Goal: Task Accomplishment & Management: Contribute content

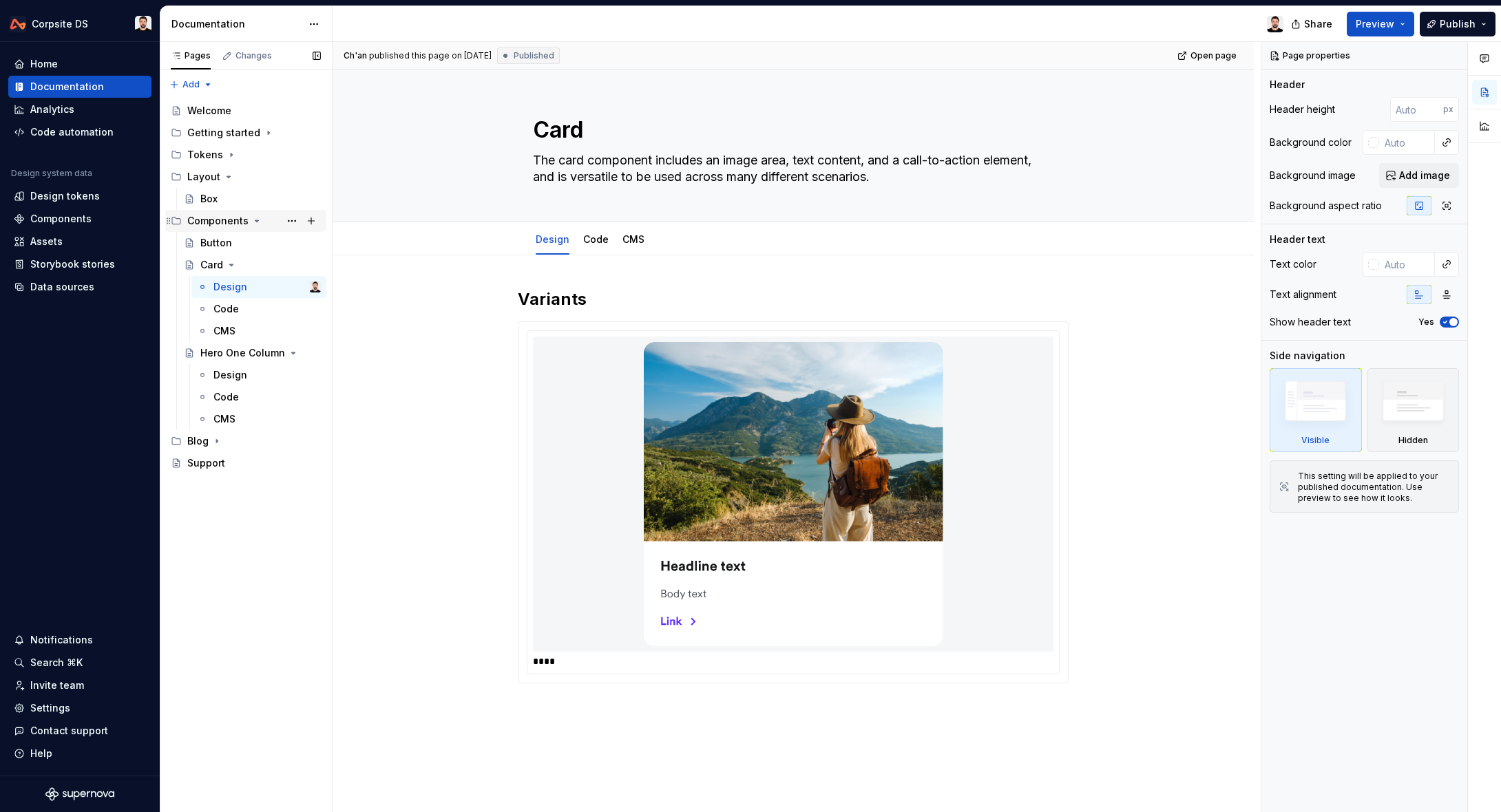
type textarea "*"
click at [230, 266] on icon "Page tree" at bounding box center [231, 264] width 11 height 11
click at [221, 289] on div "Hero One Column" at bounding box center [232, 287] width 65 height 14
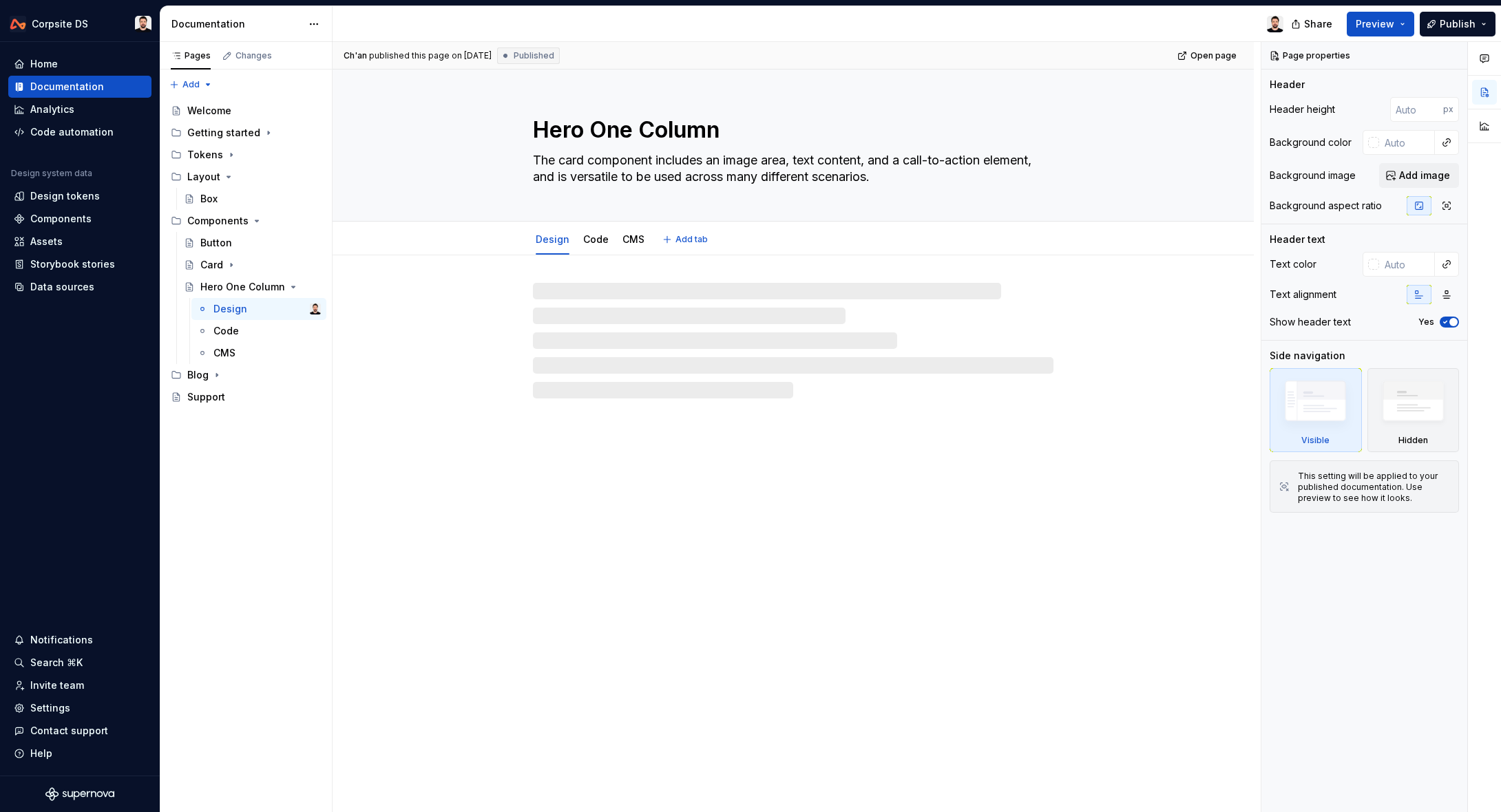
click at [592, 126] on textarea "Hero One Column" at bounding box center [790, 130] width 520 height 33
click at [741, 130] on textarea "Hero One Column" at bounding box center [790, 130] width 520 height 33
click at [653, 138] on textarea "Hero One Column" at bounding box center [790, 130] width 520 height 33
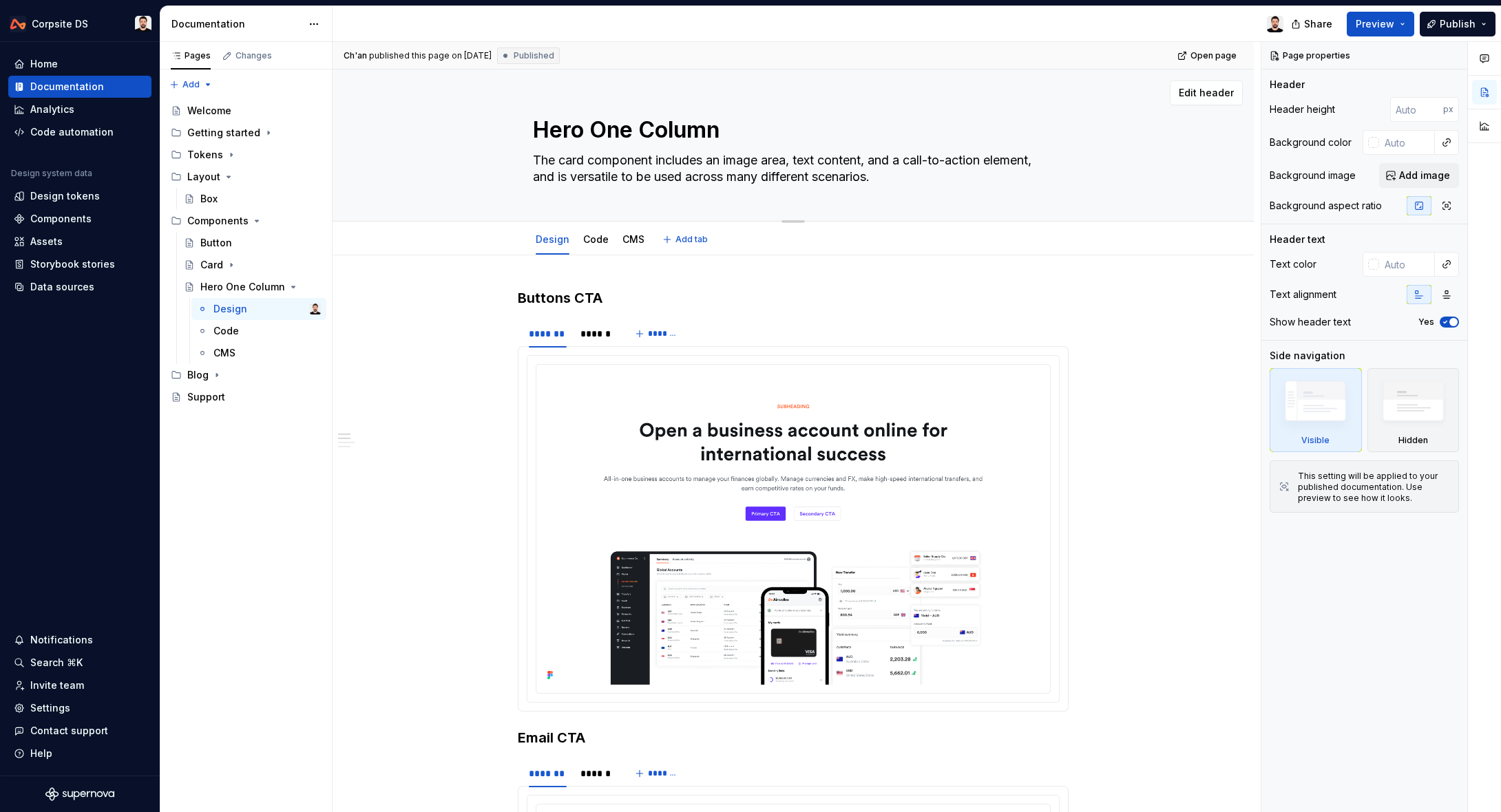
drag, startPoint x: 597, startPoint y: 126, endPoint x: 796, endPoint y: 124, distance: 199.0
click at [795, 124] on textarea "Hero One Column" at bounding box center [790, 130] width 520 height 33
type textarea "*"
type textarea "Hero"
type textarea "*"
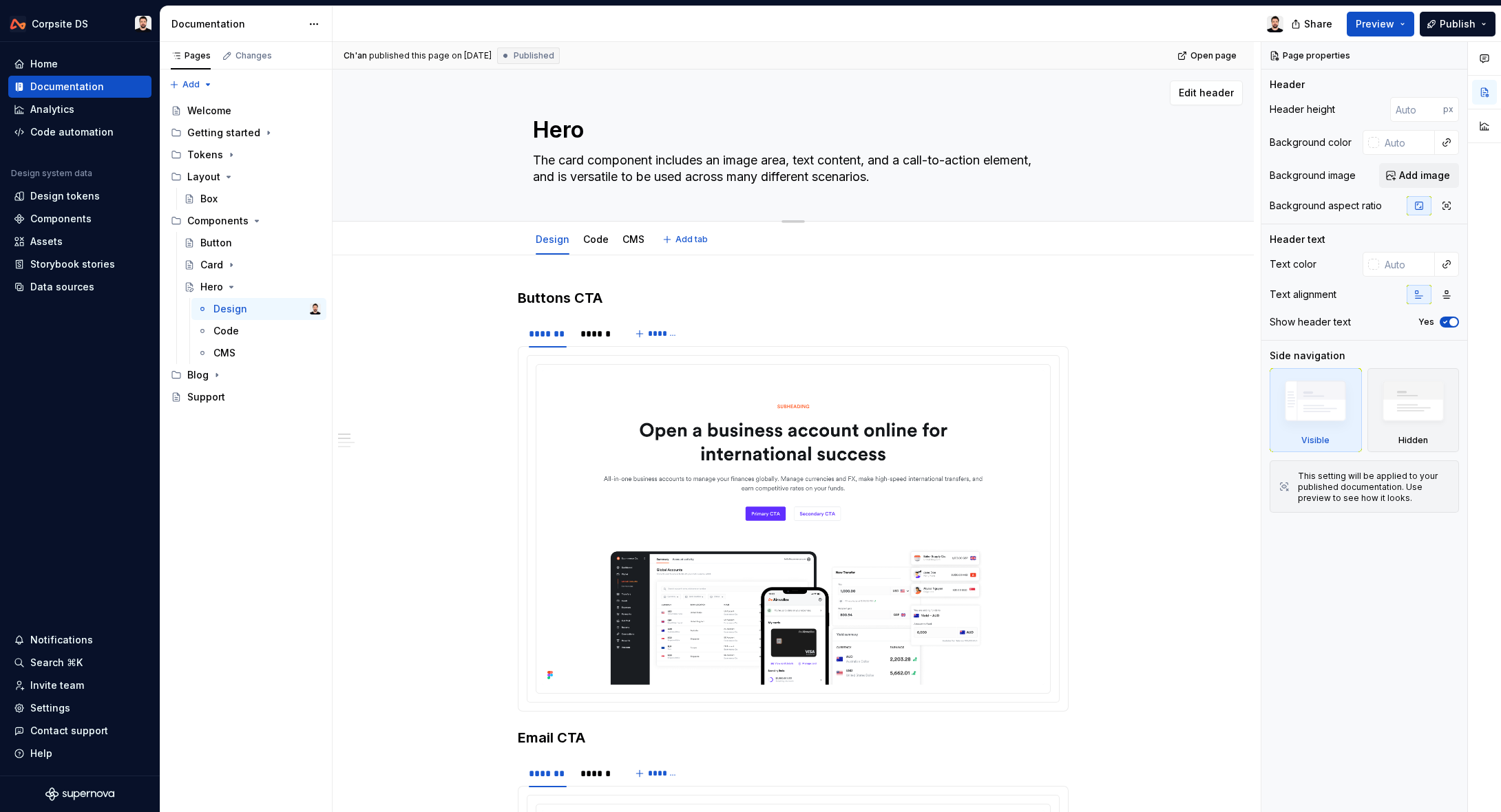
type textarea "Hero"
type textarea "*"
type textarea "Hero"
click at [292, 221] on button "Page tree" at bounding box center [291, 221] width 19 height 19
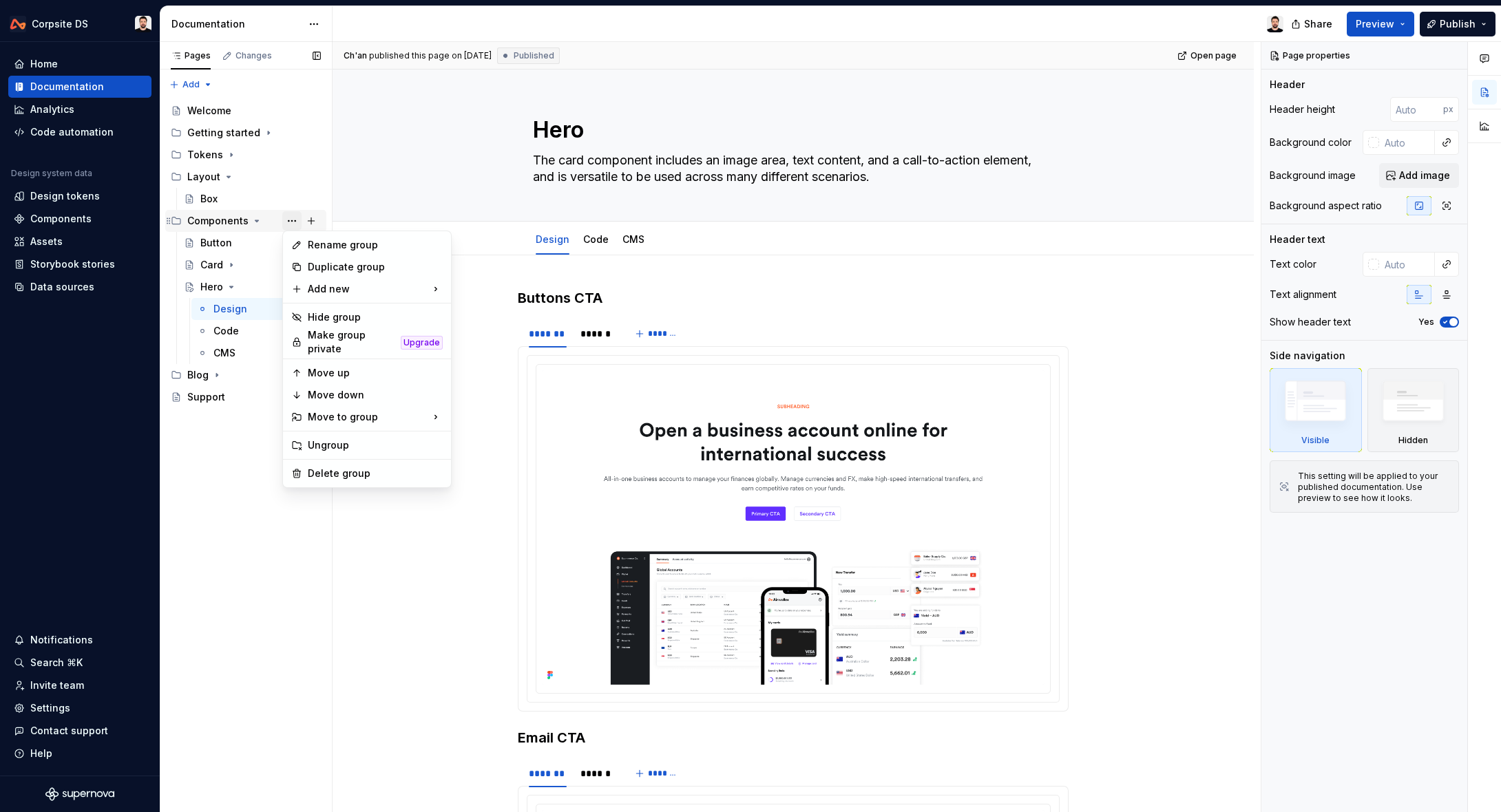
type textarea "*"
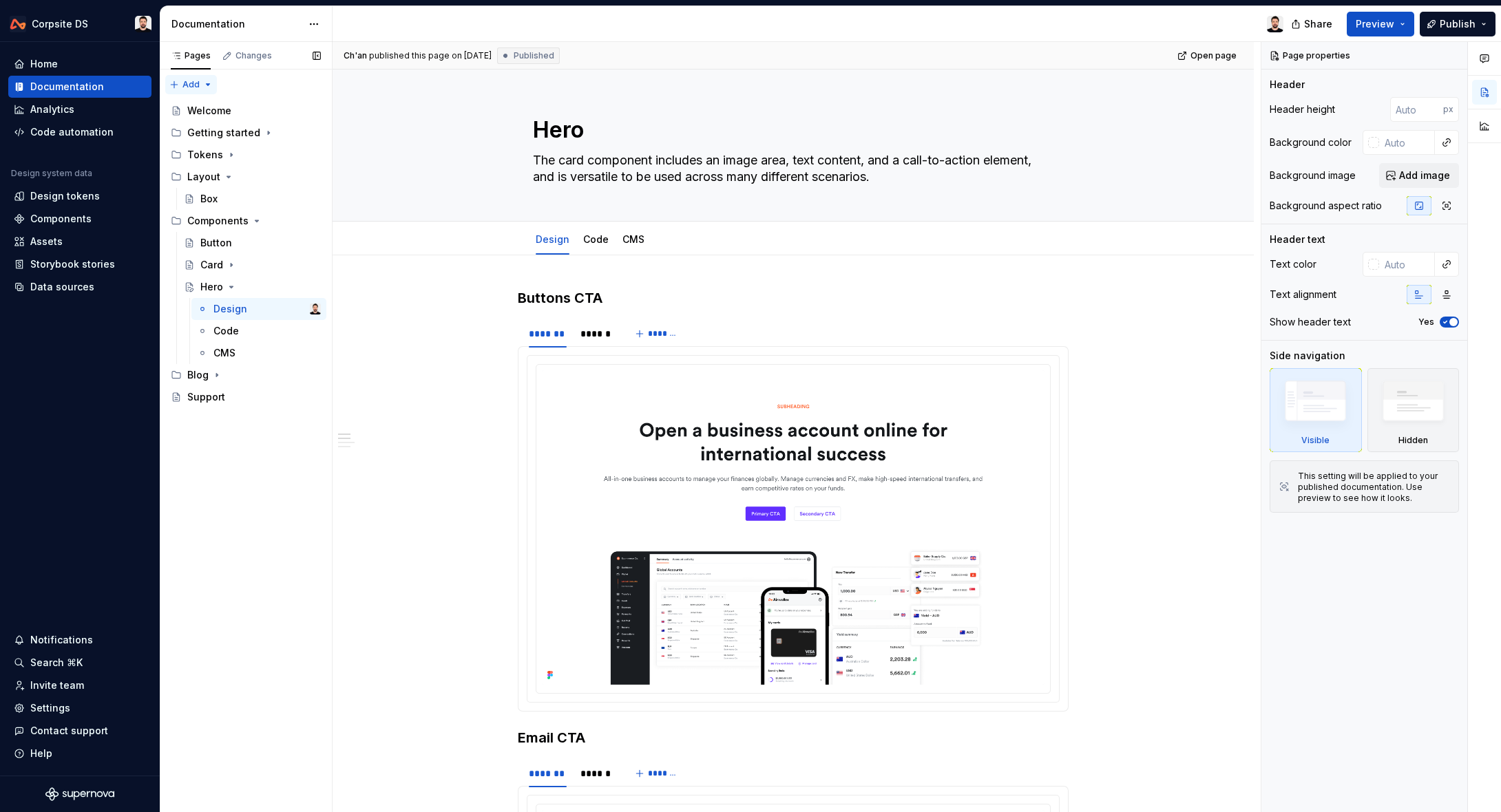
click at [209, 88] on div "Pages Changes Add Accessibility guide for tree Page tree. Navigate the tree wit…" at bounding box center [245, 426] width 172 height 770
click at [214, 135] on div "New group" at bounding box center [235, 133] width 89 height 14
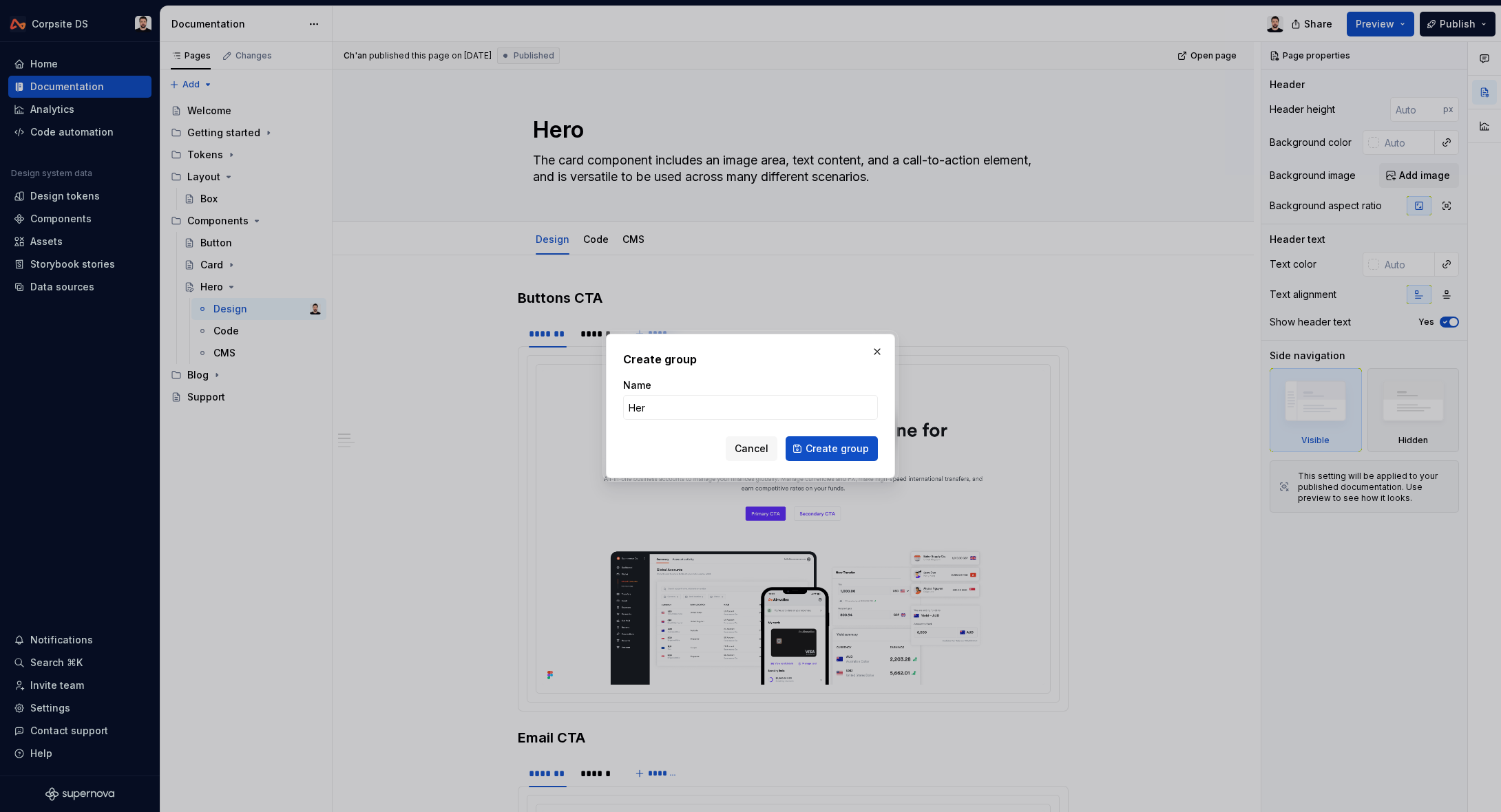
type input "Hero"
click button "Create group" at bounding box center [832, 448] width 92 height 25
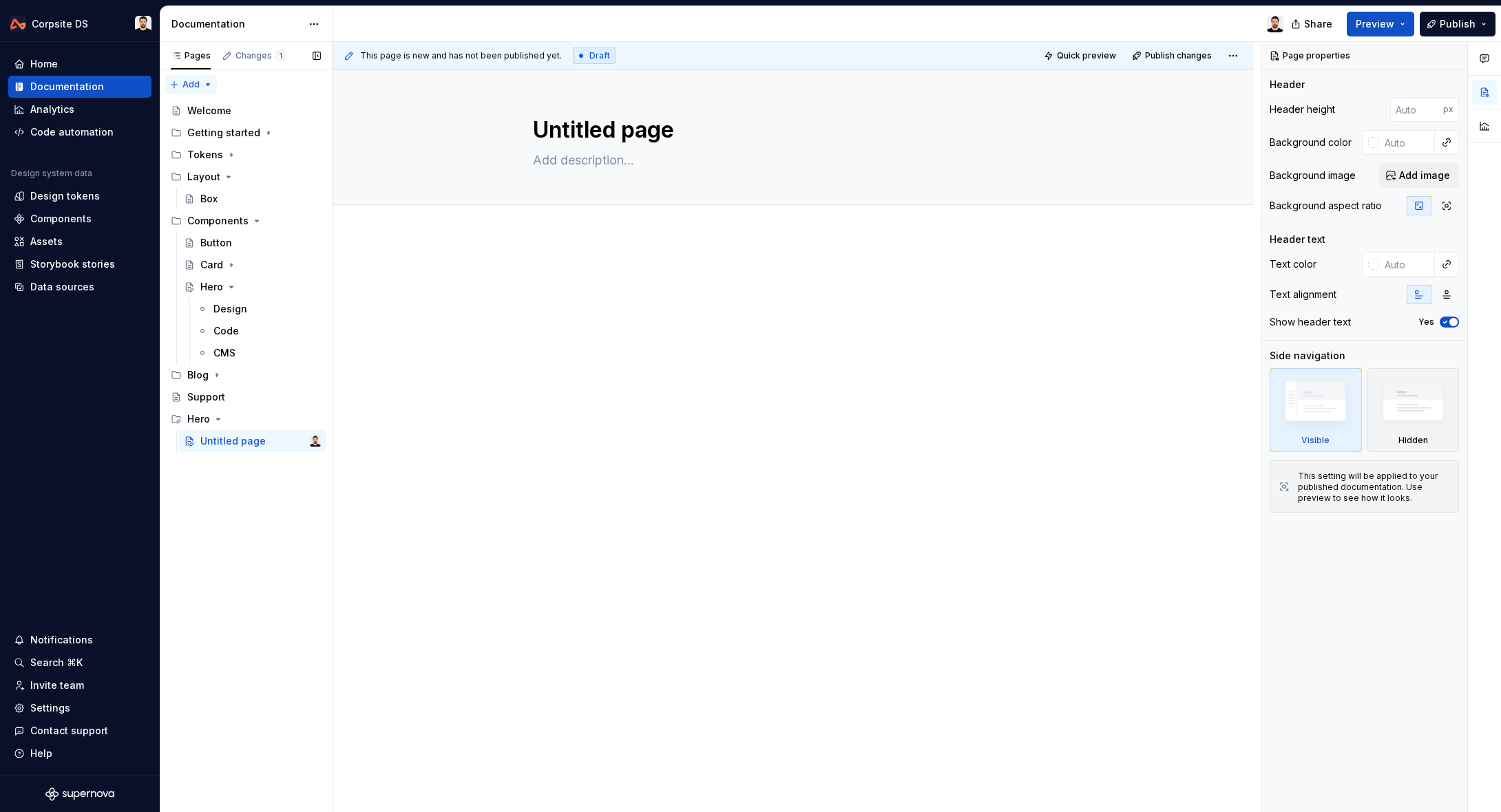
click at [206, 84] on div "Pages Changes 1 Add Accessibility guide for tree Page tree. Navigate the tree w…" at bounding box center [245, 426] width 172 height 770
click at [378, 20] on html "Corpsite DS Home Documentation Analytics Code automation Design system data Des…" at bounding box center [750, 406] width 1501 height 812
click at [290, 397] on button "Page tree" at bounding box center [291, 397] width 19 height 19
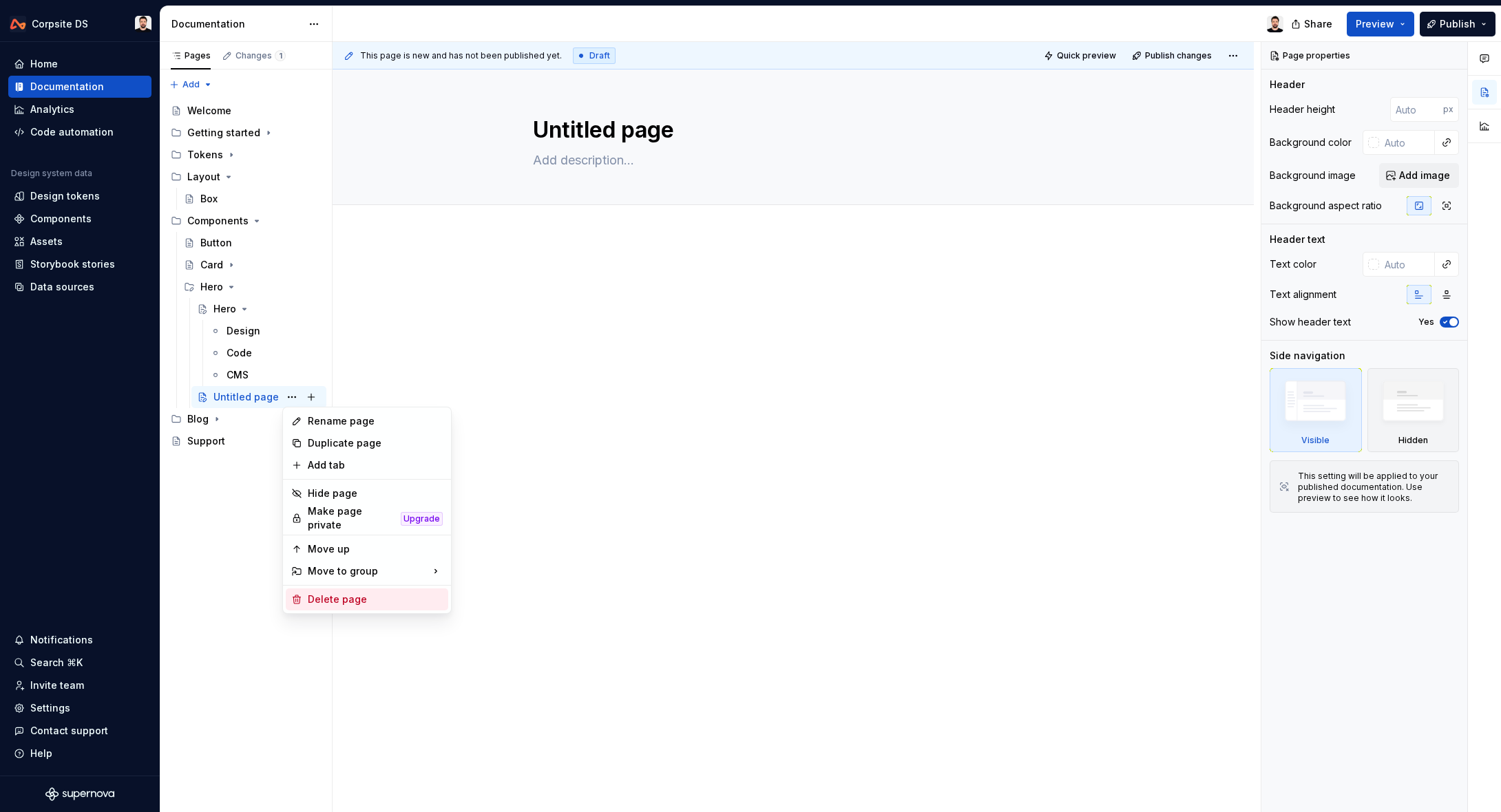
click at [356, 592] on div "Delete page" at bounding box center [375, 599] width 135 height 14
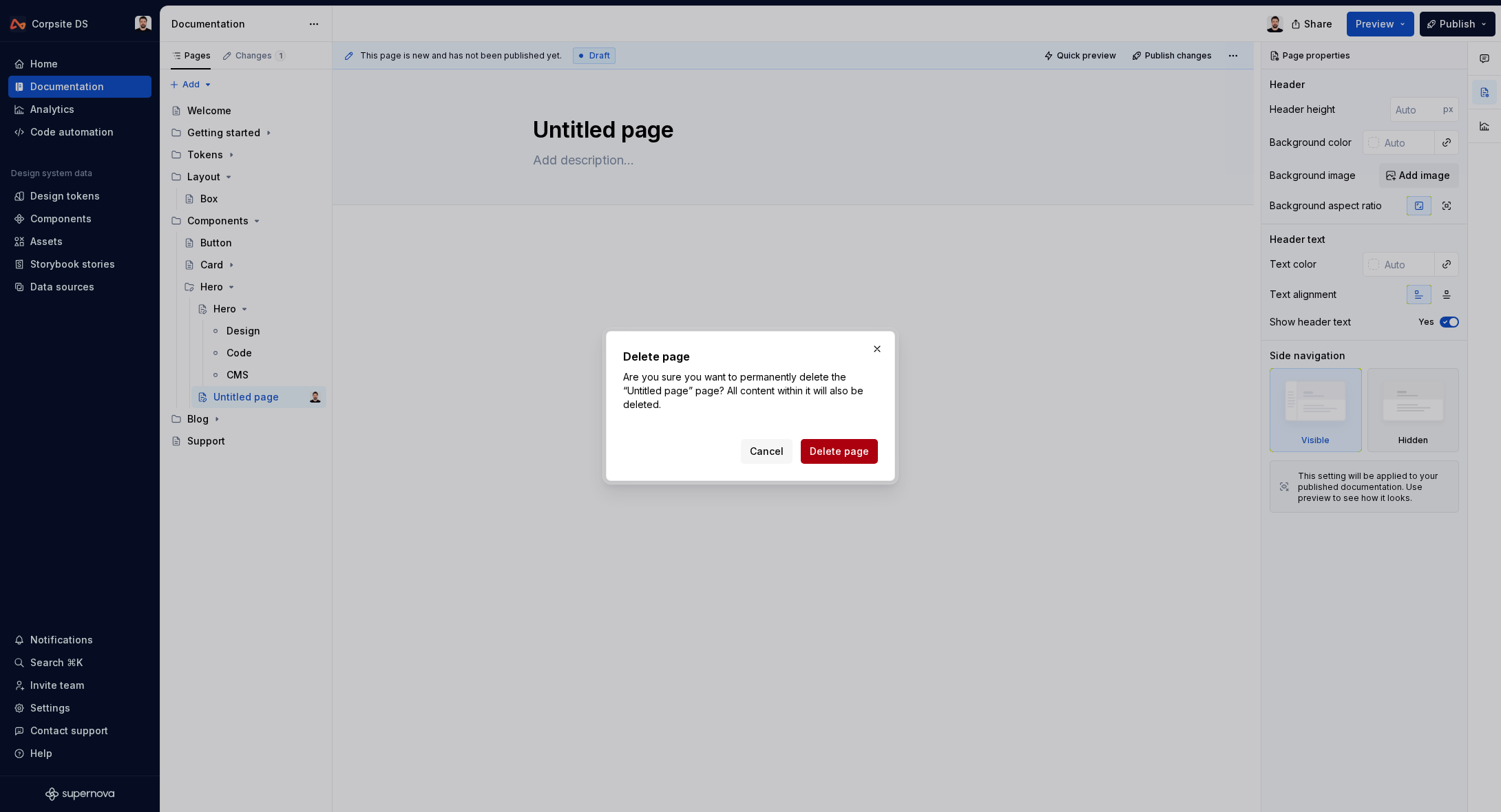
click at [828, 452] on span "Delete page" at bounding box center [839, 451] width 59 height 14
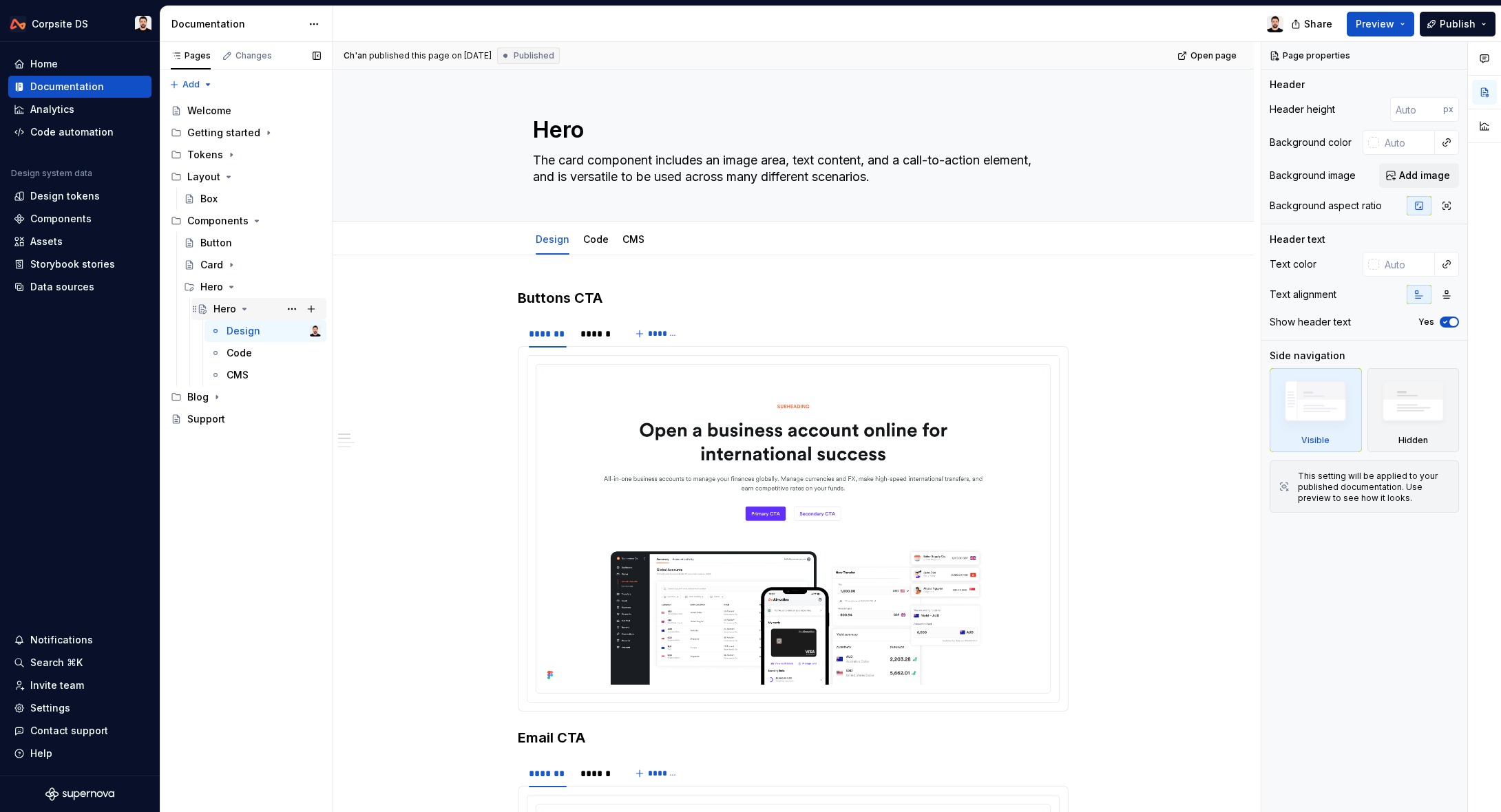
click at [222, 305] on div "Hero" at bounding box center [225, 309] width 23 height 14
click at [574, 135] on textarea "Hero" at bounding box center [790, 130] width 520 height 33
type textarea "*"
type textarea "O"
type textarea "*"
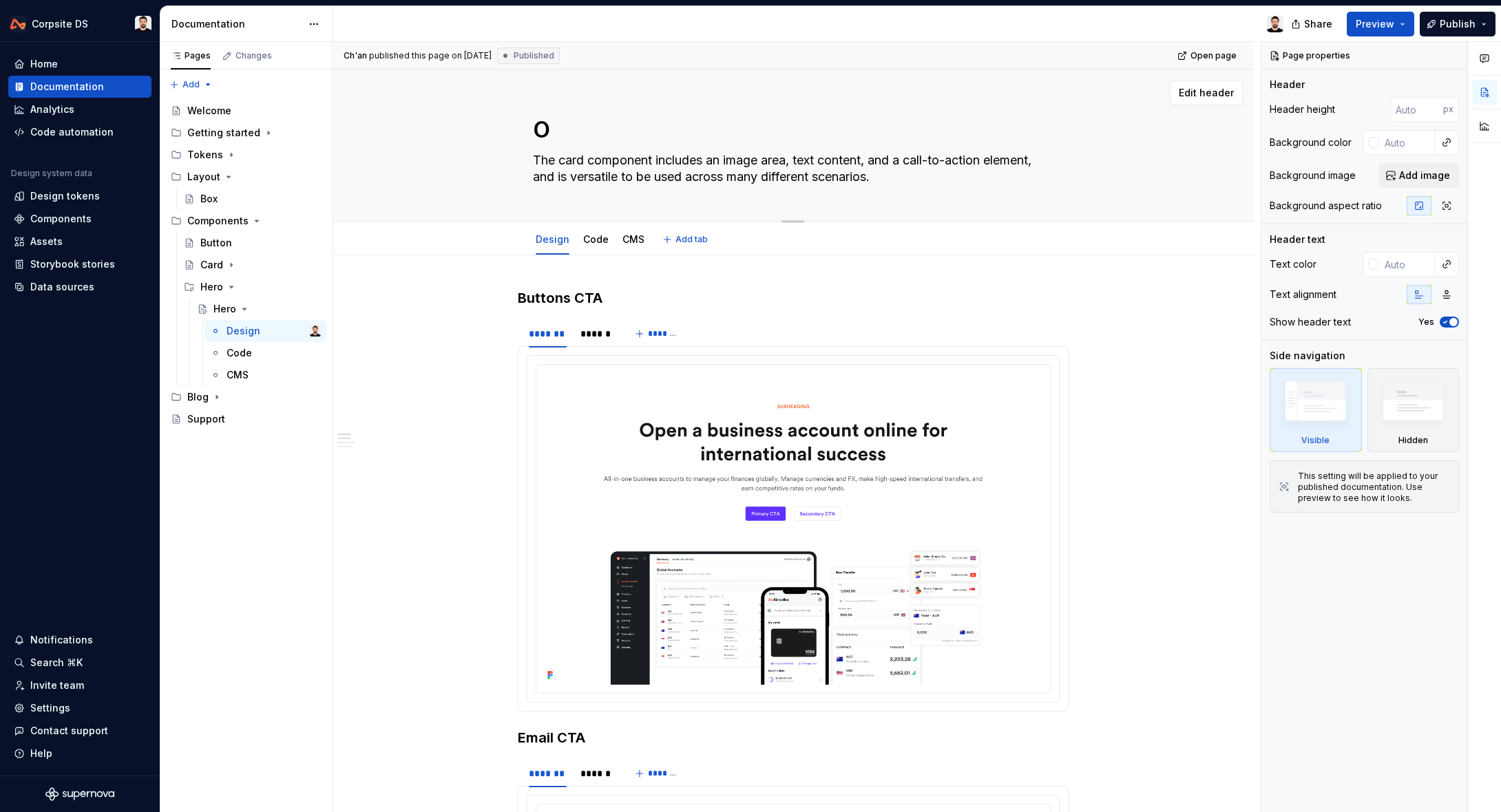
type textarea "On"
type textarea "*"
type textarea "One"
type textarea "*"
type textarea "One"
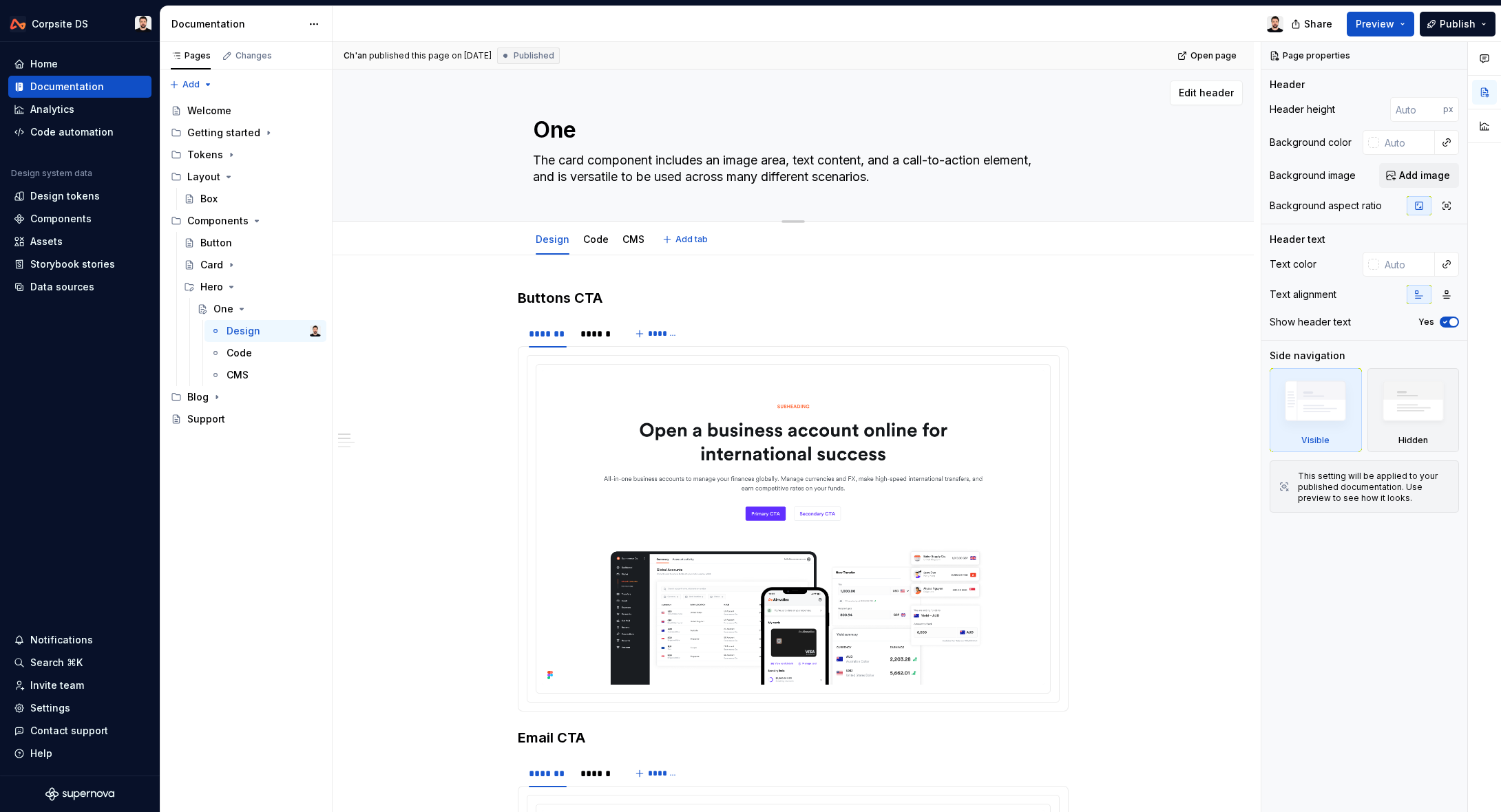
type textarea "*"
type textarea "One c"
type textarea "*"
type textarea "One co"
type textarea "*"
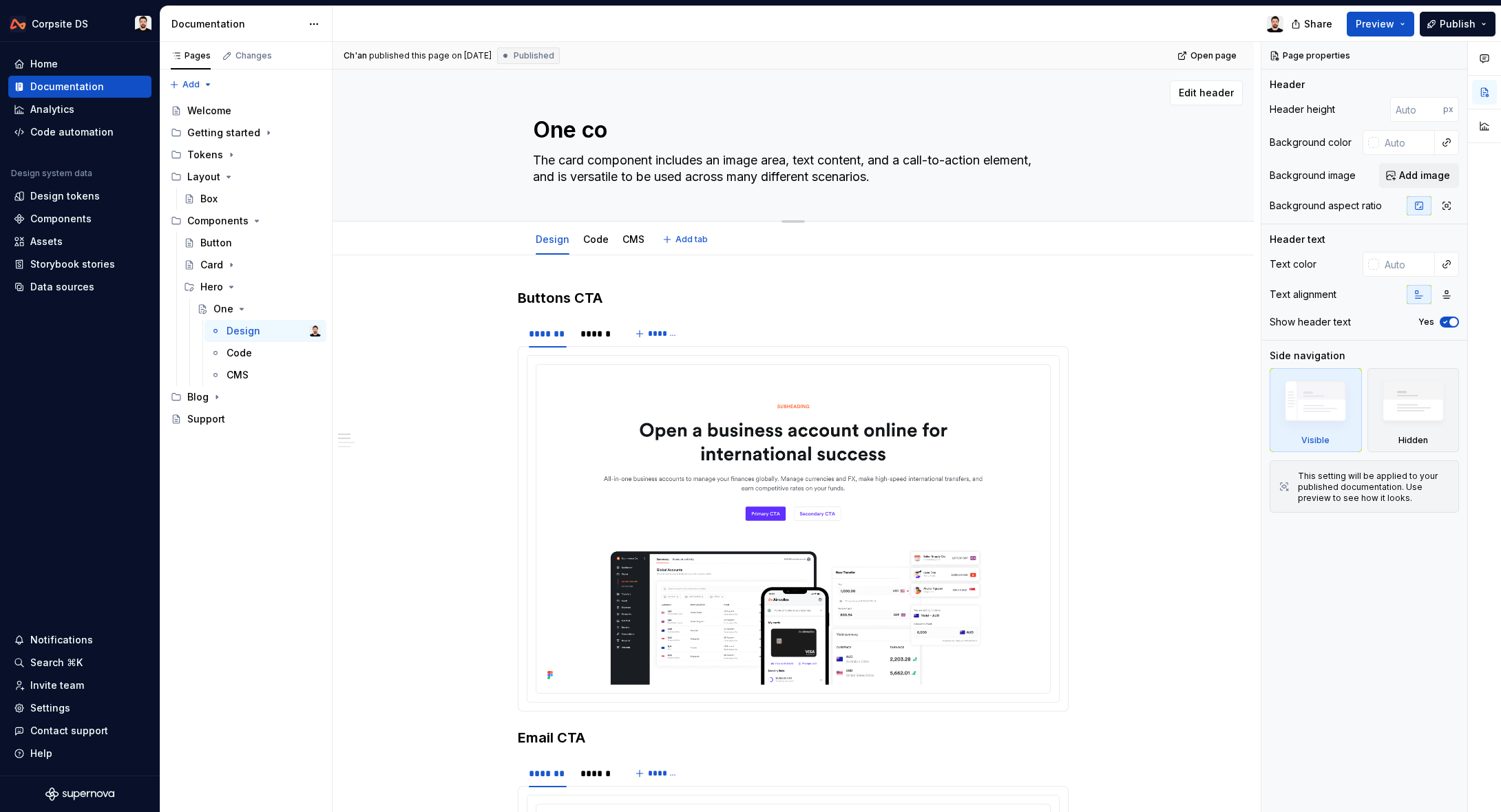
type textarea "One col"
type textarea "*"
type textarea "One colu"
type textarea "*"
type textarea "One colum"
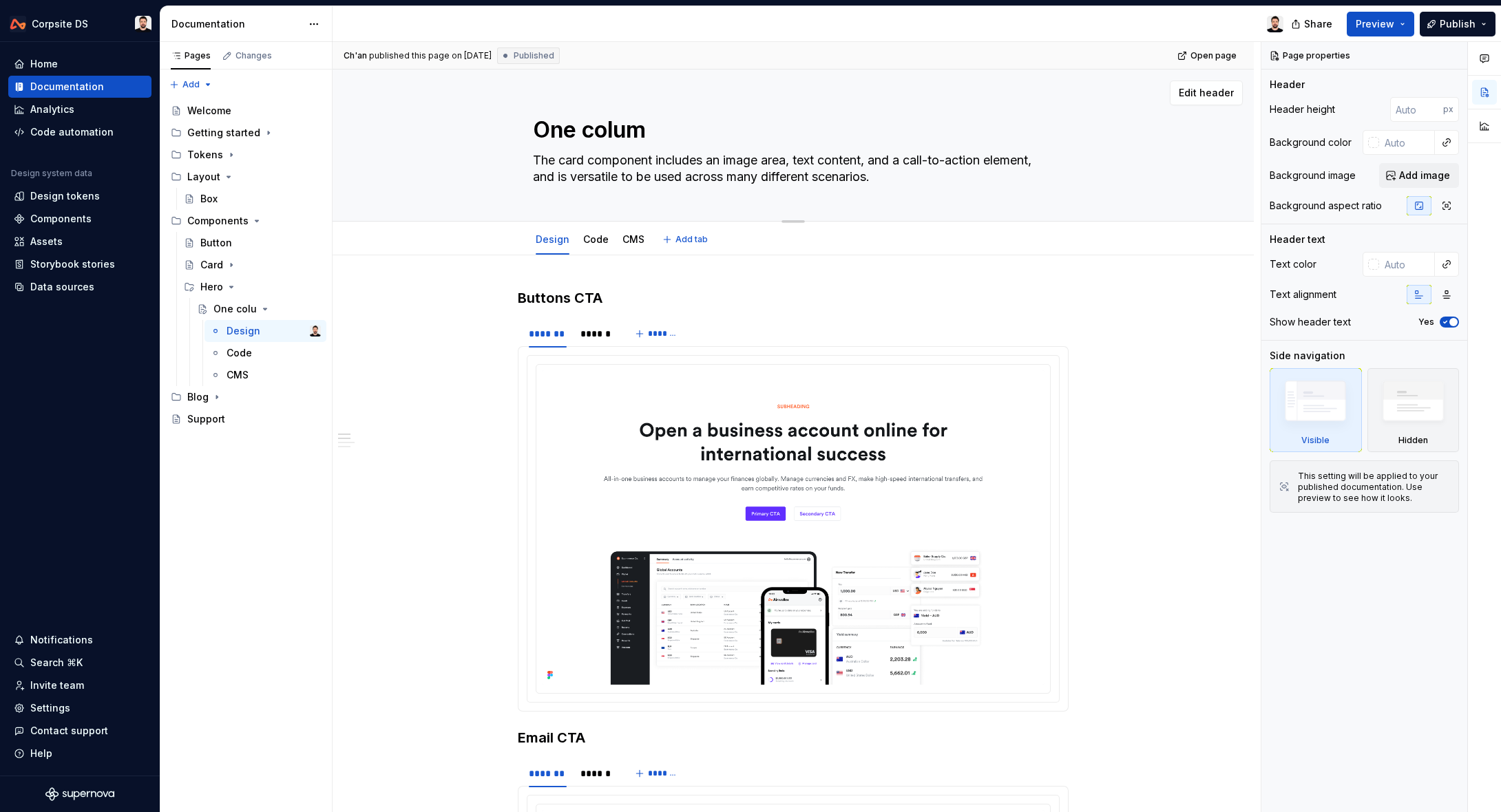
type textarea "*"
type textarea "One column"
type textarea "*"
type textarea "One column"
type textarea "*"
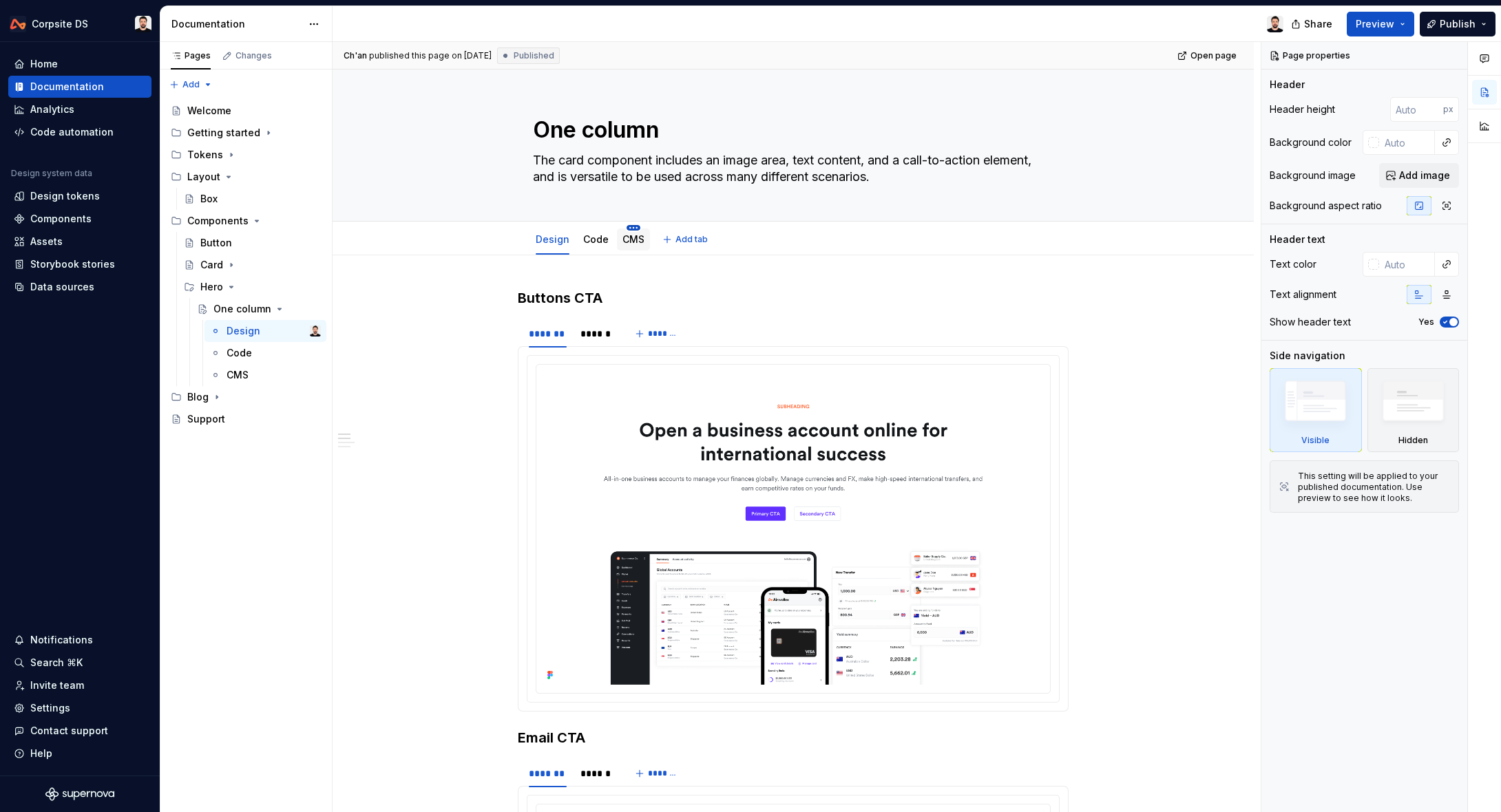
type textarea "One column"
click at [633, 229] on html "Corpsite DS Home Documentation Analytics Code automation Design system data Des…" at bounding box center [750, 406] width 1501 height 812
type textarea "*"
click at [688, 248] on div "Rename tab" at bounding box center [717, 248] width 129 height 14
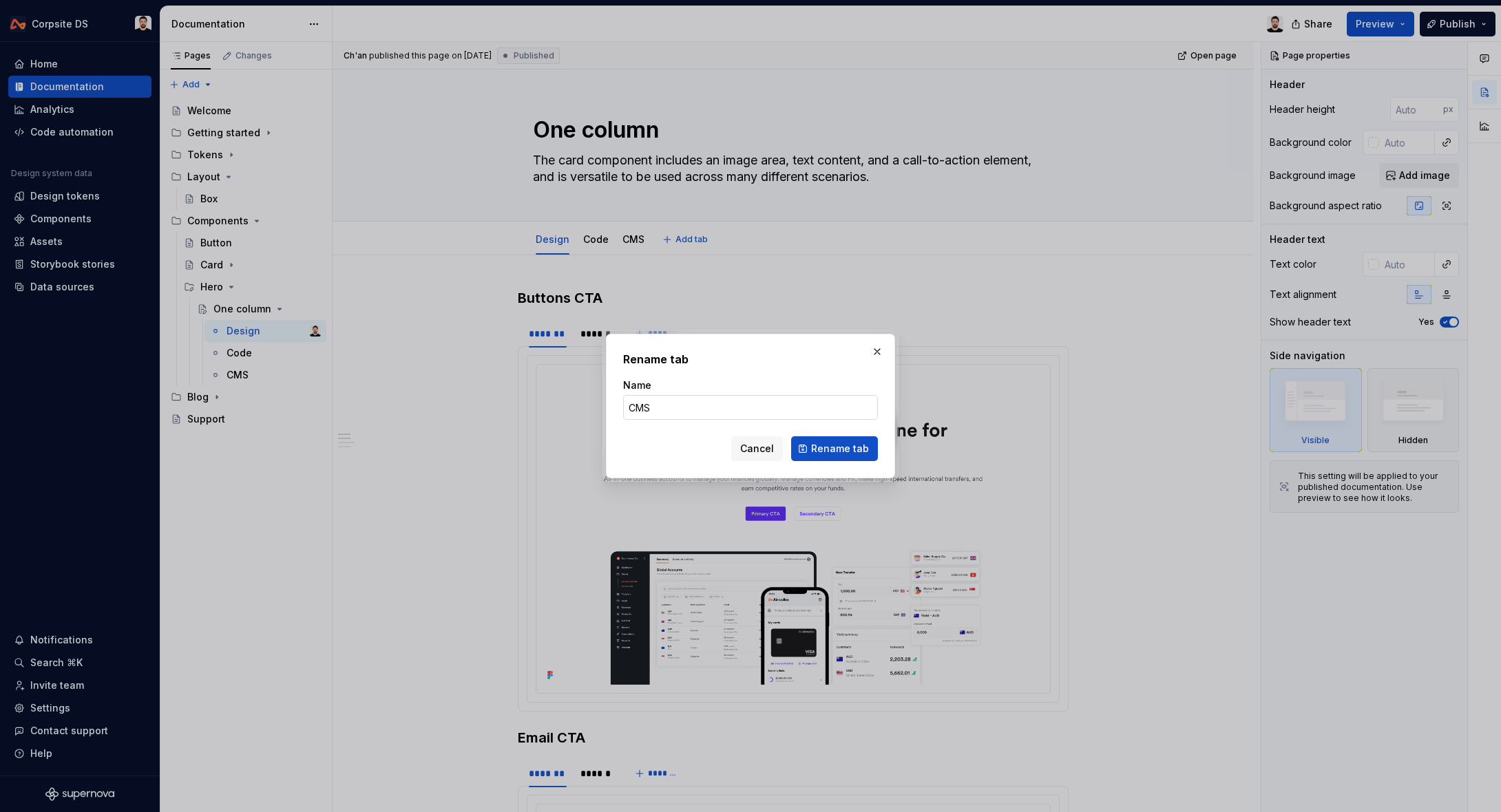
click at [679, 412] on input "CMS" at bounding box center [750, 407] width 255 height 25
click at [673, 412] on input "CMS" at bounding box center [750, 407] width 255 height 25
type input "Guidelines"
click at [816, 445] on span "Rename tab" at bounding box center [839, 449] width 58 height 14
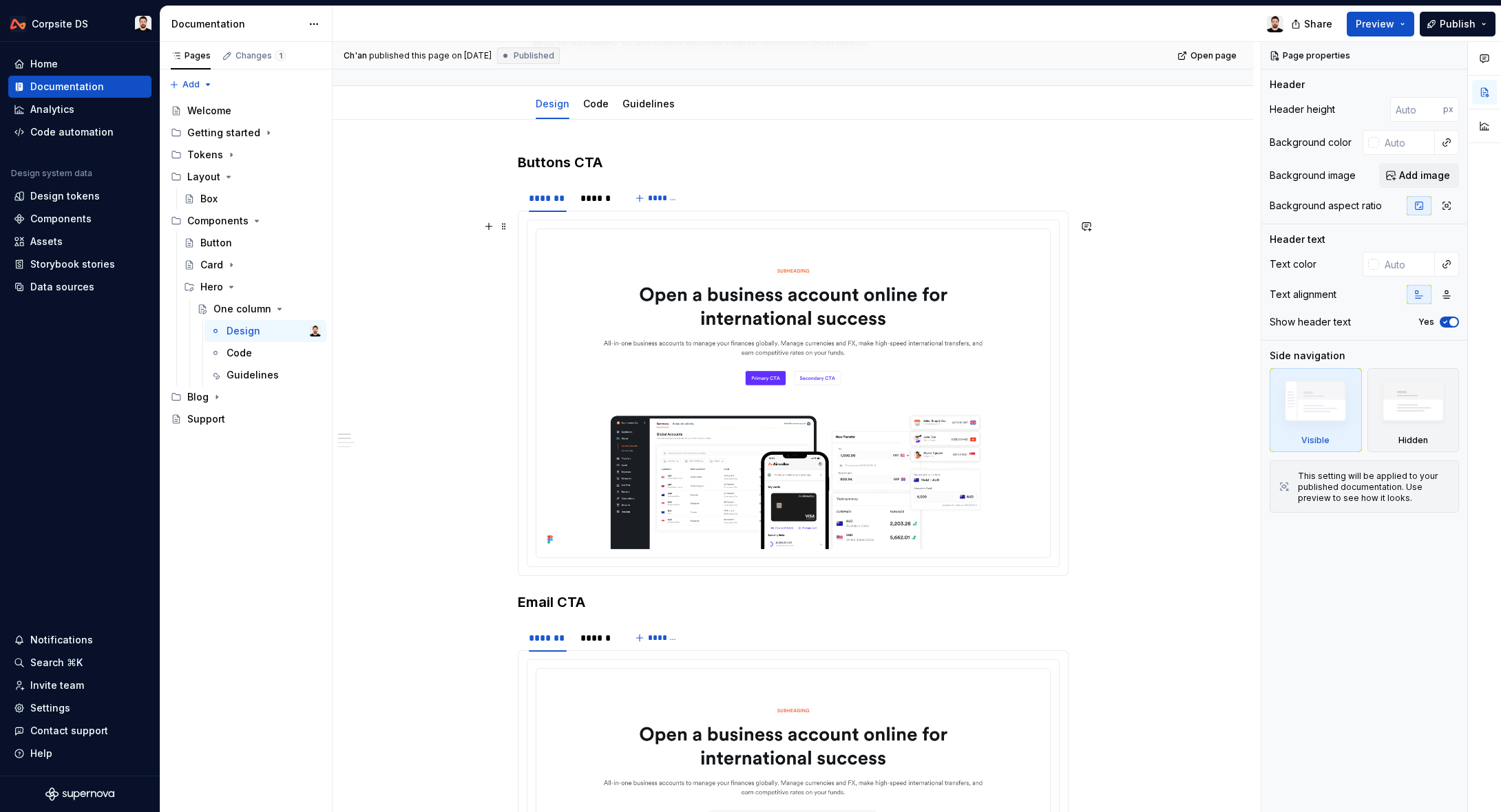
scroll to position [137, 0]
click at [594, 202] on div "******" at bounding box center [596, 197] width 31 height 14
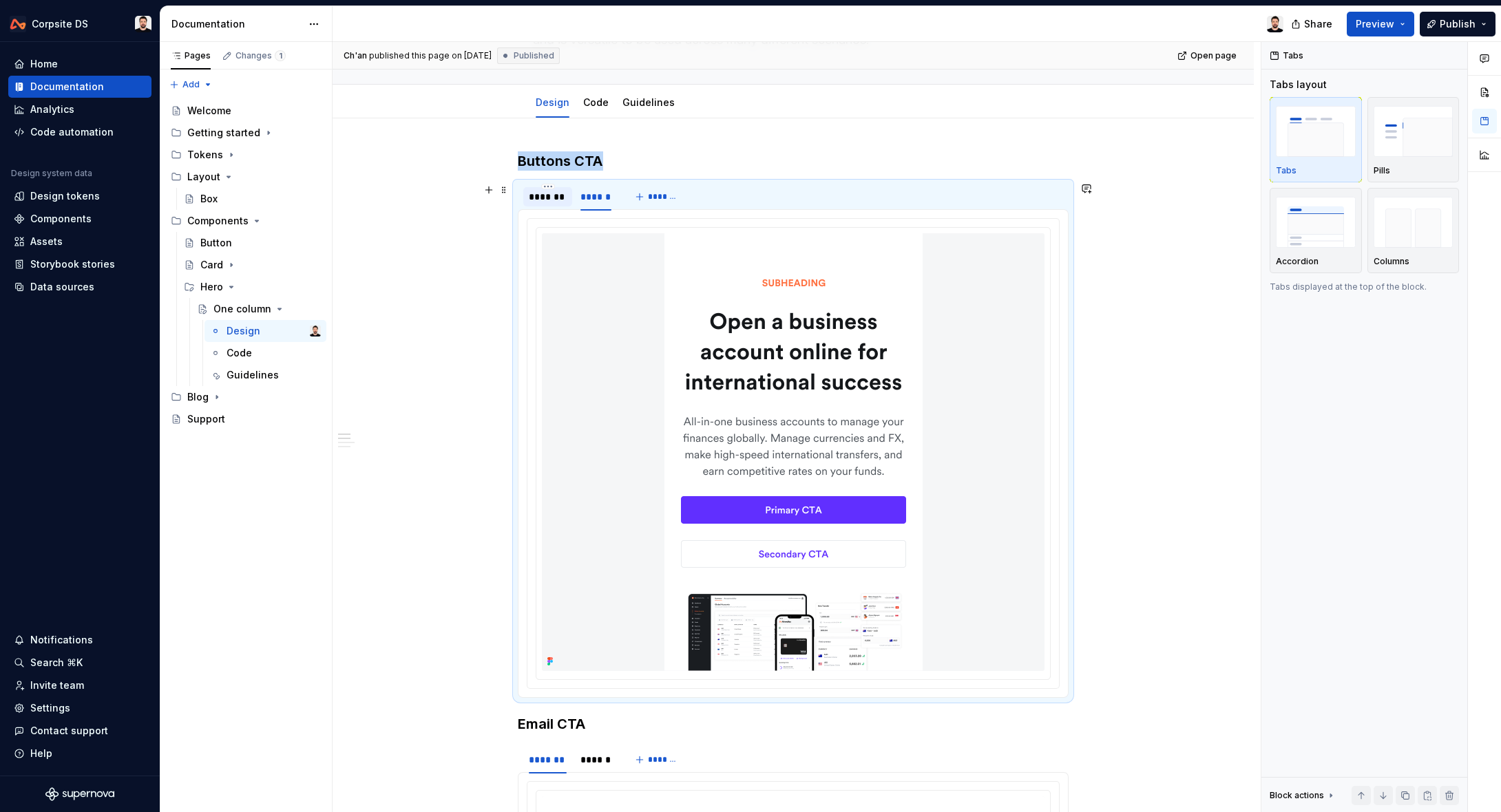
click at [552, 199] on div "*******" at bounding box center [548, 197] width 38 height 14
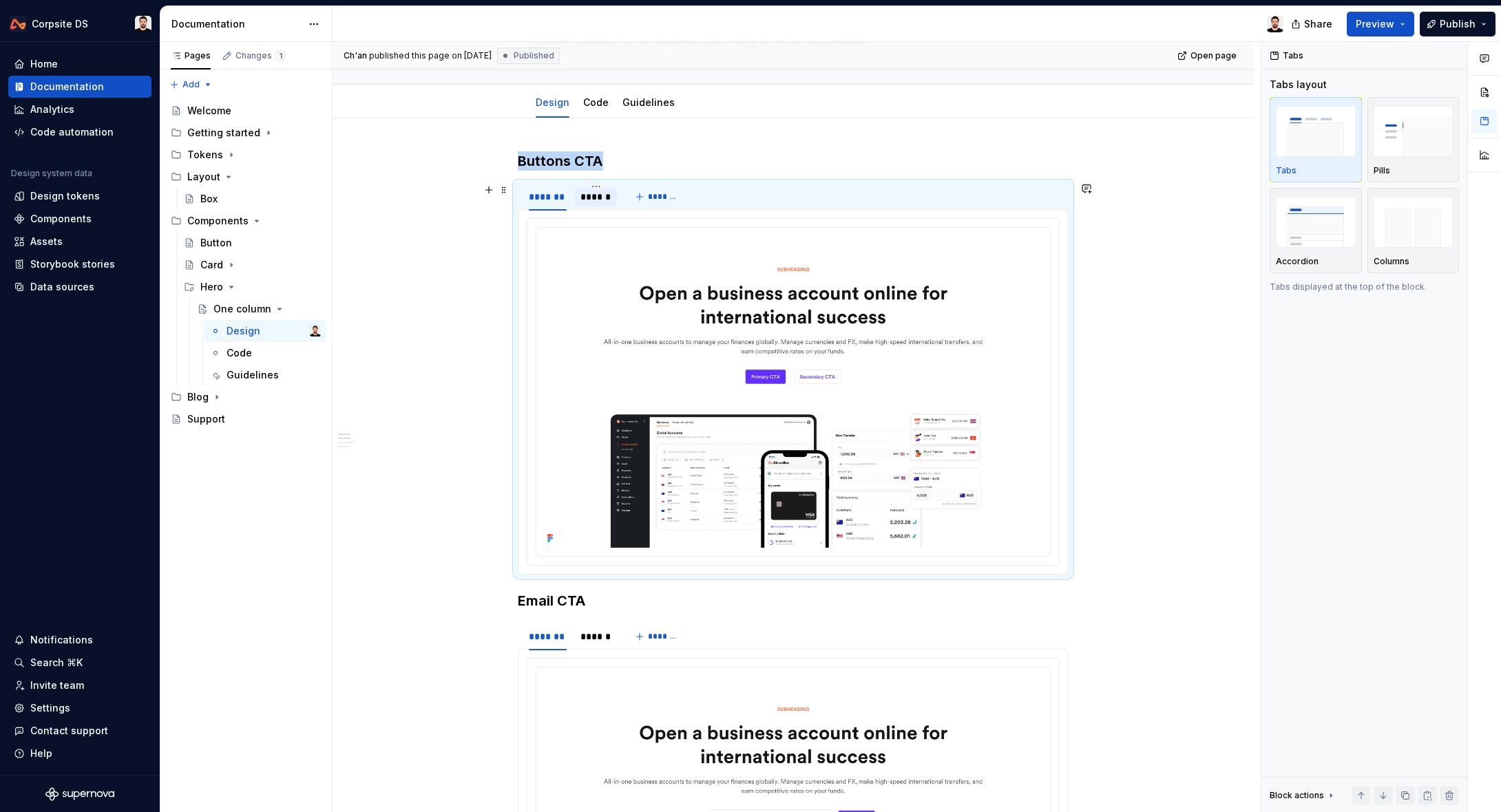
click at [597, 200] on div "******" at bounding box center [596, 197] width 31 height 14
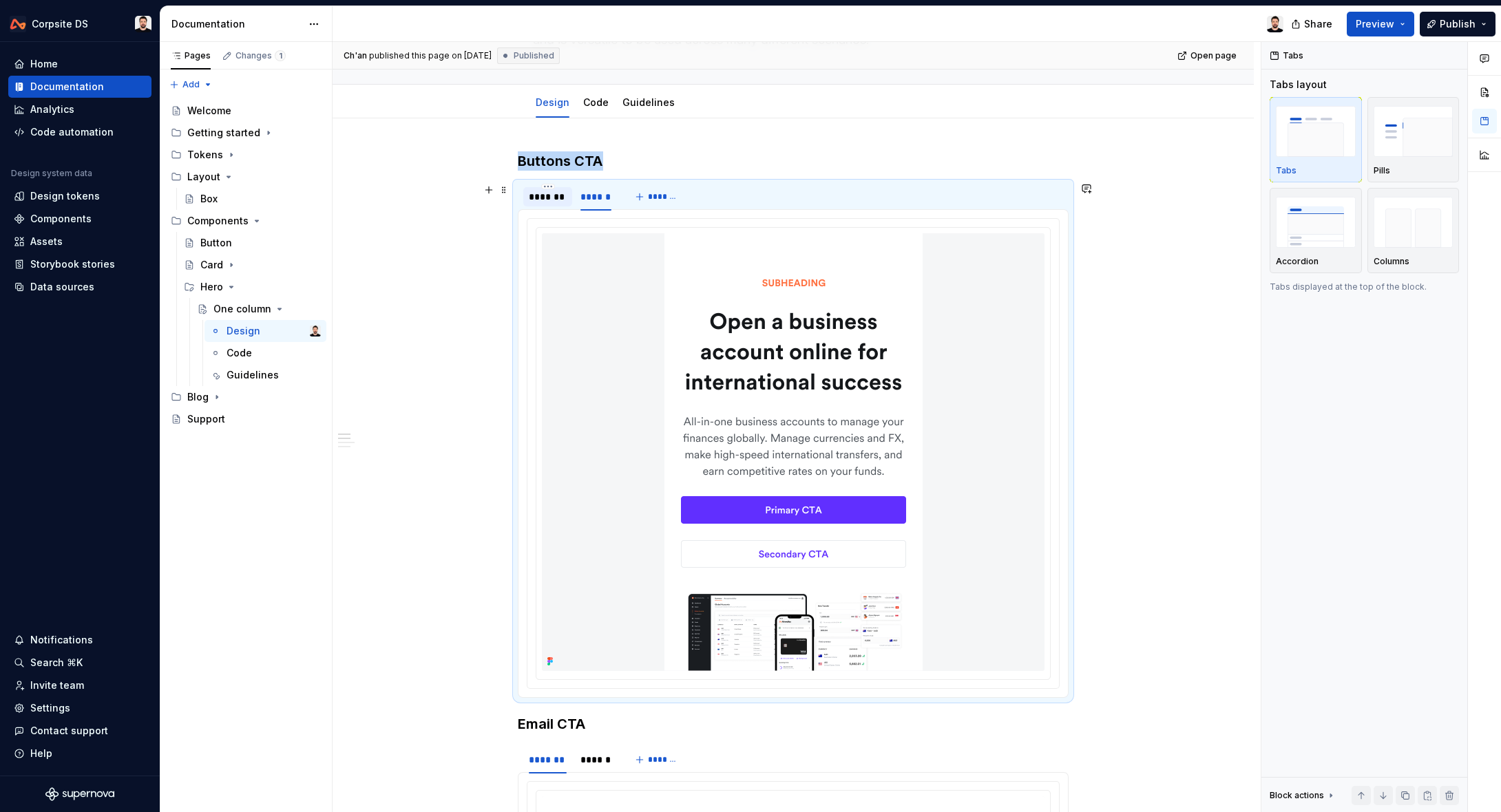
click at [543, 198] on div "*******" at bounding box center [548, 197] width 38 height 14
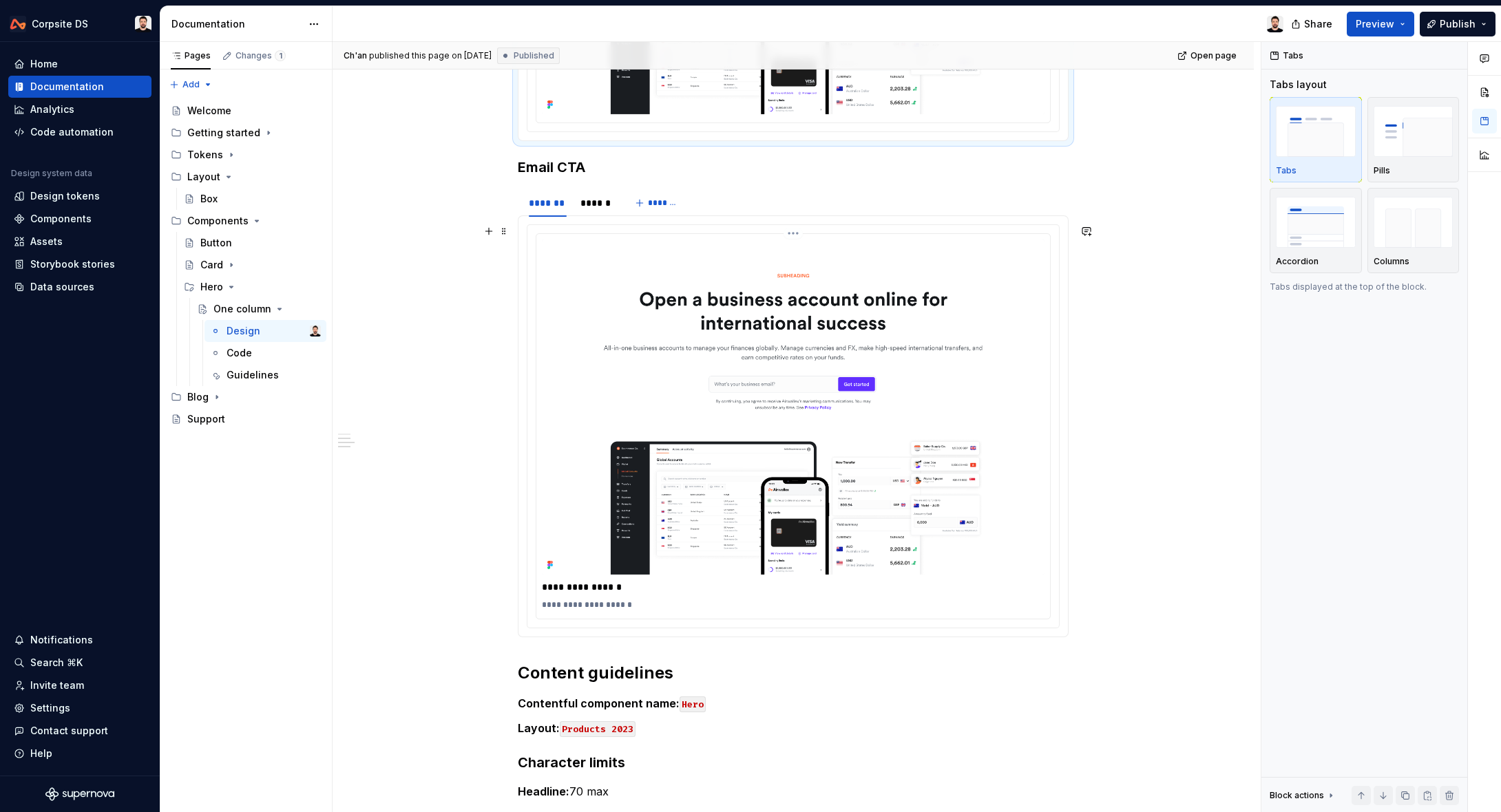
scroll to position [571, 0]
click at [595, 196] on div "******" at bounding box center [596, 202] width 31 height 14
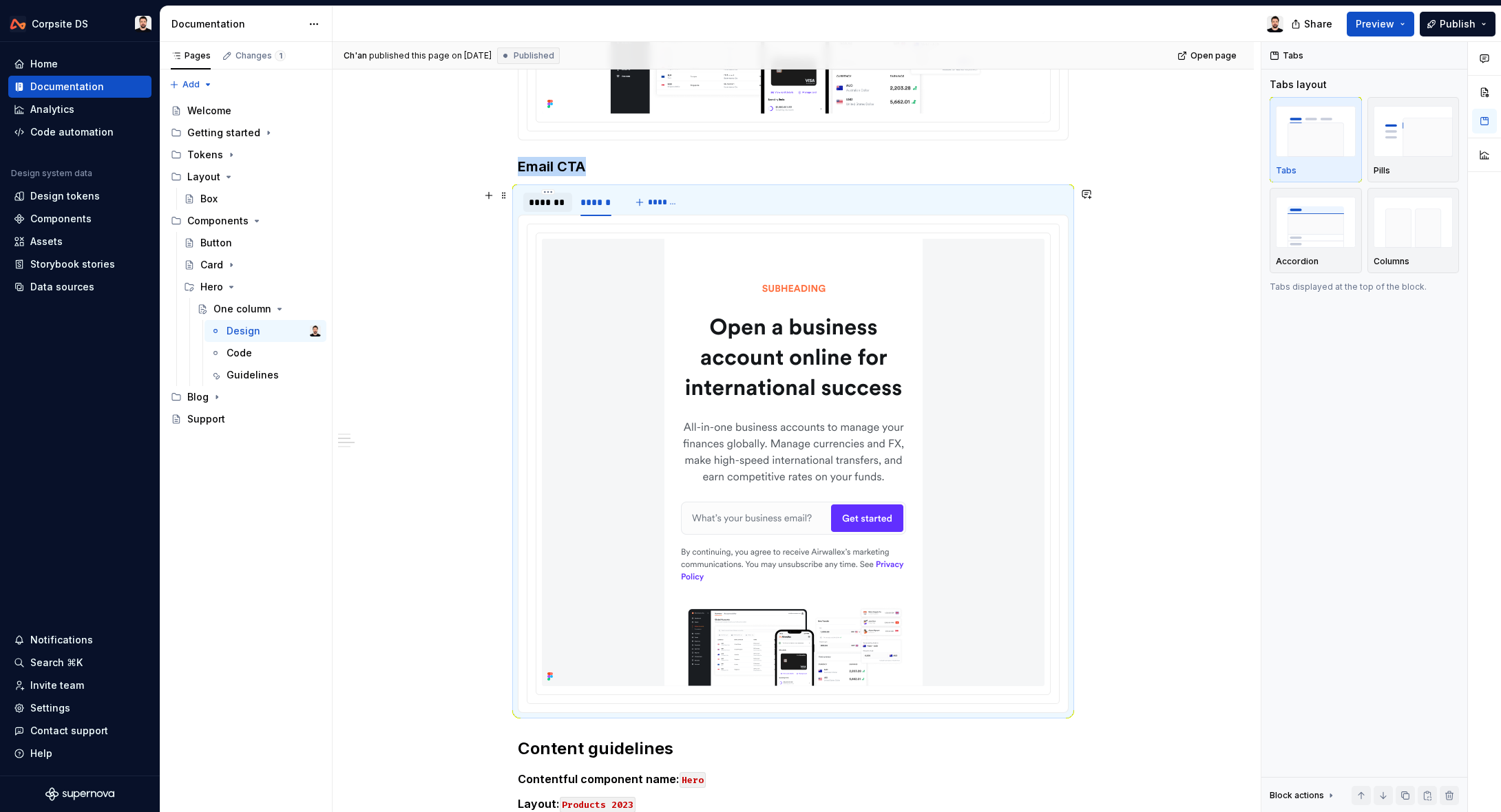
click at [558, 202] on div "*******" at bounding box center [548, 202] width 38 height 14
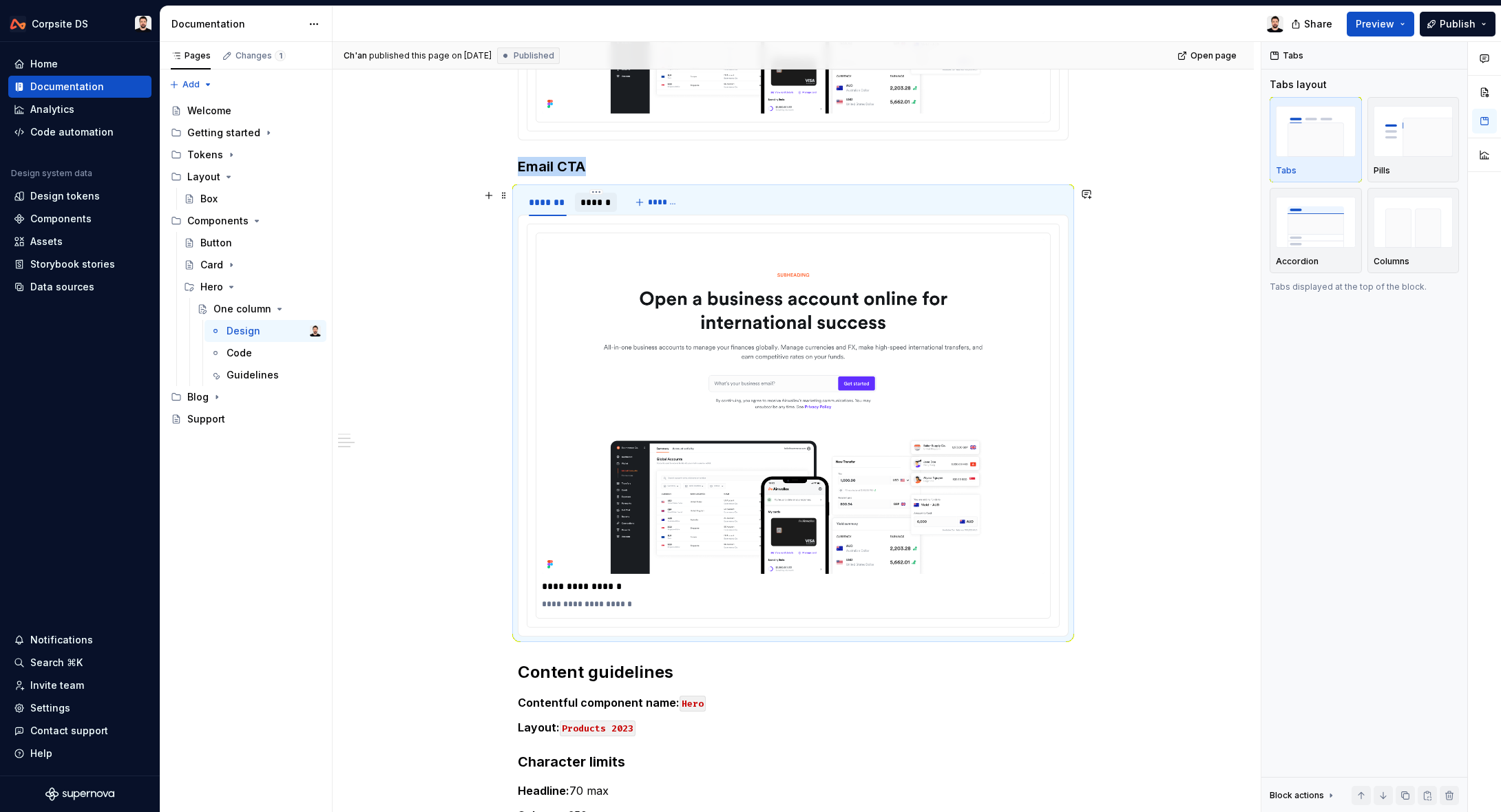
scroll to position [572, 0]
drag, startPoint x: 592, startPoint y: 200, endPoint x: 571, endPoint y: 201, distance: 21.0
click at [592, 200] on div "******" at bounding box center [596, 202] width 31 height 14
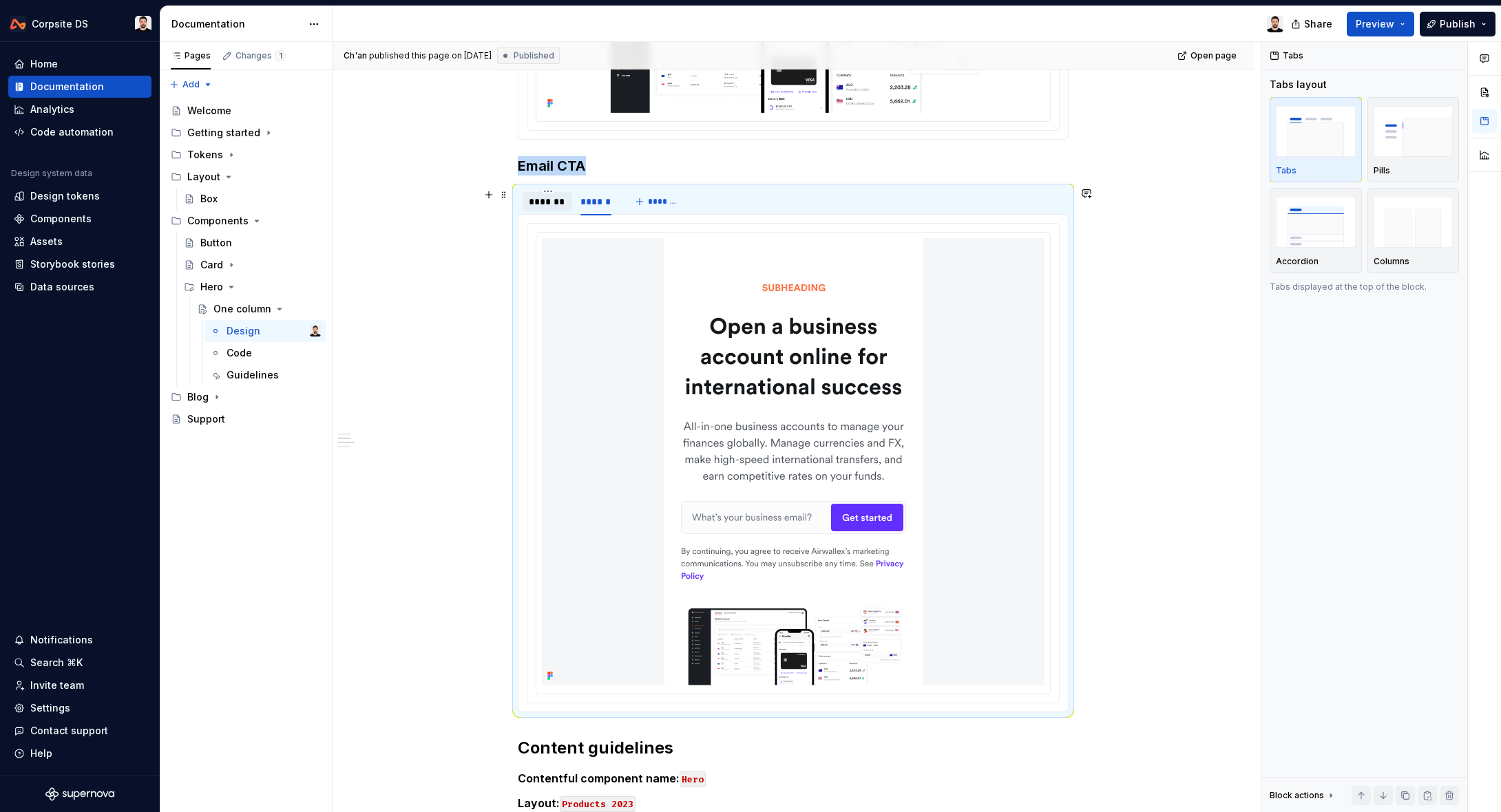
click at [558, 201] on div "*******" at bounding box center [548, 202] width 38 height 14
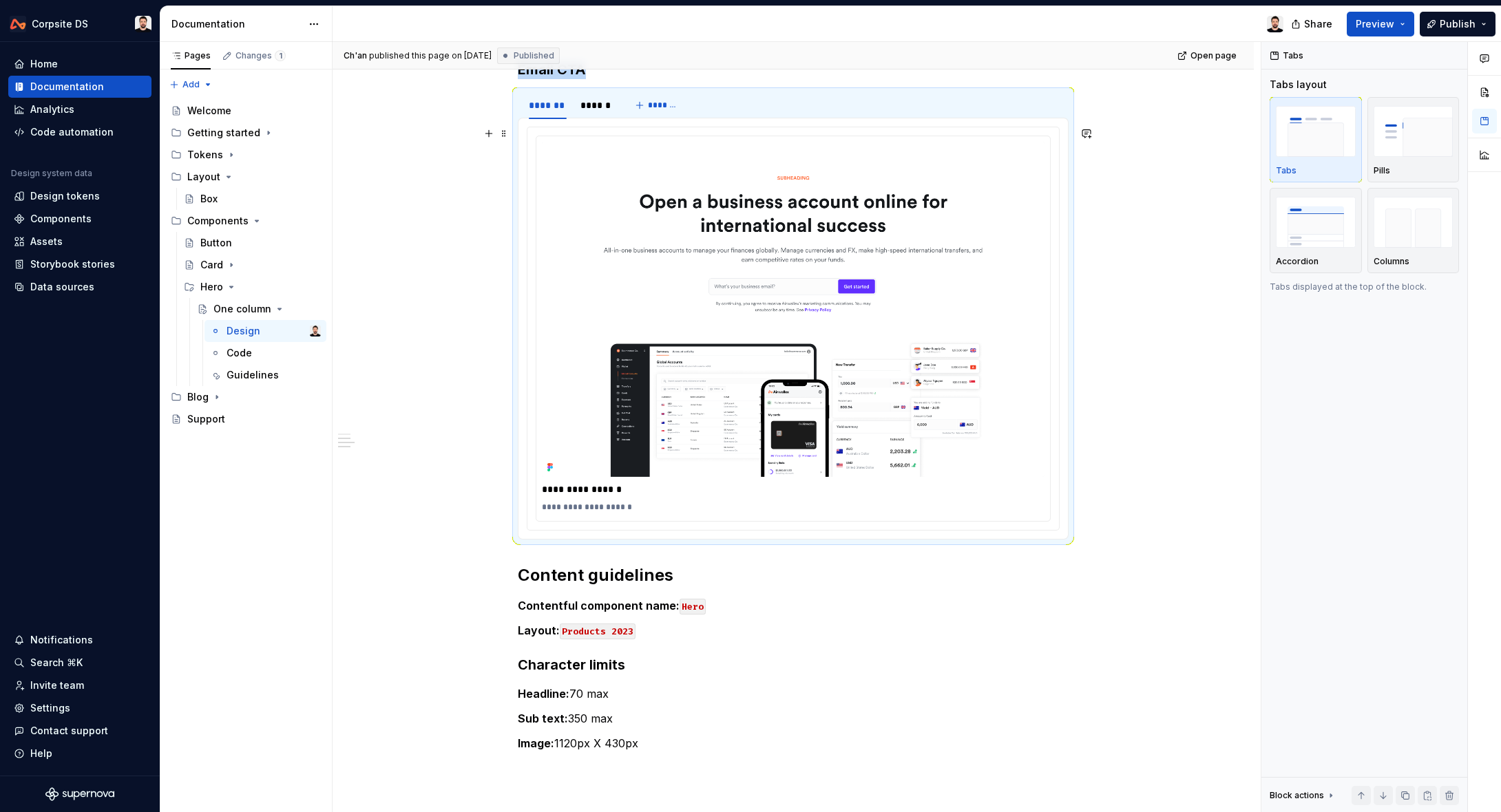
scroll to position [0, 0]
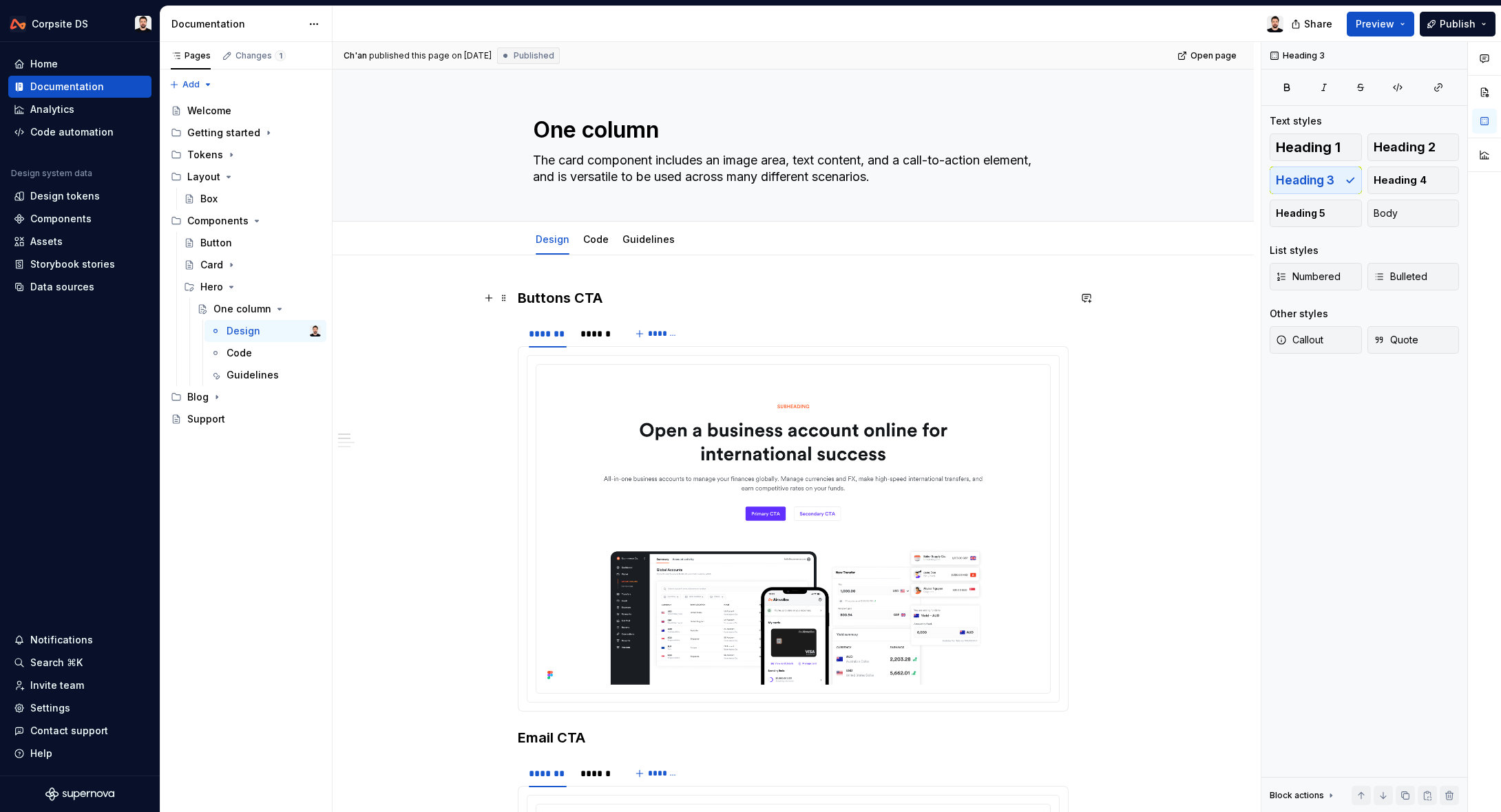
click at [545, 296] on h3 "Buttons CTA" at bounding box center [793, 298] width 551 height 19
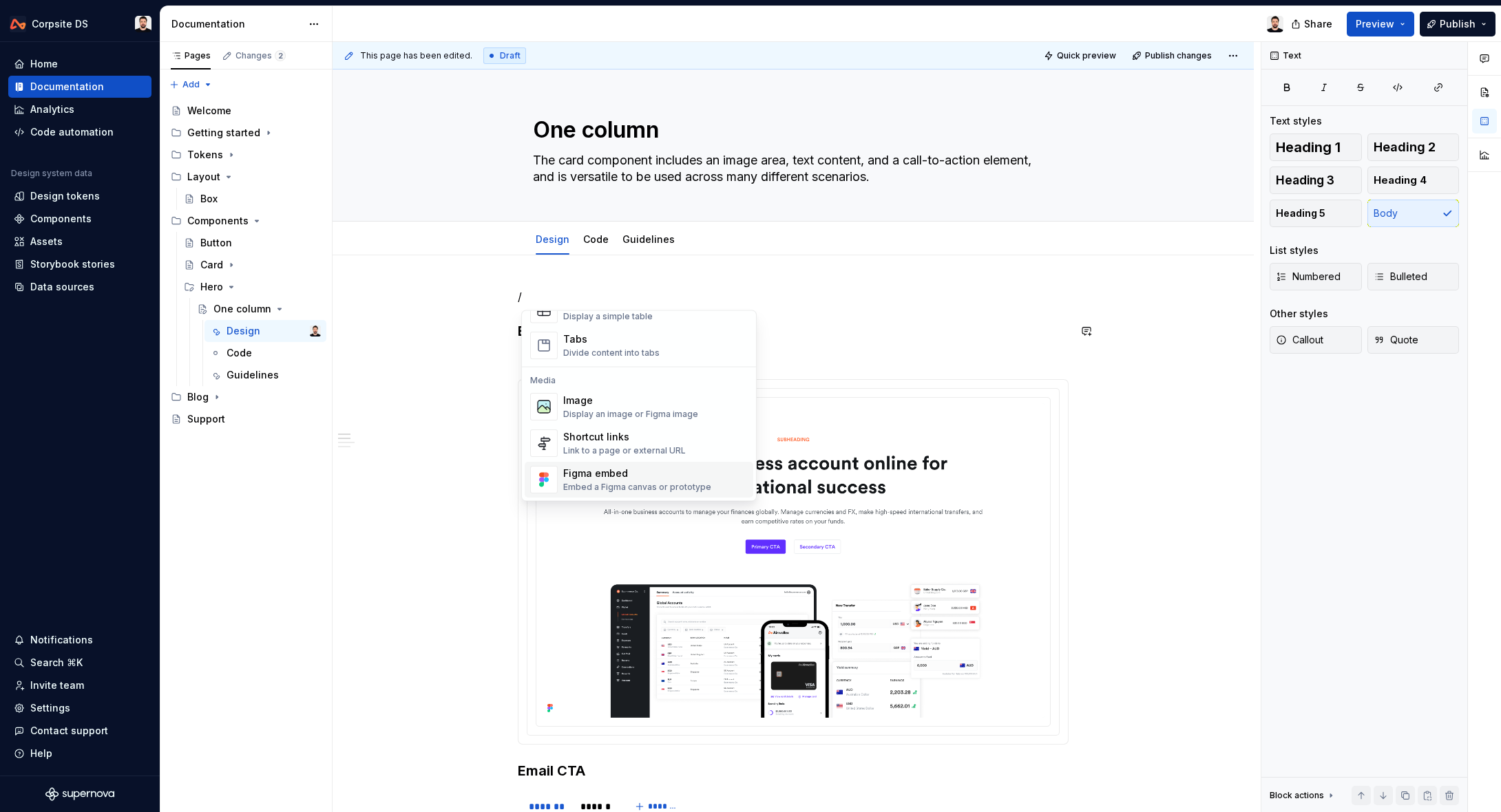
scroll to position [536, 0]
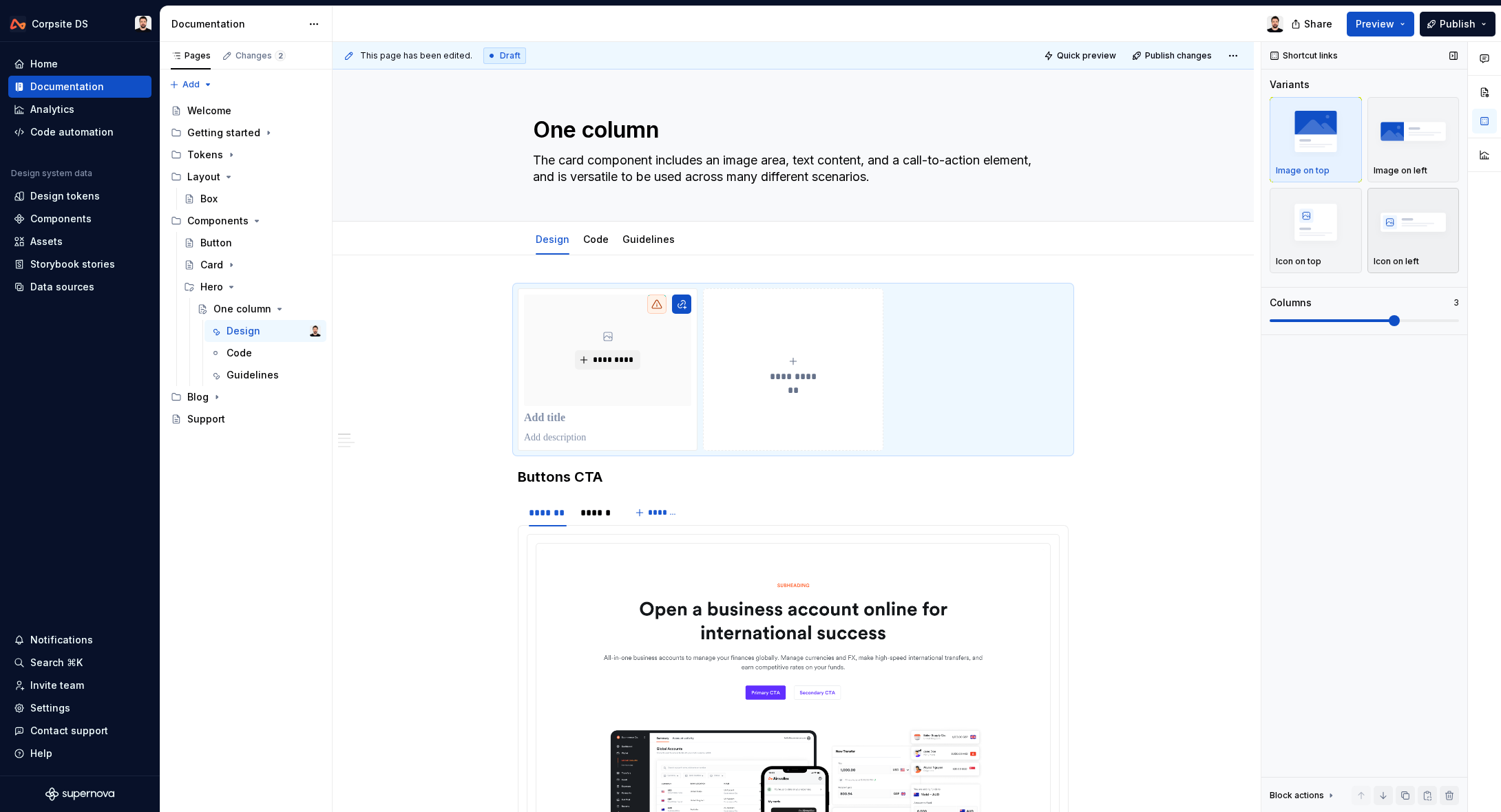
click at [1404, 229] on img "button" at bounding box center [1413, 222] width 80 height 50
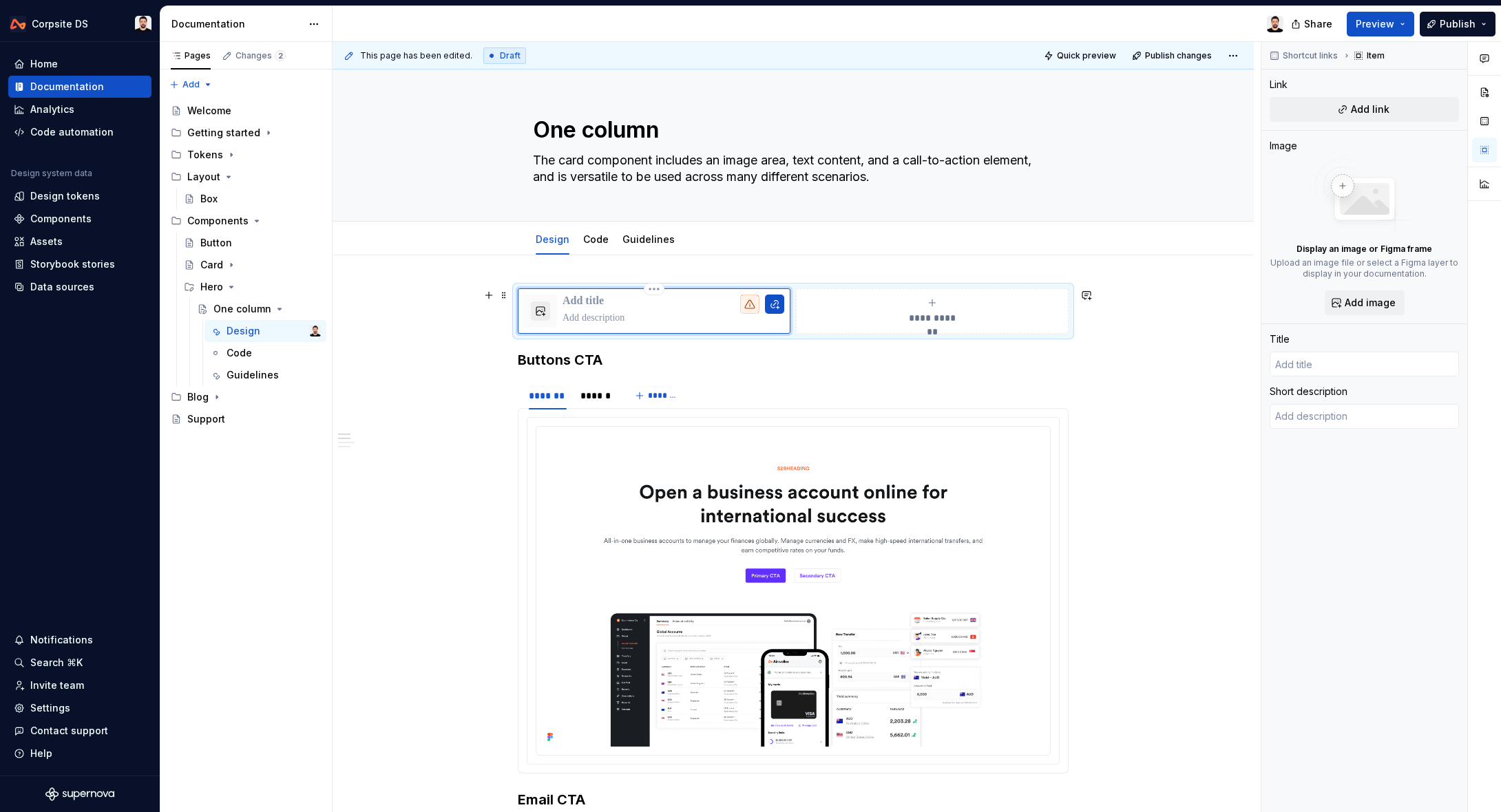
click at [549, 312] on button "button" at bounding box center [540, 311] width 19 height 19
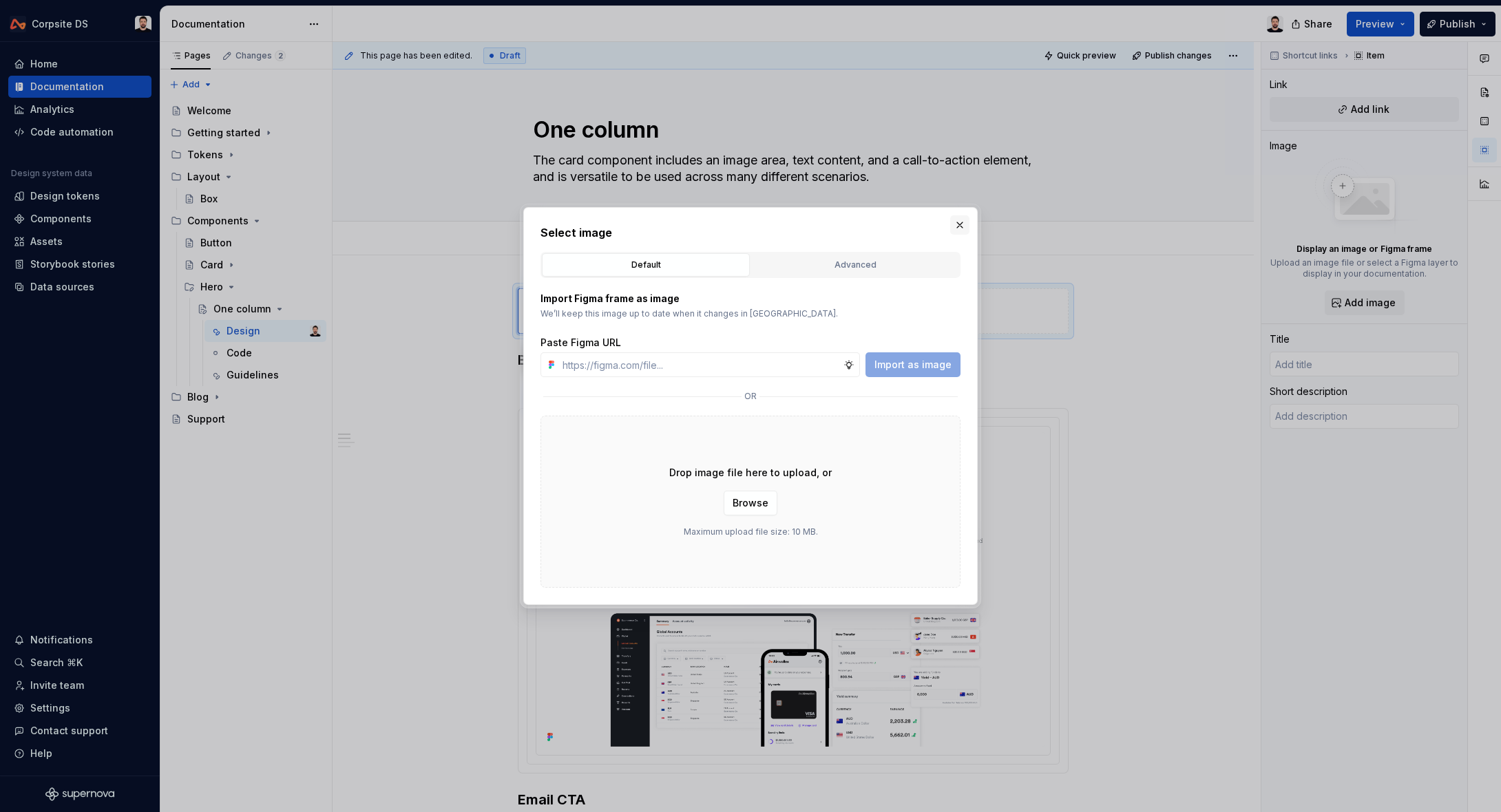
click at [956, 223] on button "button" at bounding box center [959, 224] width 19 height 19
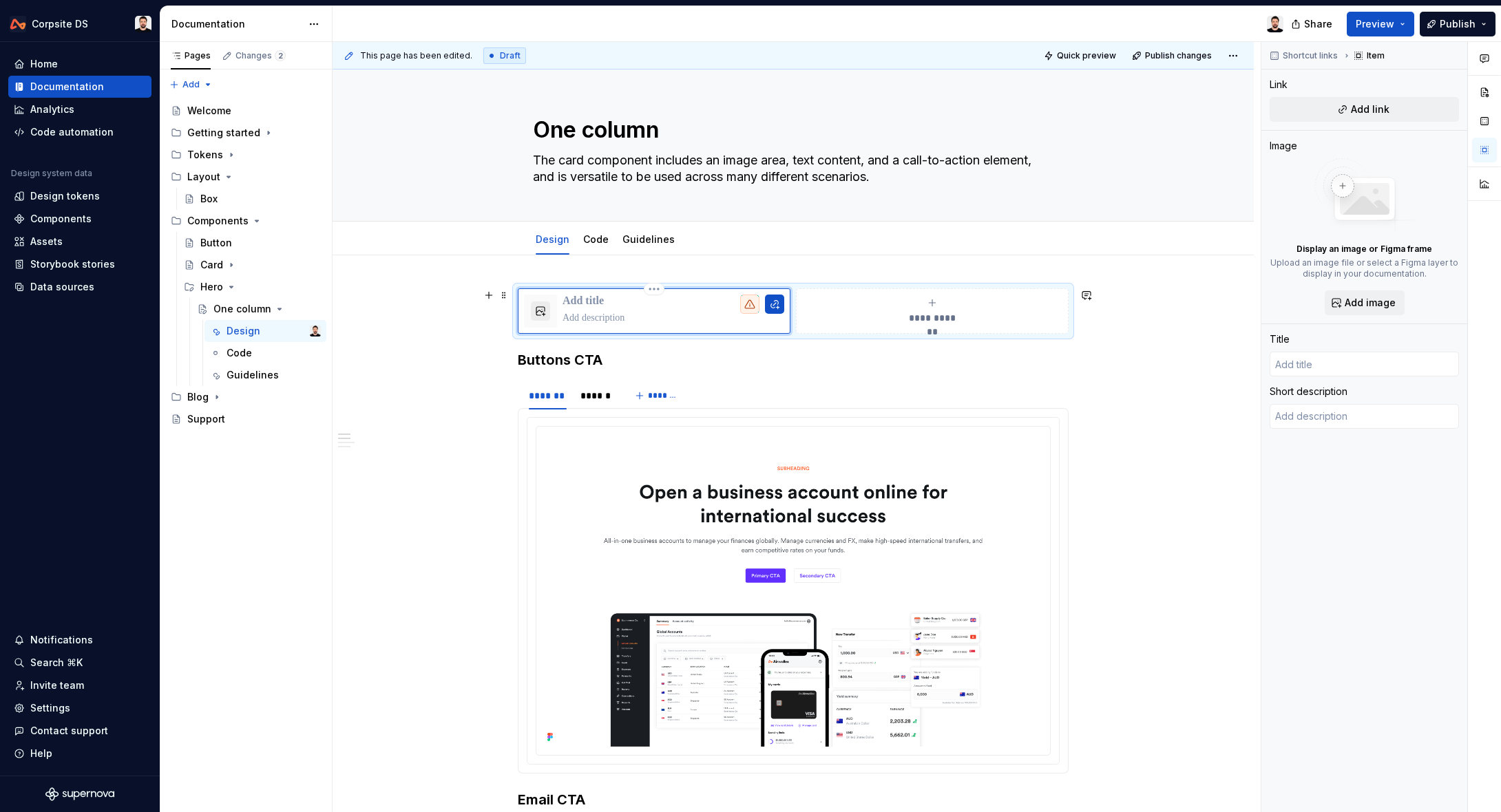
click at [549, 310] on button "button" at bounding box center [540, 311] width 19 height 19
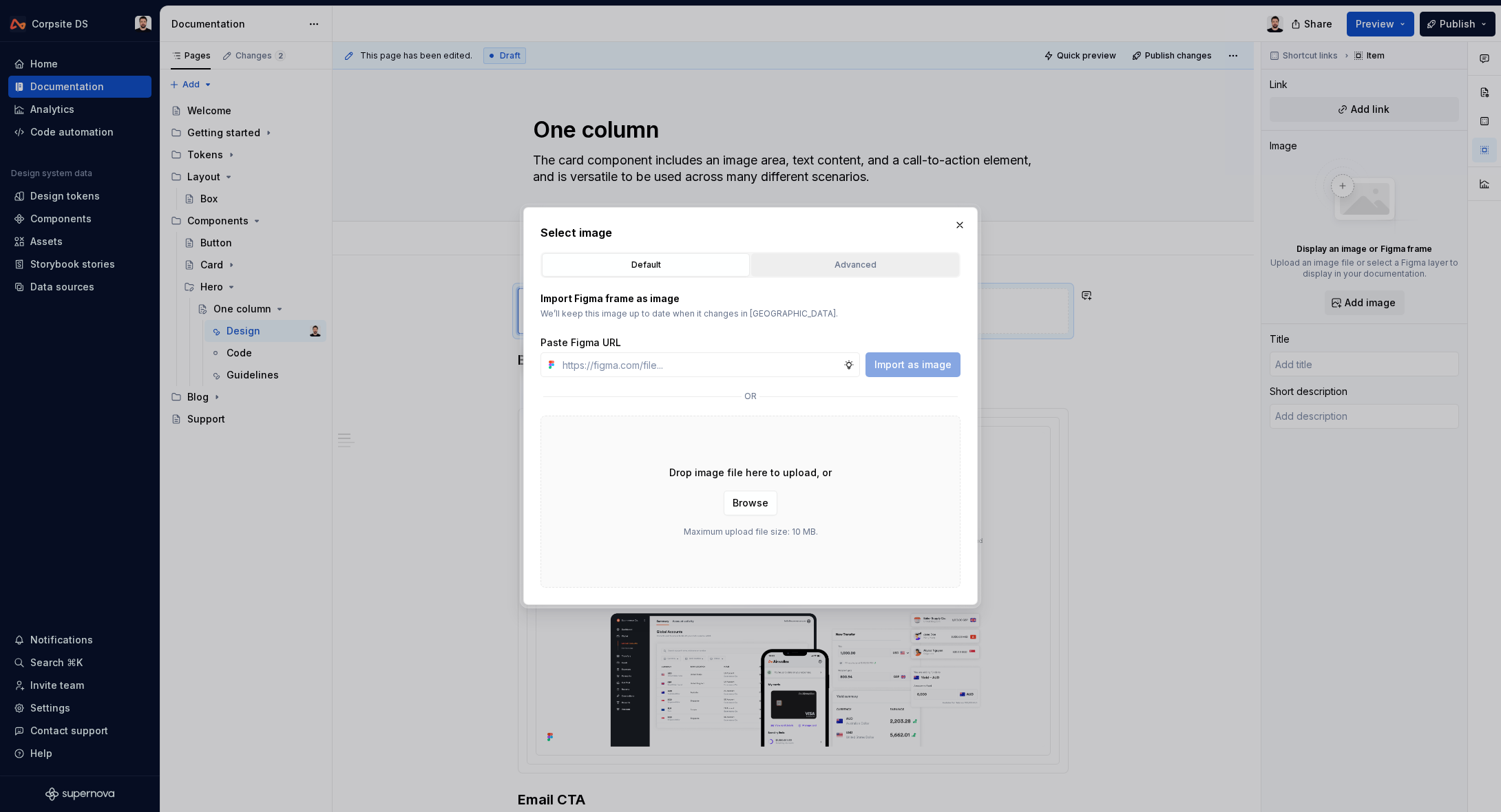
click at [774, 258] on div "Advanced" at bounding box center [855, 265] width 199 height 14
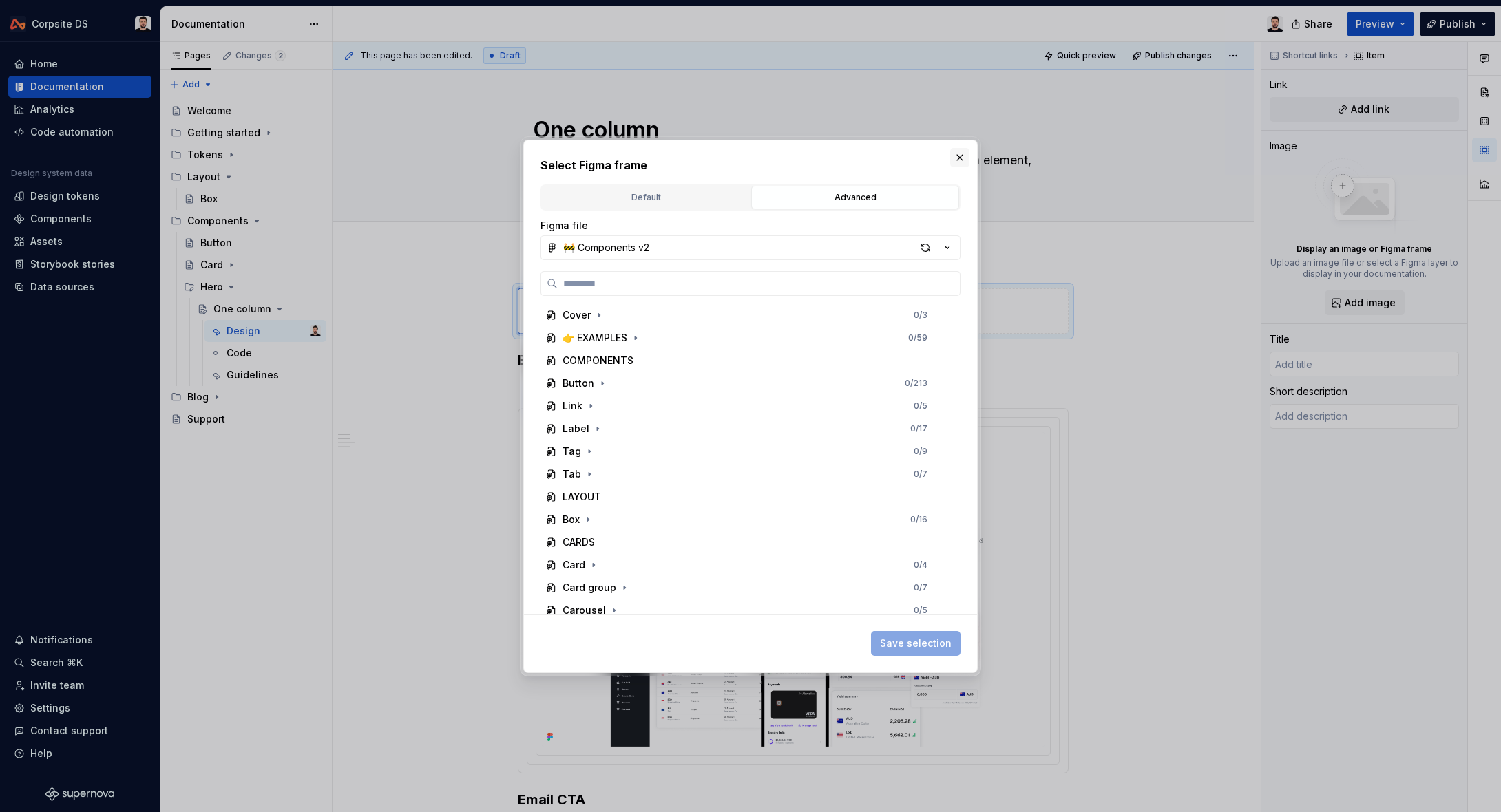
click at [959, 150] on button "button" at bounding box center [959, 158] width 19 height 19
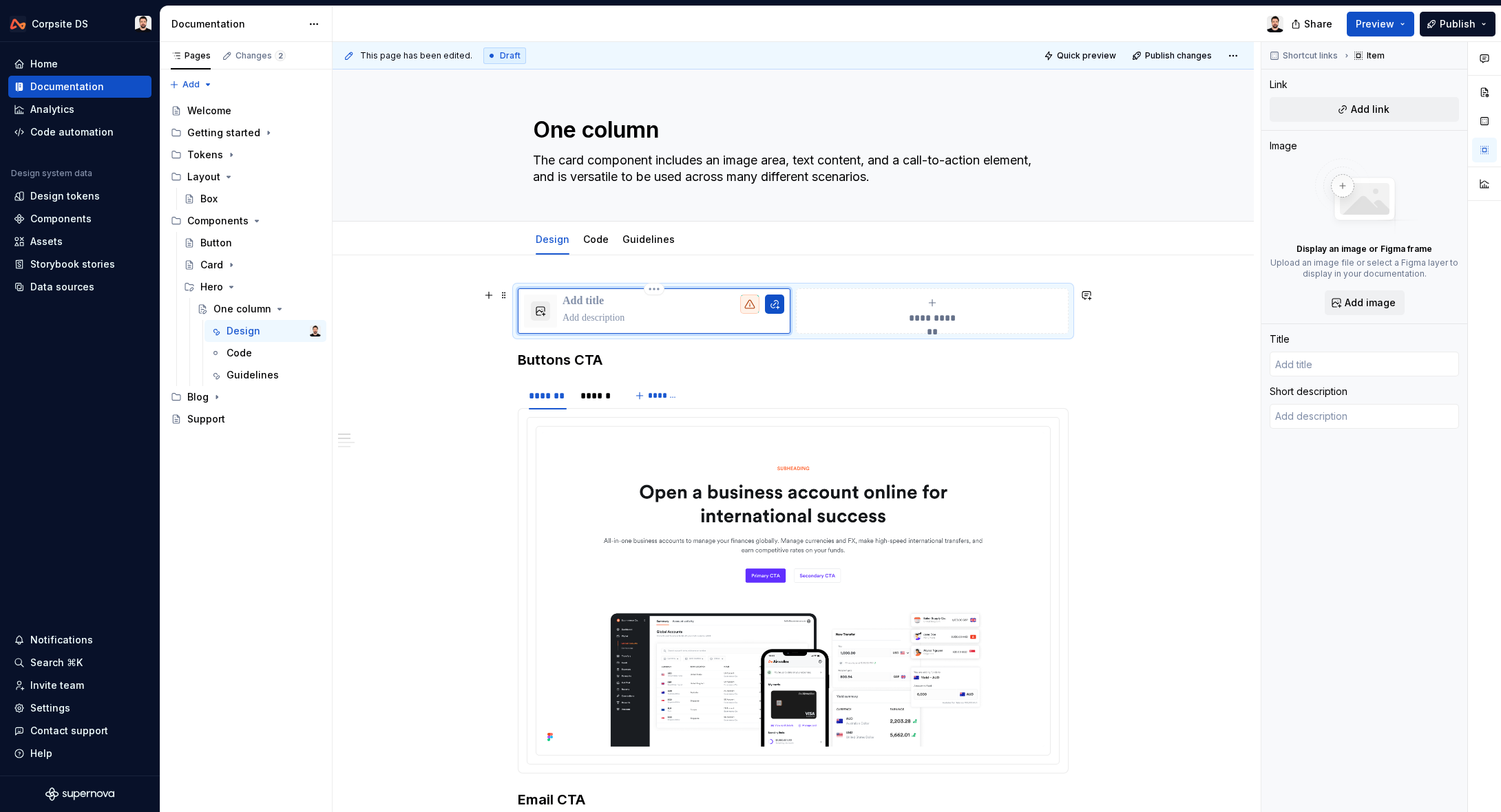
click at [545, 315] on button "button" at bounding box center [540, 311] width 19 height 19
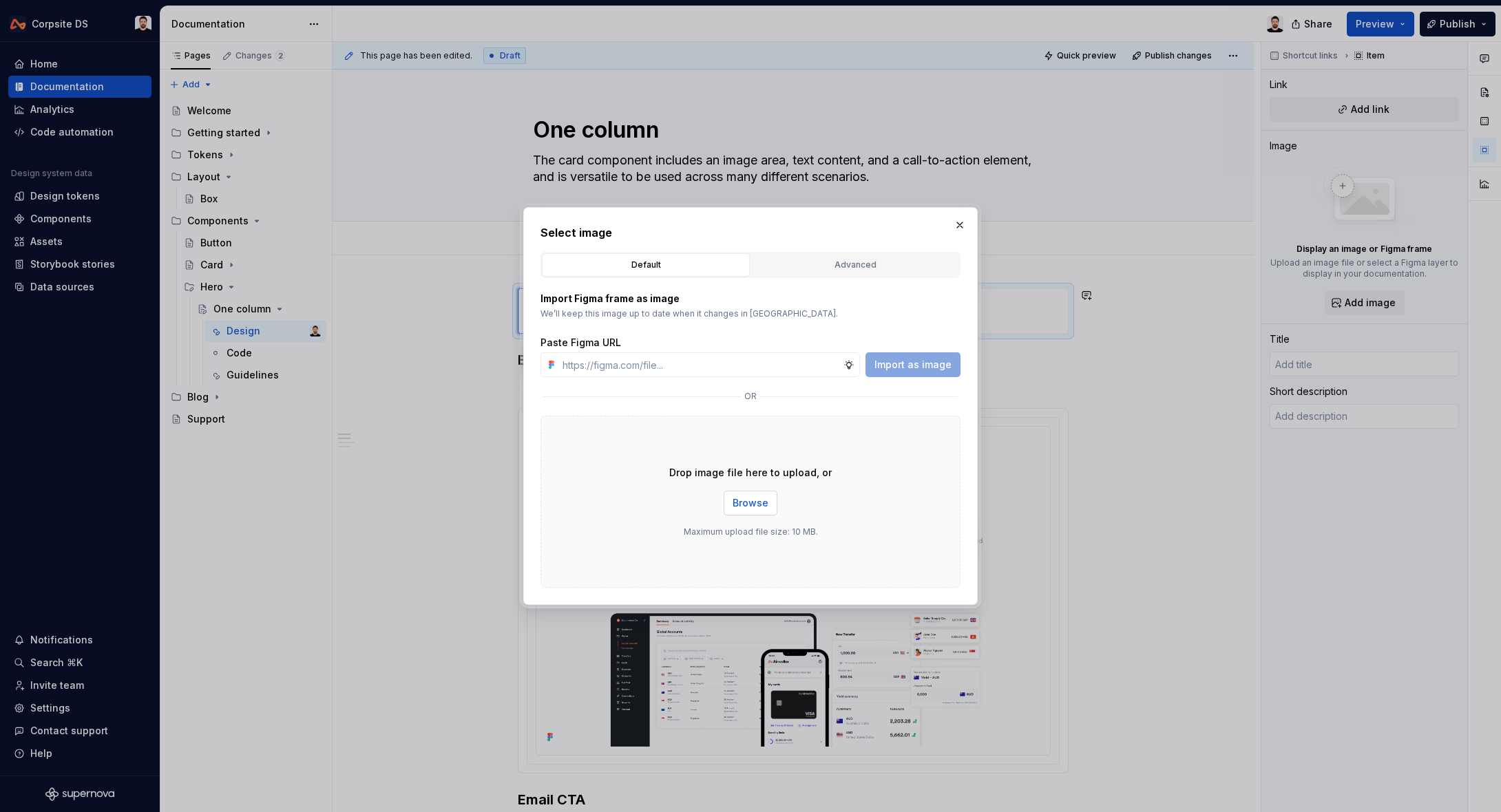
click at [756, 503] on span "Browse" at bounding box center [750, 503] width 36 height 14
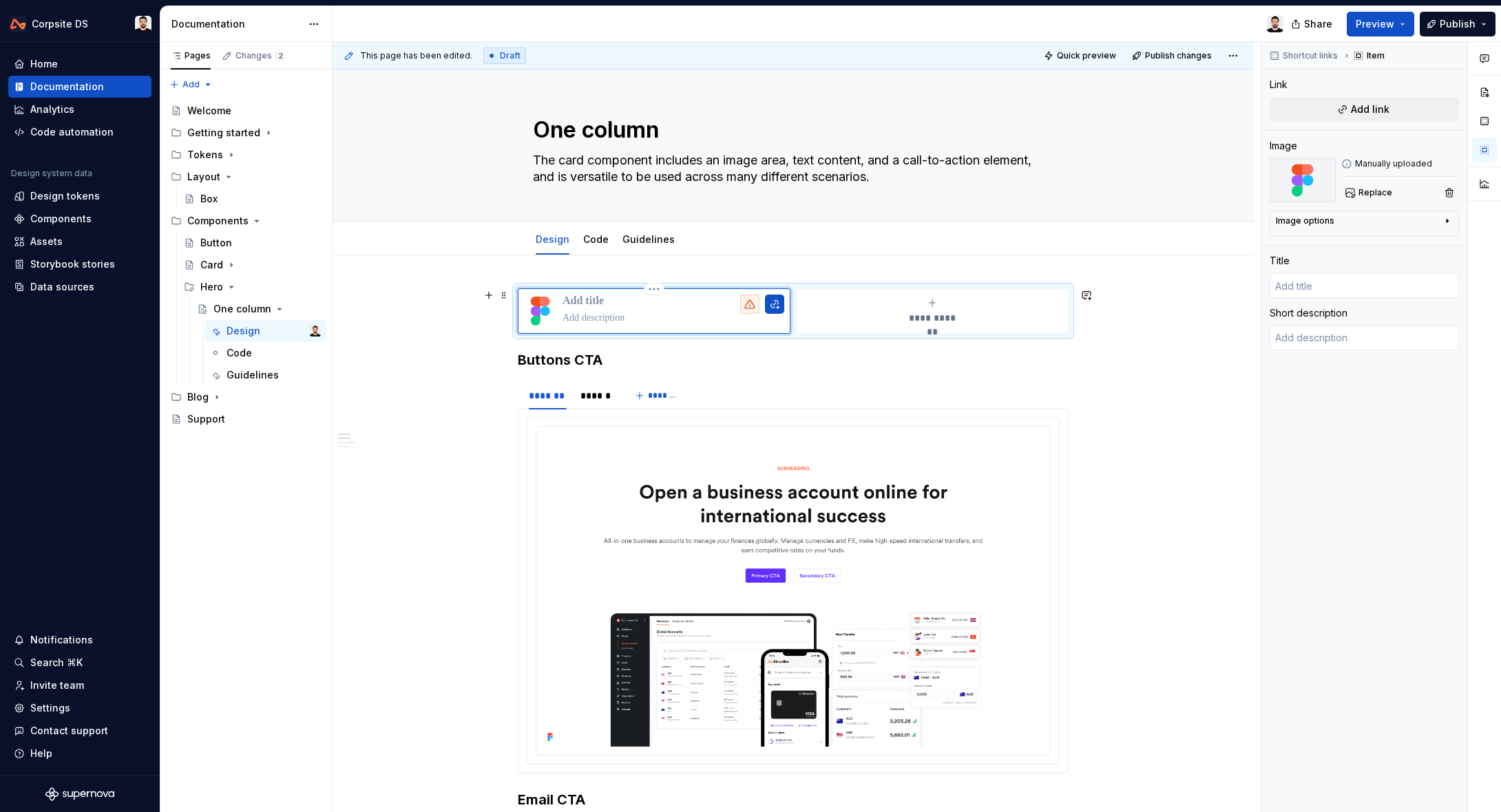
click at [609, 299] on p at bounding box center [674, 302] width 222 height 14
type textarea "*"
type input "H"
type textarea "*"
type input "He"
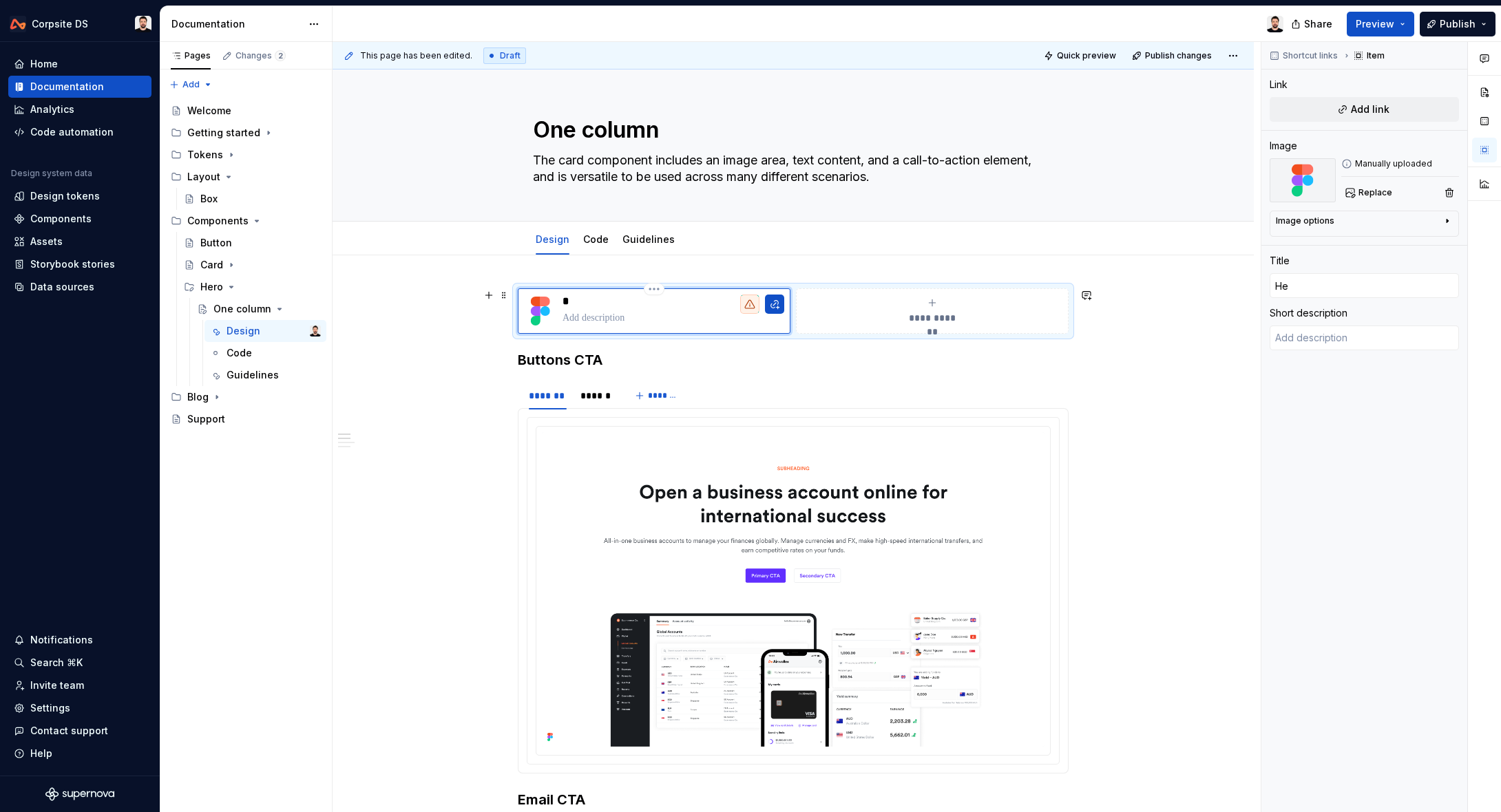
type textarea "*"
type input "Her"
type textarea "*"
type input "Hero"
type textarea "*"
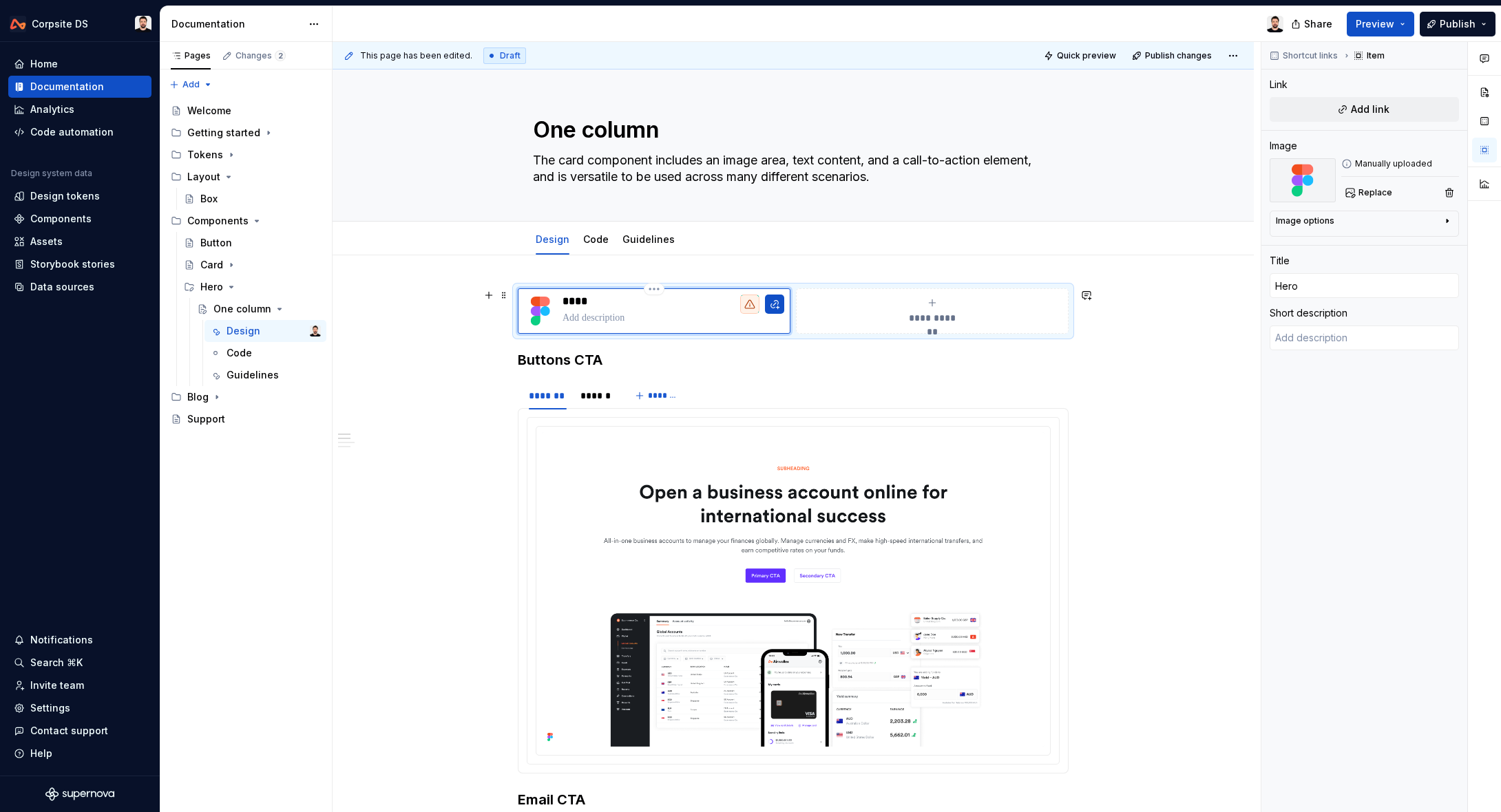
type textarea "O"
type textarea "*"
type textarea "On"
type textarea "*"
type textarea "One"
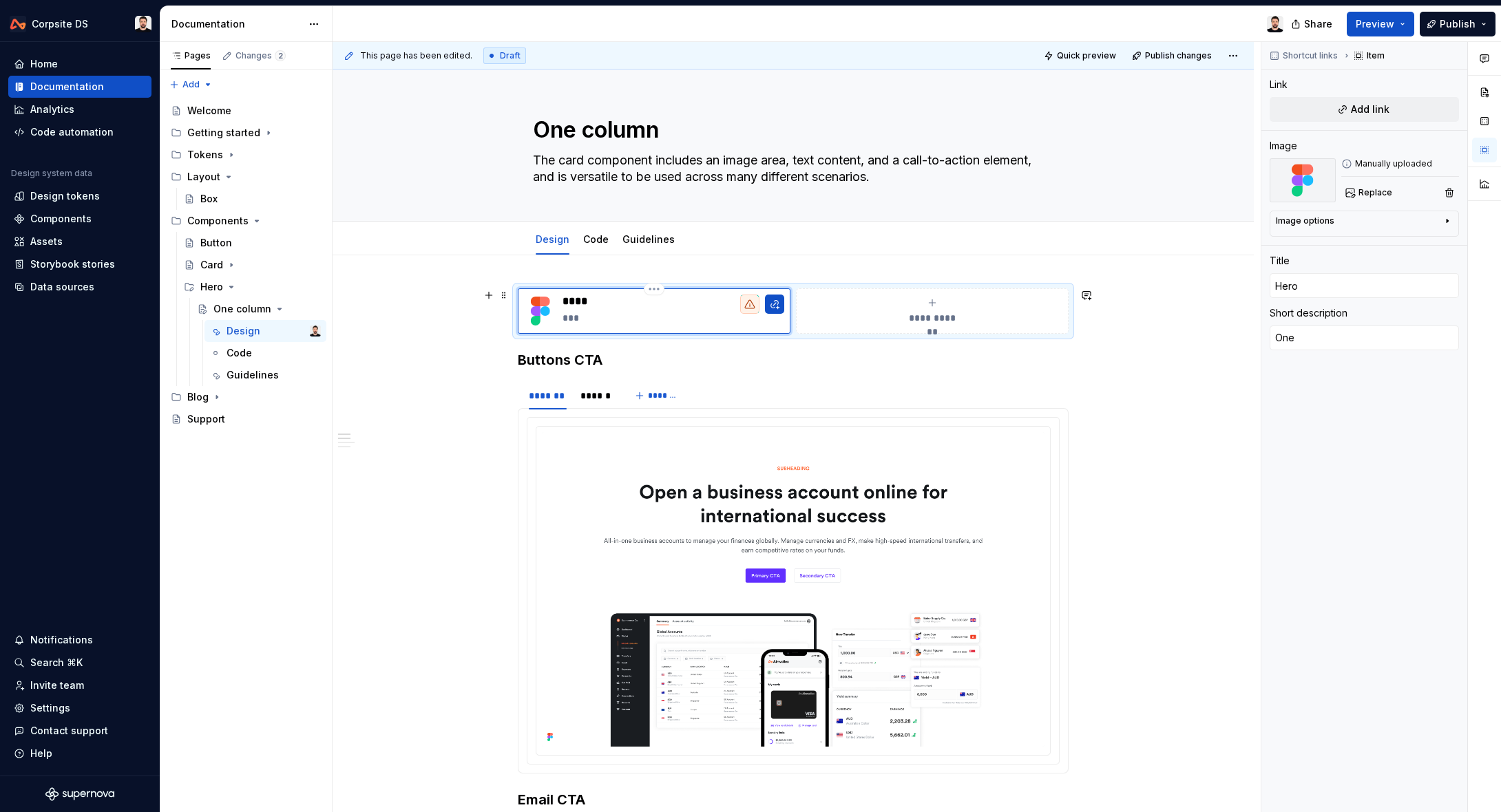
type textarea "*"
type textarea "One"
type textarea "*"
type textarea "One c"
type textarea "*"
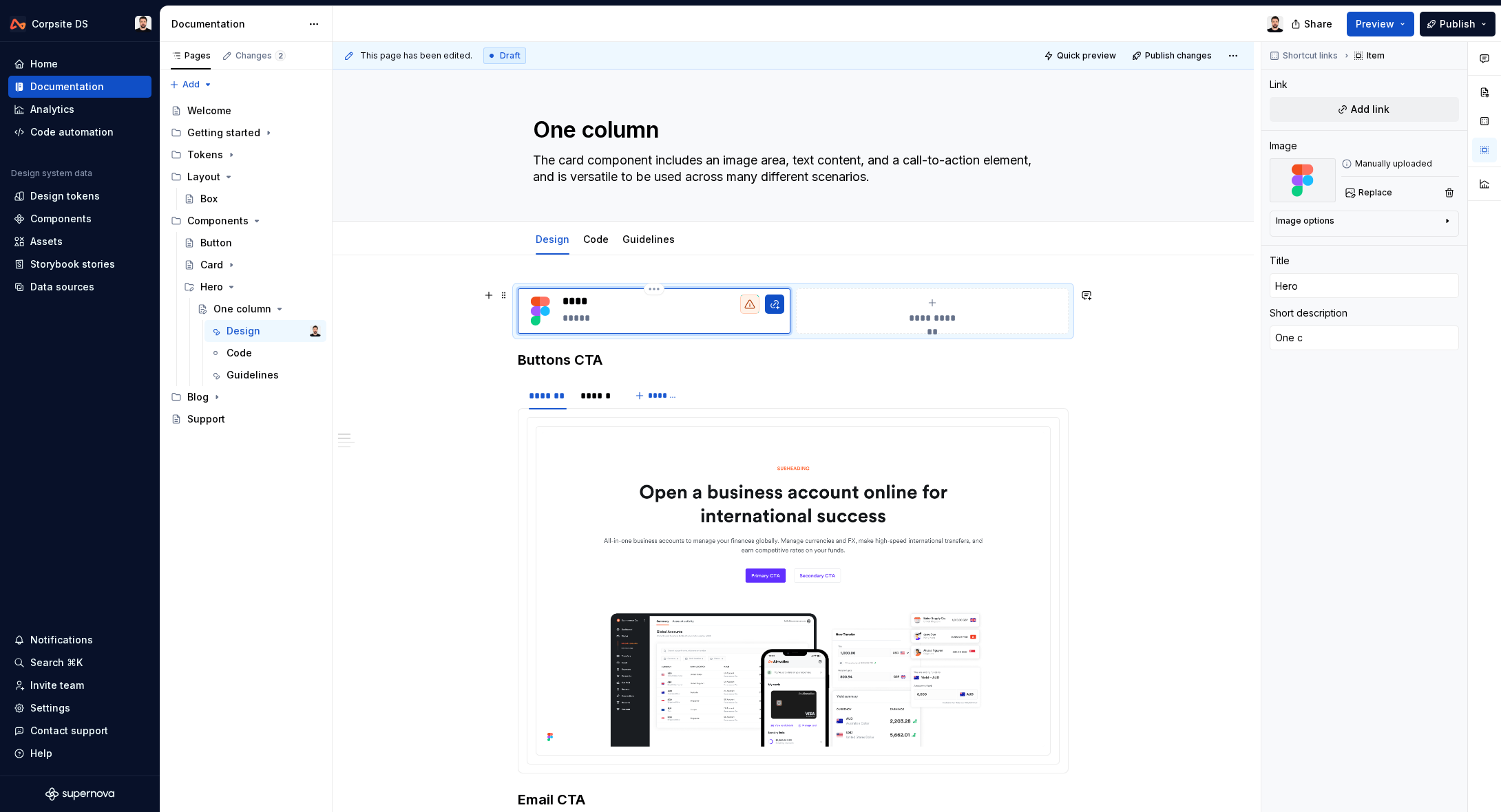
type textarea "One co"
type textarea "*"
type textarea "One col"
type textarea "*"
type textarea "One colu"
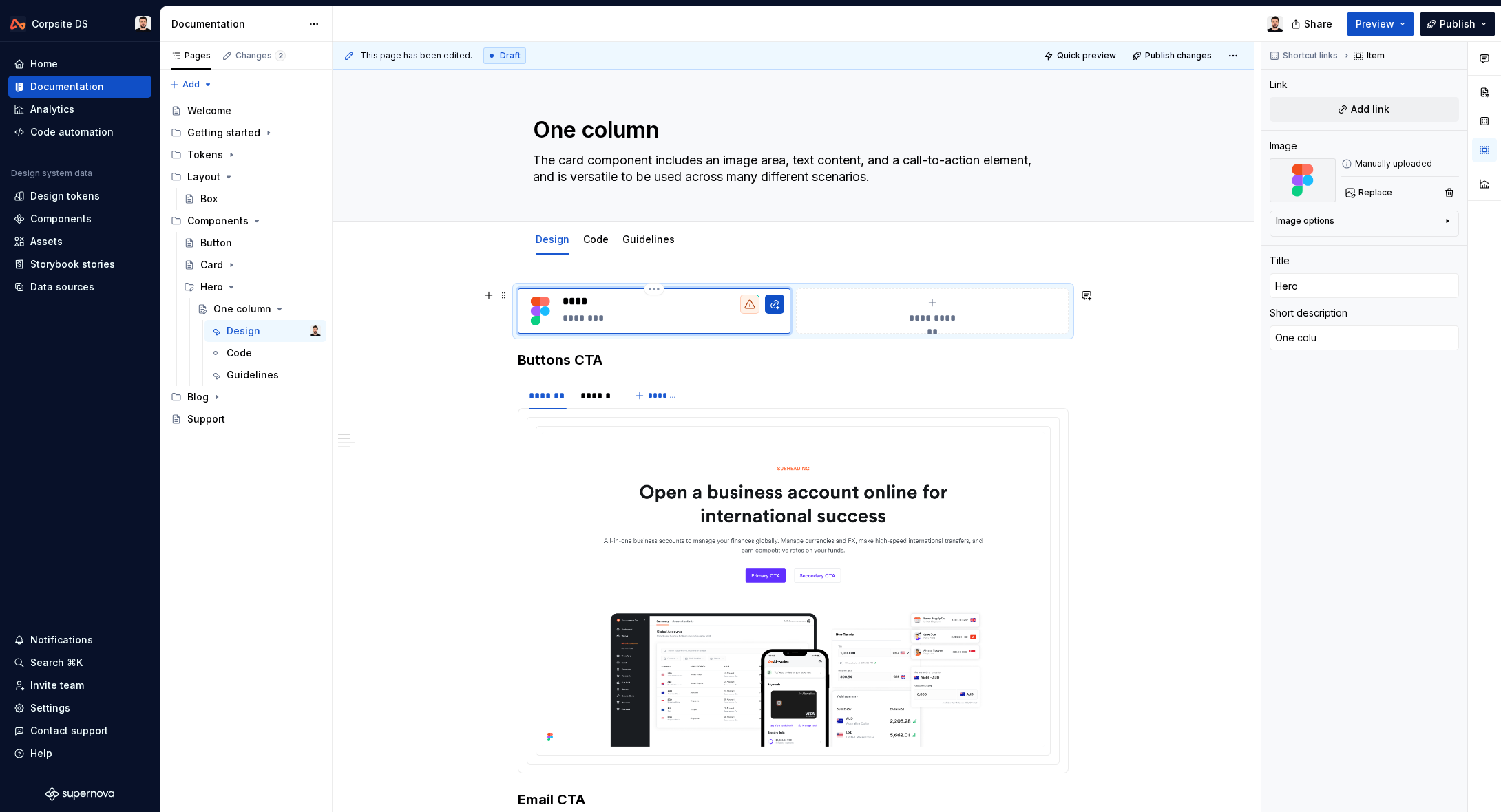
type textarea "*"
type textarea "One colum"
type textarea "*"
type textarea "One column"
drag, startPoint x: 613, startPoint y: 319, endPoint x: 686, endPoint y: 314, distance: 73.2
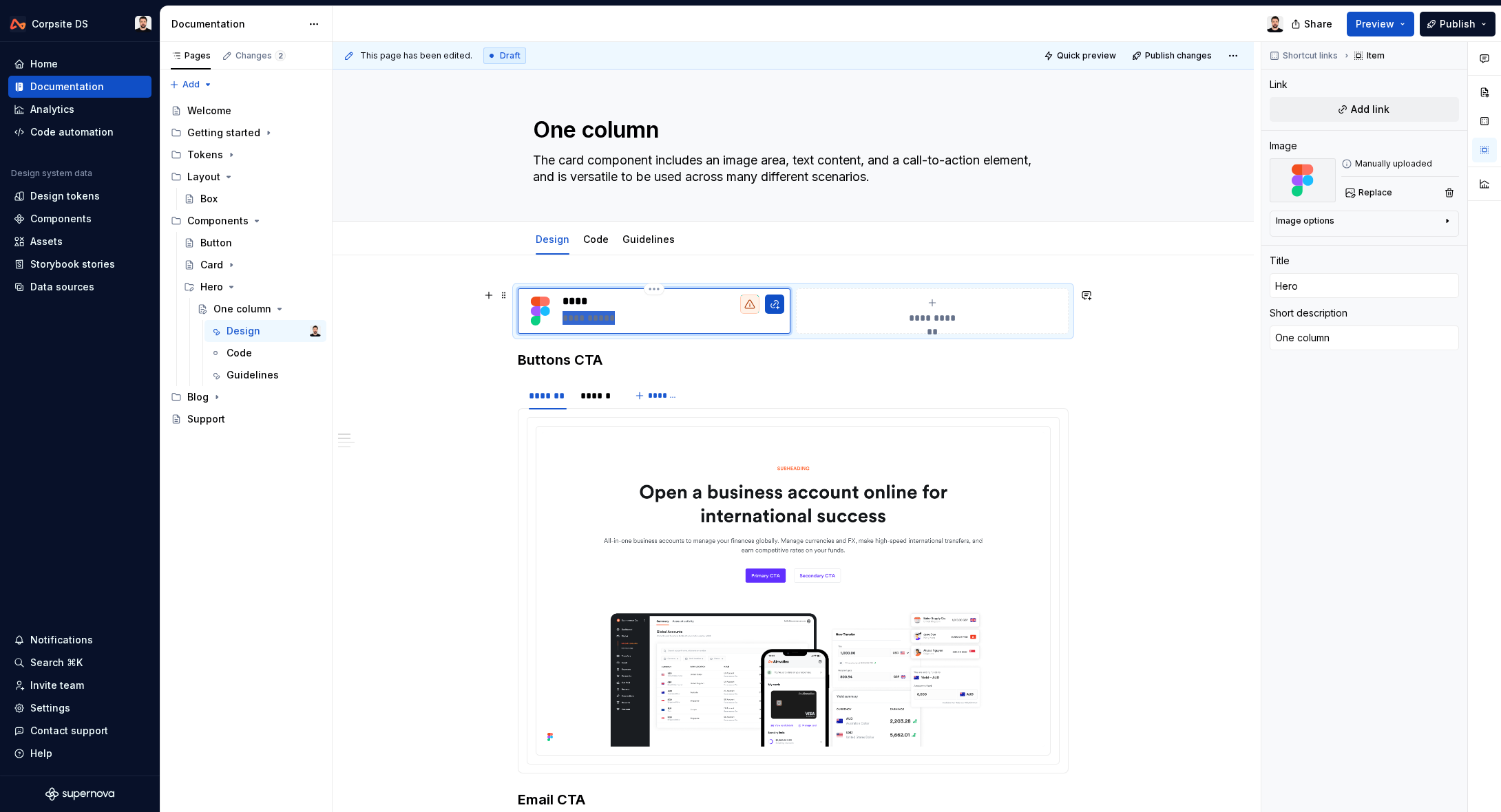
click at [544, 321] on div "**********" at bounding box center [654, 311] width 260 height 33
click at [776, 303] on button "button" at bounding box center [774, 304] width 19 height 19
type textarea "*"
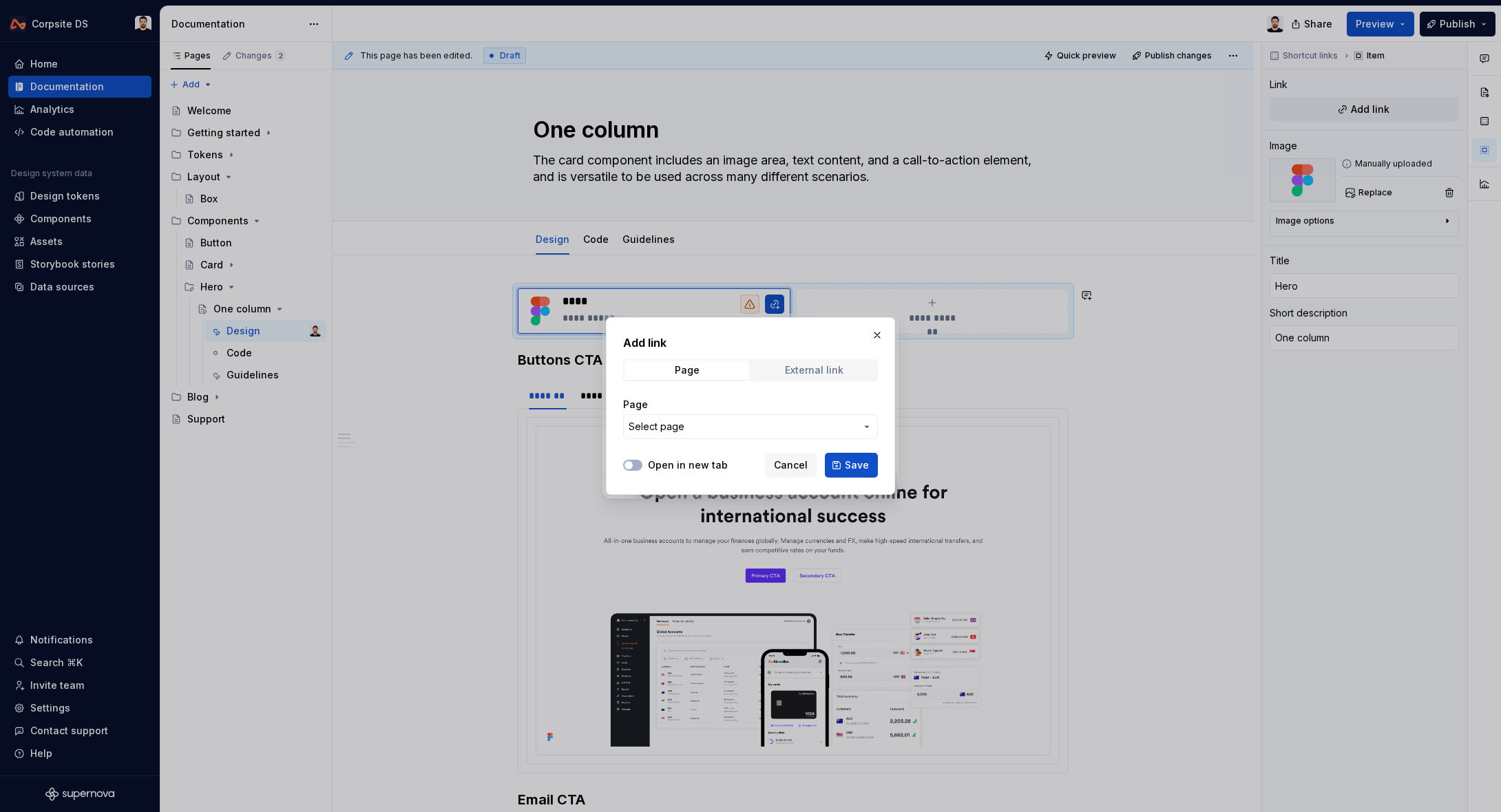
click at [799, 366] on div "External link" at bounding box center [813, 370] width 58 height 11
click at [698, 425] on input "URL" at bounding box center [750, 426] width 255 height 25
paste input "[URL][DOMAIN_NAME]"
type input "[URL][DOMAIN_NAME]"
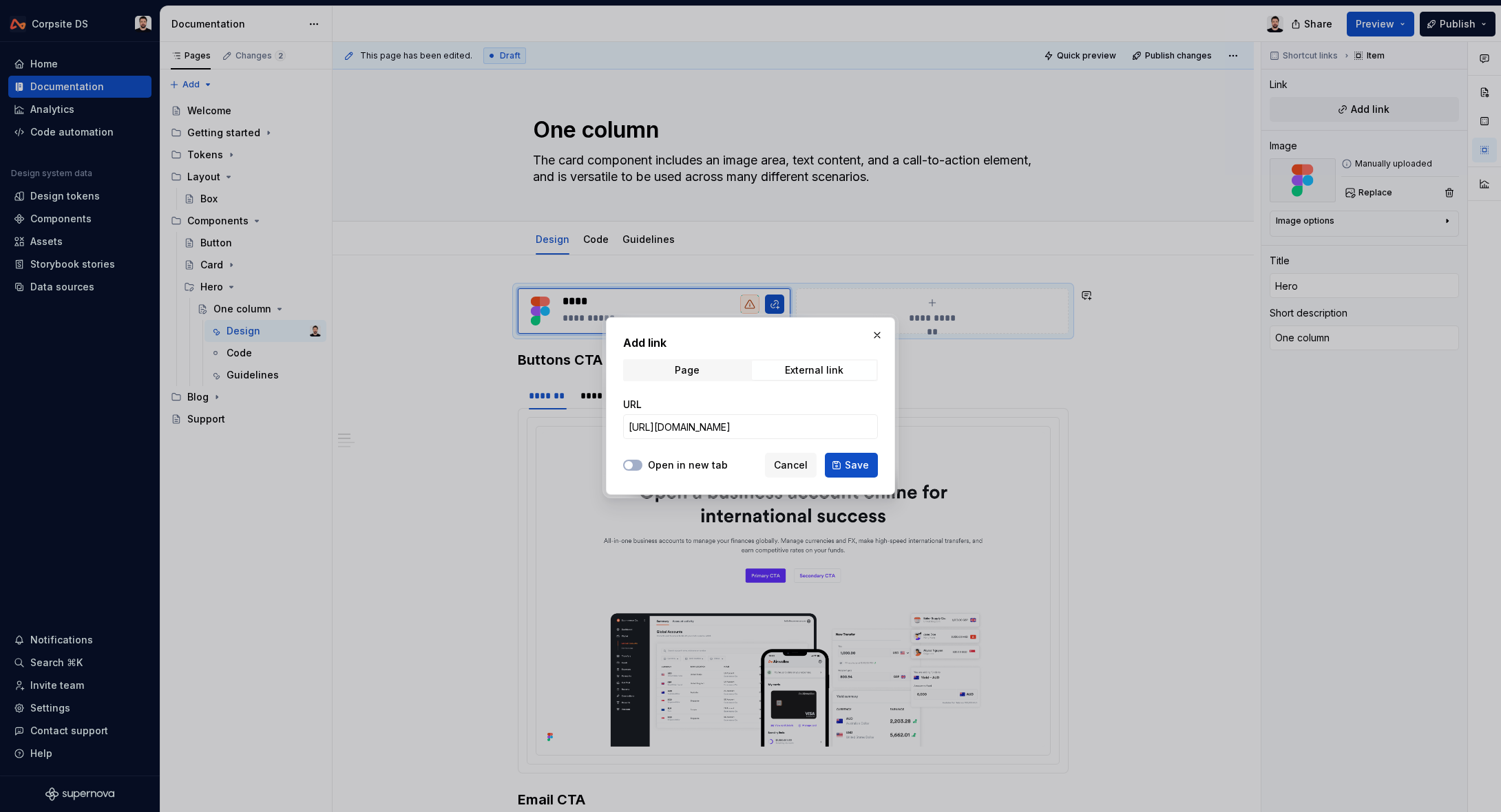
click at [851, 470] on span "Save" at bounding box center [857, 465] width 24 height 14
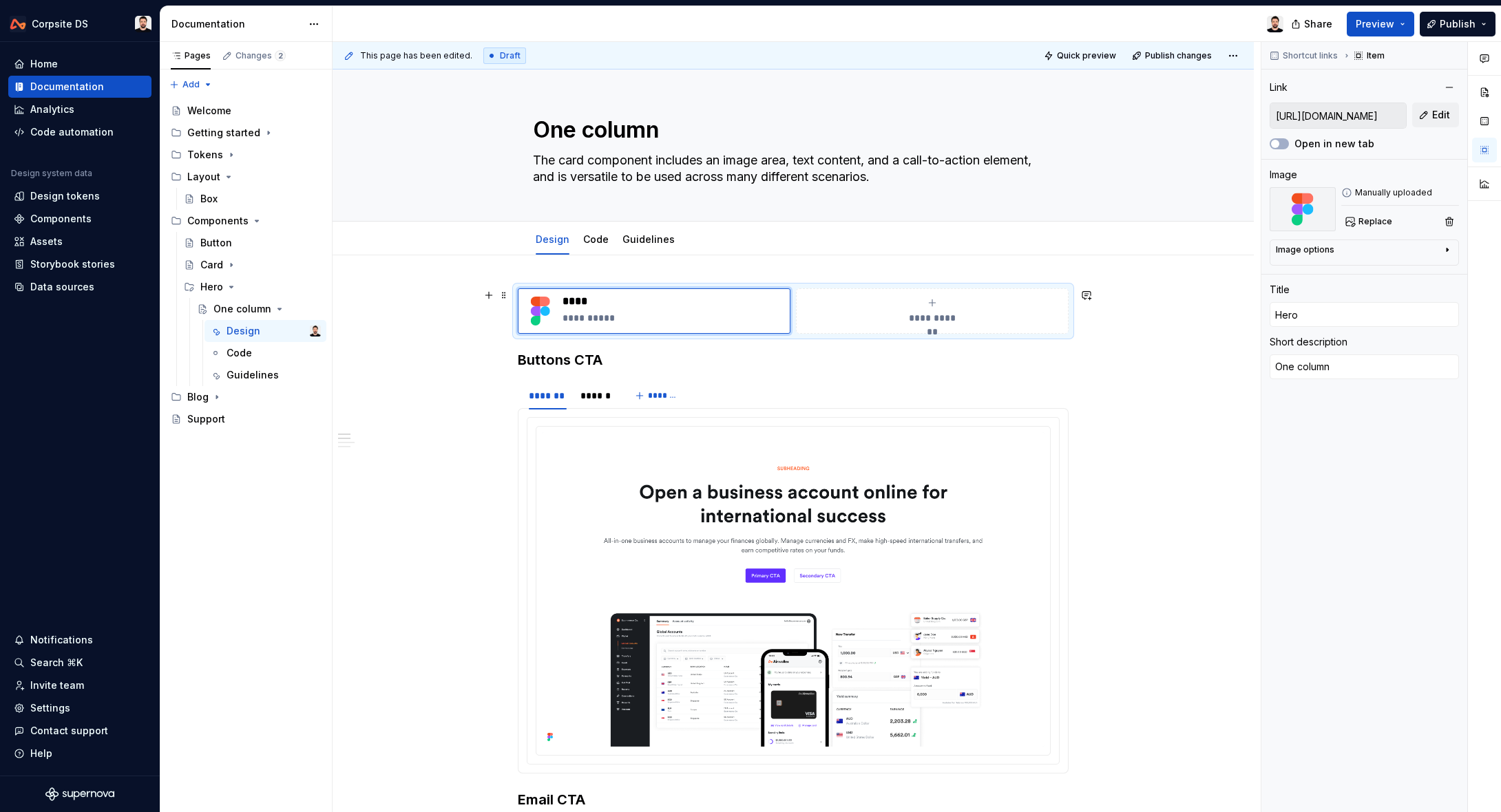
click at [884, 325] on button "**********" at bounding box center [932, 311] width 272 height 45
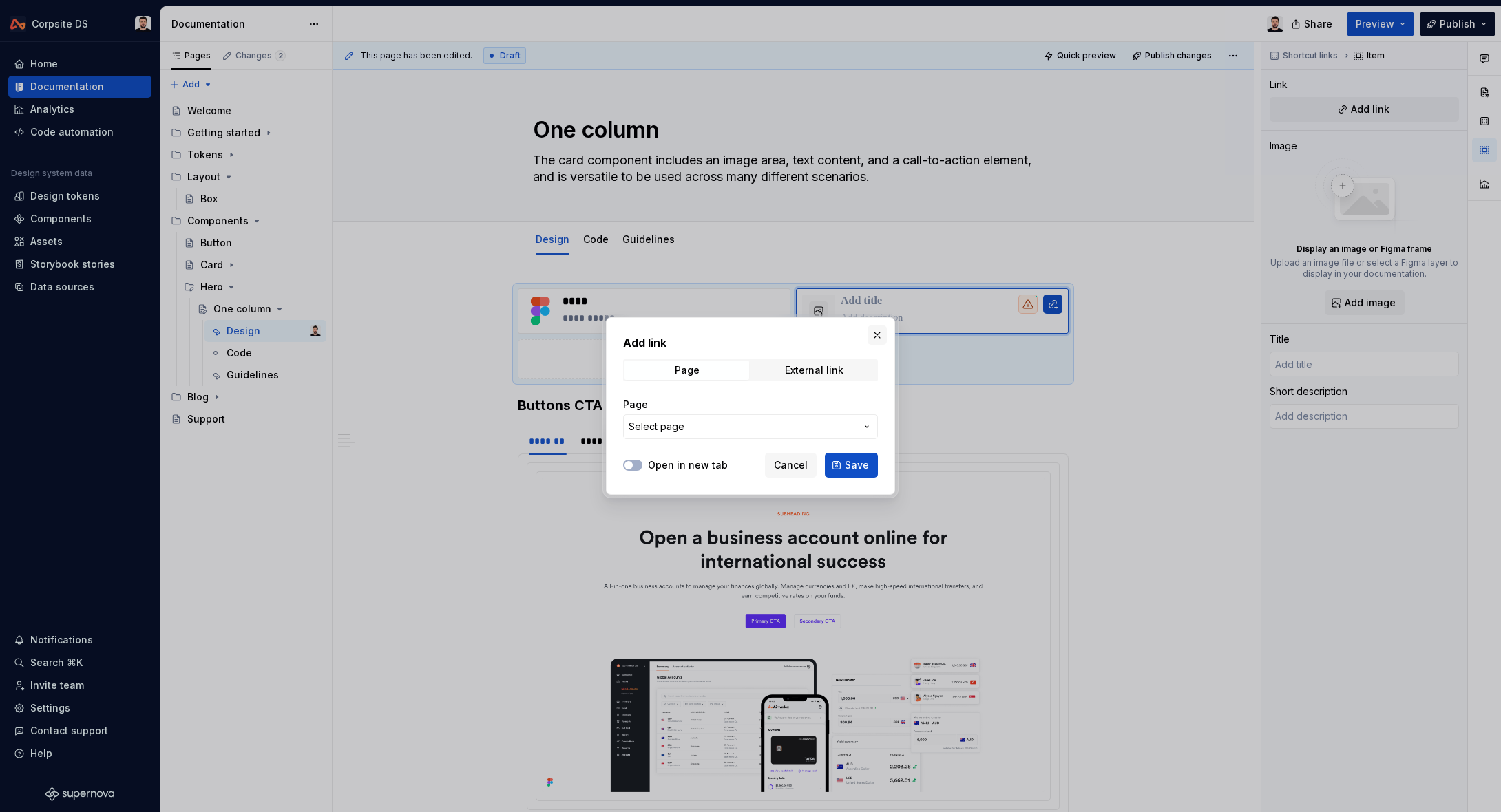
click at [876, 335] on button "button" at bounding box center [877, 335] width 19 height 19
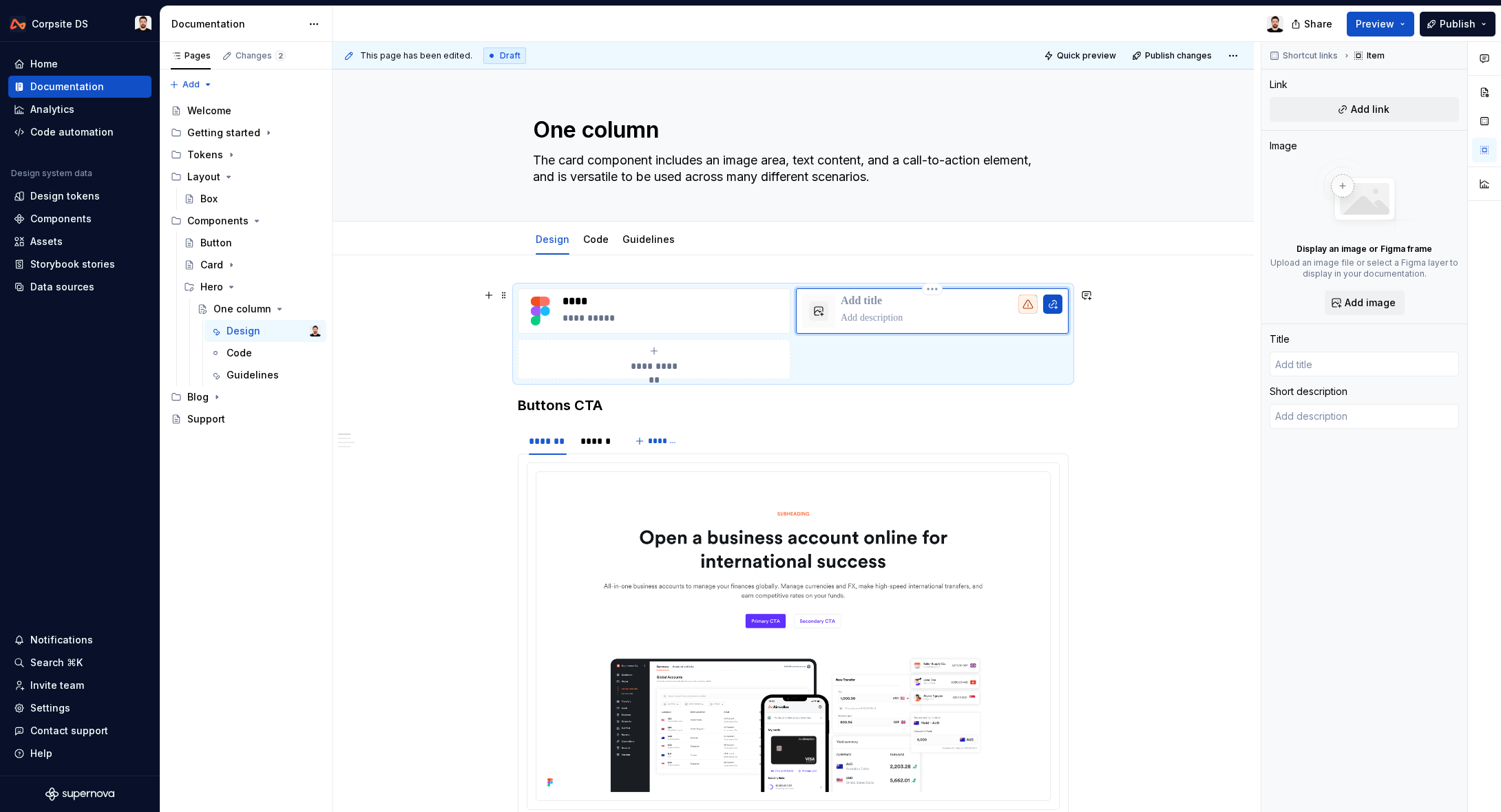
click at [976, 305] on p at bounding box center [951, 302] width 222 height 14
click at [822, 312] on button "button" at bounding box center [819, 311] width 19 height 19
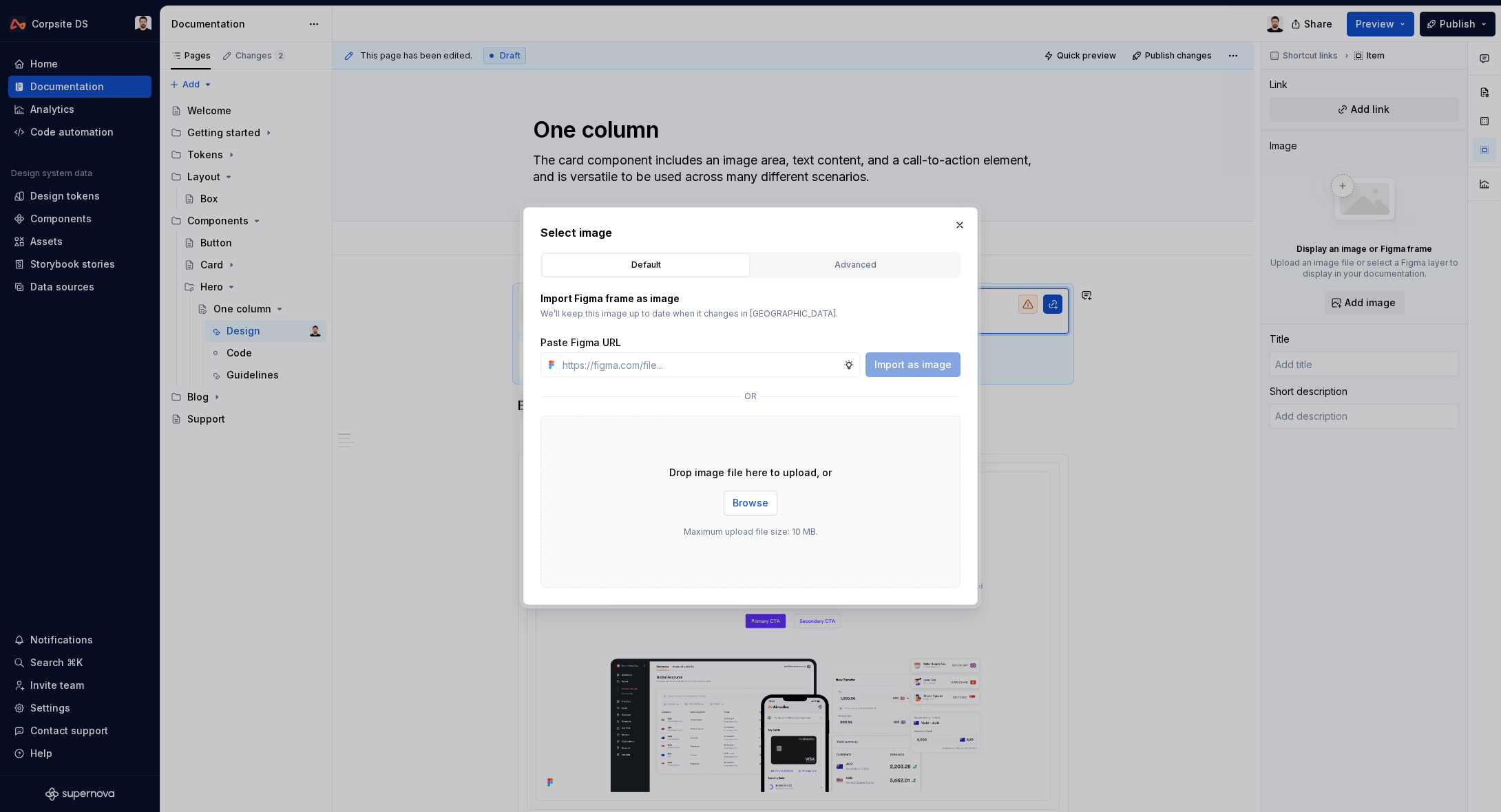
click at [752, 506] on span "Browse" at bounding box center [750, 503] width 36 height 14
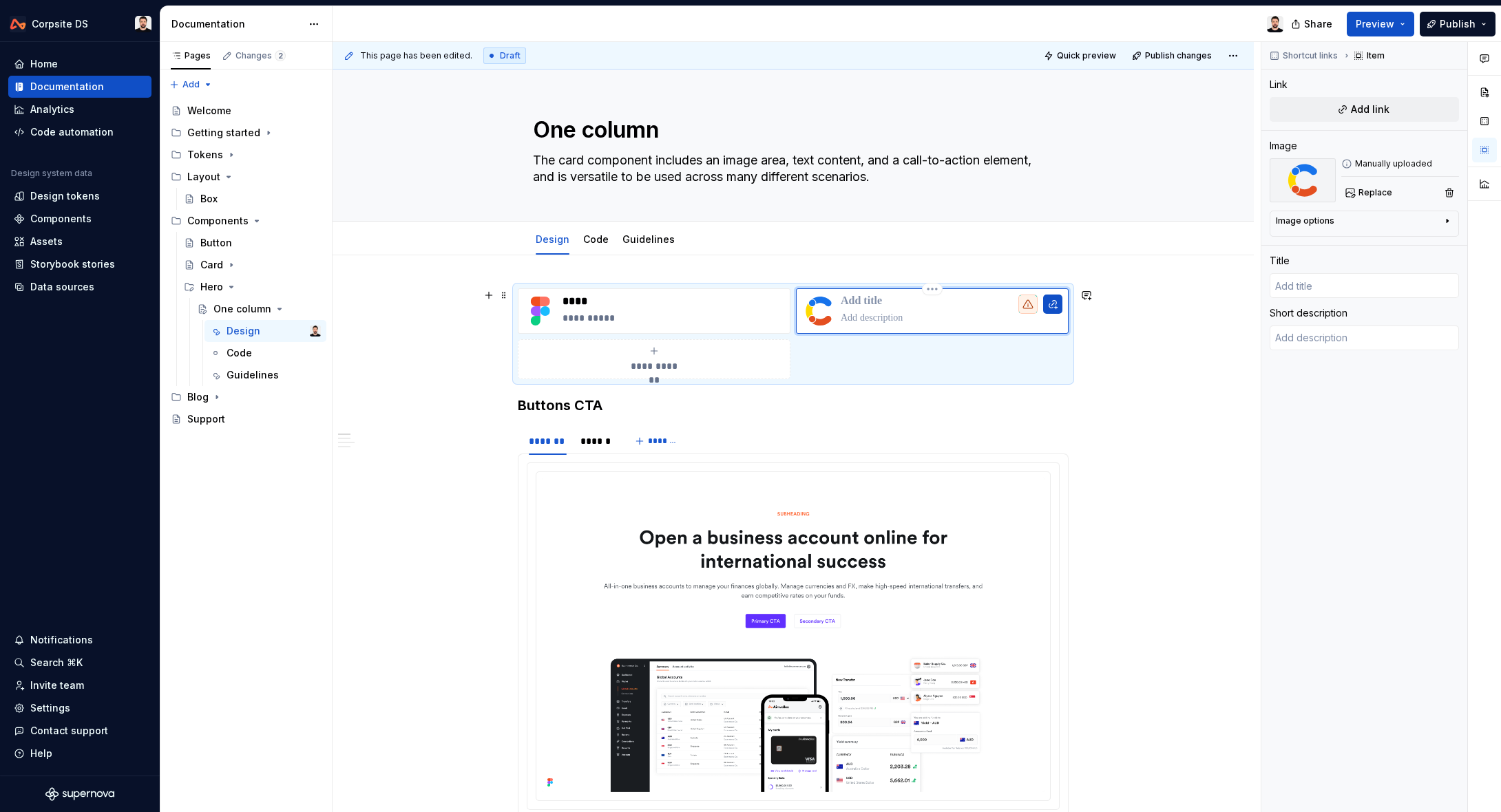
click at [888, 301] on p at bounding box center [951, 302] width 222 height 14
type textarea "*"
type input "H"
type textarea "*"
type input "He"
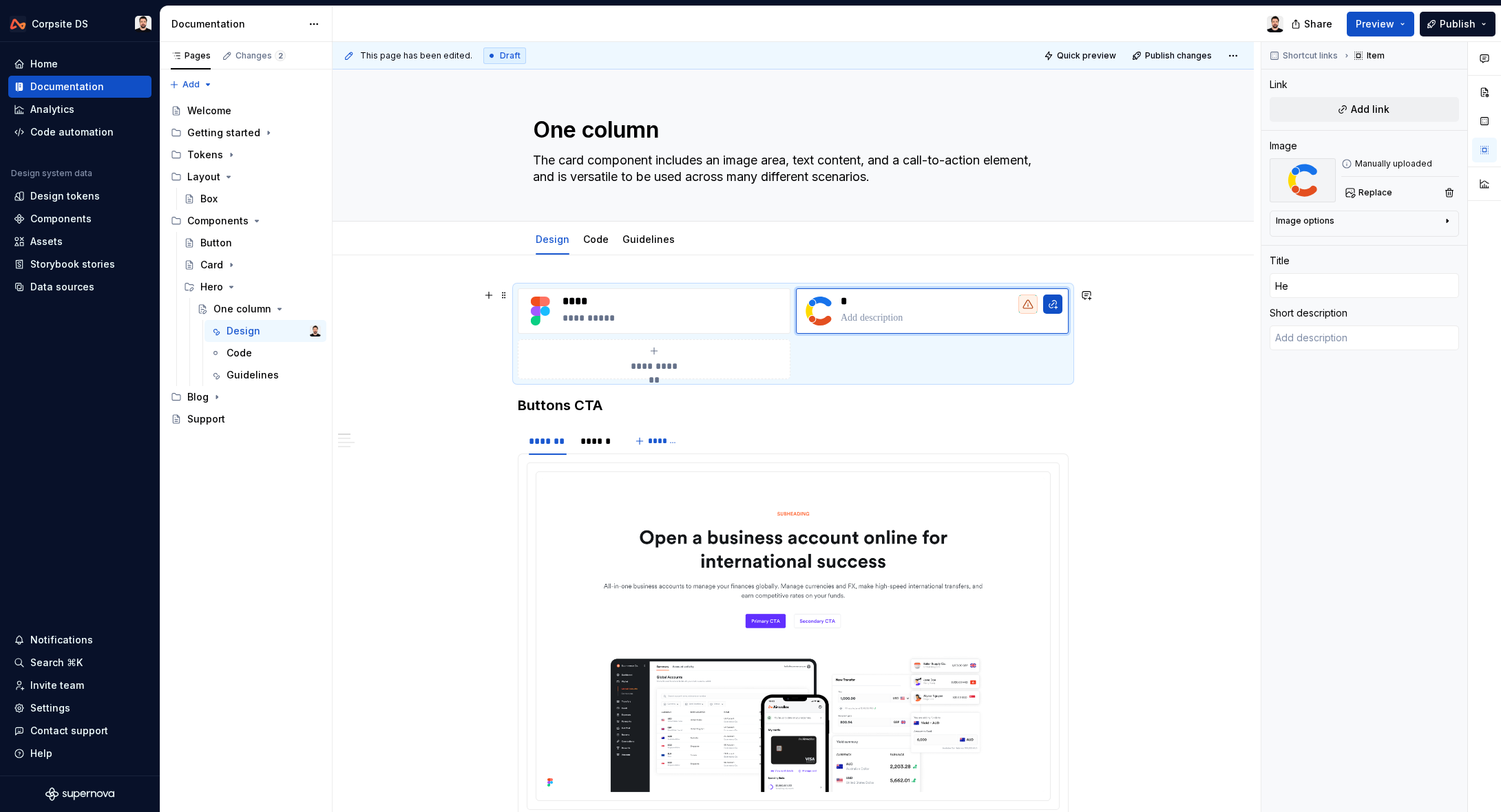
type textarea "*"
type input "Her"
type textarea "*"
type input "Hero"
type textarea "*"
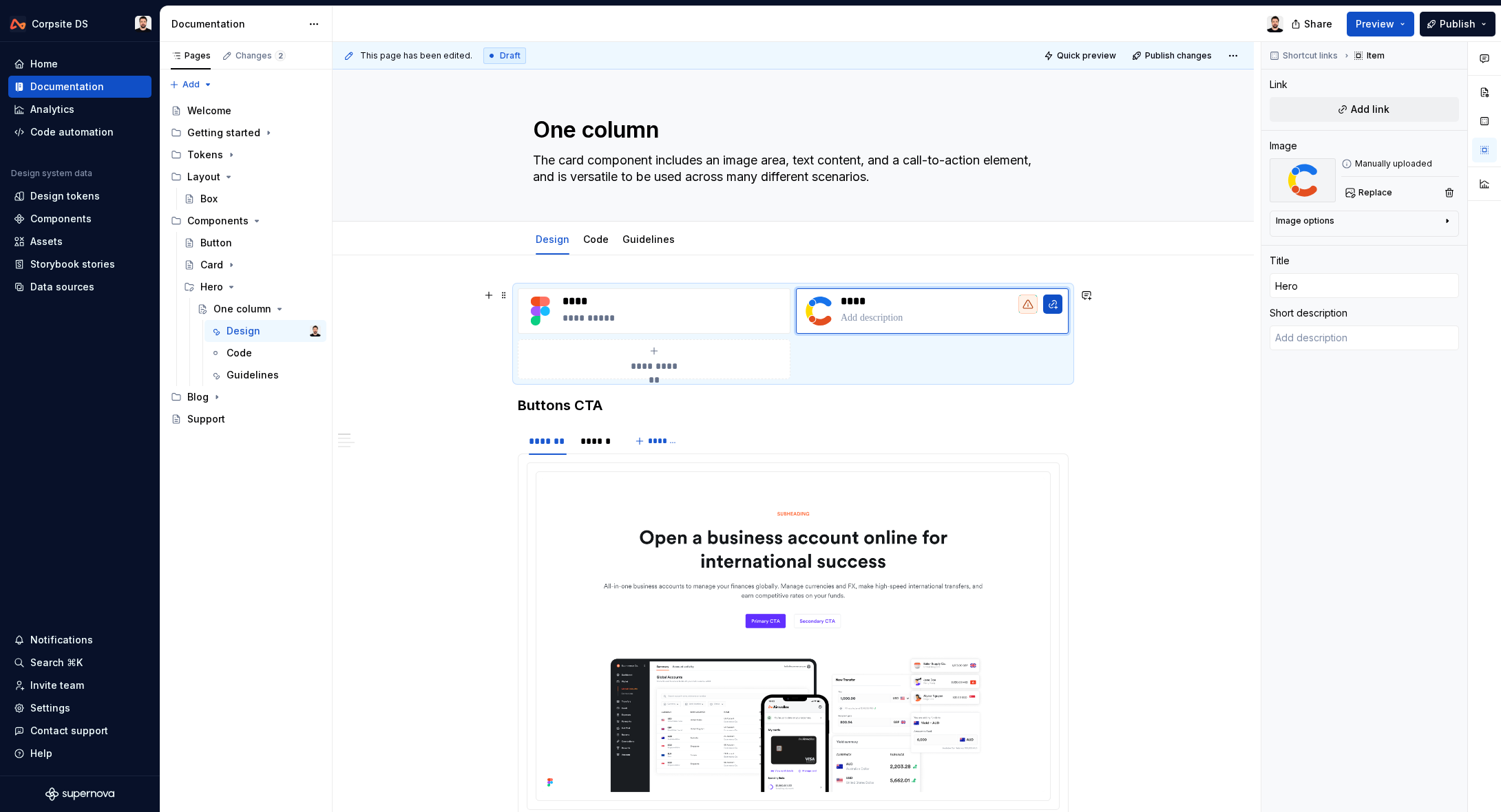
type textarea "O"
type textarea "*"
type textarea "On"
type textarea "*"
type textarea "One"
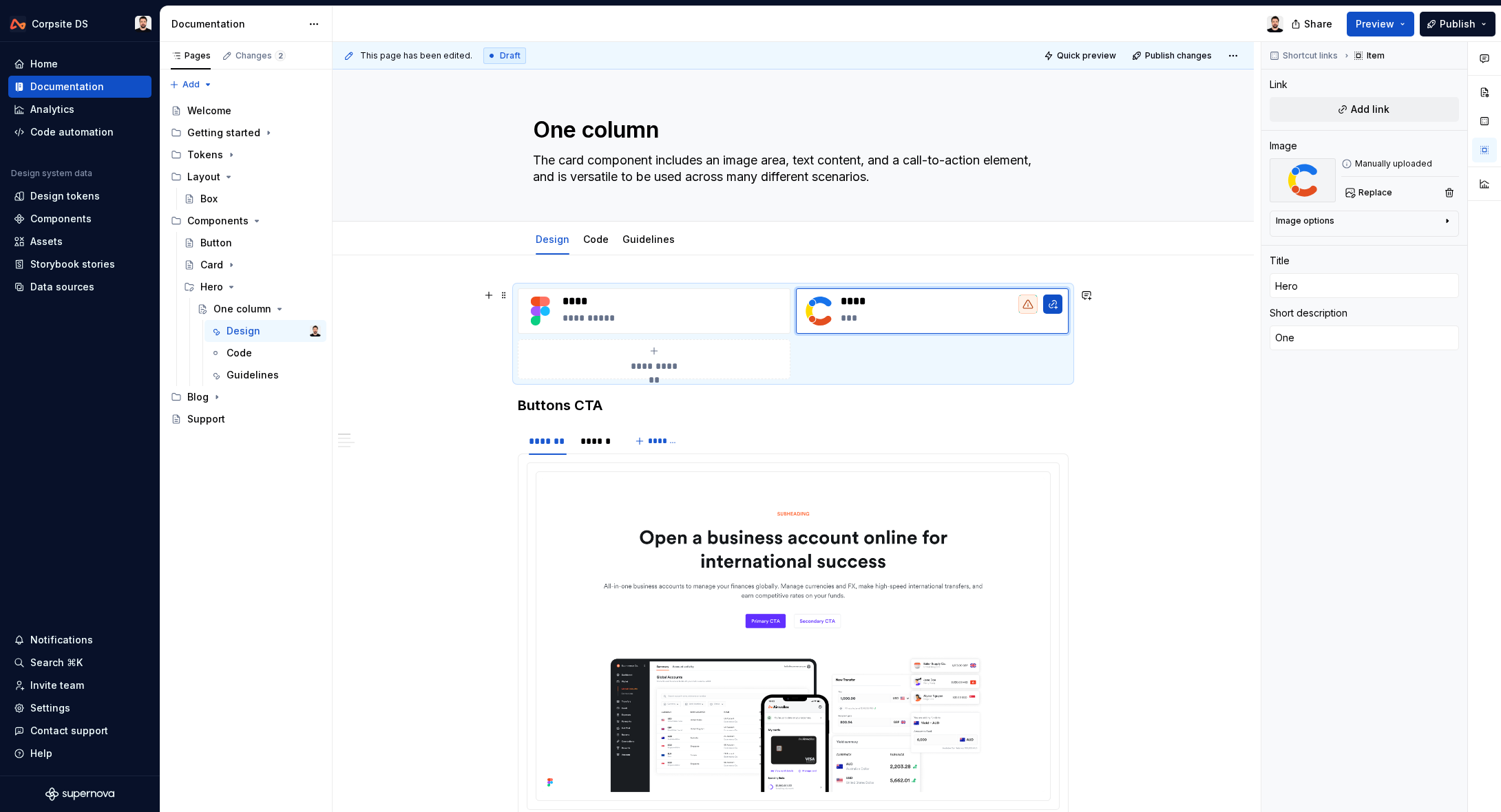
type textarea "*"
type textarea "One"
type textarea "*"
type textarea "One c"
type textarea "*"
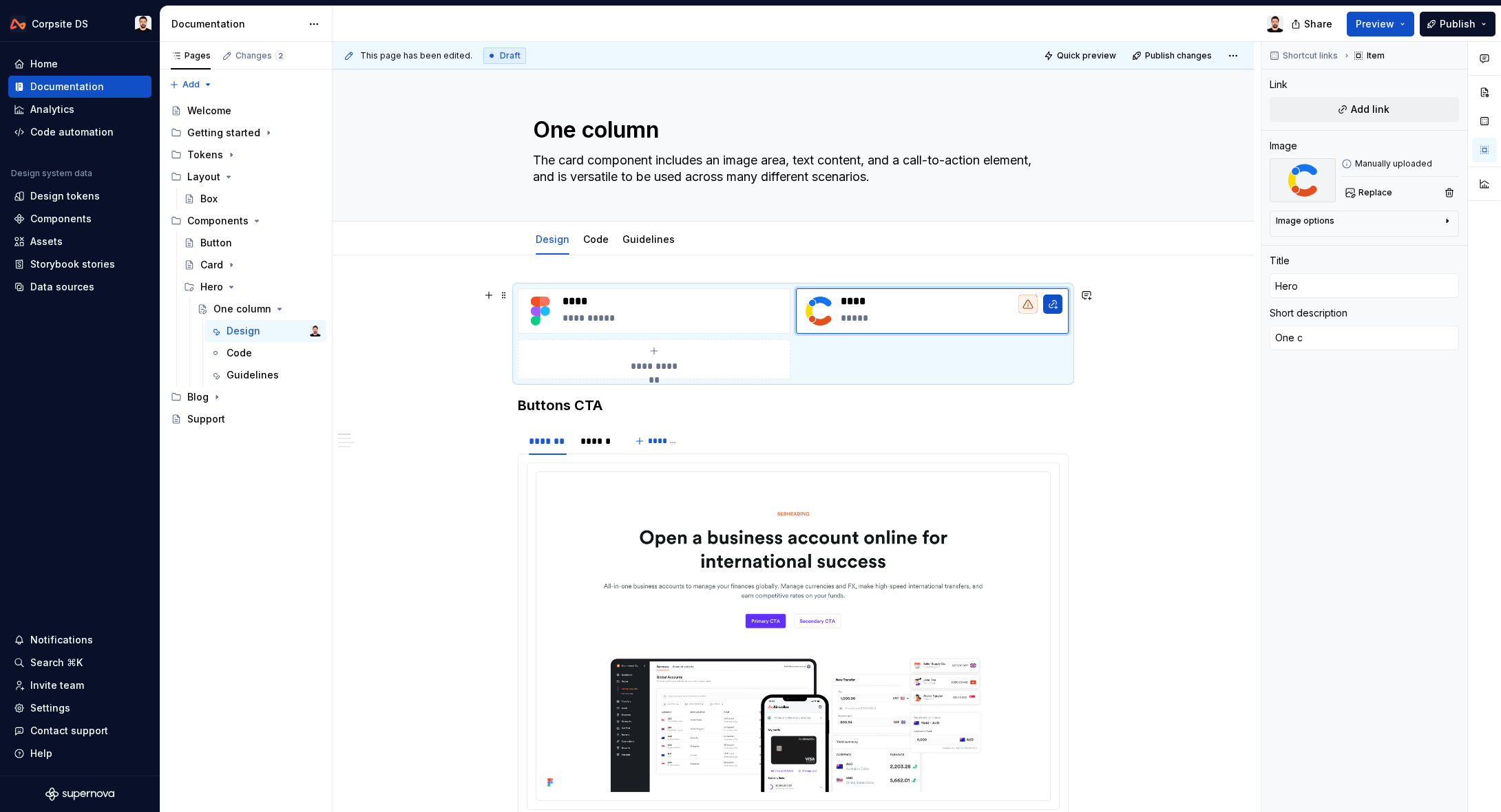
type textarea "One co"
type textarea "*"
type textarea "One col"
type textarea "*"
type textarea "One colu"
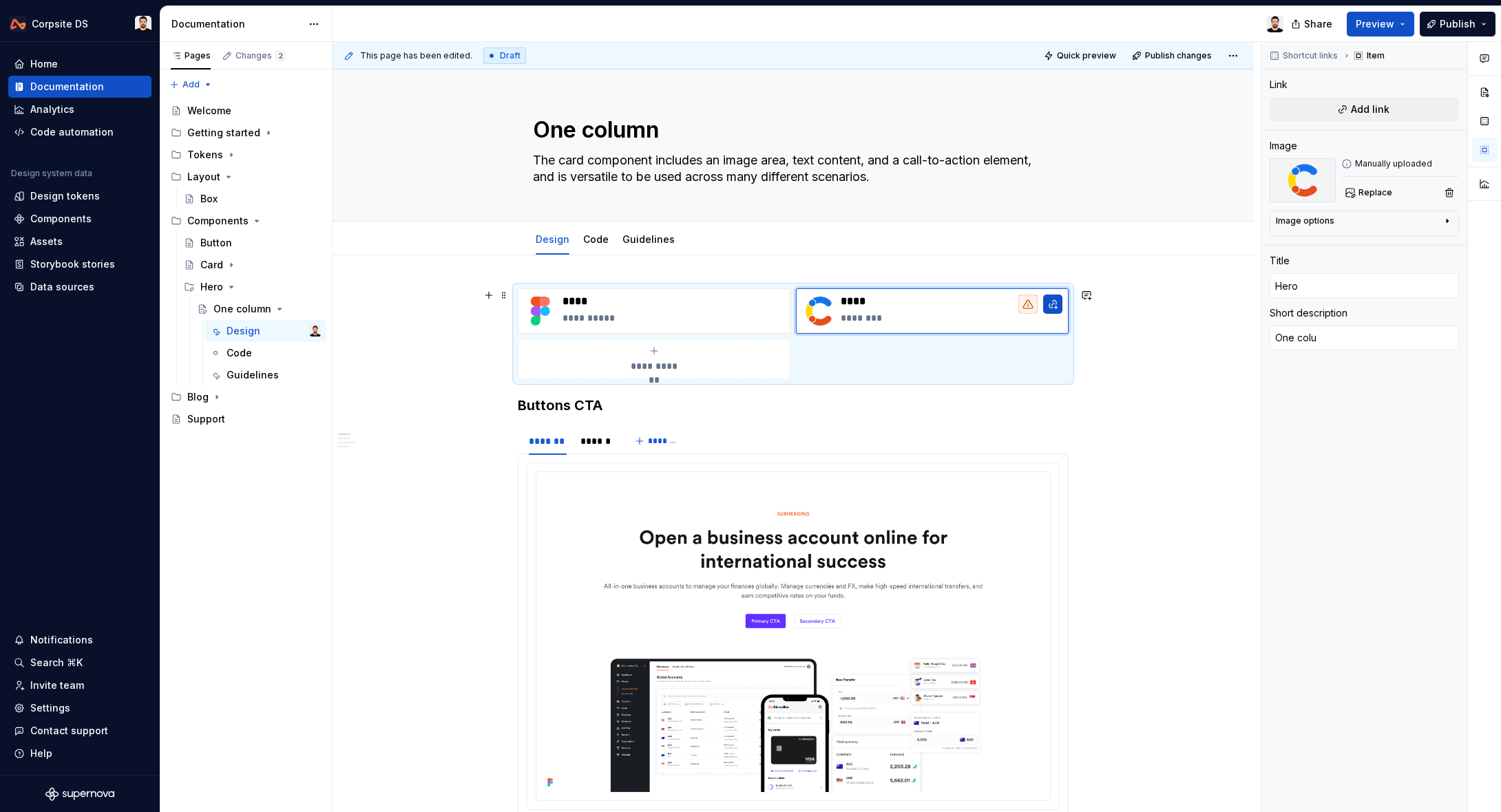
type textarea "*"
type textarea "One colum"
type textarea "*"
type textarea "One column"
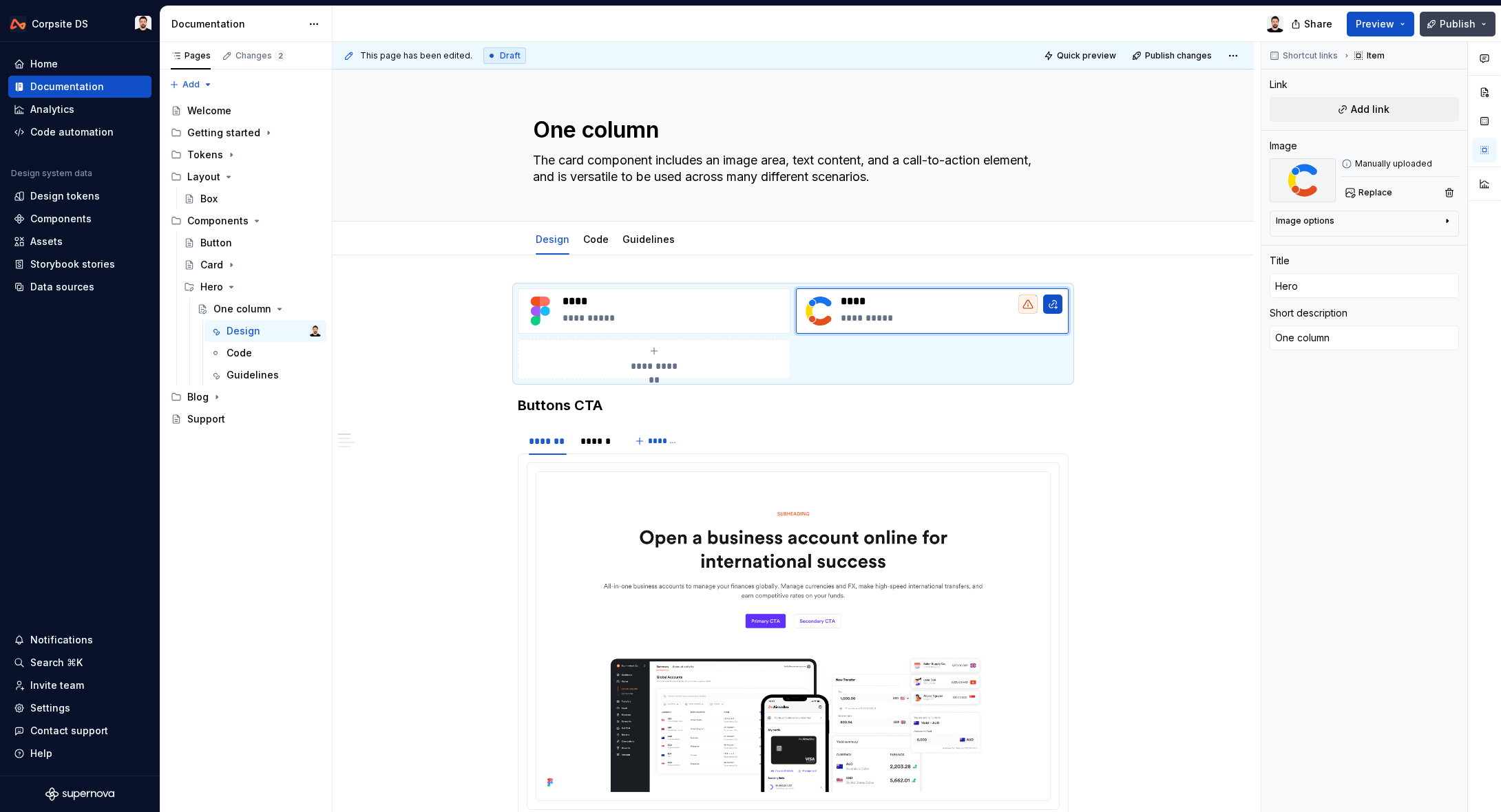
click at [1444, 24] on span "Publish" at bounding box center [1457, 24] width 36 height 14
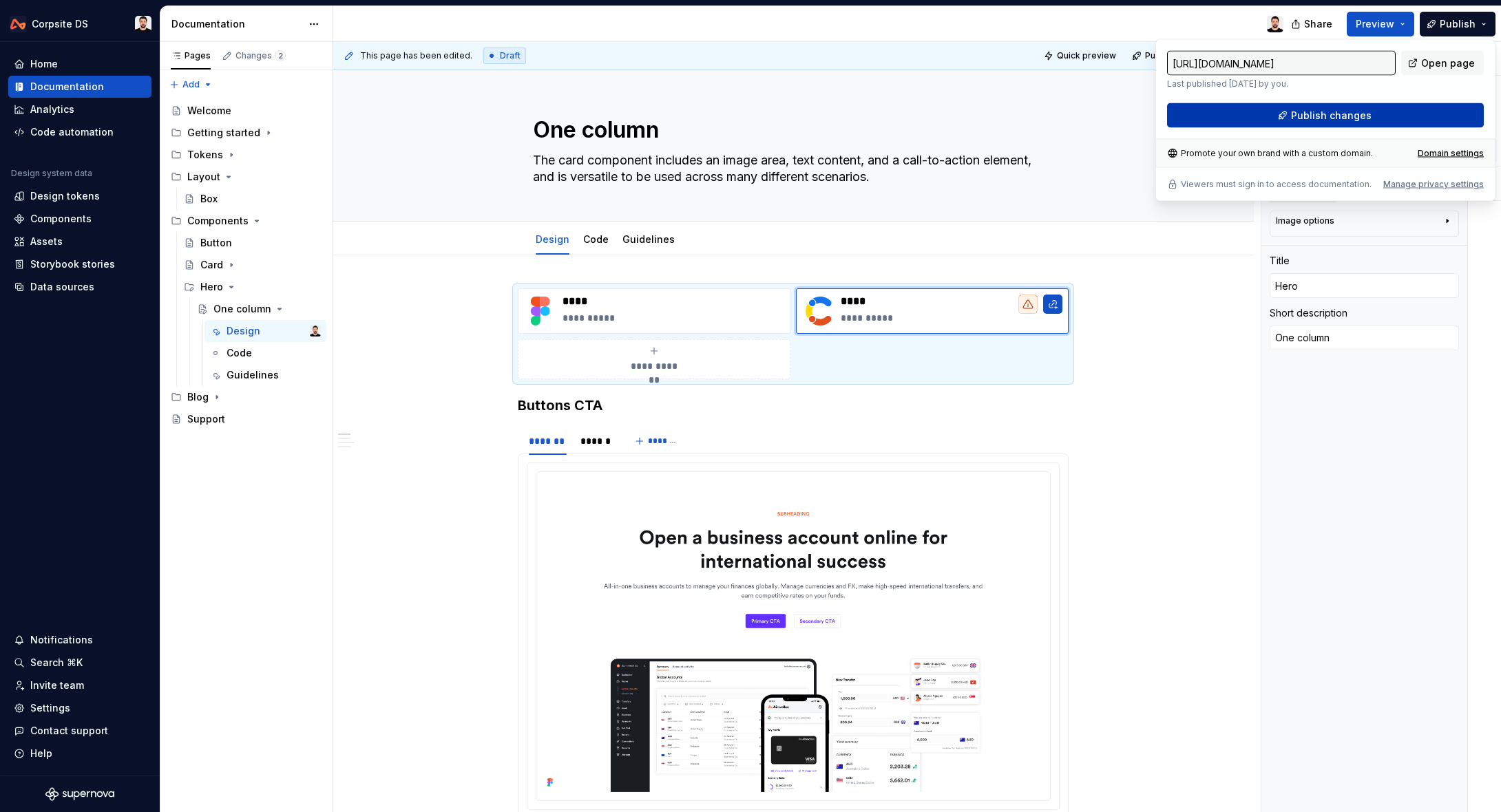
click at [1292, 114] on button "Publish changes" at bounding box center [1325, 115] width 317 height 25
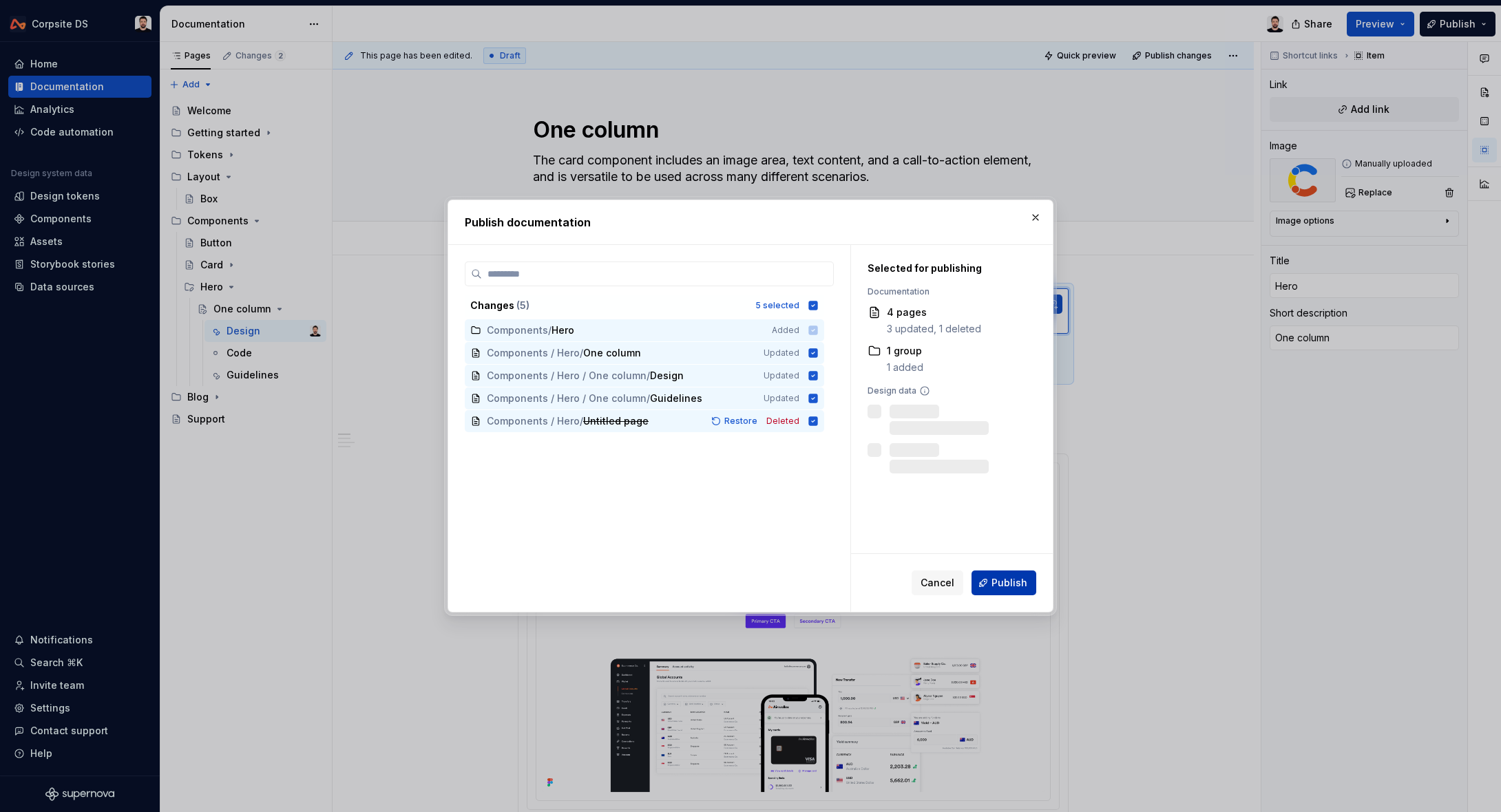
click at [1022, 585] on span "Publish" at bounding box center [1008, 582] width 36 height 14
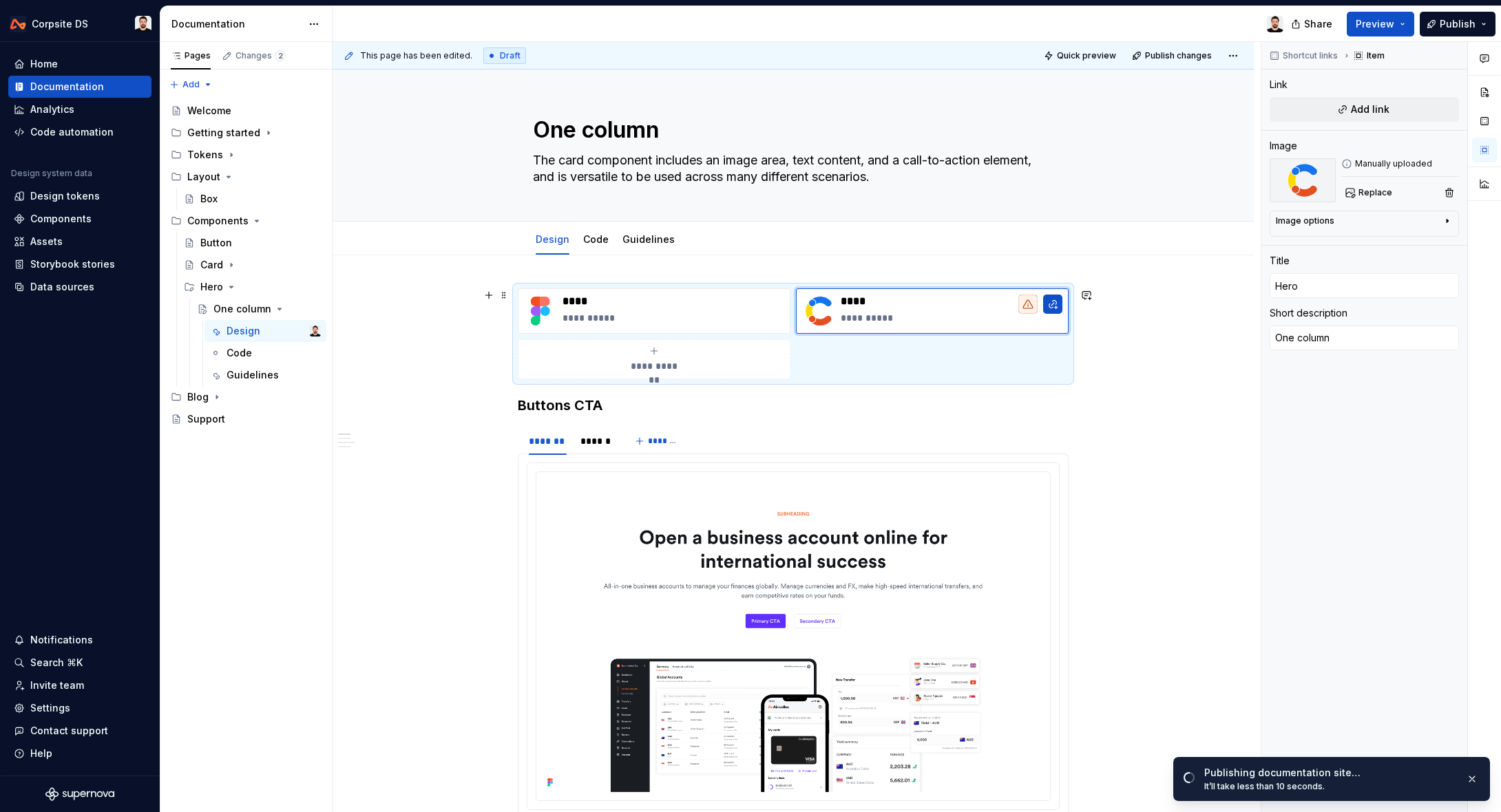
click at [904, 378] on div "**********" at bounding box center [793, 334] width 551 height 91
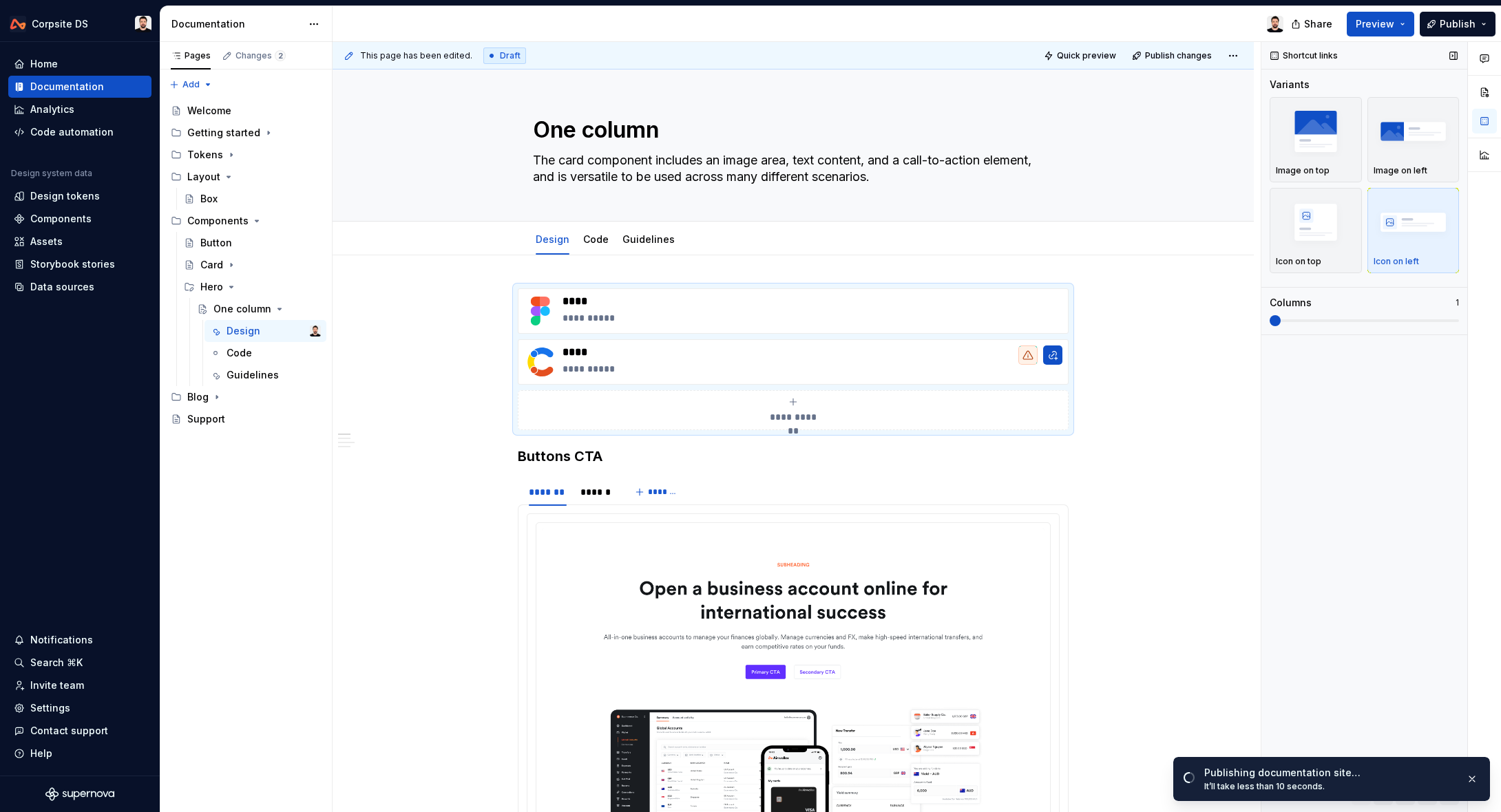
click at [1281, 325] on span at bounding box center [1275, 321] width 11 height 11
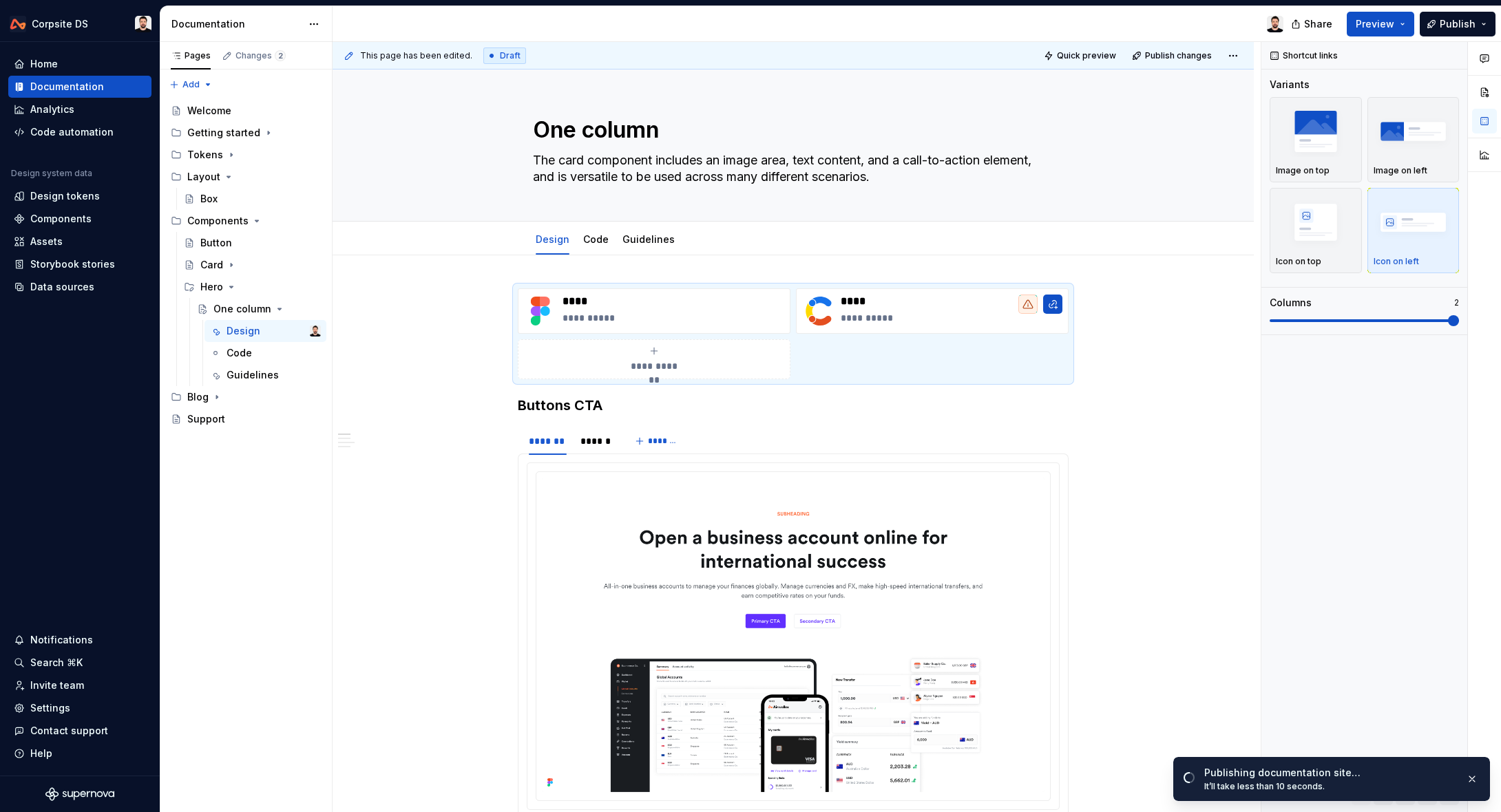
click at [1500, 331] on html "Corpsite DS Home Documentation Analytics Code automation Design system data Des…" at bounding box center [750, 406] width 1501 height 812
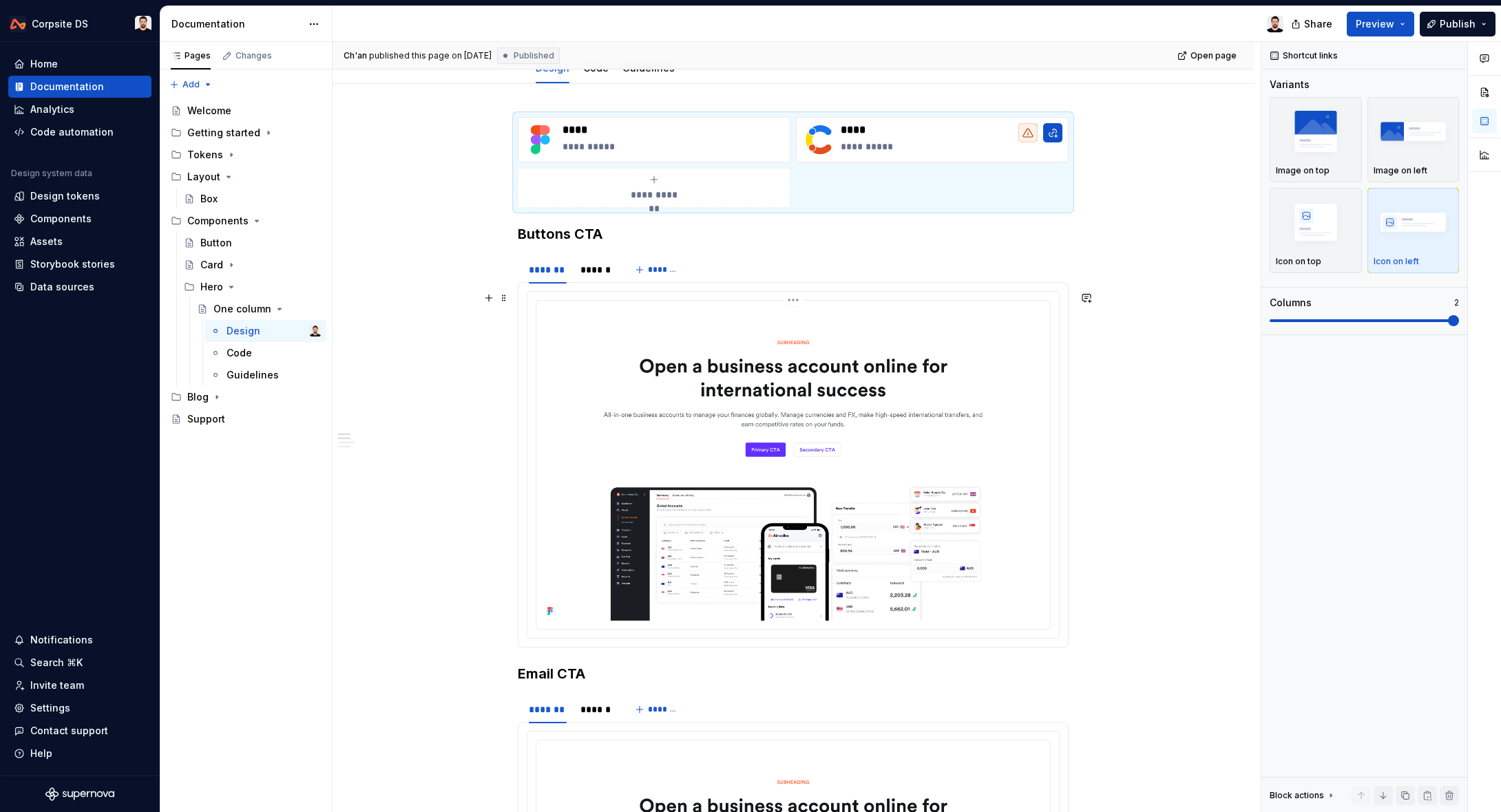
scroll to position [175, 0]
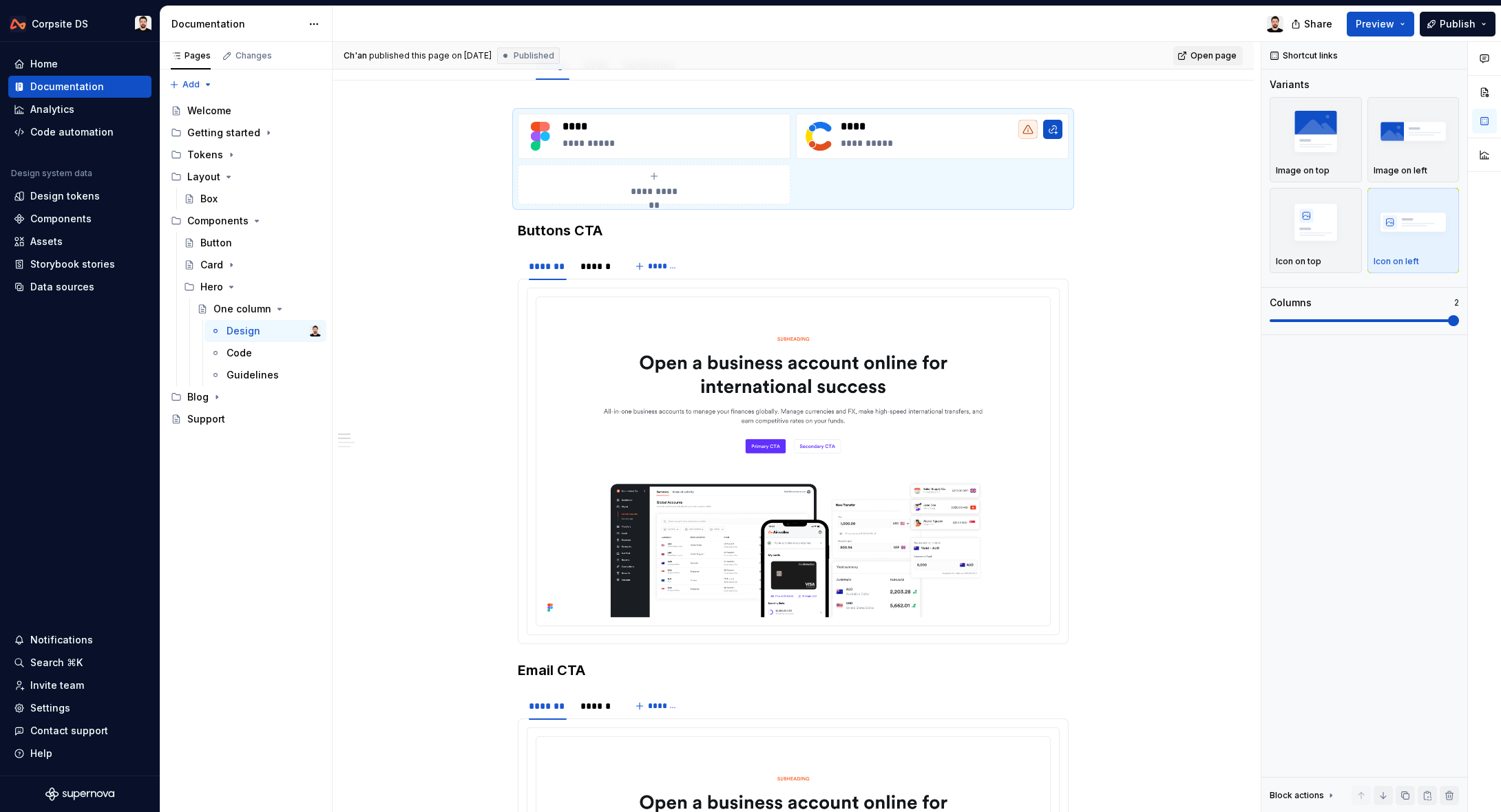
click at [1205, 61] on span "Open page" at bounding box center [1213, 55] width 46 height 11
click at [890, 141] on p "**********" at bounding box center [951, 143] width 222 height 14
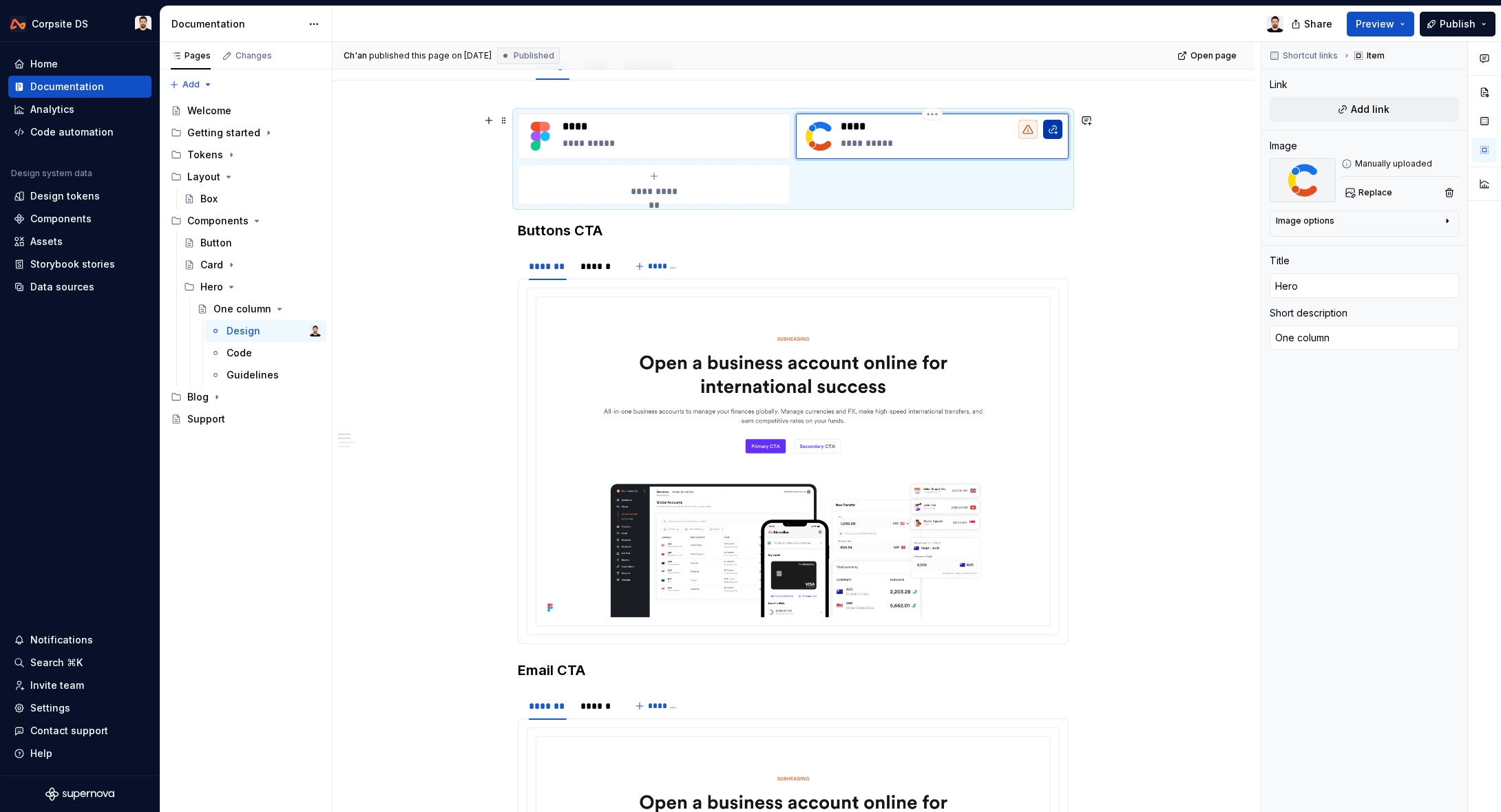
click at [1060, 130] on button "button" at bounding box center [1053, 129] width 19 height 19
type textarea "*"
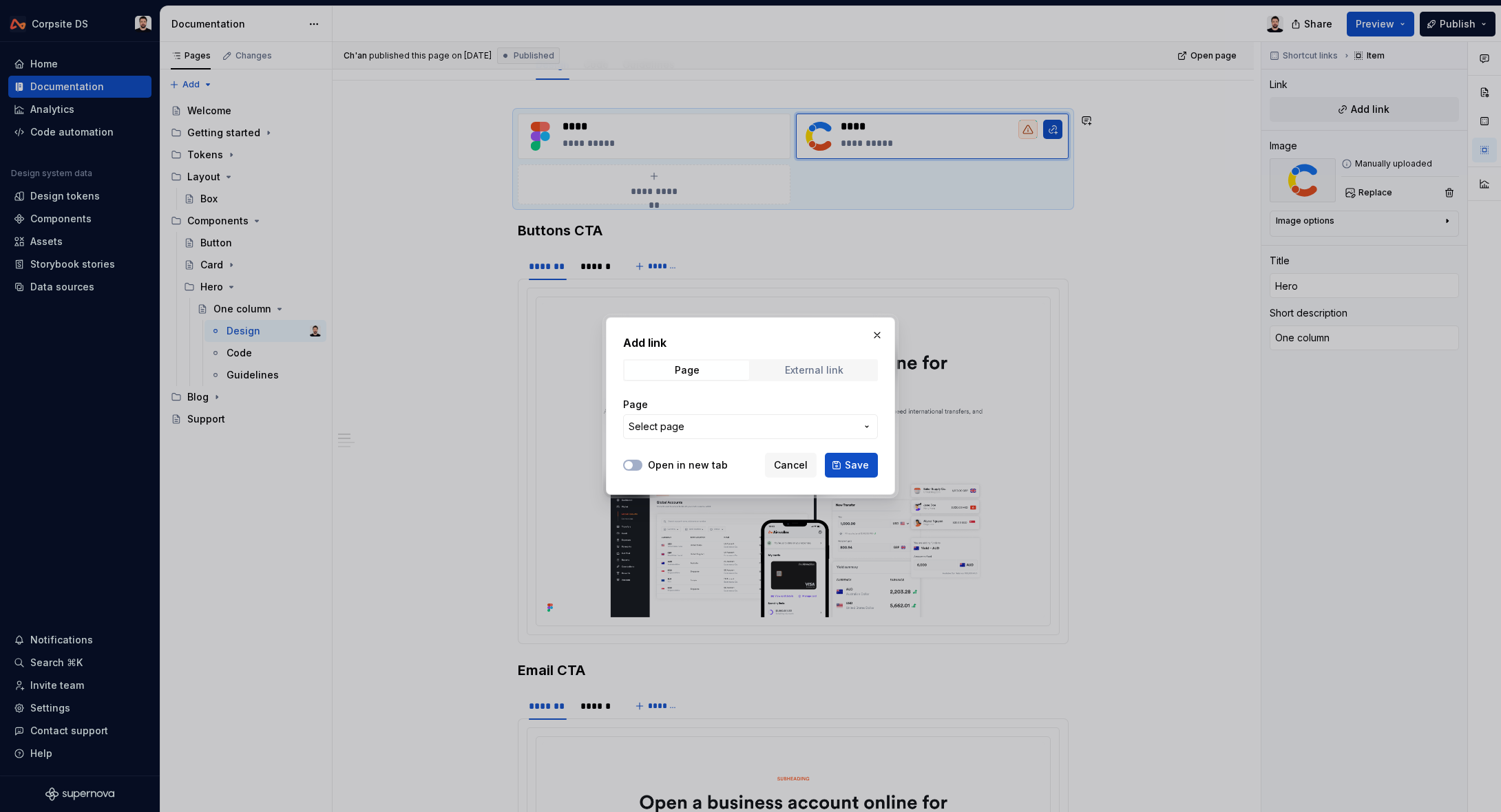
click at [808, 368] on div "External link" at bounding box center [813, 370] width 58 height 11
click at [722, 420] on input "URL" at bounding box center [750, 426] width 255 height 25
paste input "[URL][DOMAIN_NAME]"
type input "[URL][DOMAIN_NAME]"
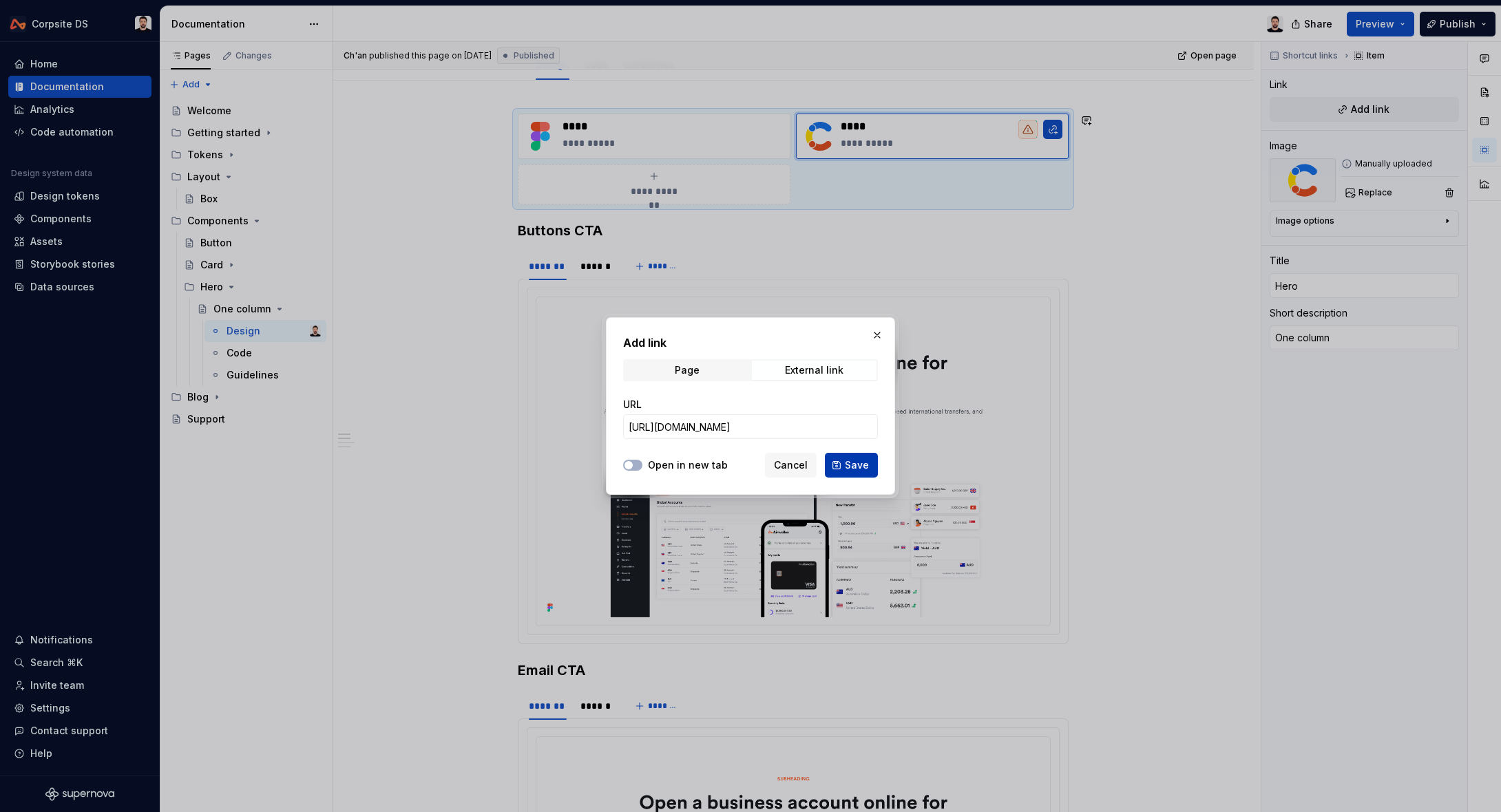
click at [854, 470] on span "Save" at bounding box center [857, 465] width 24 height 14
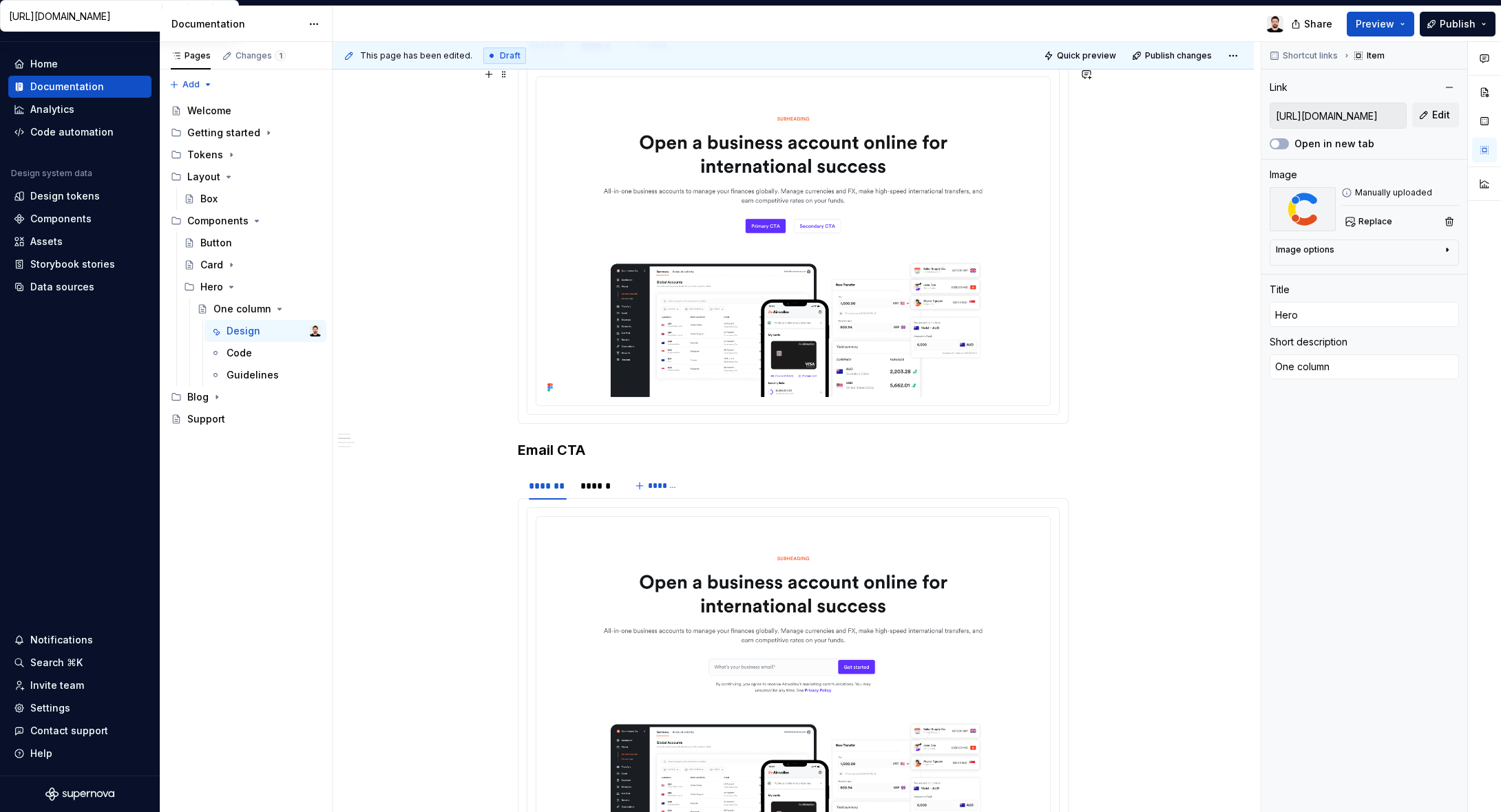
scroll to position [0, 0]
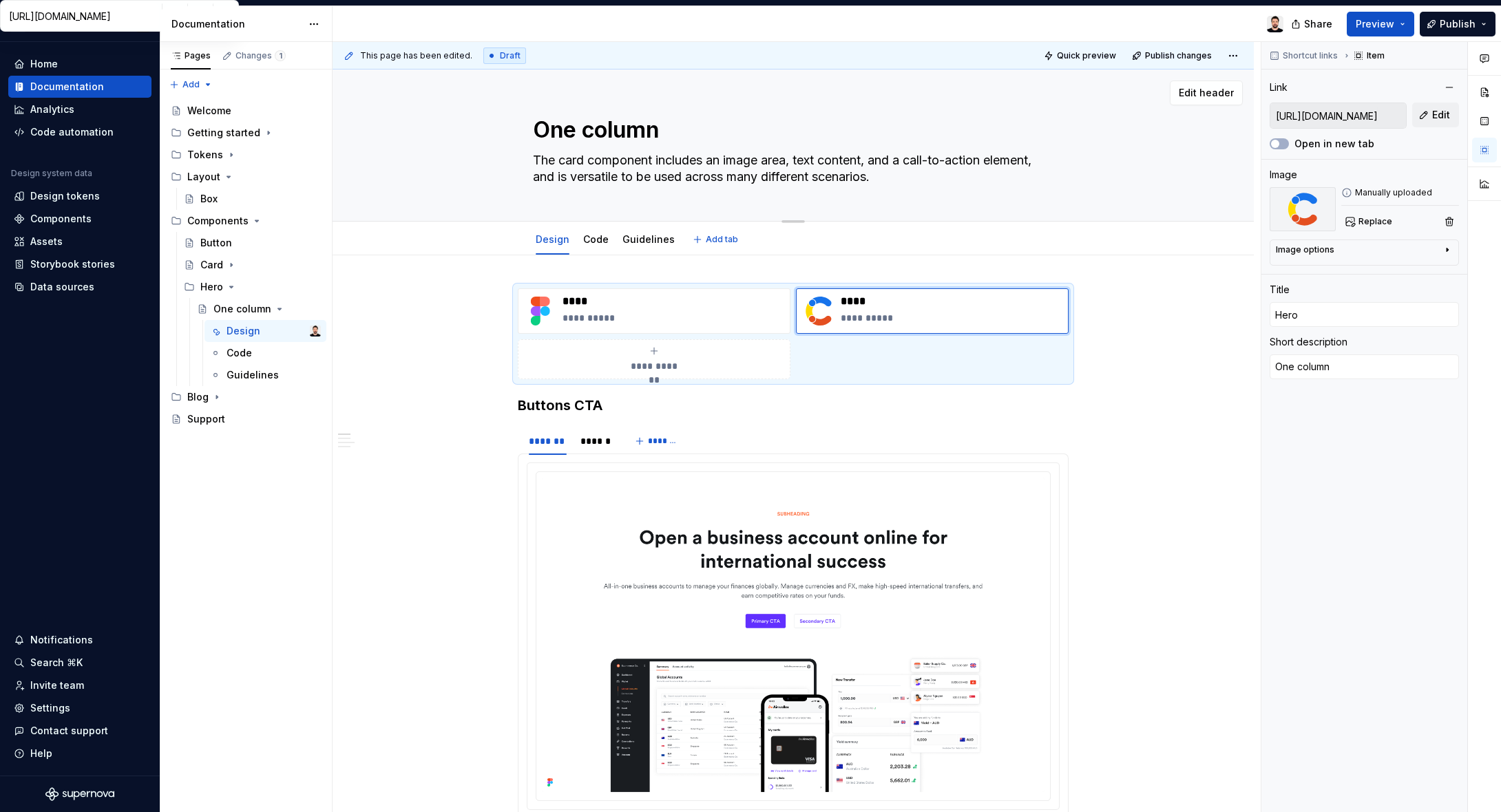
click at [756, 173] on textarea "The card component includes an image area, text content, and a call-to-action e…" at bounding box center [790, 168] width 520 height 38
paste textarea "is full-width hero component features a centered headline, descriptive text, an…"
type textarea "*"
type textarea "This full-width hero component features a centered headline, descriptive text, …"
type textarea "*"
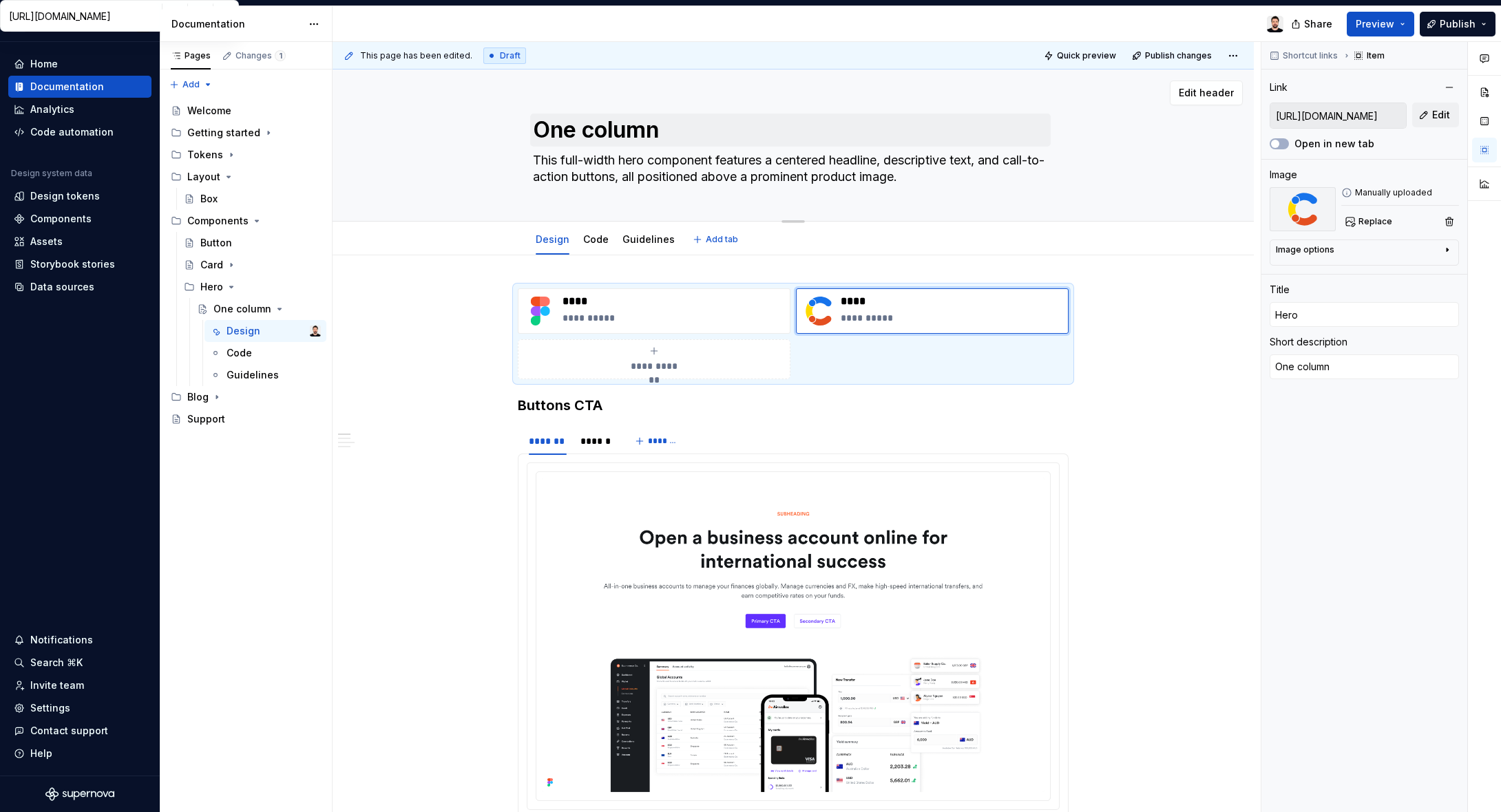
type textarea "This full-width hero component features a centered headline, descriptive text, …"
click at [610, 143] on textarea "One column" at bounding box center [790, 130] width 520 height 33
type textarea "*"
type textarea "F"
type textarea "*"
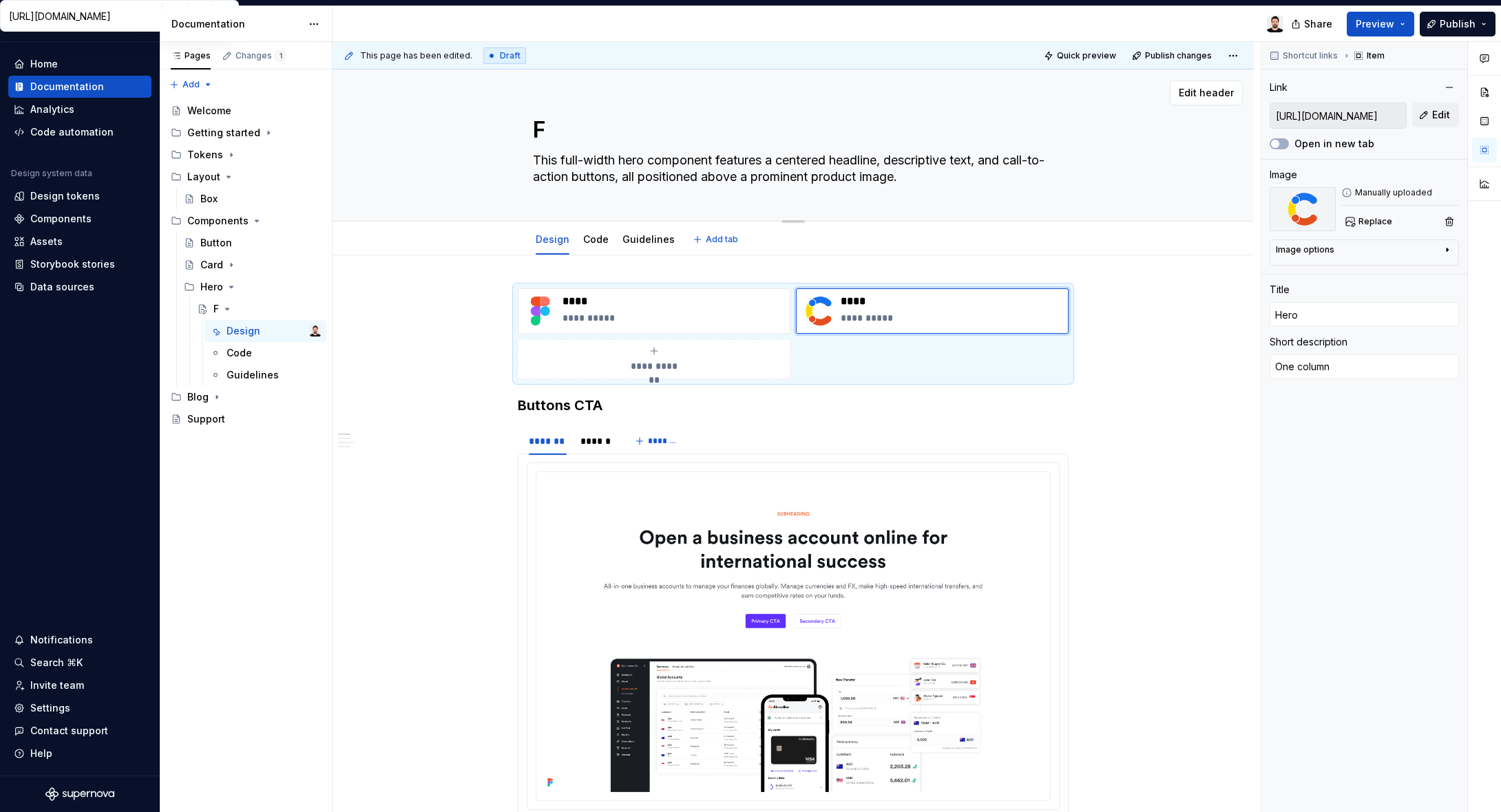
type textarea "Fu"
type textarea "*"
type textarea "Ful"
type textarea "*"
type textarea "Full"
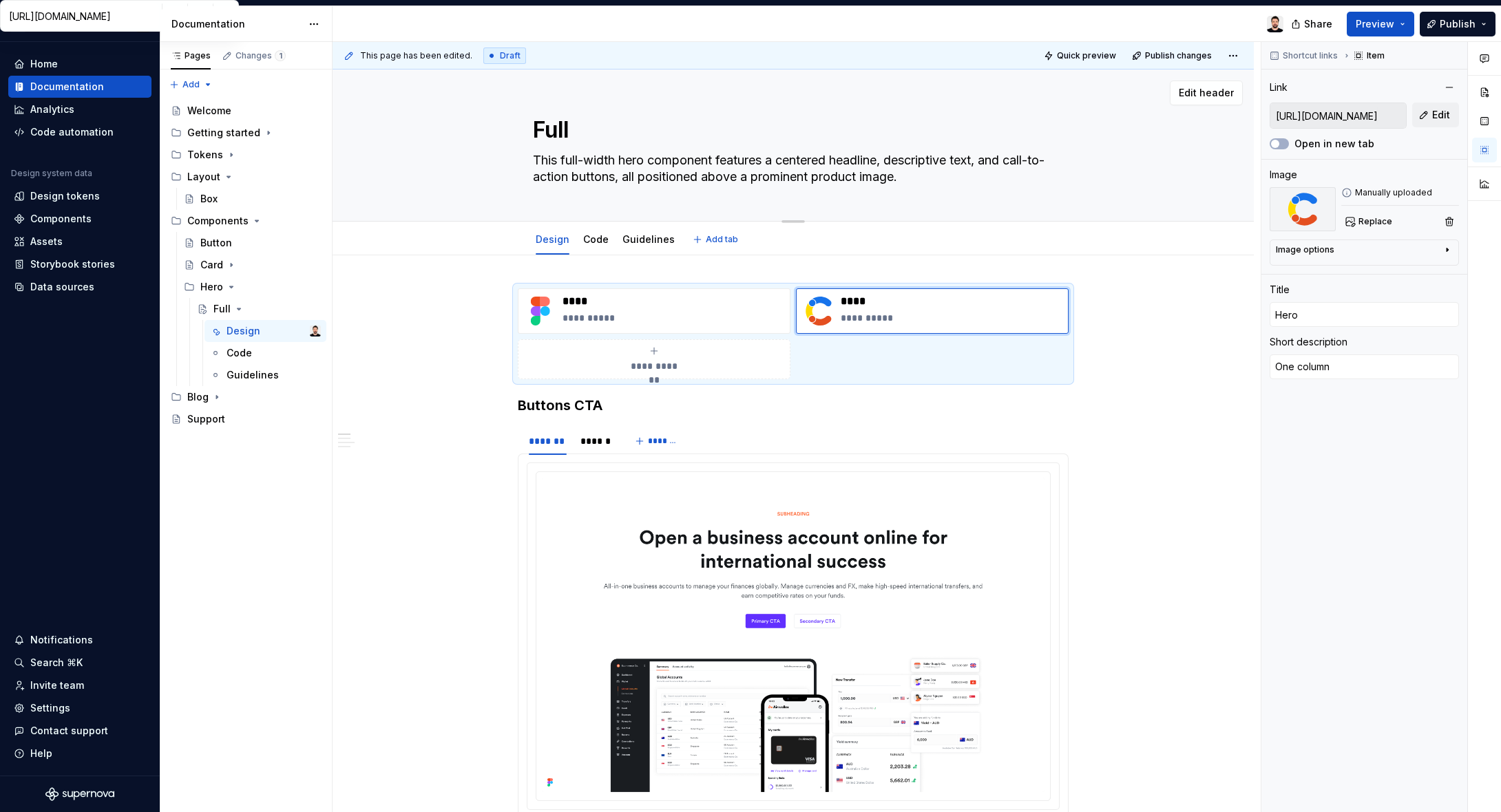
type textarea "*"
type textarea "Full-"
type textarea "*"
type textarea "Full-w"
type textarea "*"
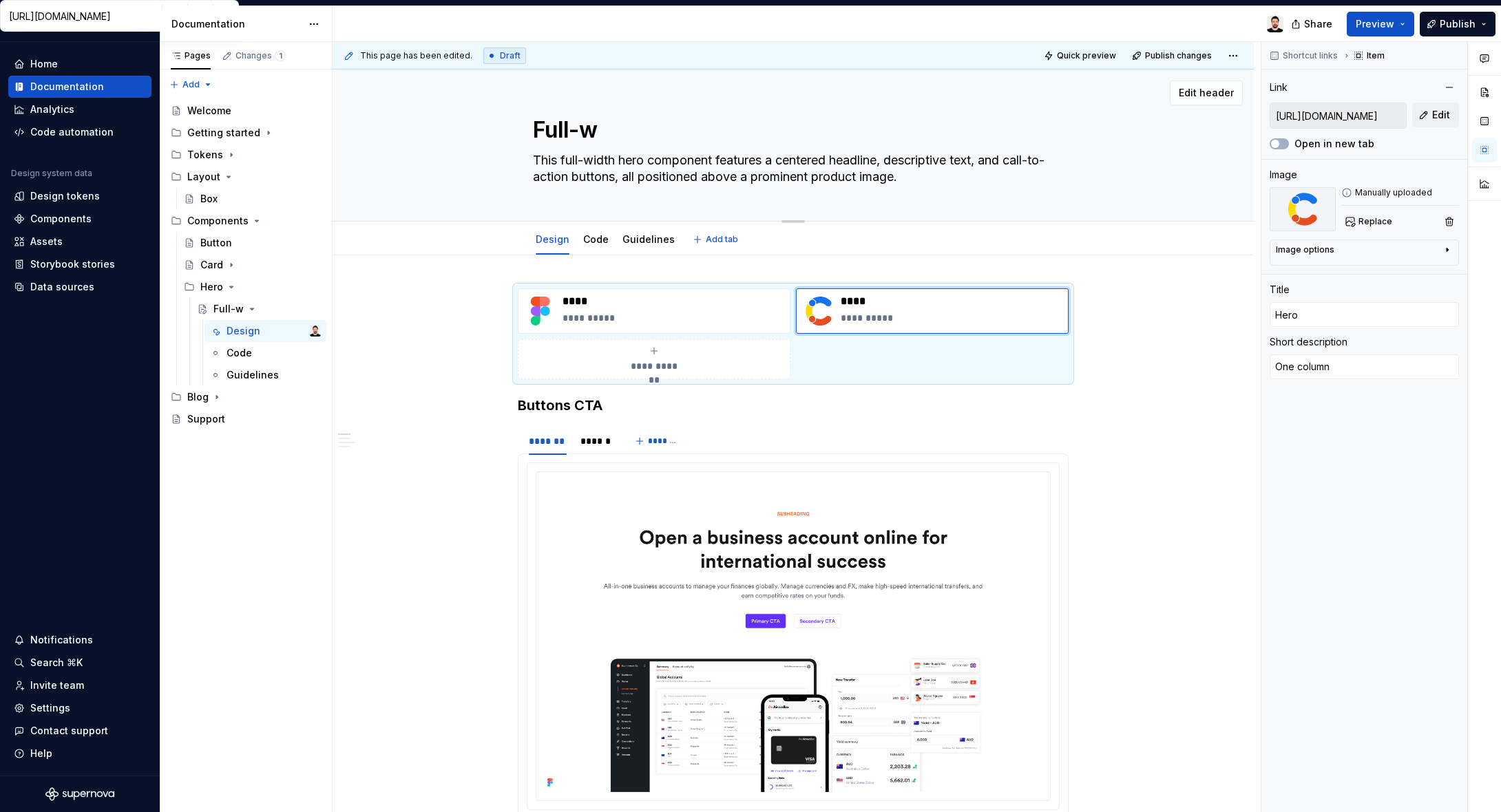
type textarea "Full-wi"
type textarea "*"
type textarea "Full-wid"
type textarea "*"
type textarea "Full-widt"
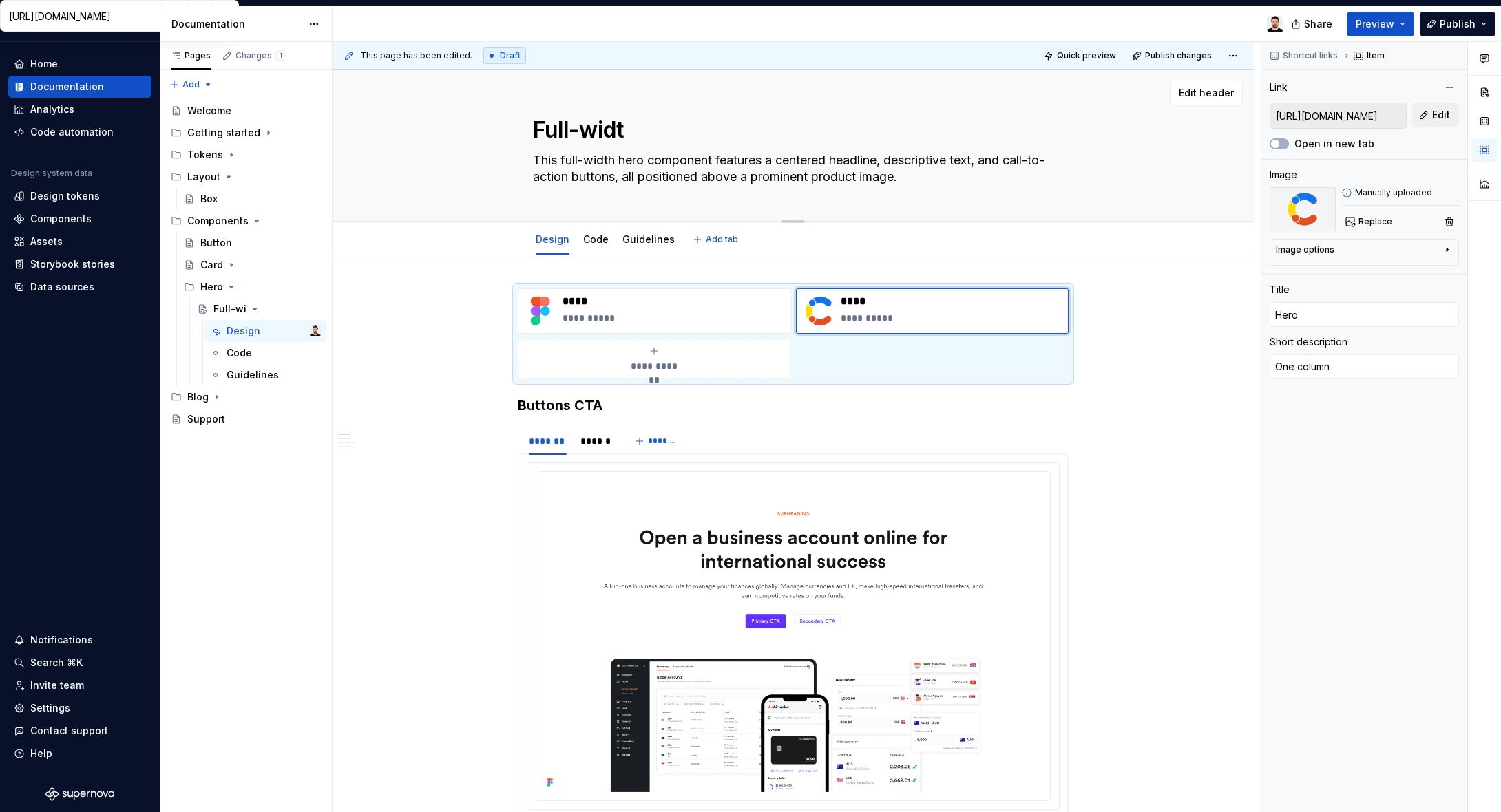
type textarea "*"
type textarea "Full-width"
type textarea "*"
type textarea "Full-width"
click at [592, 319] on p "**********" at bounding box center [674, 318] width 222 height 14
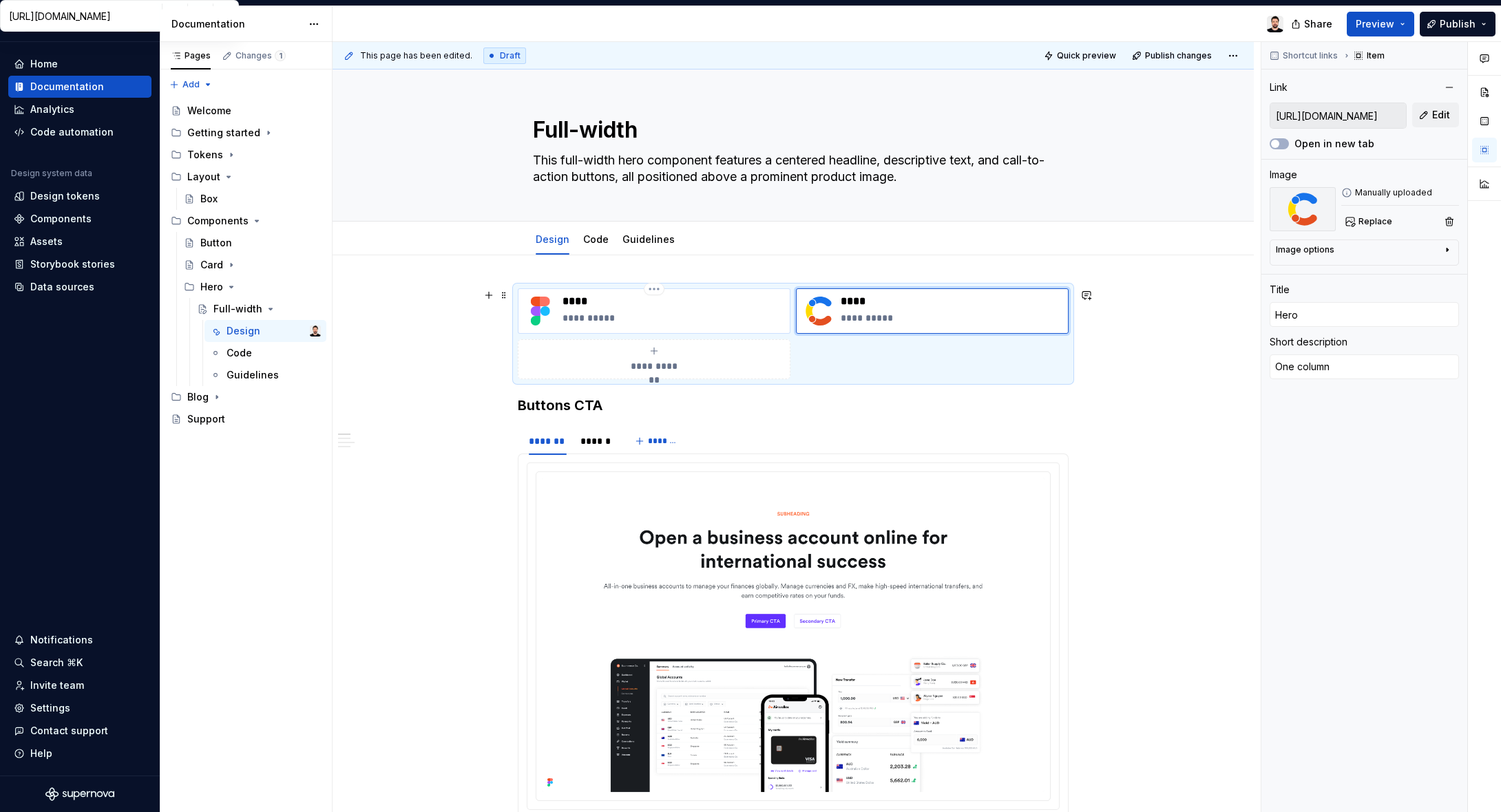
type textarea "*"
type input "[URL][DOMAIN_NAME]"
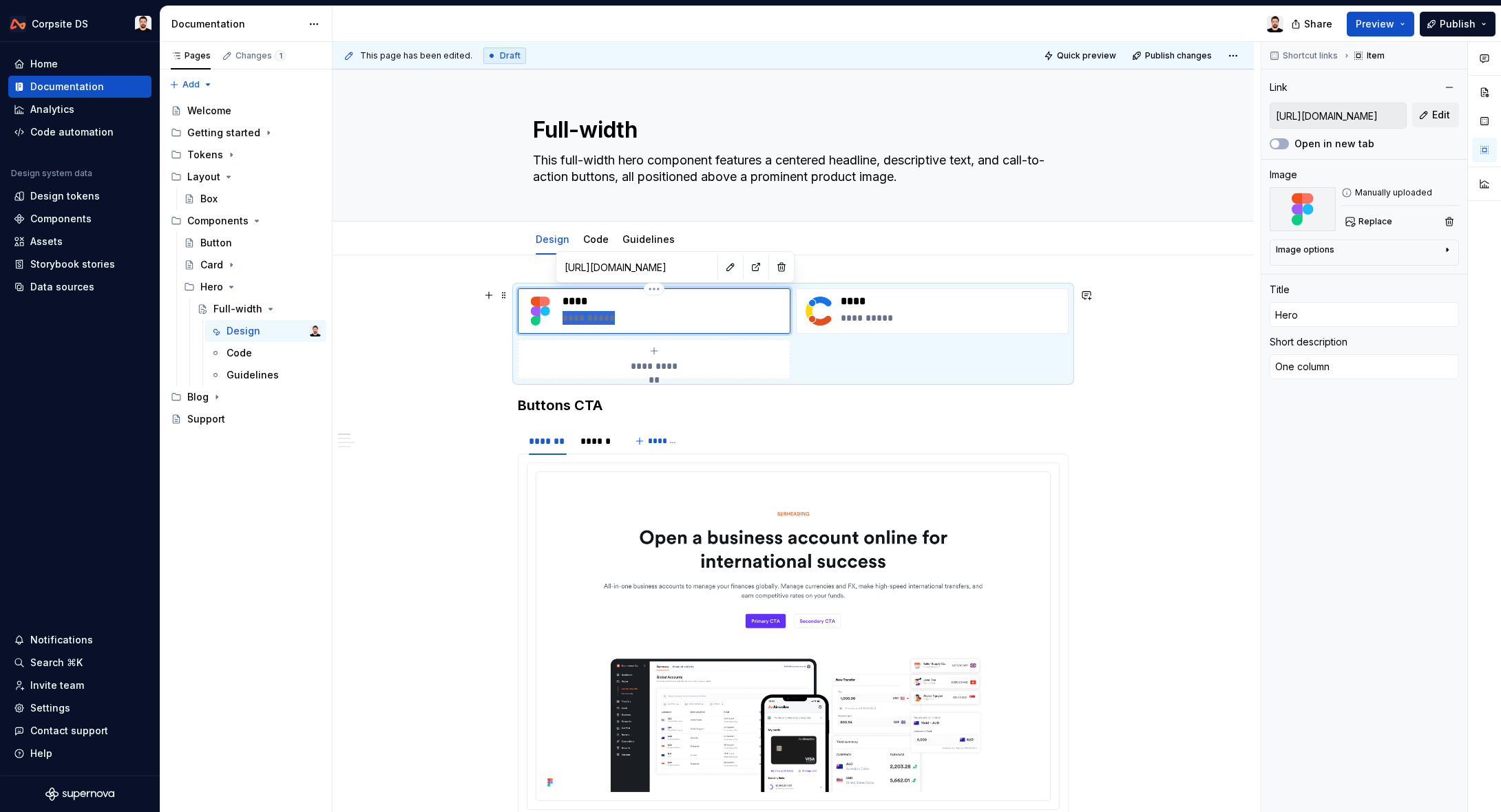
drag, startPoint x: 623, startPoint y: 319, endPoint x: 558, endPoint y: 319, distance: 65.0
click at [558, 319] on div "**********" at bounding box center [654, 311] width 260 height 33
type textarea "*"
type textarea "F"
type textarea "*"
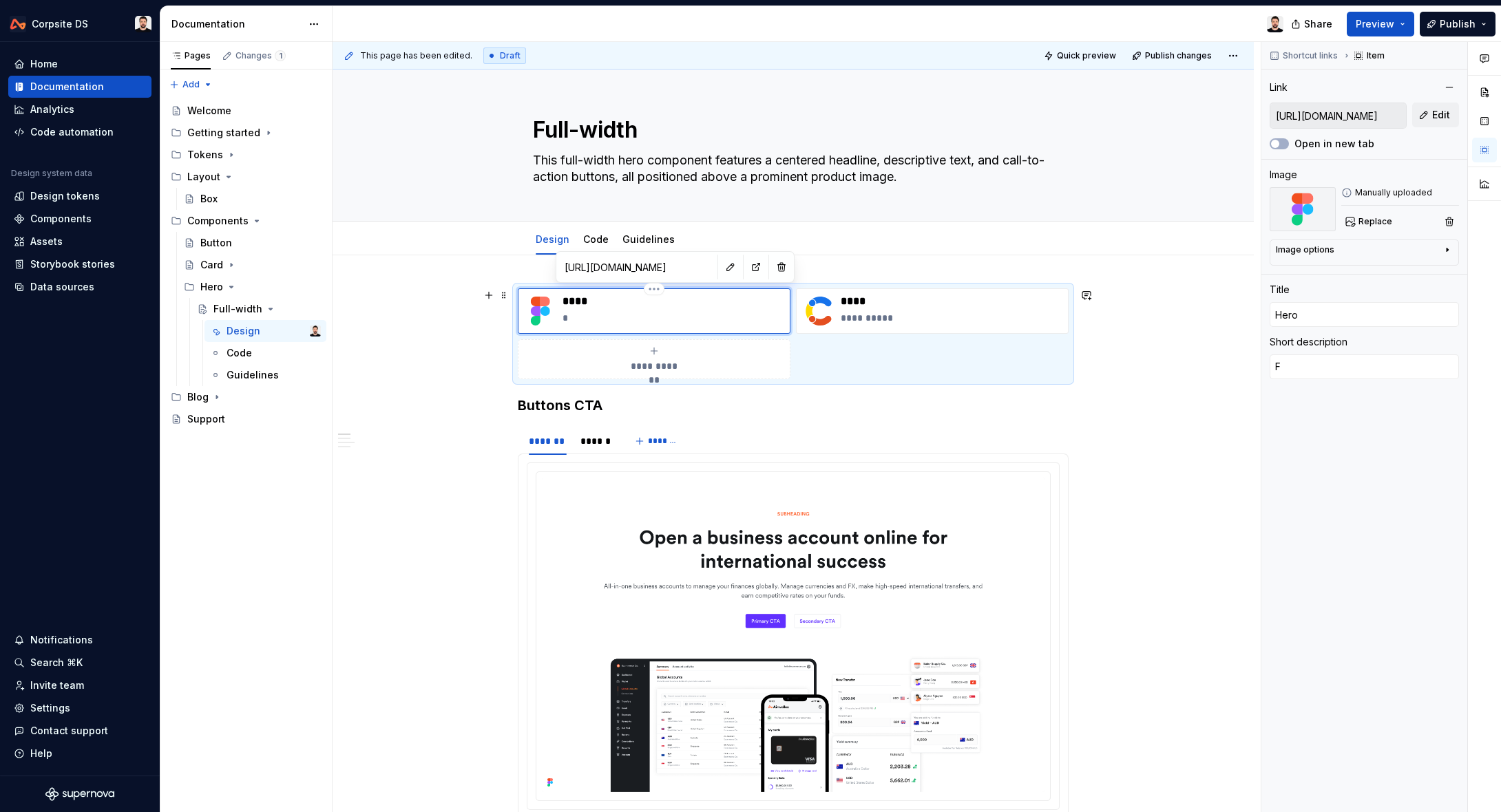
type textarea "Fu"
type textarea "*"
type textarea "Ful"
type textarea "*"
type textarea "Full"
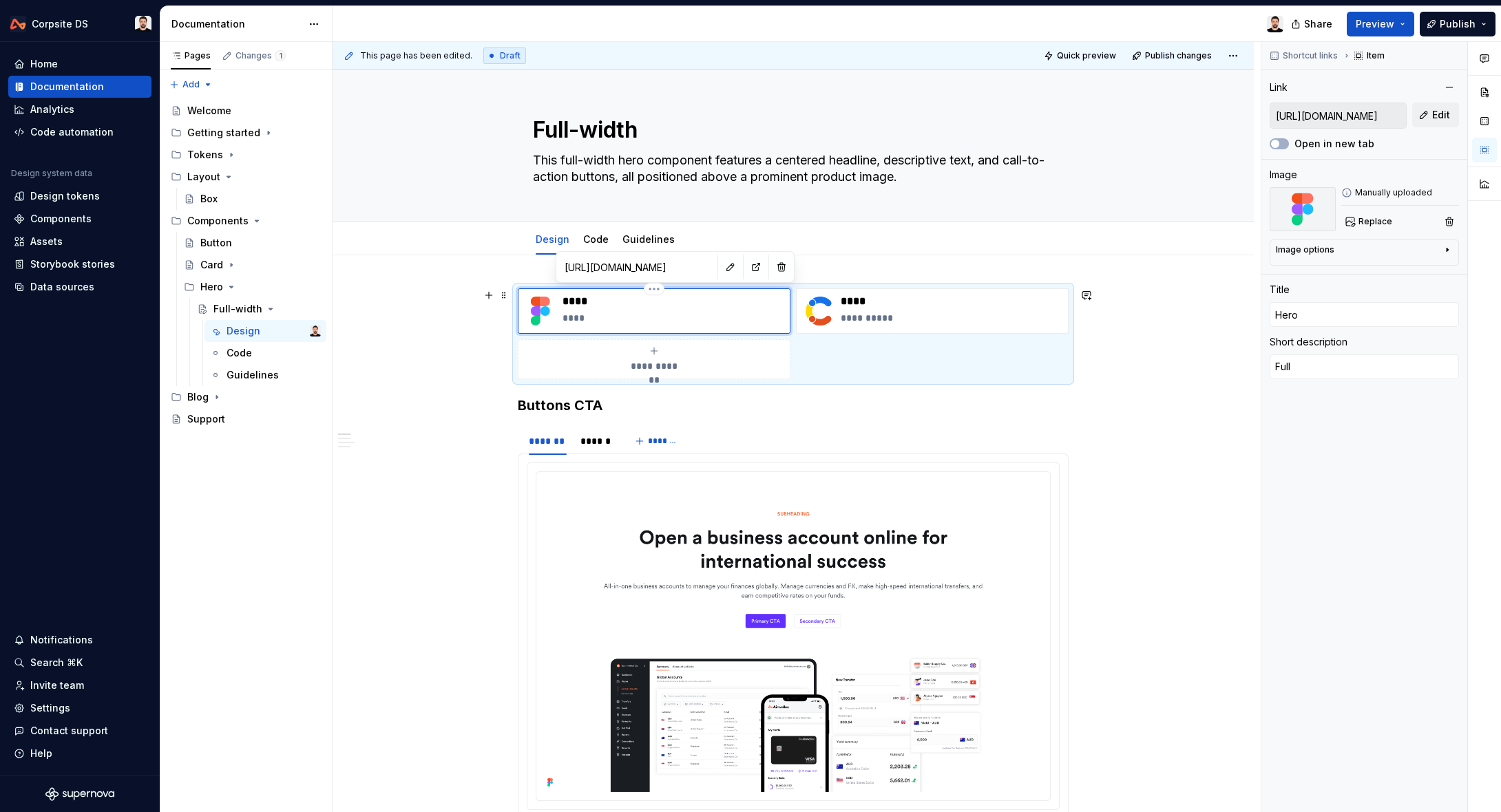
type textarea "*"
type textarea "Full-"
type textarea "*"
type textarea "Full-w"
type textarea "*"
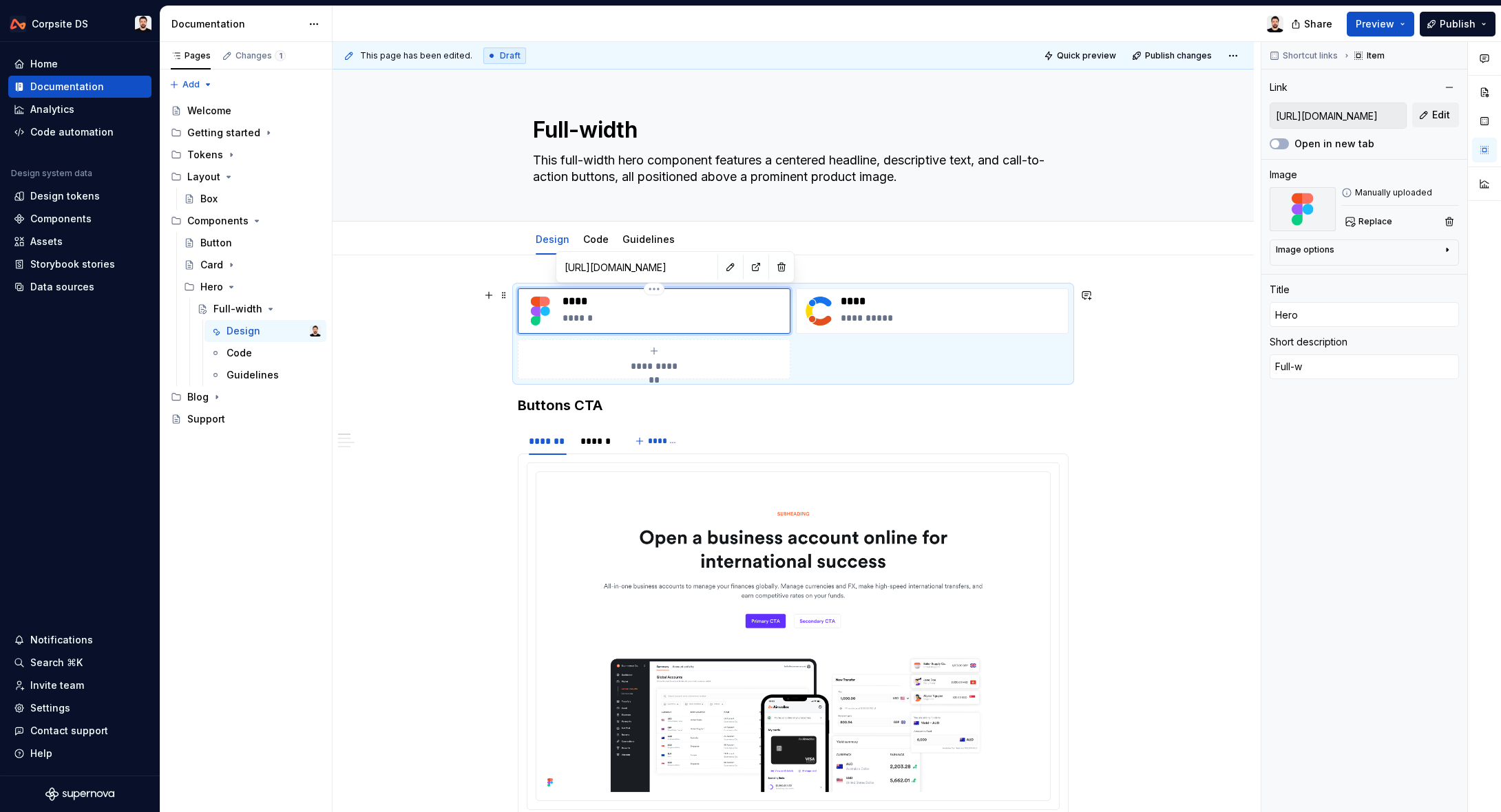
type textarea "Full-wi"
type textarea "*"
type textarea "Full-wid"
type textarea "*"
type textarea "Full-widt"
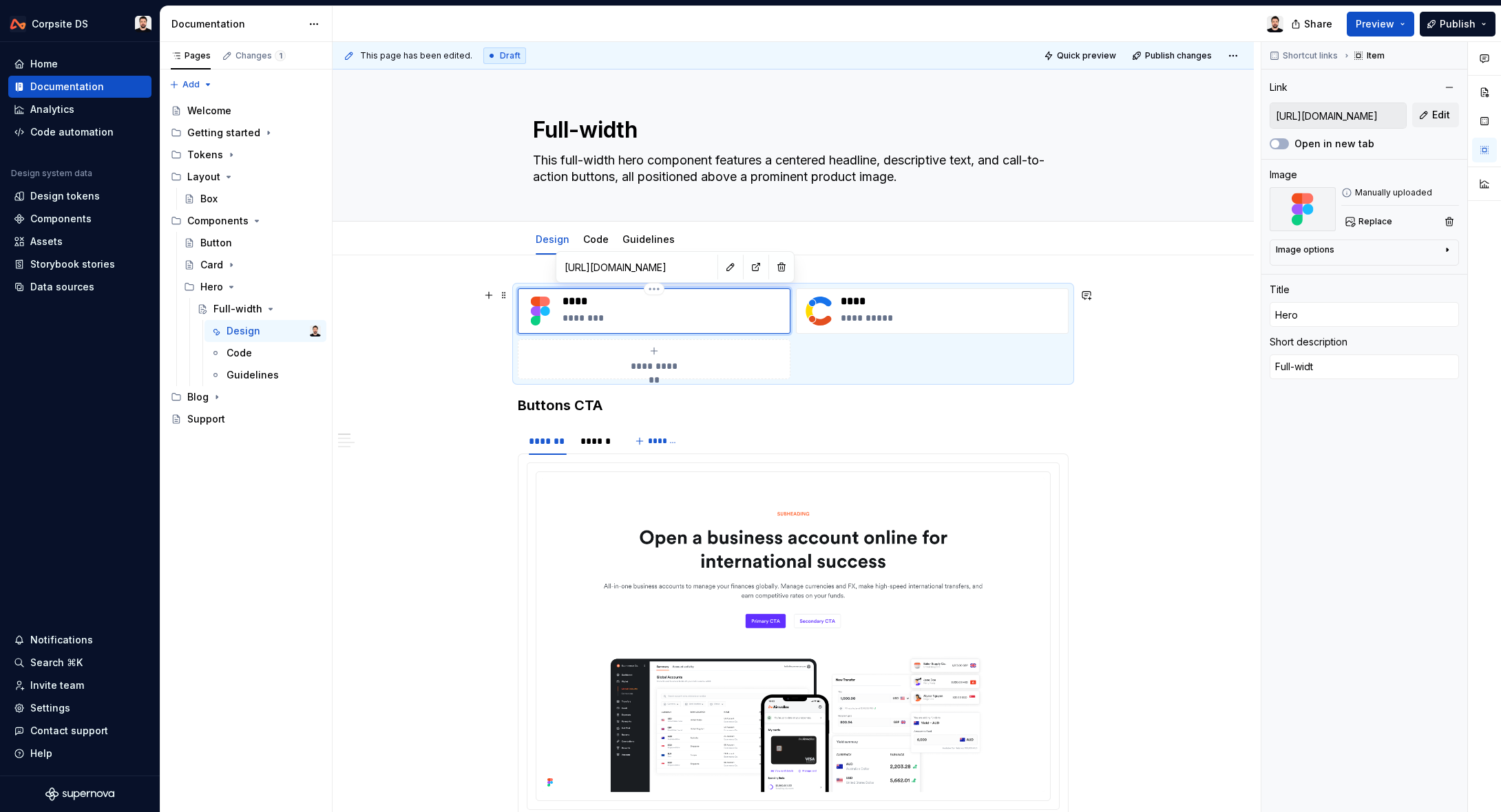
type textarea "*"
type textarea "Full-width"
click at [866, 319] on p "**********" at bounding box center [951, 318] width 222 height 14
type textarea "*"
type textarea "One column"
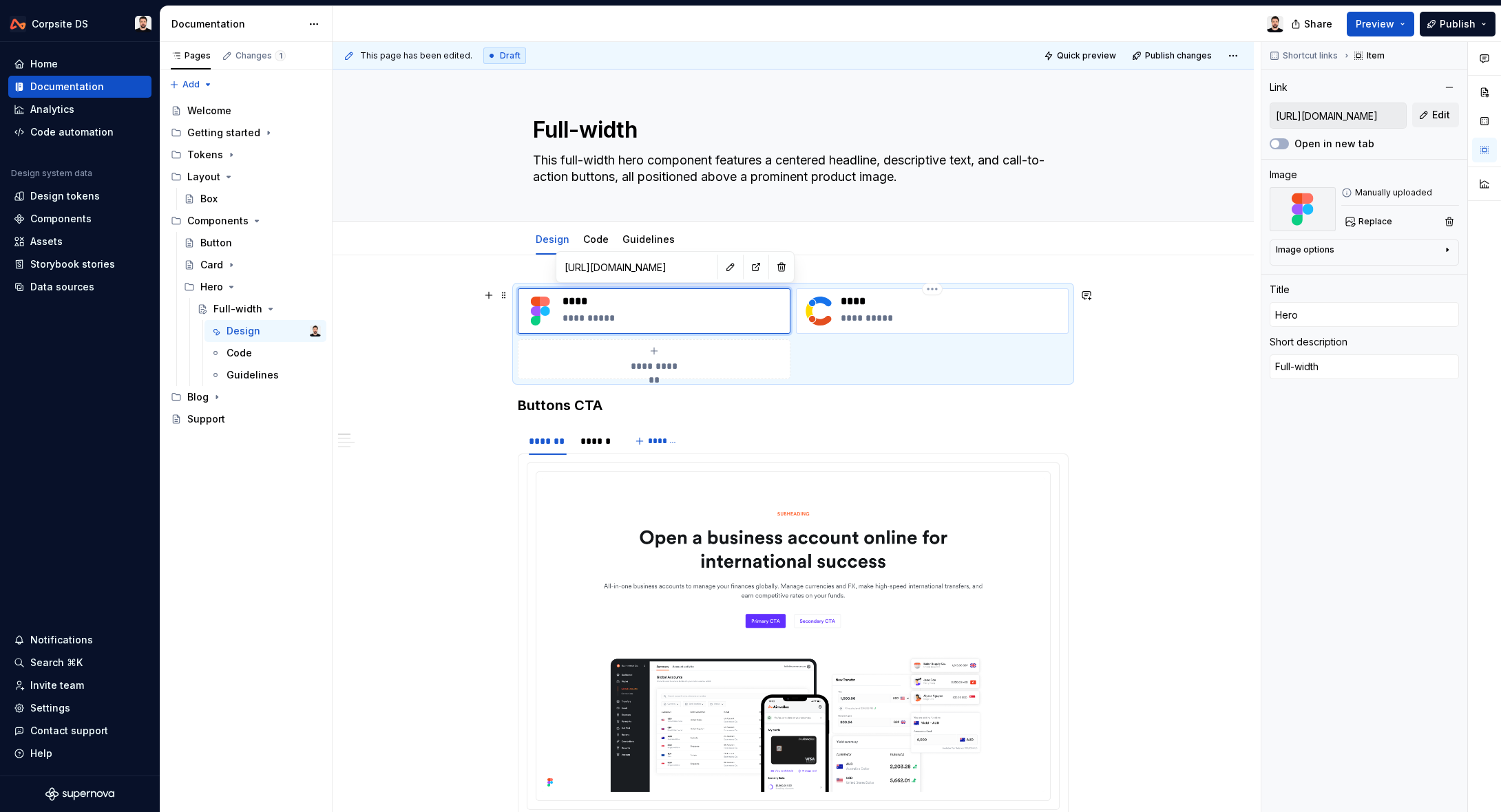
type input "[URL][DOMAIN_NAME]"
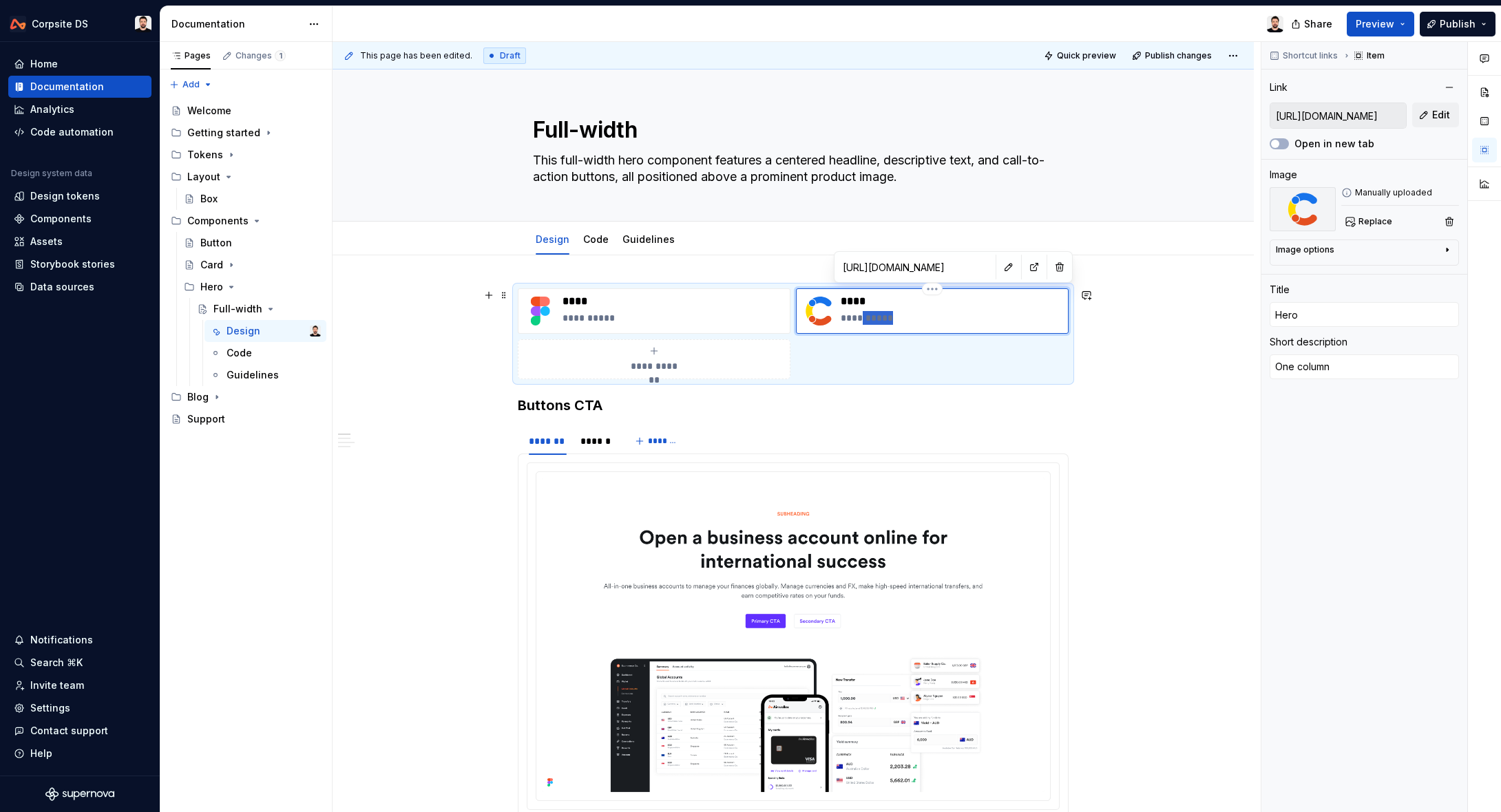
click at [866, 319] on p "**********" at bounding box center [951, 318] width 222 height 14
type textarea "*"
type textarea "One"
type textarea "*"
type textarea "One"
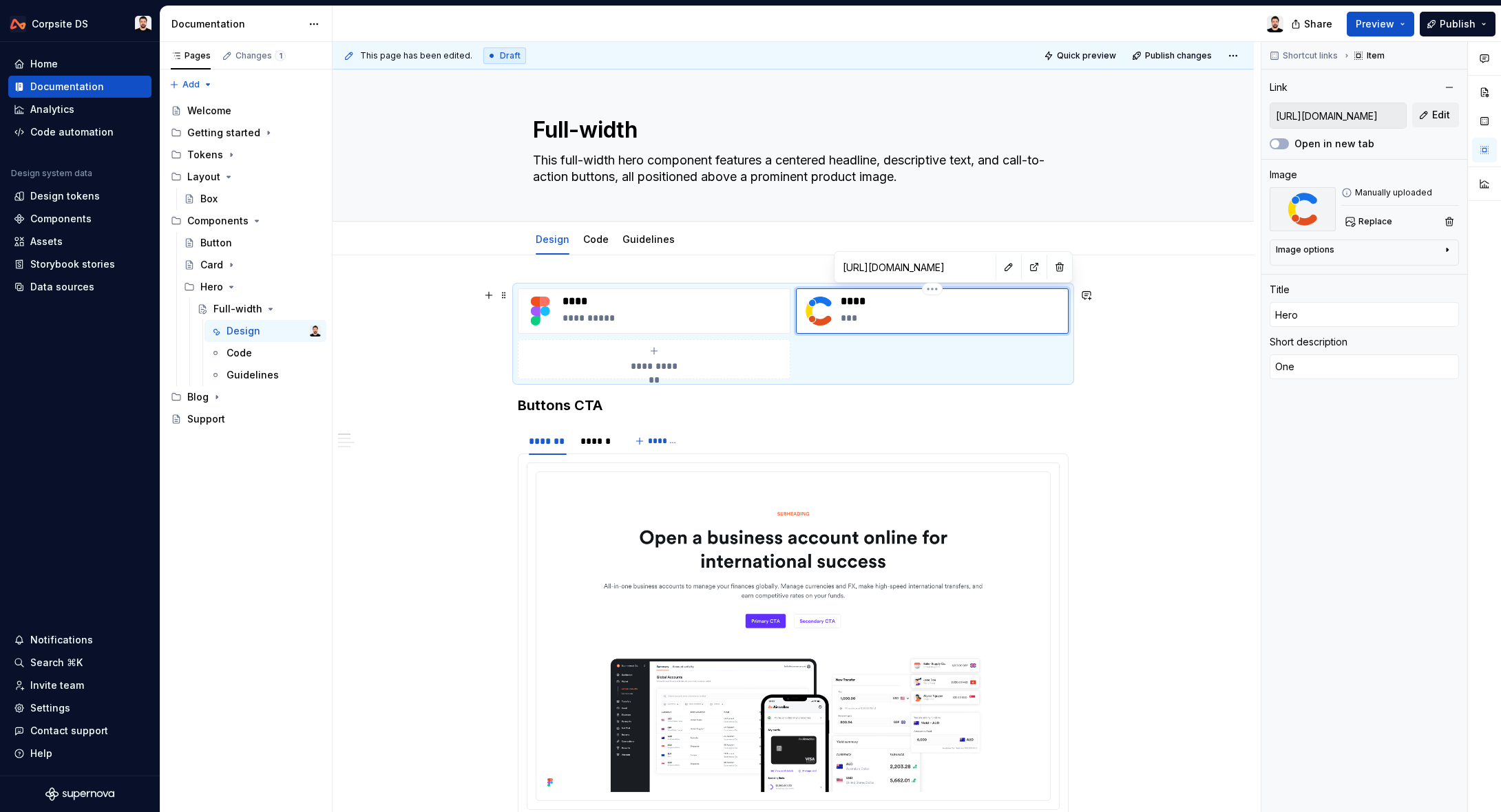
type textarea "*"
type textarea "On"
type textarea "*"
type textarea "O"
type textarea "*"
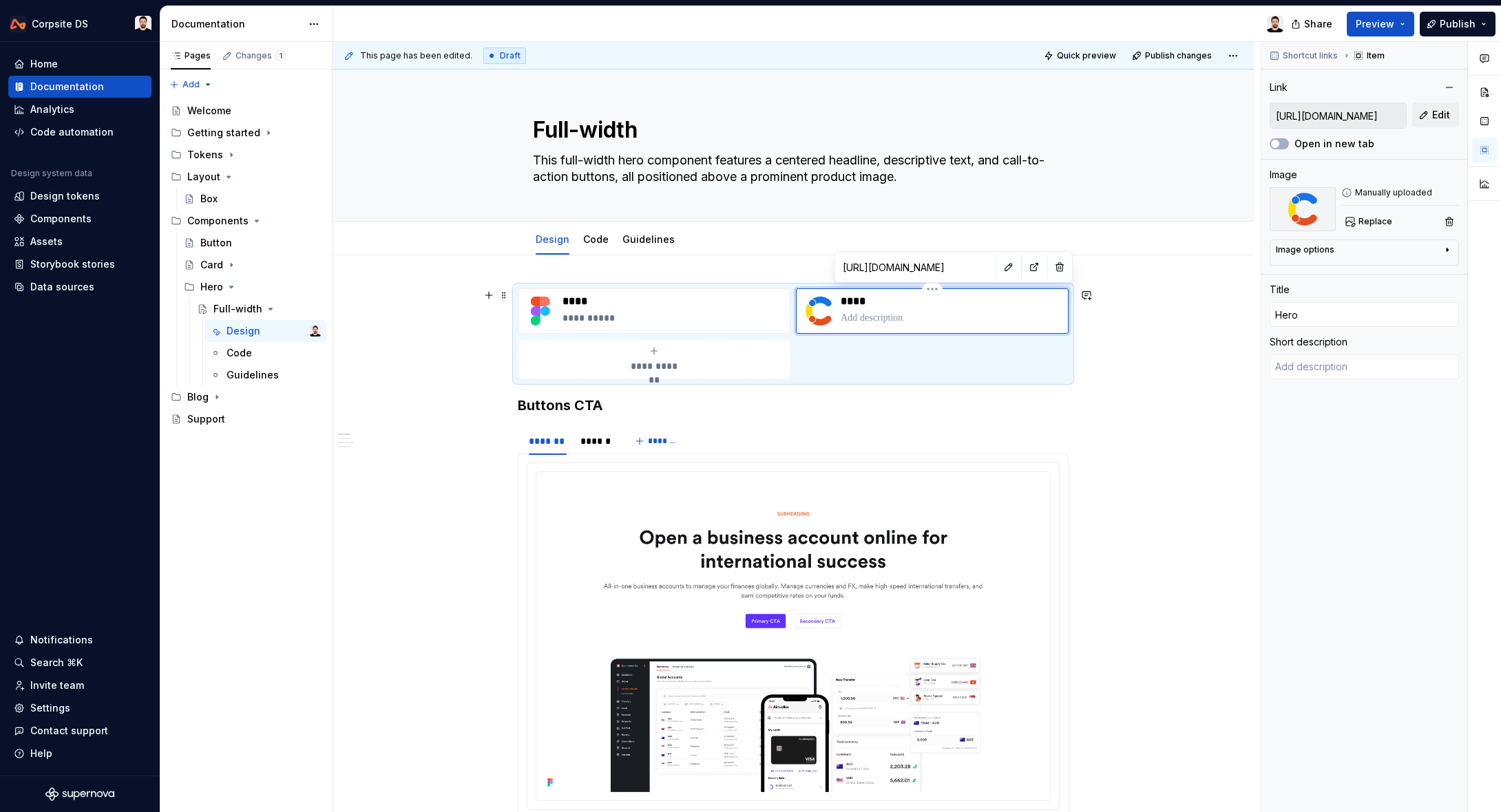
type textarea "*"
type textarea "F"
type textarea "*"
type textarea "Fu"
type textarea "*"
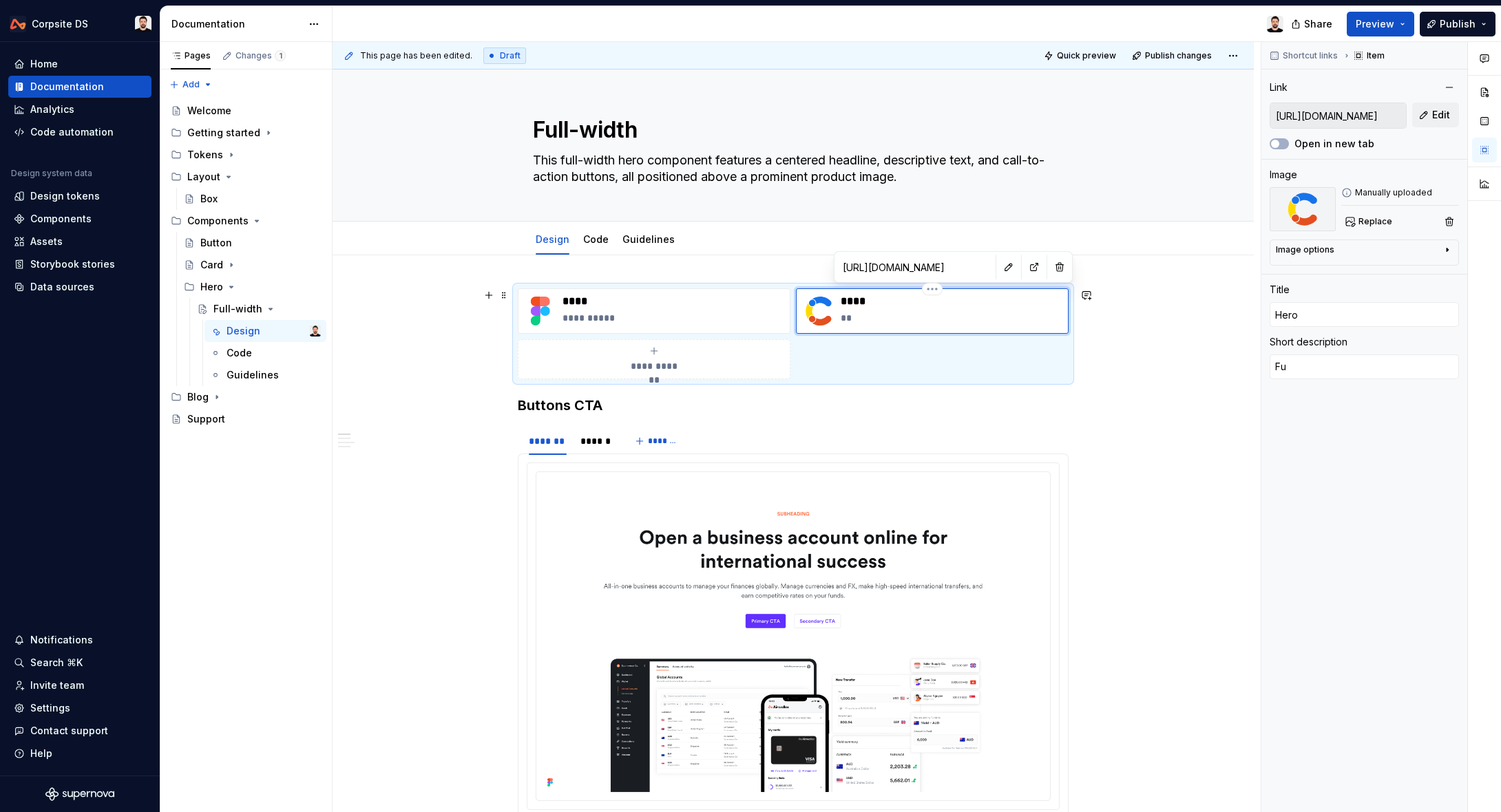
type textarea "Ful"
type textarea "*"
type textarea "Full"
type textarea "*"
type textarea "Full-"
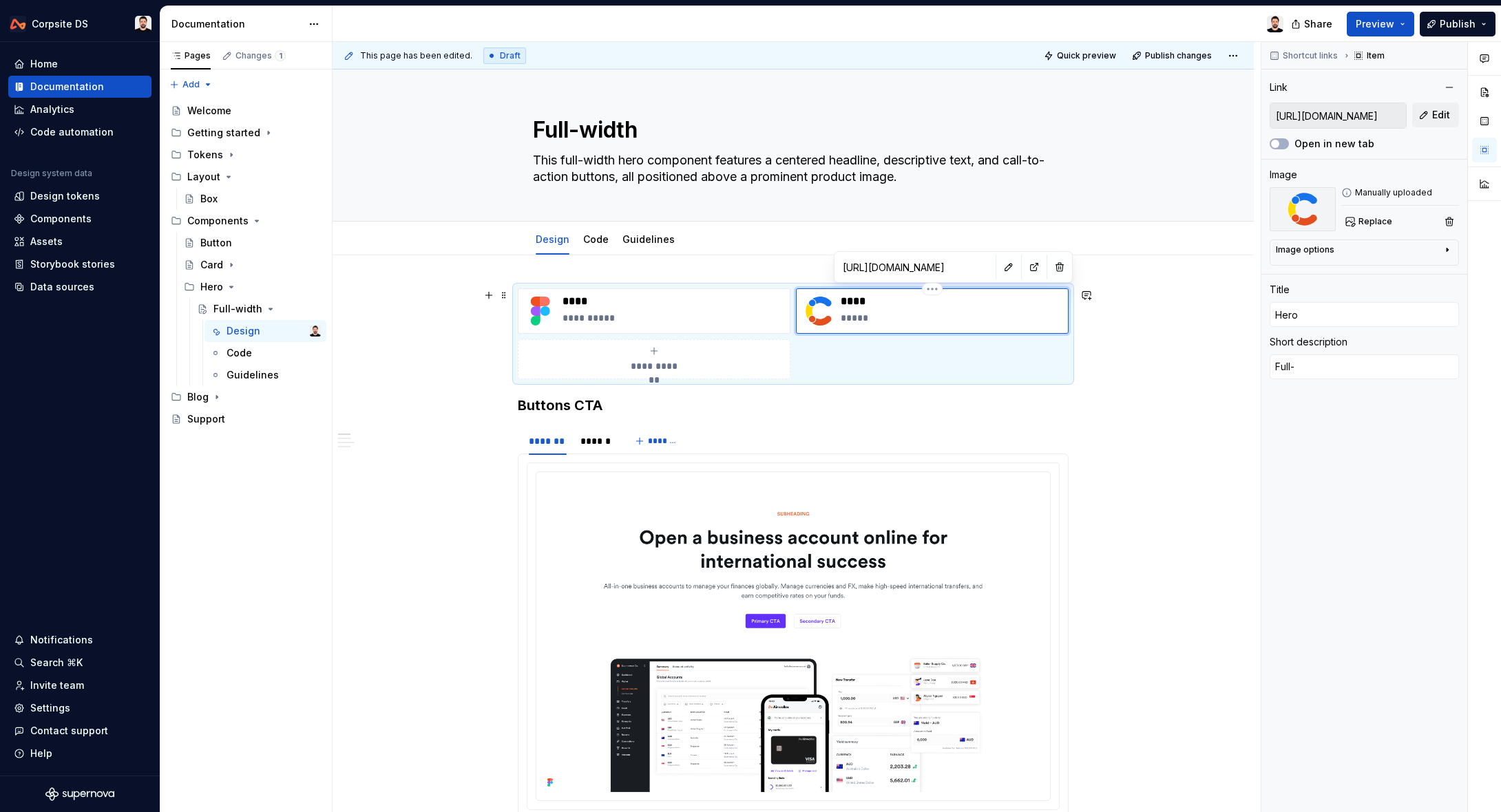
type textarea "*"
type textarea "Full-w"
type textarea "*"
type textarea "Full-wi"
type textarea "*"
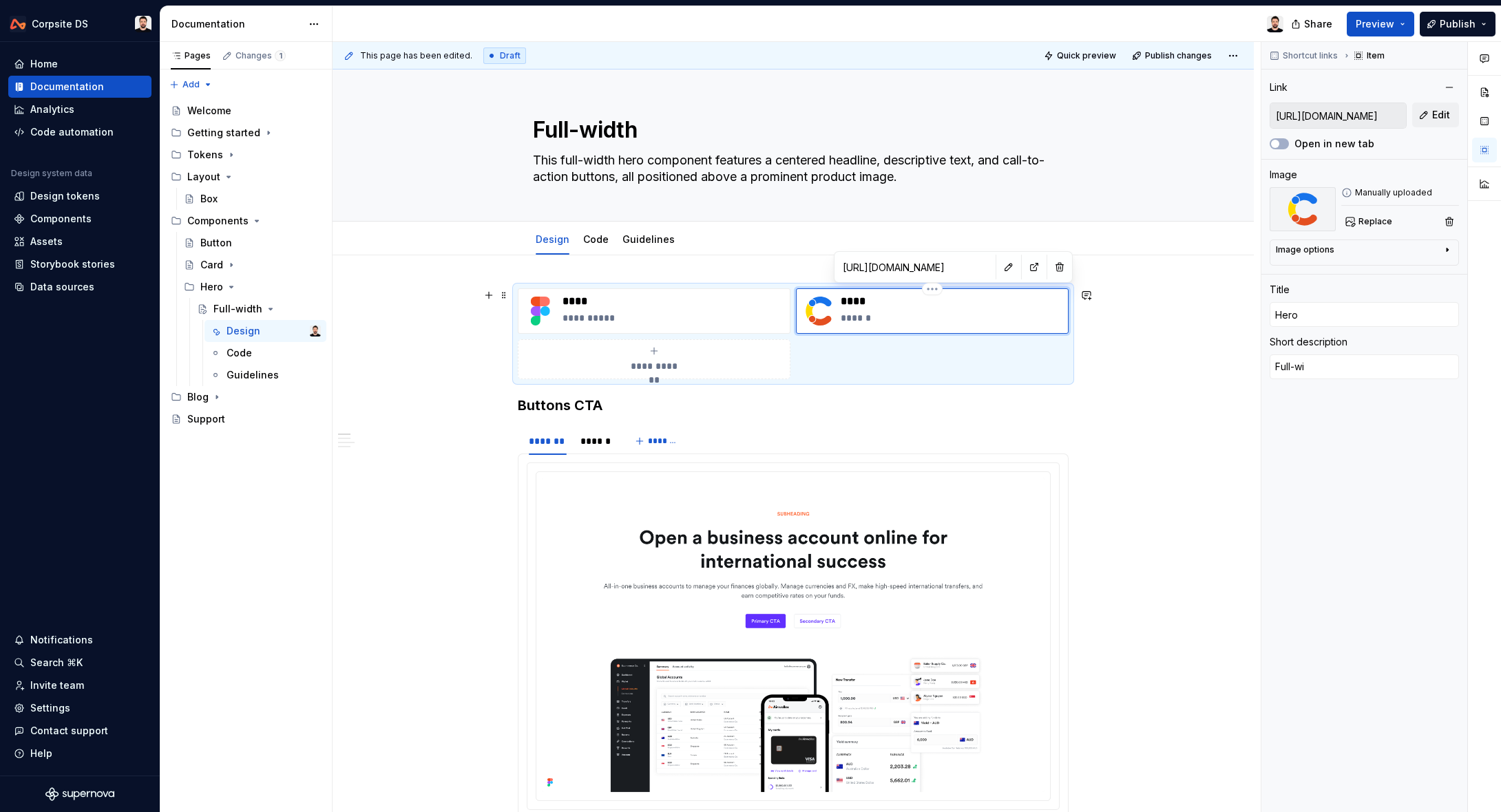
type textarea "Full-wid"
type textarea "*"
type textarea "Full-widt"
type textarea "*"
type textarea "Full-width"
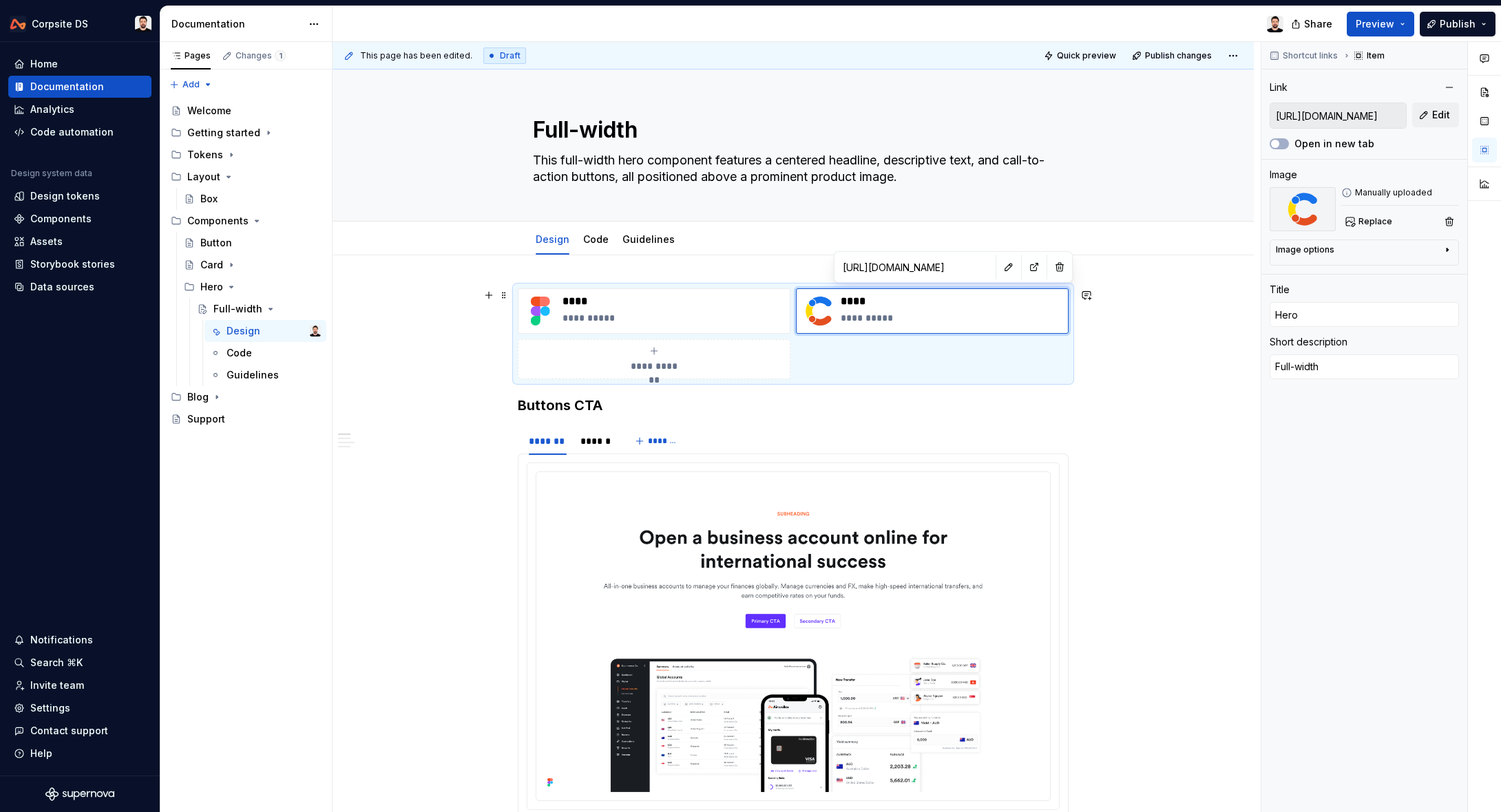
click at [806, 159] on textarea "This full-width hero component features a centered headline, descriptive text, …" at bounding box center [790, 168] width 520 height 38
click at [793, 160] on textarea "This full-width hero component features a centered headline, descriptive text, …" at bounding box center [790, 168] width 520 height 38
click at [800, 160] on textarea "This full-width hero component features a centered headline, descriptive text, …" at bounding box center [790, 168] width 520 height 38
click at [793, 167] on textarea "This full-width hero component features a centered headline, descriptive text, …" at bounding box center [790, 168] width 520 height 38
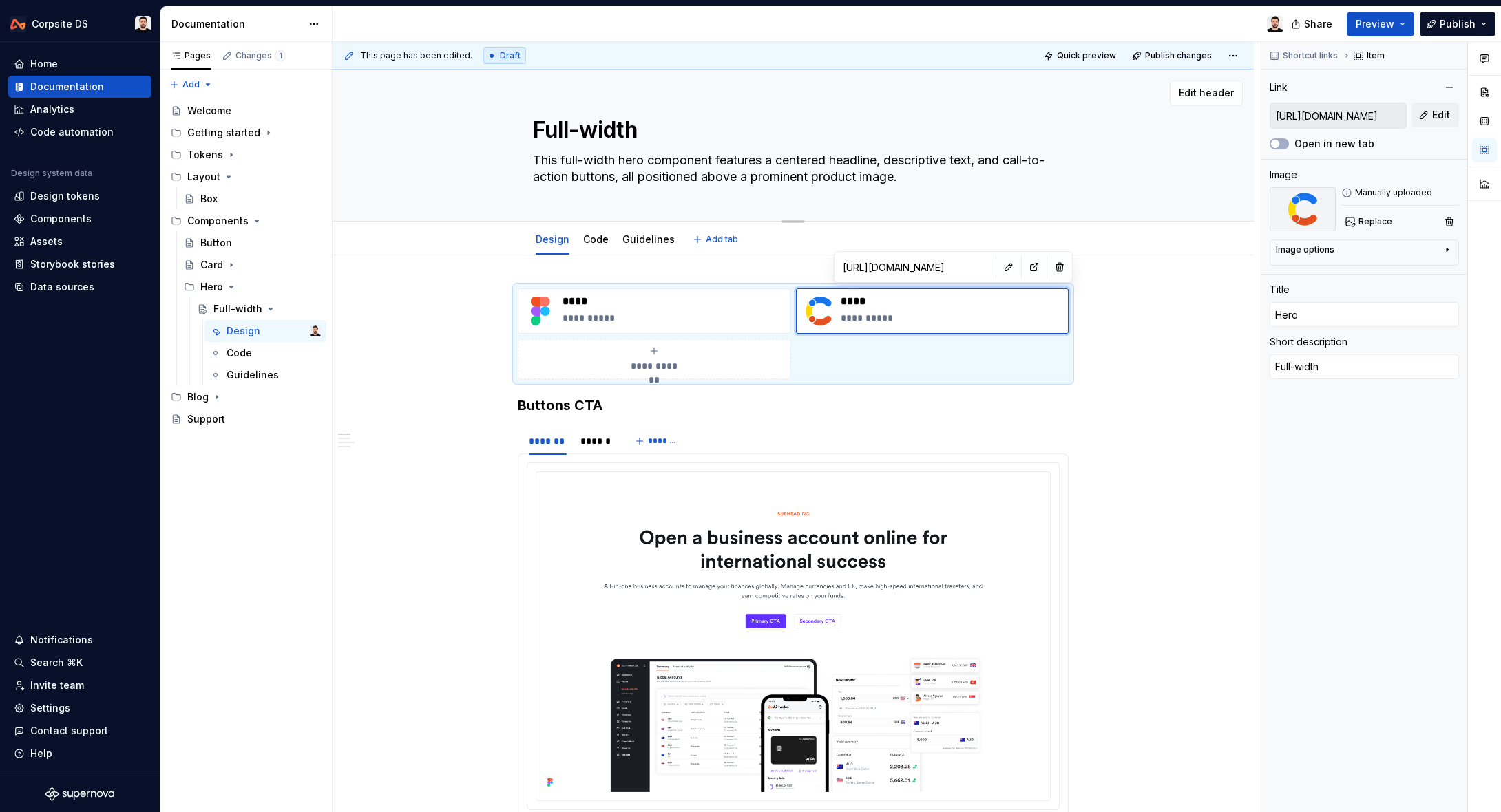
click at [917, 161] on textarea "This full-width hero component features a centered headline, descriptive text, …" at bounding box center [790, 168] width 520 height 38
drag, startPoint x: 265, startPoint y: 308, endPoint x: 257, endPoint y: 305, distance: 8.5
click at [265, 308] on icon "Page tree" at bounding box center [271, 309] width 11 height 11
click at [289, 309] on button "Page tree" at bounding box center [291, 309] width 19 height 19
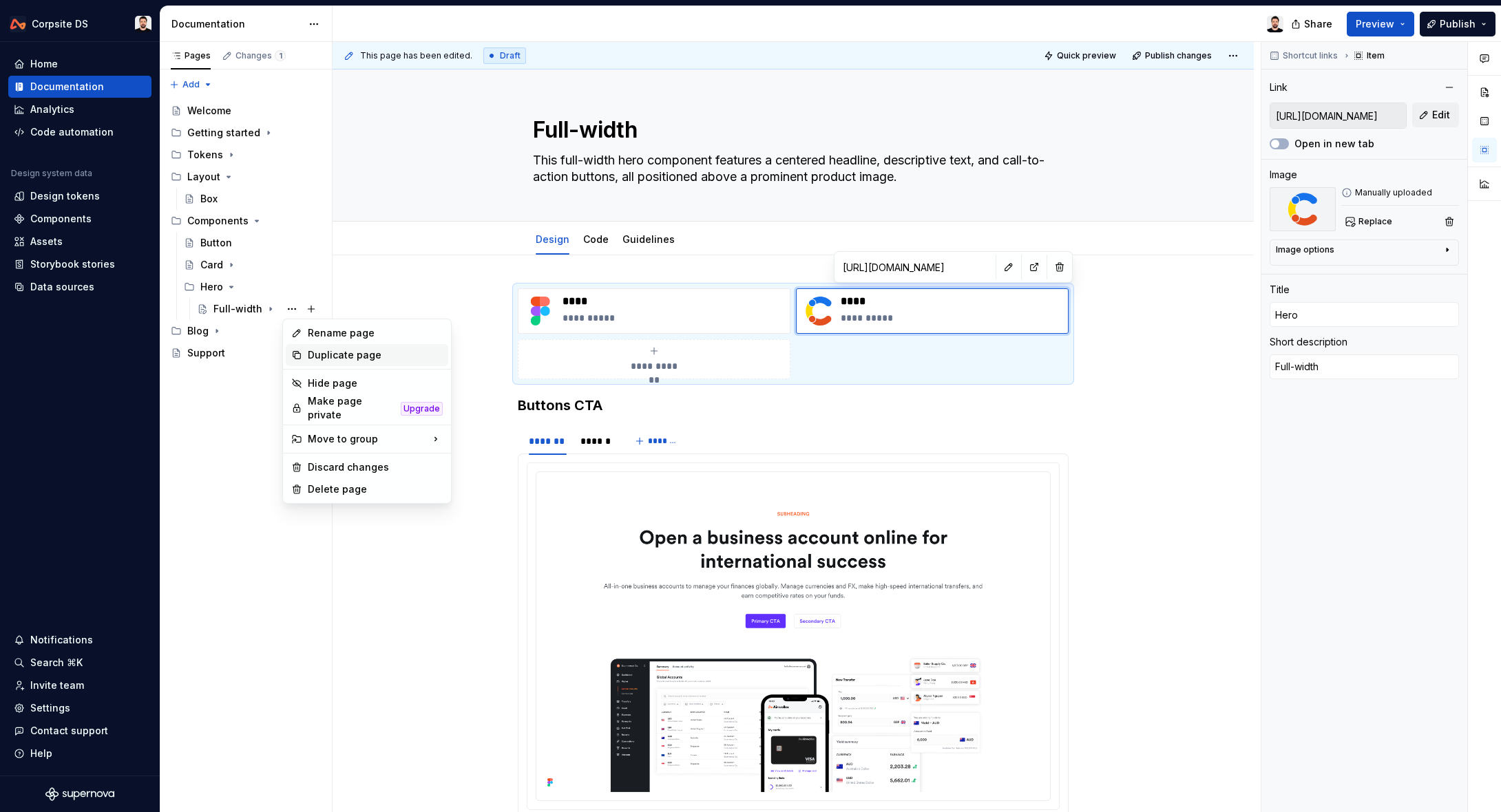
click at [327, 358] on div "Duplicate page" at bounding box center [375, 355] width 135 height 14
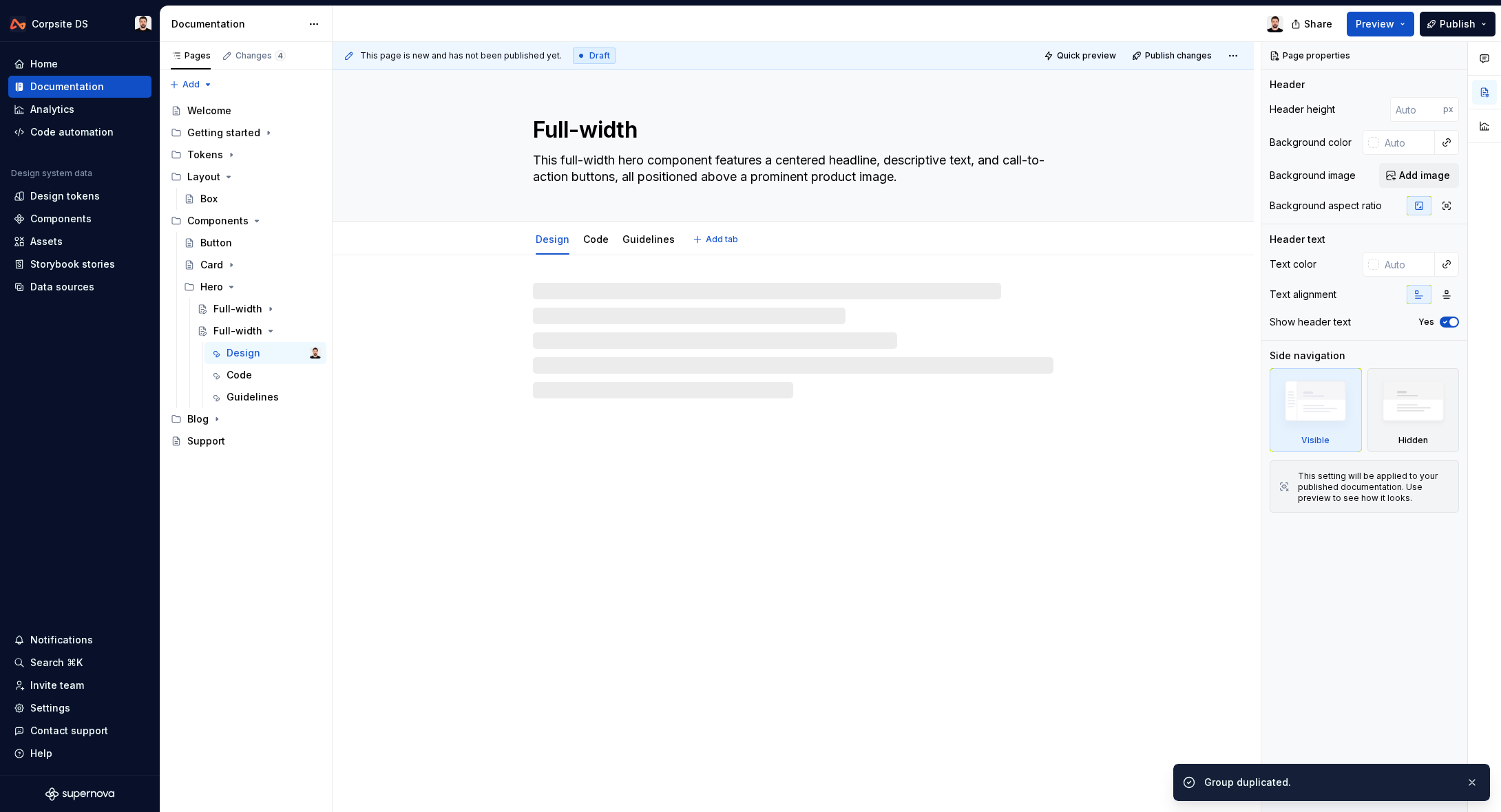
click at [555, 125] on textarea "Full-width" at bounding box center [790, 130] width 520 height 33
click at [569, 127] on textarea "Full-width" at bounding box center [790, 130] width 520 height 33
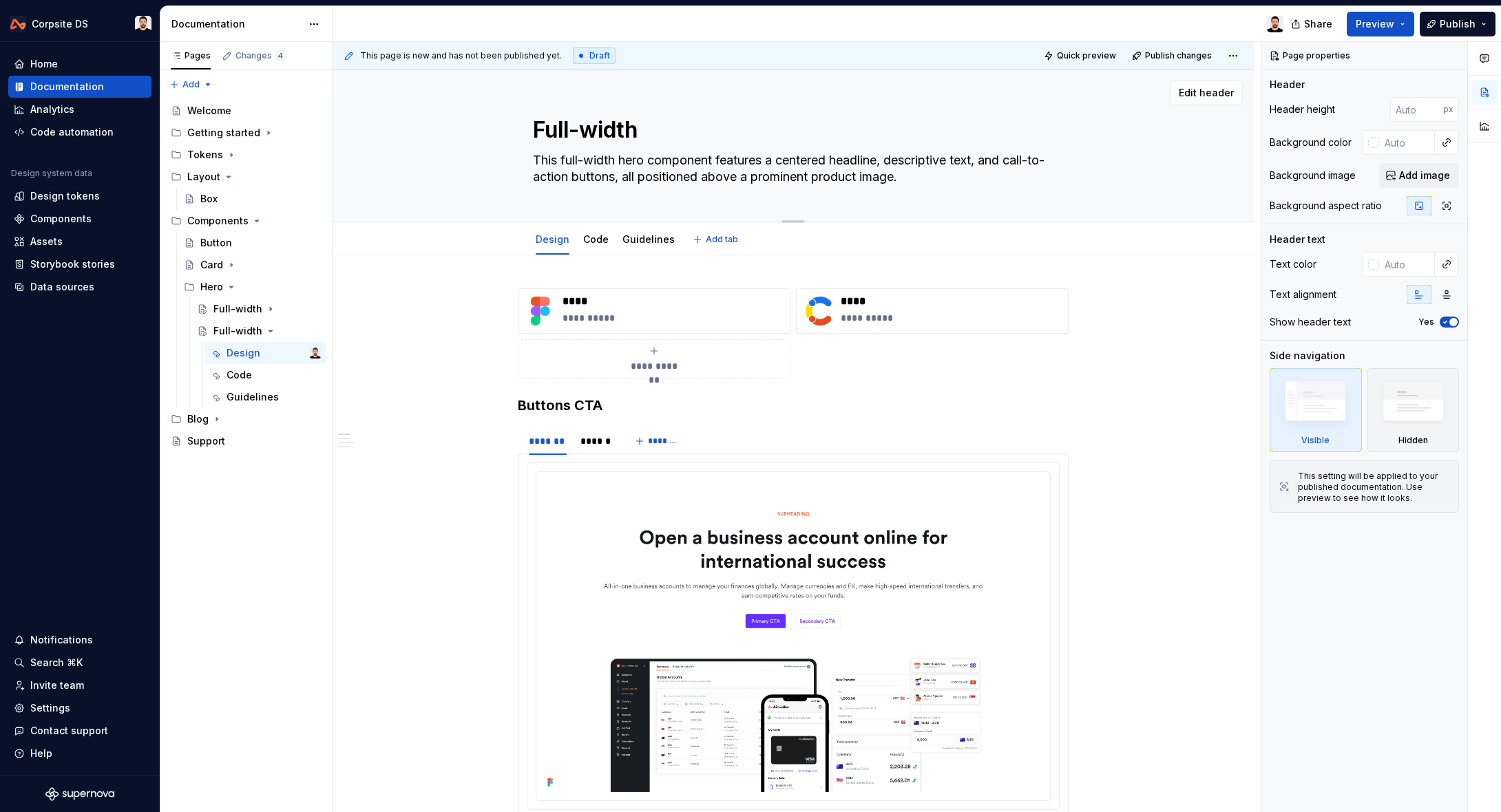
type textarea "*"
type textarea "Ful-width"
type textarea "*"
type textarea "Fu-width"
type textarea "*"
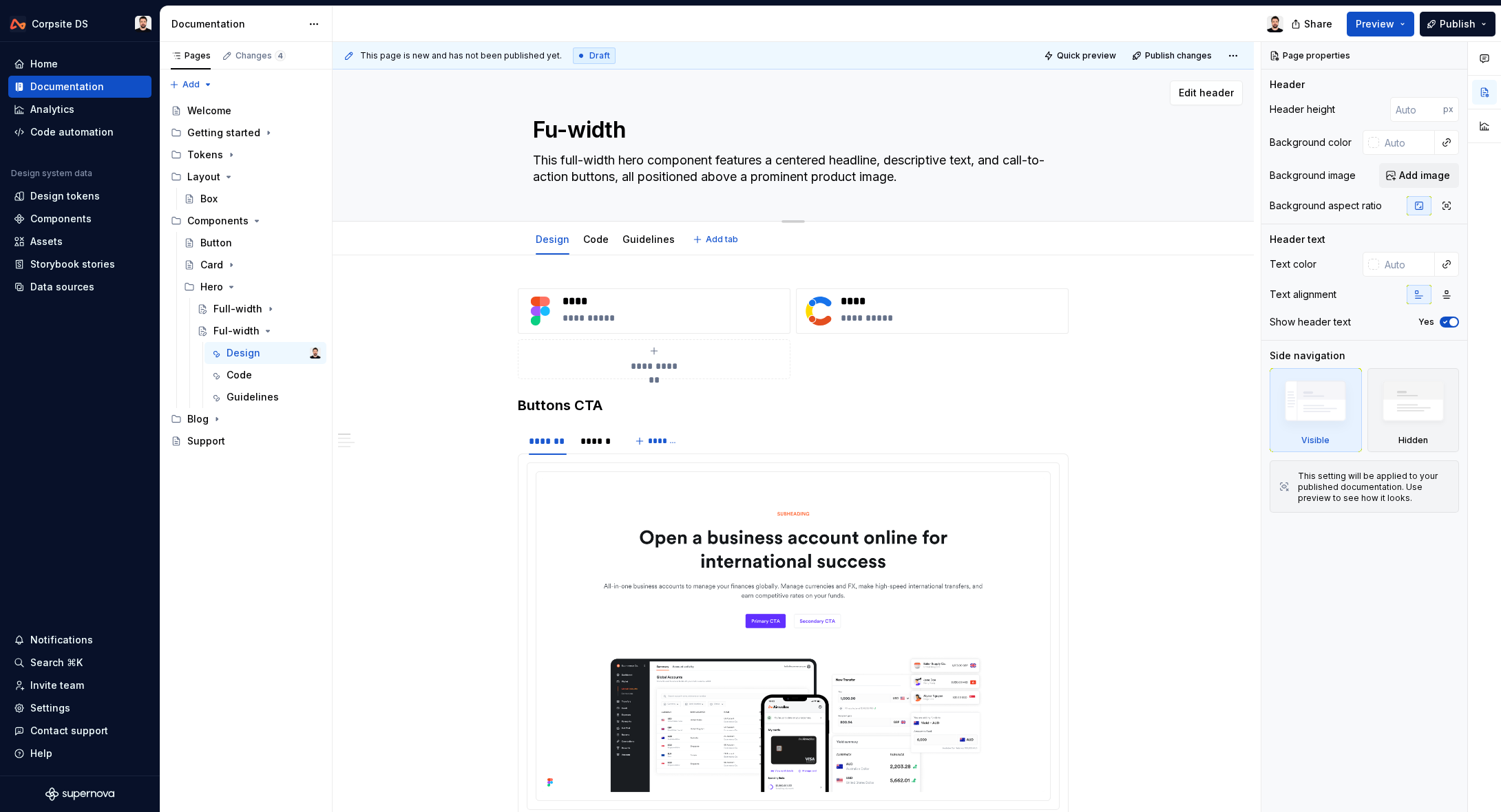
type textarea "F-width"
type textarea "*"
type textarea "-width"
type textarea "*"
type textarea "S-width"
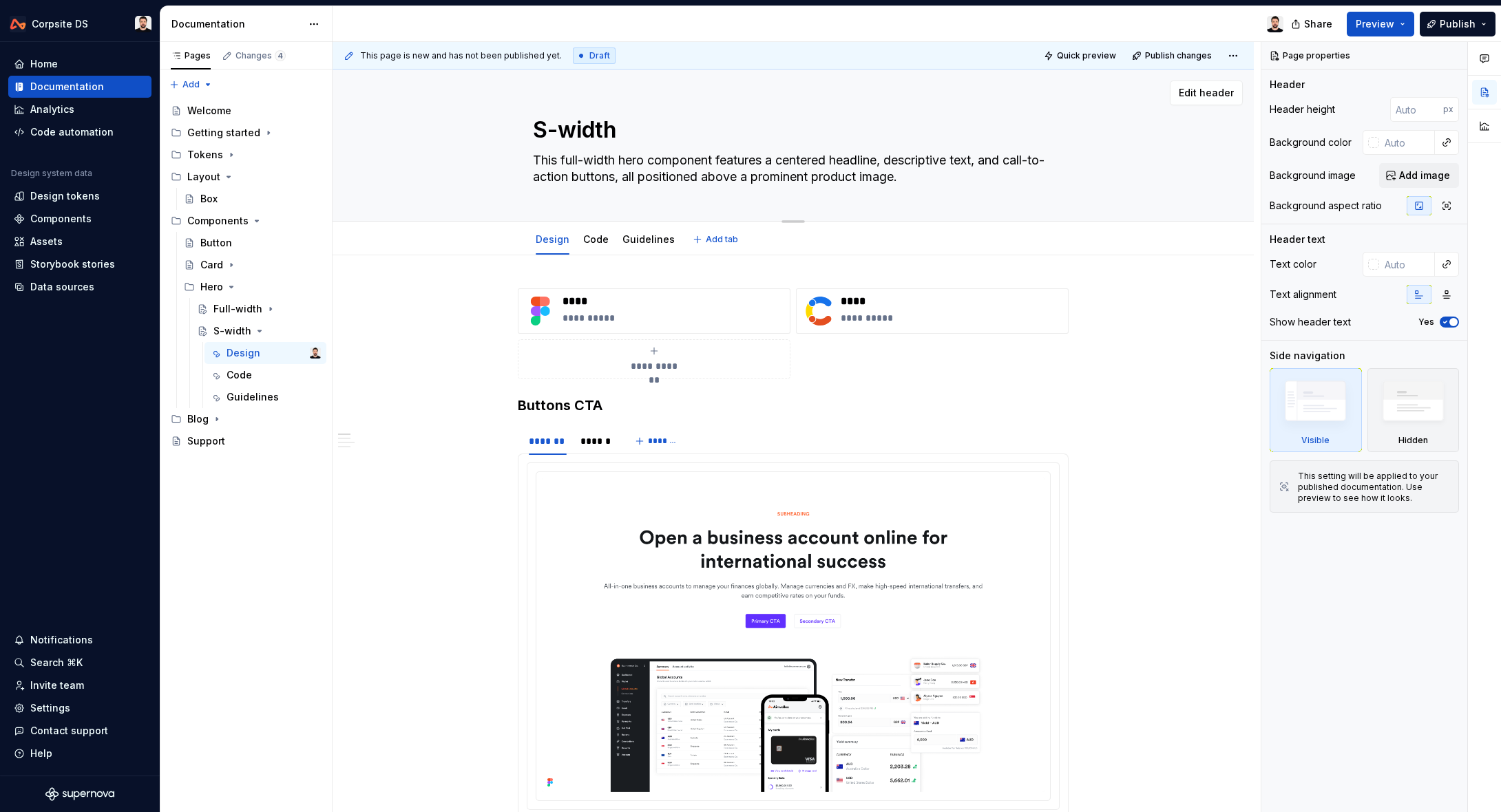
type textarea "*"
type textarea "Sp-width"
type textarea "*"
type textarea "Spl-width"
type textarea "*"
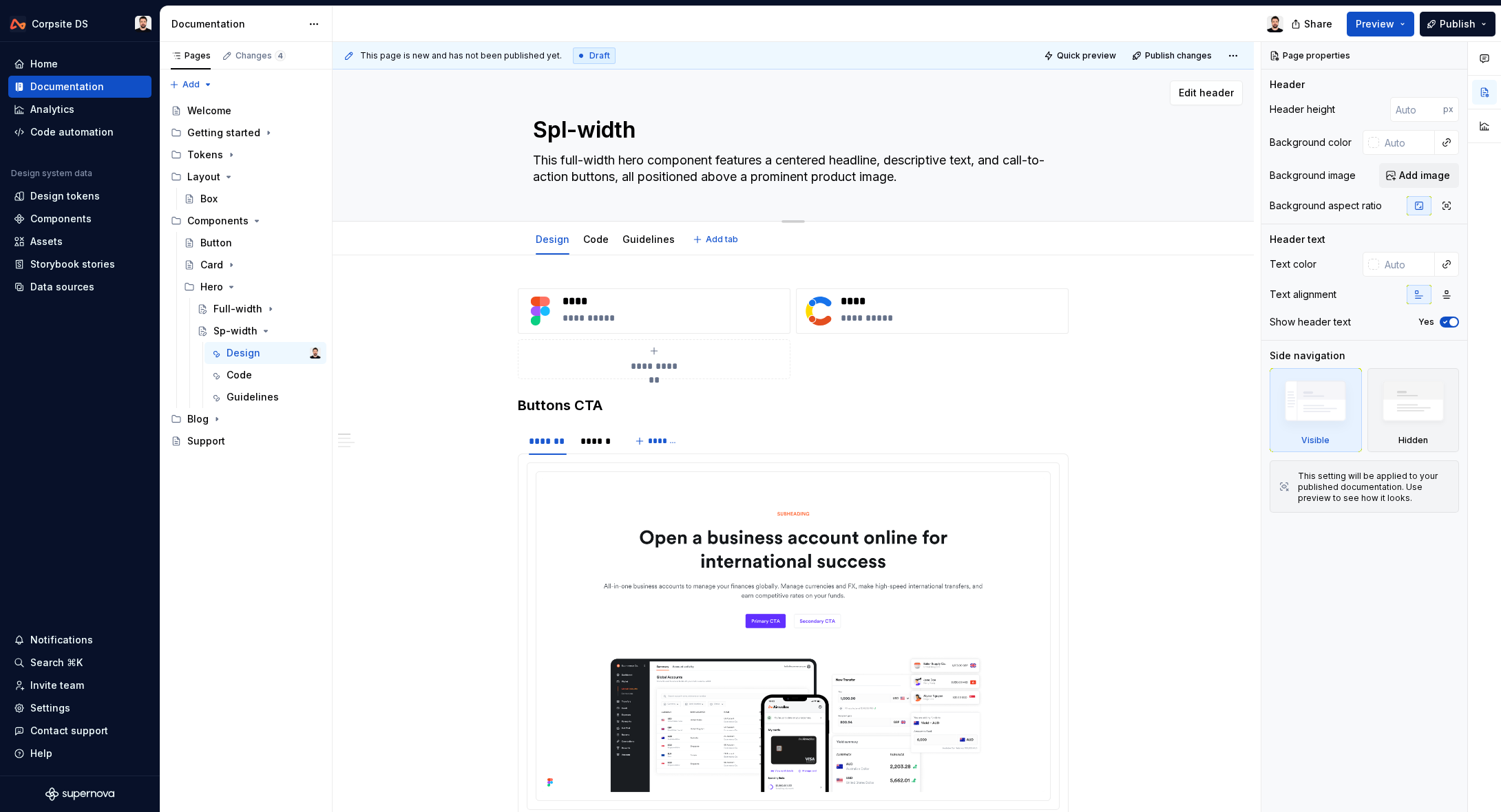
type textarea "Spli-width"
type textarea "*"
type textarea "Split-width"
click at [679, 138] on textarea "Split-width" at bounding box center [790, 130] width 520 height 33
click at [931, 179] on textarea "This full-width hero component features a centered headline, descriptive text, …" at bounding box center [790, 168] width 520 height 38
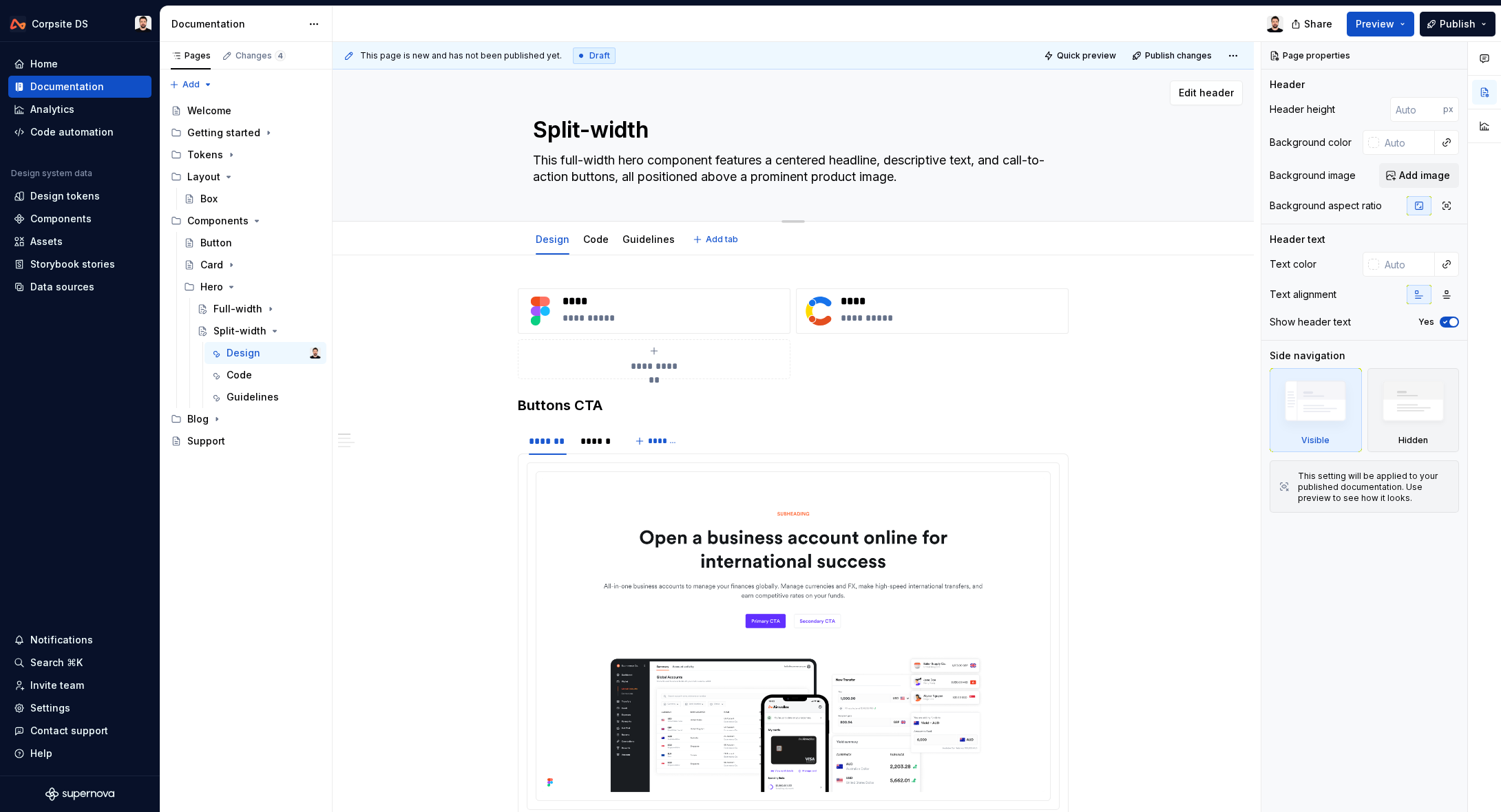
paste textarea "split-layout hero component that places text content, including a headline, des…"
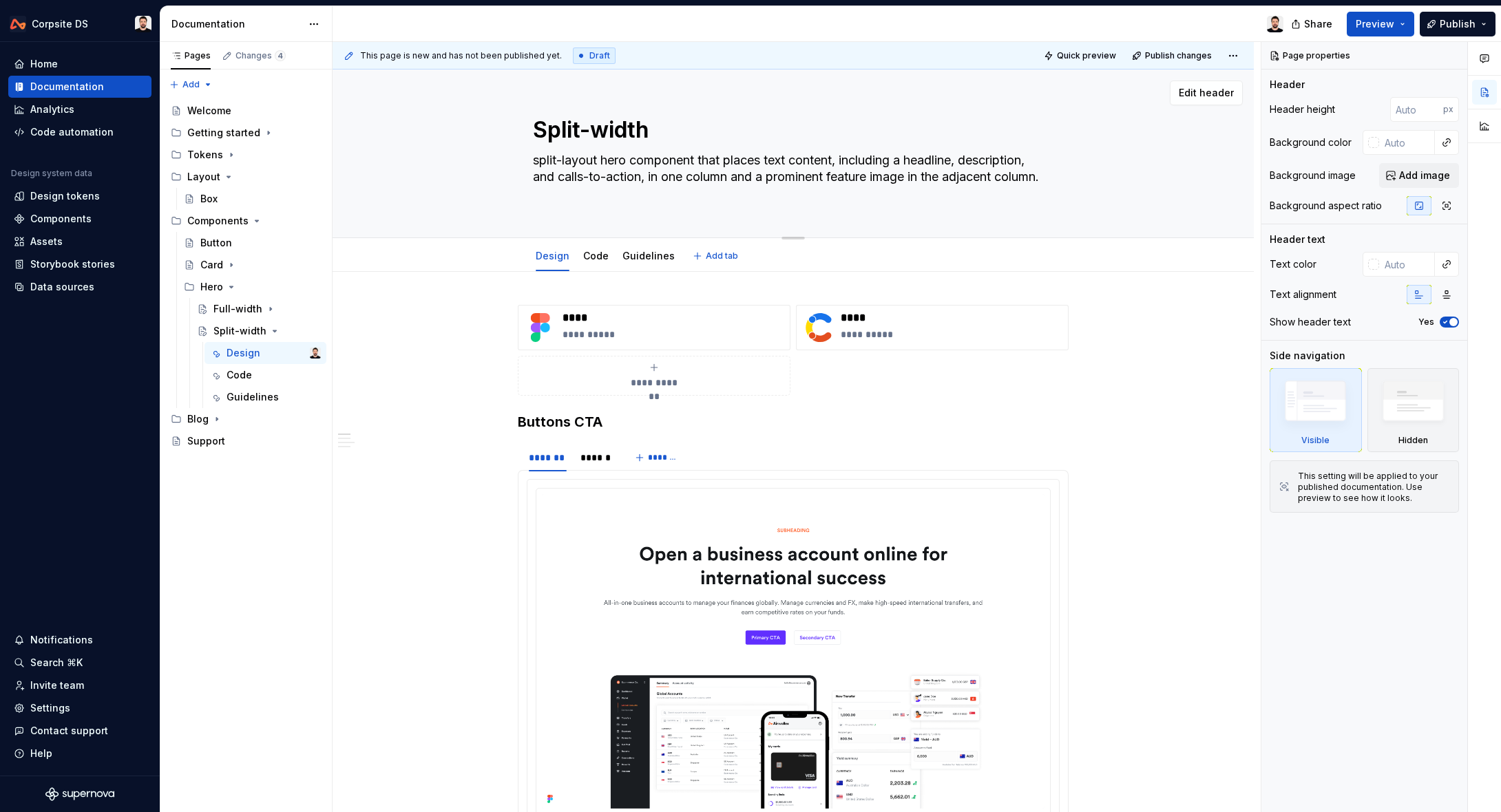
click at [539, 162] on textarea "split-layout hero component that places text content, including a headline, des…" at bounding box center [790, 177] width 520 height 55
click at [242, 311] on div "Full-width" at bounding box center [238, 309] width 49 height 14
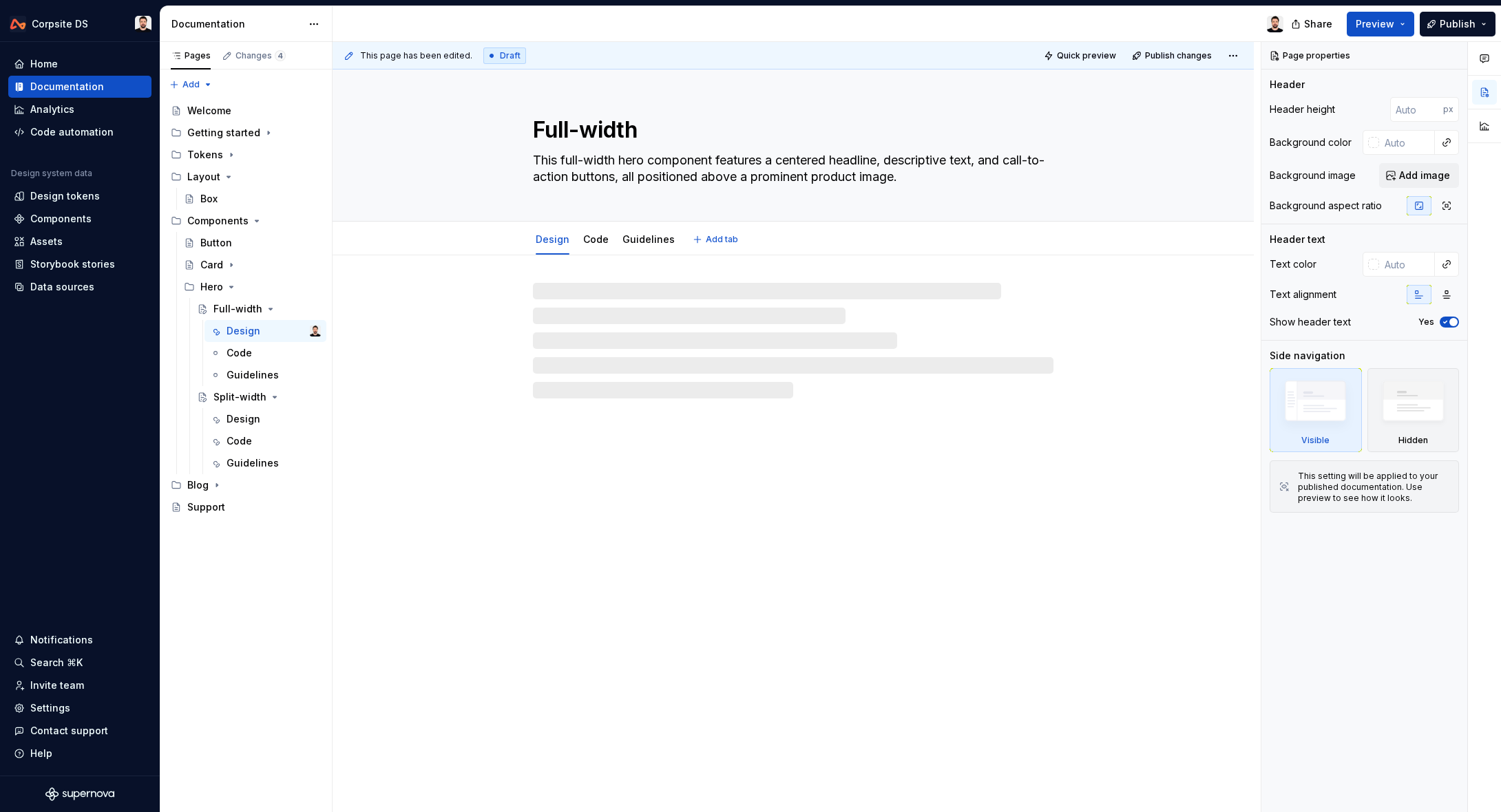
click at [579, 163] on textarea "This full-width hero component features a centered headline, descriptive text, …" at bounding box center [790, 168] width 520 height 38
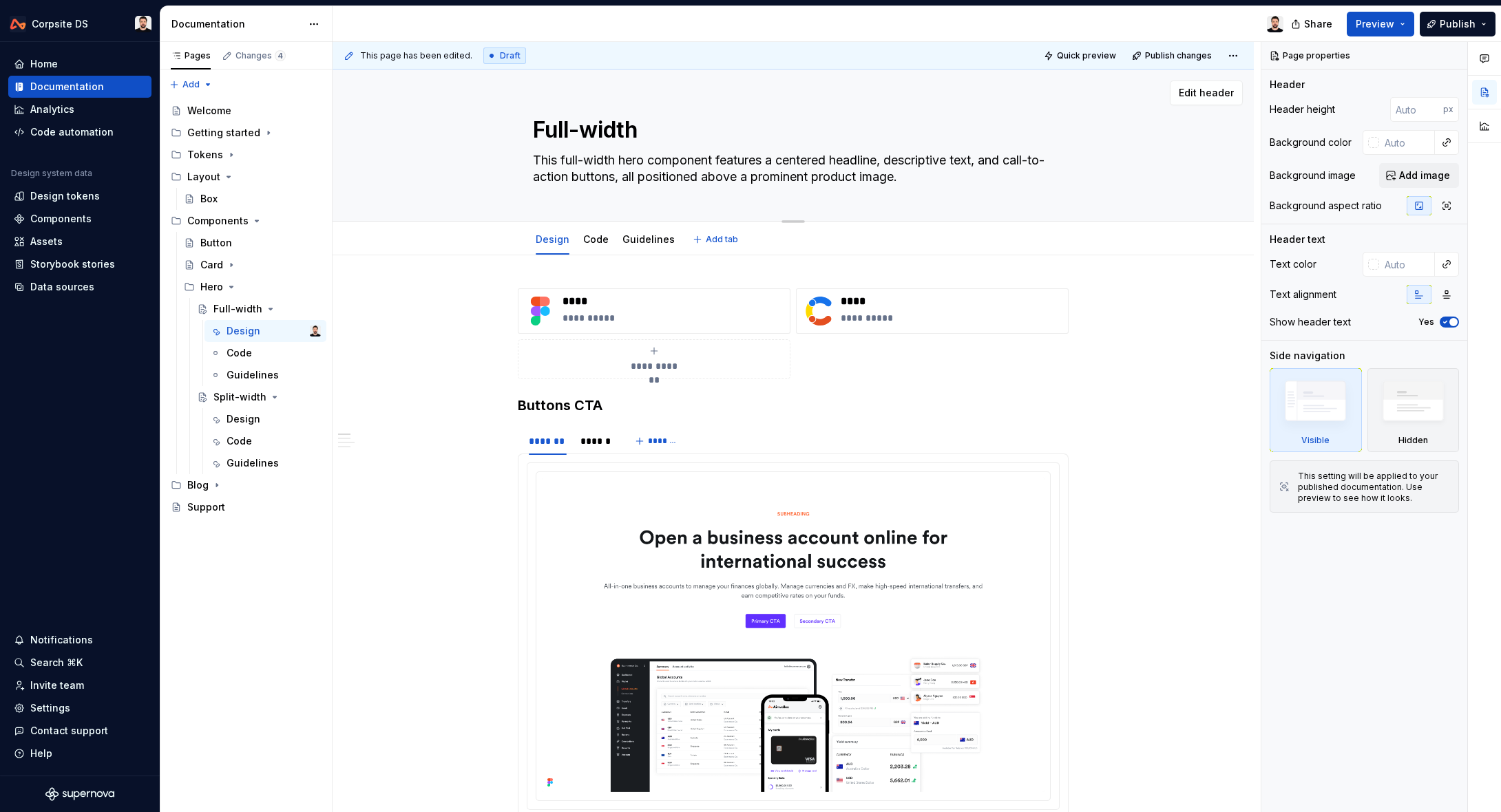
drag, startPoint x: 563, startPoint y: 159, endPoint x: 574, endPoint y: 181, distance: 24.6
click at [563, 161] on textarea "This full-width hero component features a centered headline, descriptive text, …" at bounding box center [790, 168] width 520 height 38
click at [250, 400] on div "Split-width" at bounding box center [239, 397] width 52 height 14
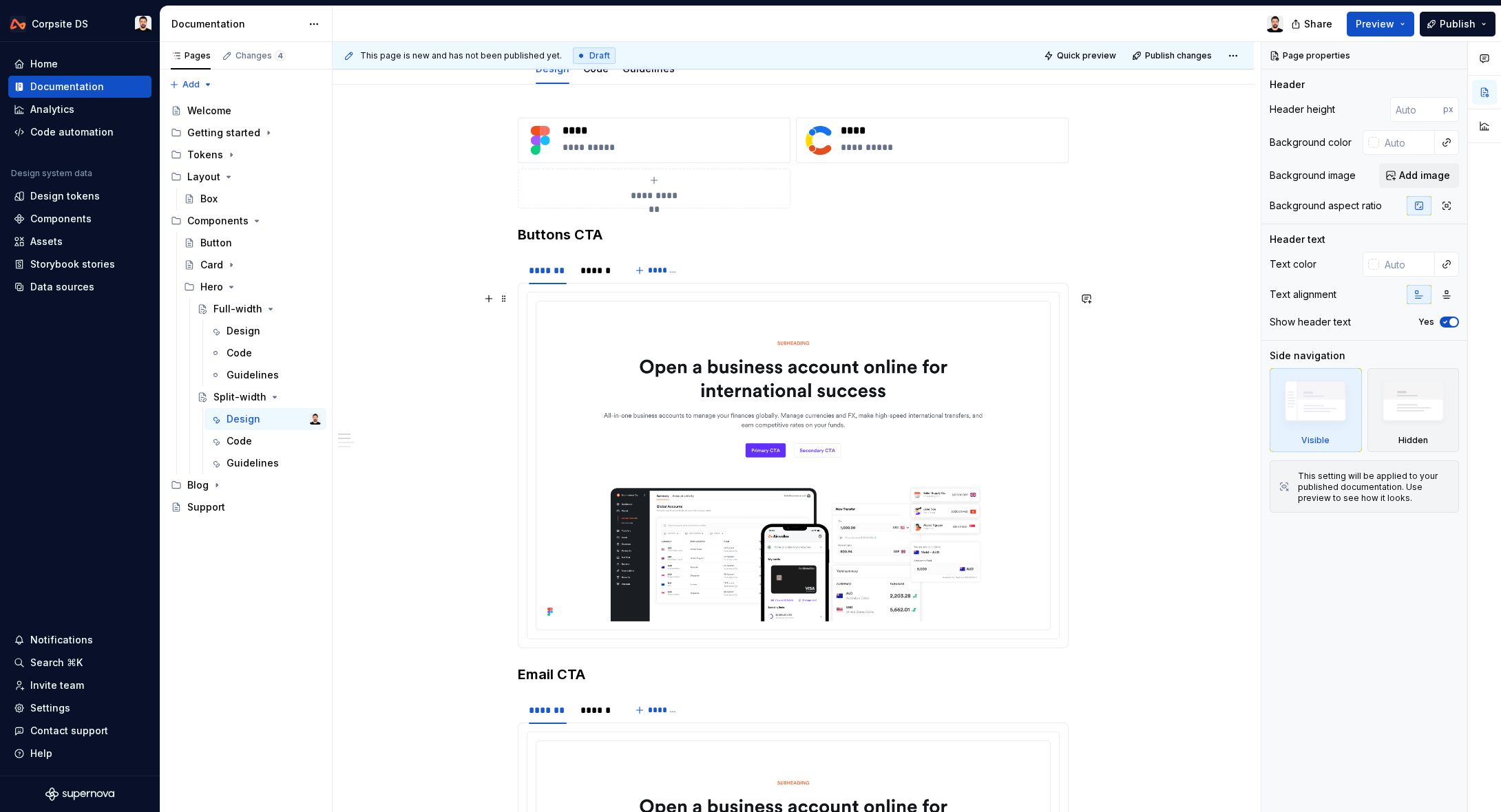
scroll to position [221, 0]
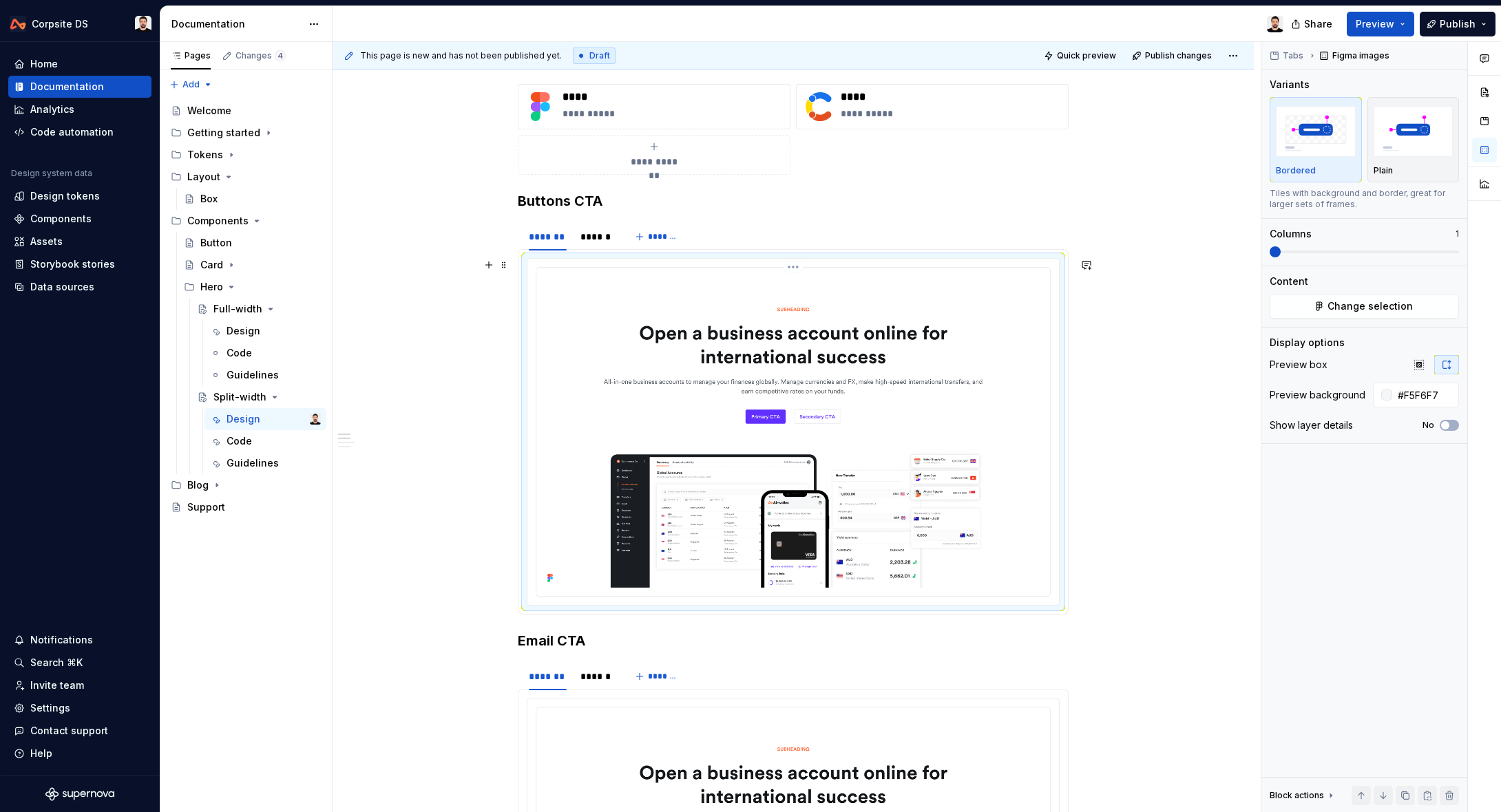
click at [676, 308] on img at bounding box center [793, 430] width 503 height 315
click at [793, 266] on html "Corpsite DS Home Documentation Analytics Code automation Design system data Des…" at bounding box center [750, 406] width 1501 height 812
click at [1324, 309] on button "Change selection" at bounding box center [1364, 306] width 189 height 25
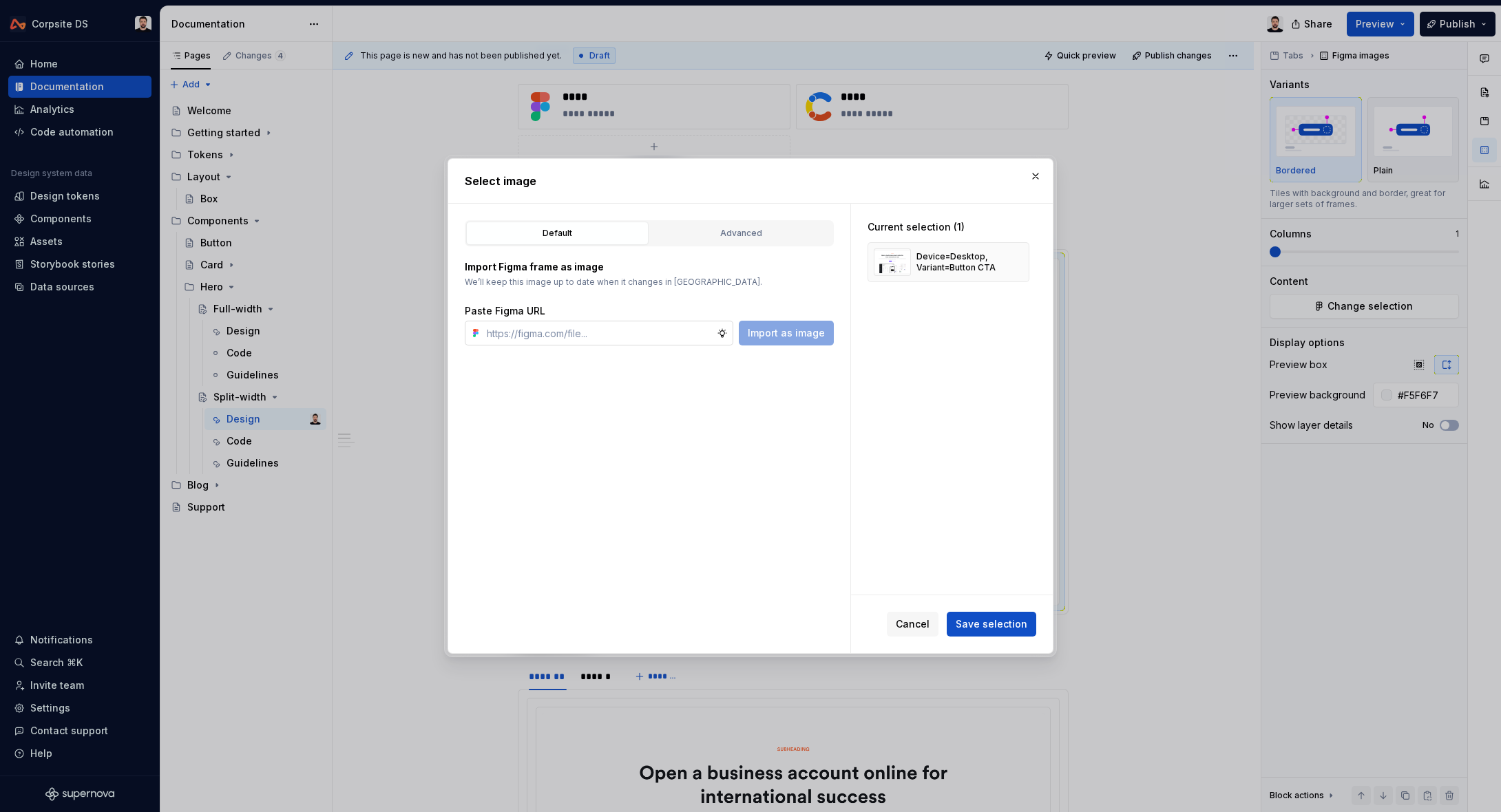
click at [666, 331] on input "text" at bounding box center [598, 333] width 235 height 25
click at [816, 330] on span "Import as image" at bounding box center [786, 333] width 77 height 14
click at [1019, 264] on button "button" at bounding box center [1013, 262] width 19 height 19
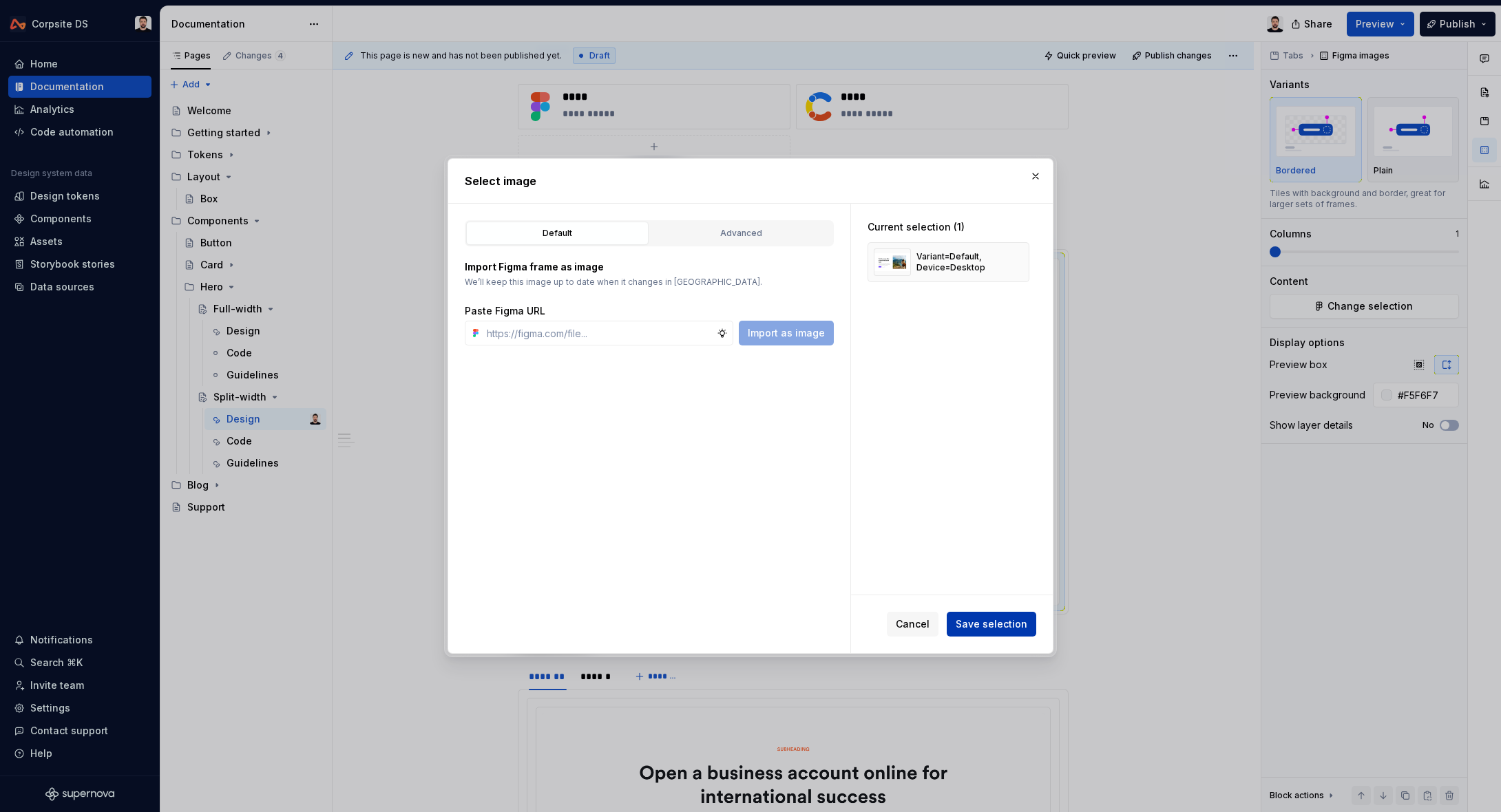
click at [981, 614] on button "Save selection" at bounding box center [991, 624] width 89 height 25
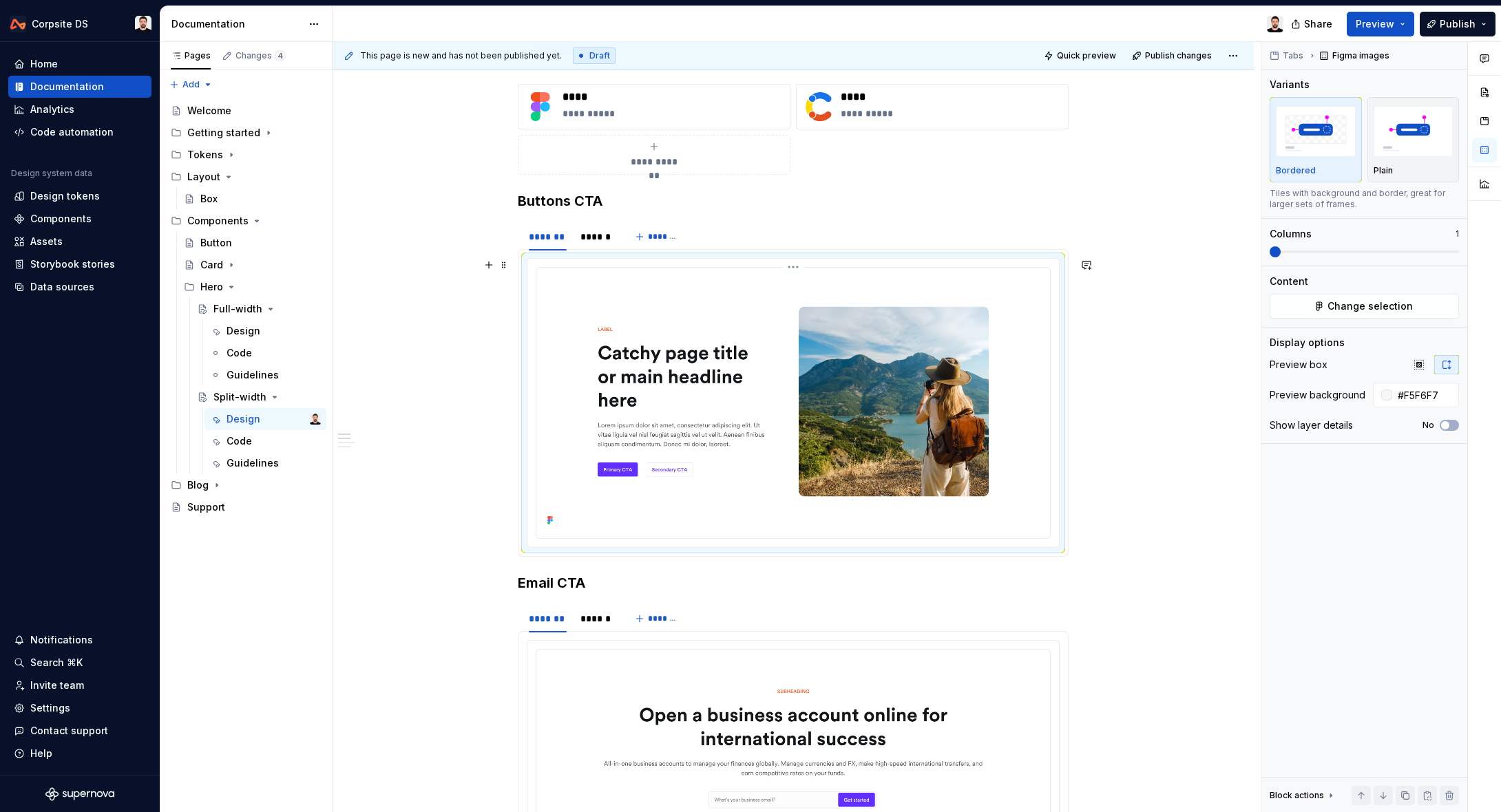
scroll to position [166, 0]
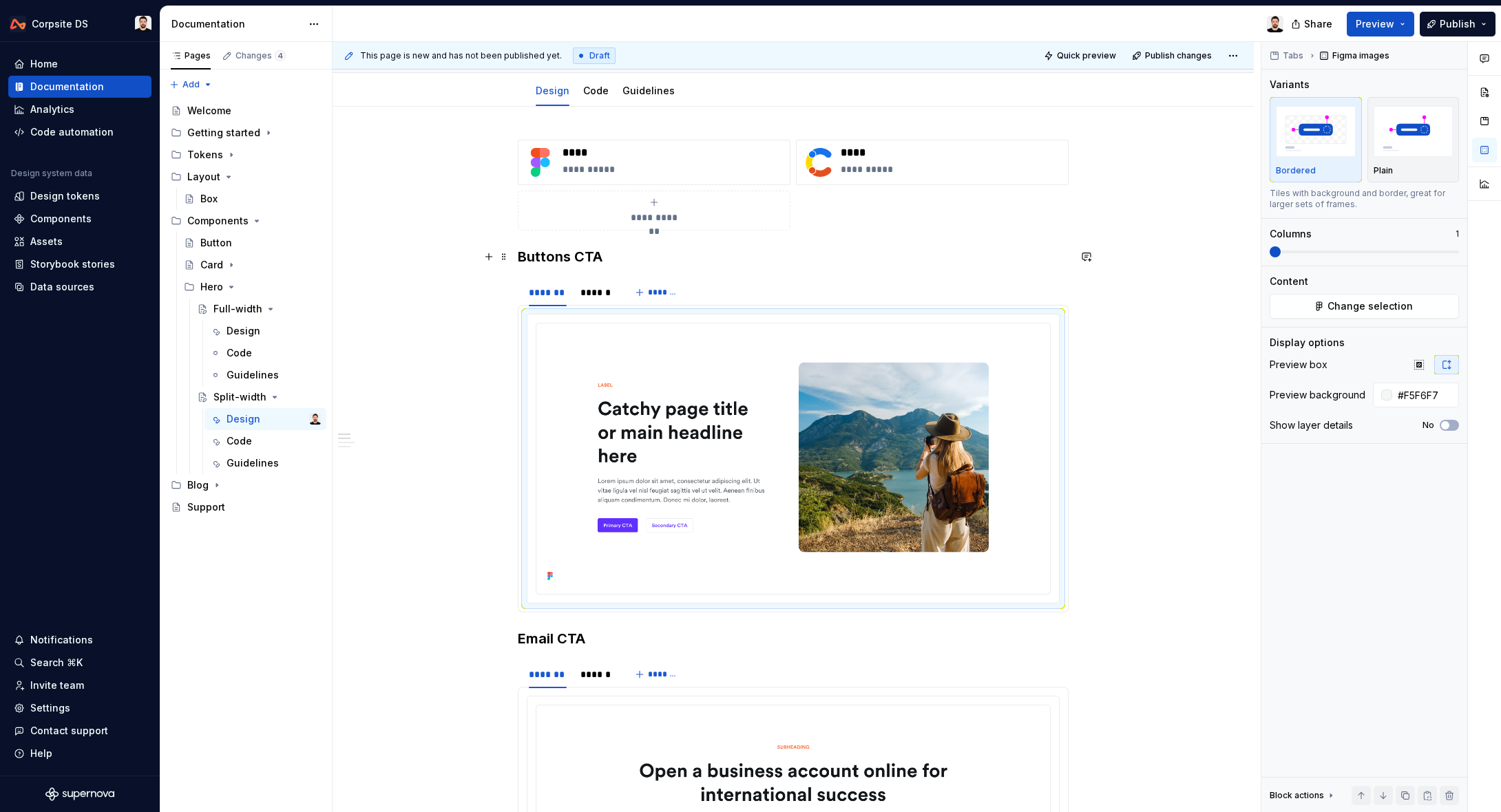
click at [532, 256] on h3 "Buttons CTA" at bounding box center [793, 257] width 551 height 19
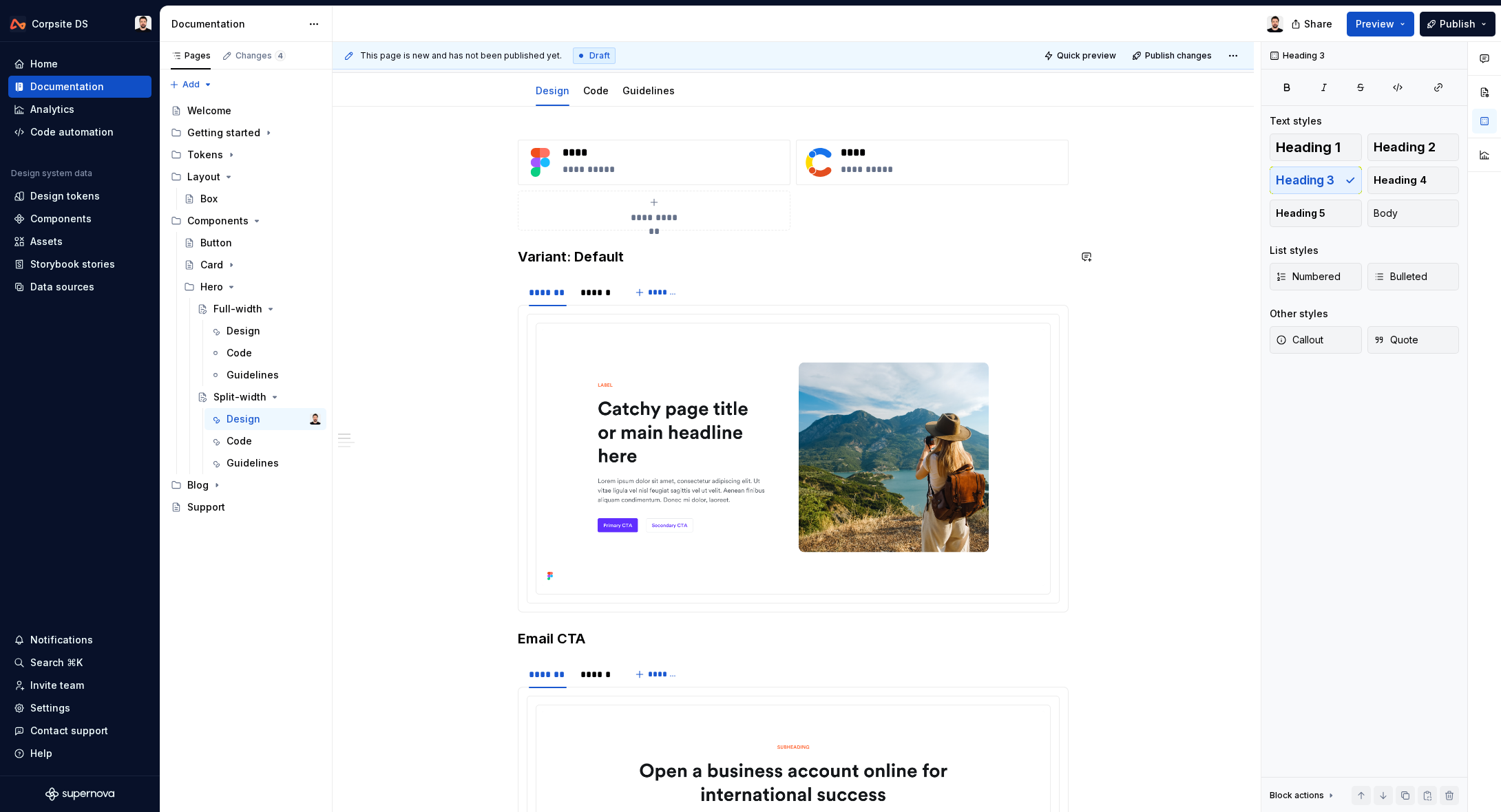
scroll to position [97, 0]
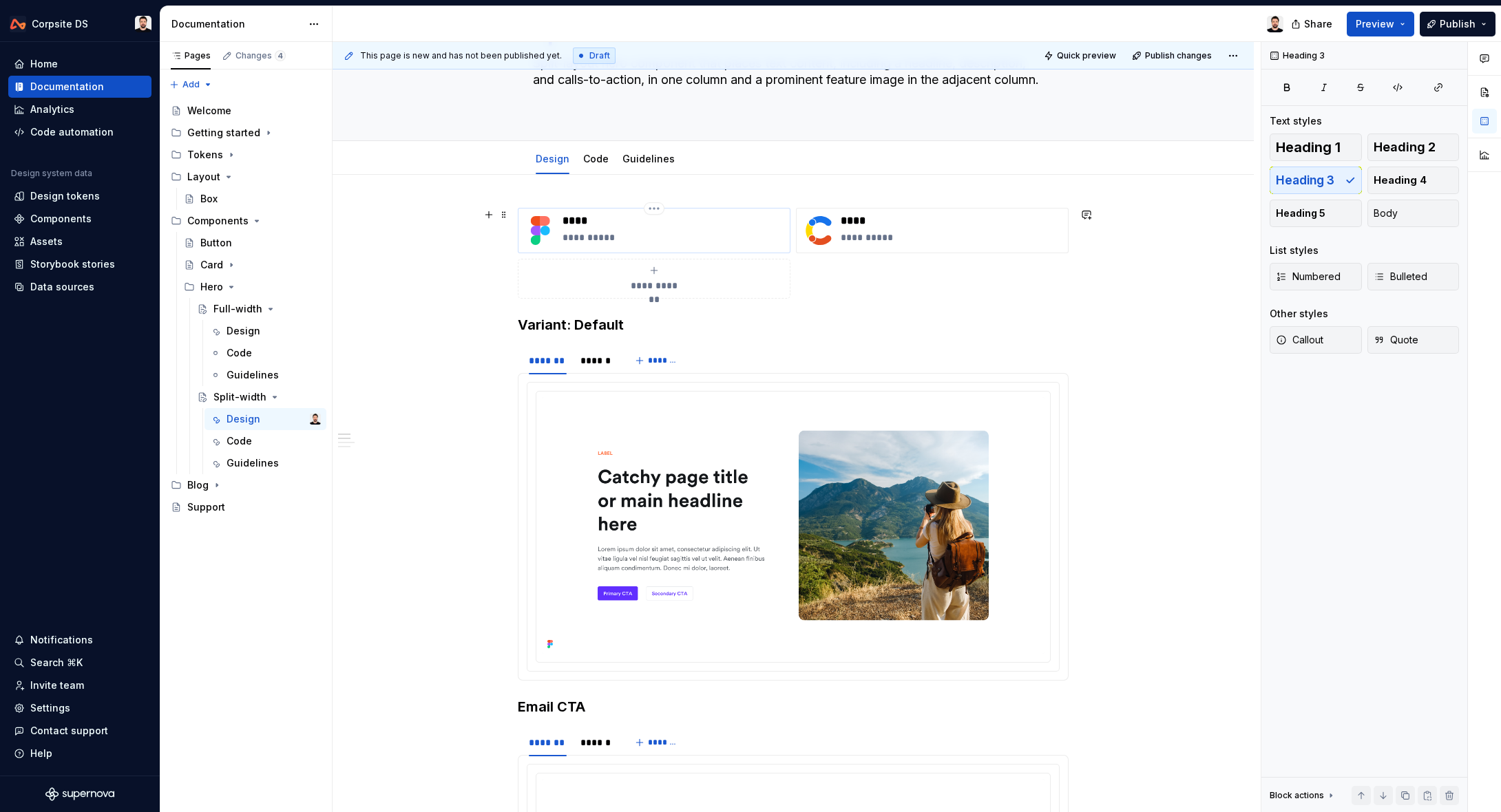
click at [599, 236] on p "**********" at bounding box center [674, 237] width 222 height 14
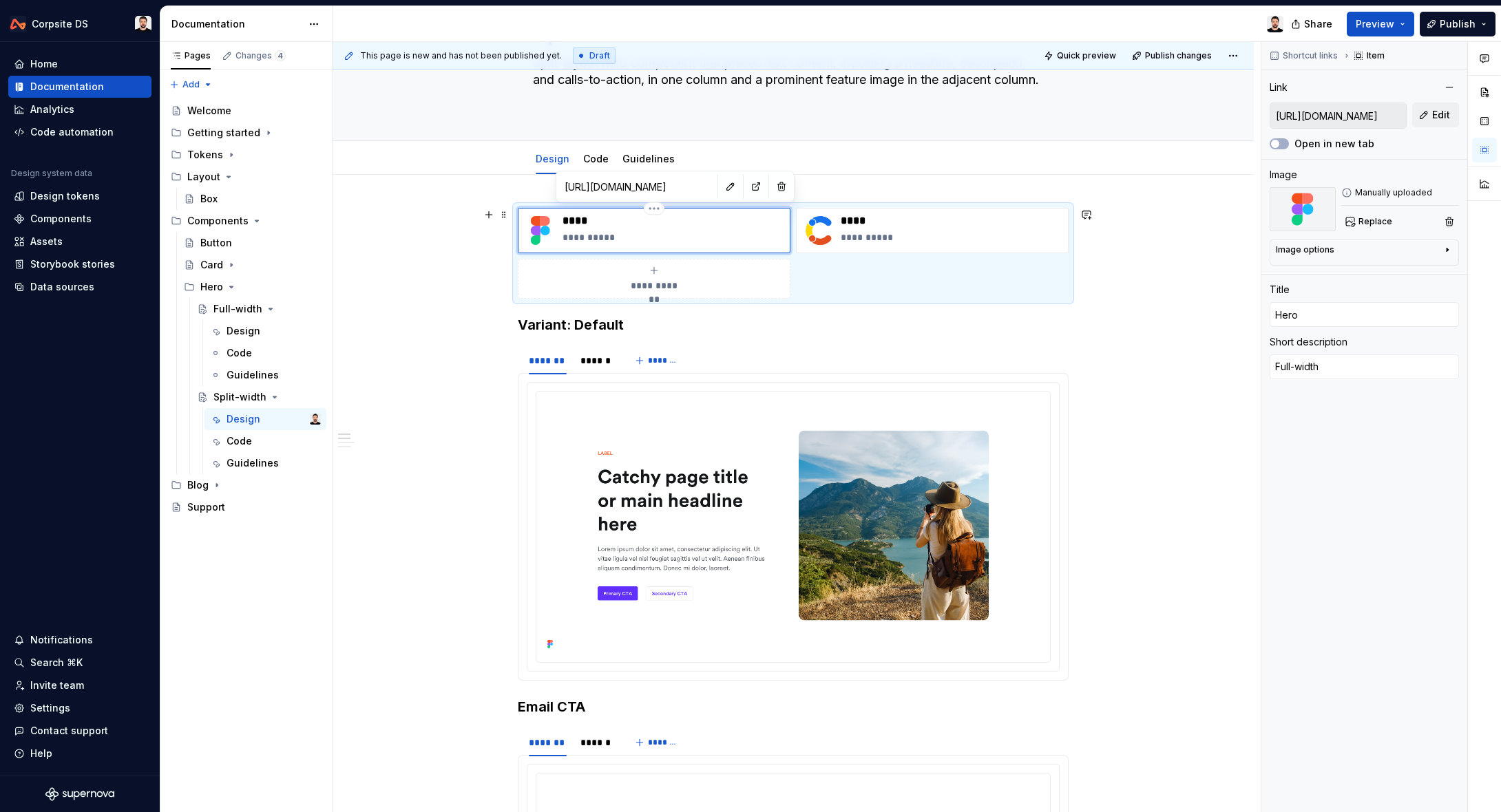
drag, startPoint x: 580, startPoint y: 238, endPoint x: 590, endPoint y: 244, distance: 11.7
click at [580, 238] on p "**********" at bounding box center [674, 237] width 222 height 14
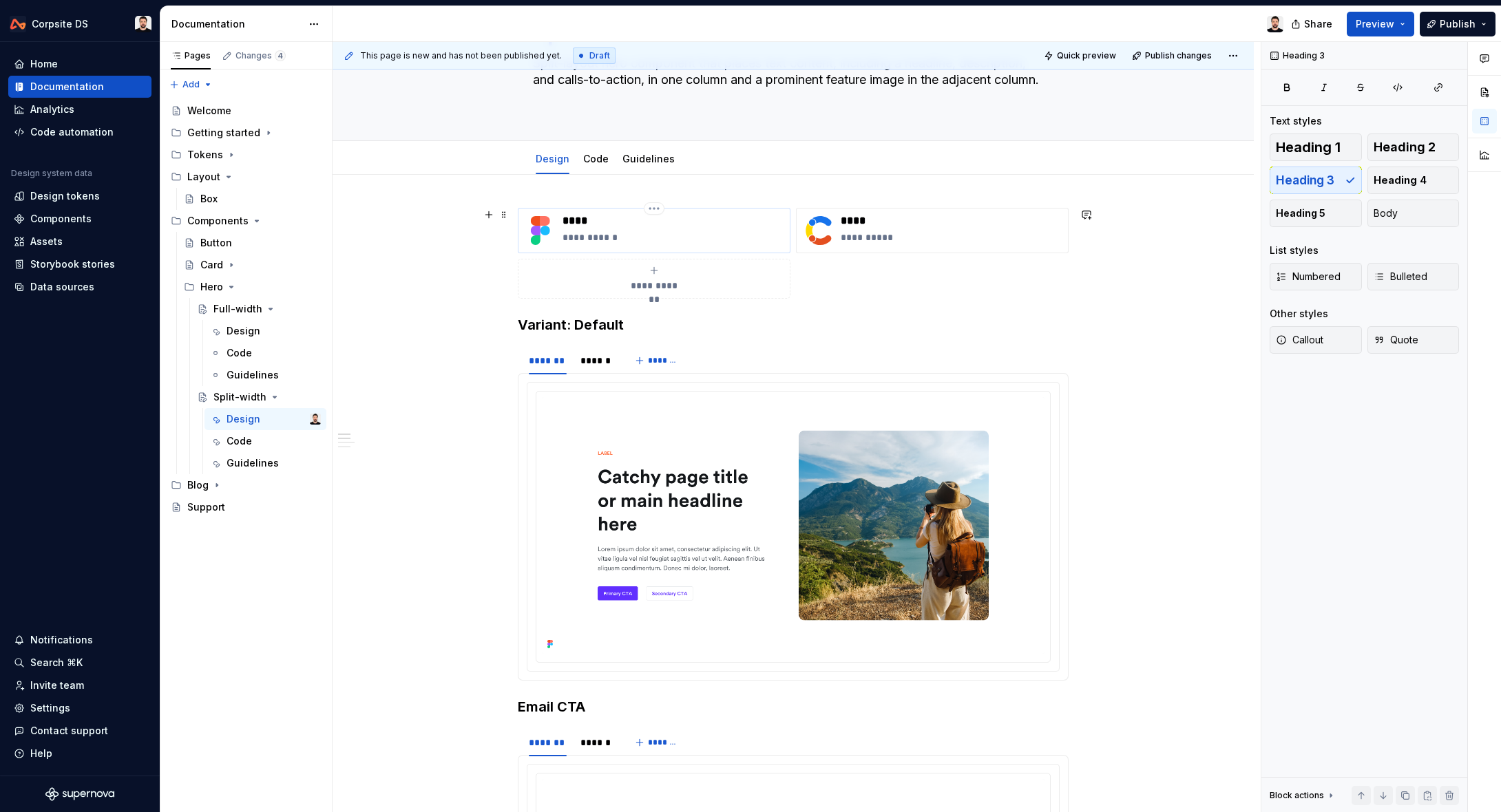
click at [649, 235] on p "**********" at bounding box center [674, 237] width 222 height 14
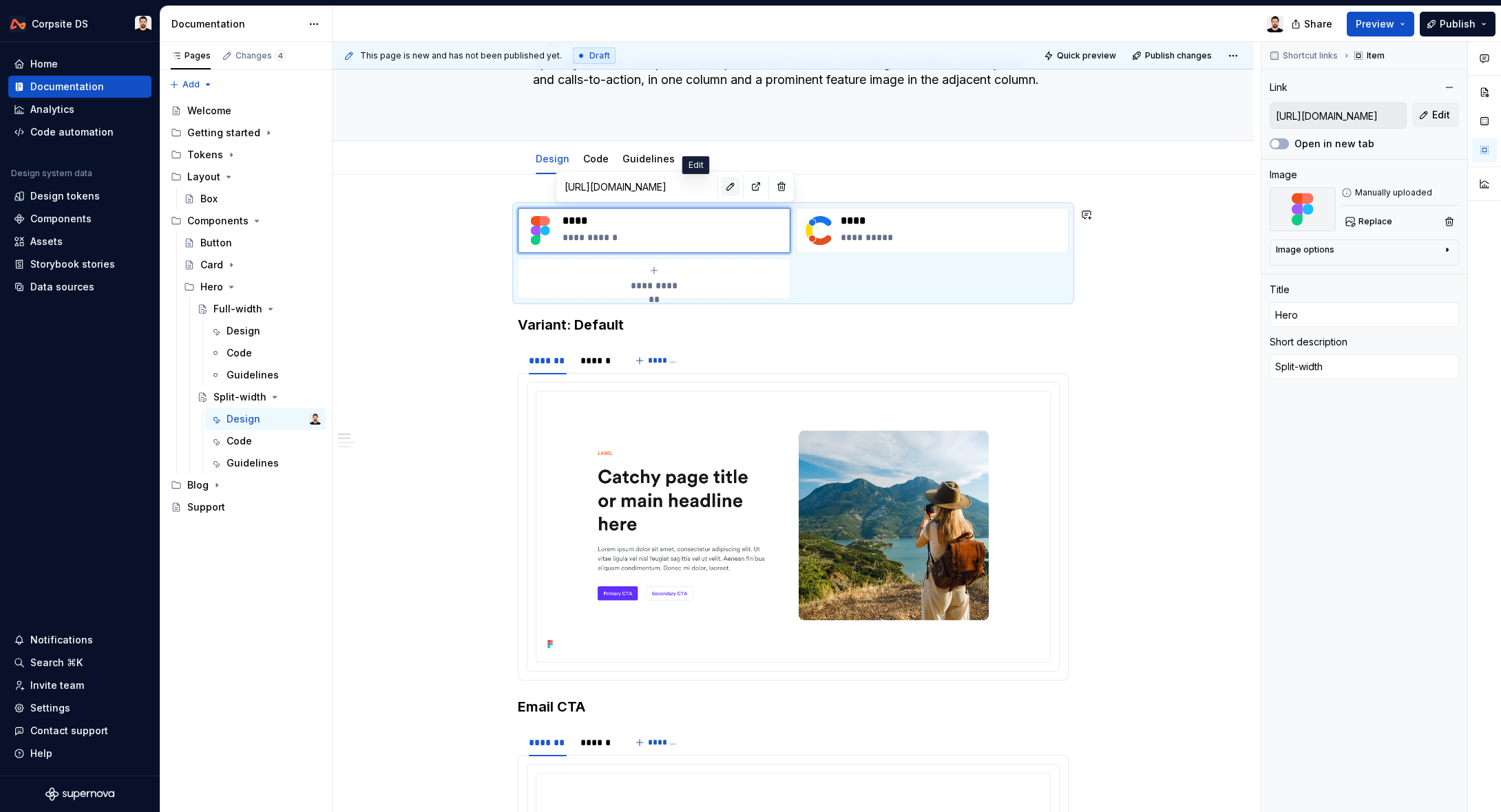
click at [721, 186] on button "button" at bounding box center [730, 186] width 19 height 19
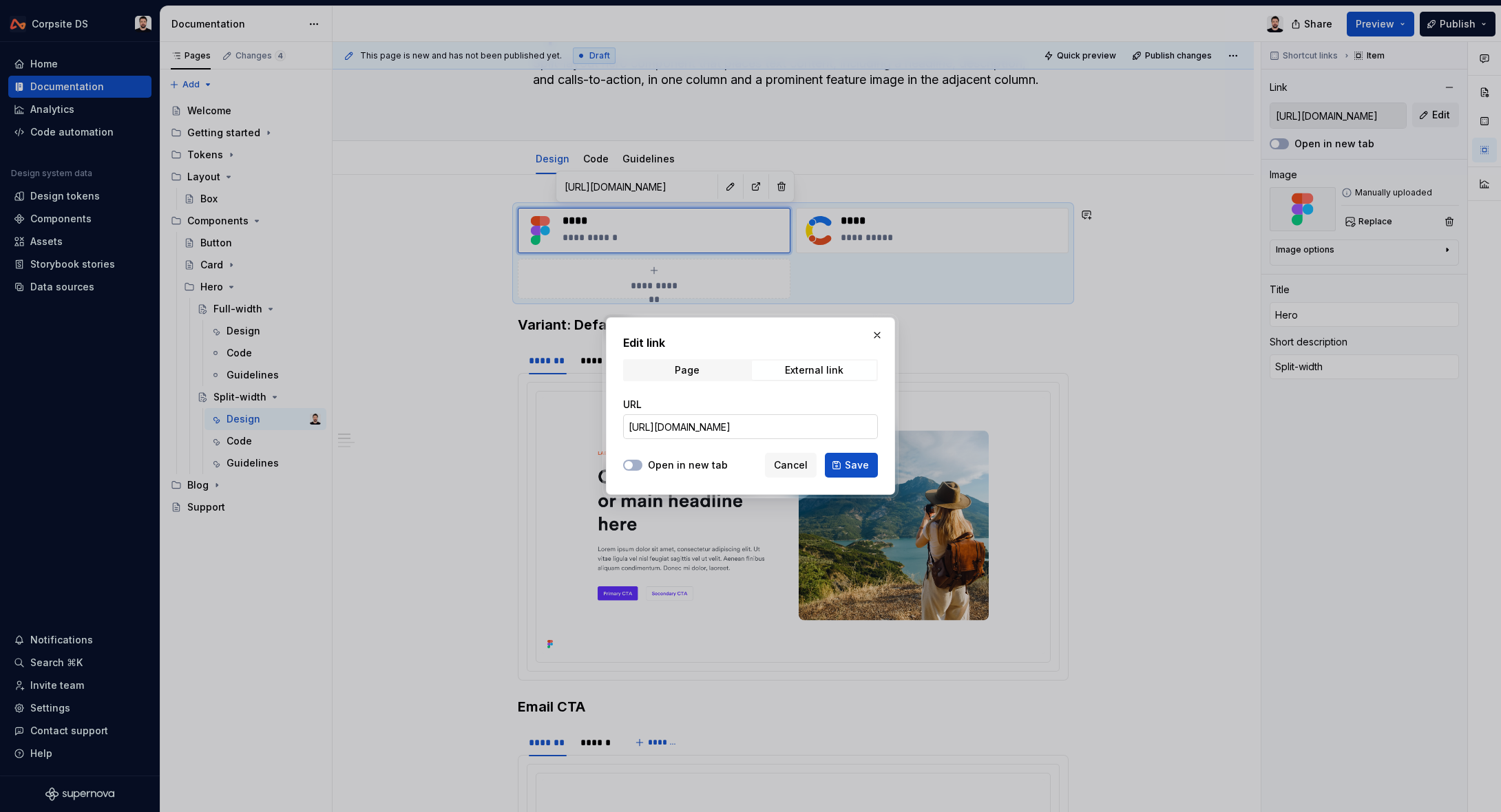
click at [734, 423] on input "[URL][DOMAIN_NAME]" at bounding box center [750, 426] width 255 height 25
paste input "6-7888"
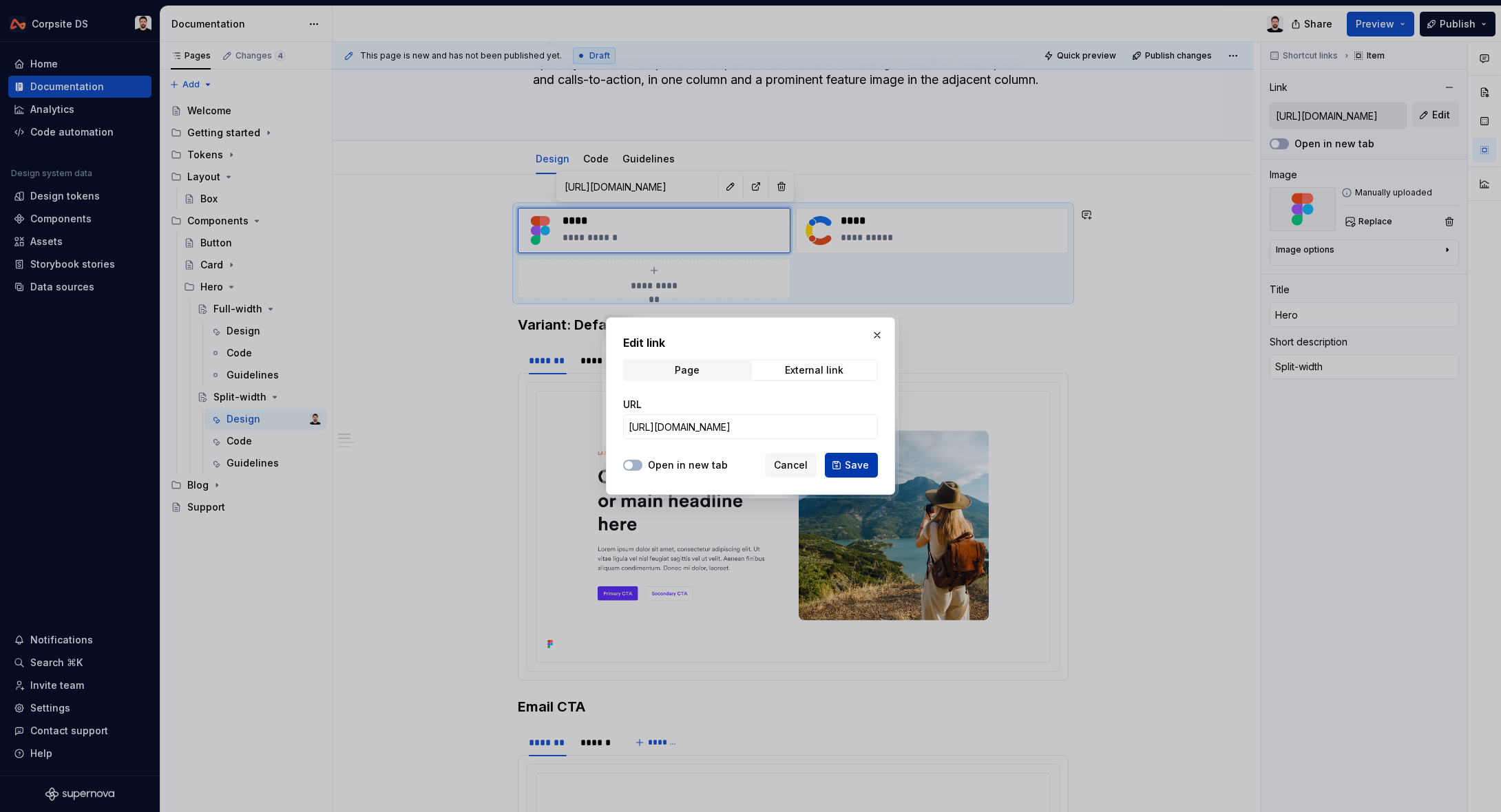
click at [860, 472] on button "Save" at bounding box center [851, 464] width 53 height 25
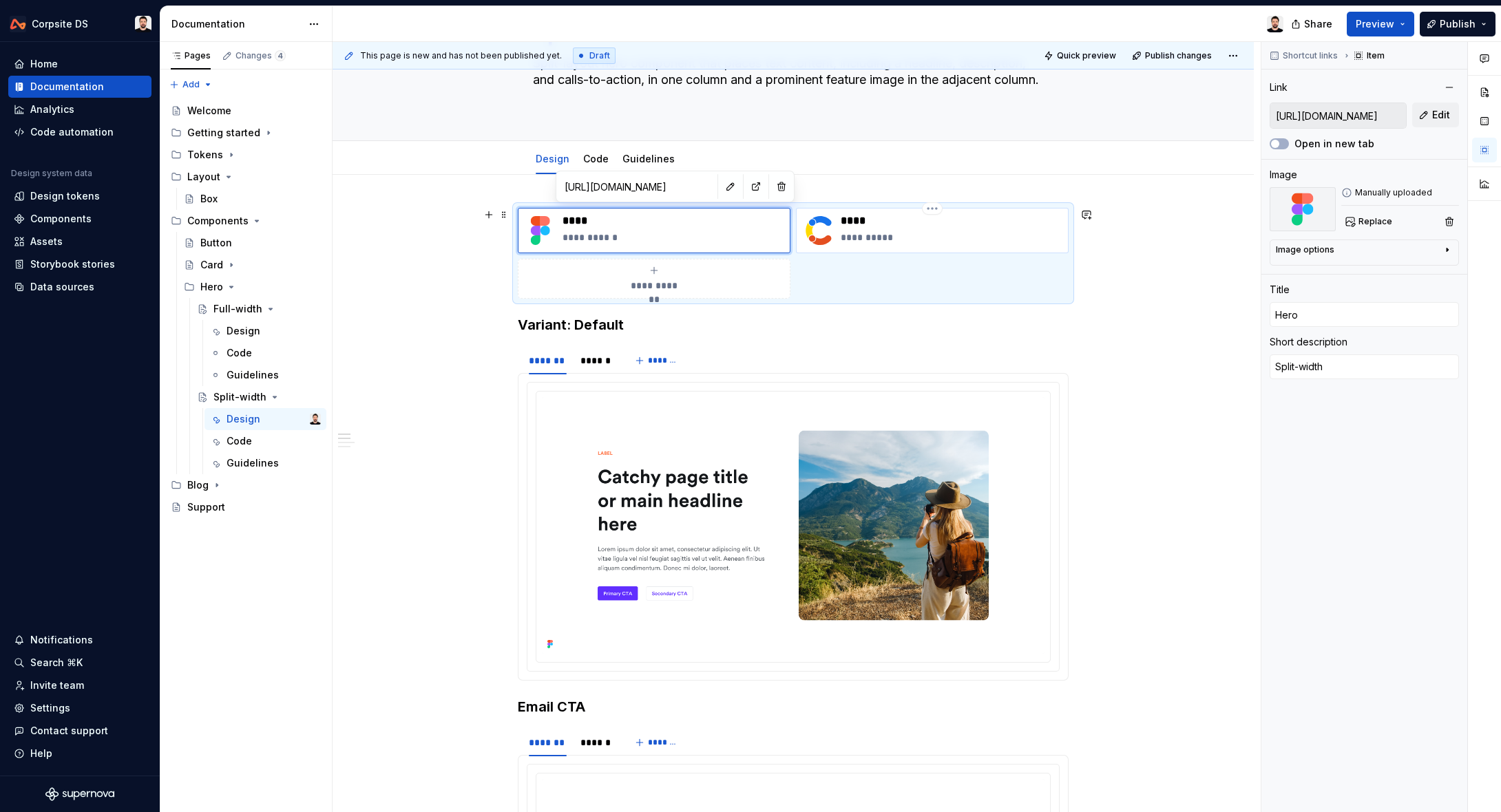
click at [862, 237] on p "**********" at bounding box center [951, 237] width 222 height 14
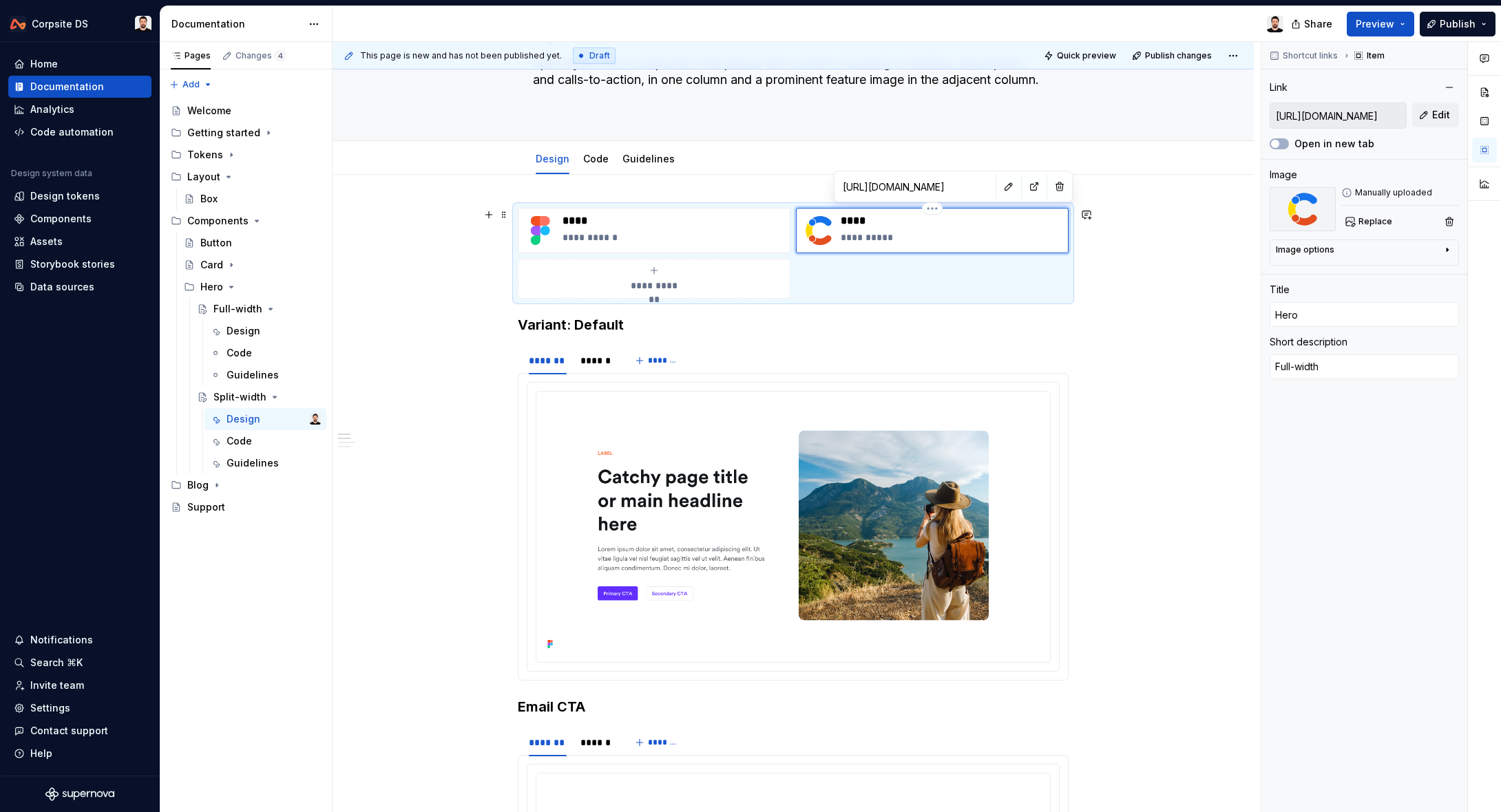
click at [852, 238] on p "**********" at bounding box center [951, 237] width 222 height 14
click at [1211, 210] on div "**********" at bounding box center [796, 426] width 928 height 770
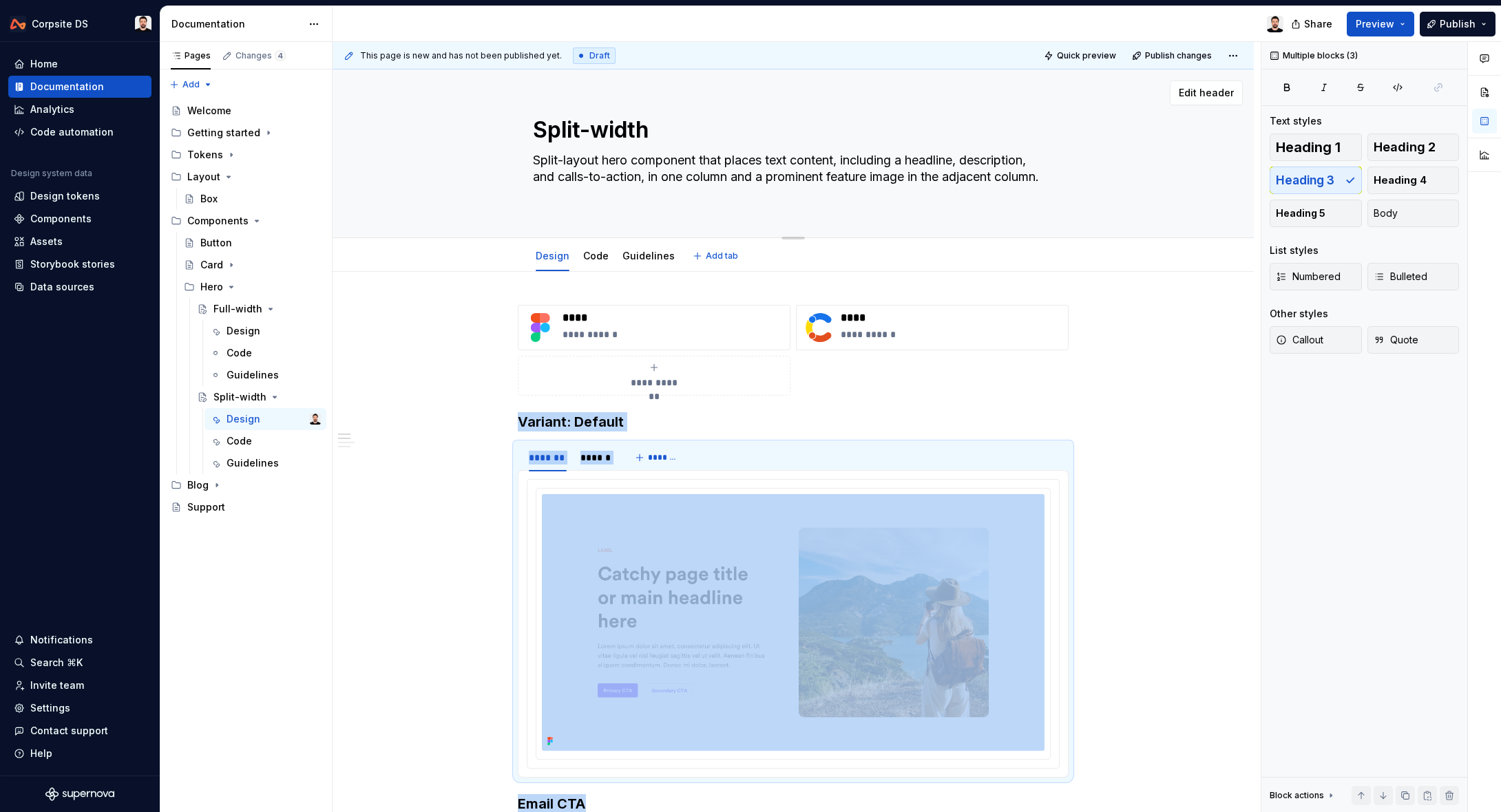
scroll to position [1, 0]
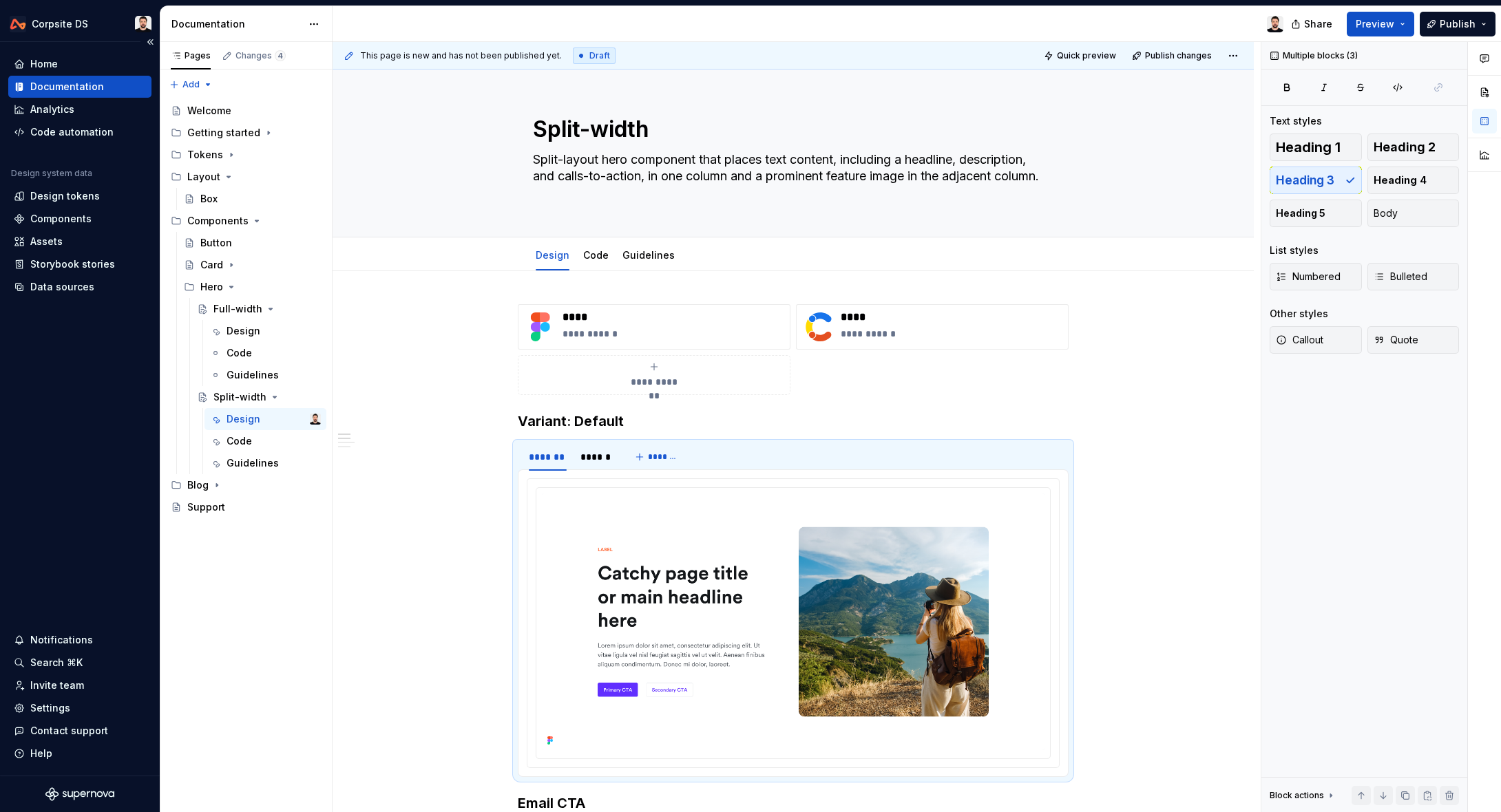
click at [115, 440] on div "Home Documentation Analytics Code automation Design system data Design tokens C…" at bounding box center [80, 408] width 160 height 733
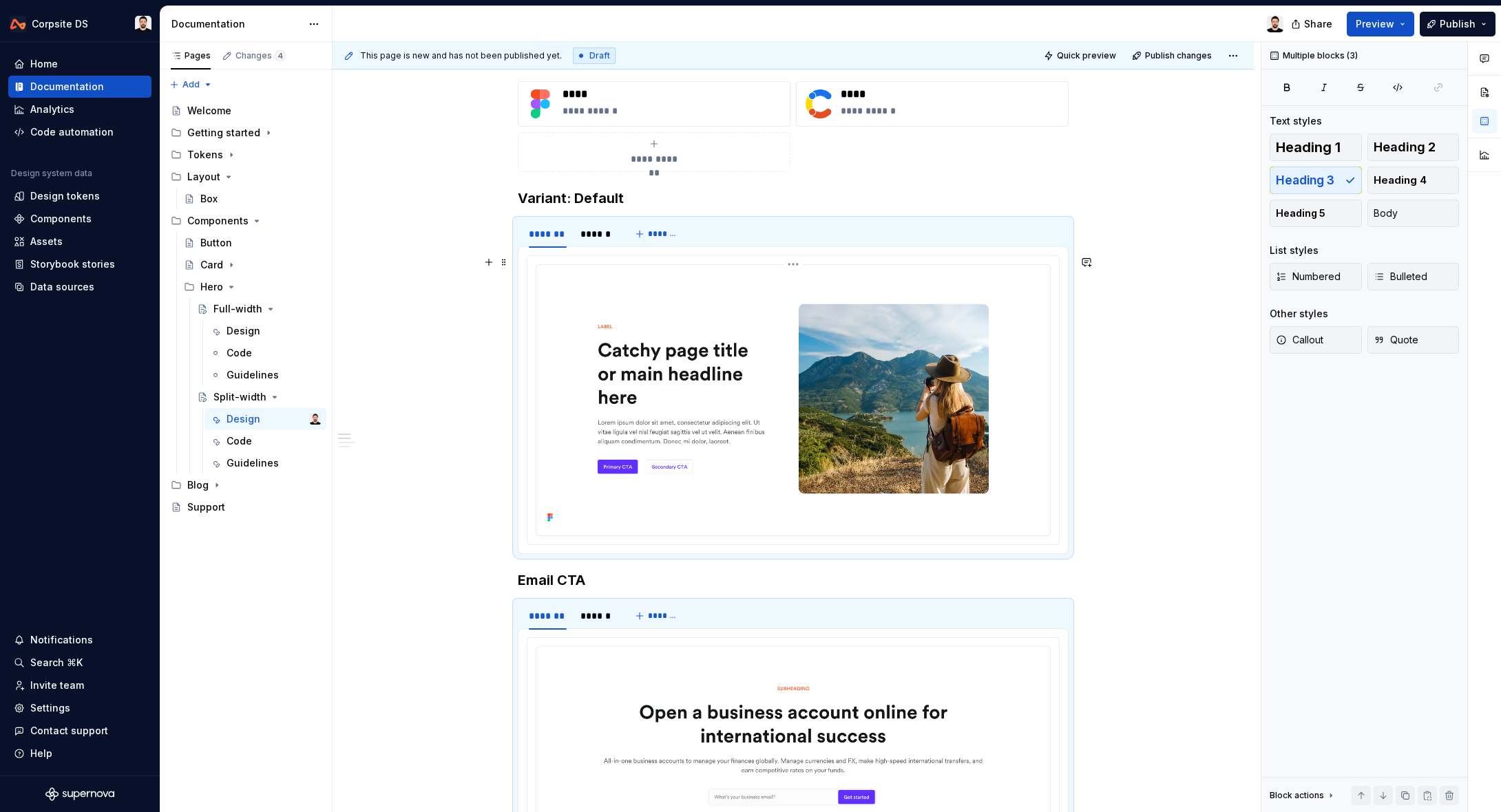
scroll to position [224, 0]
click at [602, 235] on div "******" at bounding box center [596, 233] width 31 height 14
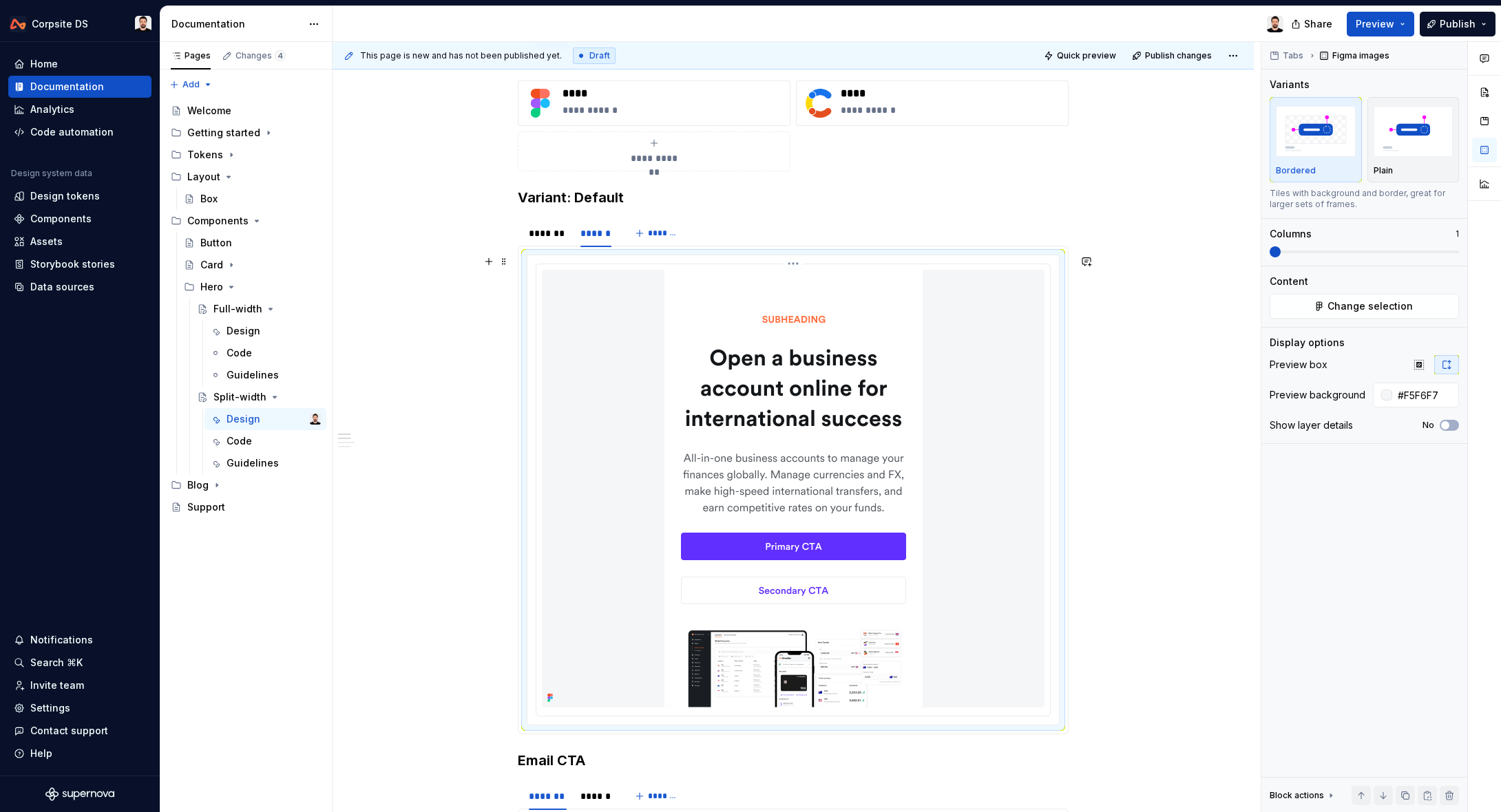
click at [790, 341] on img at bounding box center [793, 488] width 258 height 438
click at [757, 308] on img at bounding box center [793, 488] width 258 height 438
click at [798, 263] on html "Corpsite DS Home Documentation Analytics Code automation Design system data Des…" at bounding box center [750, 406] width 1501 height 812
click at [1301, 319] on div "Tabs Figma images Variants Bordered Plain Tiles with background and border, gre…" at bounding box center [1363, 426] width 206 height 770
click at [1295, 309] on button "Change selection" at bounding box center [1364, 306] width 189 height 25
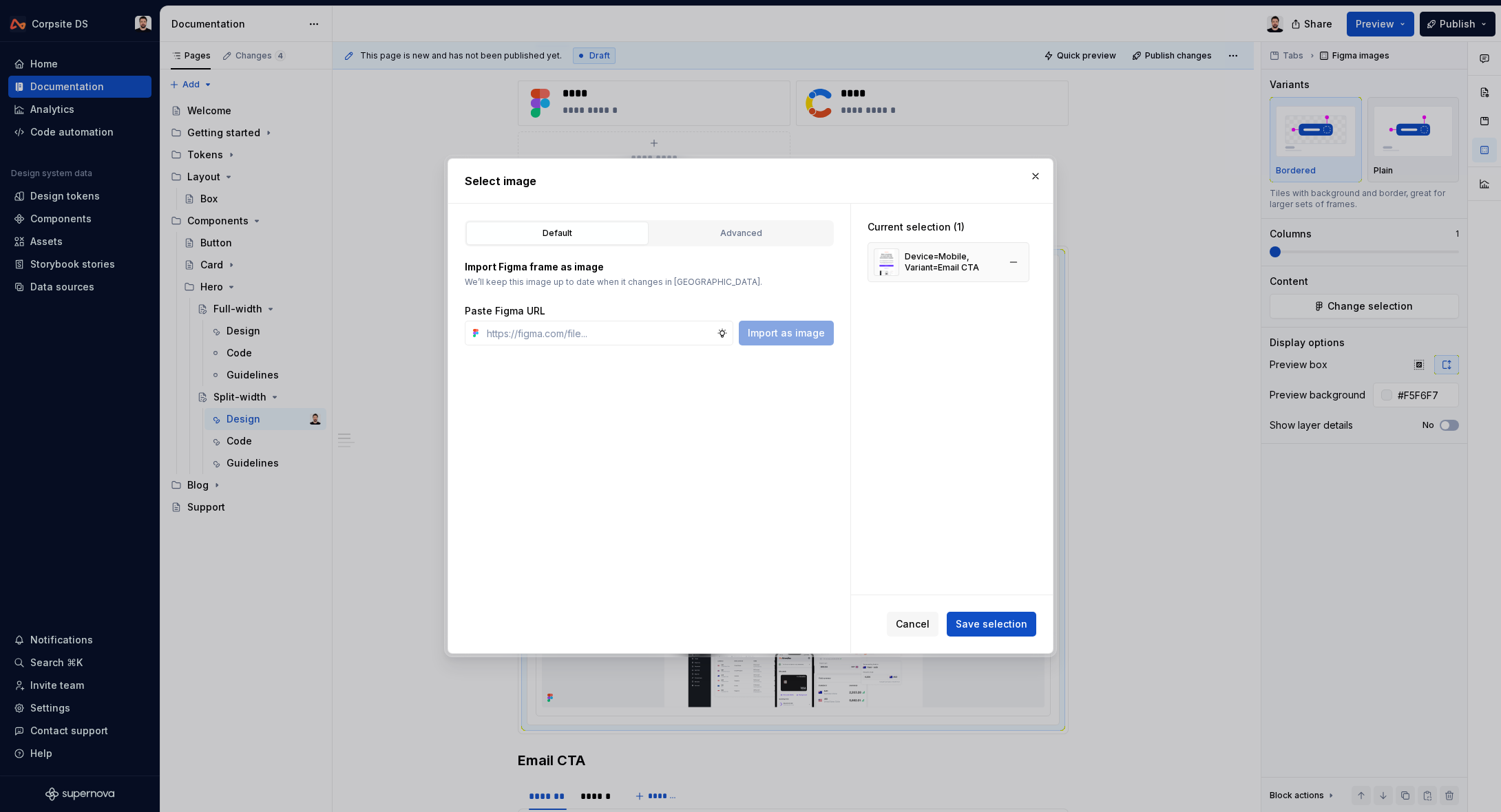
click at [1029, 261] on div "Device=Mobile, Variant=Email CTA" at bounding box center [948, 262] width 162 height 40
click at [1023, 262] on button "button" at bounding box center [1013, 262] width 19 height 19
click at [659, 330] on input "text" at bounding box center [598, 333] width 235 height 25
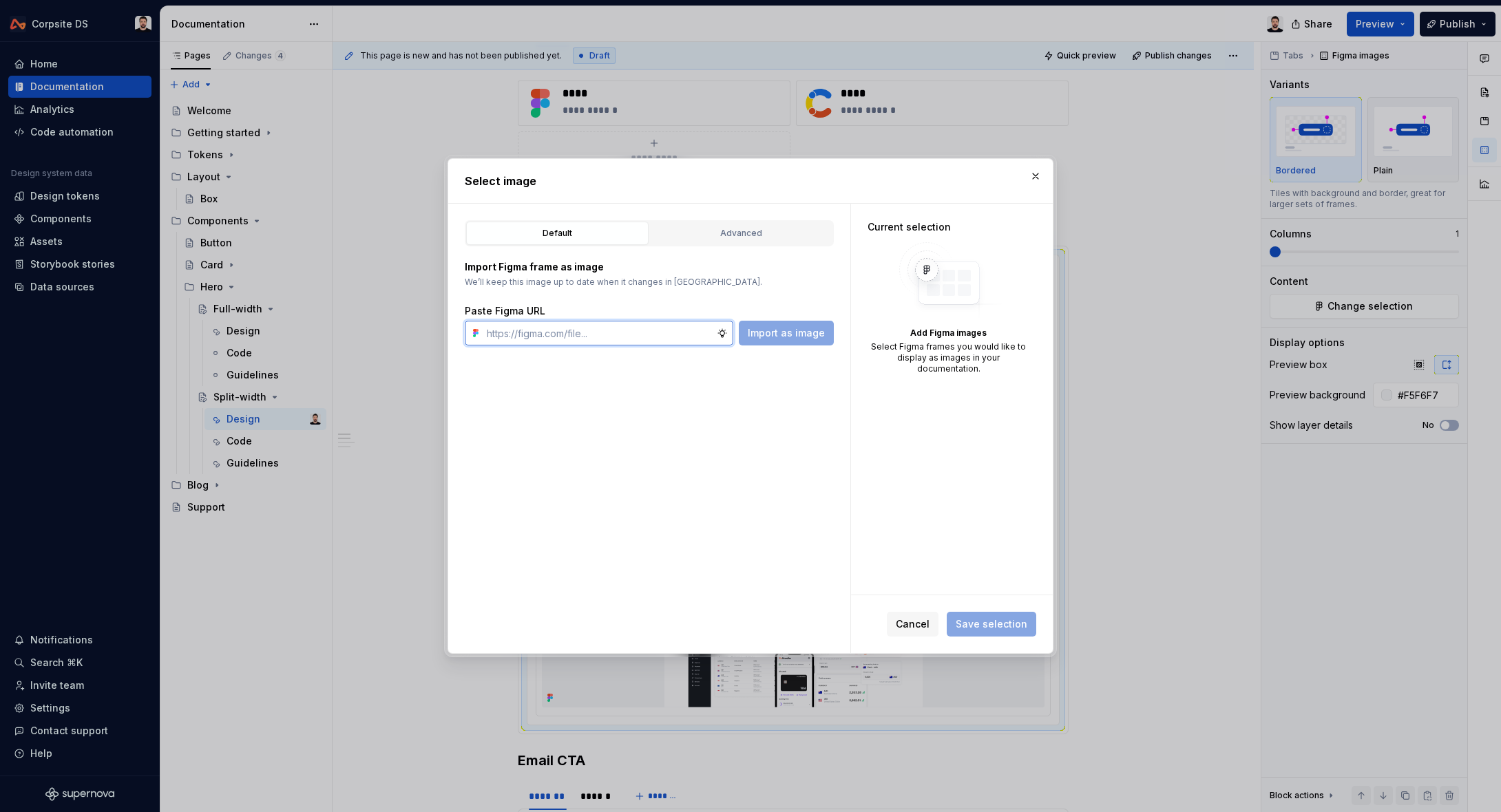
paste input "[URL][DOMAIN_NAME]"
click at [777, 329] on span "Import as image" at bounding box center [786, 333] width 77 height 14
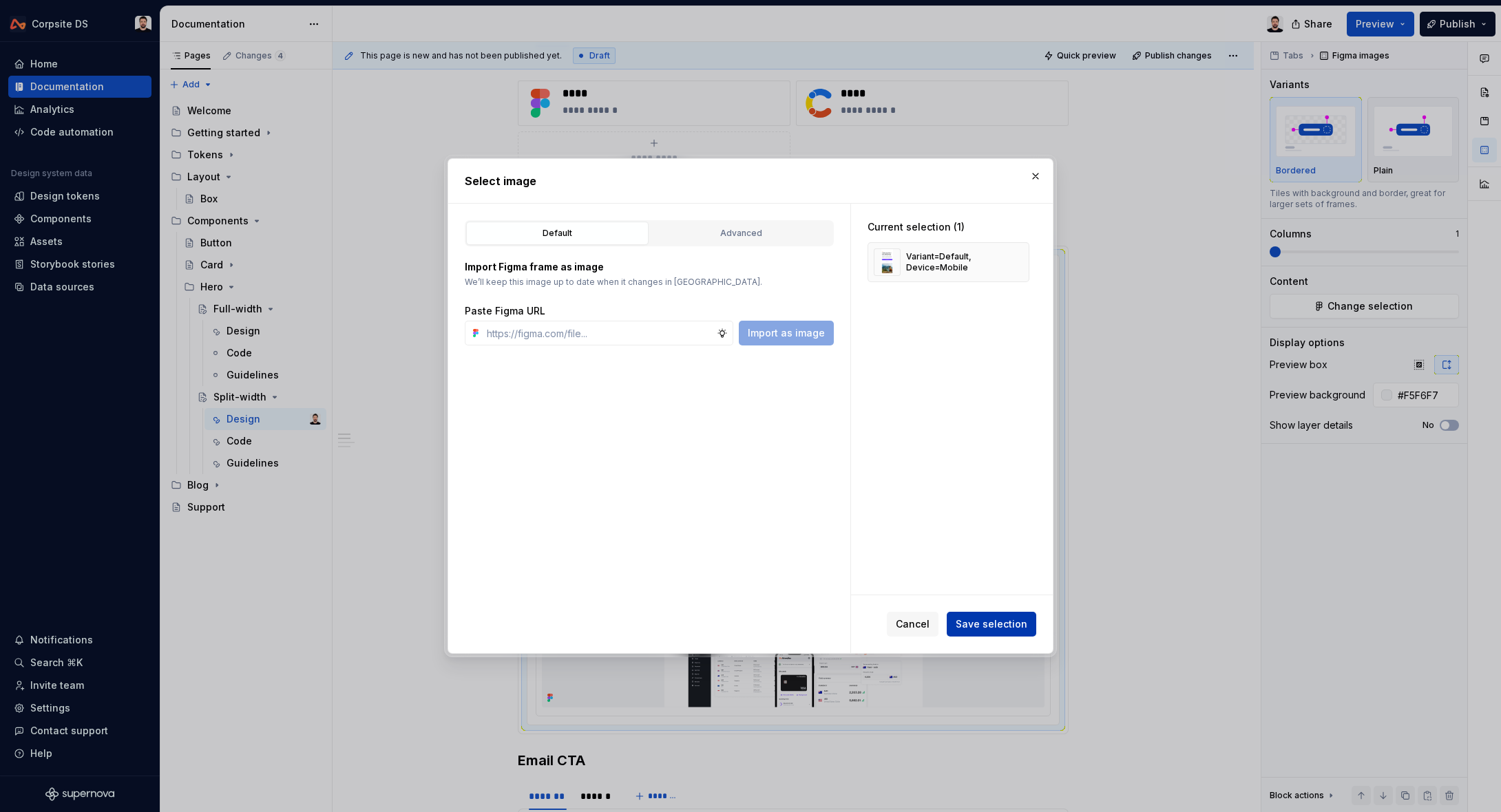
click at [972, 620] on span "Save selection" at bounding box center [991, 624] width 72 height 14
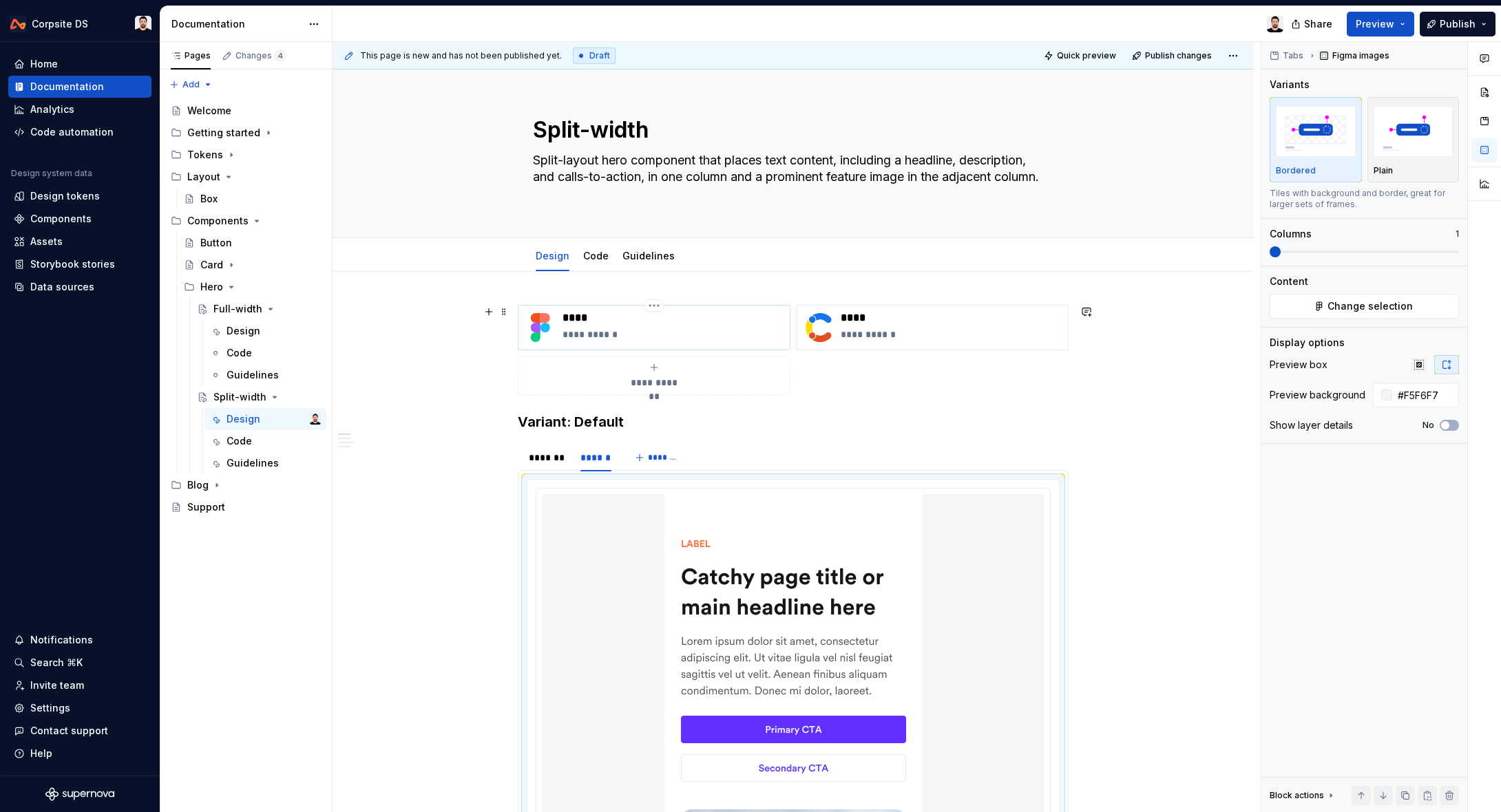
scroll to position [179, 0]
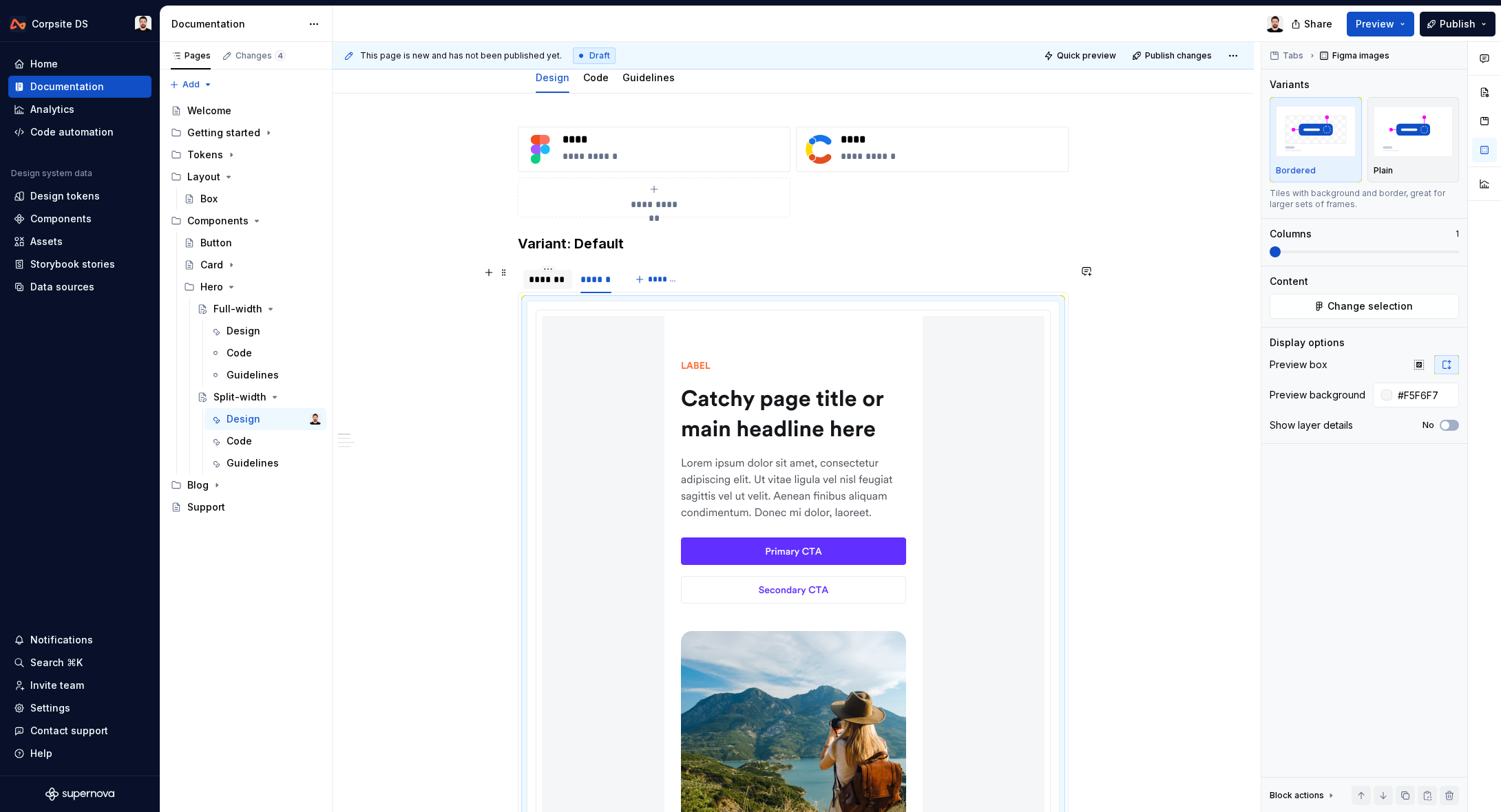
click at [563, 285] on div "*******" at bounding box center [548, 279] width 38 height 14
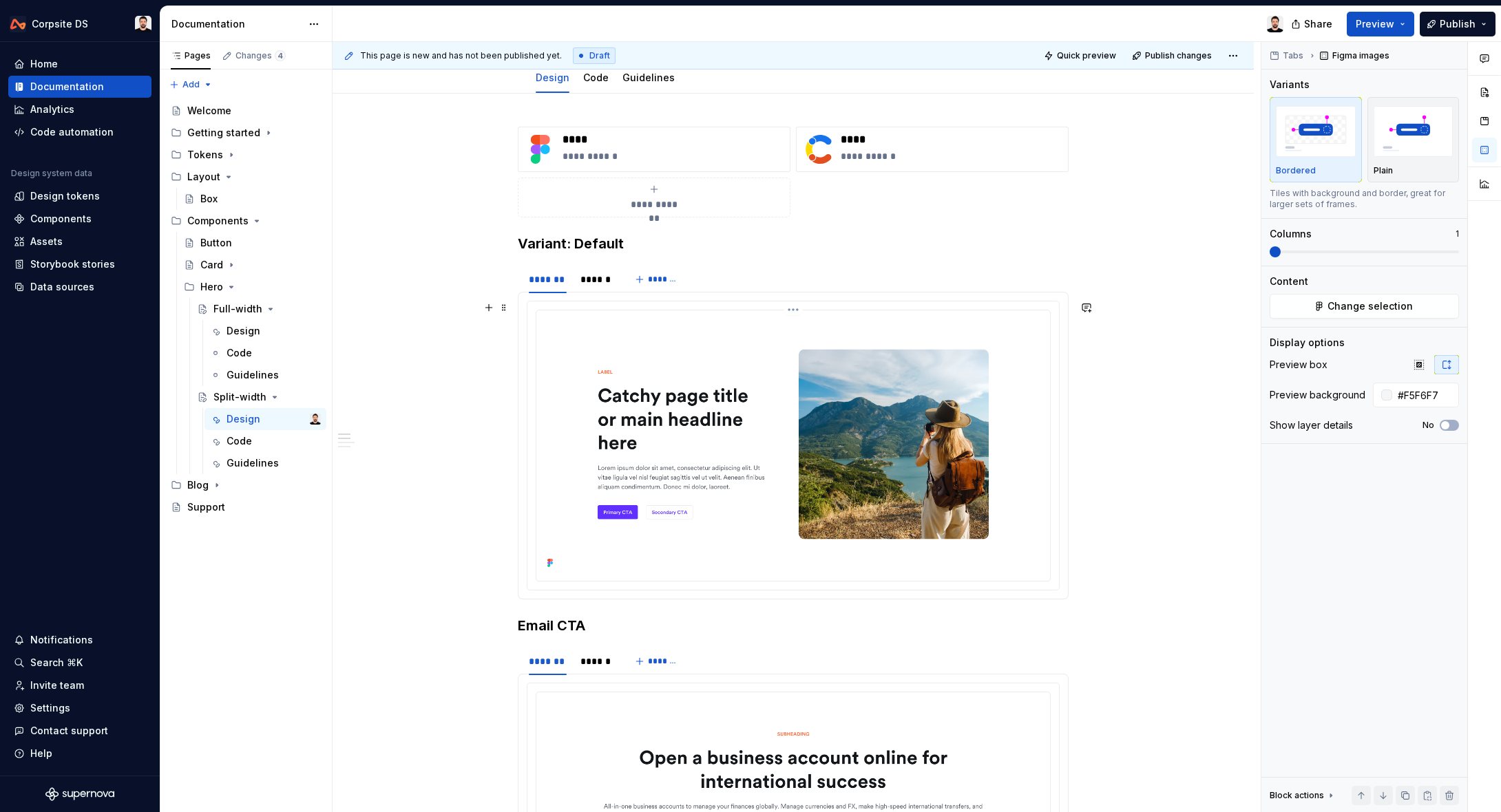
scroll to position [75, 0]
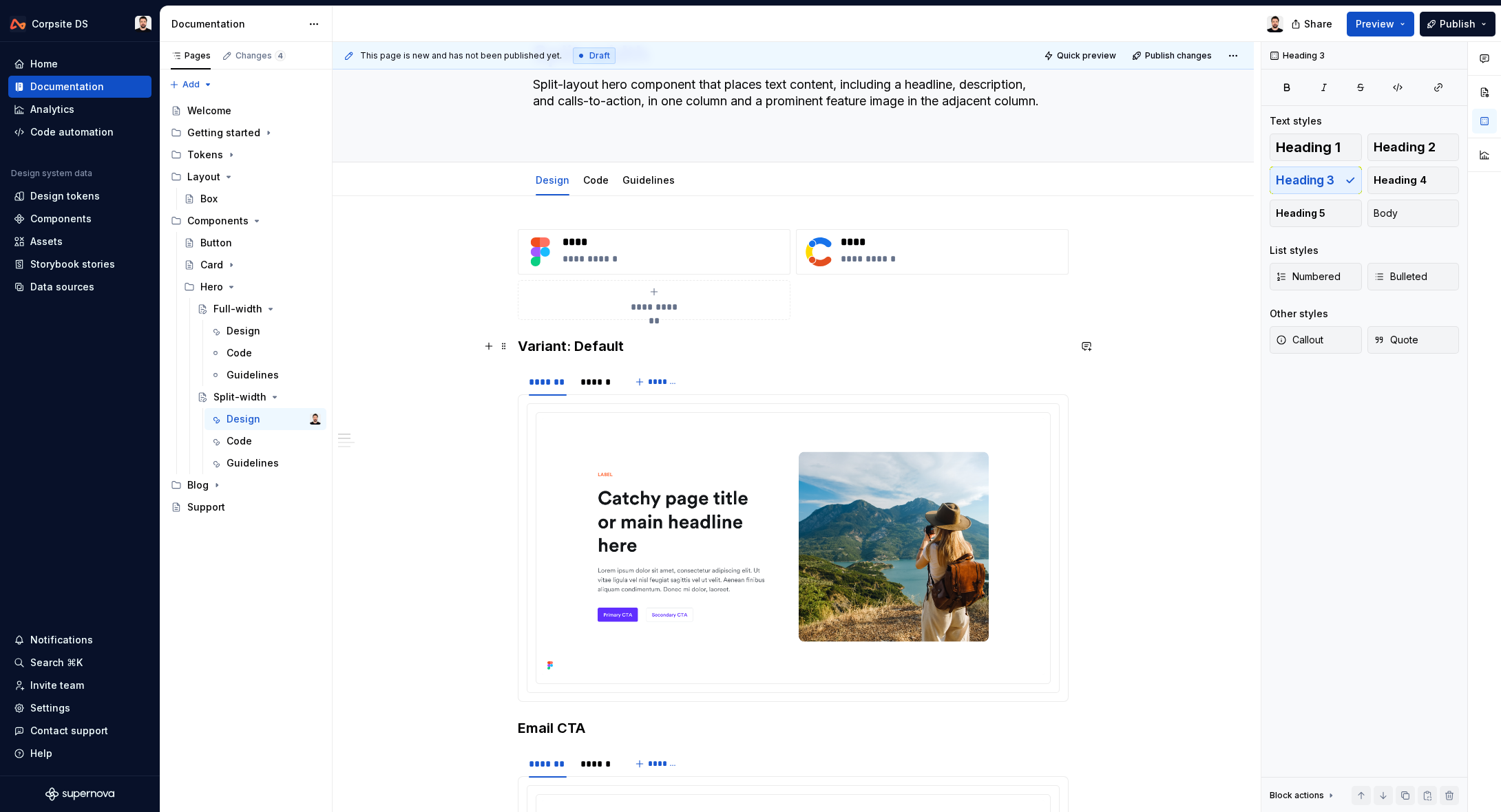
click at [601, 342] on h3 "Variant: Default" at bounding box center [793, 346] width 551 height 19
click at [662, 319] on button "Heading 3" at bounding box center [638, 319] width 65 height 19
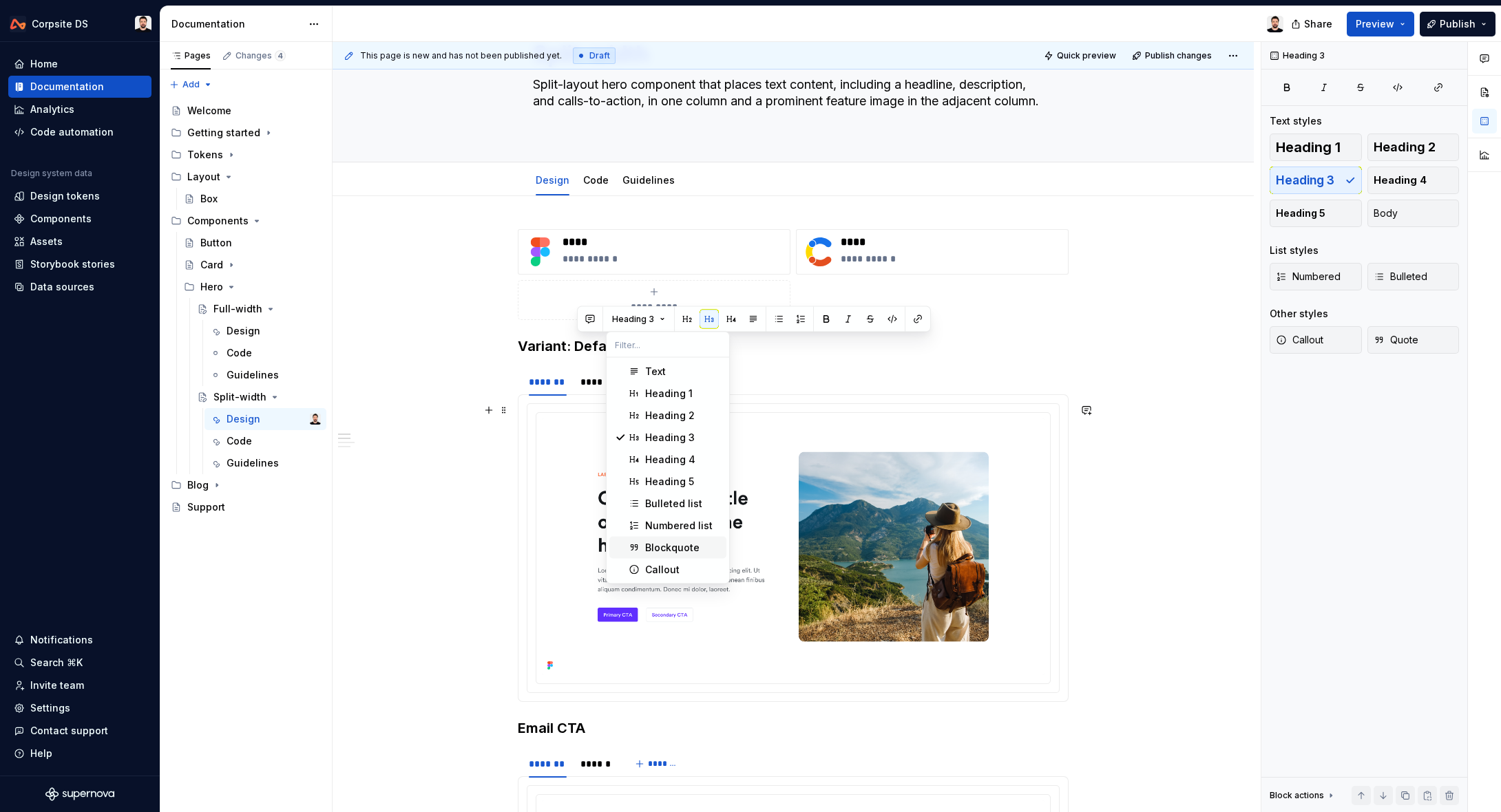
click at [676, 548] on div "Blockquote" at bounding box center [672, 548] width 55 height 14
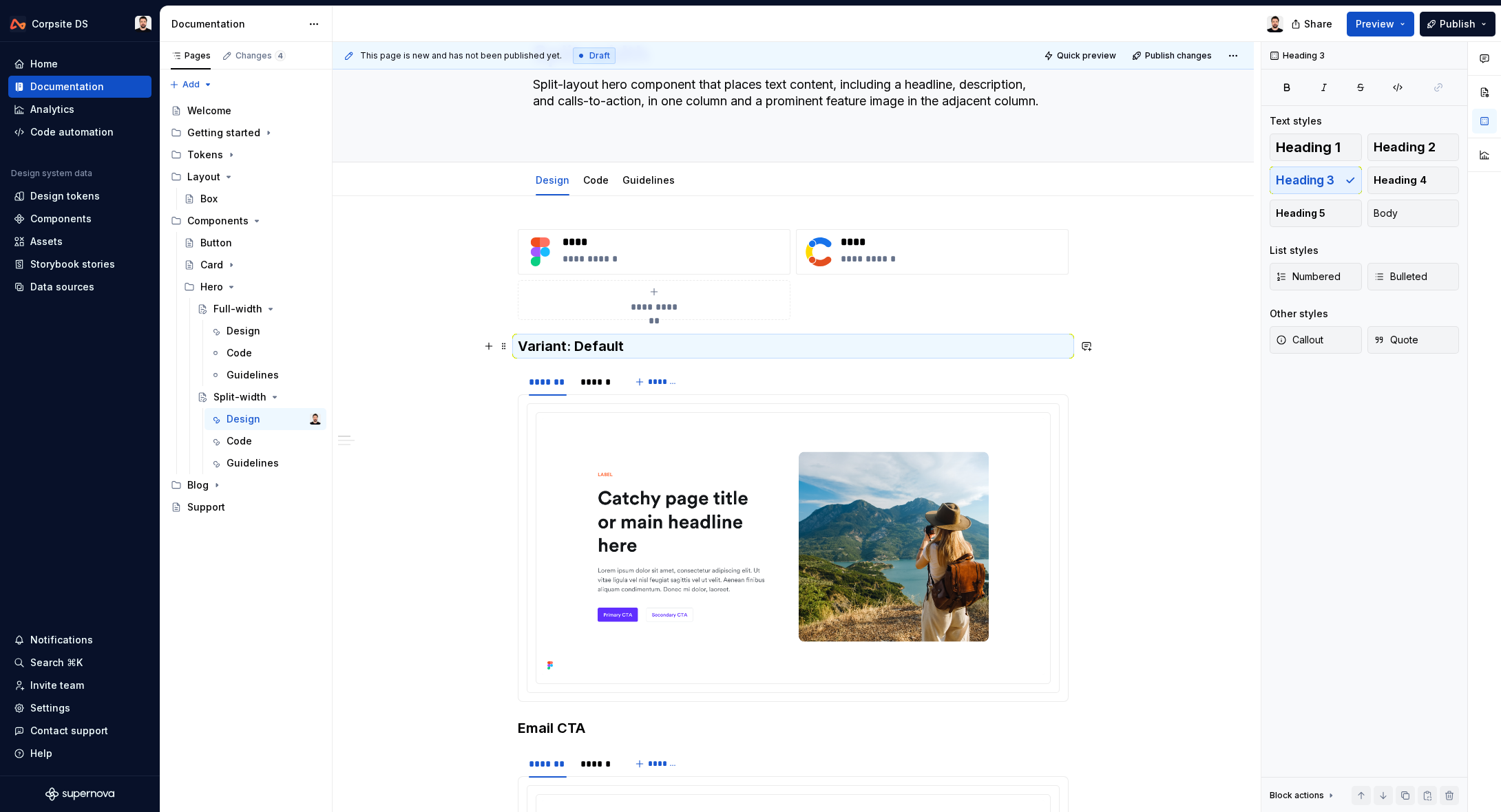
click at [609, 343] on h3 "Variant: Default" at bounding box center [793, 346] width 551 height 19
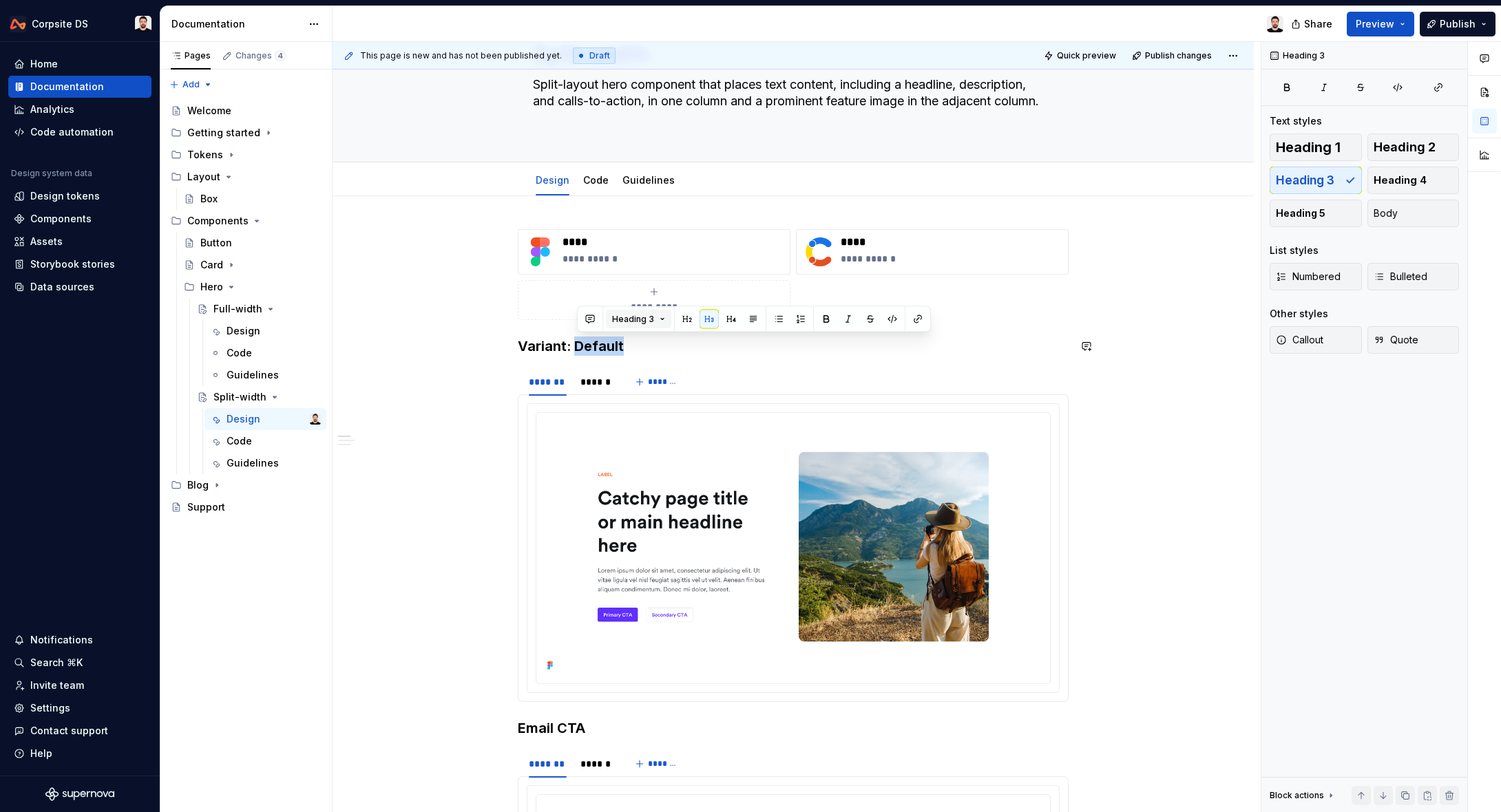
click at [656, 322] on button "Heading 3" at bounding box center [638, 319] width 65 height 19
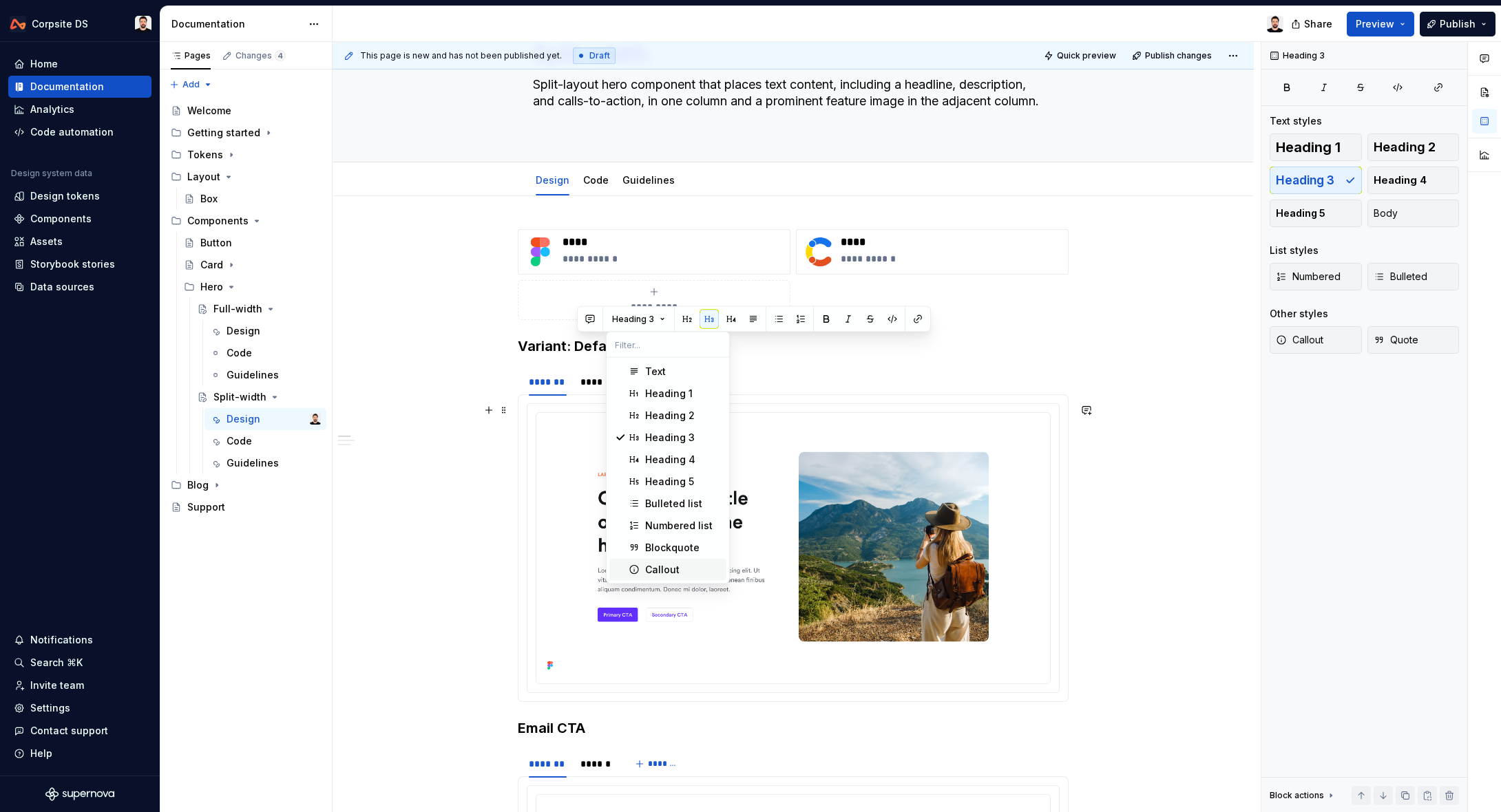
click at [684, 563] on div "Callout" at bounding box center [682, 569] width 75 height 14
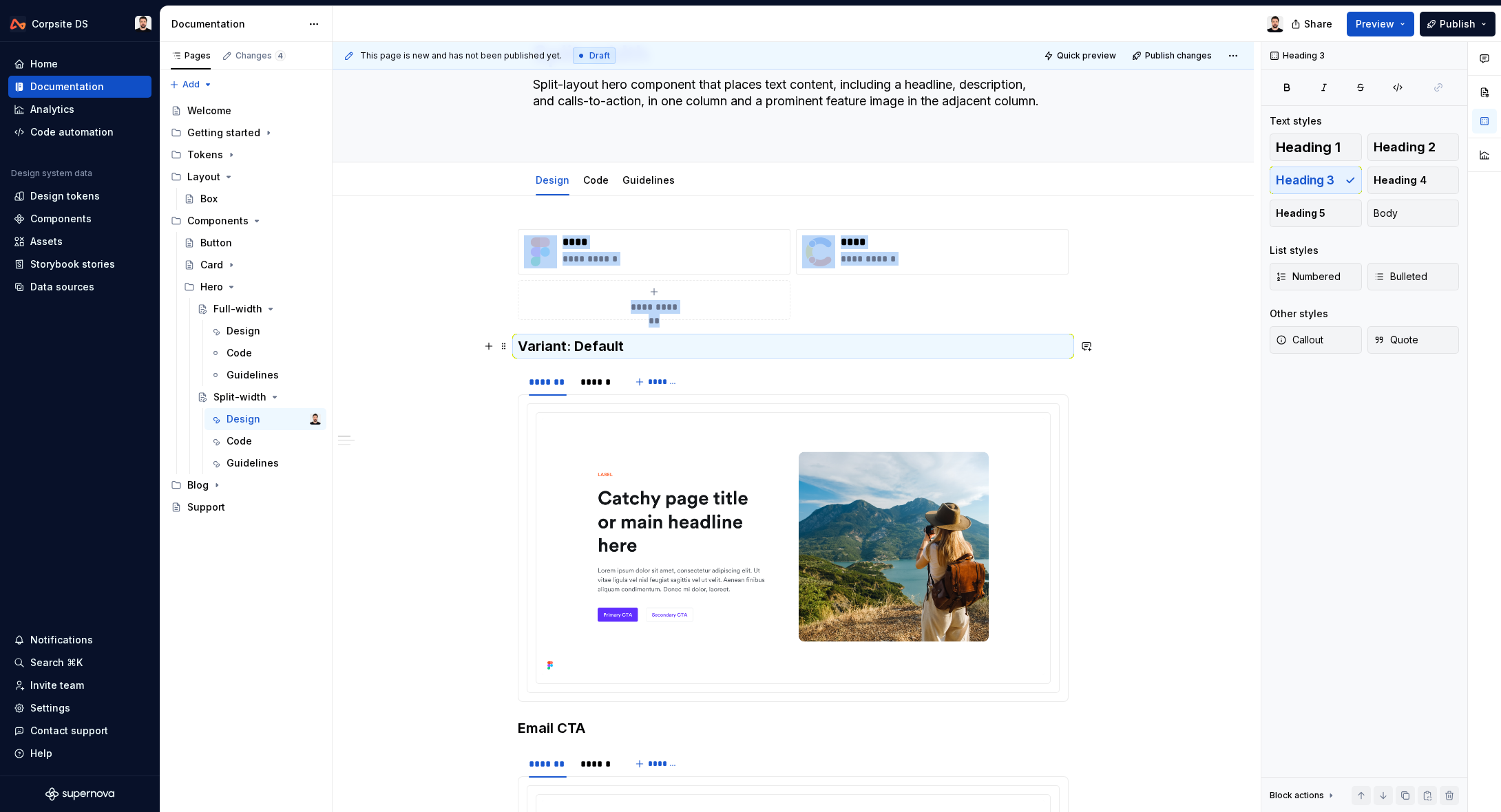
click at [600, 346] on h3 "Variant: Default" at bounding box center [793, 346] width 551 height 19
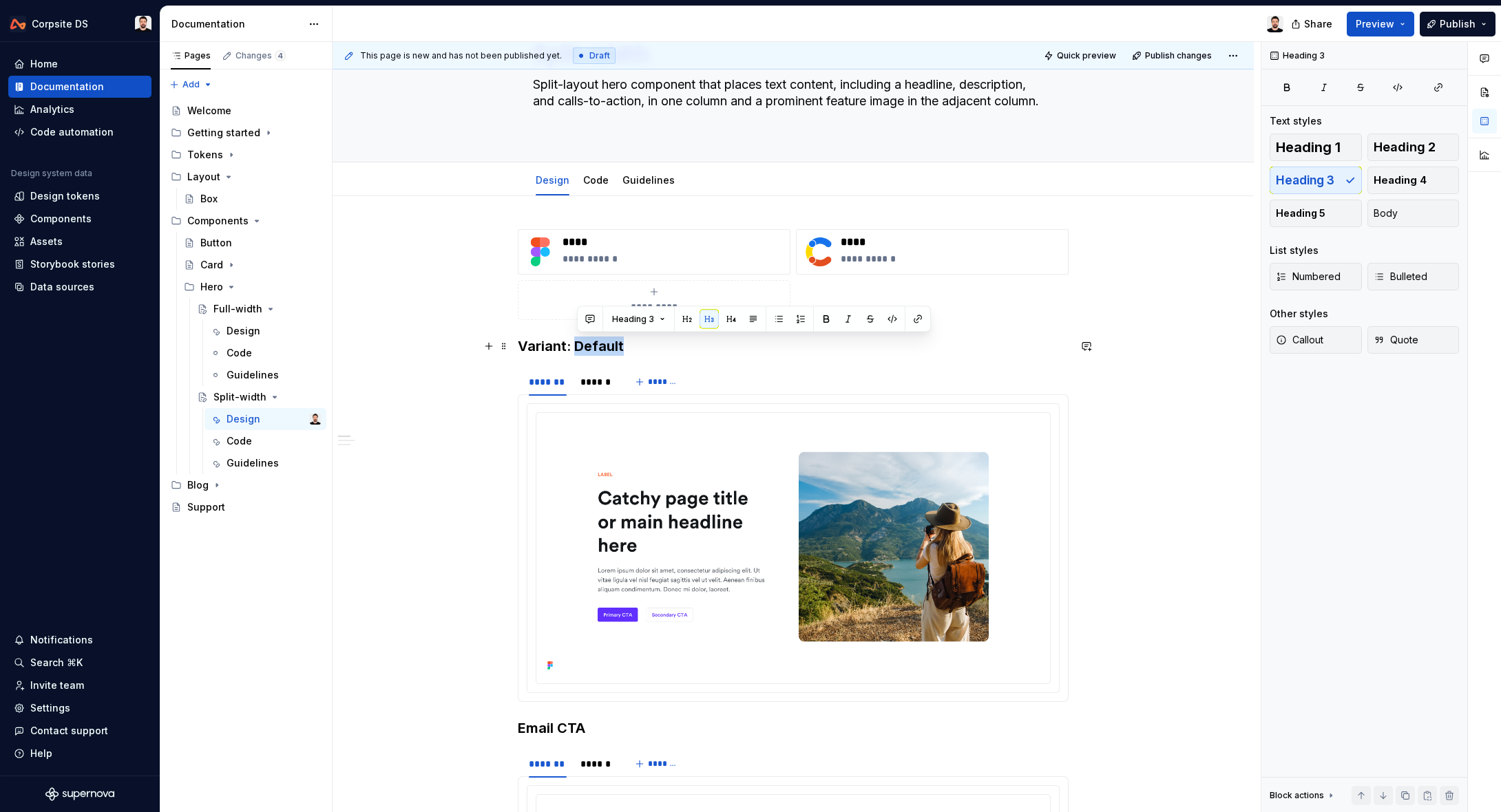
click at [600, 346] on h3 "Variant: Default" at bounding box center [793, 346] width 551 height 19
click at [885, 320] on button "button" at bounding box center [892, 319] width 19 height 19
click at [702, 367] on section "******* ****** *******" at bounding box center [793, 534] width 551 height 335
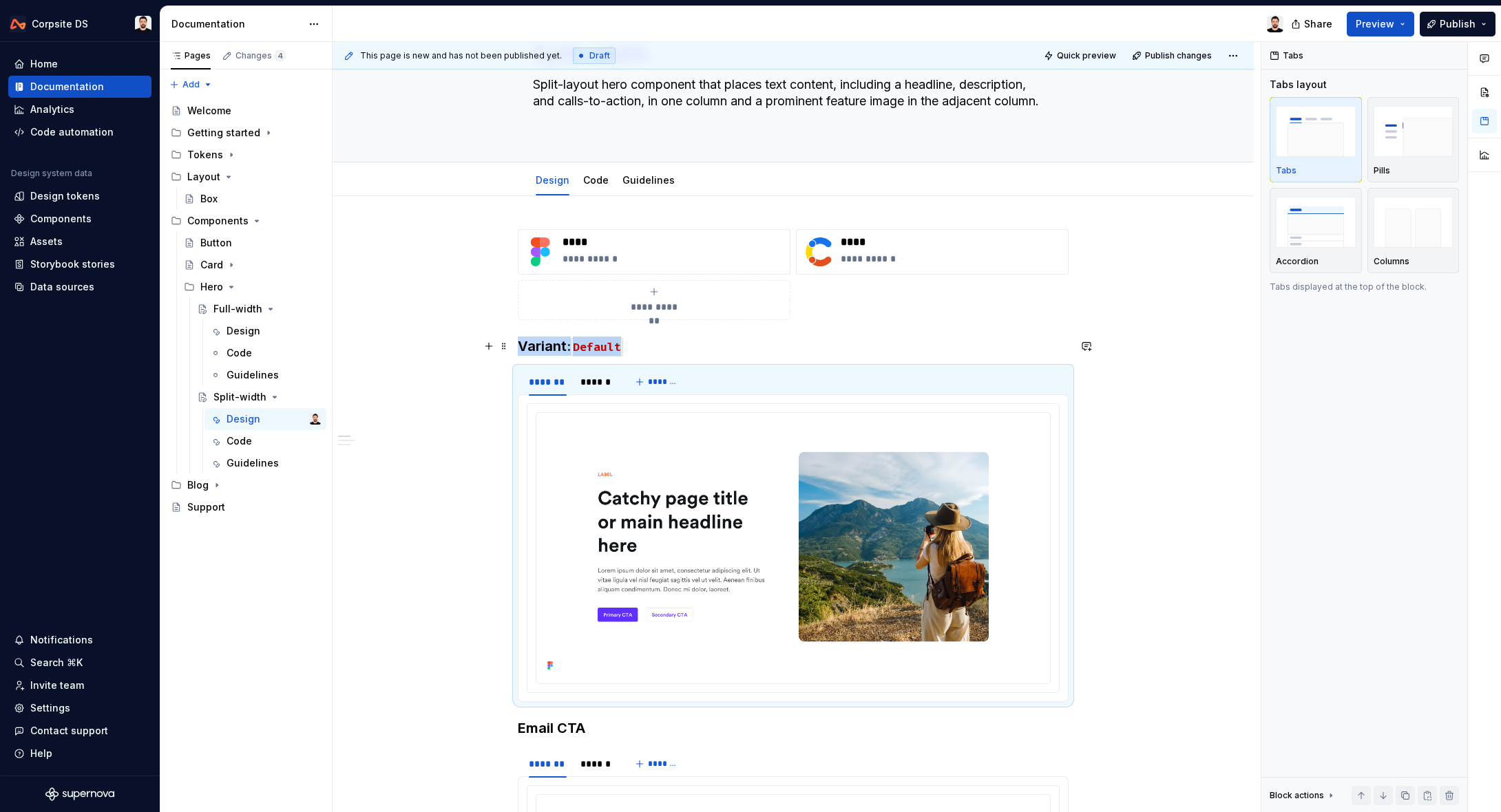
click at [643, 346] on h3 "Variant: Default" at bounding box center [793, 346] width 551 height 19
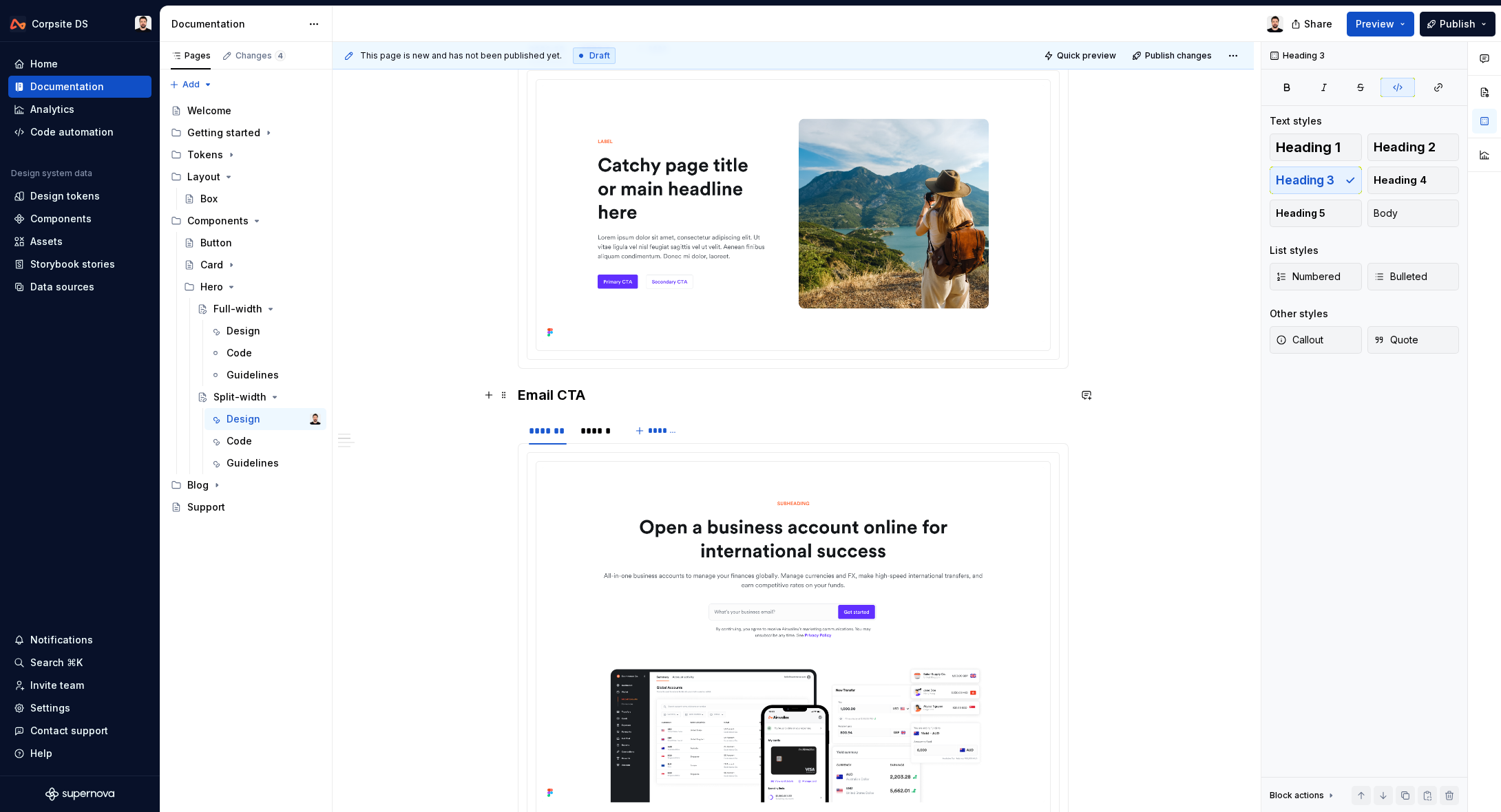
scroll to position [410, 0]
click at [509, 393] on span at bounding box center [504, 393] width 11 height 19
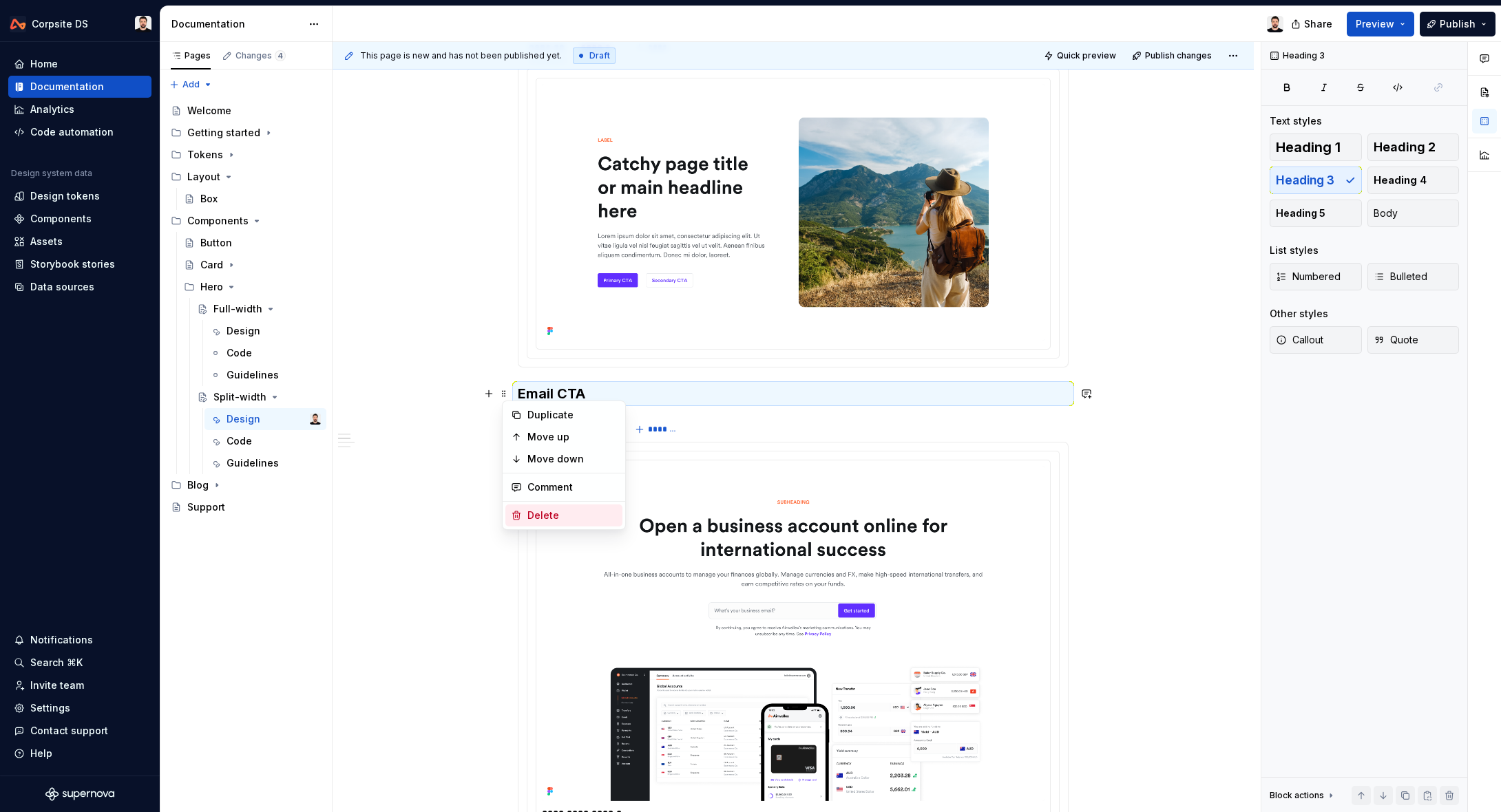
click at [574, 512] on div "Delete" at bounding box center [571, 516] width 89 height 14
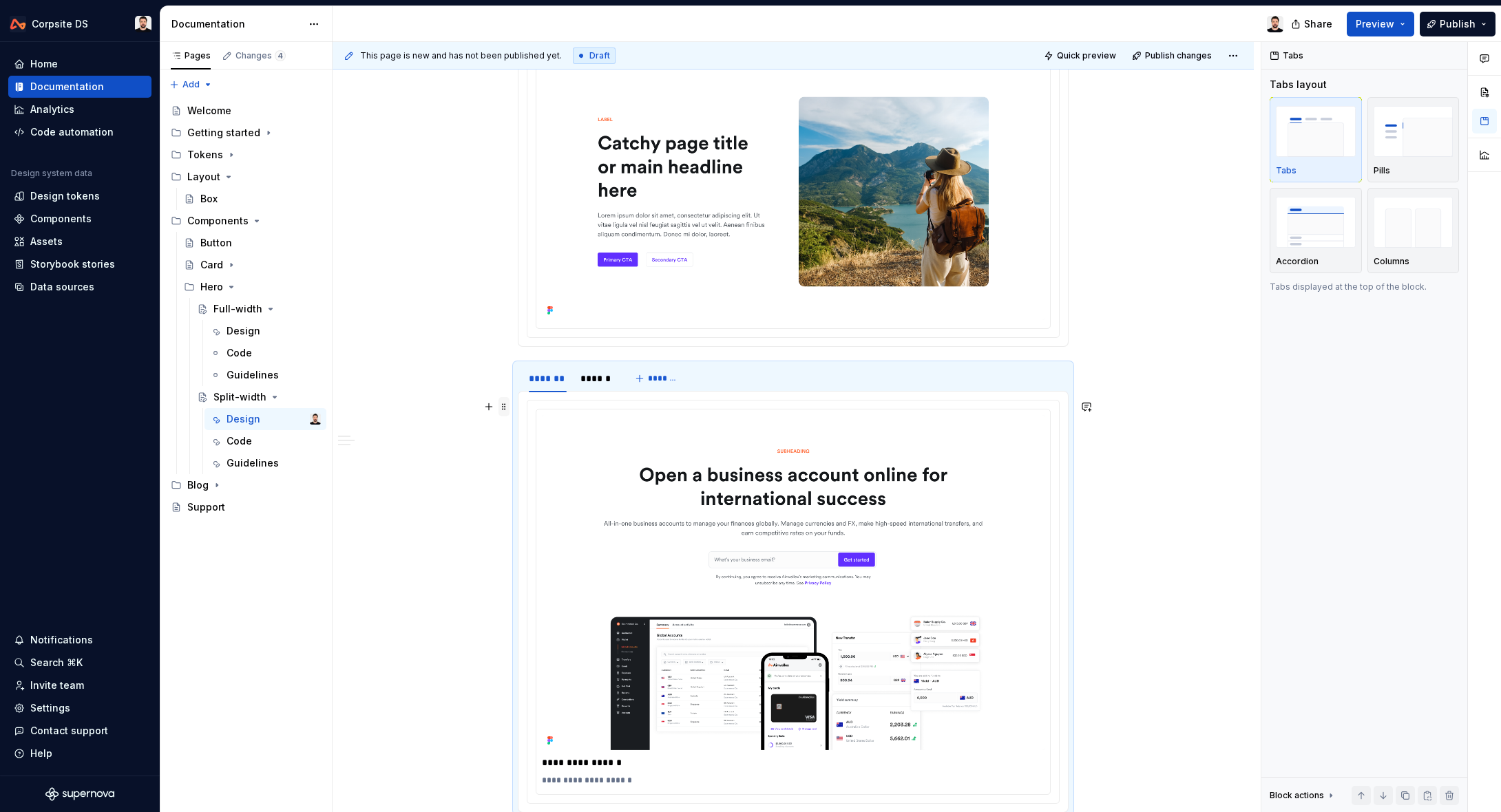
click at [506, 406] on span at bounding box center [504, 406] width 11 height 19
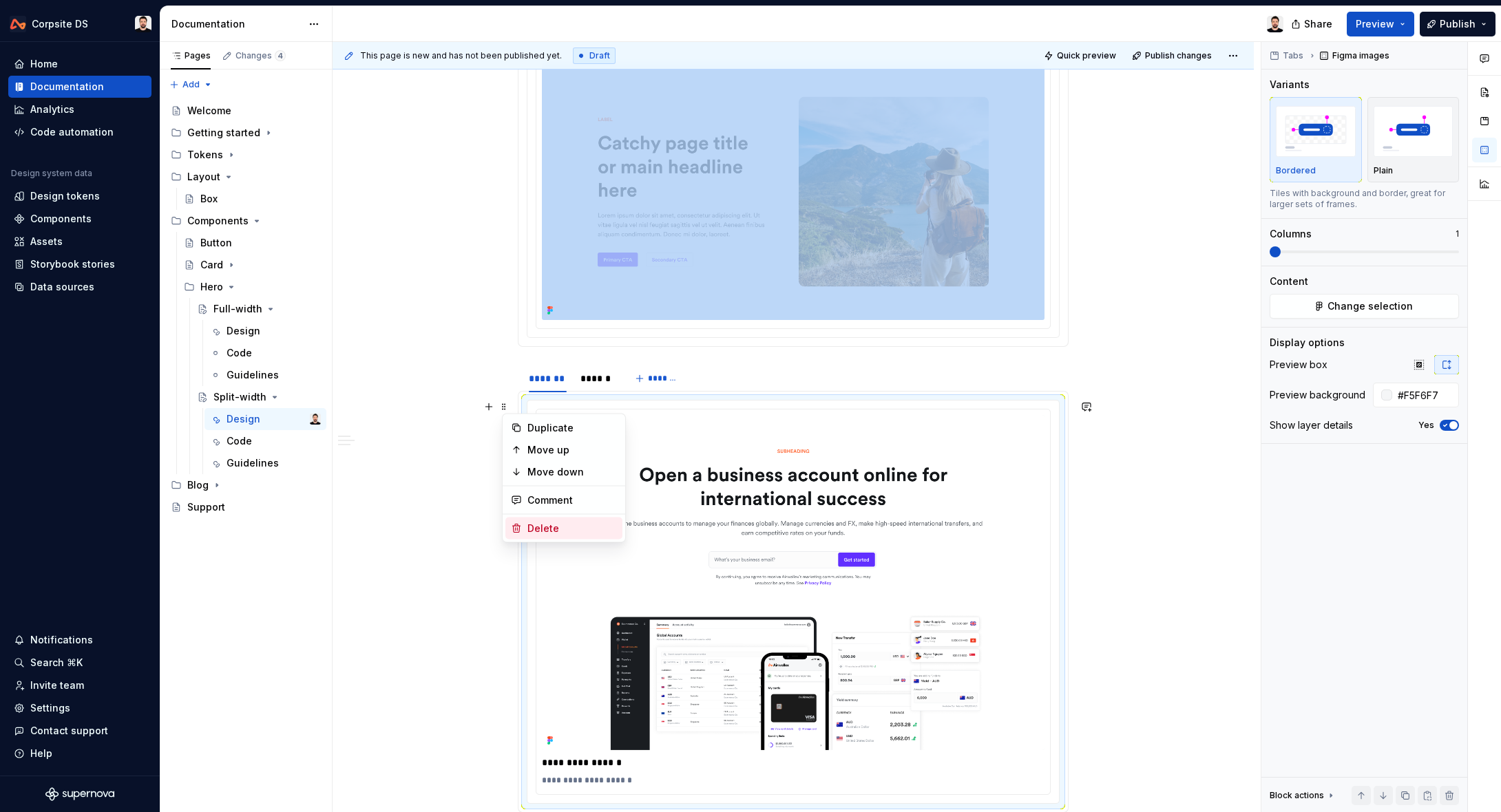
click at [558, 527] on div "Delete" at bounding box center [571, 529] width 89 height 14
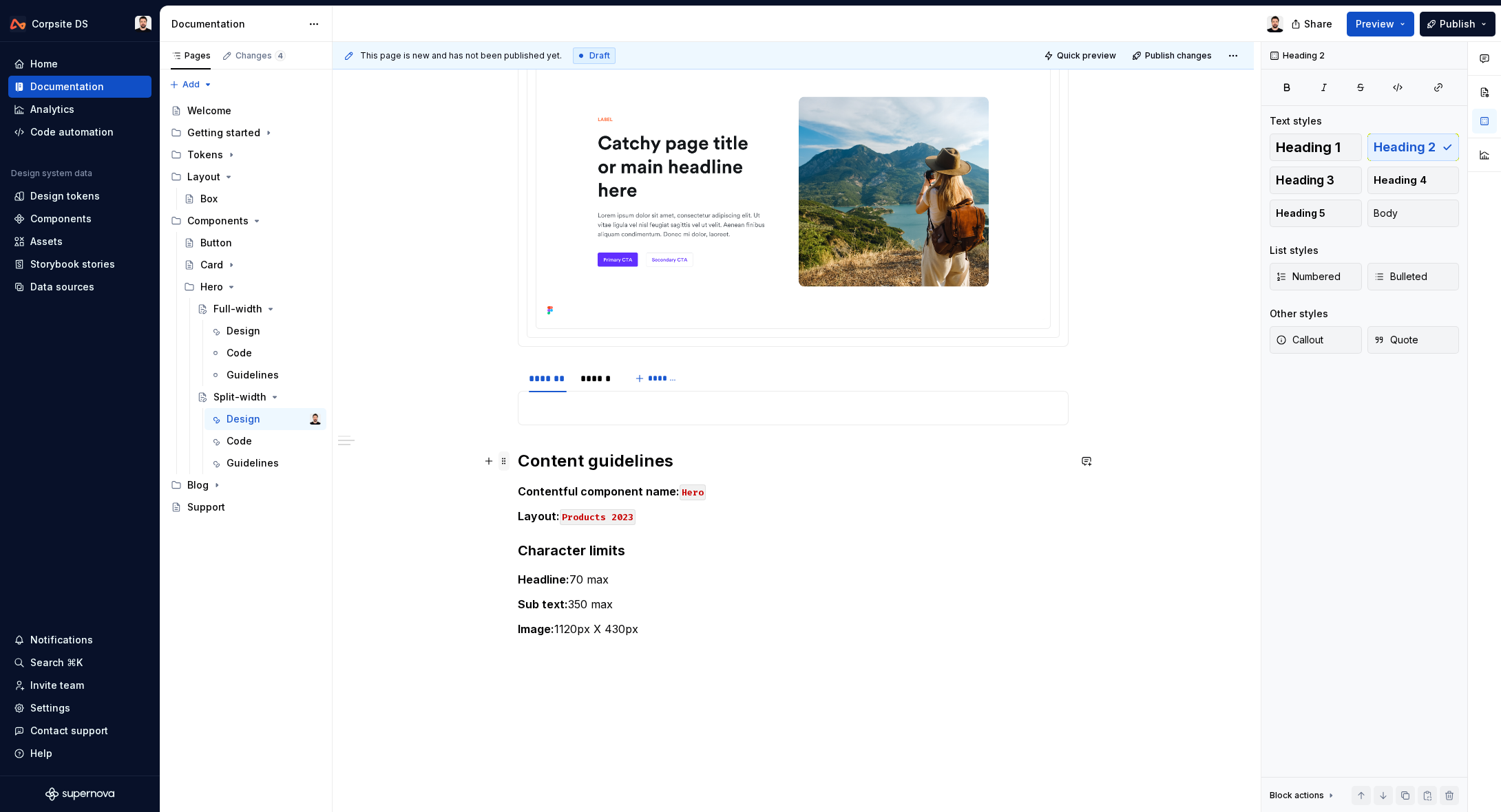
click at [507, 464] on span at bounding box center [504, 461] width 11 height 19
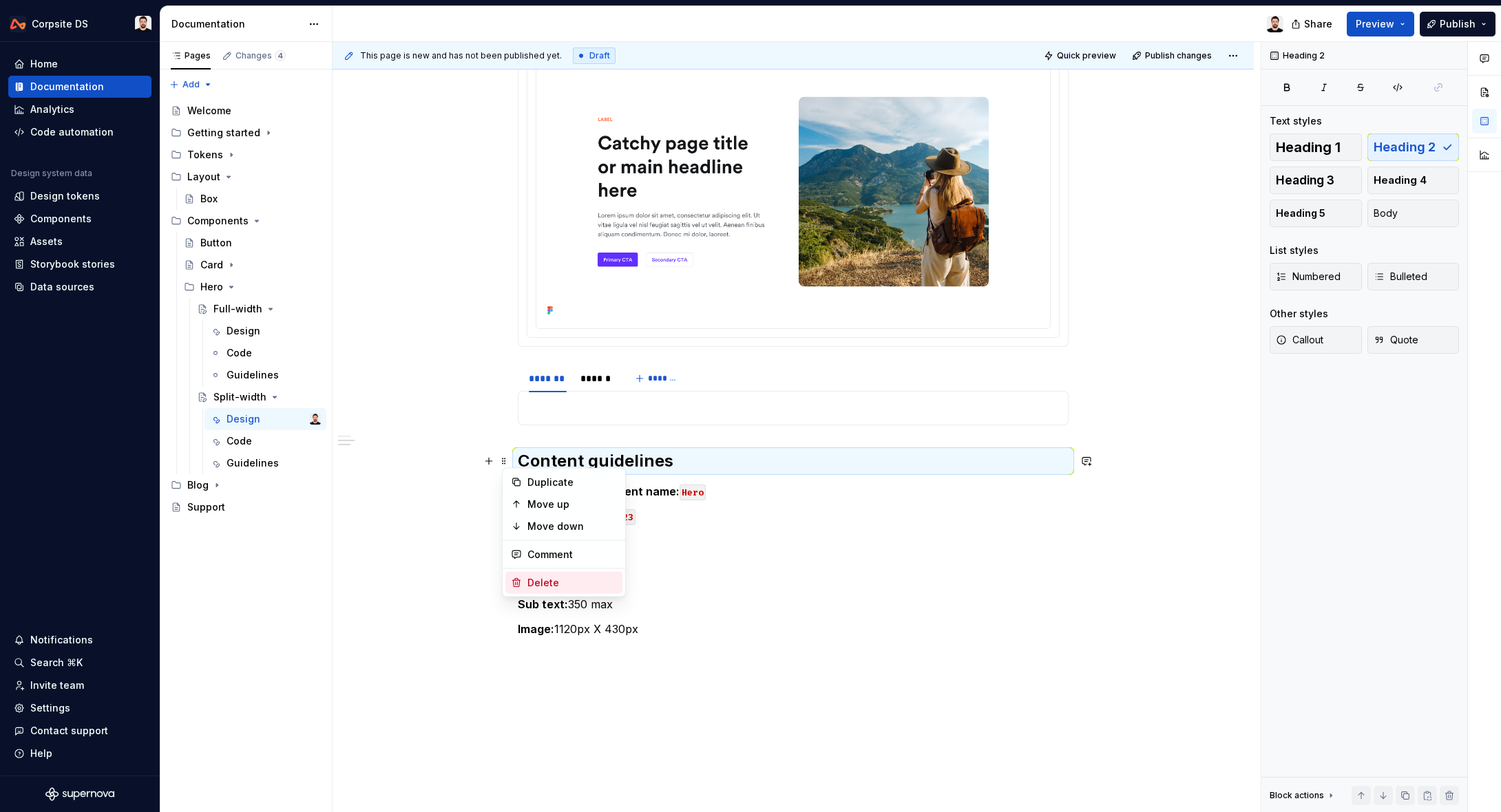
click at [557, 577] on div "Delete" at bounding box center [571, 582] width 89 height 14
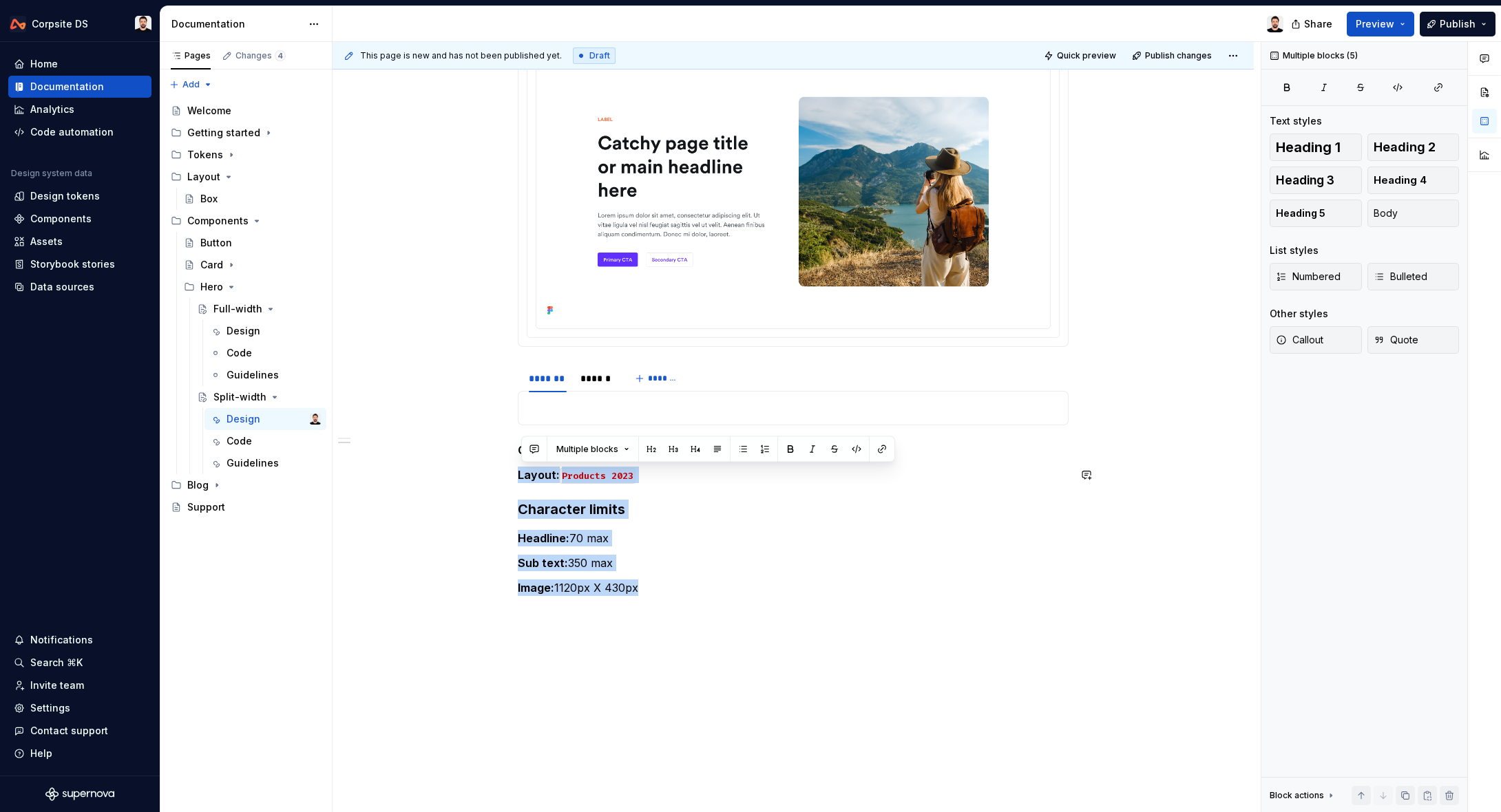
drag, startPoint x: 595, startPoint y: 536, endPoint x: 518, endPoint y: 458, distance: 109.6
click at [518, 458] on div "**********" at bounding box center [793, 348] width 921 height 1015
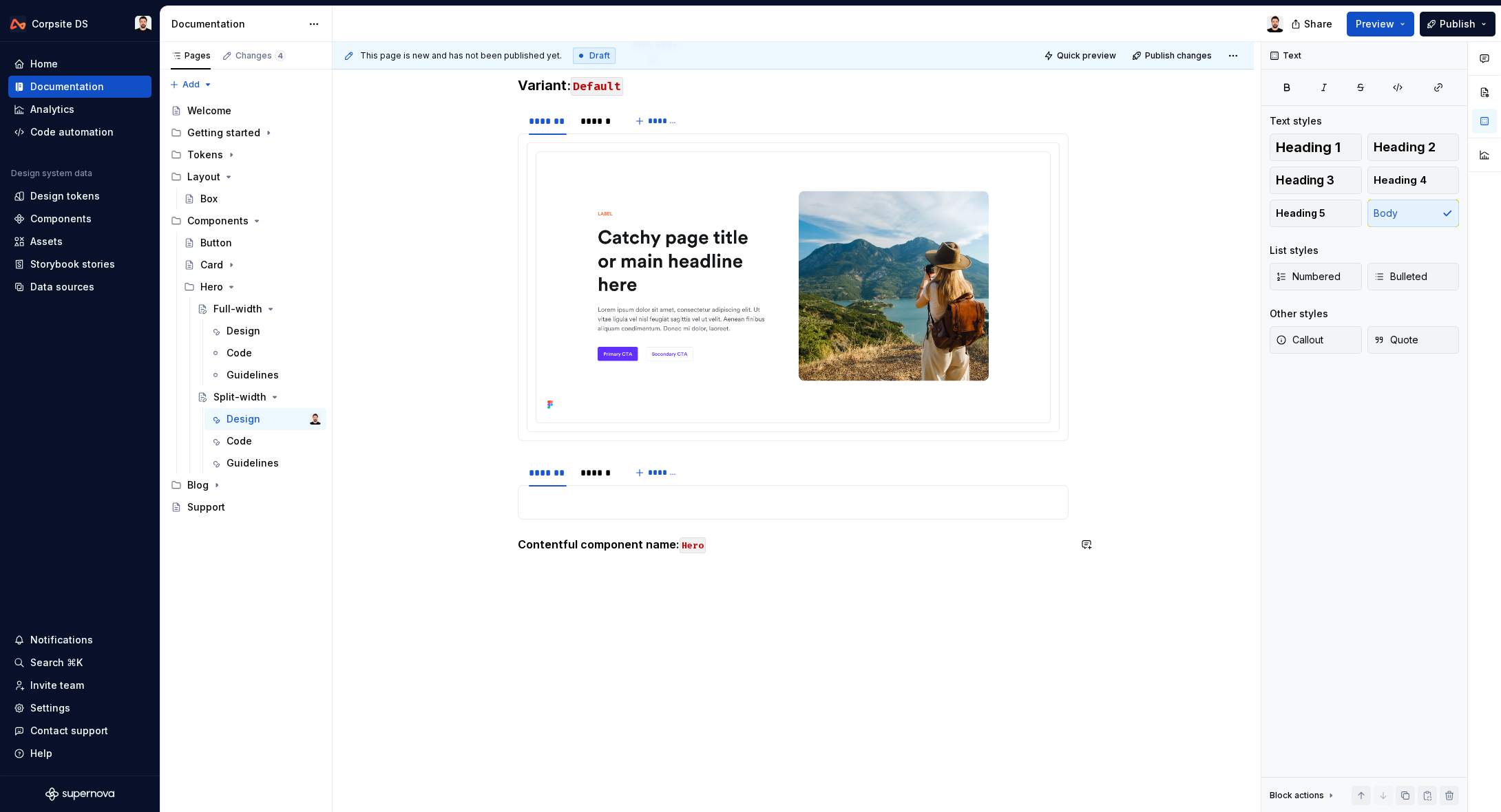
scroll to position [336, 0]
drag, startPoint x: 737, startPoint y: 552, endPoint x: 527, endPoint y: 622, distance: 221.4
click at [473, 552] on div "**********" at bounding box center [793, 374] width 921 height 877
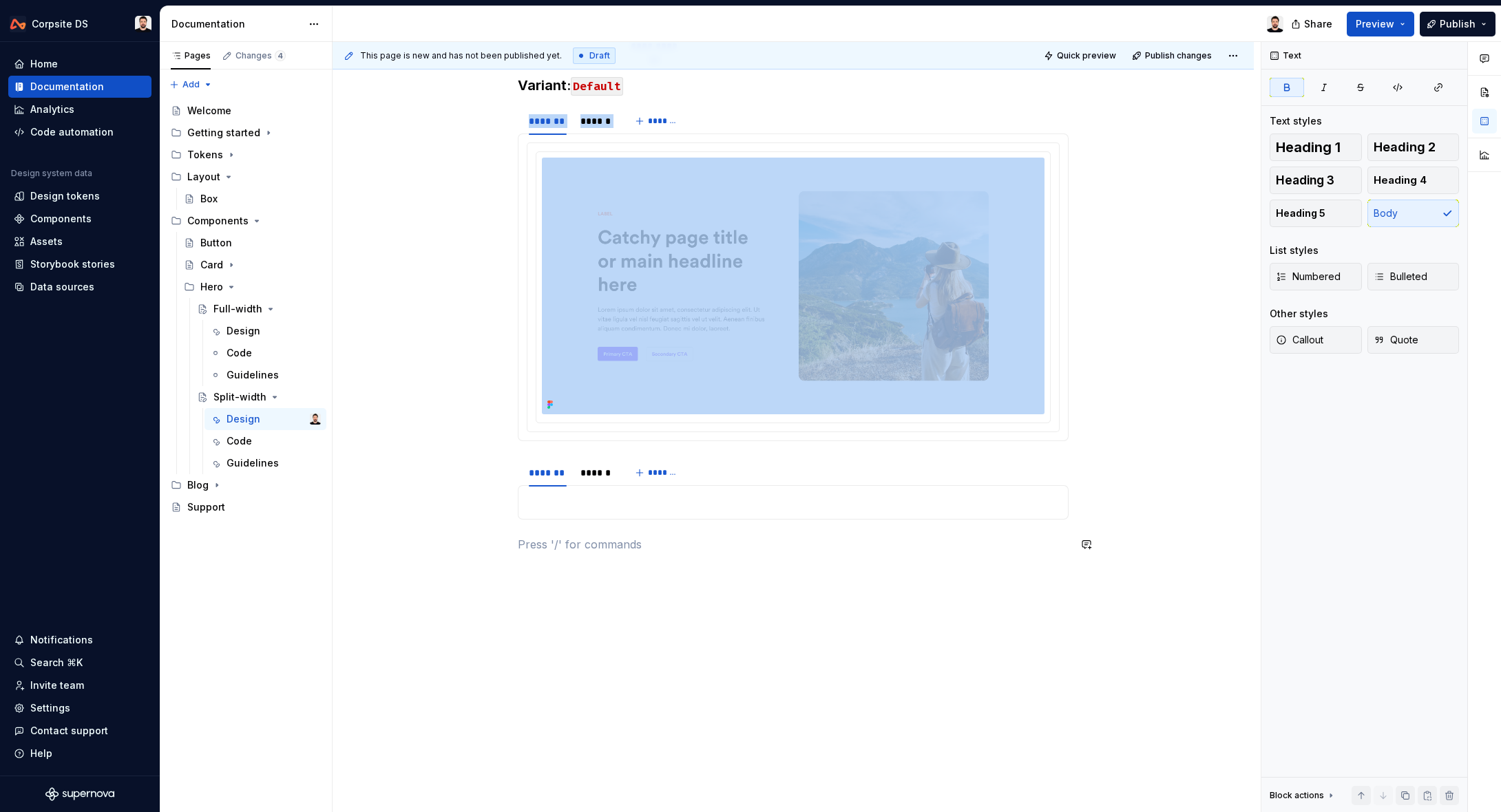
scroll to position [315, 0]
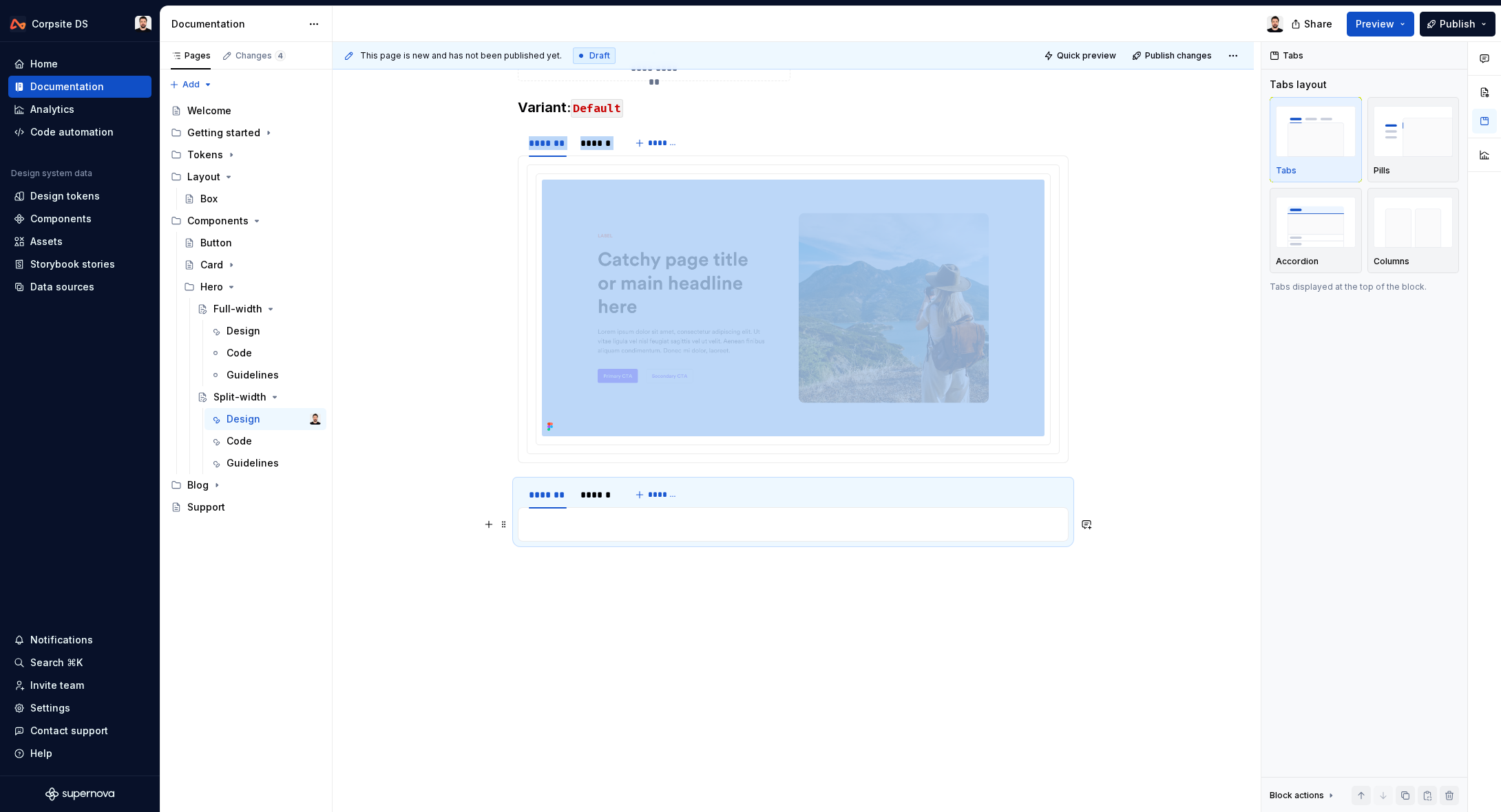
drag, startPoint x: 508, startPoint y: 519, endPoint x: 516, endPoint y: 529, distance: 12.8
click at [508, 519] on span at bounding box center [504, 524] width 11 height 19
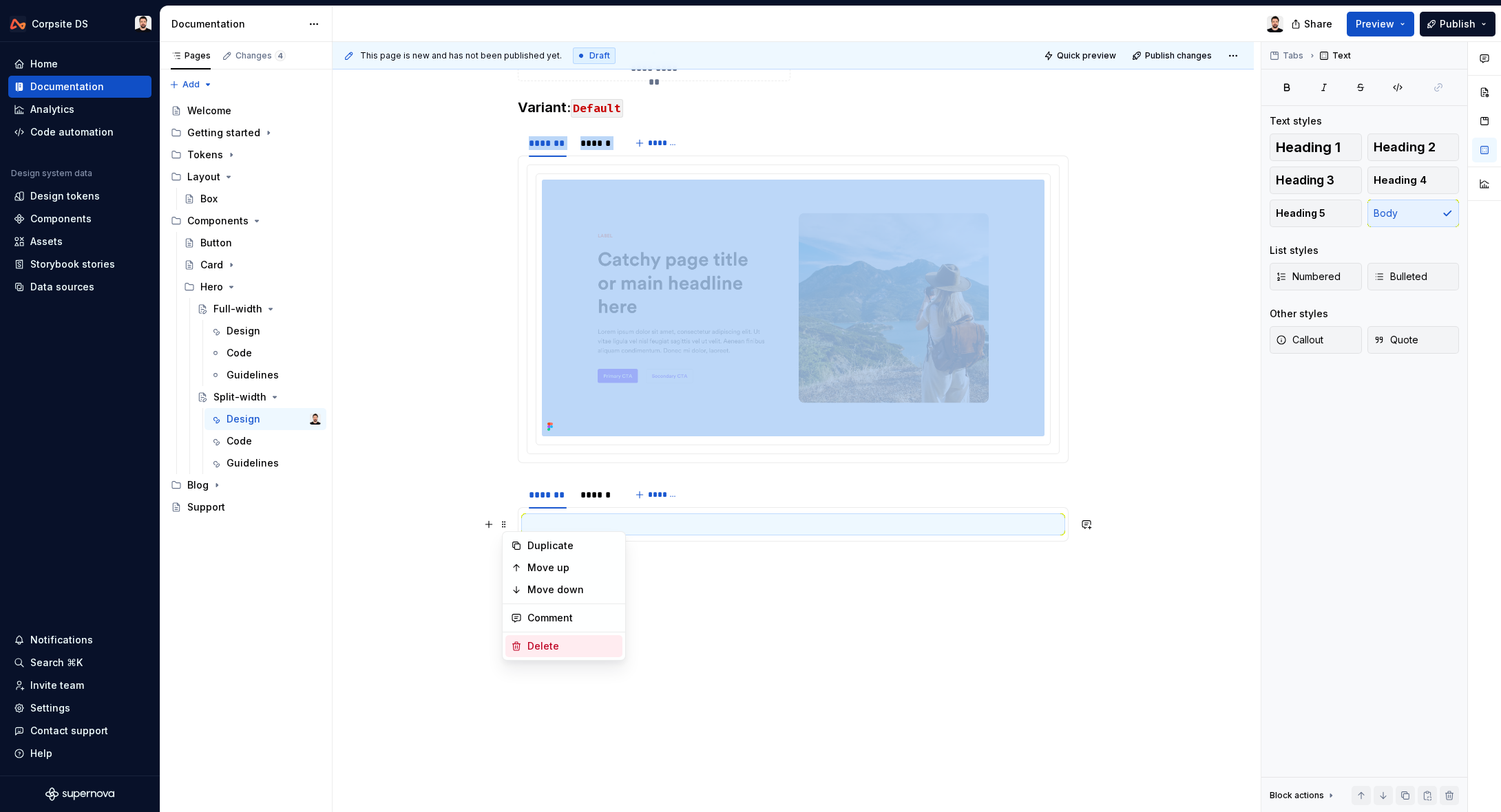
click at [570, 648] on div "Delete" at bounding box center [571, 646] width 89 height 14
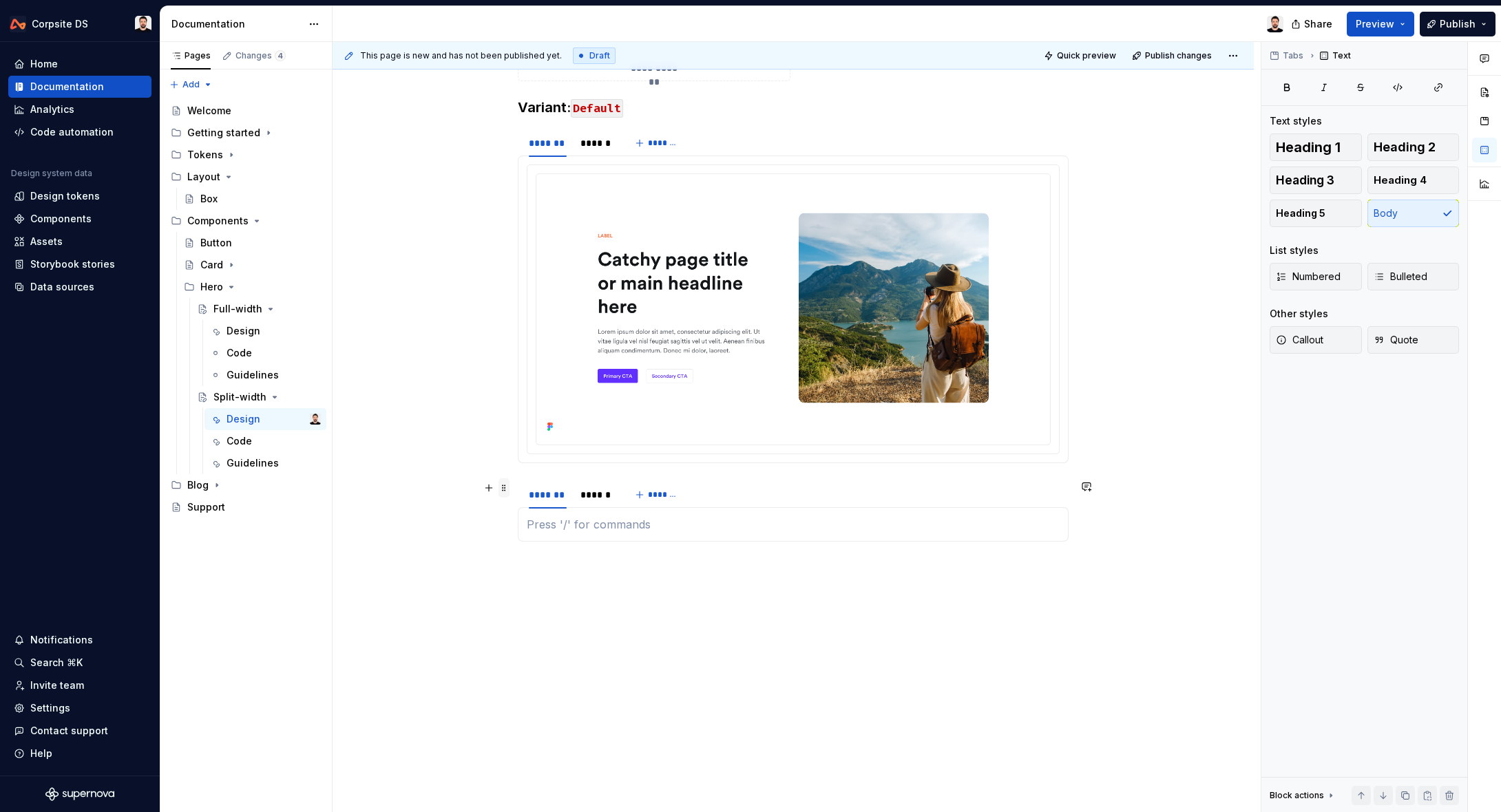
click at [507, 487] on span at bounding box center [504, 488] width 11 height 19
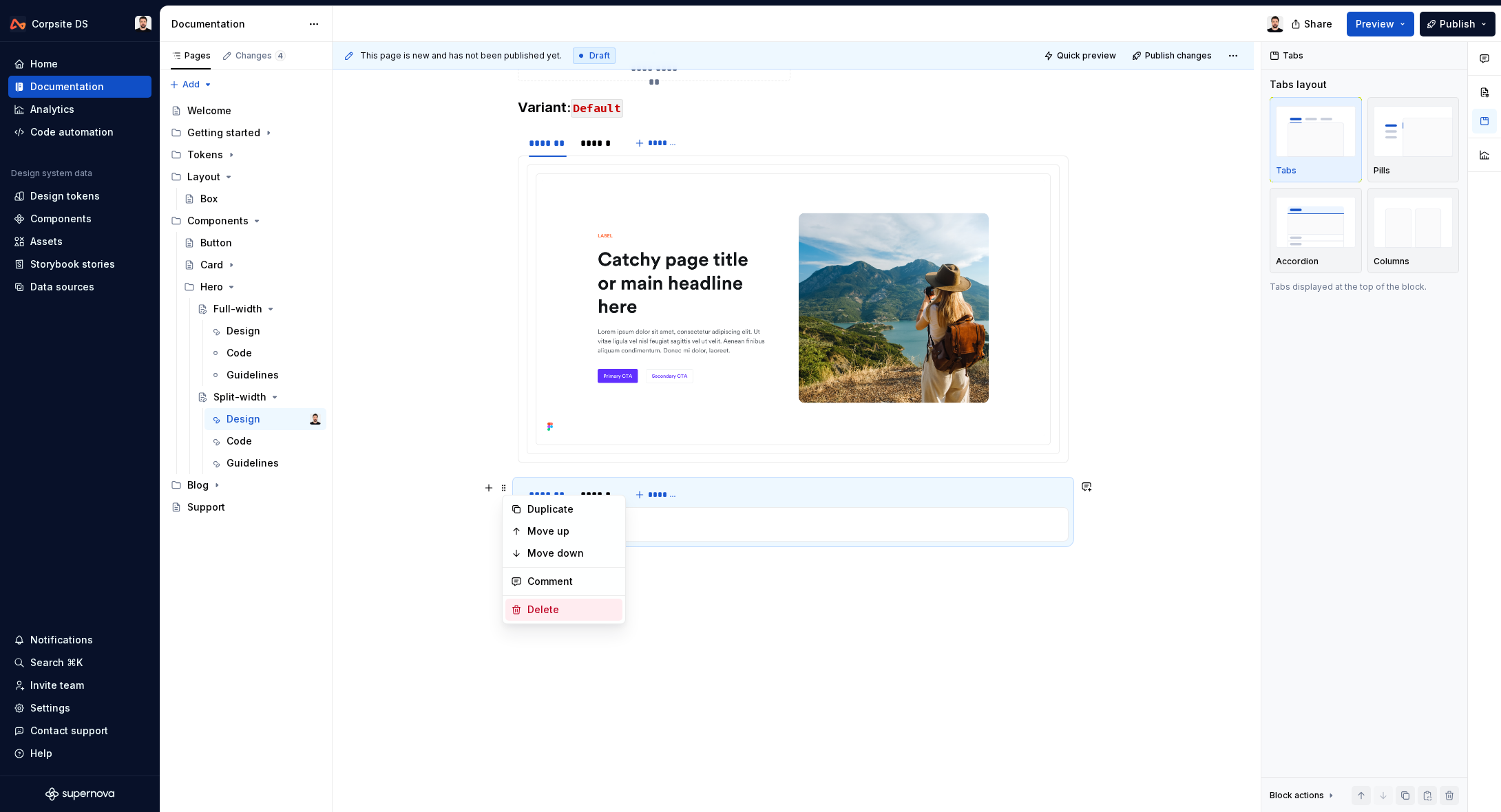
click at [549, 601] on div "Delete" at bounding box center [564, 609] width 117 height 22
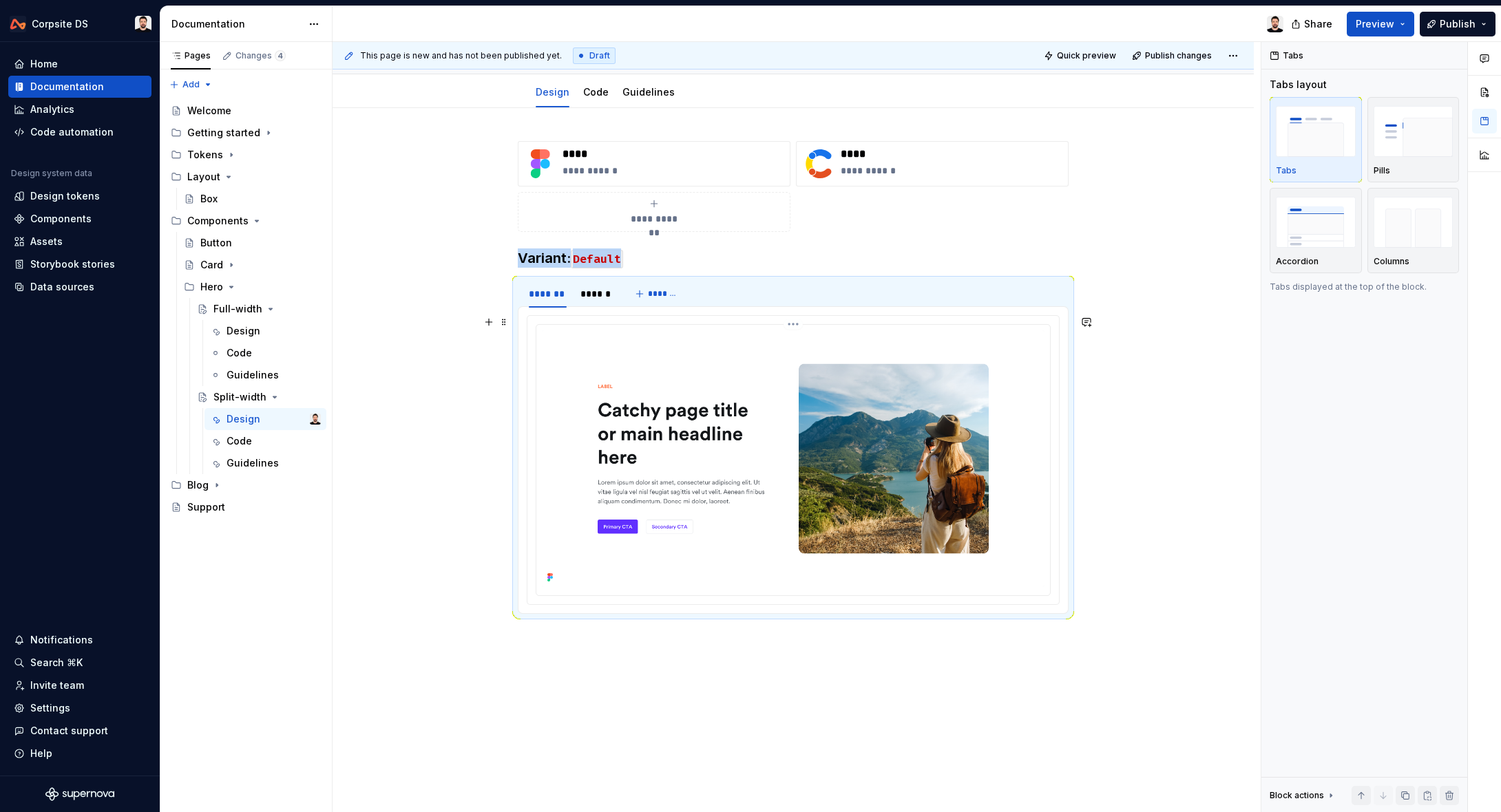
scroll to position [156, 0]
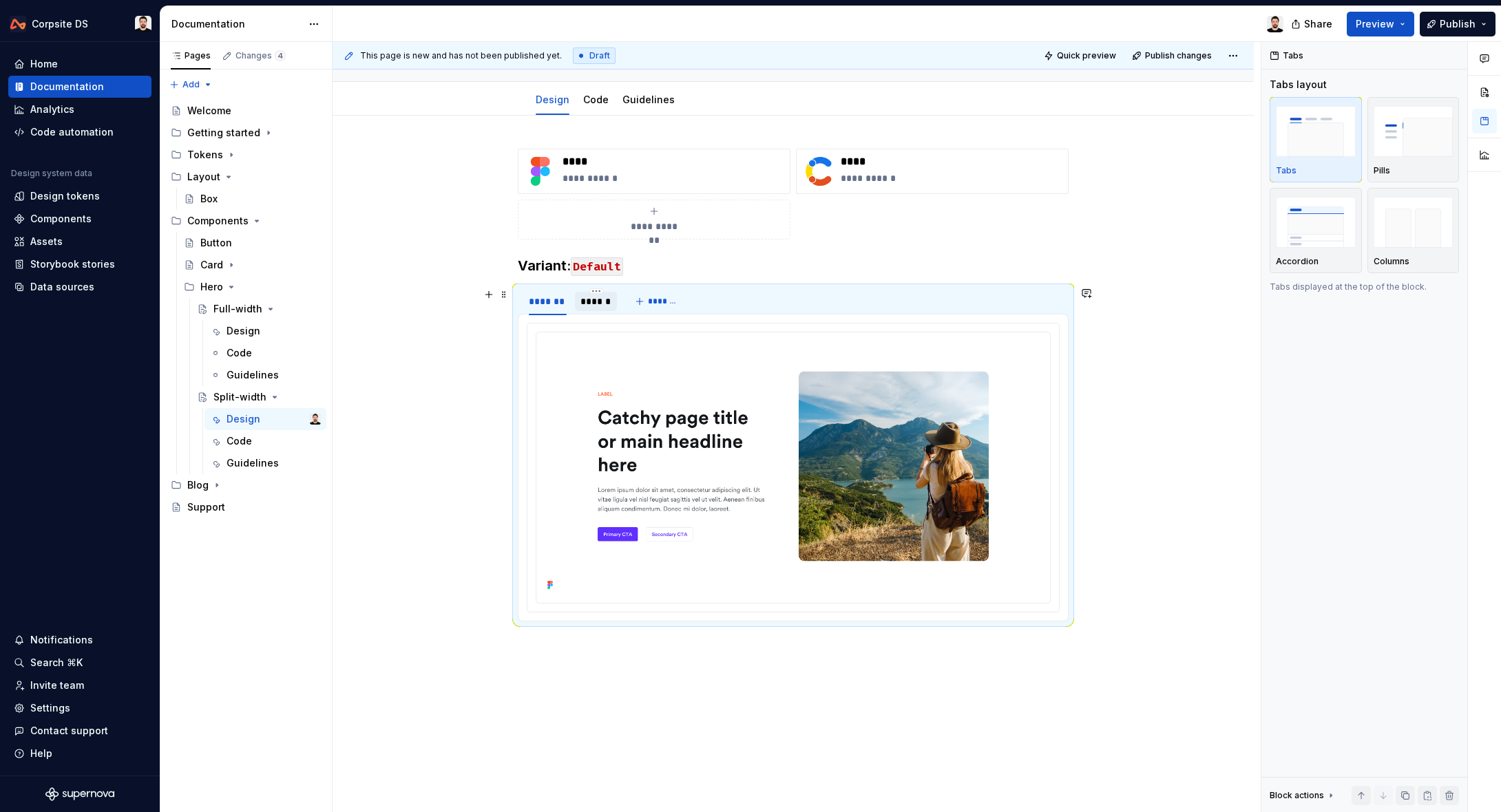
click at [589, 303] on div "******" at bounding box center [596, 302] width 31 height 14
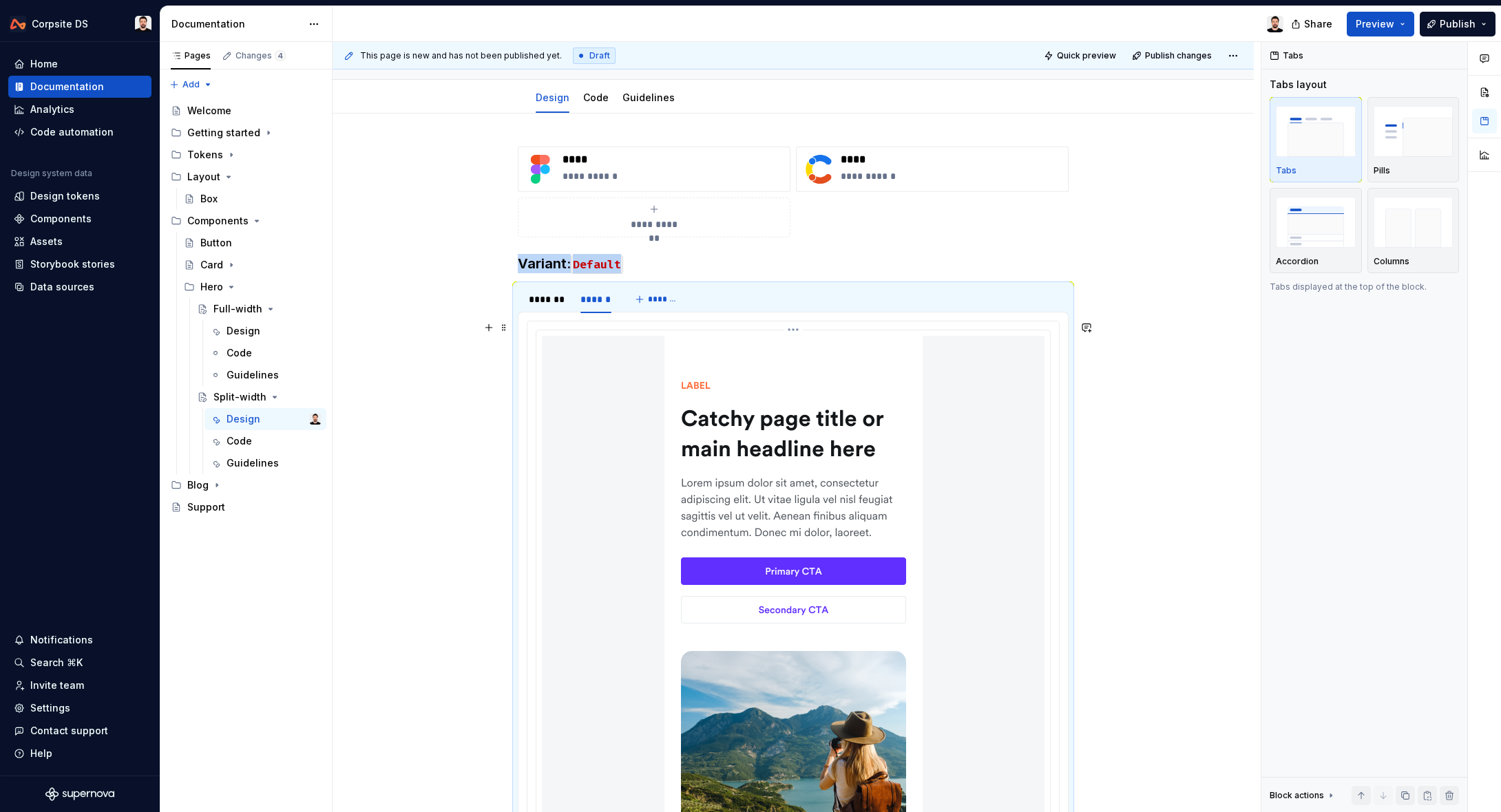
scroll to position [75, 0]
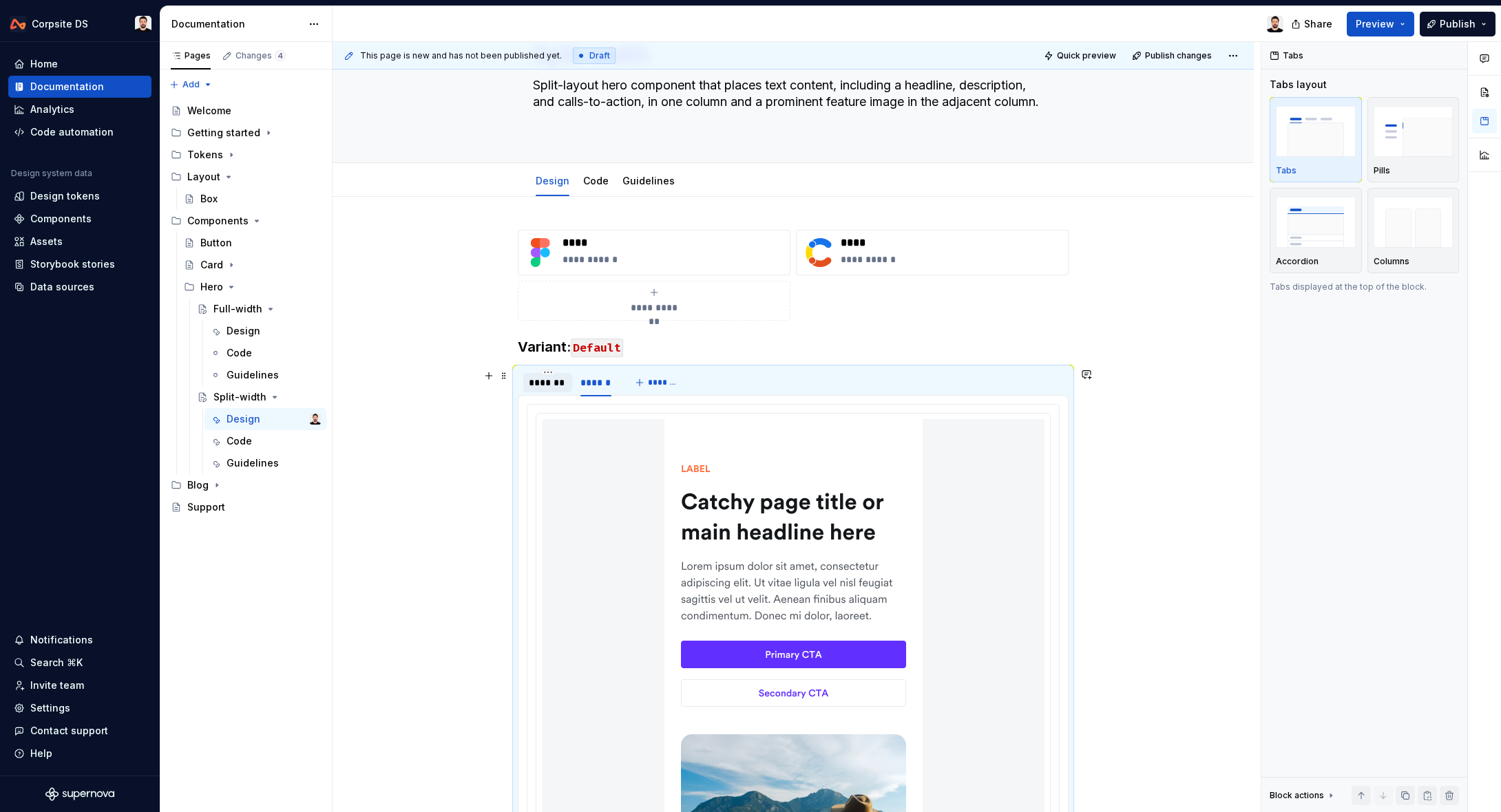
click at [556, 384] on div "*******" at bounding box center [548, 382] width 38 height 14
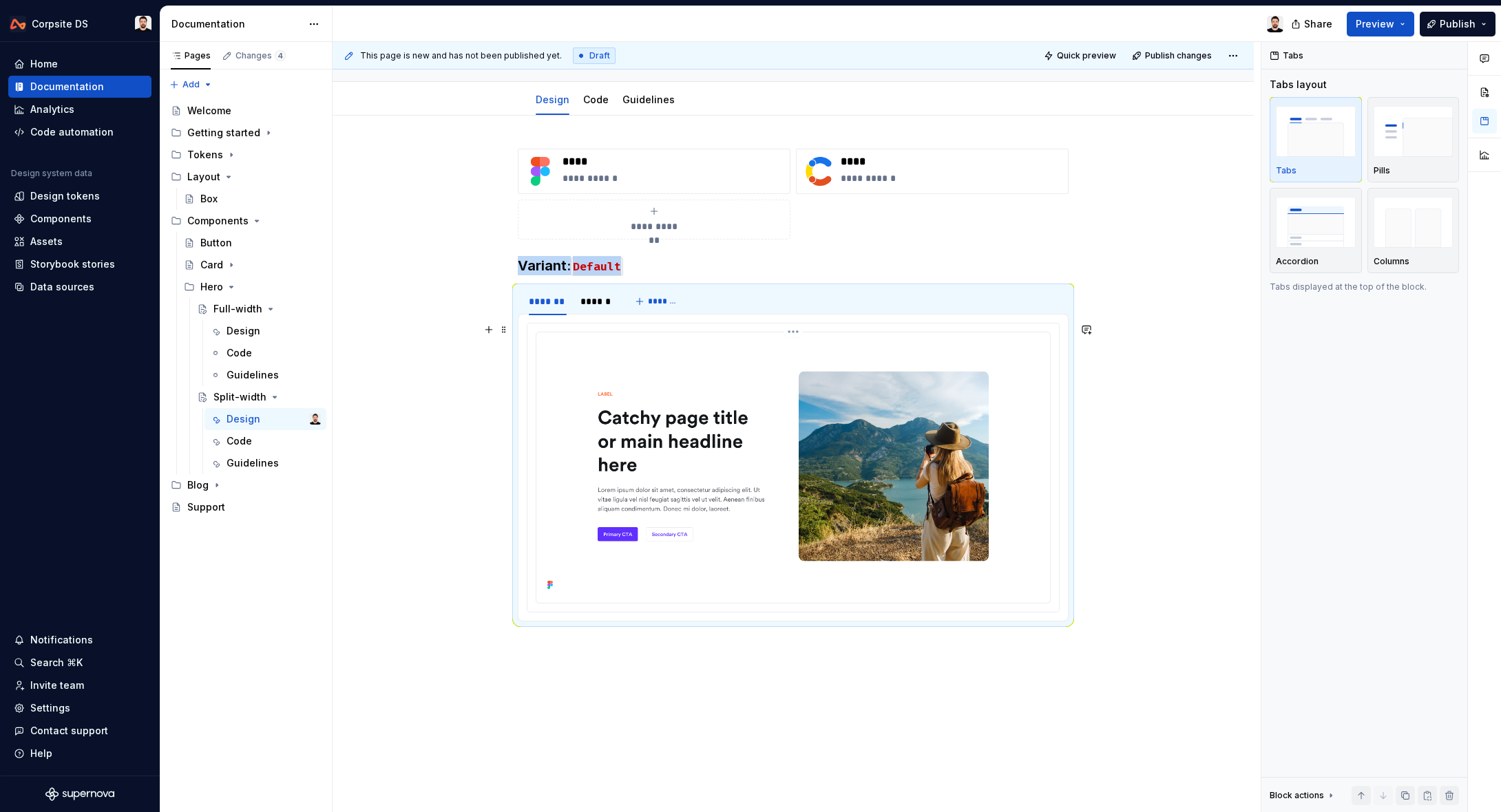
scroll to position [158, 0]
click at [796, 370] on img at bounding box center [793, 464] width 503 height 257
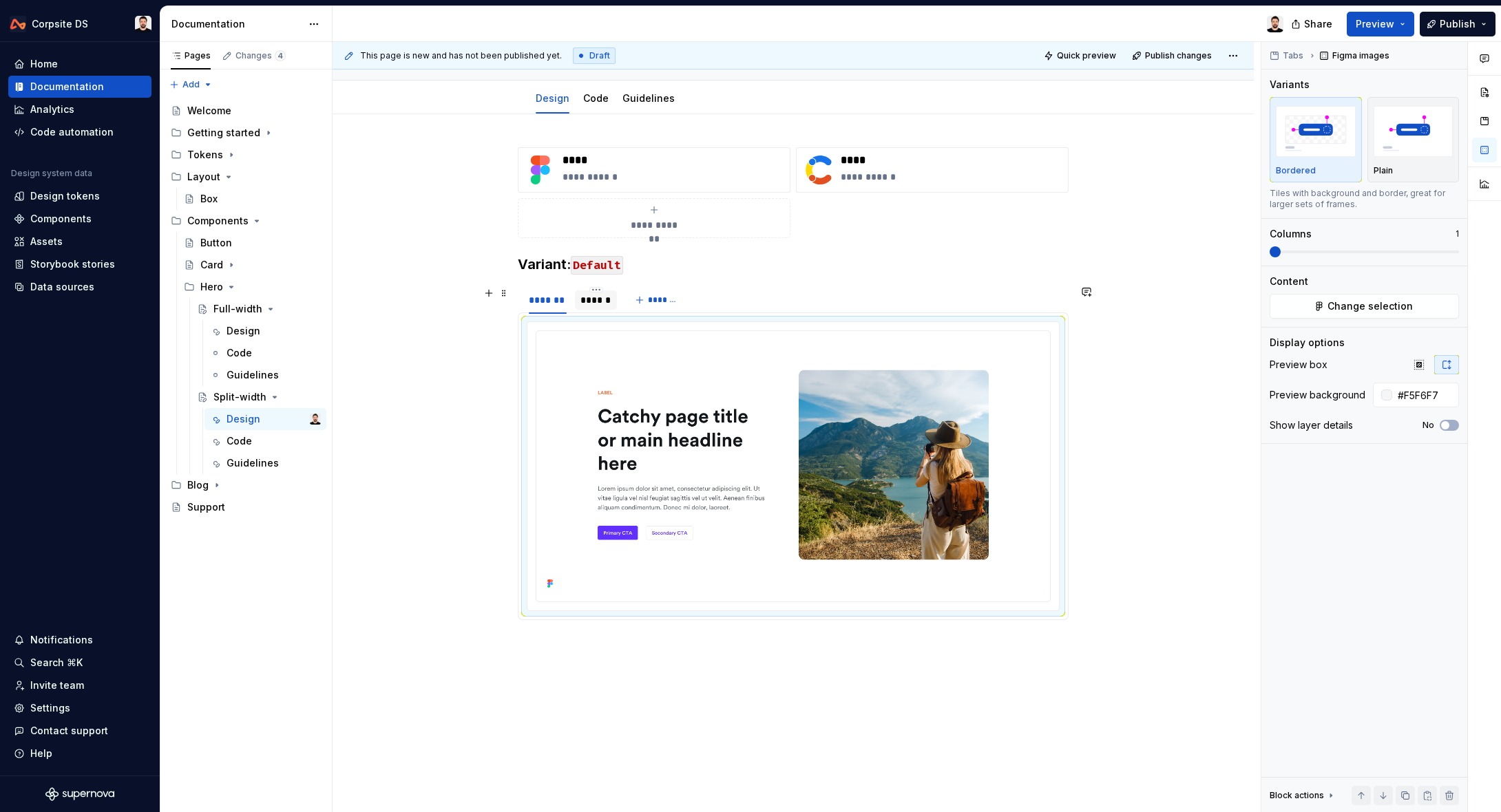
click at [597, 302] on div "******" at bounding box center [596, 300] width 31 height 14
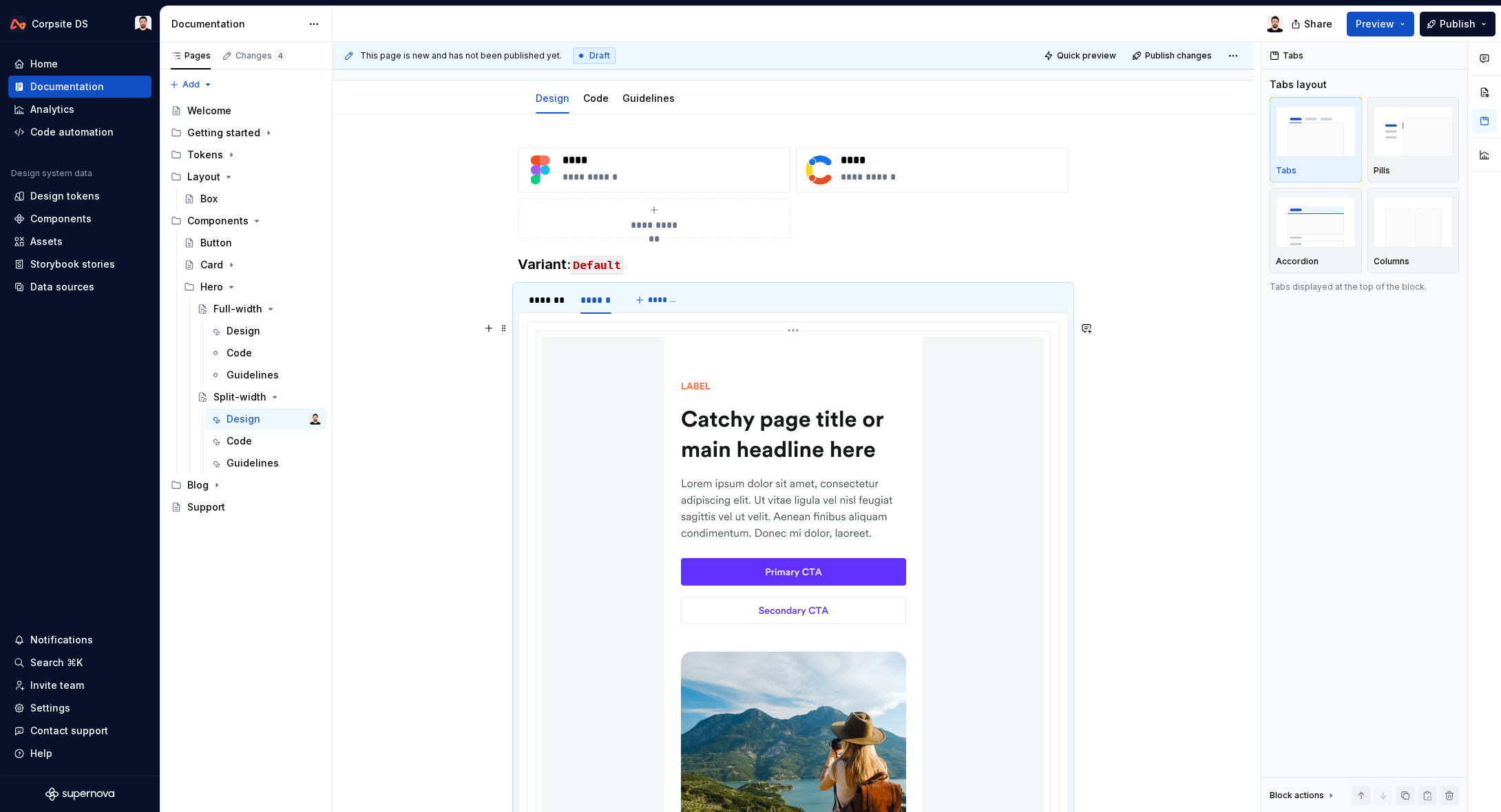
click at [616, 363] on div at bounding box center [793, 628] width 503 height 584
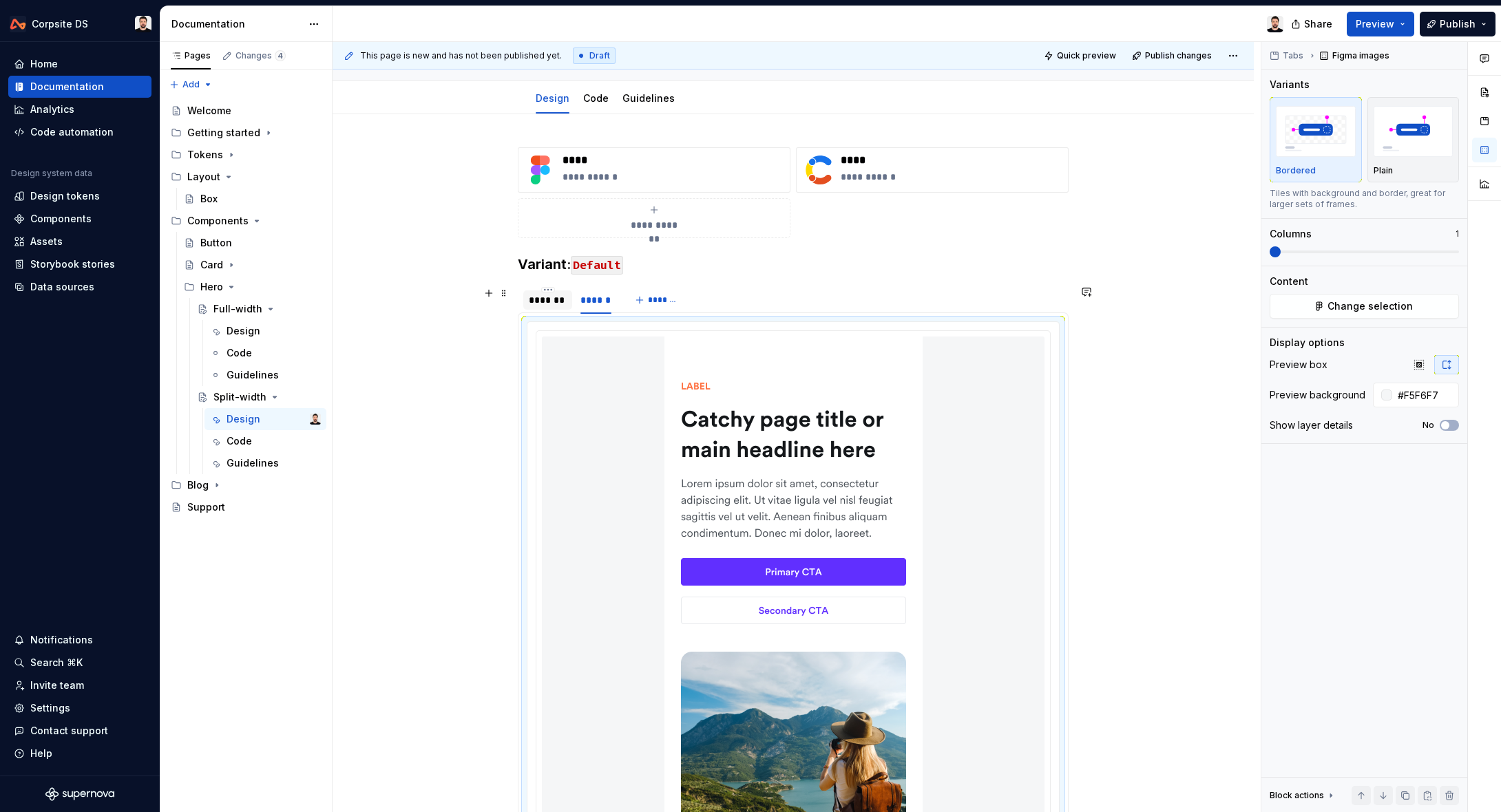
click at [561, 304] on div "*******" at bounding box center [548, 300] width 38 height 14
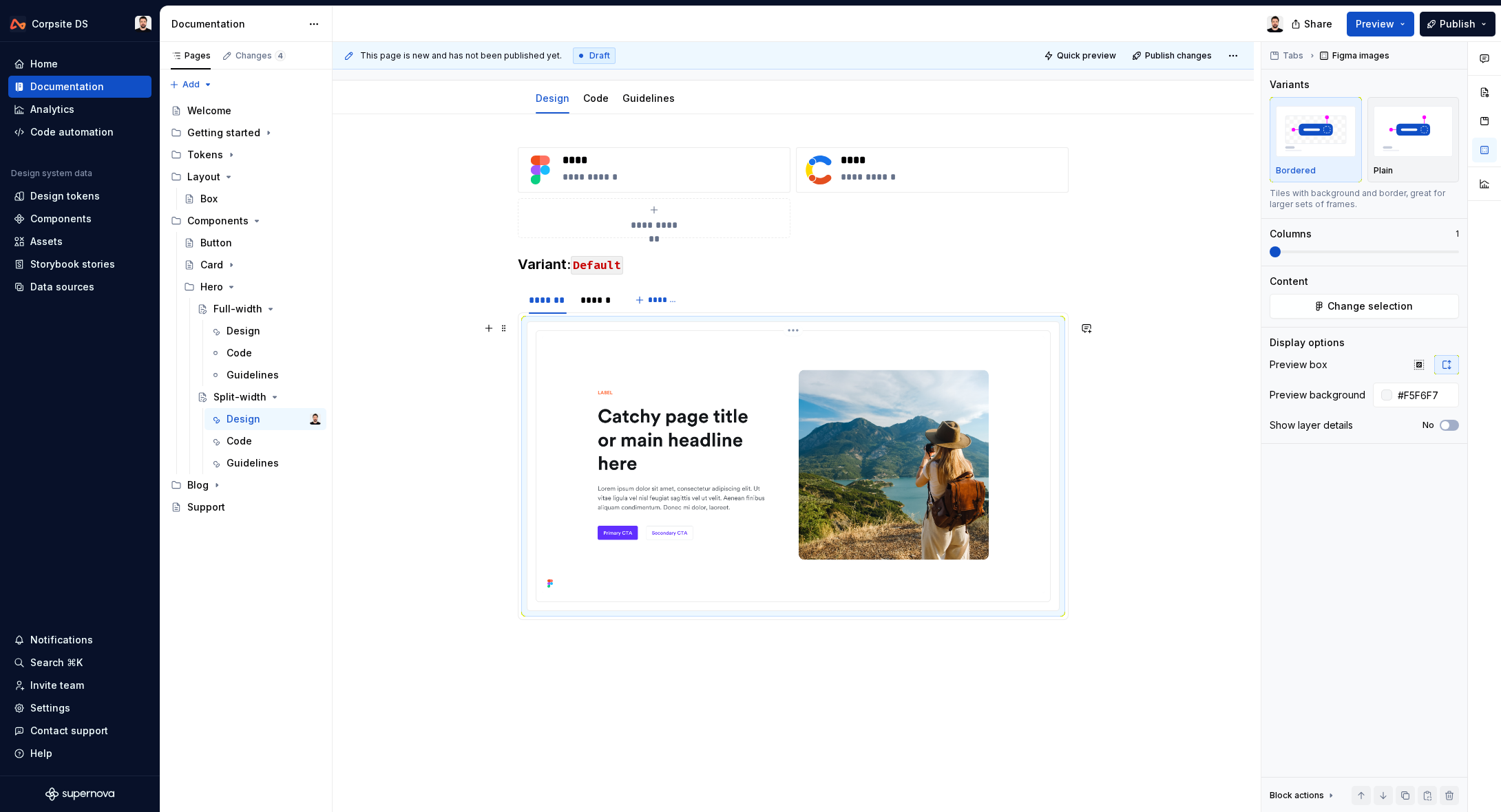
click at [598, 372] on img at bounding box center [793, 464] width 503 height 257
click at [601, 303] on div "******" at bounding box center [596, 300] width 31 height 14
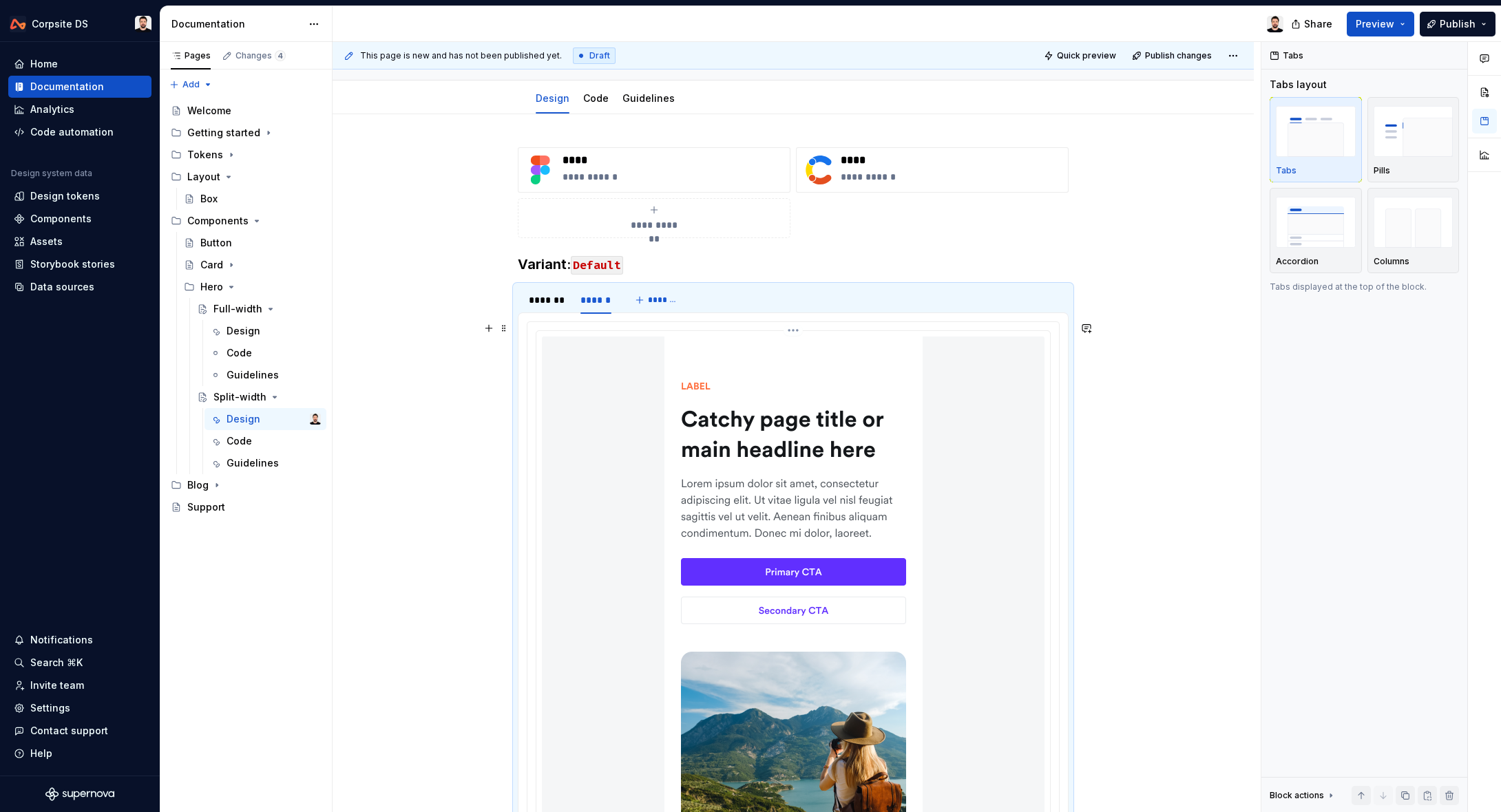
click at [600, 354] on div at bounding box center [793, 628] width 503 height 584
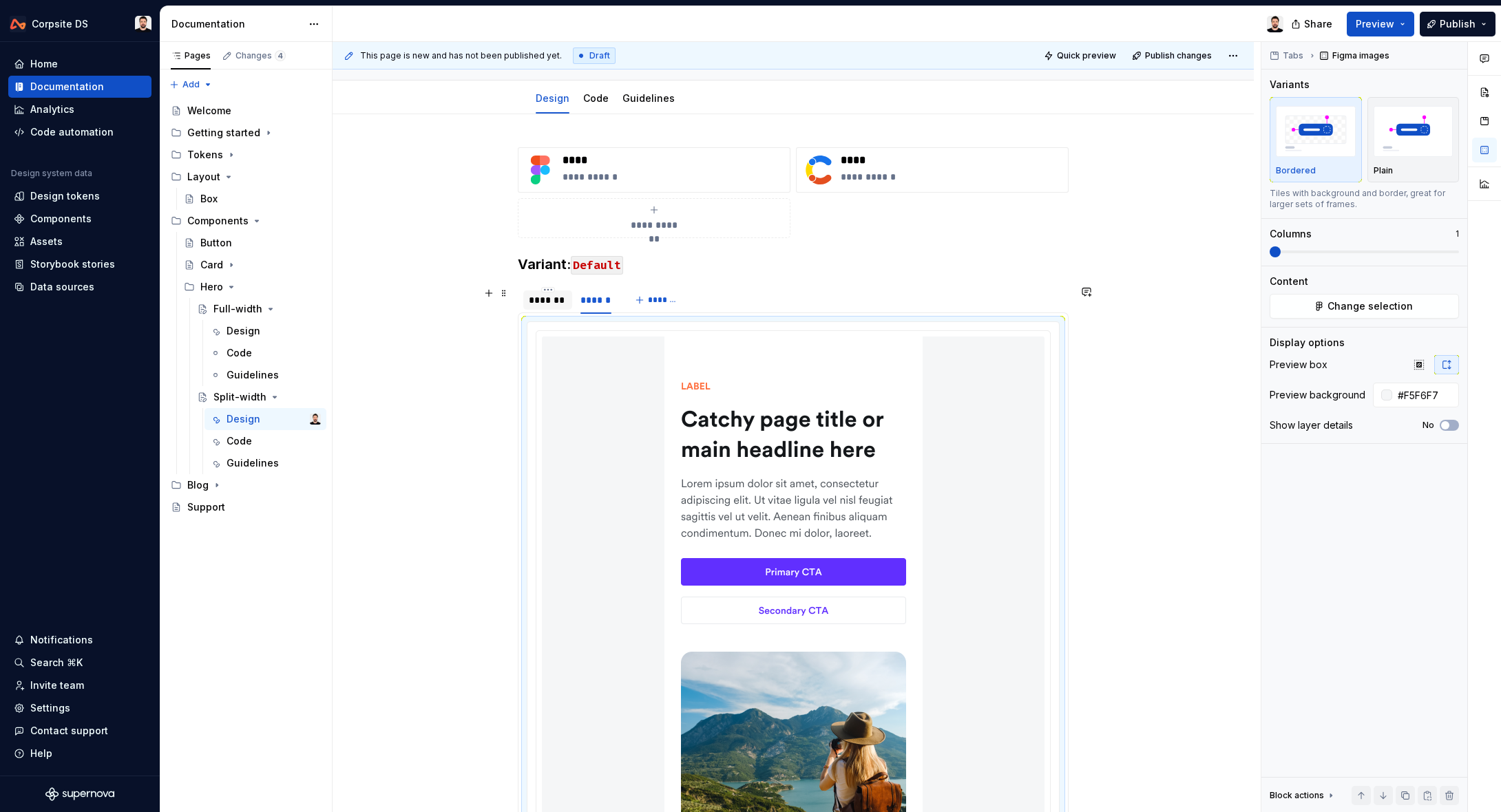
drag, startPoint x: 556, startPoint y: 302, endPoint x: 555, endPoint y: 313, distance: 11.0
click at [555, 305] on div "*******" at bounding box center [548, 300] width 38 height 14
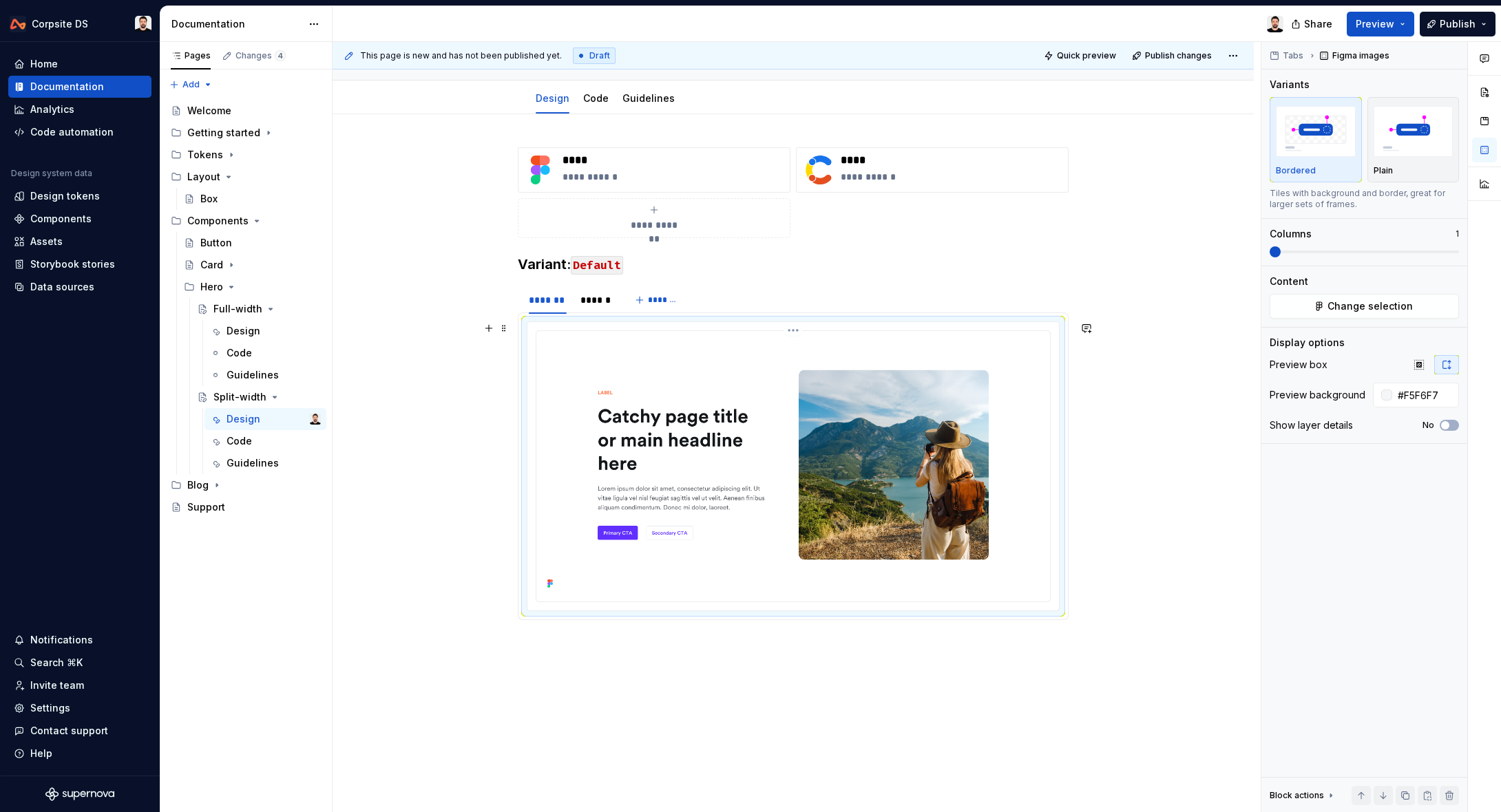
click at [590, 366] on img at bounding box center [793, 464] width 503 height 257
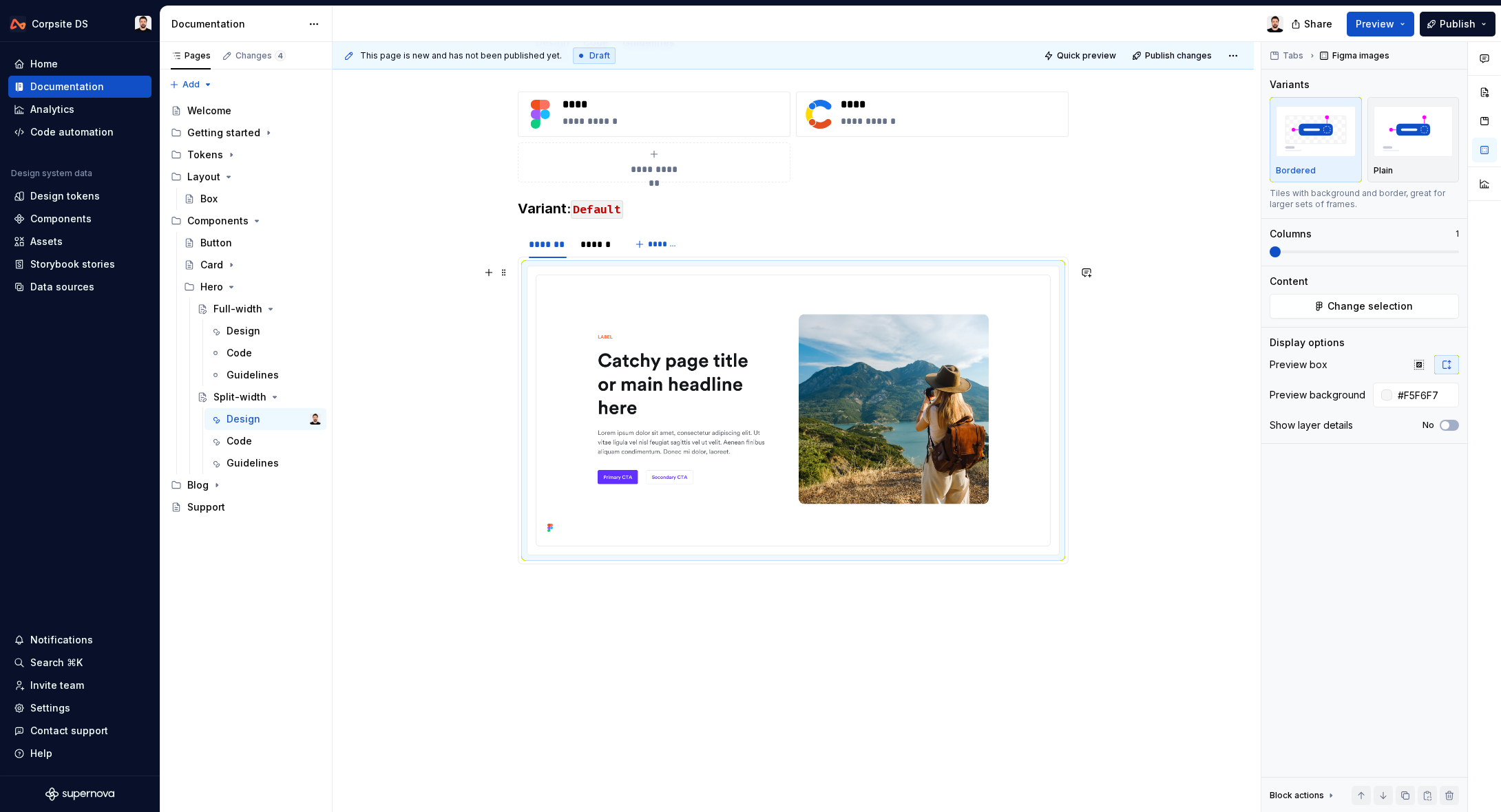
scroll to position [215, 0]
click at [509, 211] on span at bounding box center [504, 206] width 11 height 19
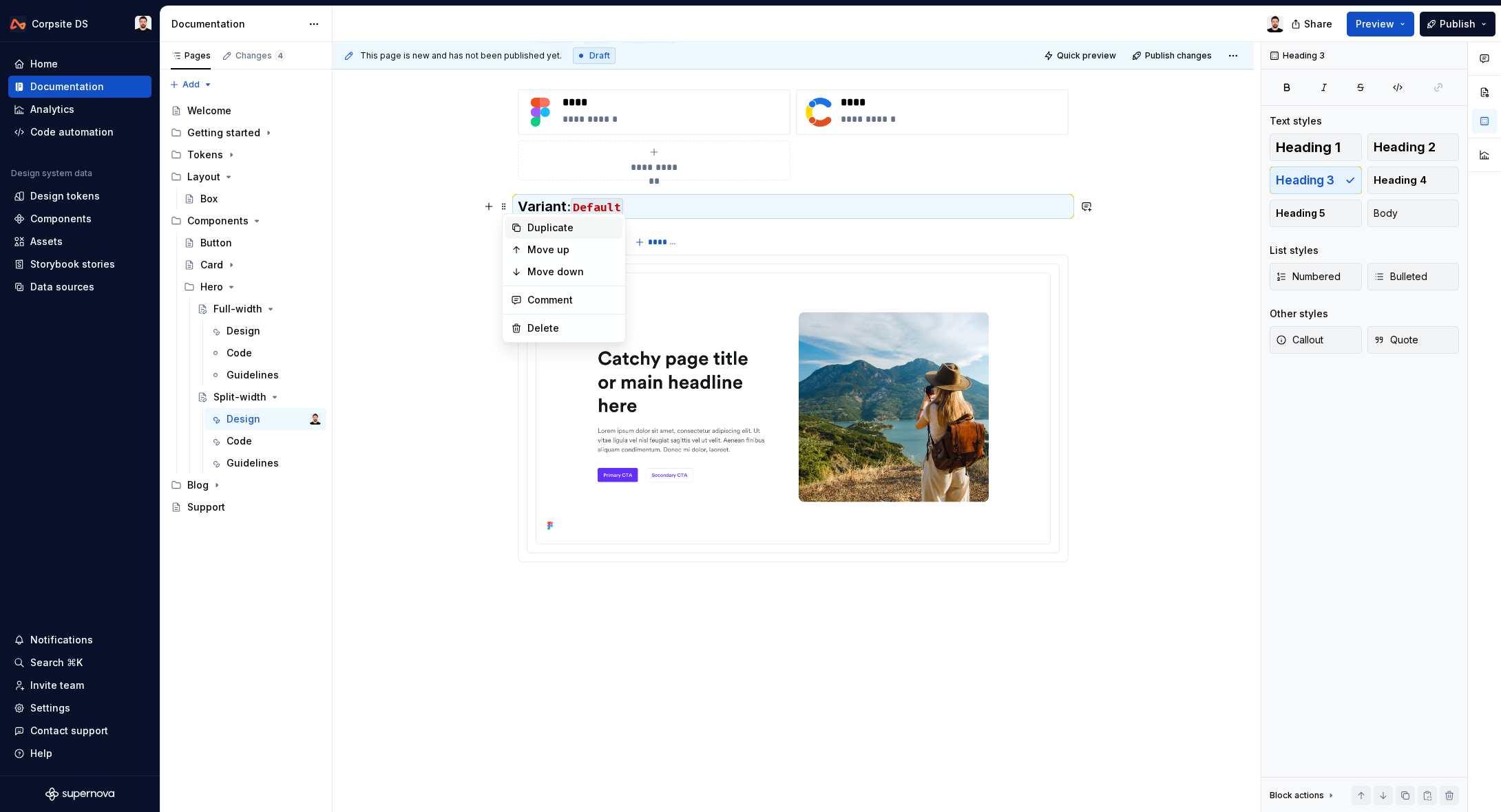
click at [546, 224] on div "Duplicate" at bounding box center [571, 228] width 89 height 14
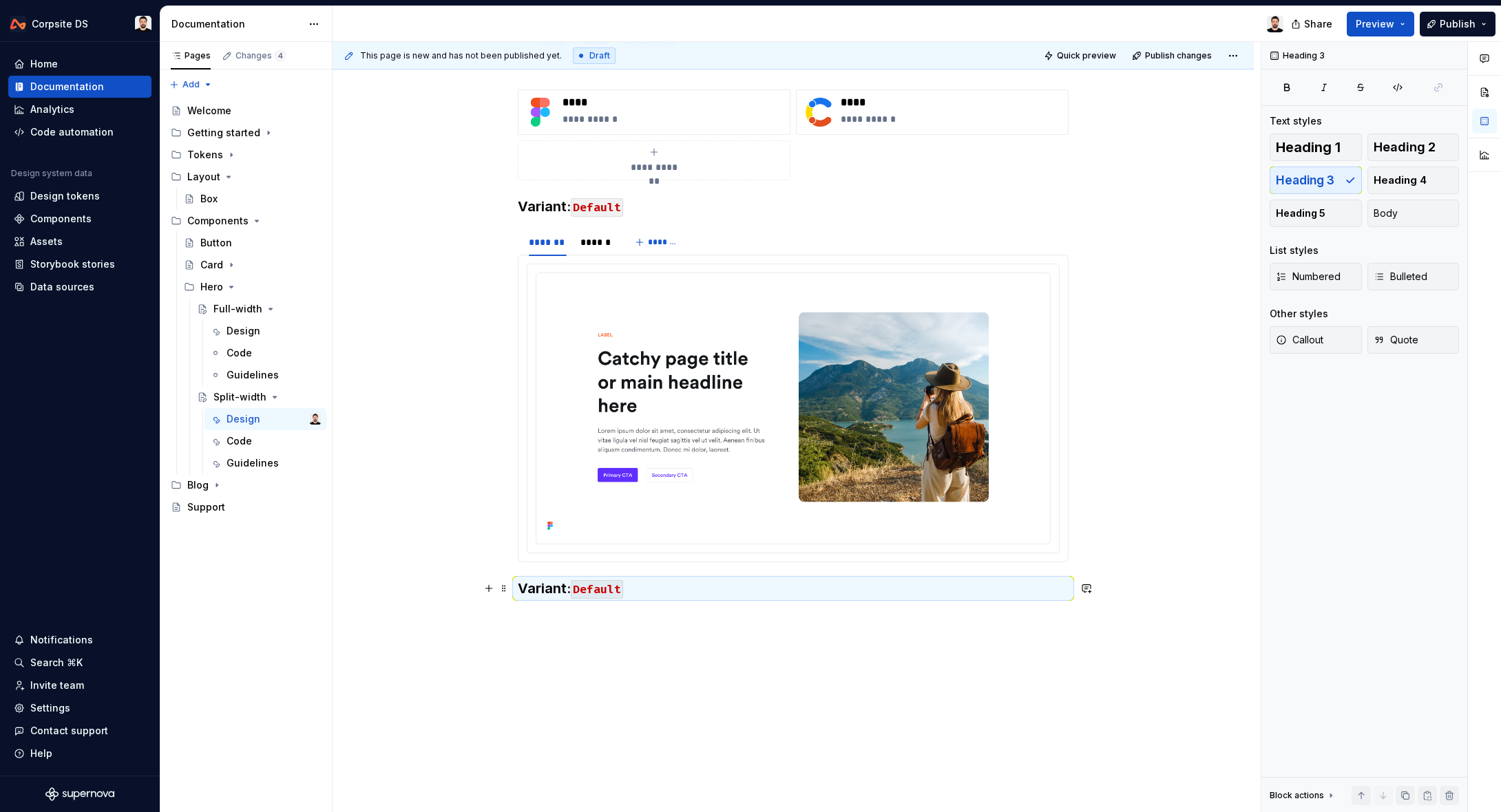
scroll to position [261, 0]
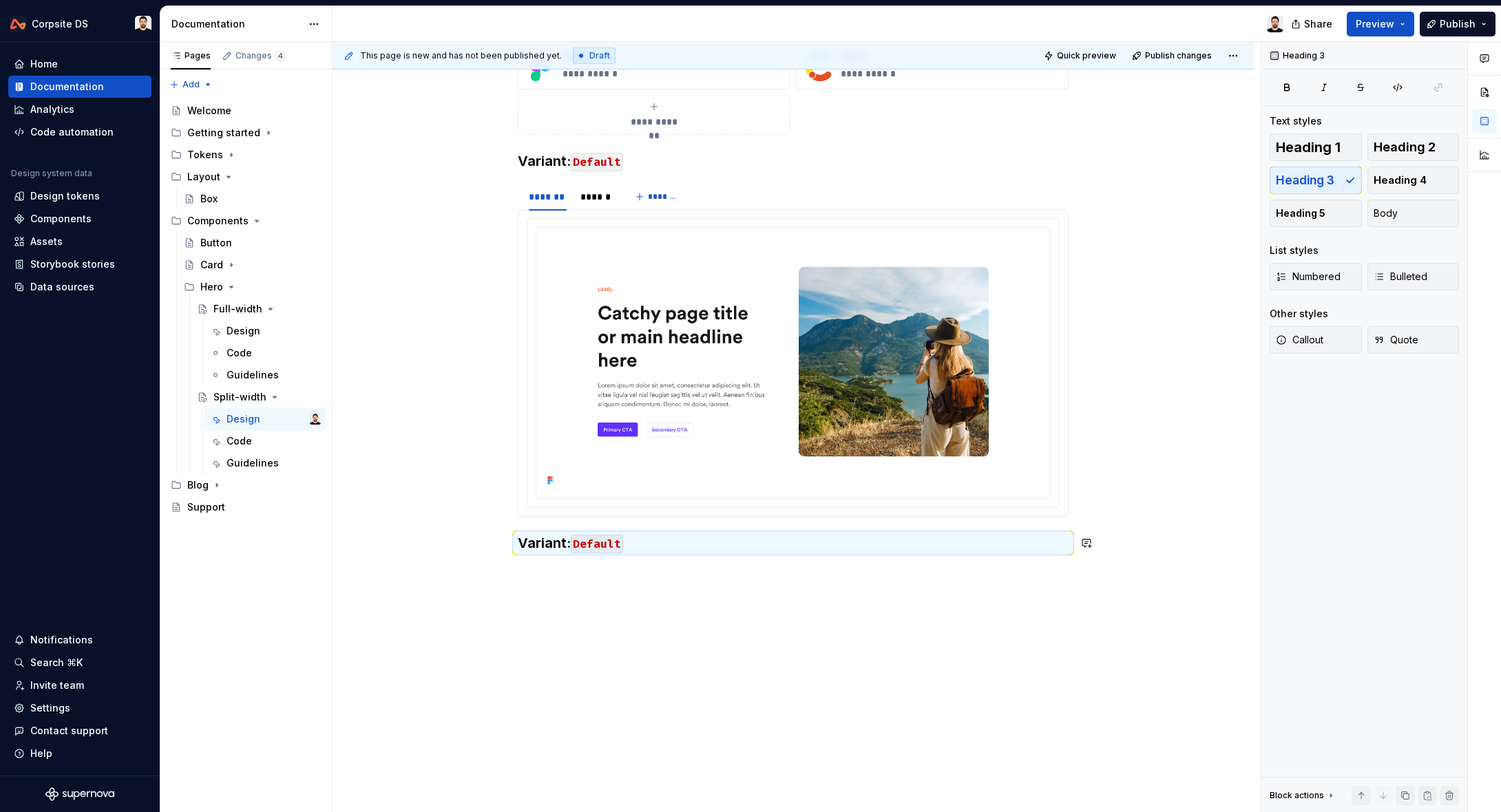
click at [566, 587] on div "**********" at bounding box center [793, 412] width 921 height 802
click at [505, 225] on span at bounding box center [504, 224] width 11 height 19
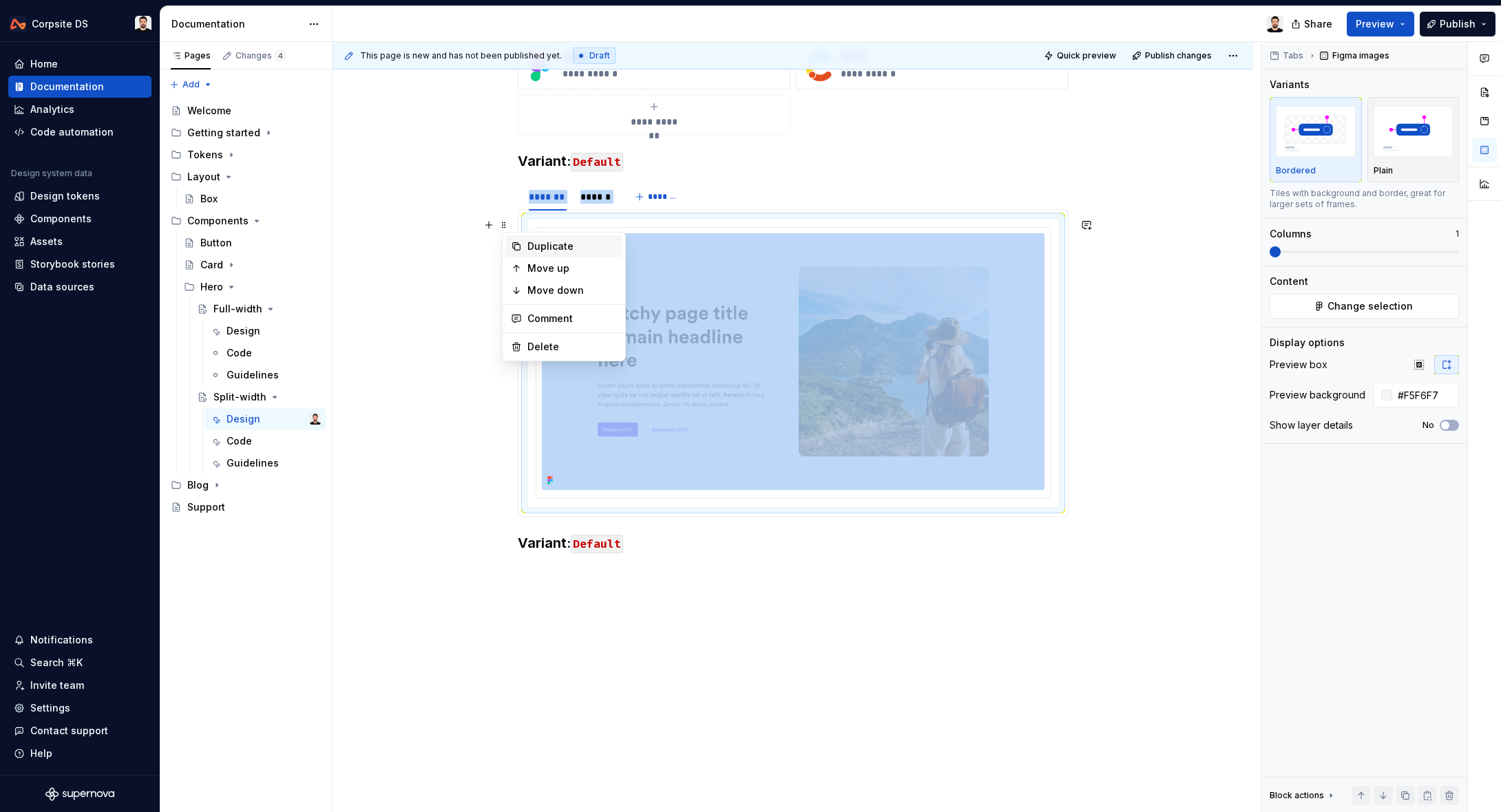
click at [546, 248] on div "Duplicate" at bounding box center [571, 246] width 89 height 14
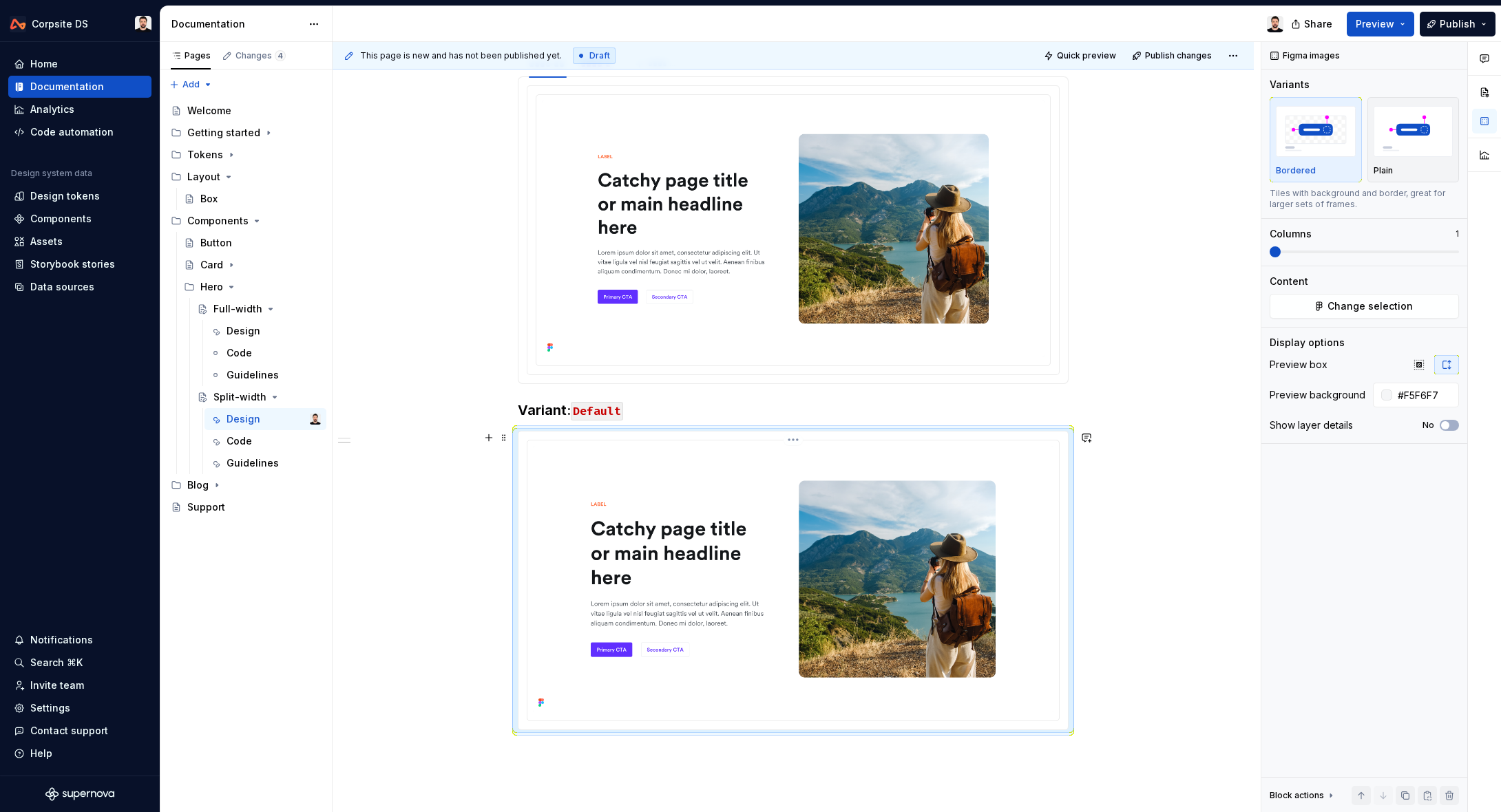
scroll to position [476, 0]
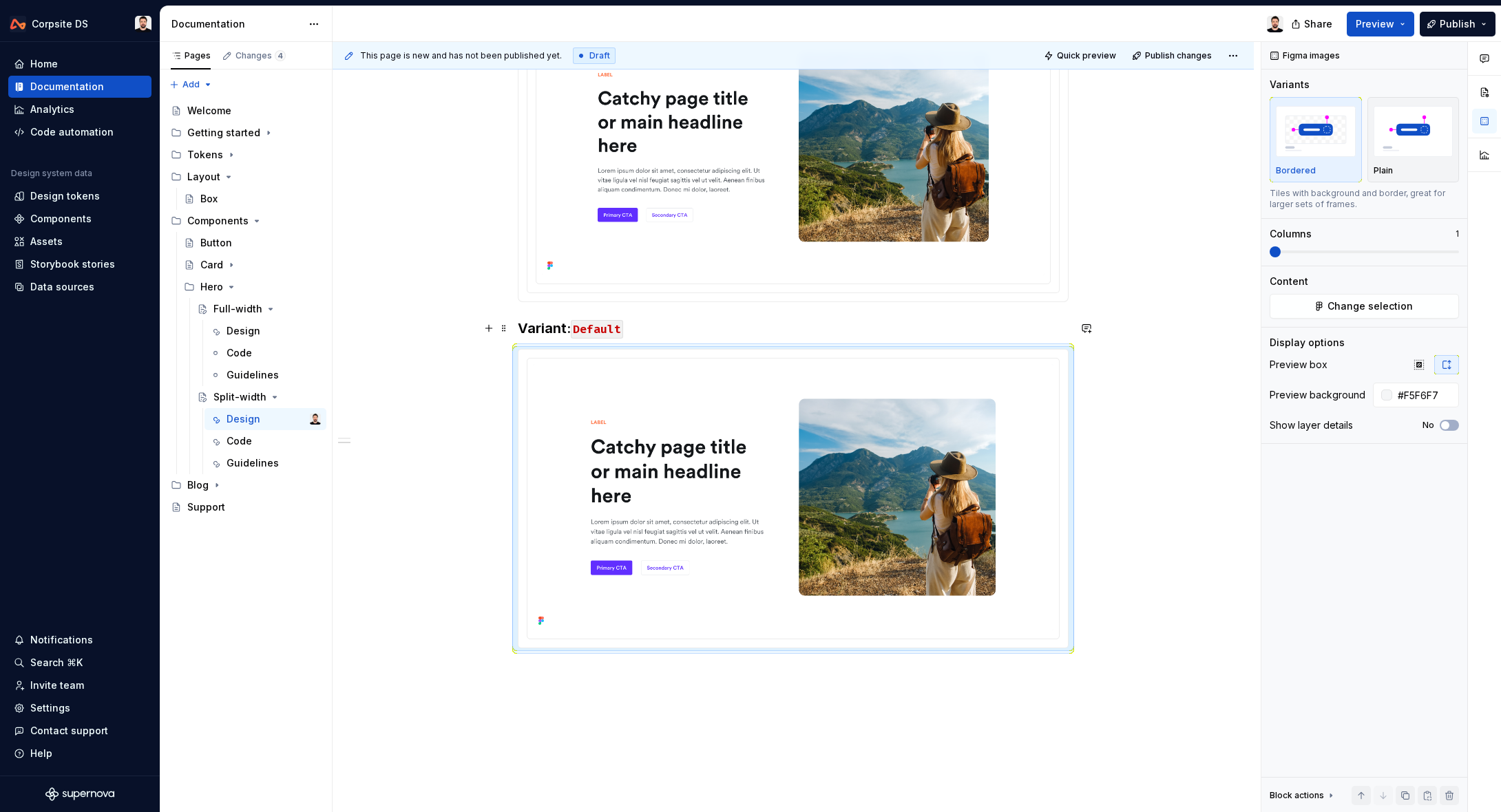
click at [519, 328] on div "**********" at bounding box center [793, 352] width 921 height 1112
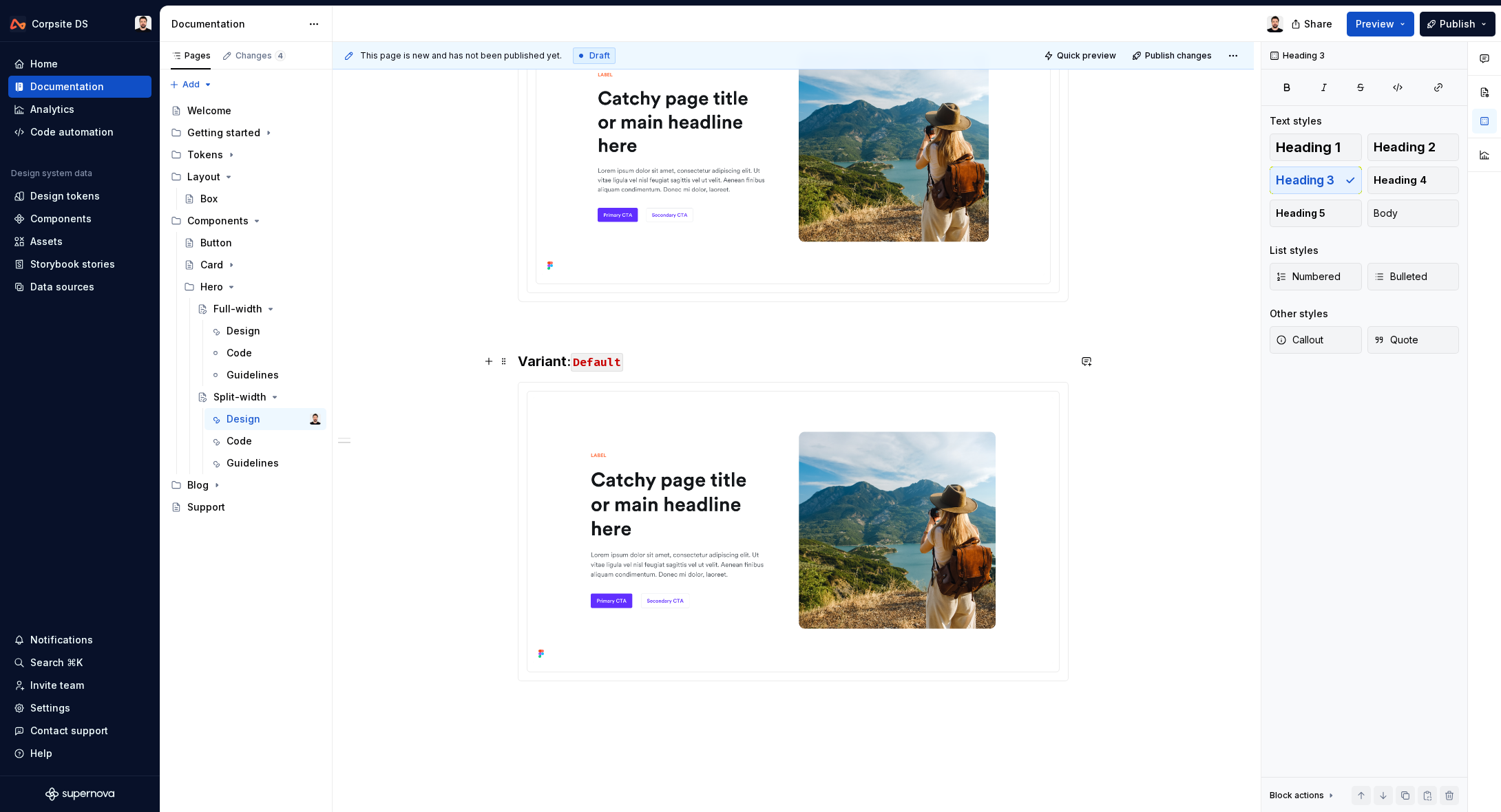
scroll to position [603, 0]
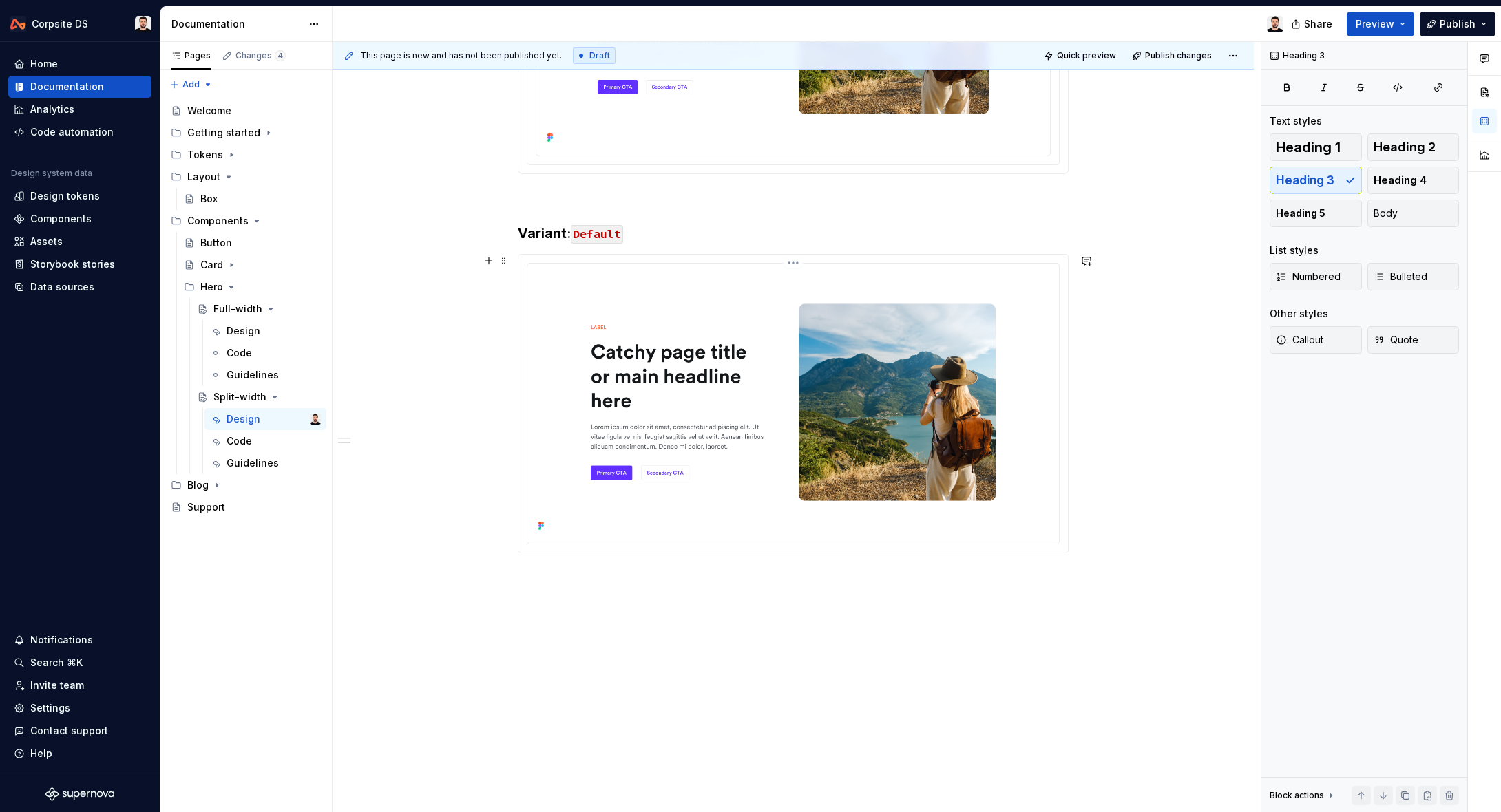
drag, startPoint x: 709, startPoint y: 362, endPoint x: 721, endPoint y: 354, distance: 14.4
click at [710, 362] on img at bounding box center [793, 401] width 520 height 265
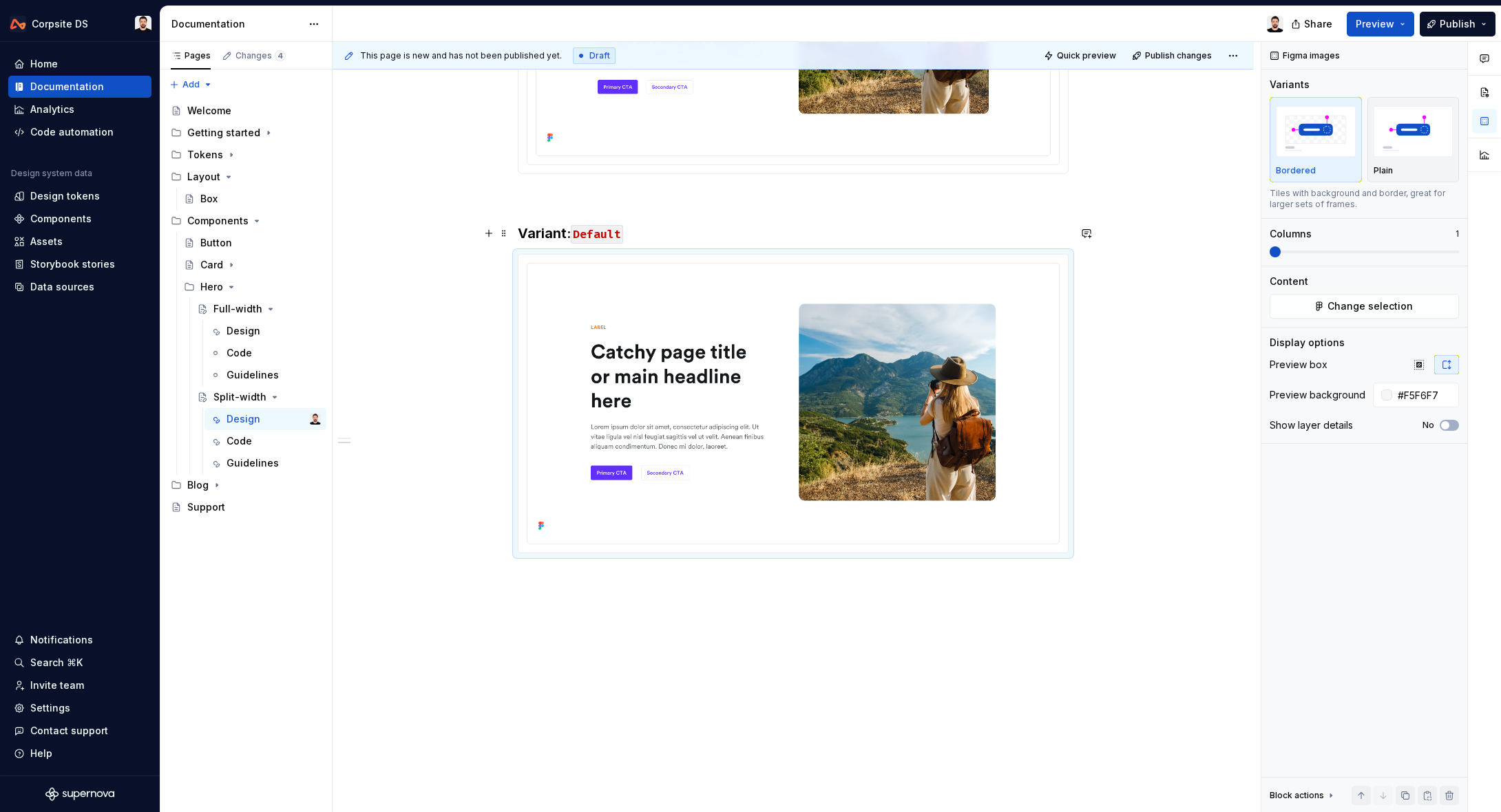
click at [601, 235] on code "Default" at bounding box center [597, 234] width 52 height 18
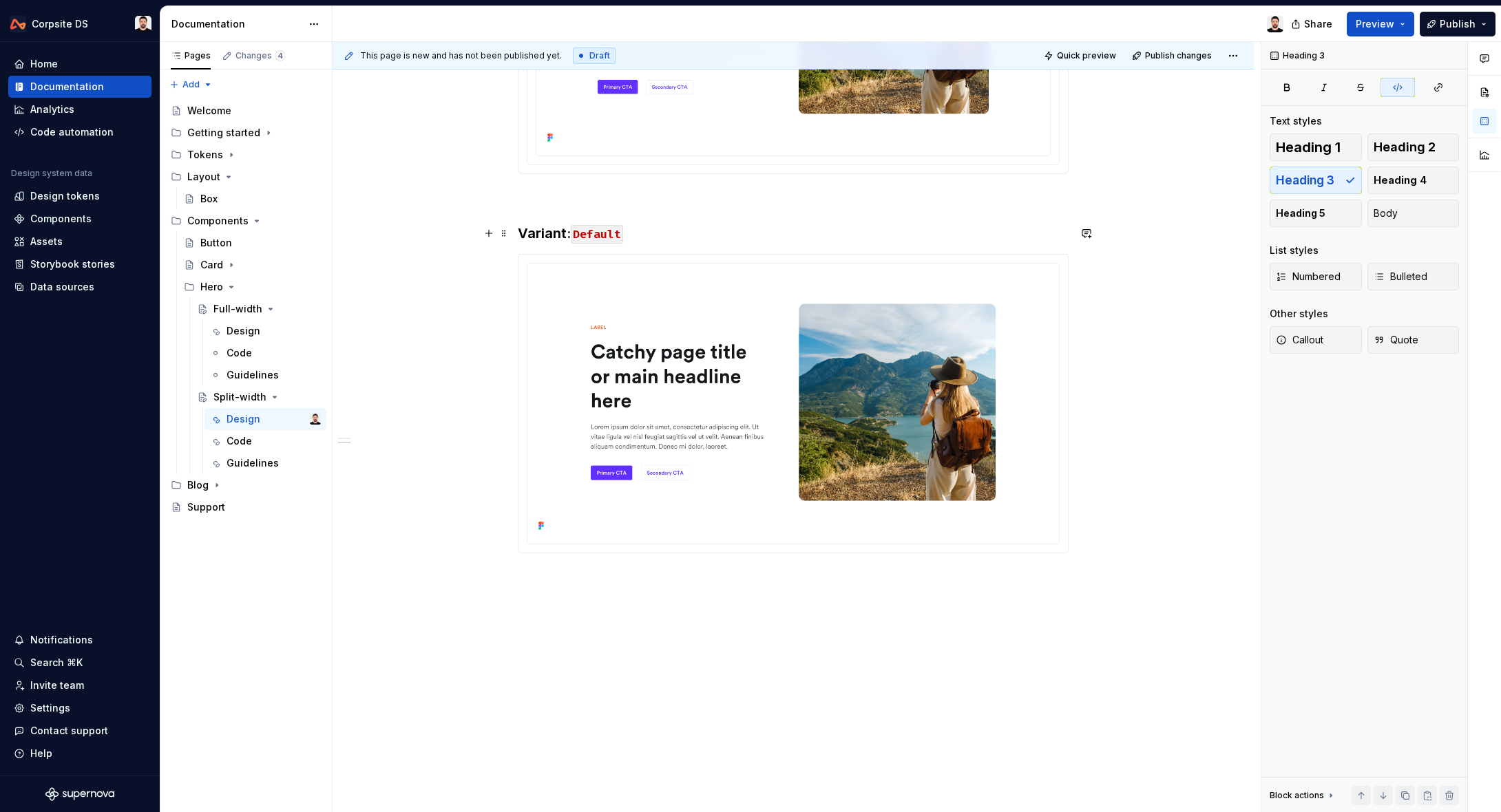
click at [601, 235] on code "Default" at bounding box center [597, 234] width 52 height 18
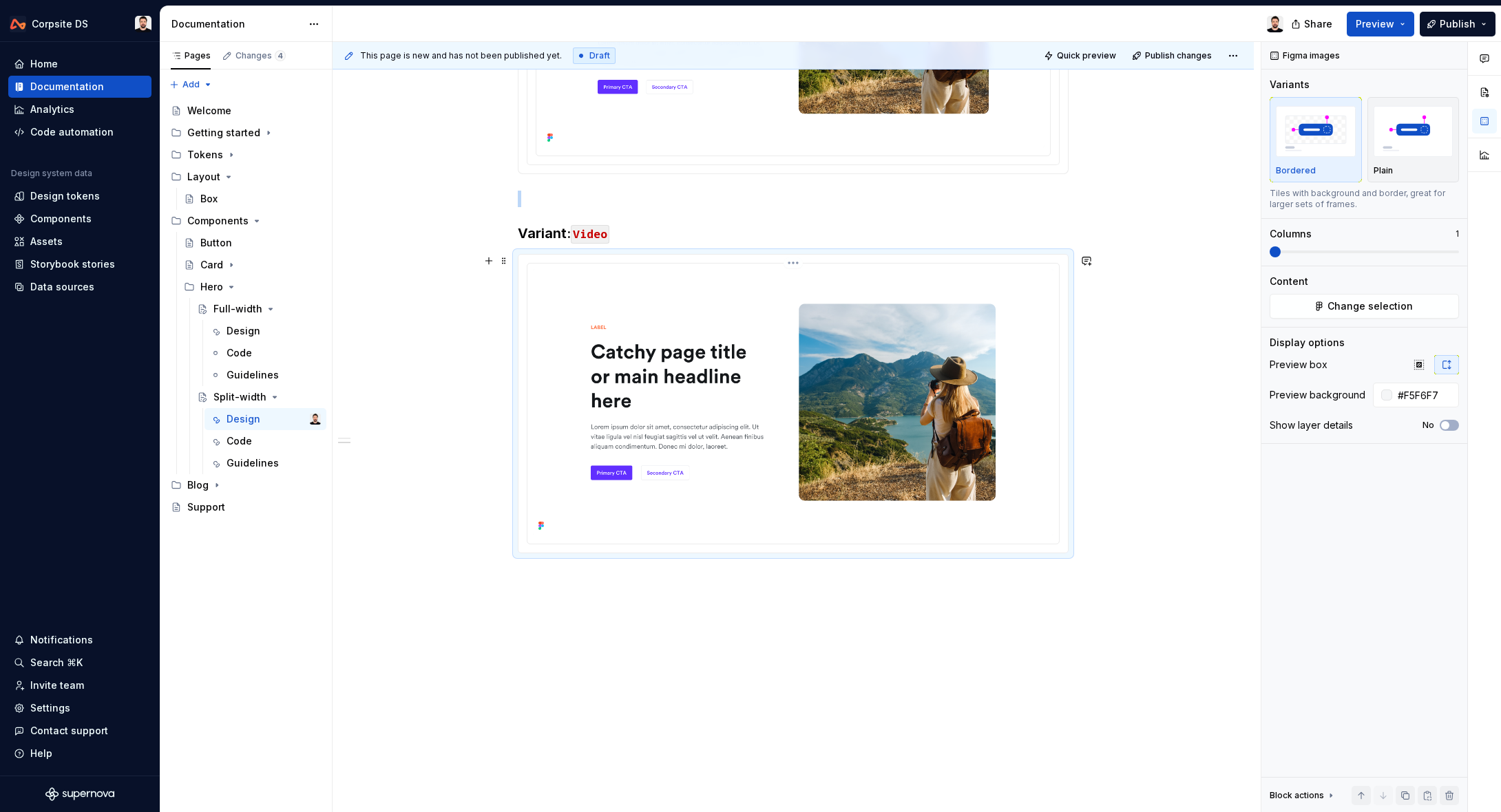
click at [637, 276] on img at bounding box center [793, 401] width 520 height 265
click at [1370, 313] on button "Change selection" at bounding box center [1364, 306] width 189 height 25
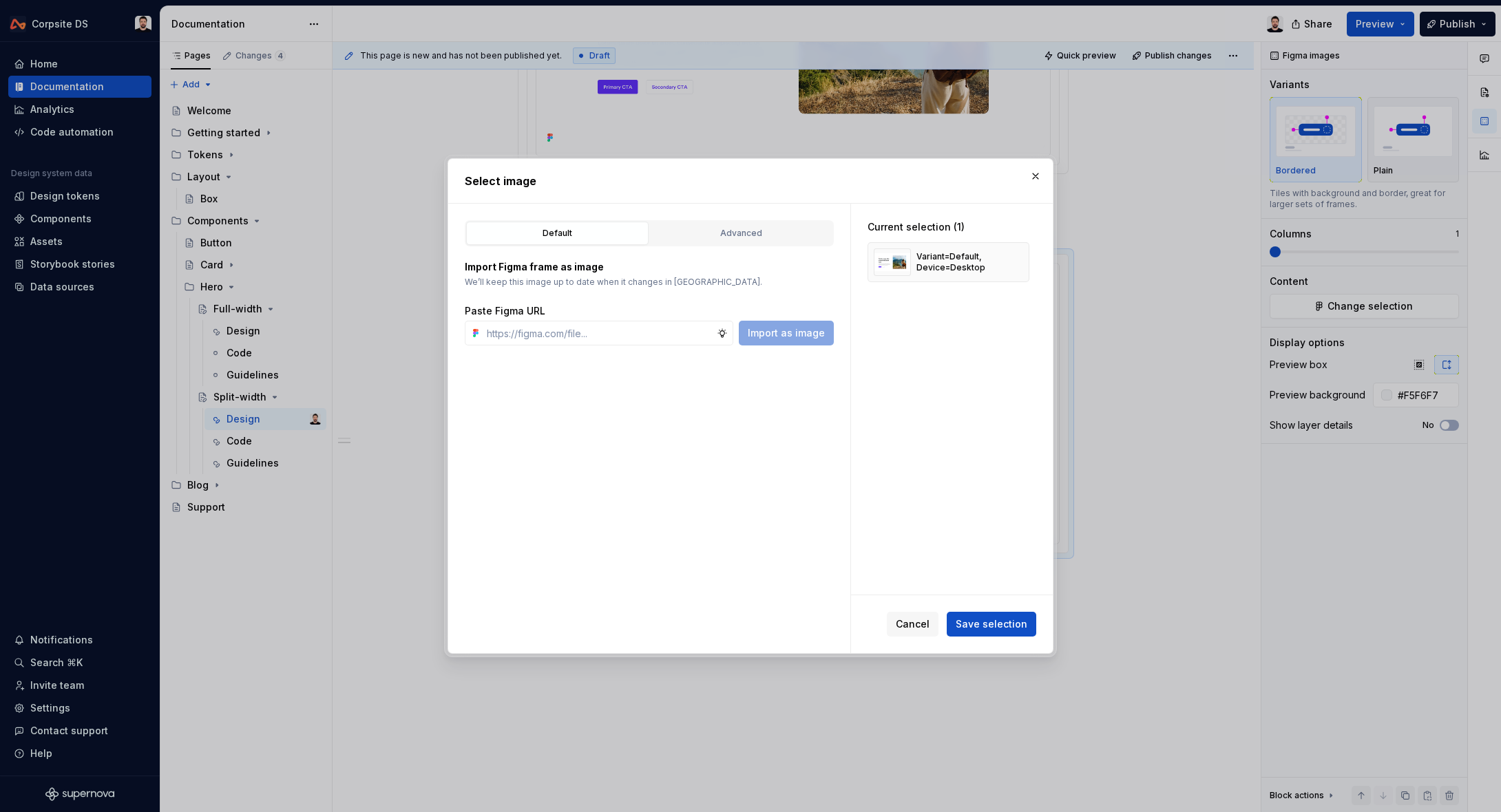
drag, startPoint x: 1021, startPoint y: 260, endPoint x: 954, endPoint y: 287, distance: 72.2
click at [1003, 269] on div "Variant=Default, Device=Desktop" at bounding box center [948, 262] width 162 height 40
click at [680, 332] on input "text" at bounding box center [598, 333] width 235 height 25
paste input "[URL][DOMAIN_NAME]"
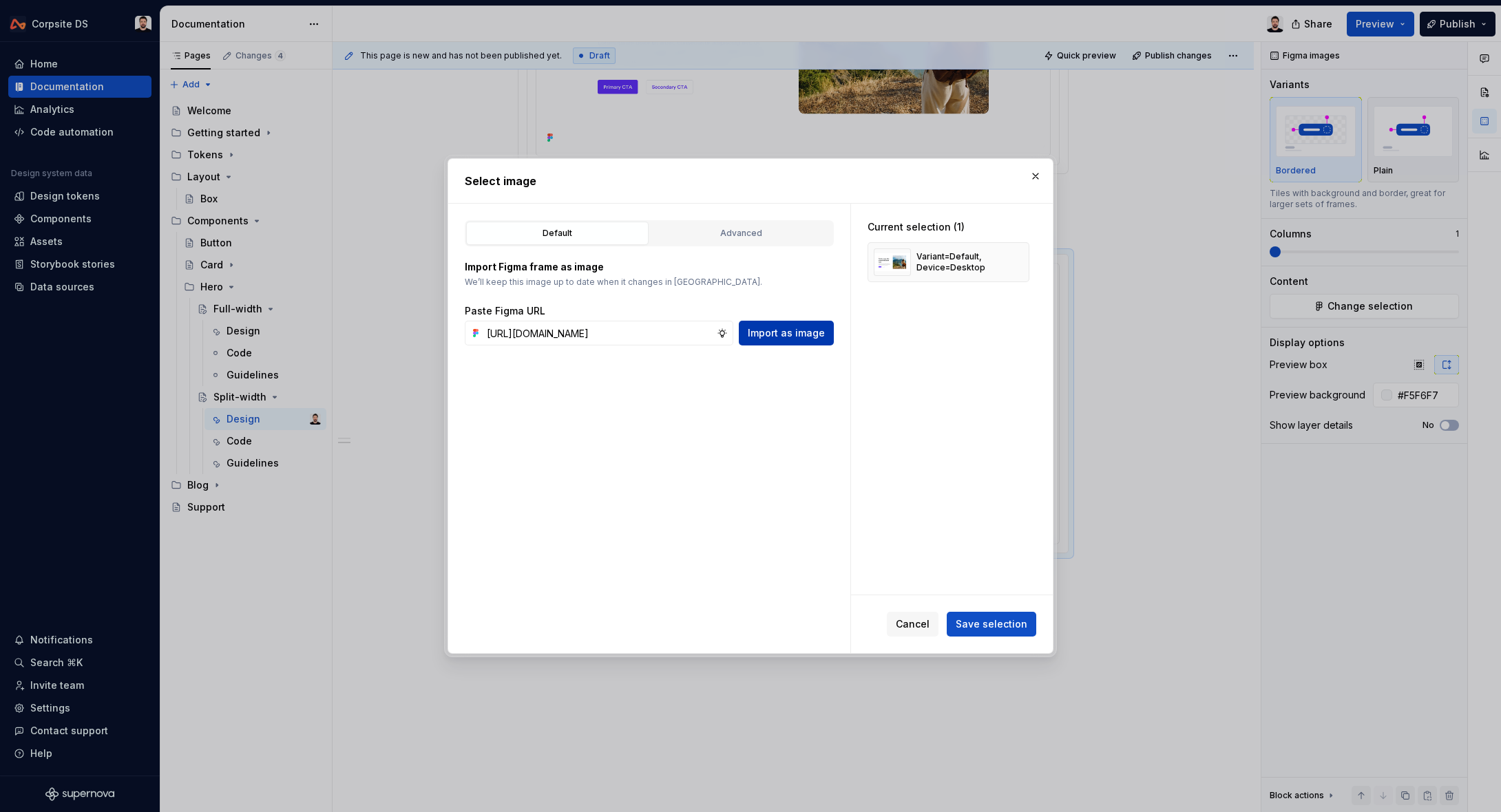
click at [797, 333] on span "Import as image" at bounding box center [786, 333] width 77 height 14
click at [1020, 263] on button "button" at bounding box center [1013, 262] width 19 height 19
click at [1000, 627] on span "Save selection" at bounding box center [991, 624] width 72 height 14
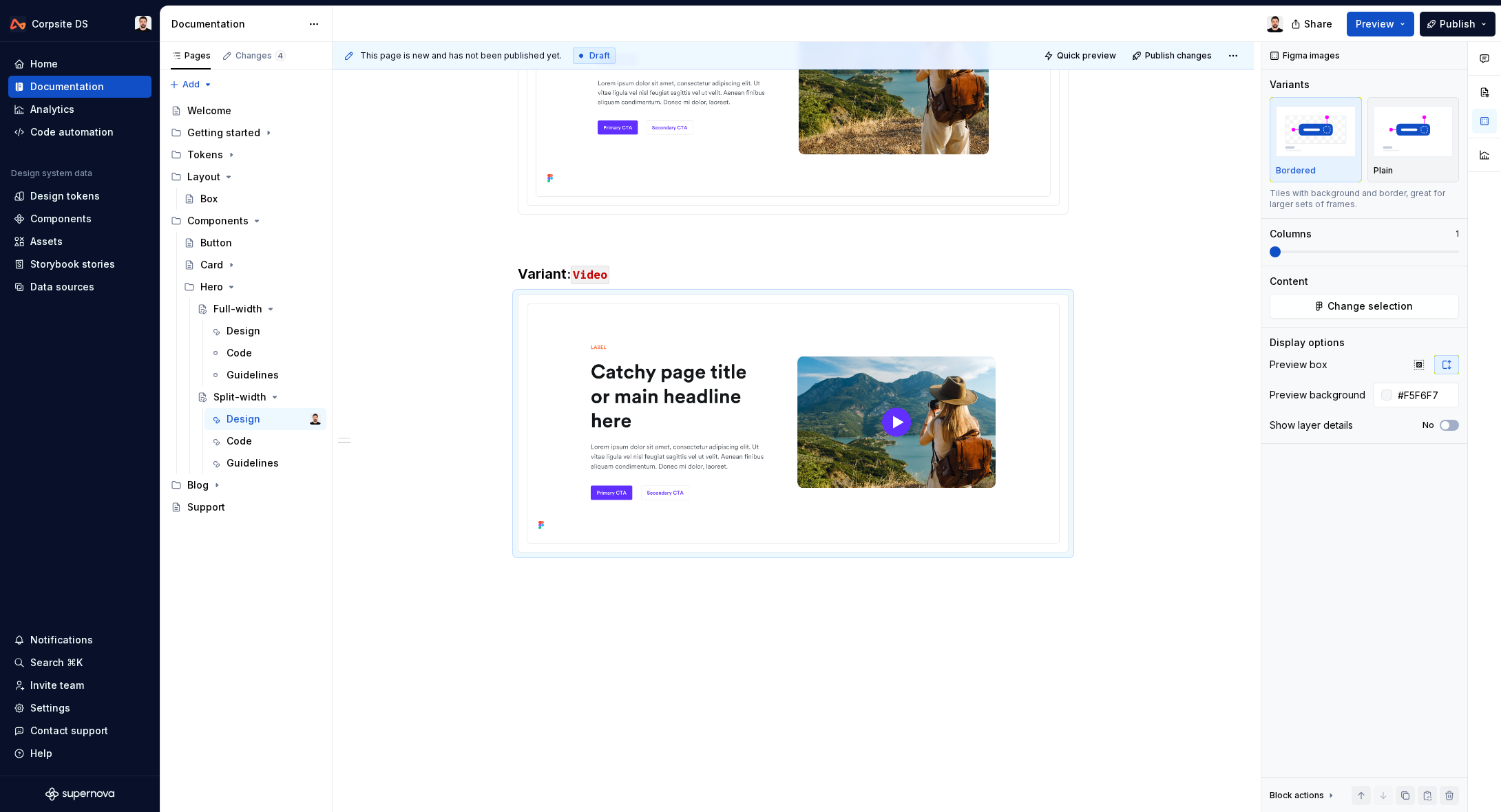
scroll to position [562, 0]
click at [636, 387] on img at bounding box center [793, 423] width 520 height 225
click at [1326, 309] on button "Change selection" at bounding box center [1364, 306] width 189 height 25
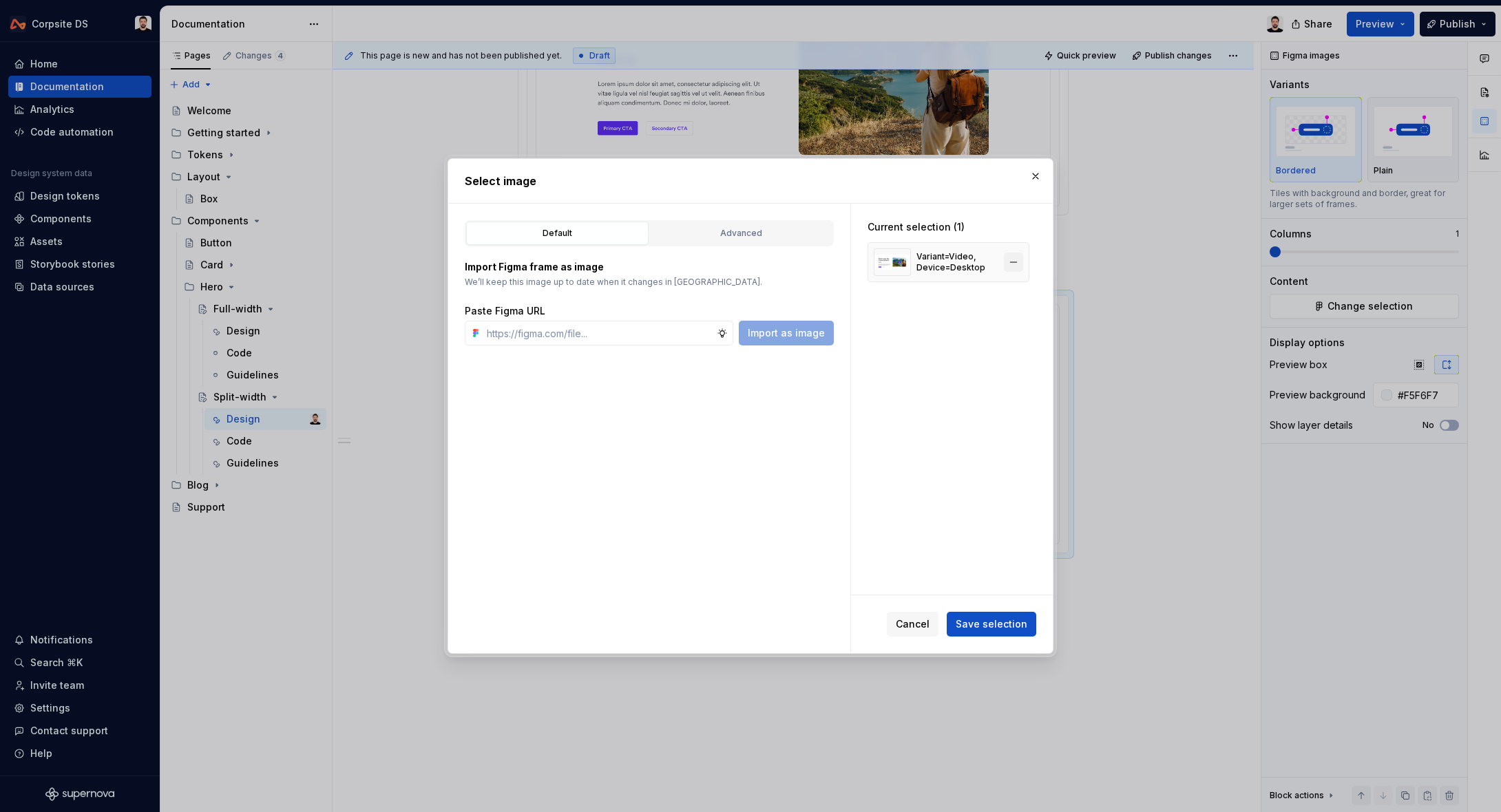
click at [1018, 263] on button "button" at bounding box center [1013, 262] width 19 height 19
click at [696, 330] on input "text" at bounding box center [598, 333] width 235 height 25
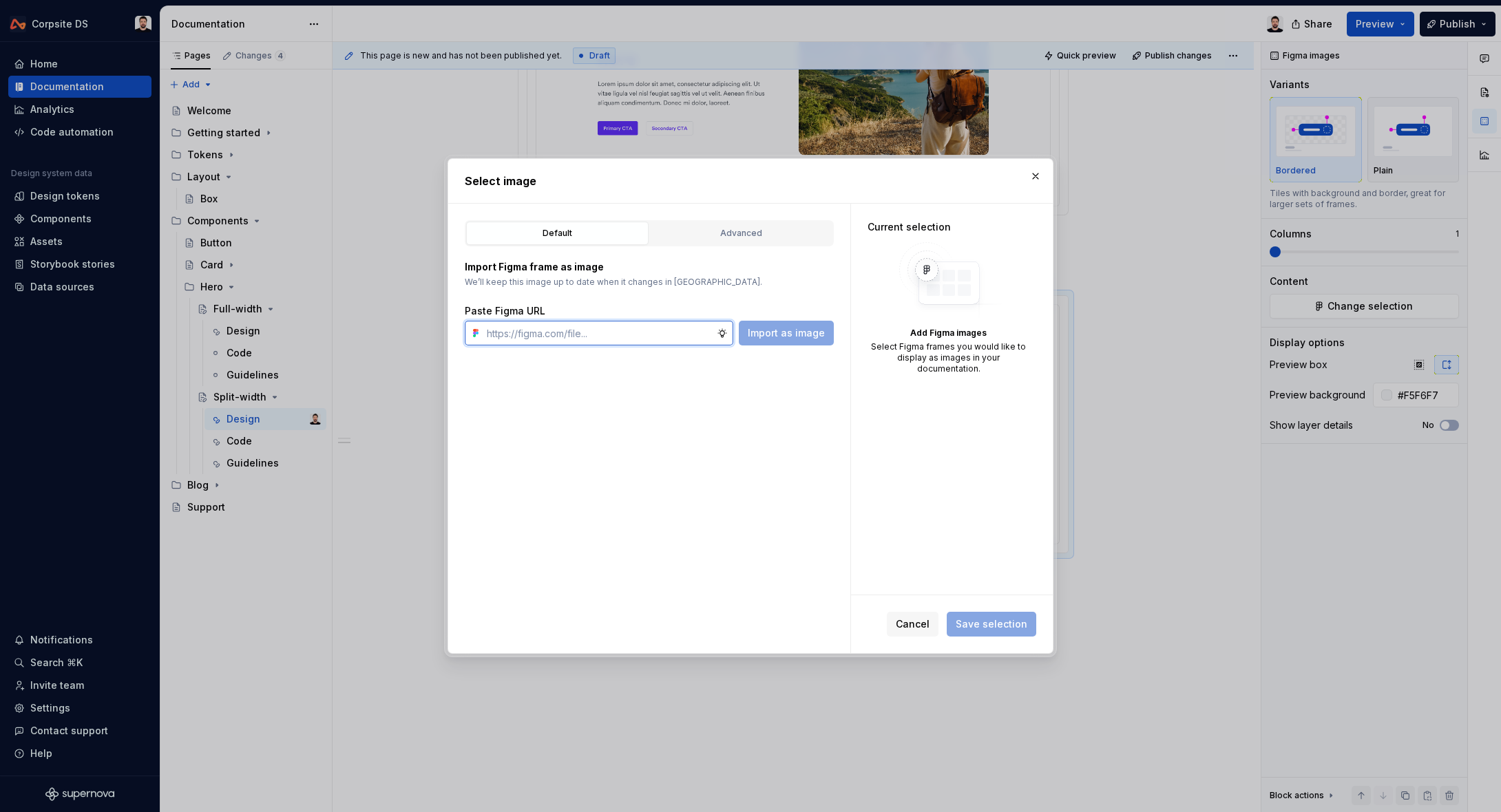
paste input "[URL][DOMAIN_NAME]"
click at [800, 328] on span "Import as image" at bounding box center [786, 333] width 77 height 14
click at [978, 613] on button "Save selection" at bounding box center [991, 624] width 89 height 25
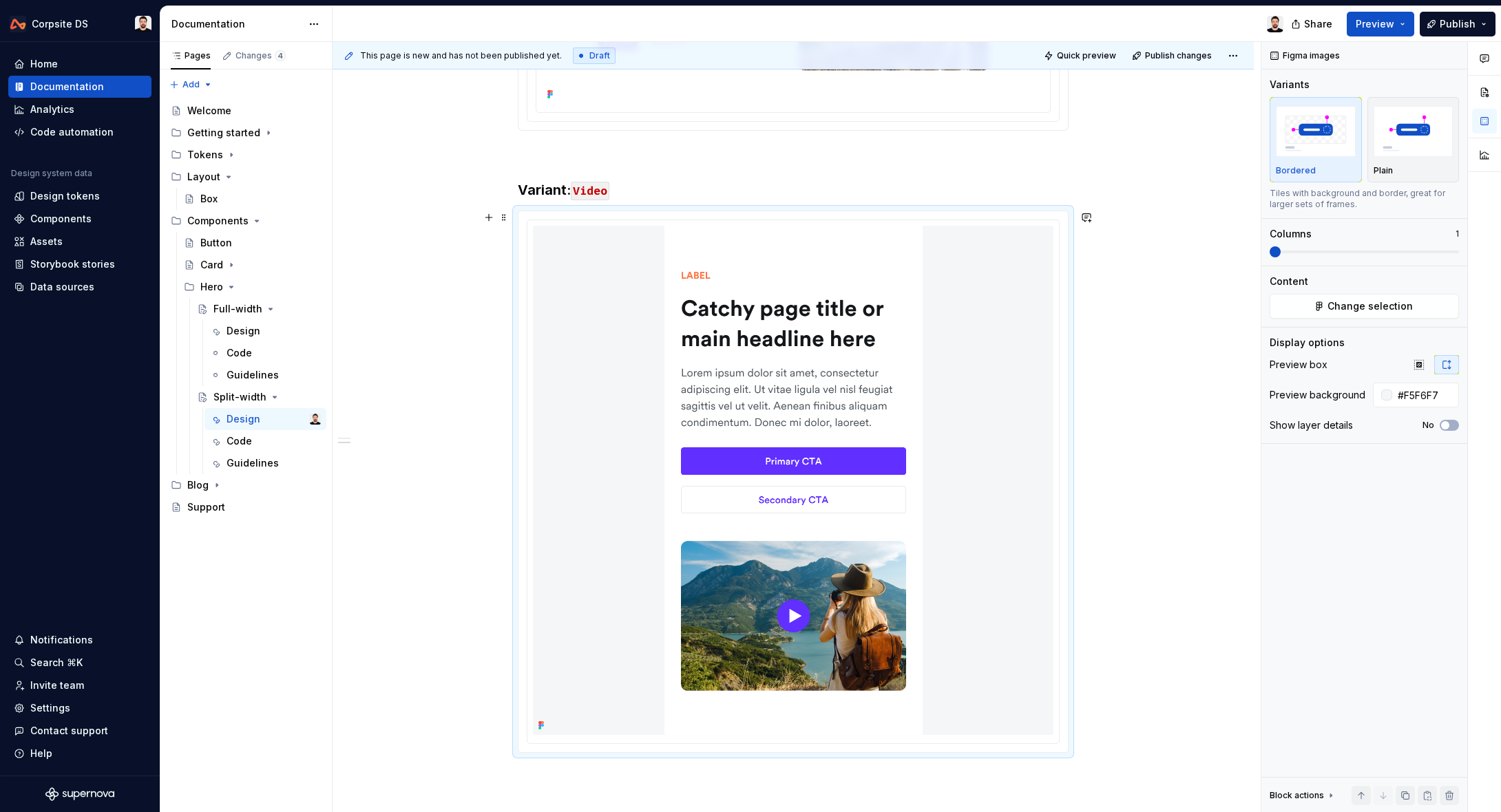
scroll to position [646, 0]
click at [460, 380] on div "**********" at bounding box center [793, 319] width 921 height 1387
click at [635, 335] on div at bounding box center [793, 480] width 520 height 509
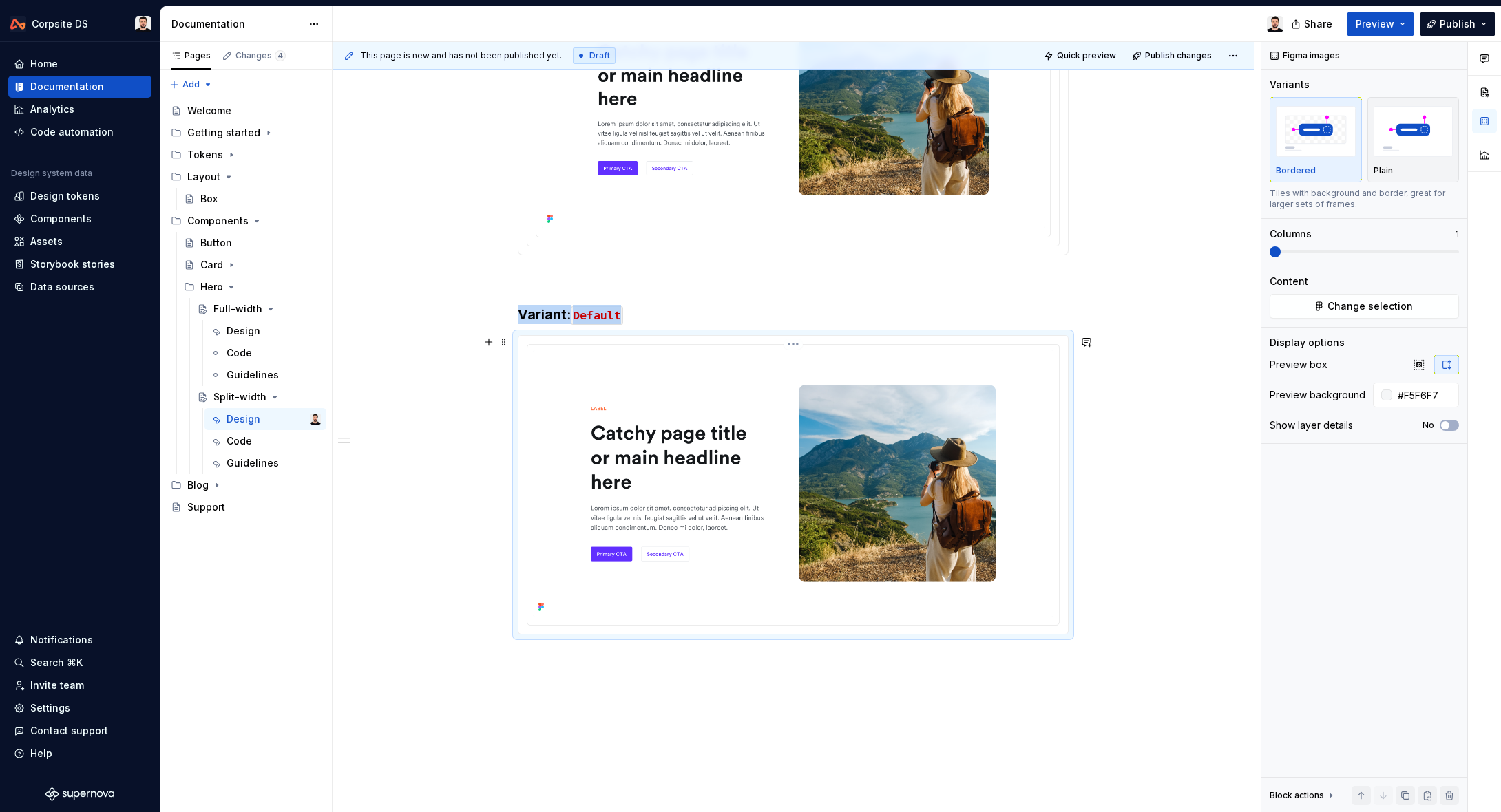
scroll to position [525, 0]
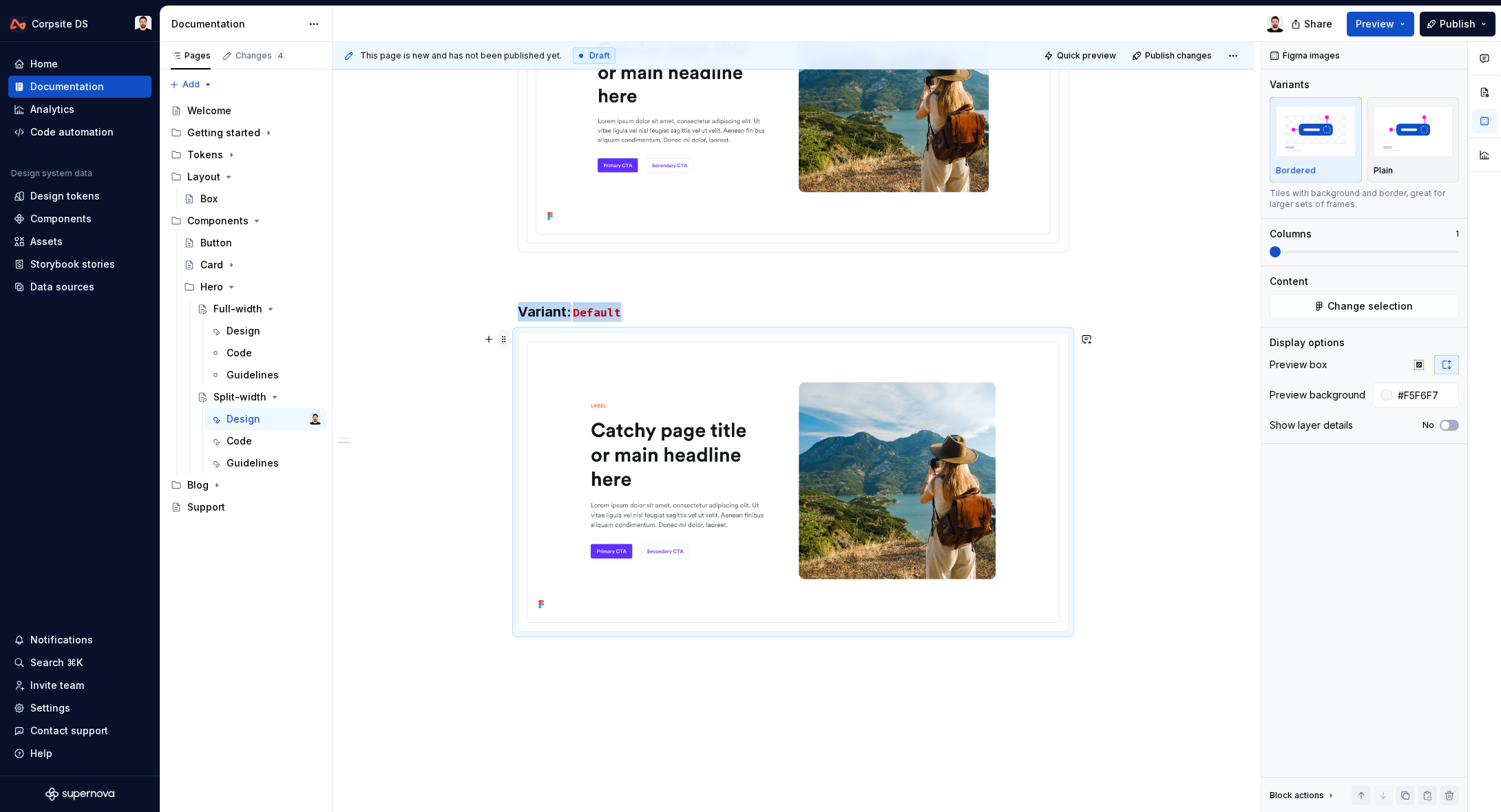
click at [507, 341] on span at bounding box center [504, 339] width 11 height 19
click at [570, 458] on div "Delete" at bounding box center [571, 461] width 89 height 14
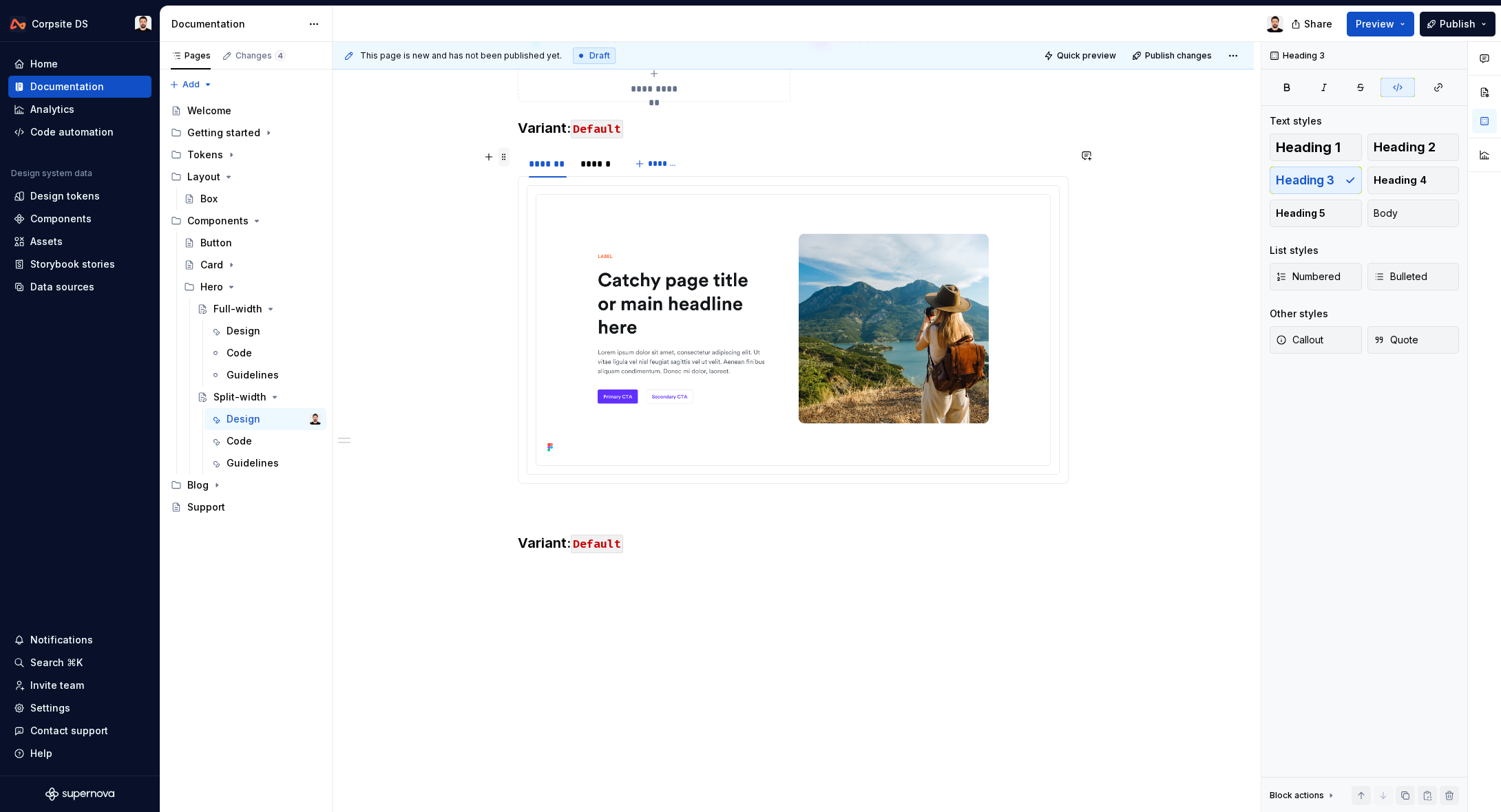
click at [509, 162] on span at bounding box center [504, 157] width 11 height 19
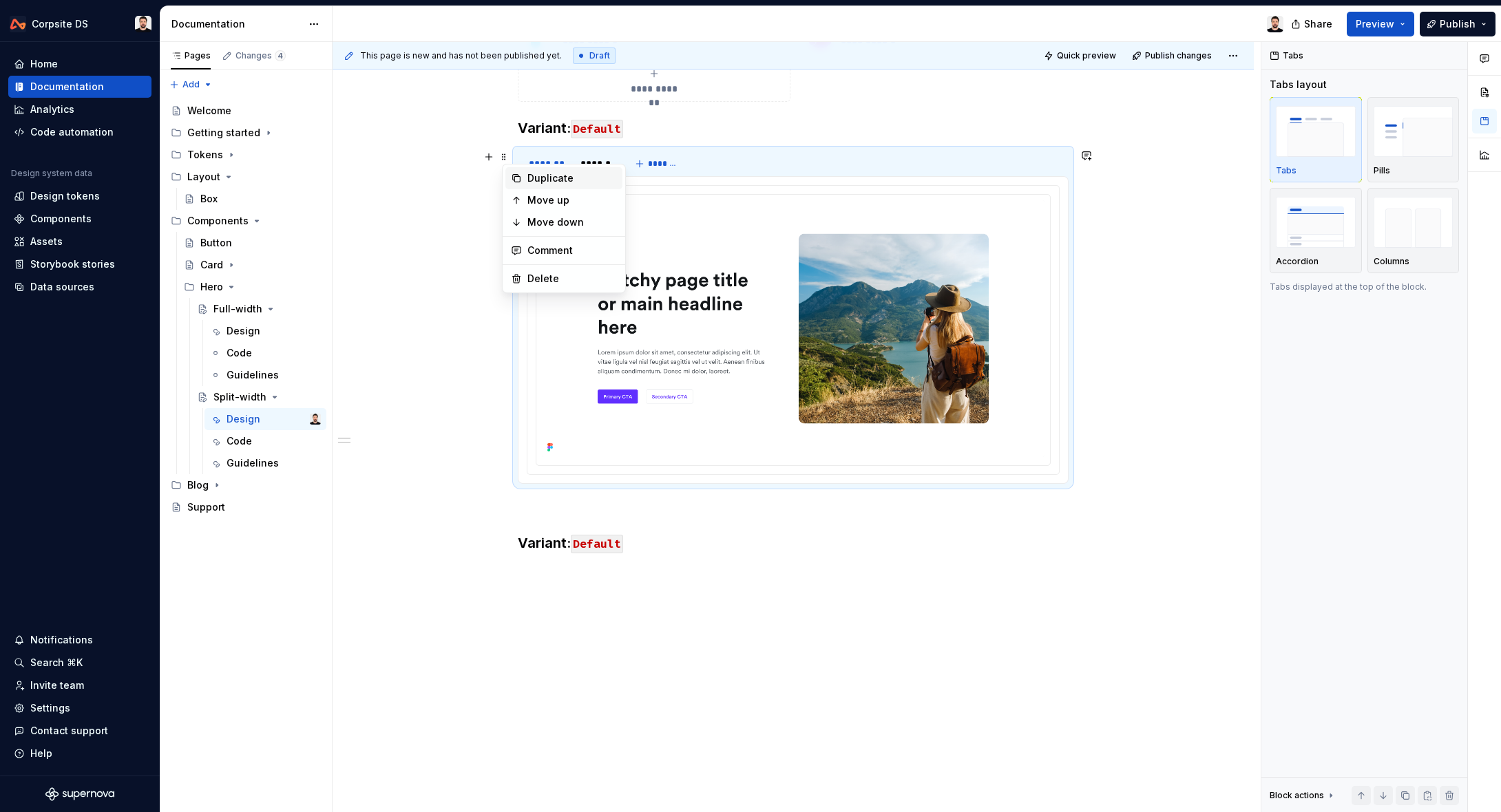
click at [562, 177] on div "Duplicate" at bounding box center [571, 179] width 89 height 14
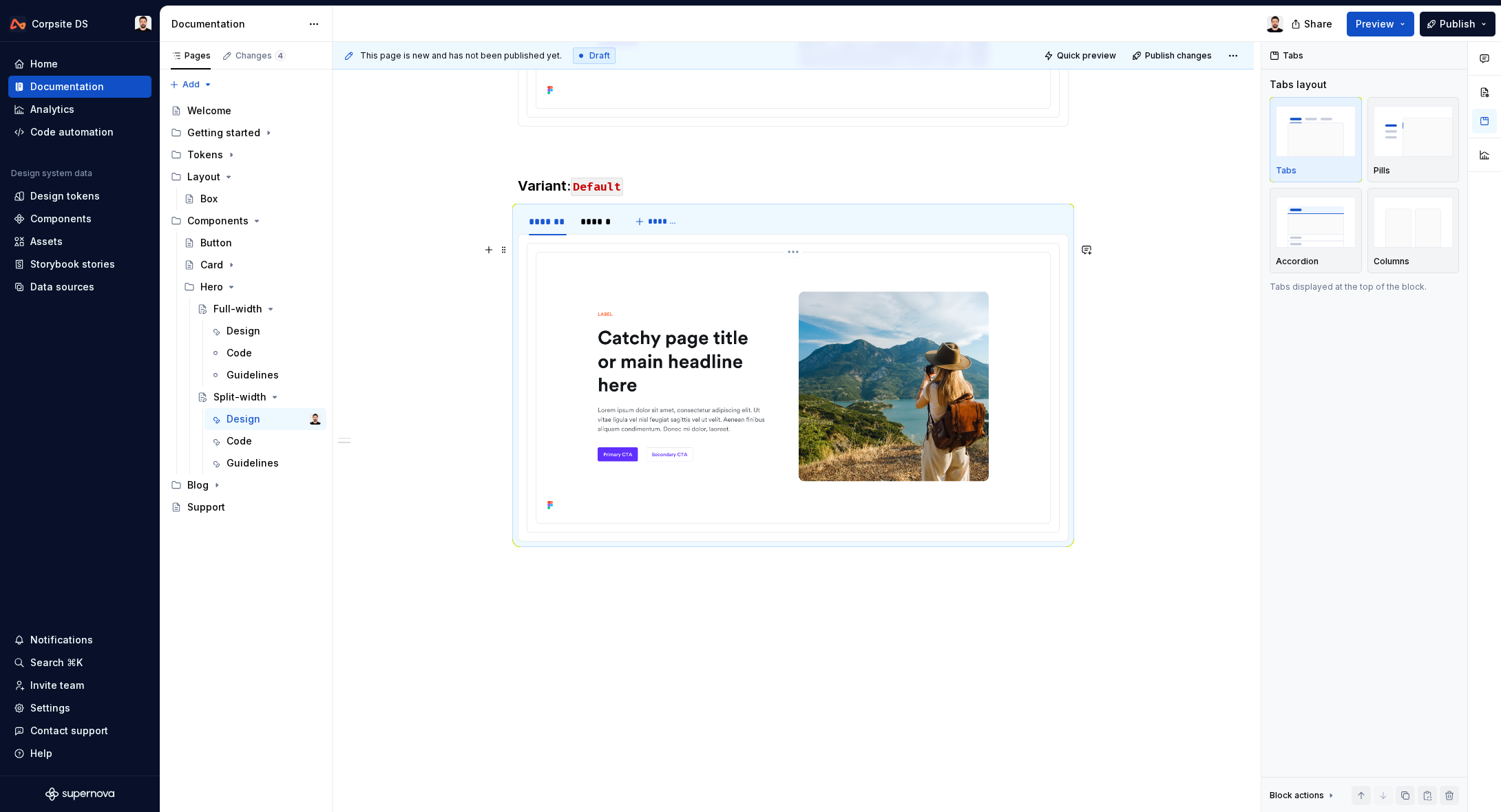
scroll to position [606, 0]
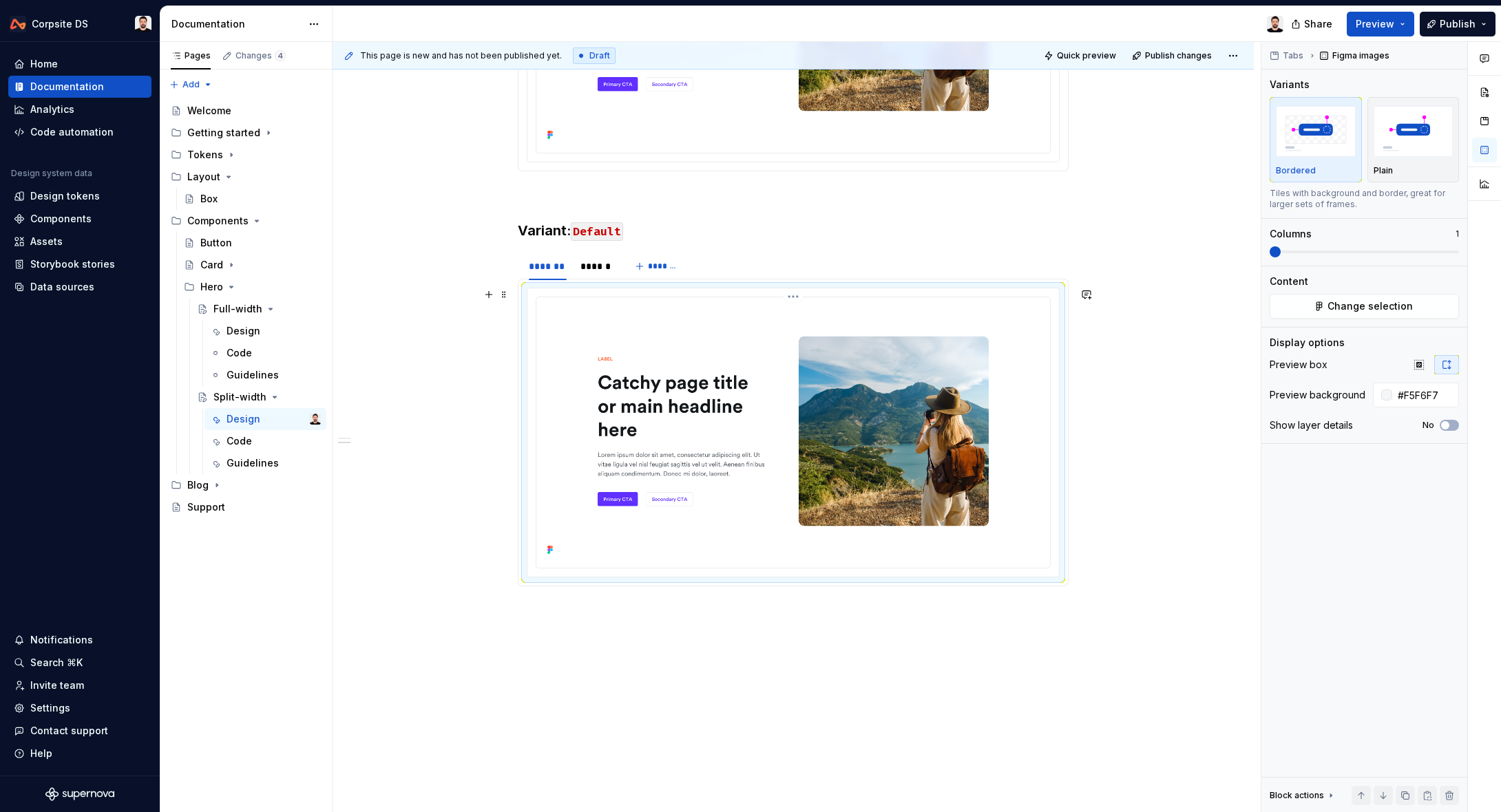
click at [645, 322] on img at bounding box center [793, 431] width 503 height 257
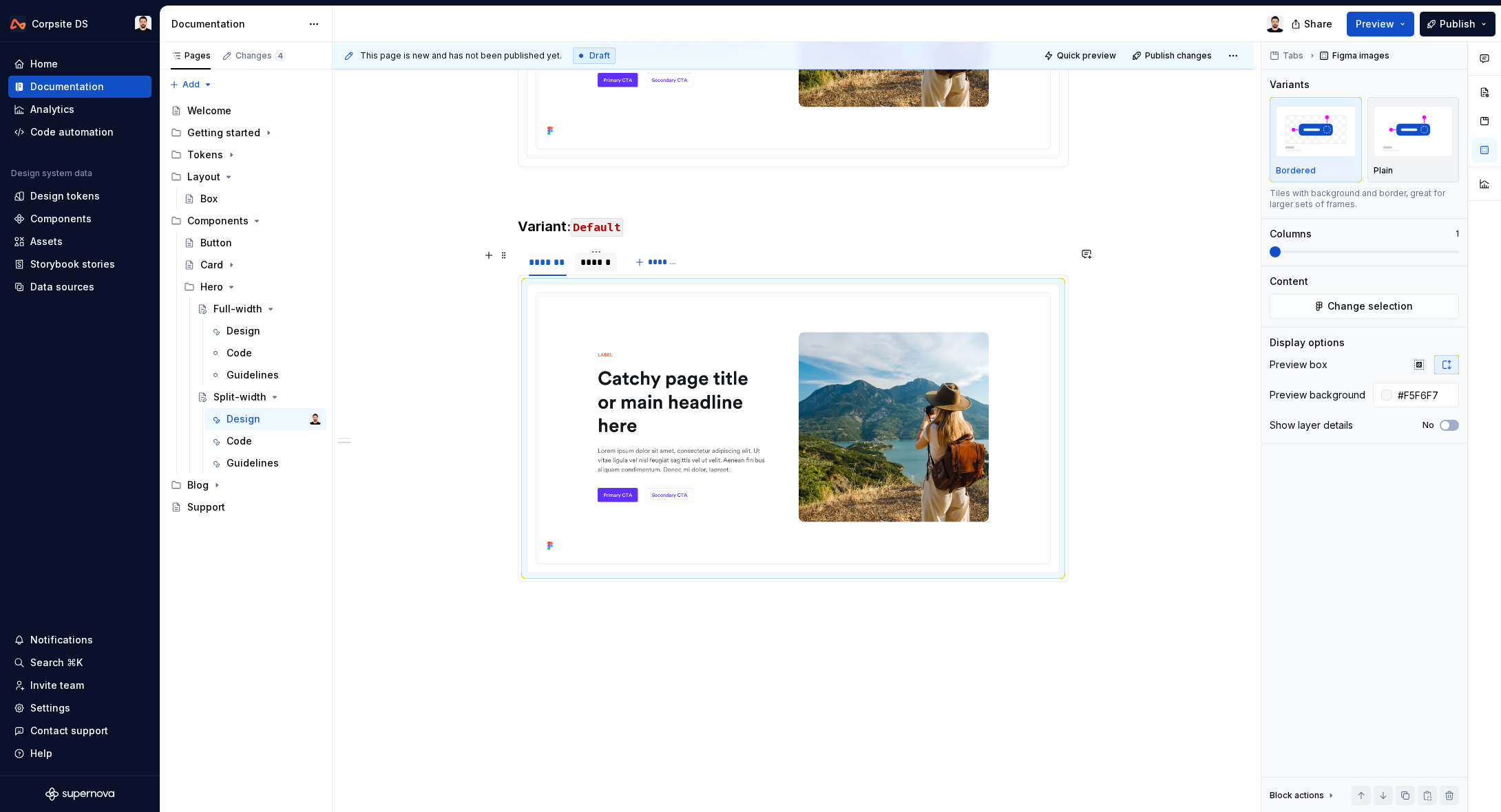
click at [604, 261] on div "******" at bounding box center [596, 263] width 31 height 14
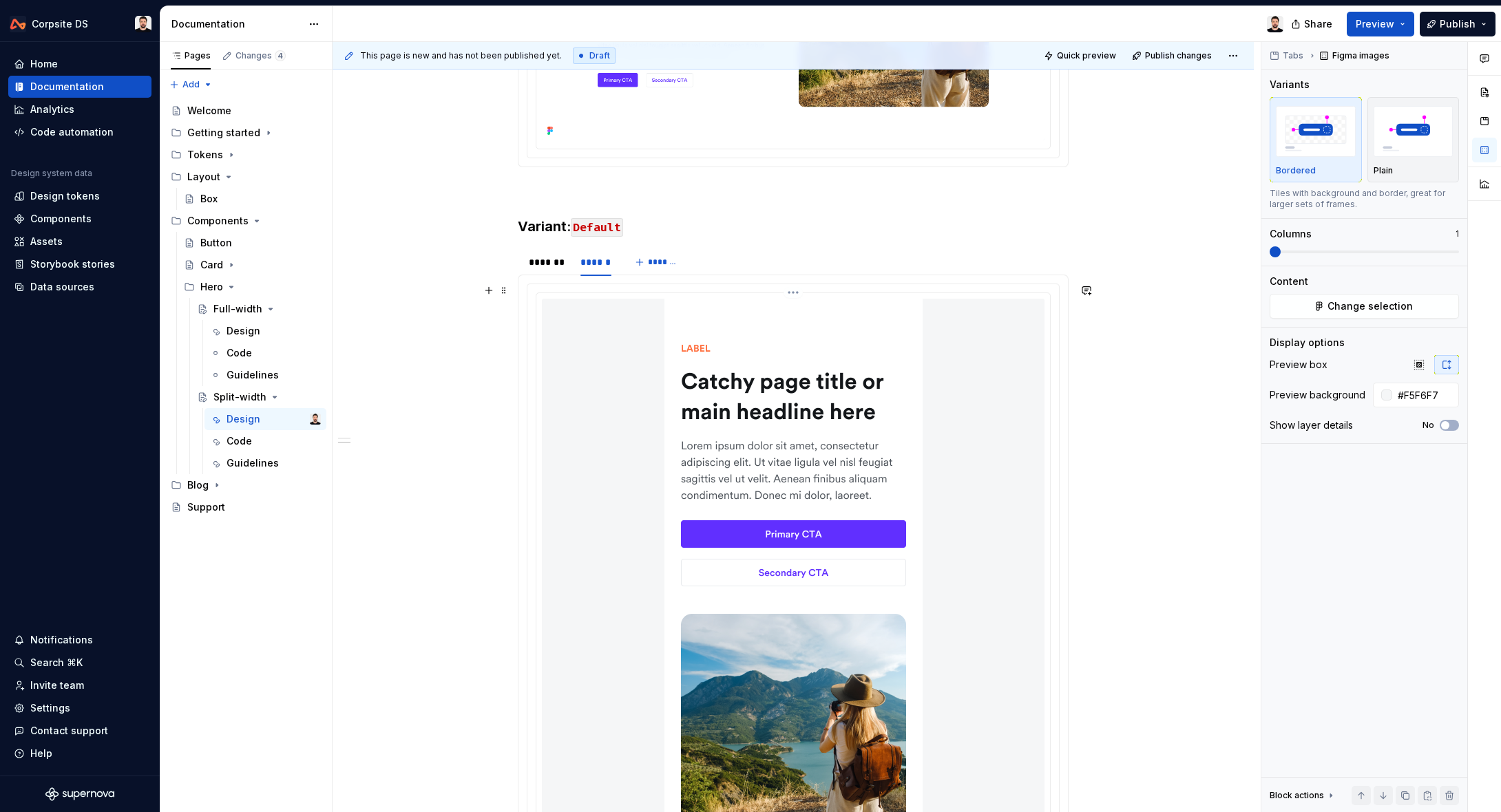
click at [741, 358] on img at bounding box center [793, 591] width 258 height 584
click at [1313, 310] on button "Change selection" at bounding box center [1364, 306] width 189 height 25
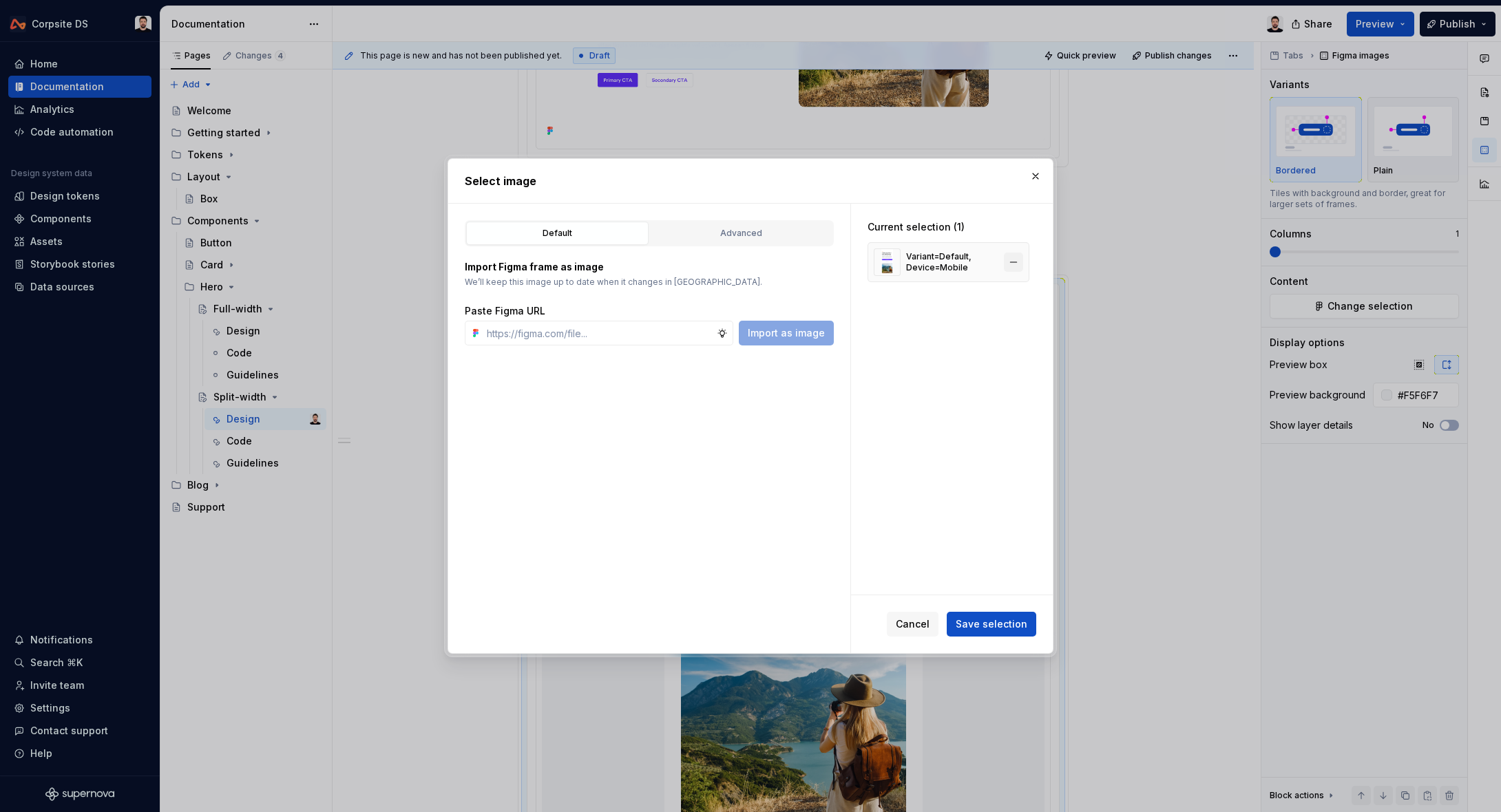
click at [1021, 257] on button "button" at bounding box center [1013, 262] width 19 height 19
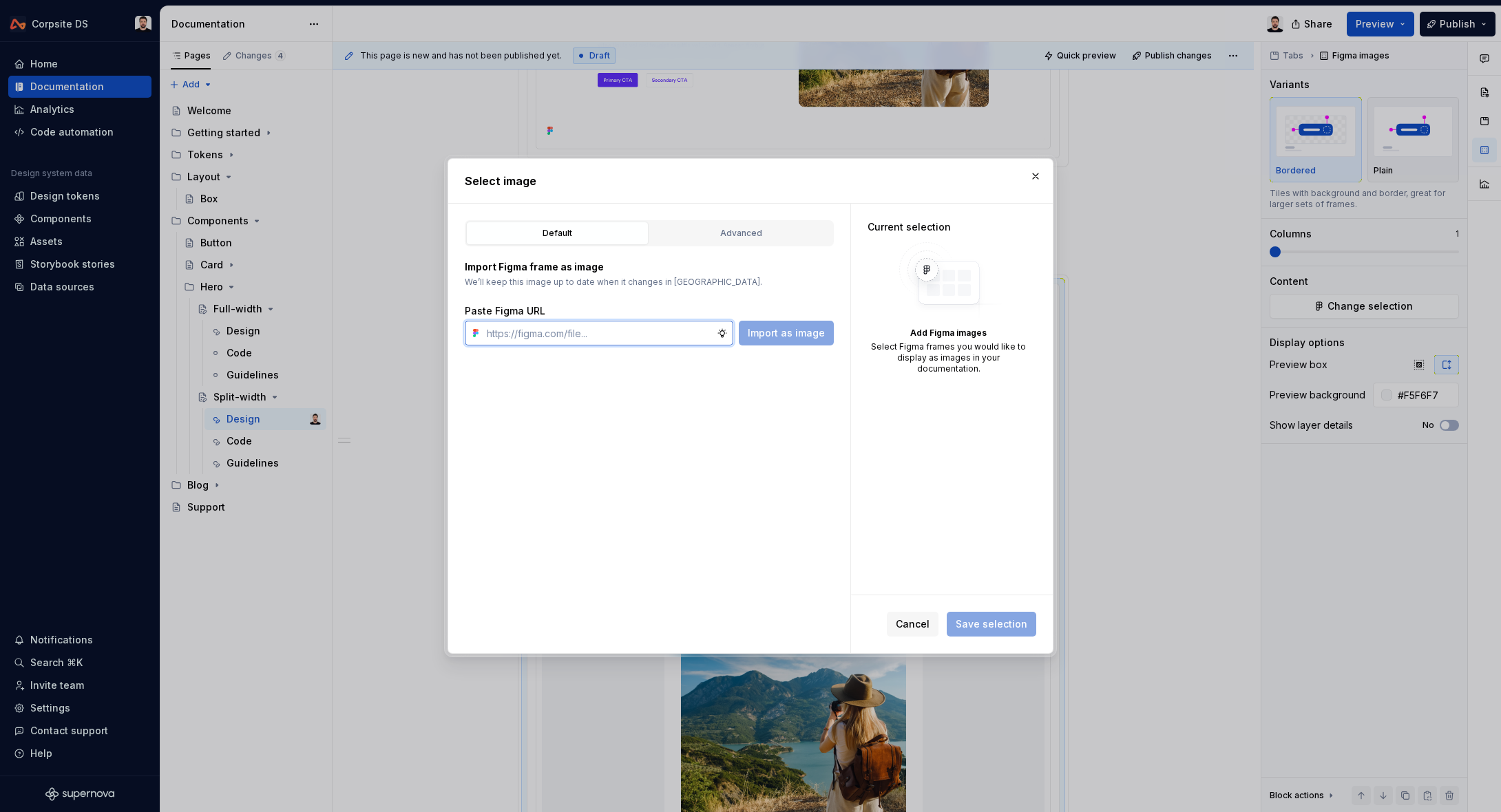
click at [662, 325] on input "text" at bounding box center [598, 333] width 235 height 25
paste input "[URL][DOMAIN_NAME]"
click at [773, 332] on span "Import as image" at bounding box center [786, 333] width 77 height 14
click at [995, 619] on span "Save selection" at bounding box center [991, 624] width 72 height 14
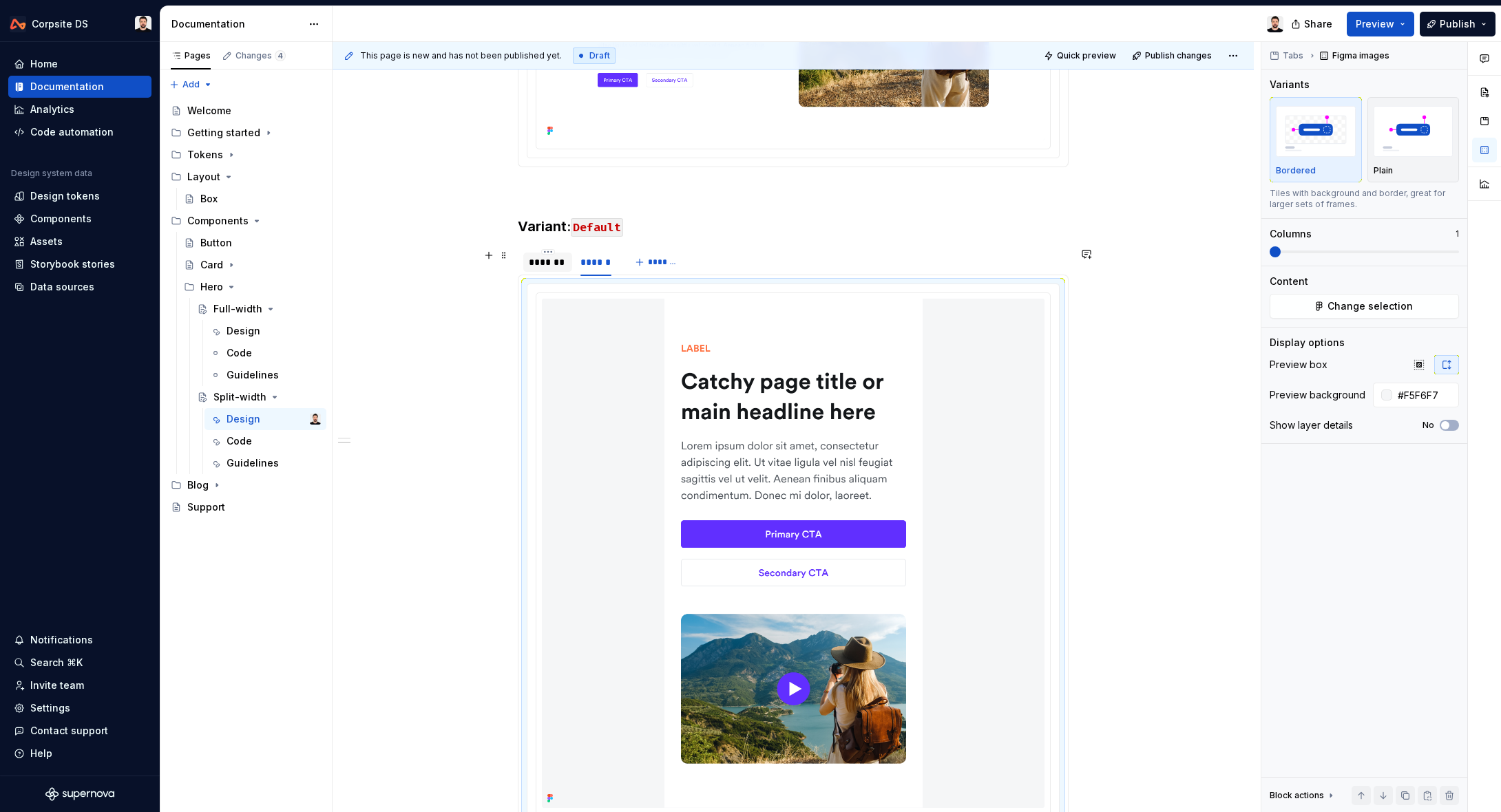
click at [543, 263] on div "*******" at bounding box center [548, 263] width 38 height 14
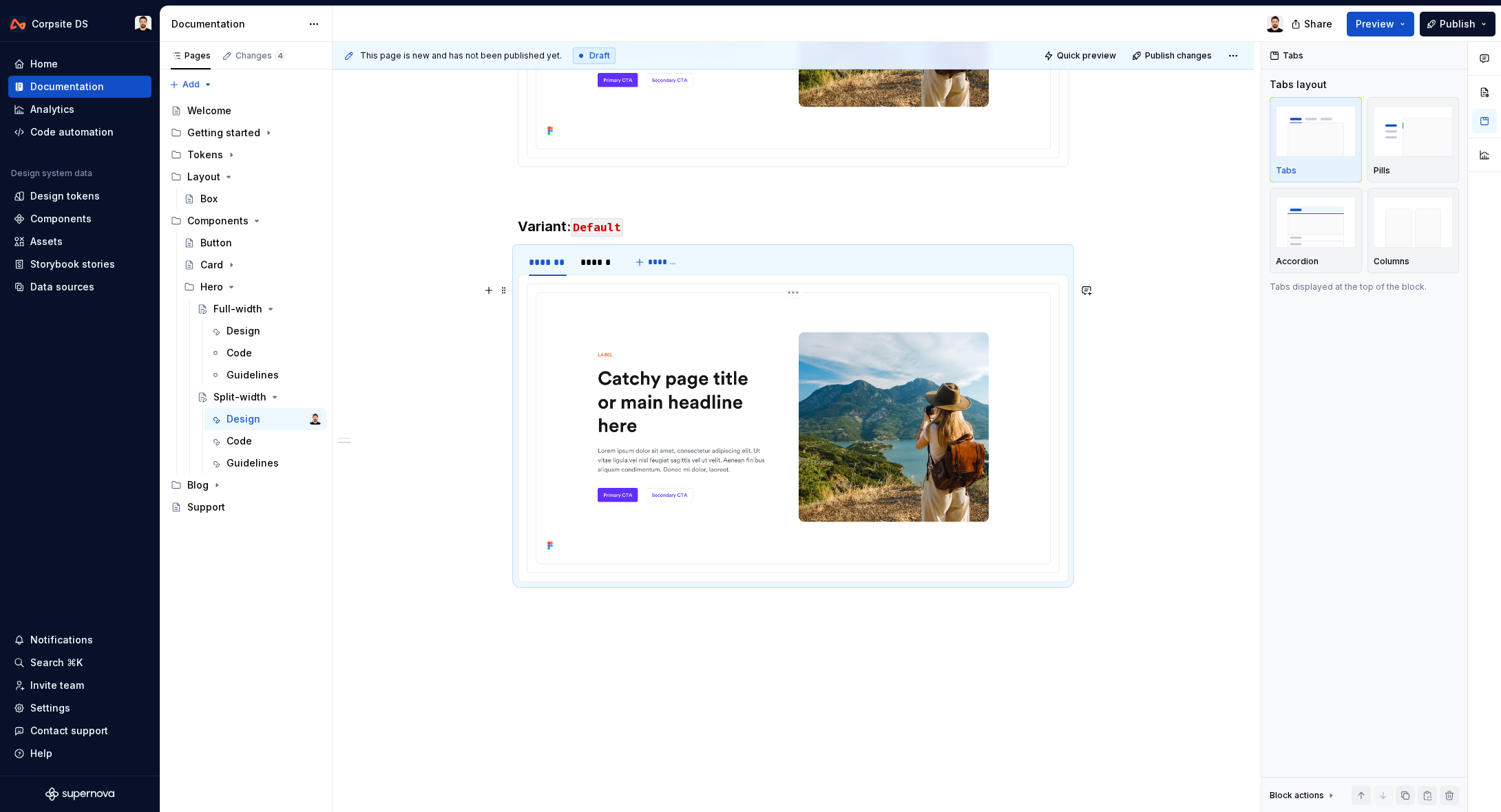
click at [740, 390] on img at bounding box center [793, 427] width 503 height 257
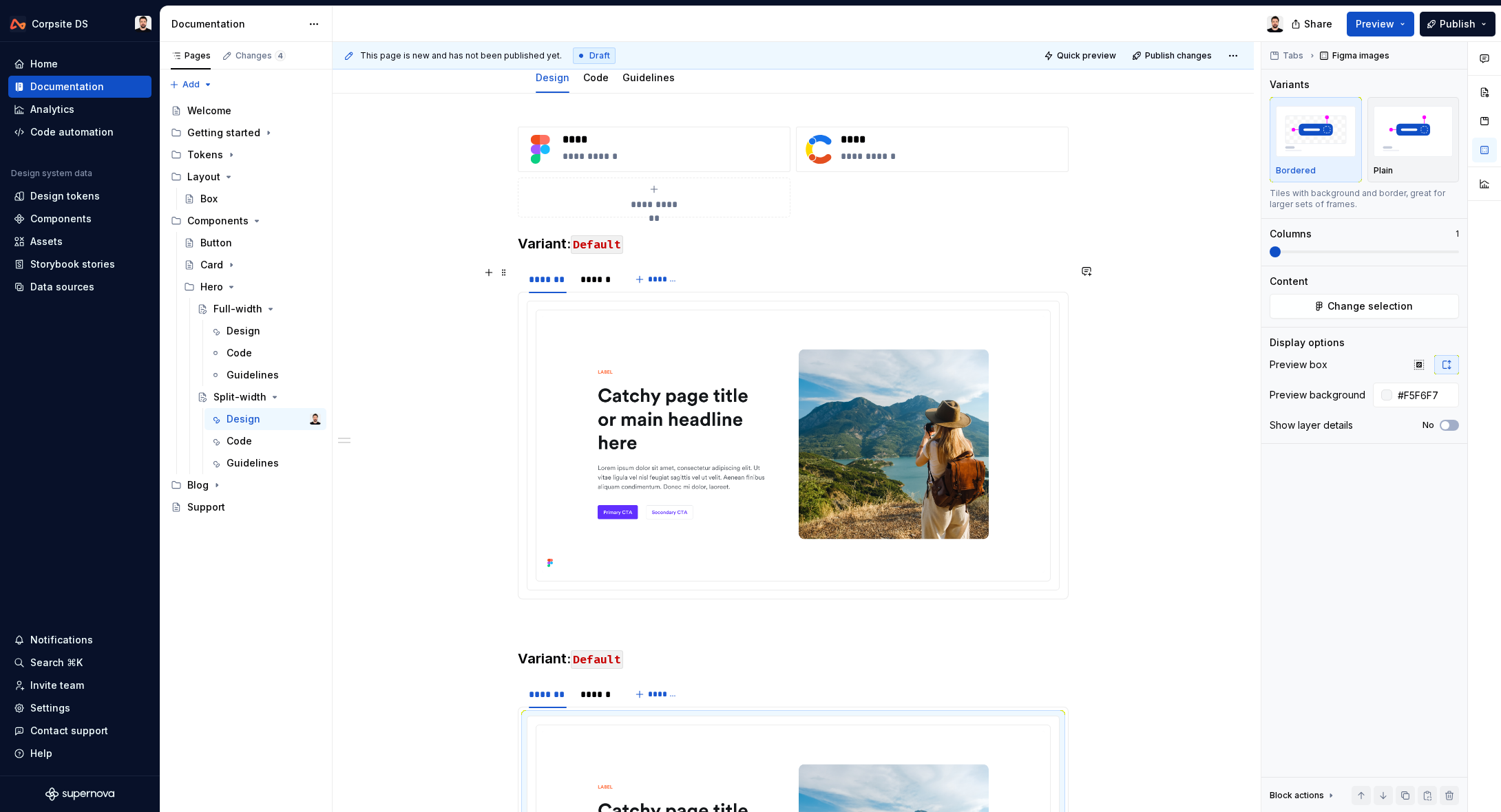
scroll to position [256, 0]
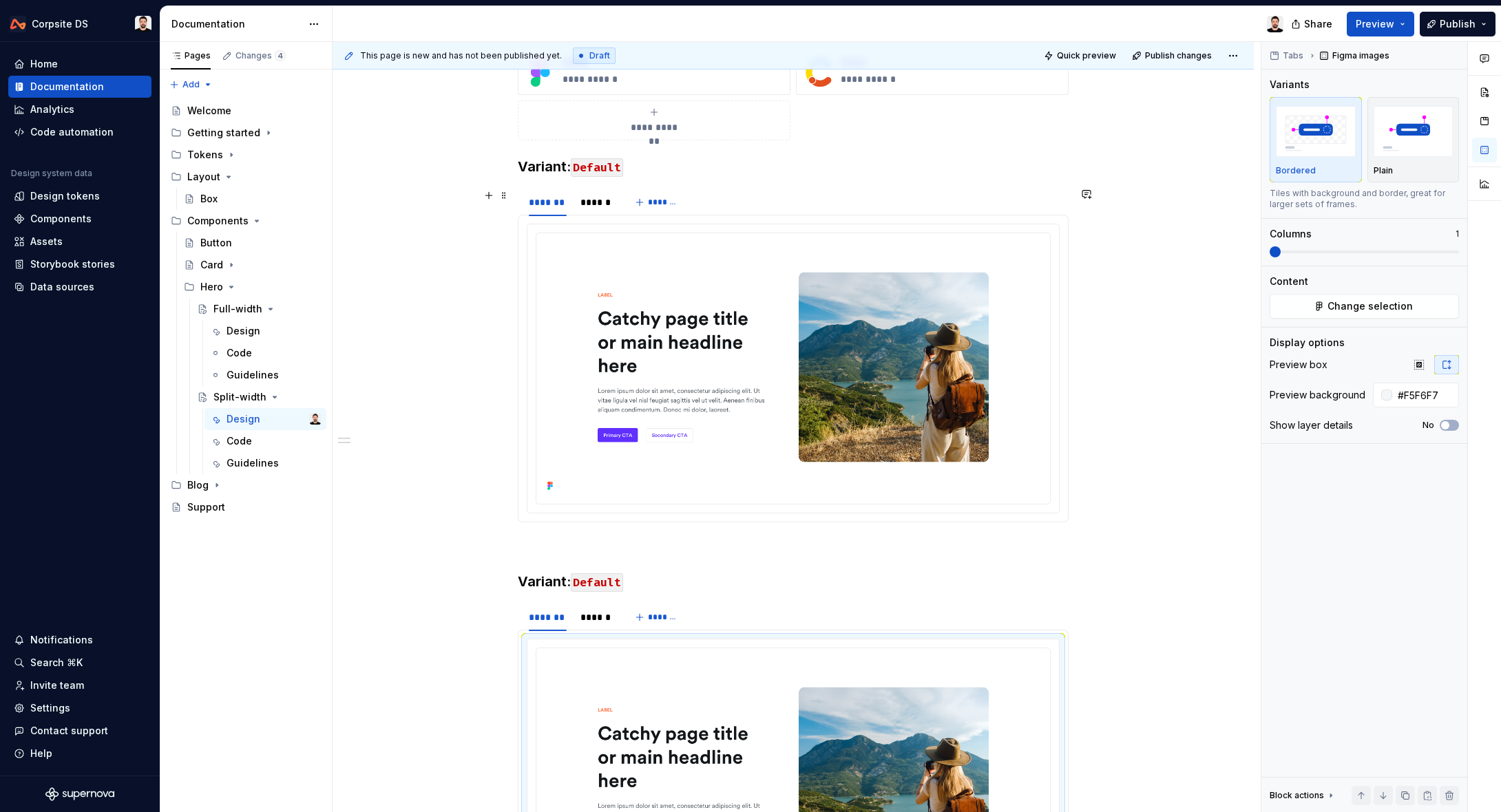
drag, startPoint x: 583, startPoint y: 210, endPoint x: 576, endPoint y: 211, distance: 7.1
click at [583, 210] on div "******" at bounding box center [596, 202] width 42 height 19
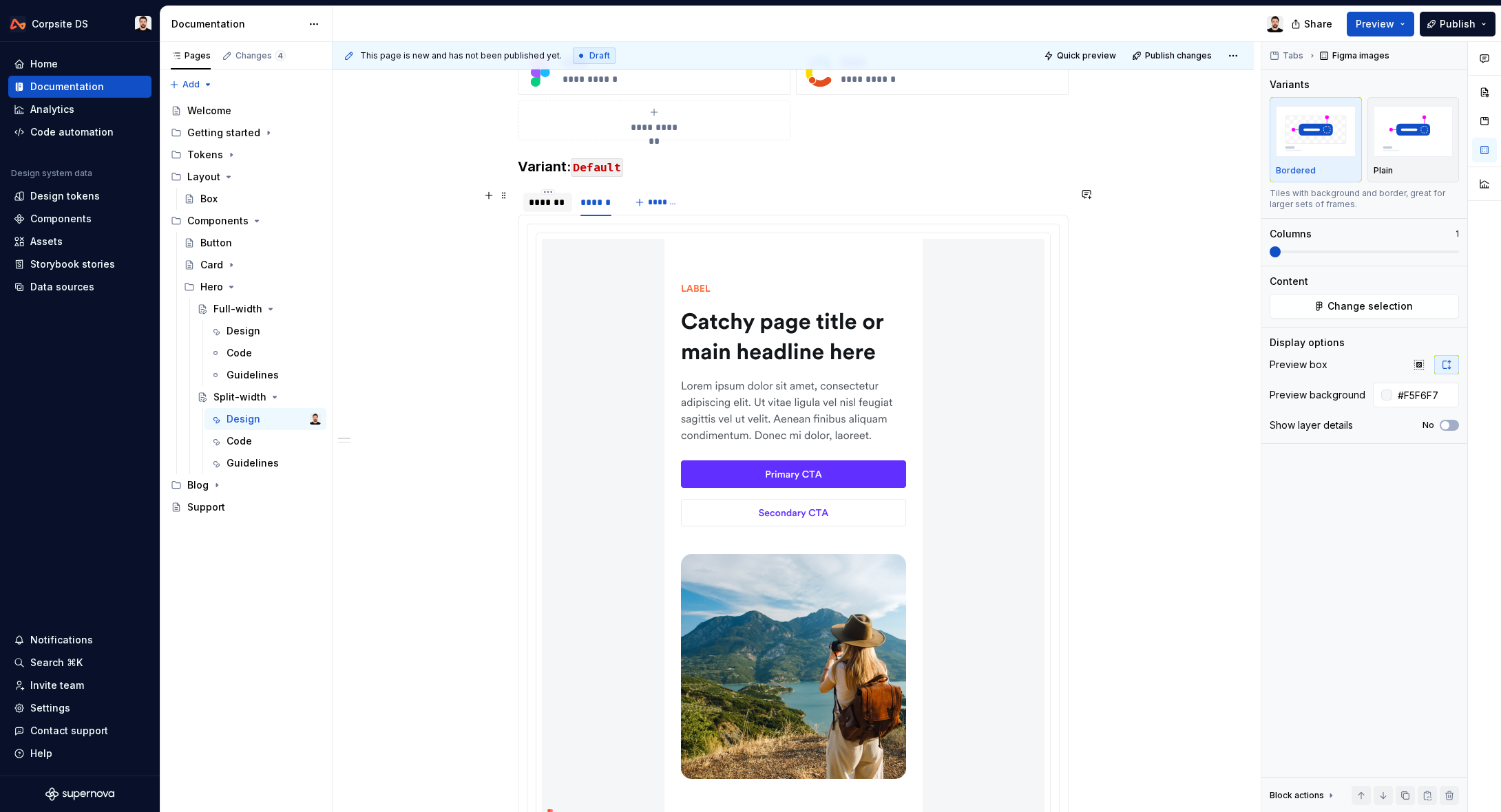
click at [549, 209] on div "*******" at bounding box center [547, 202] width 49 height 19
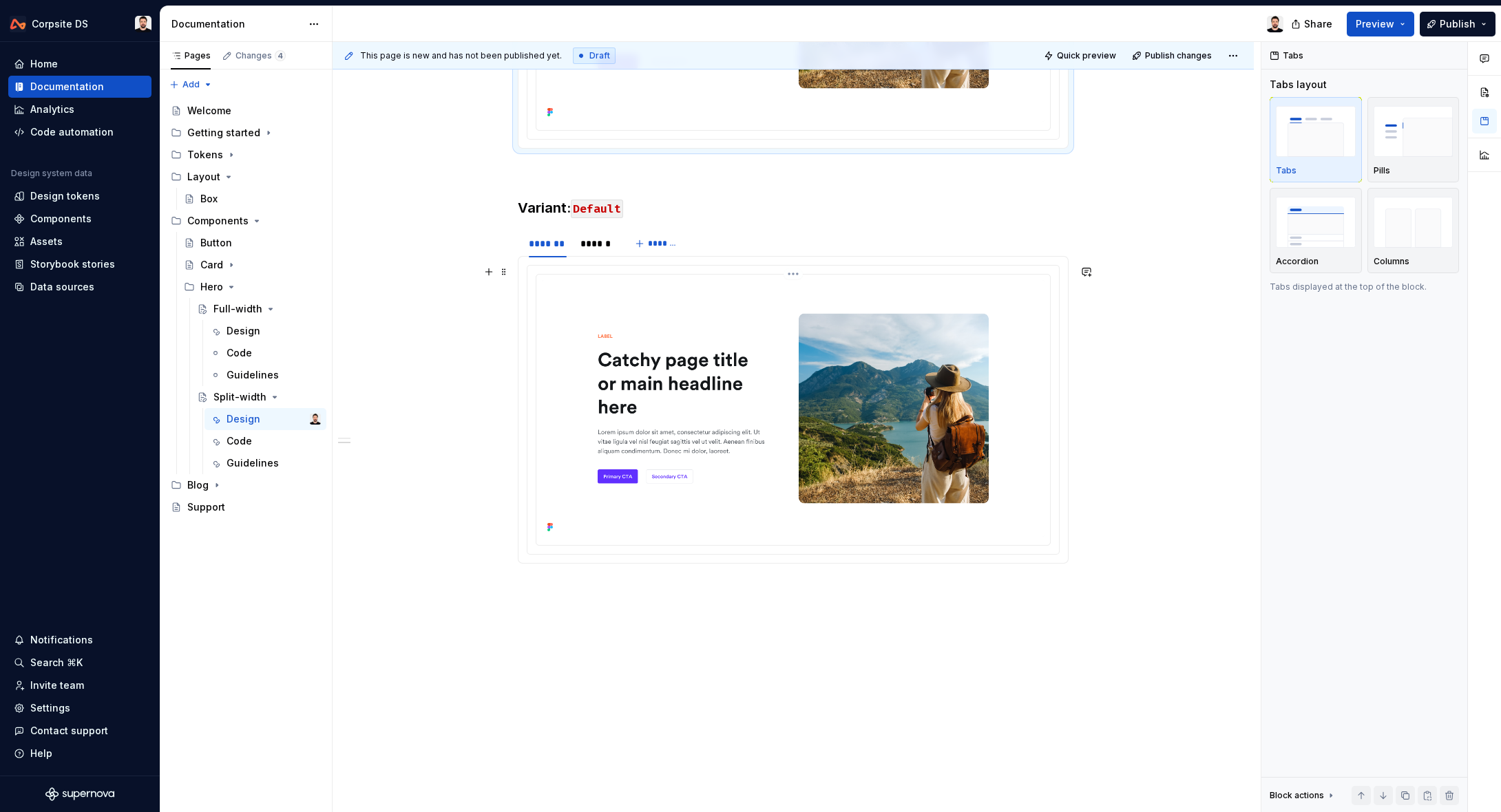
scroll to position [629, 0]
click at [682, 335] on img at bounding box center [793, 407] width 503 height 257
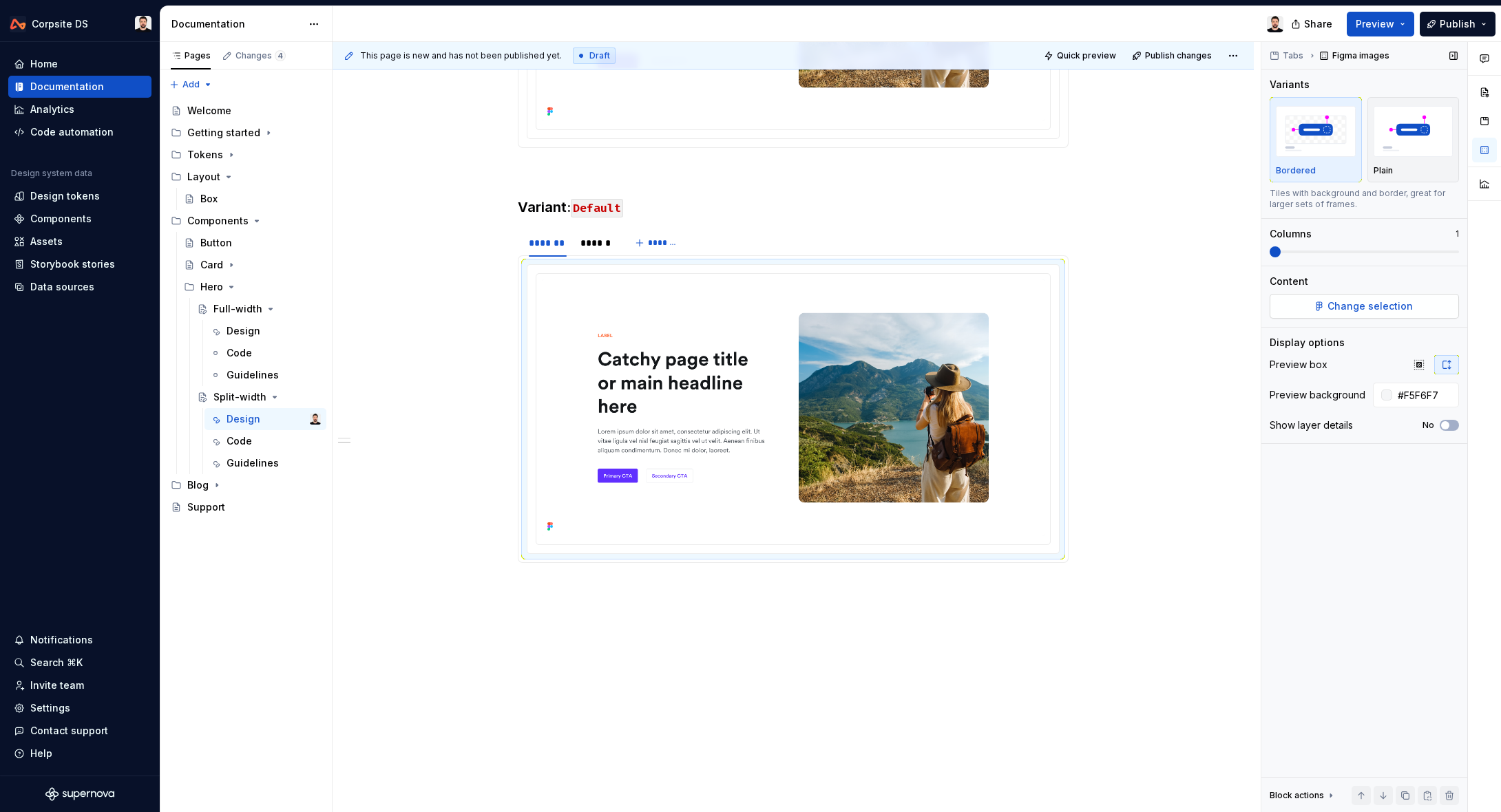
click at [1341, 304] on span "Change selection" at bounding box center [1370, 306] width 85 height 14
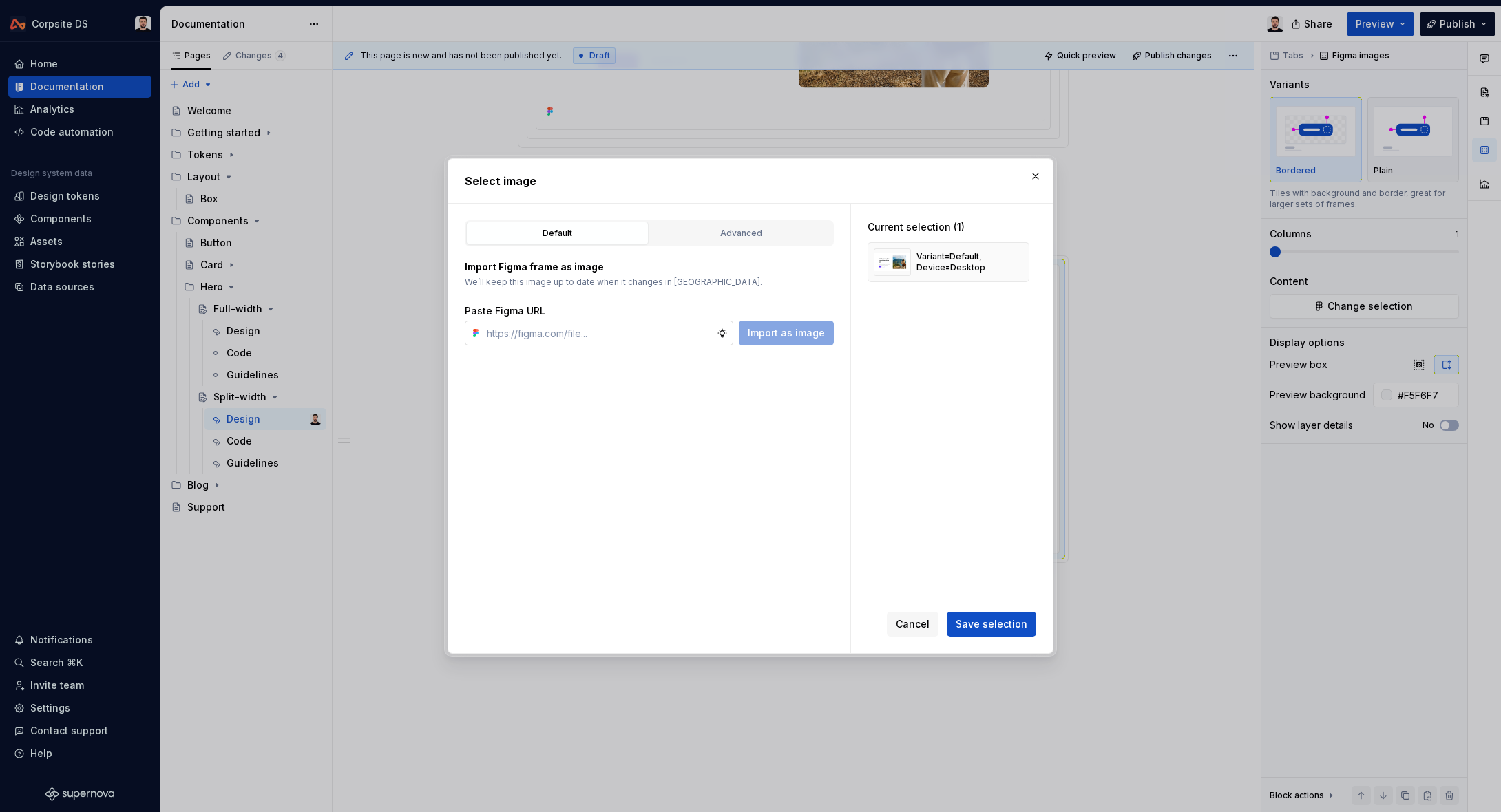
click at [662, 338] on input "text" at bounding box center [598, 333] width 235 height 25
click at [747, 341] on button "Import as image" at bounding box center [786, 333] width 95 height 25
click at [1020, 261] on button "button" at bounding box center [1013, 262] width 19 height 19
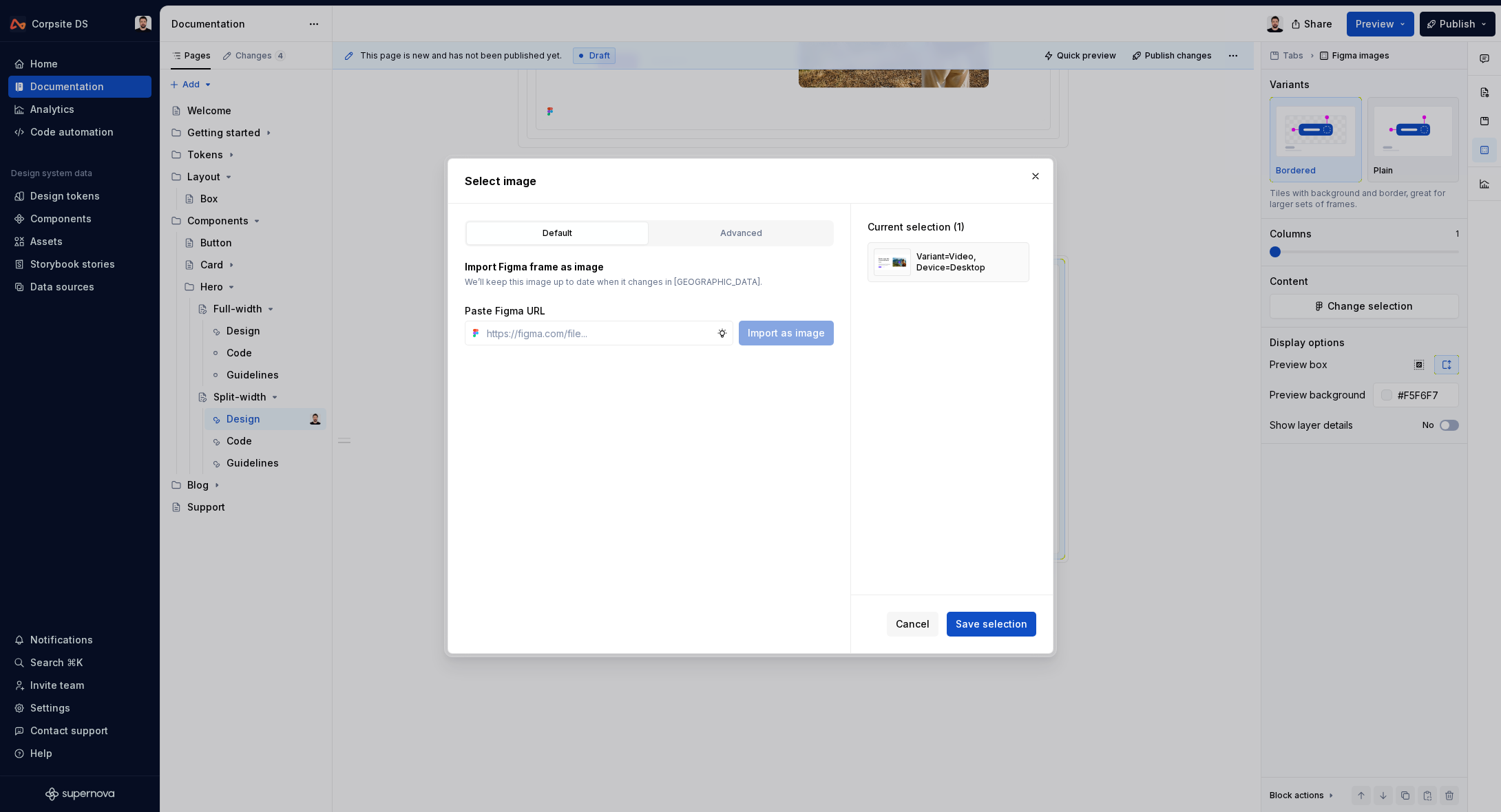
click at [995, 624] on span "Save selection" at bounding box center [991, 624] width 72 height 14
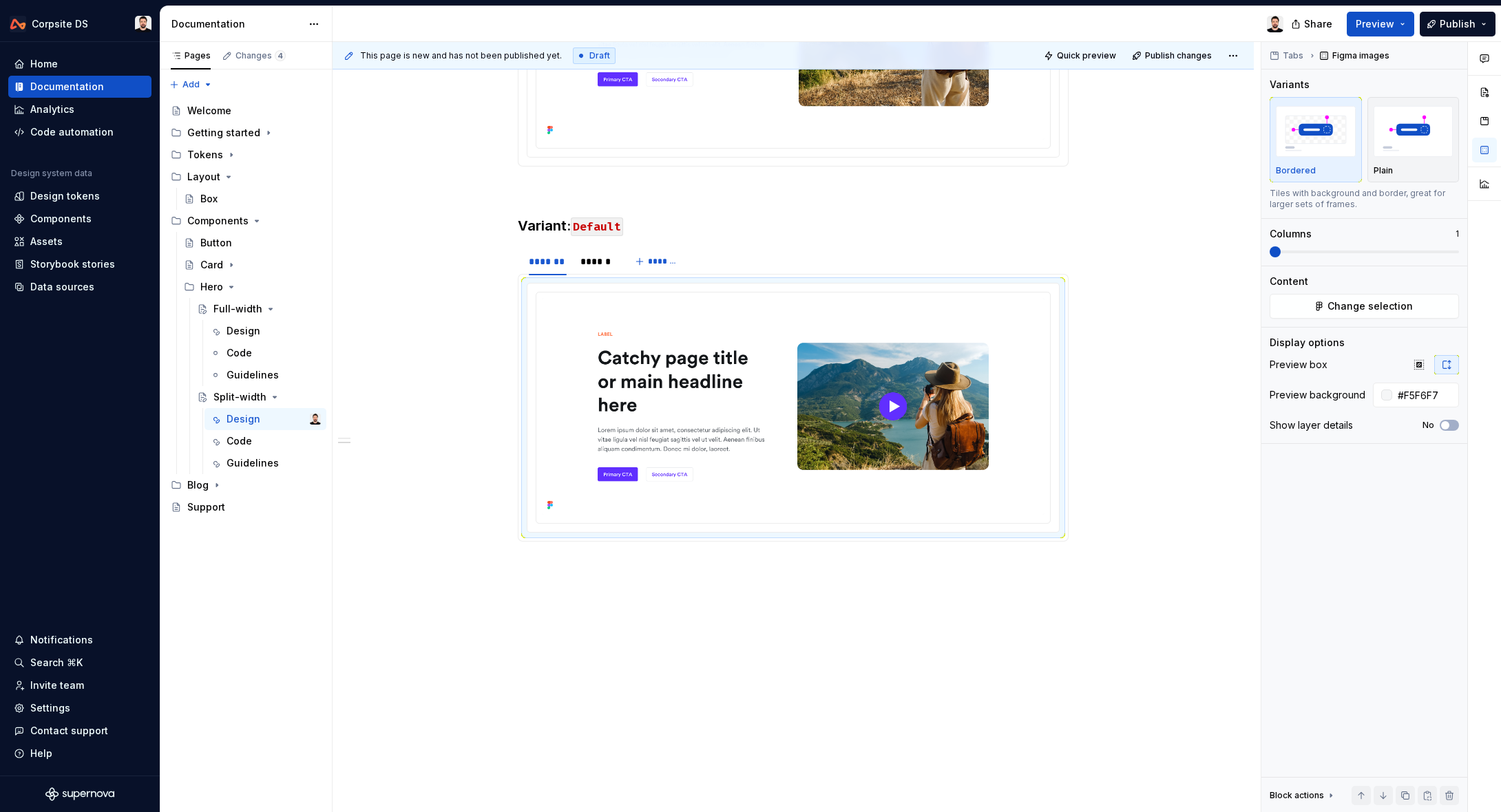
scroll to position [611, 0]
click at [605, 231] on code "Default" at bounding box center [597, 226] width 52 height 18
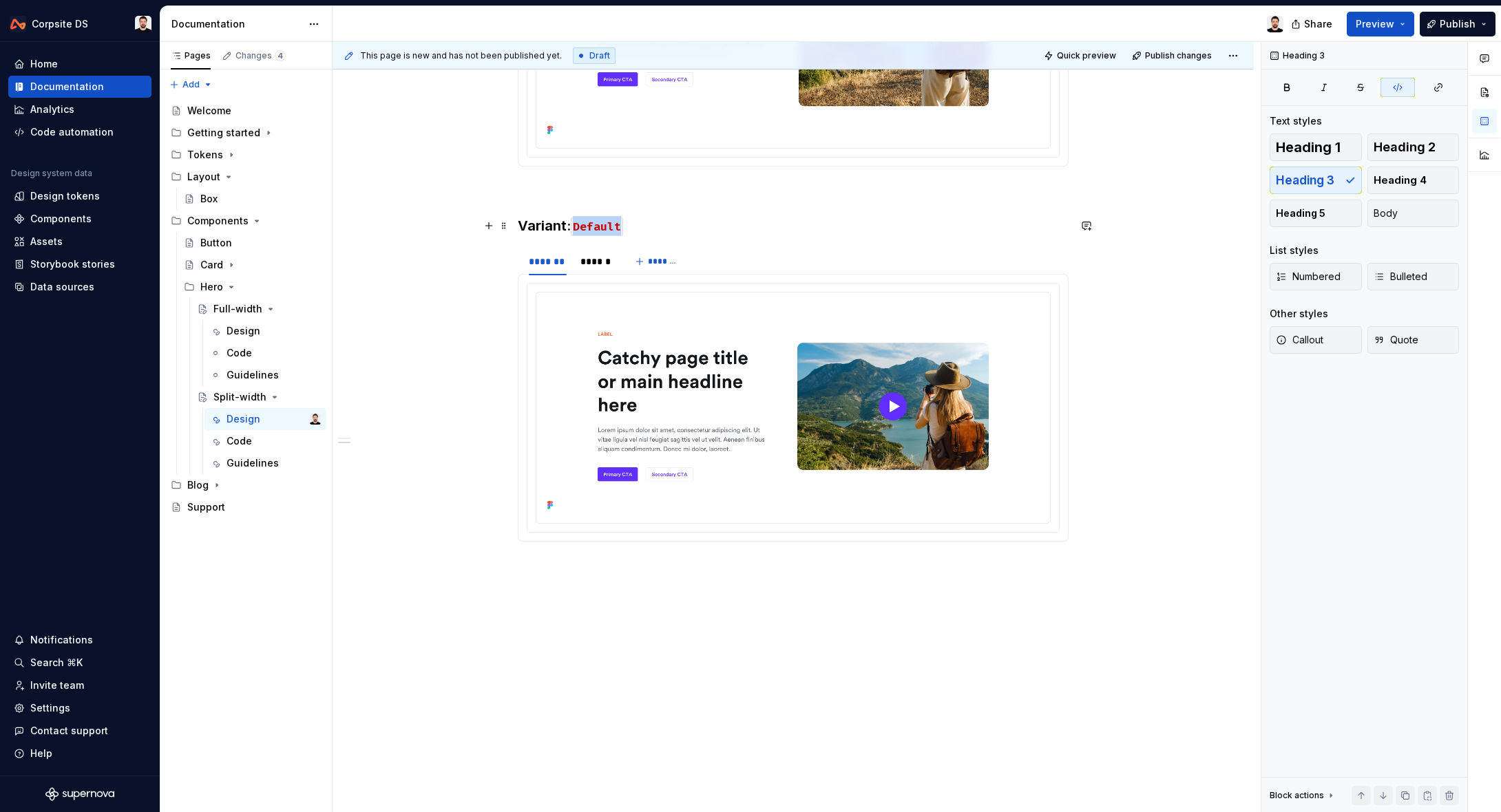
click at [603, 231] on code "Default" at bounding box center [597, 226] width 52 height 18
click at [586, 575] on div "**********" at bounding box center [793, 237] width 921 height 1152
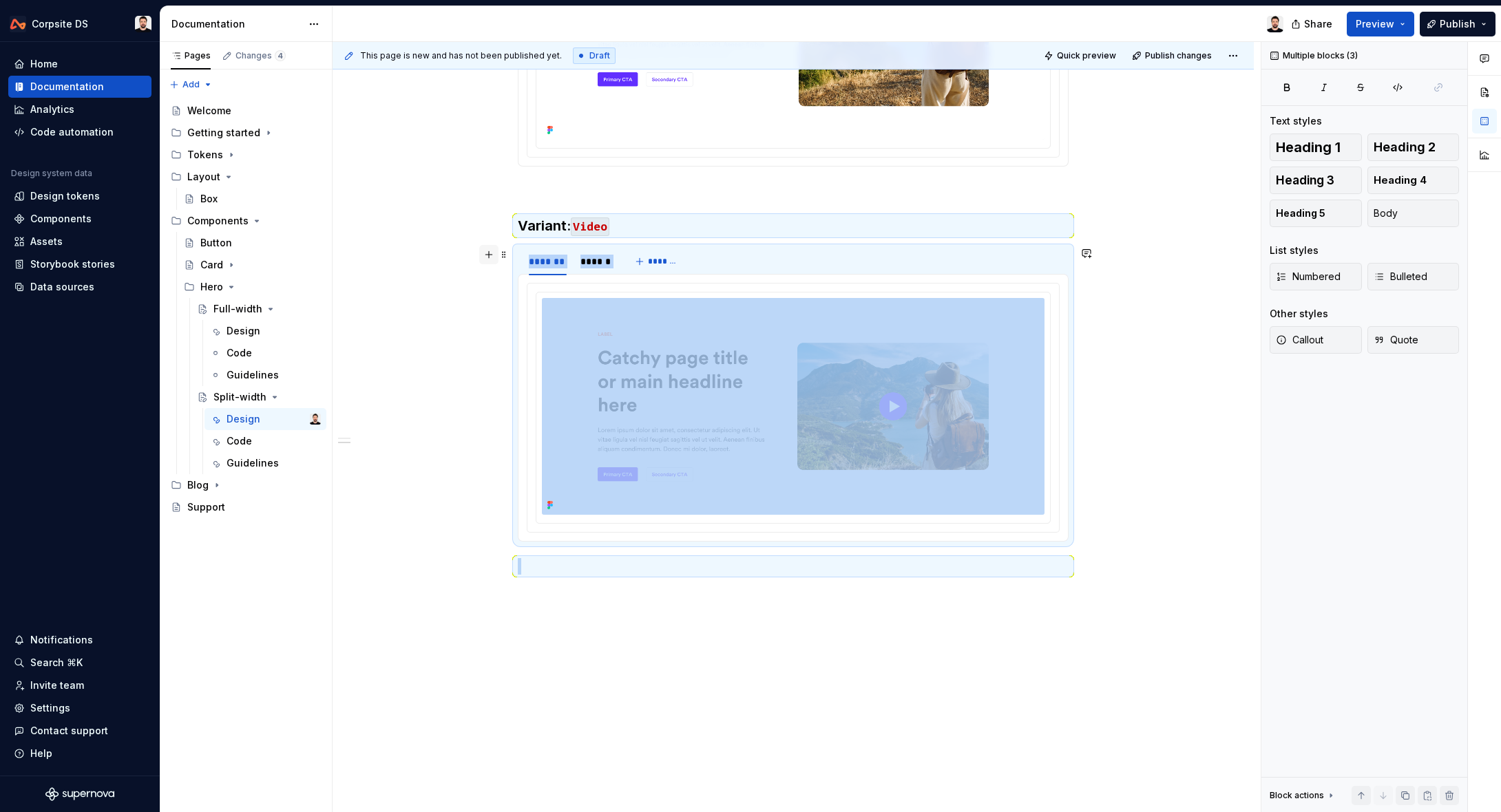
drag, startPoint x: 689, startPoint y: 572, endPoint x: 497, endPoint y: 254, distance: 371.5
click at [518, 254] on div "**********" at bounding box center [793, 142] width 551 height 897
copy div "Variant: Video ******* ****** *******"
click at [584, 615] on div "**********" at bounding box center [793, 248] width 921 height 1173
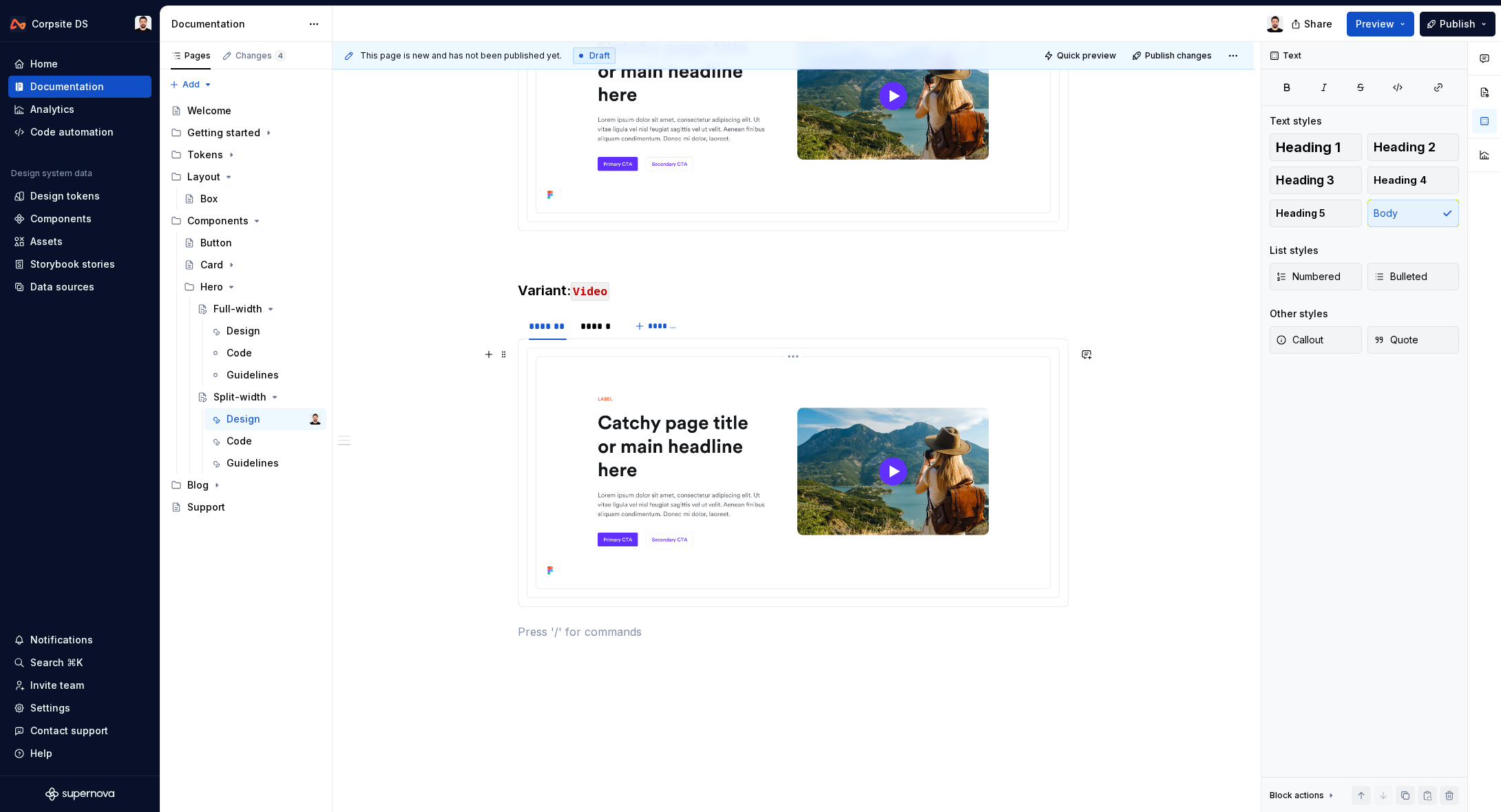
scroll to position [909, 0]
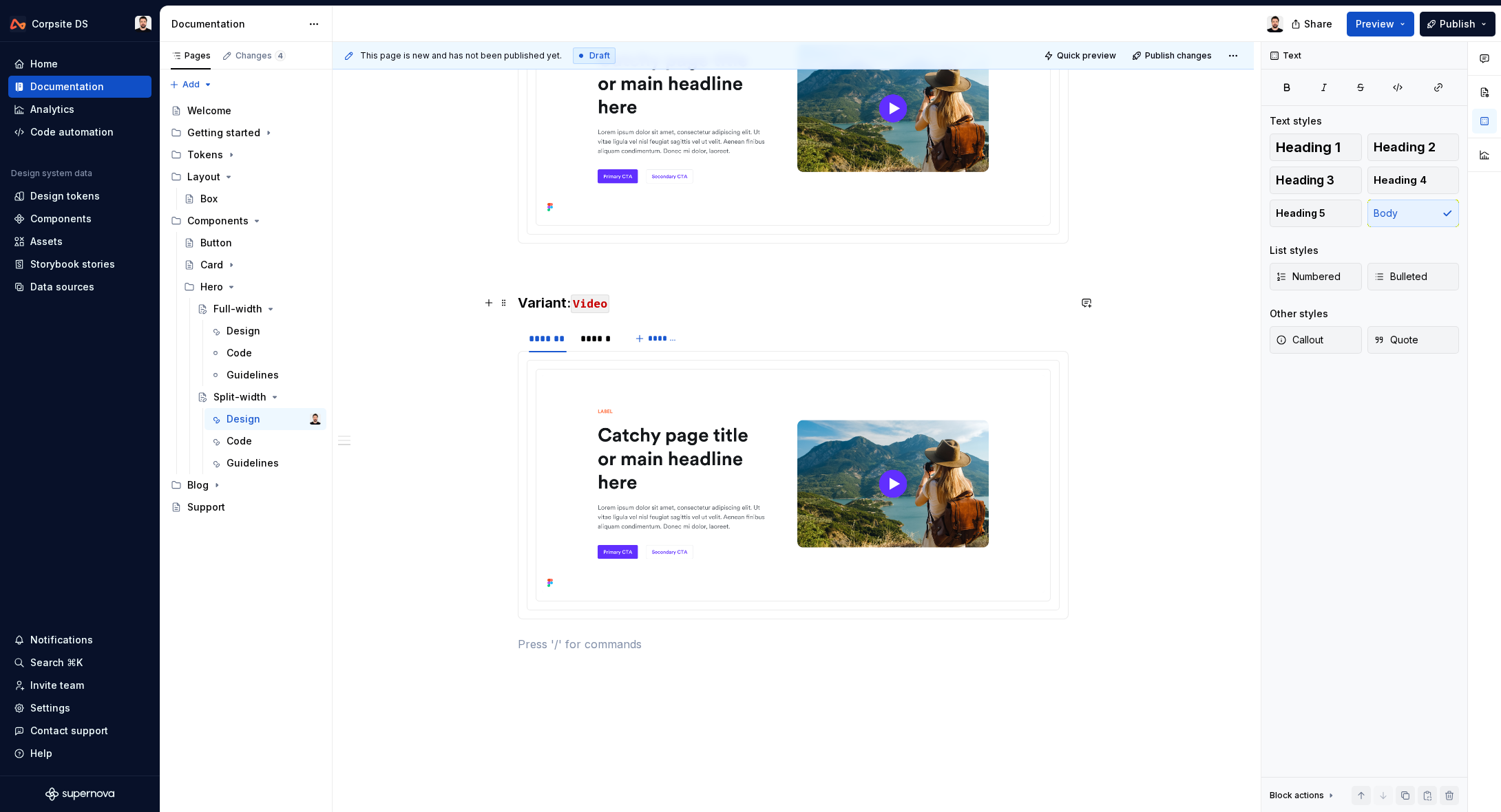
click at [600, 303] on code "Video" at bounding box center [590, 303] width 38 height 18
click at [599, 304] on code "Video" at bounding box center [590, 303] width 38 height 18
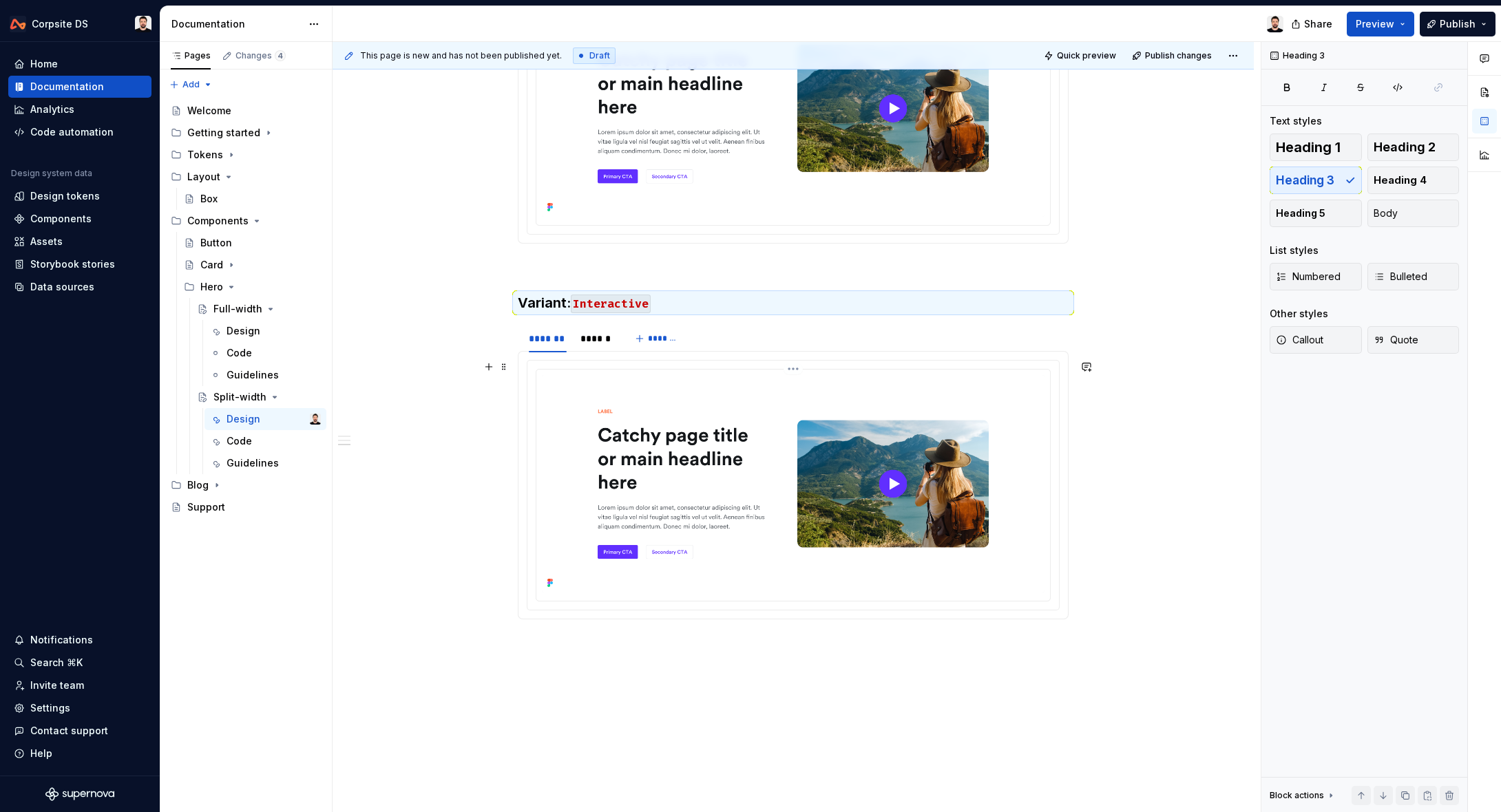
click at [608, 383] on img at bounding box center [793, 484] width 503 height 217
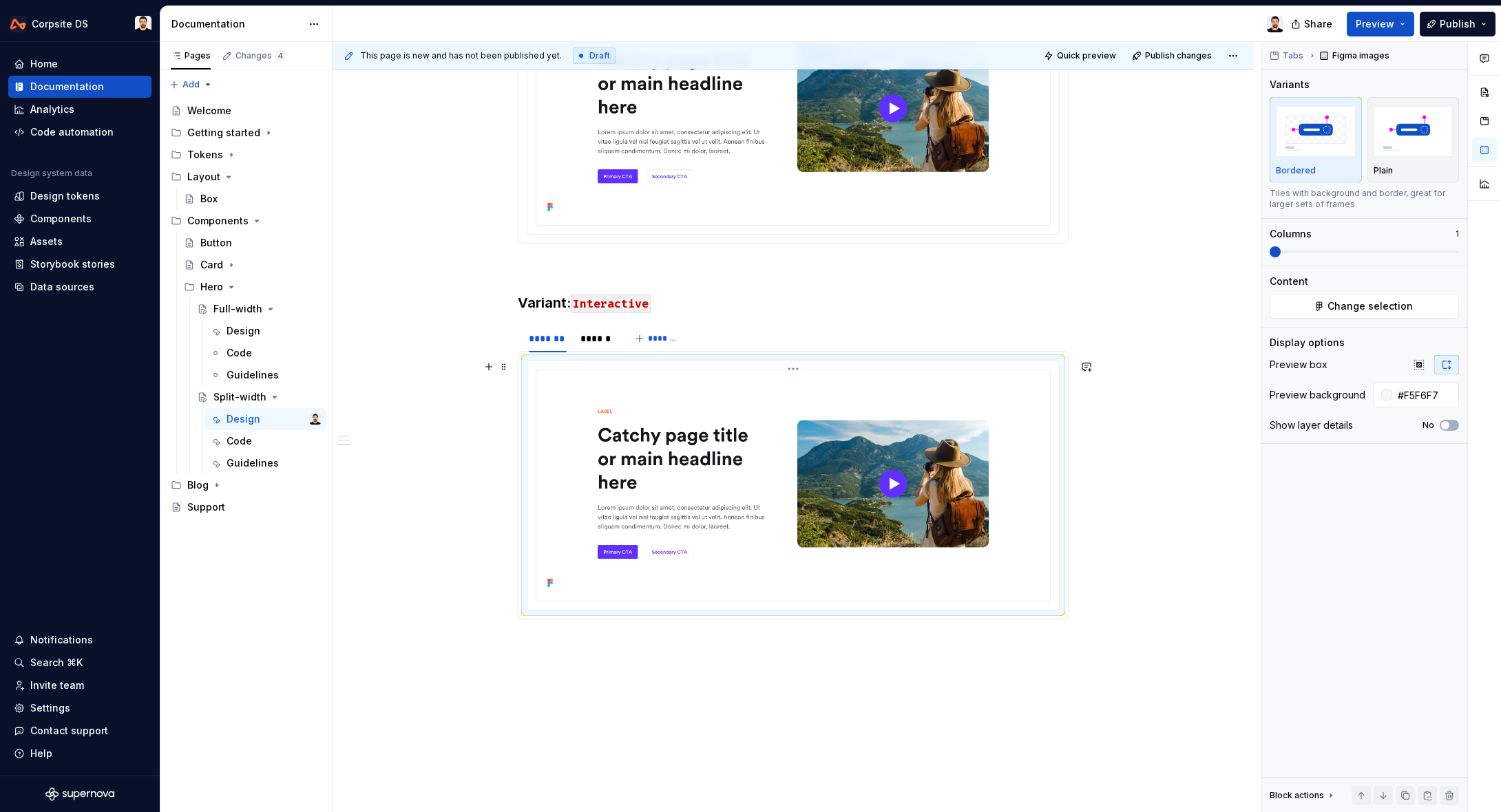
scroll to position [1008, 0]
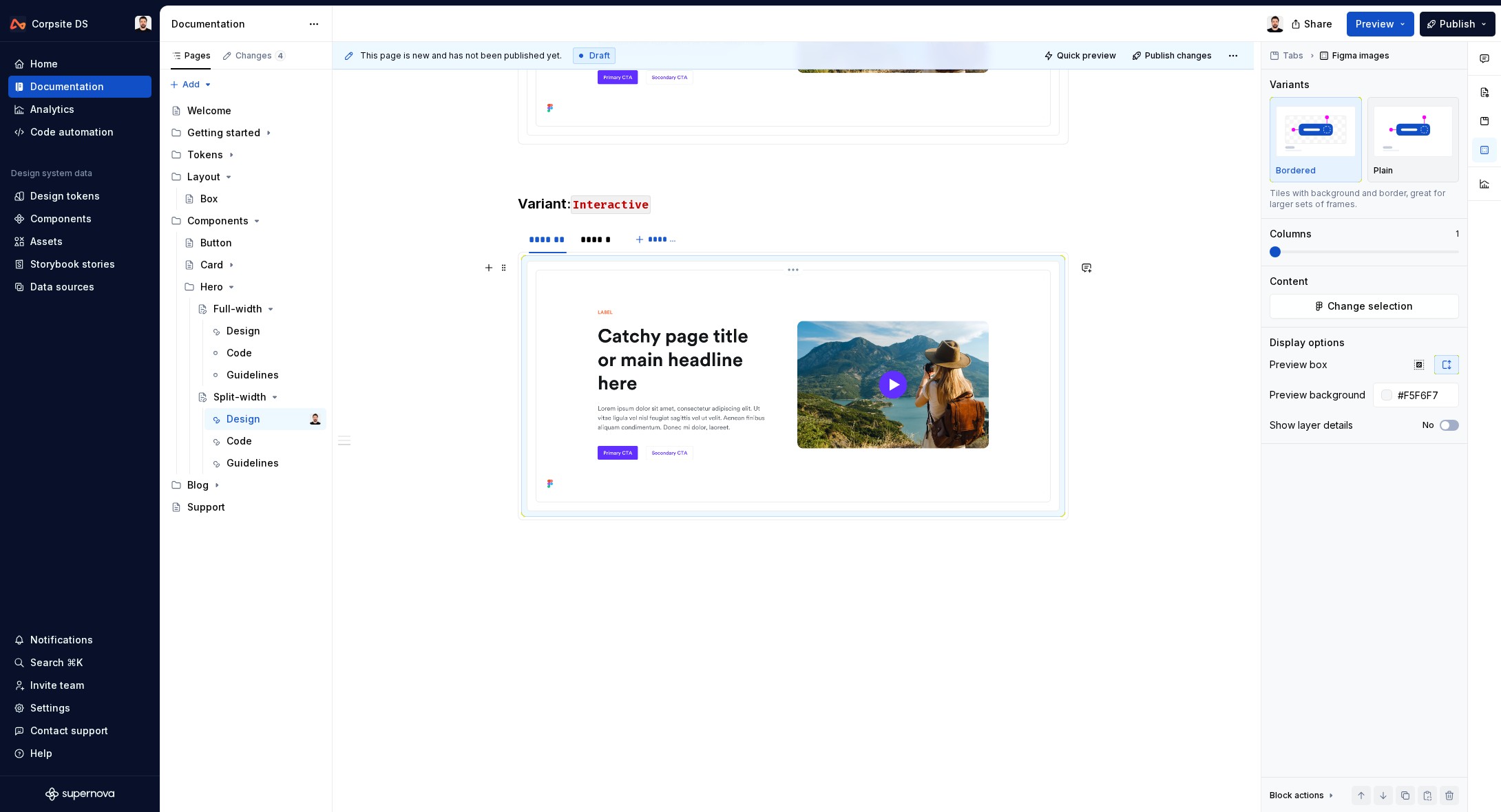
click at [793, 297] on img at bounding box center [793, 384] width 503 height 217
click at [1298, 304] on button "Change selection" at bounding box center [1364, 306] width 189 height 25
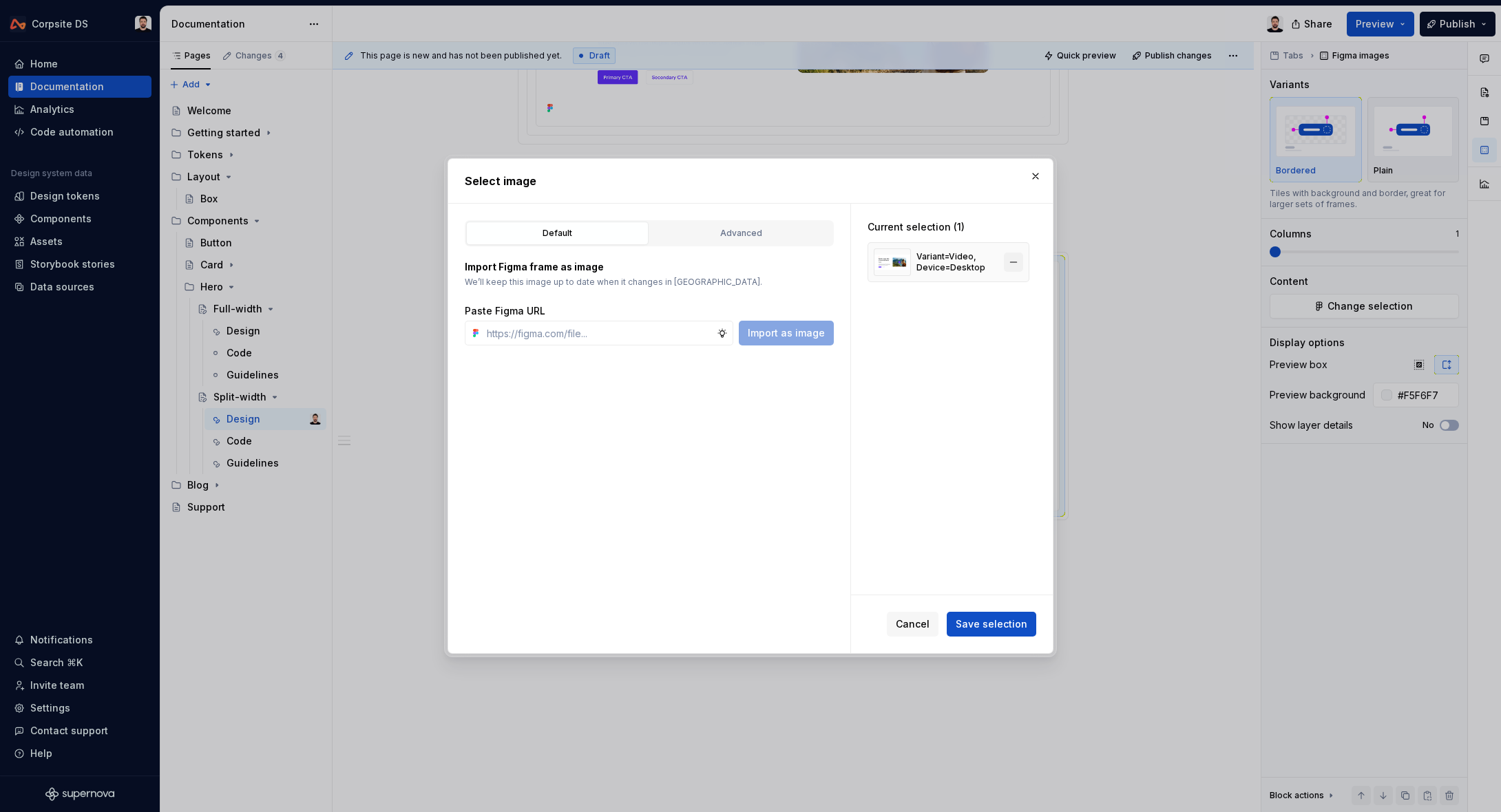
click at [1021, 263] on button "button" at bounding box center [1013, 262] width 19 height 19
click at [655, 331] on input "text" at bounding box center [598, 333] width 235 height 25
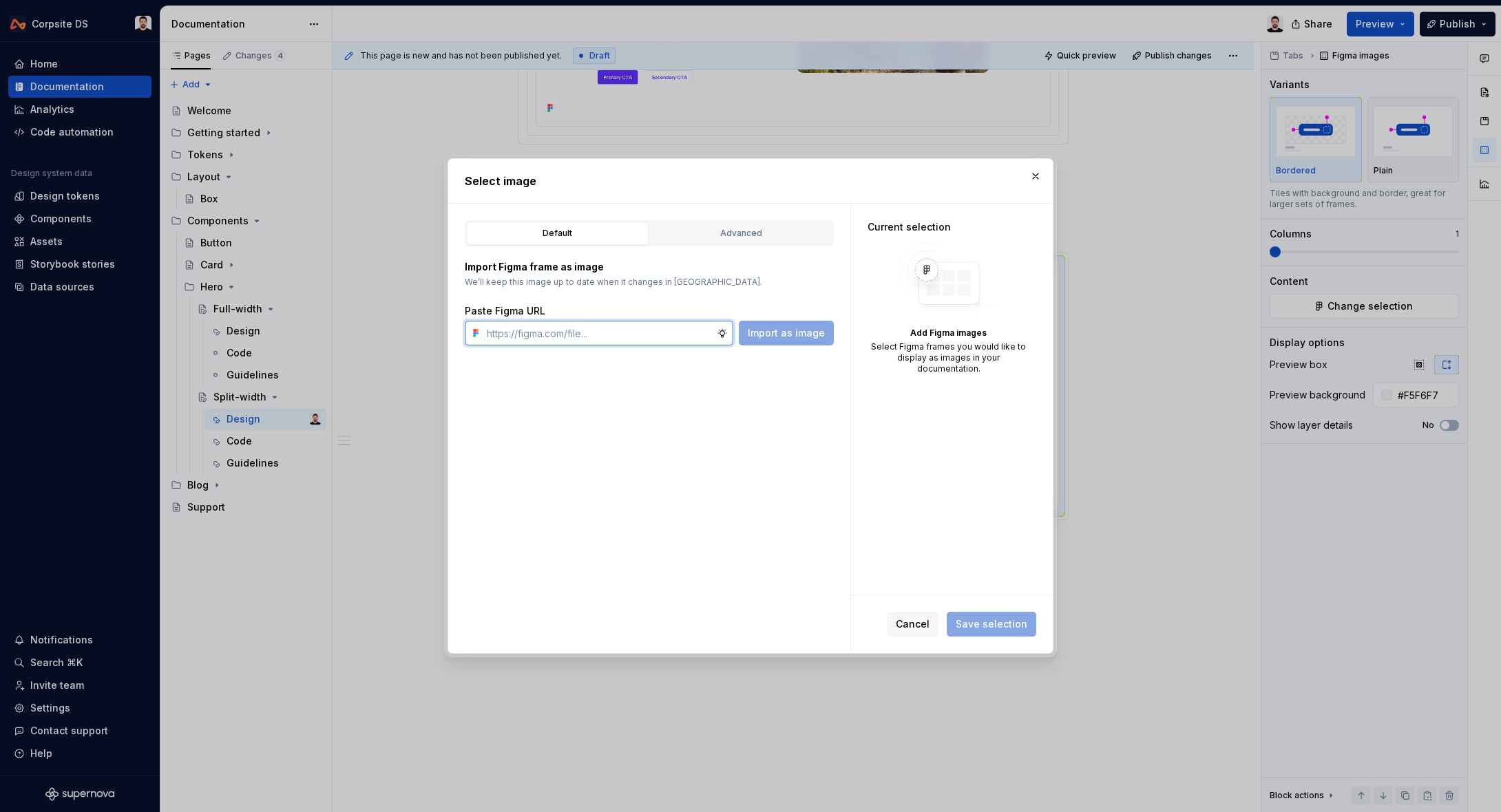
paste input "[URL][DOMAIN_NAME]"
click at [795, 337] on span "Import as image" at bounding box center [786, 333] width 77 height 14
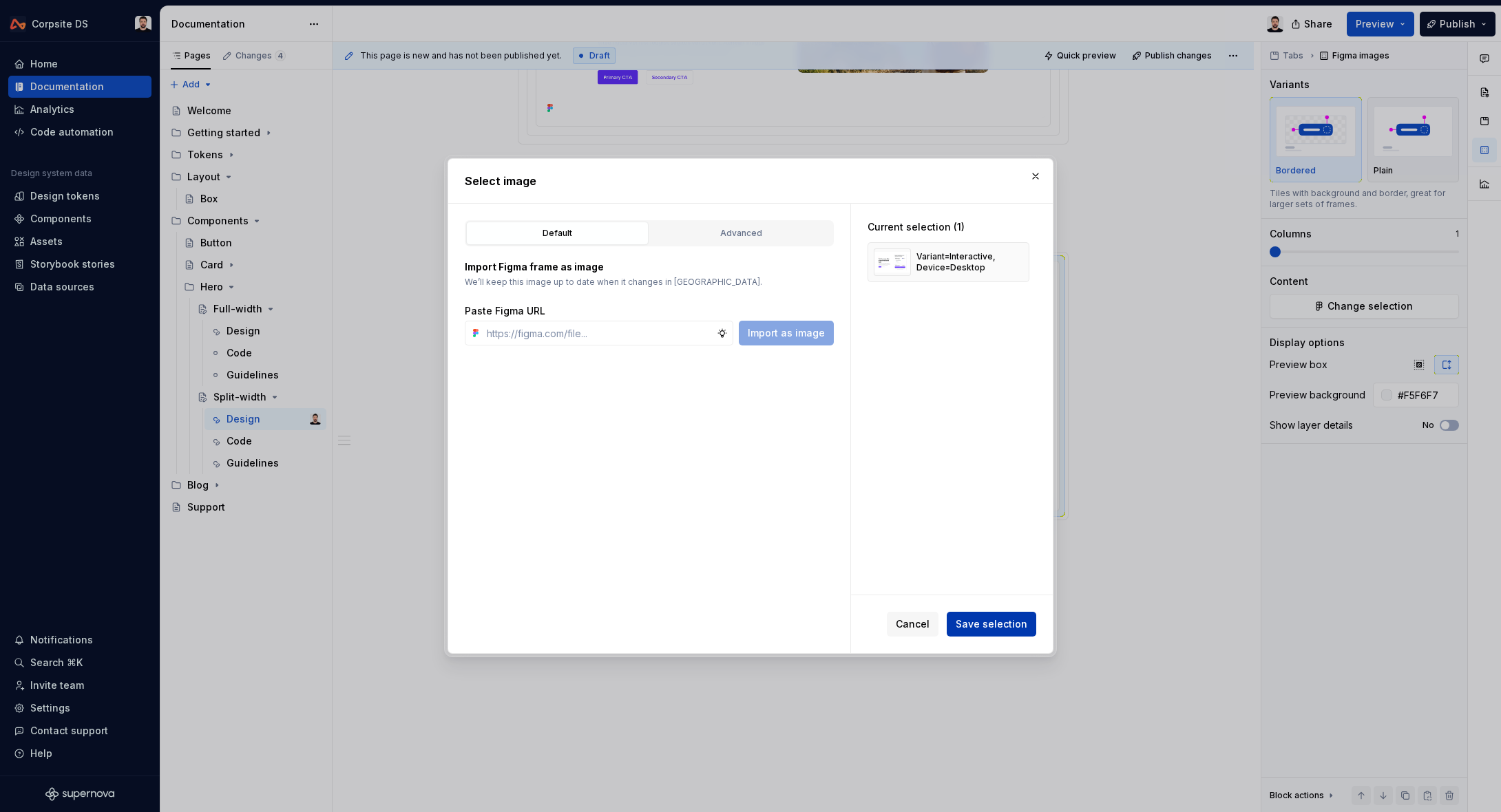
click at [1002, 615] on button "Save selection" at bounding box center [991, 624] width 89 height 25
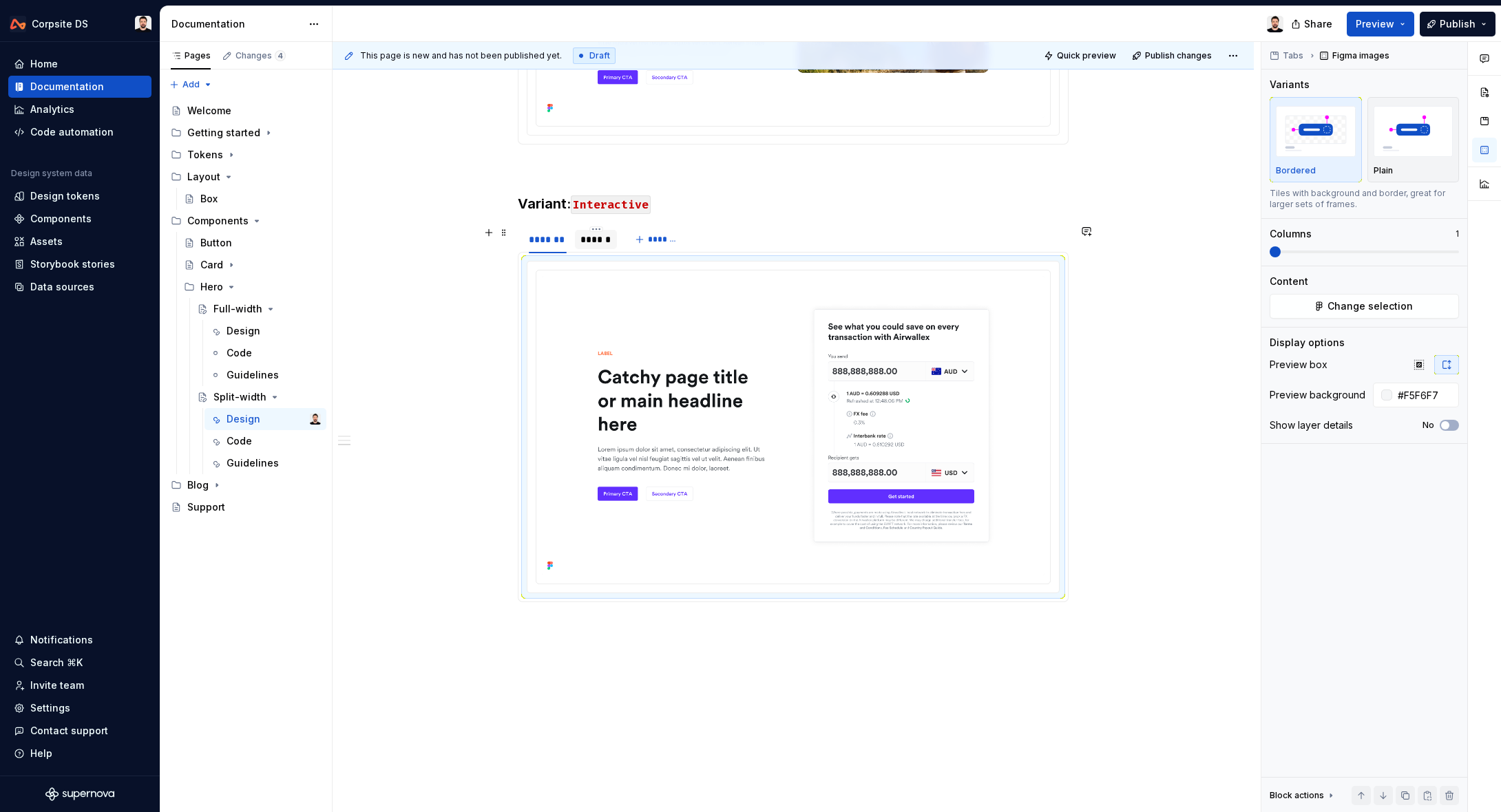
click at [593, 245] on div "******" at bounding box center [596, 239] width 31 height 14
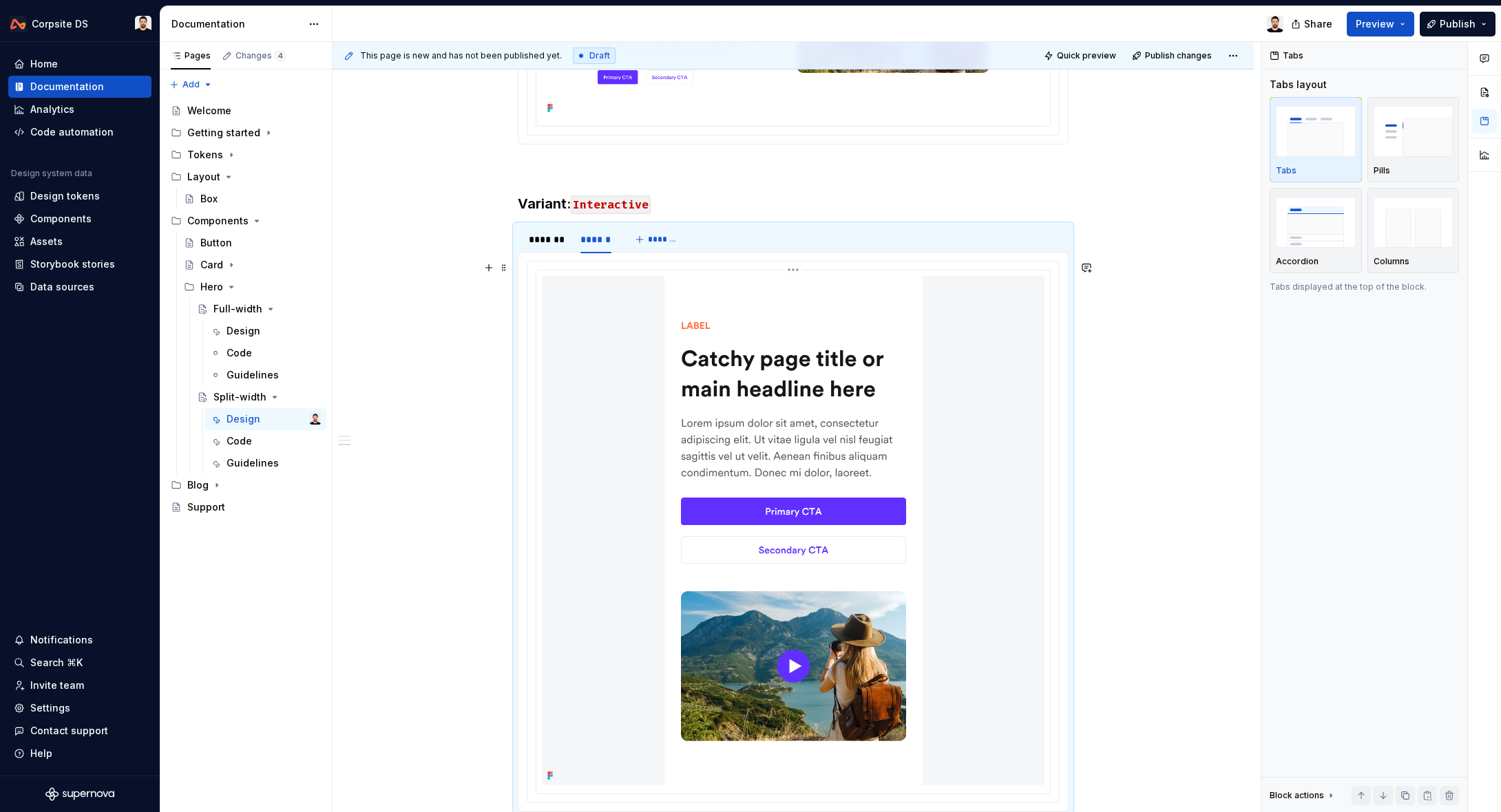
click at [812, 339] on img at bounding box center [793, 529] width 258 height 509
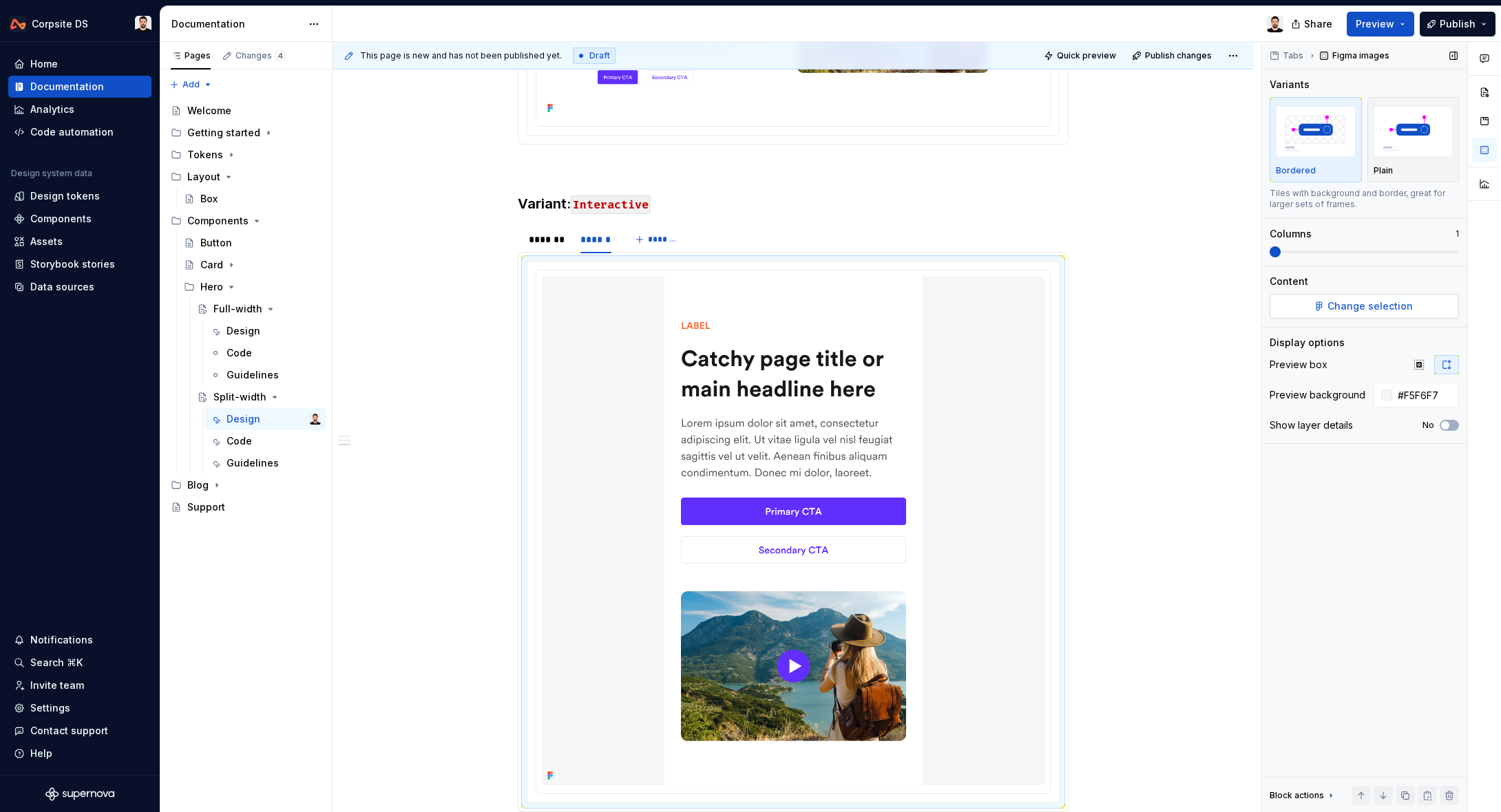
click at [1340, 303] on span "Change selection" at bounding box center [1370, 306] width 85 height 14
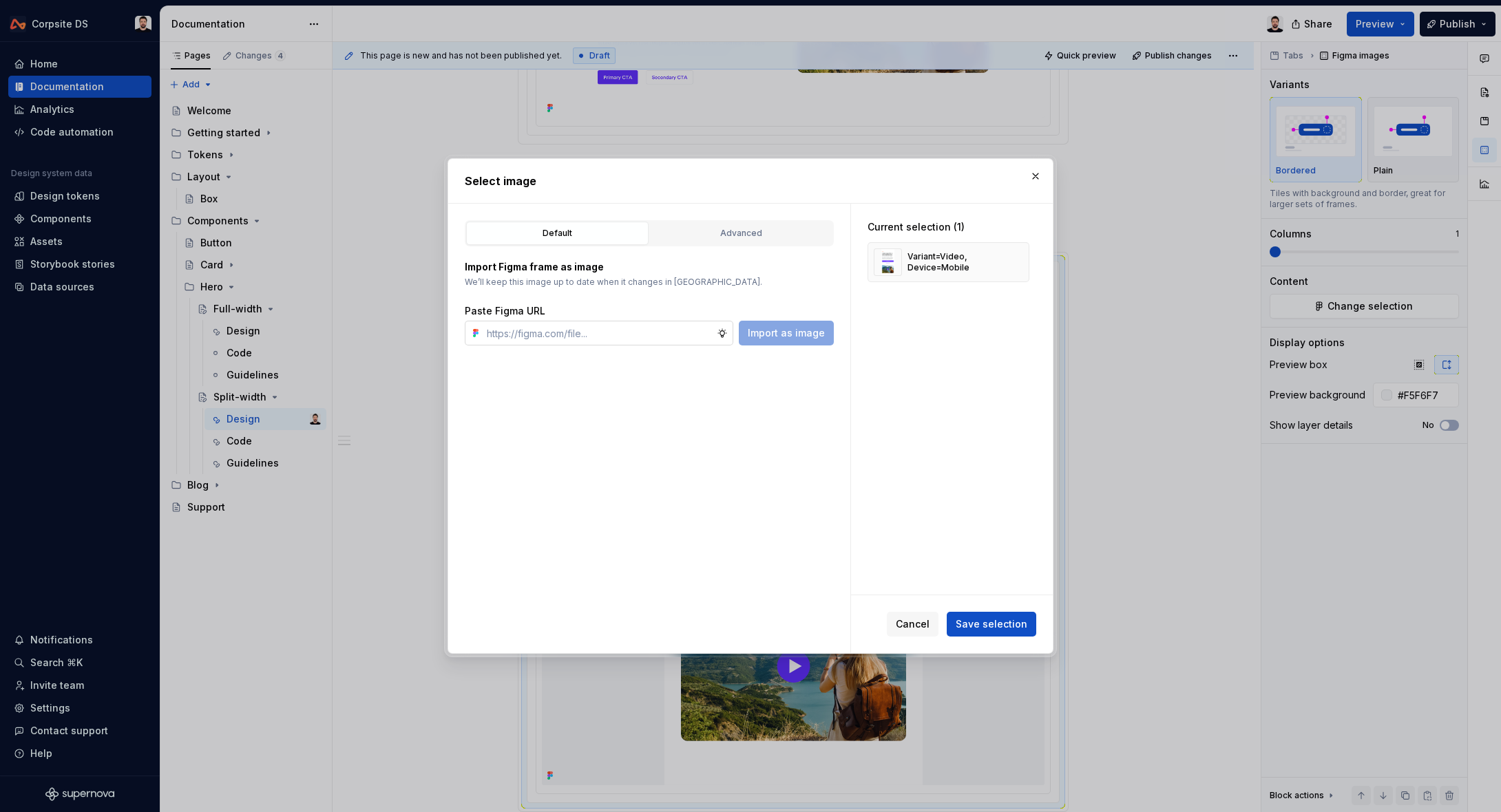
click at [680, 338] on input "text" at bounding box center [598, 333] width 235 height 25
click at [774, 344] on button "Import as image" at bounding box center [786, 333] width 95 height 25
click at [1020, 258] on button "button" at bounding box center [1013, 262] width 19 height 19
click at [1000, 628] on span "Save selection" at bounding box center [991, 624] width 72 height 14
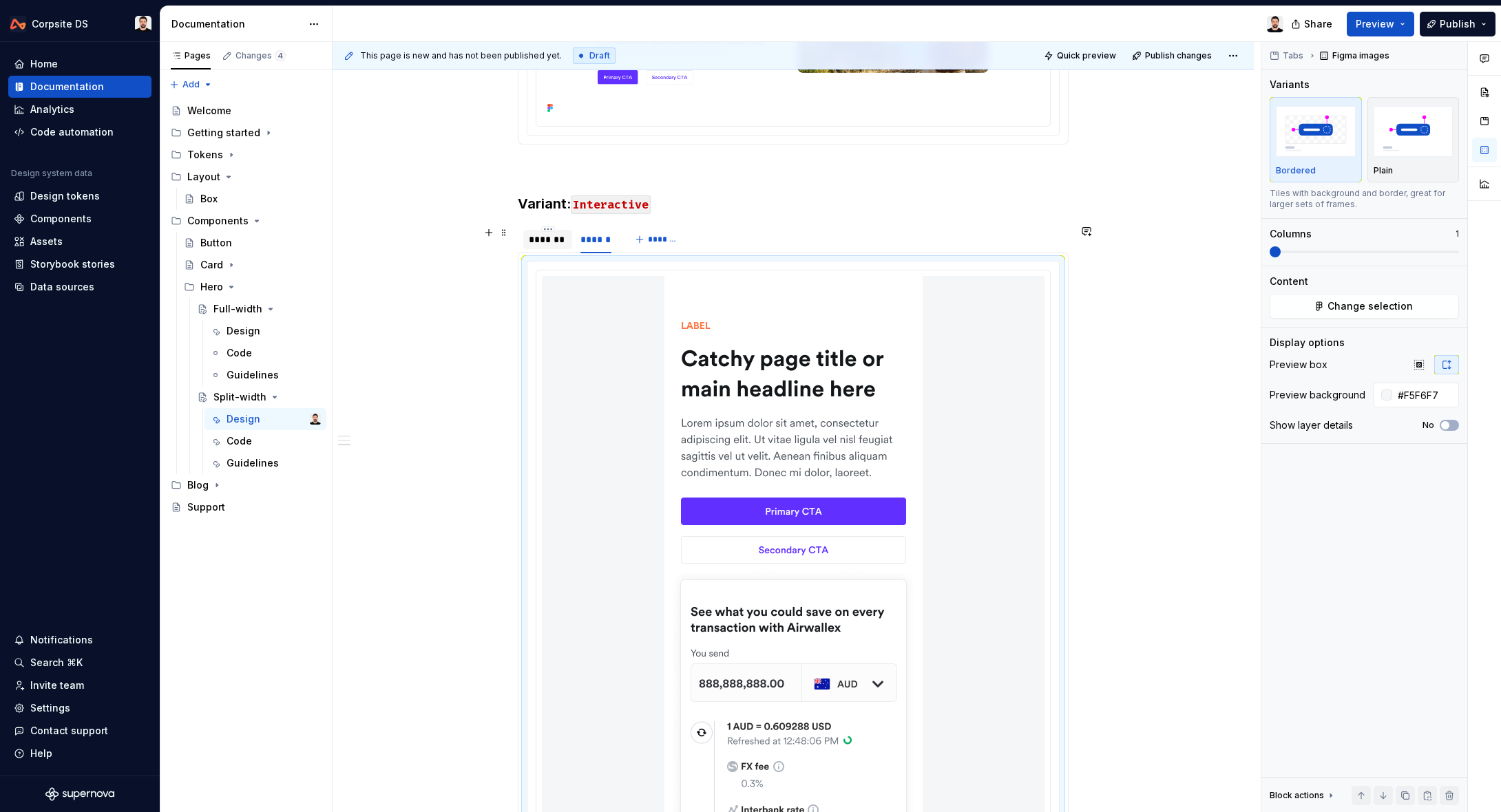
click at [558, 245] on div "*******" at bounding box center [548, 239] width 38 height 14
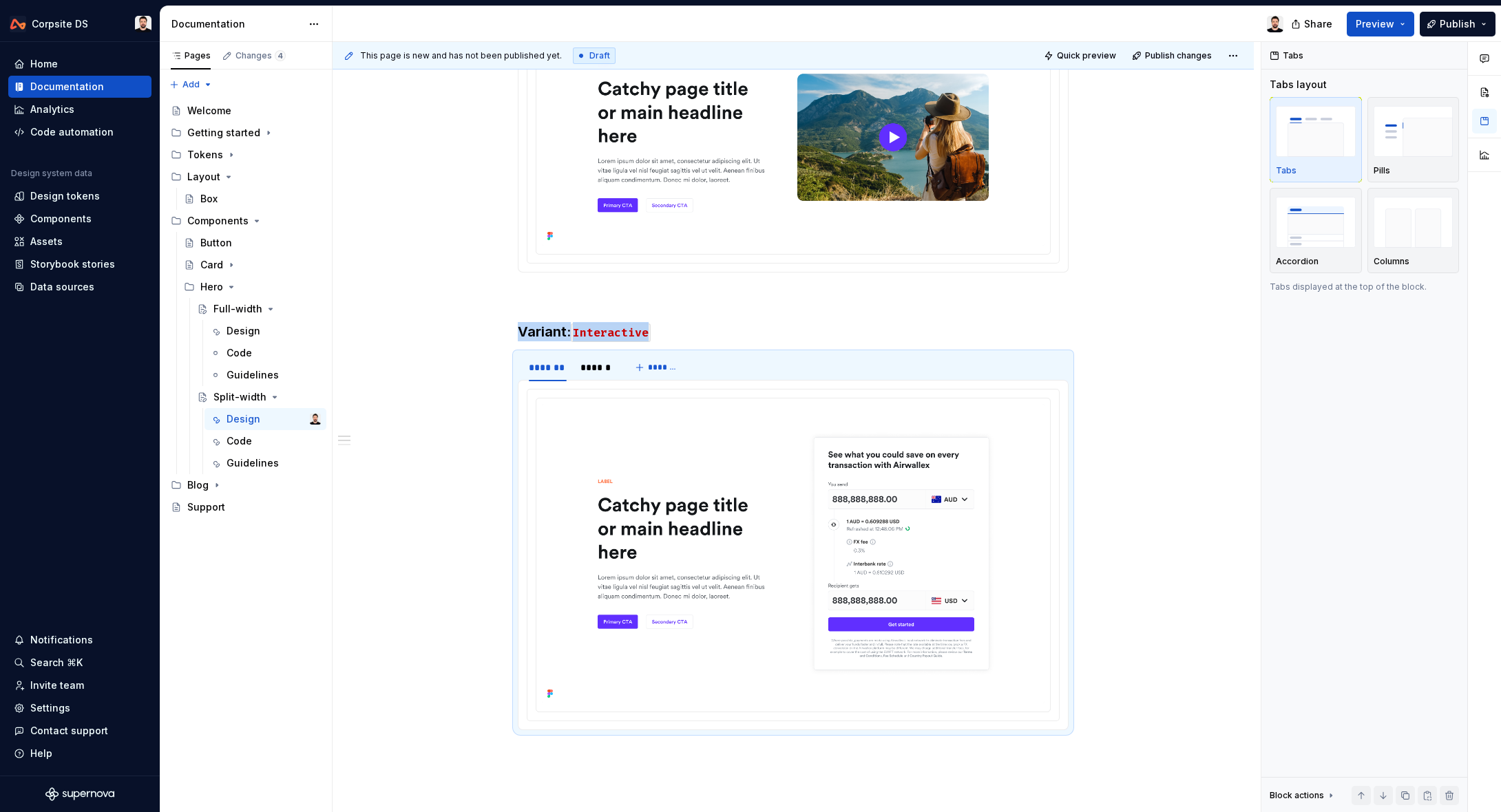
scroll to position [1090, 0]
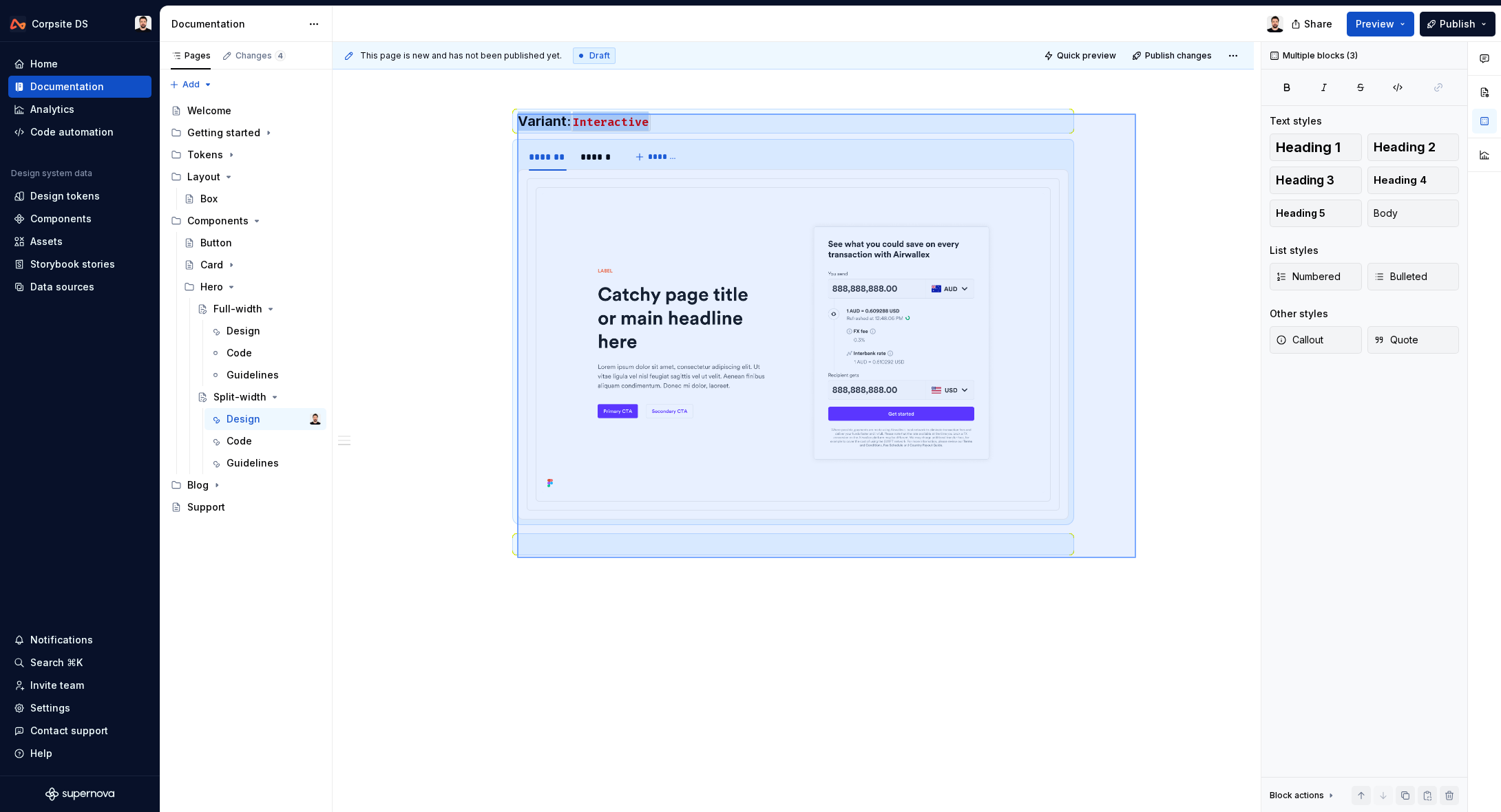
drag, startPoint x: 541, startPoint y: 129, endPoint x: 1136, endPoint y: 558, distance: 733.5
click at [1136, 558] on div "**********" at bounding box center [796, 426] width 928 height 770
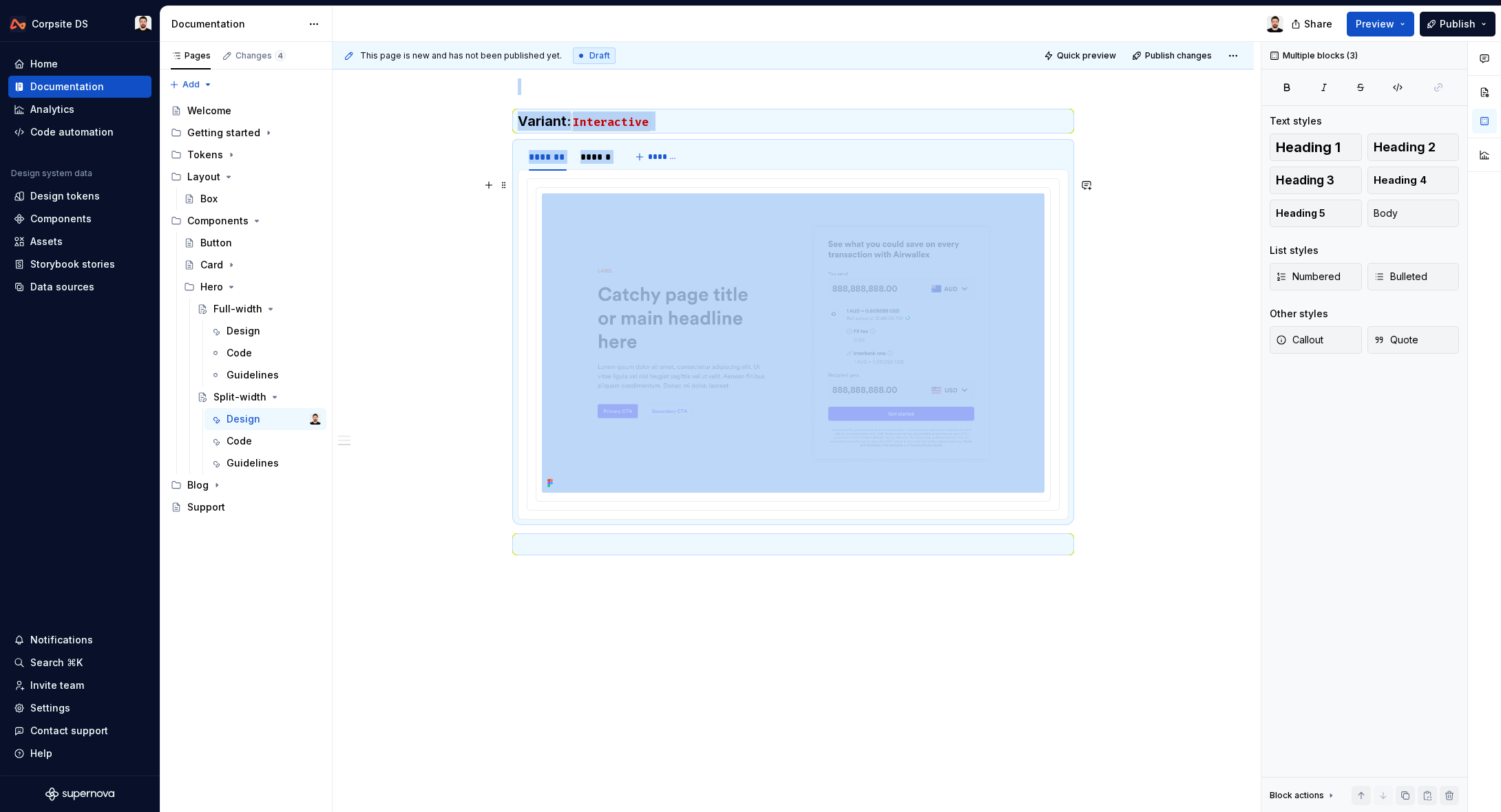
copy div "Variant: Interactive ******* ****** *******"
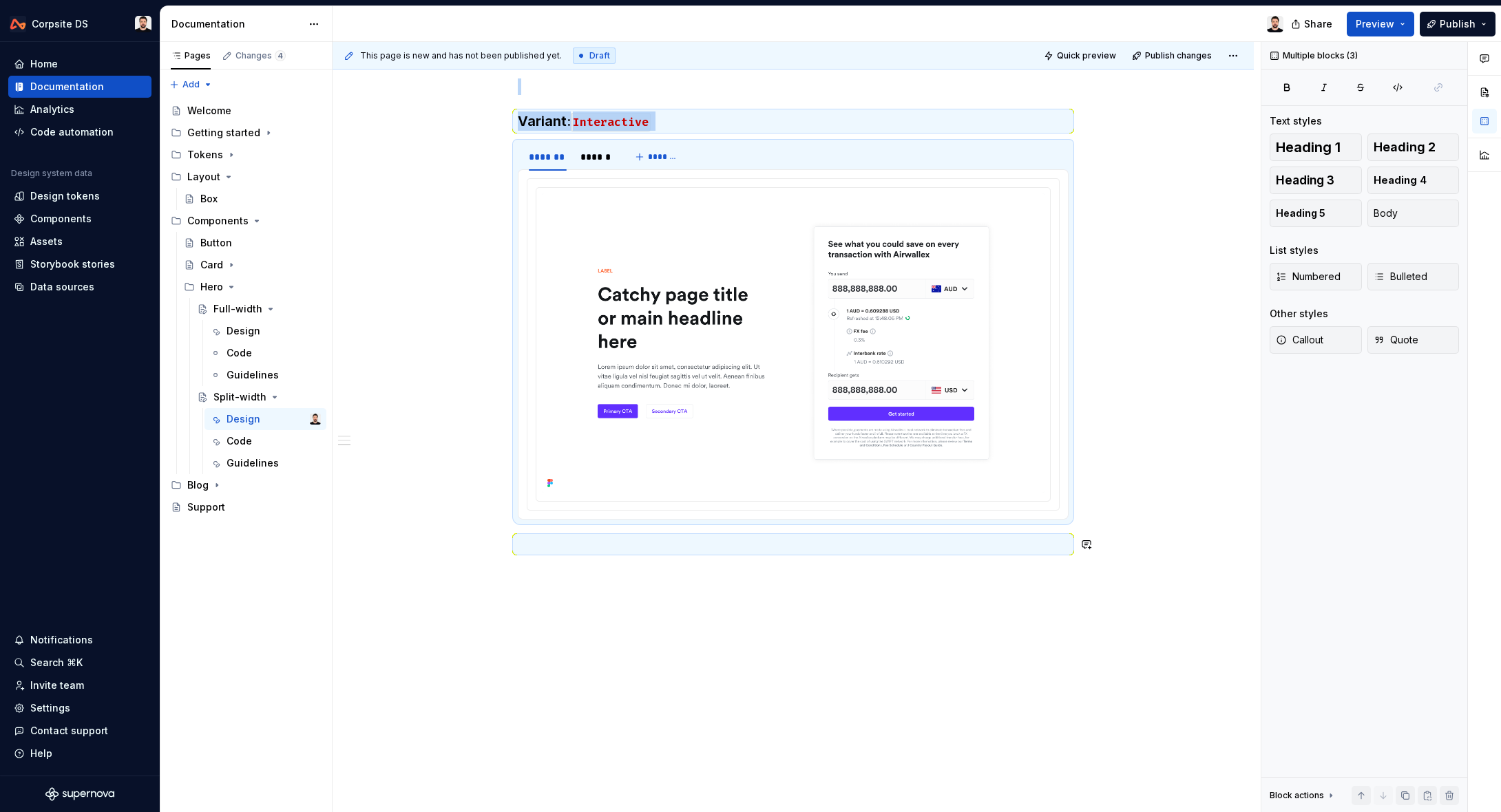
drag, startPoint x: 670, startPoint y: 619, endPoint x: 656, endPoint y: 620, distance: 14.0
click at [668, 620] on div "**********" at bounding box center [796, 426] width 928 height 770
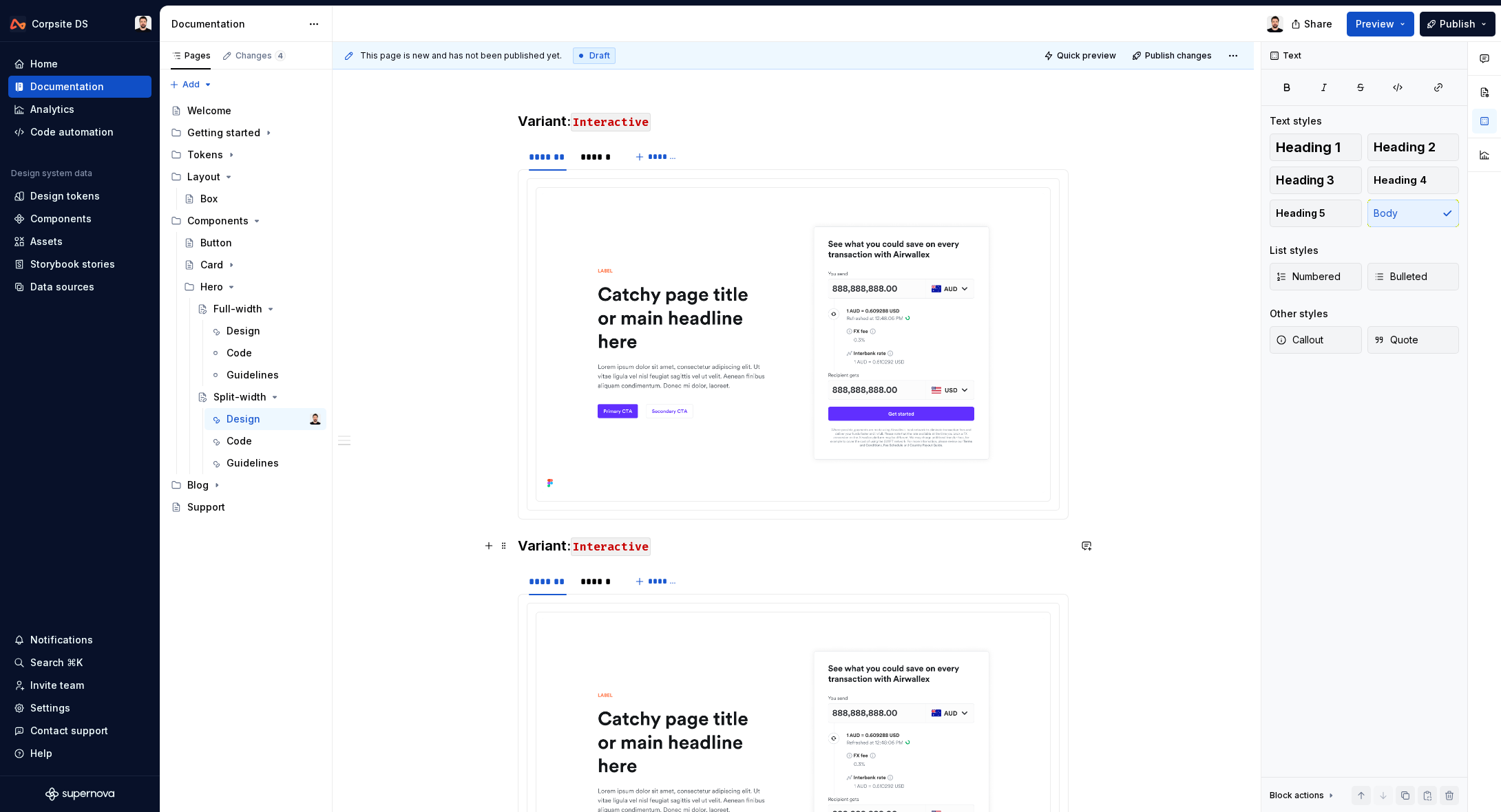
click at [523, 547] on h3 "Variant: Interactive" at bounding box center [793, 545] width 551 height 19
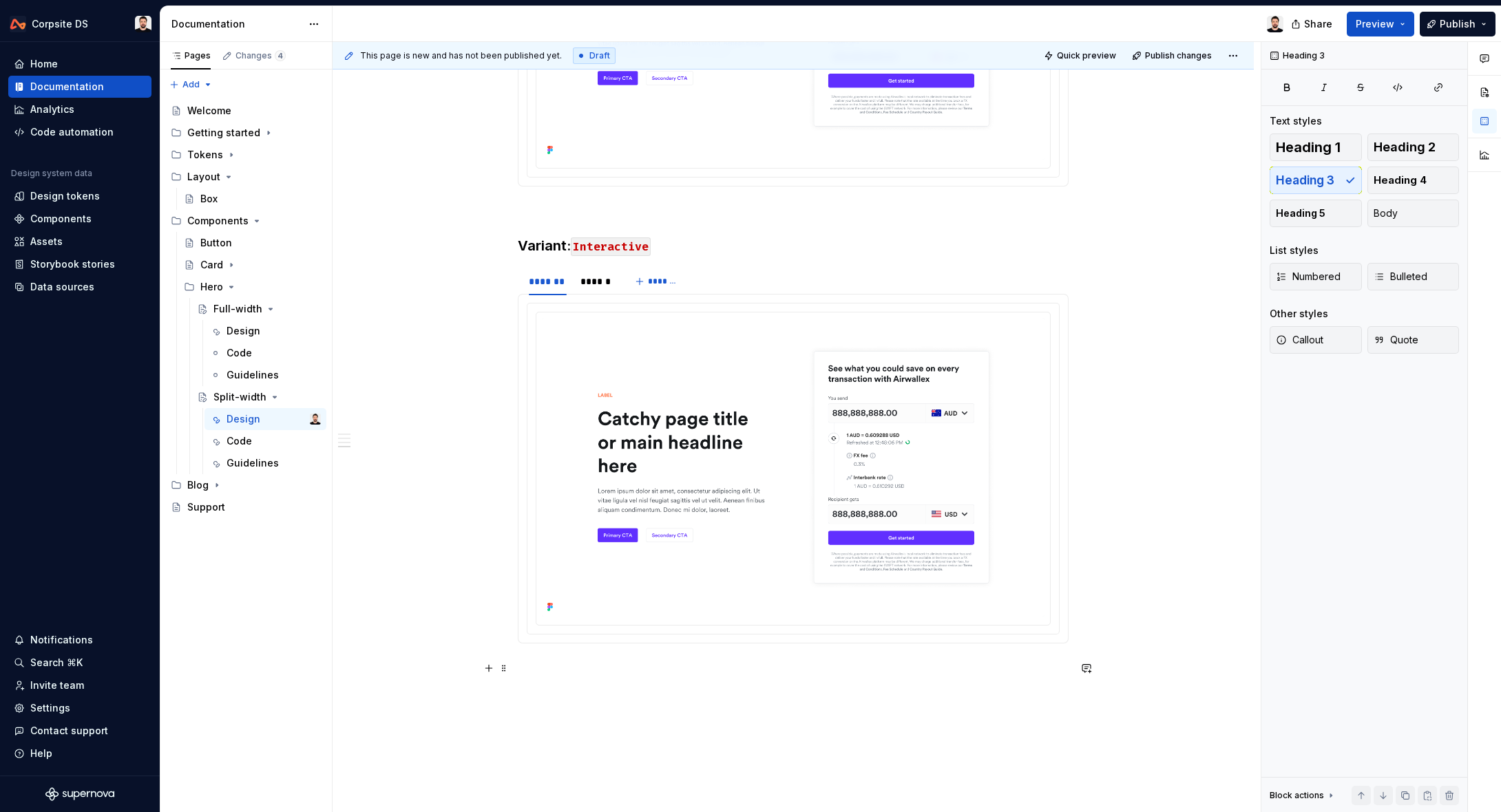
scroll to position [1547, 0]
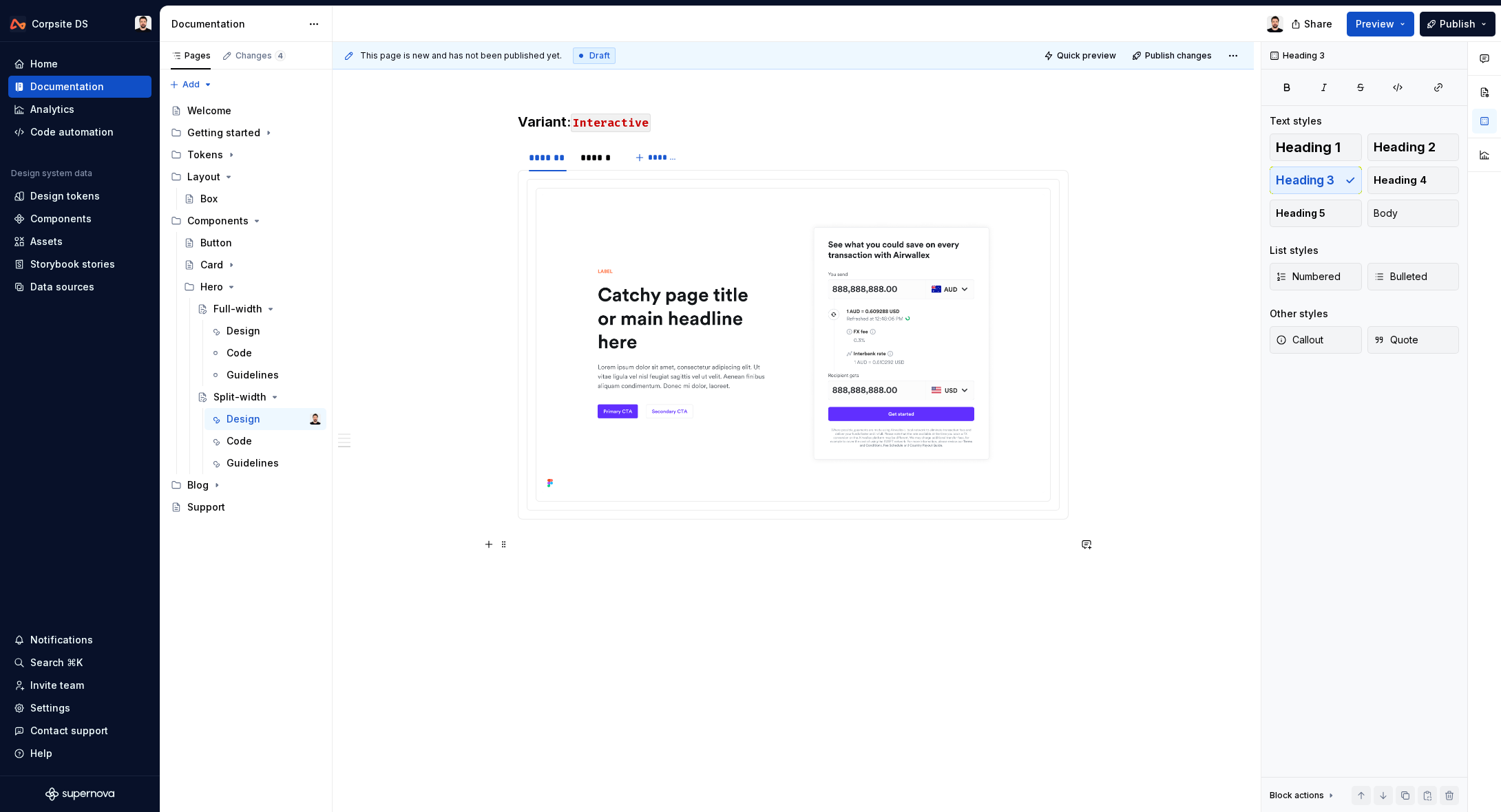
click at [628, 549] on p at bounding box center [793, 543] width 551 height 16
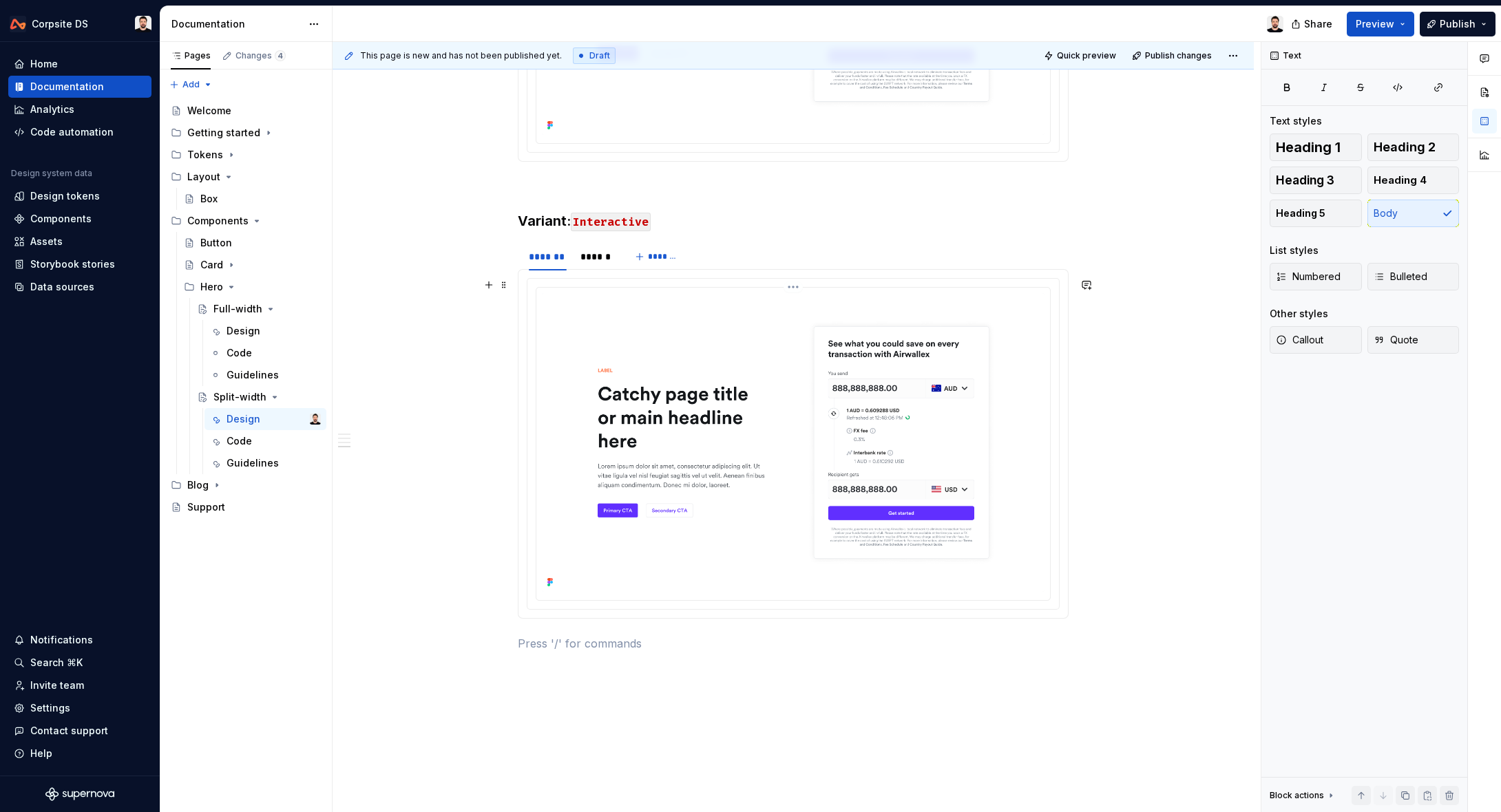
scroll to position [1446, 0]
click at [596, 402] on img at bounding box center [793, 445] width 503 height 299
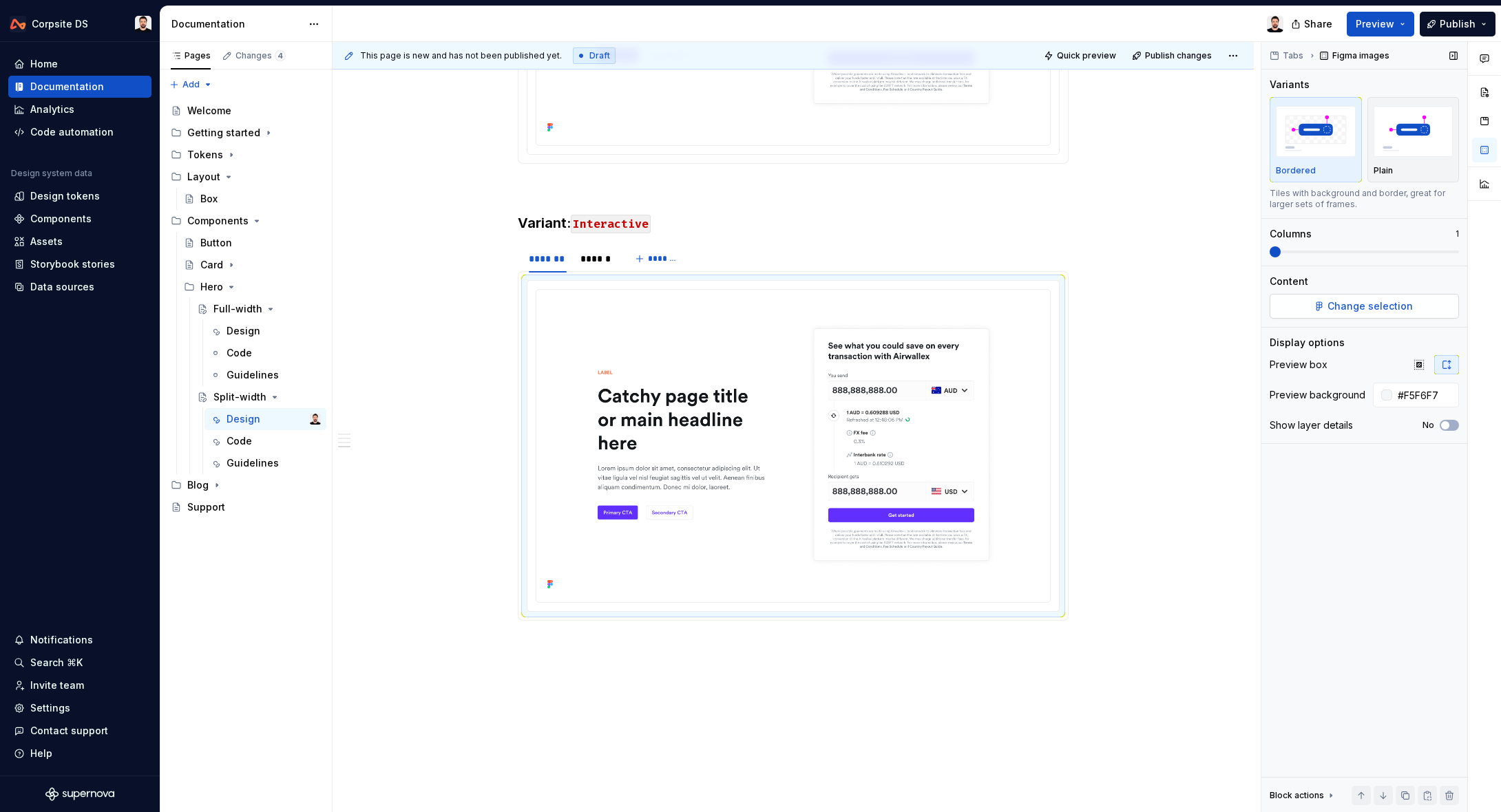
click at [1350, 302] on span "Change selection" at bounding box center [1370, 306] width 85 height 14
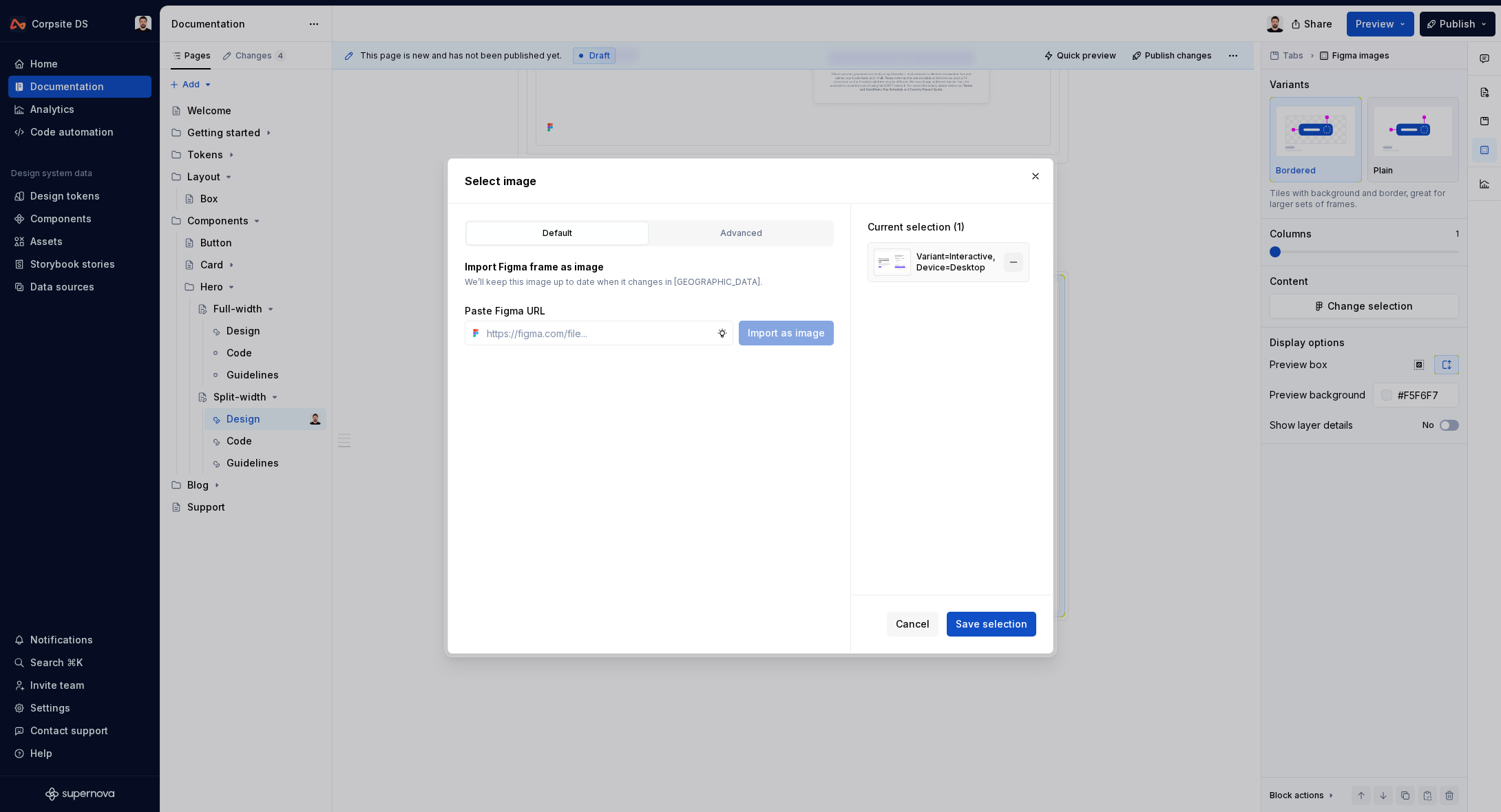
click at [1019, 263] on button "button" at bounding box center [1013, 262] width 19 height 19
click at [669, 325] on input "text" at bounding box center [598, 333] width 235 height 25
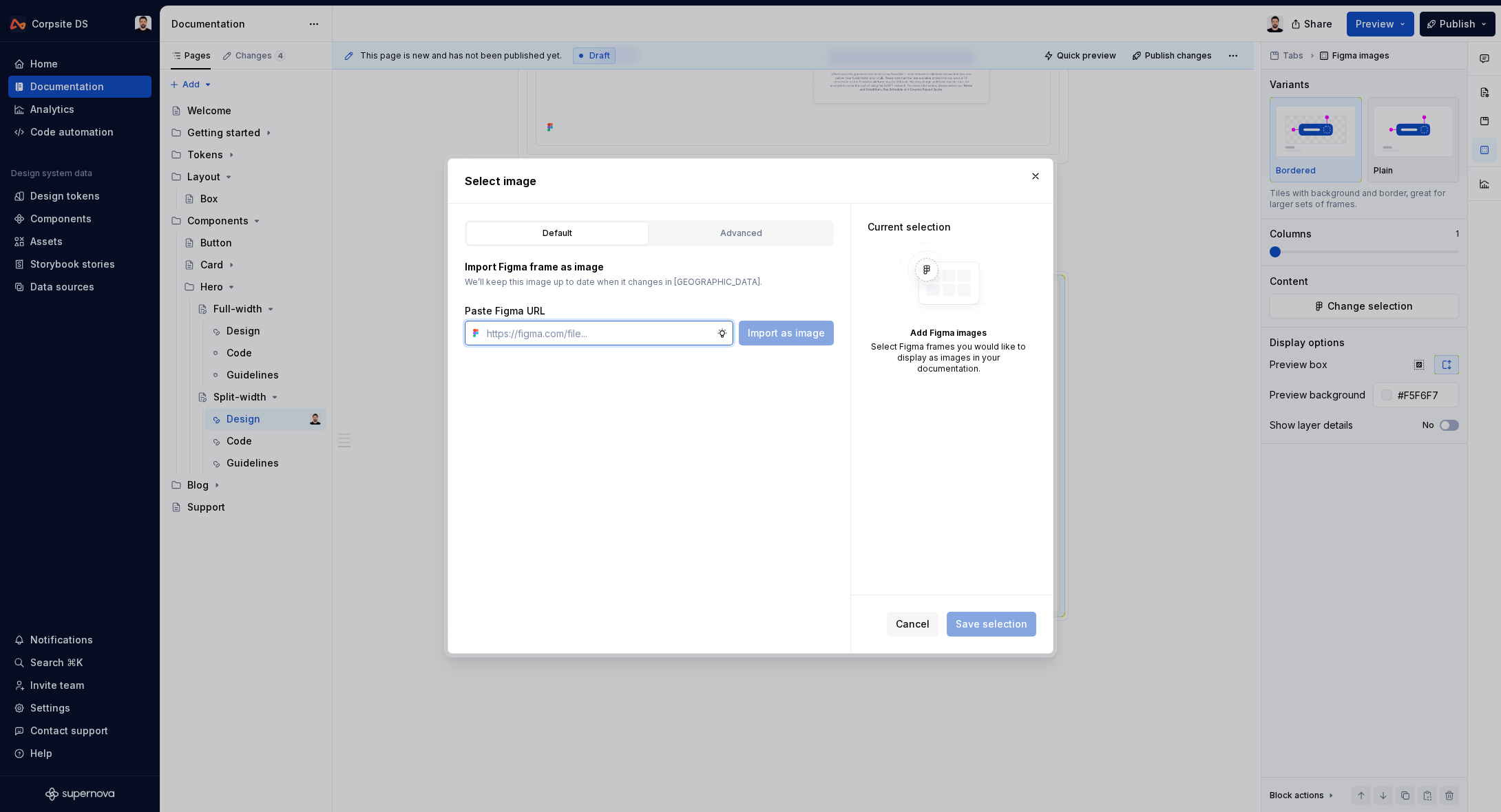
paste input "[URL][DOMAIN_NAME]"
click at [795, 338] on span "Import as image" at bounding box center [786, 333] width 77 height 14
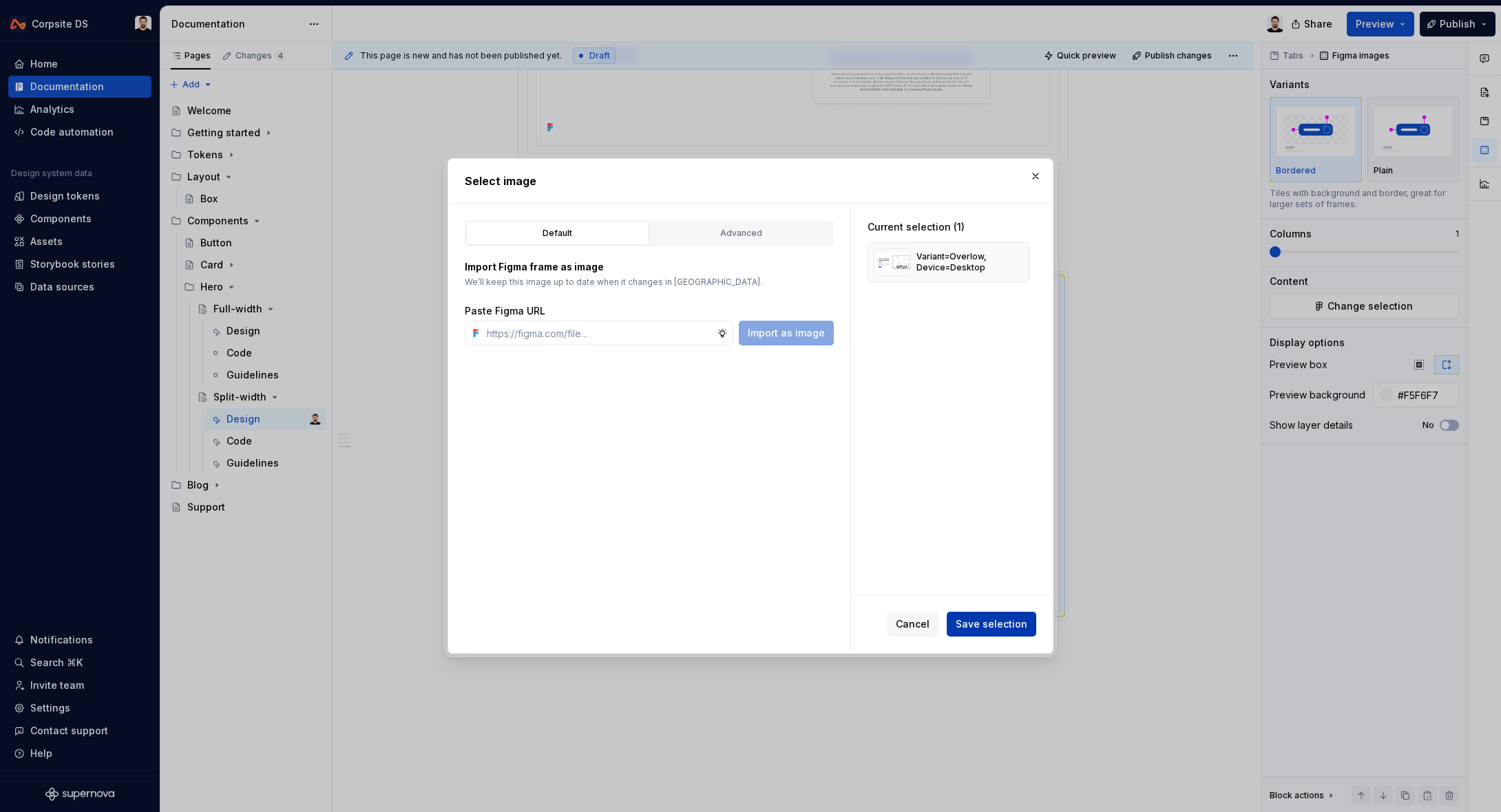
click at [969, 622] on span "Save selection" at bounding box center [991, 624] width 72 height 14
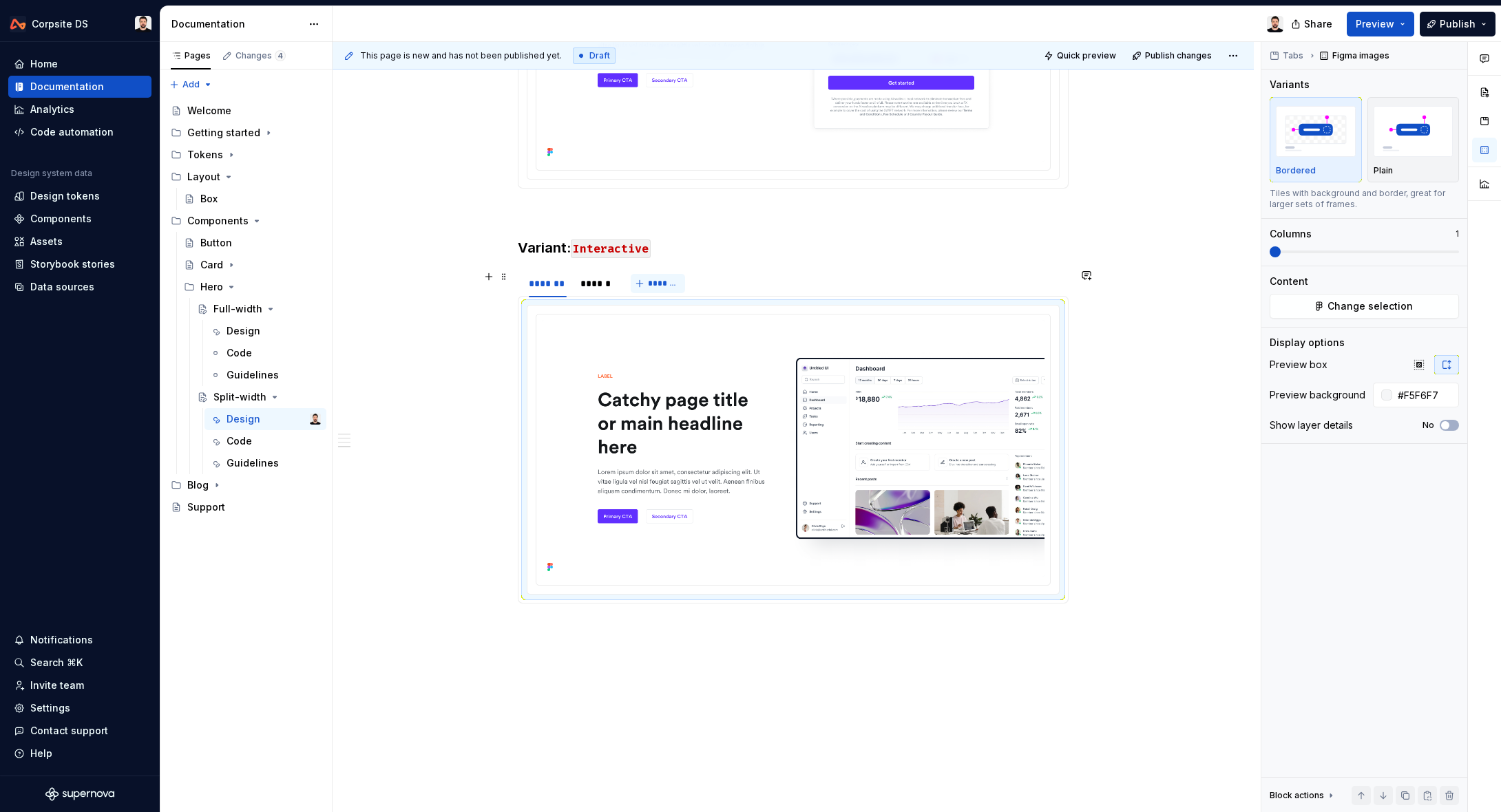
scroll to position [1417, 0]
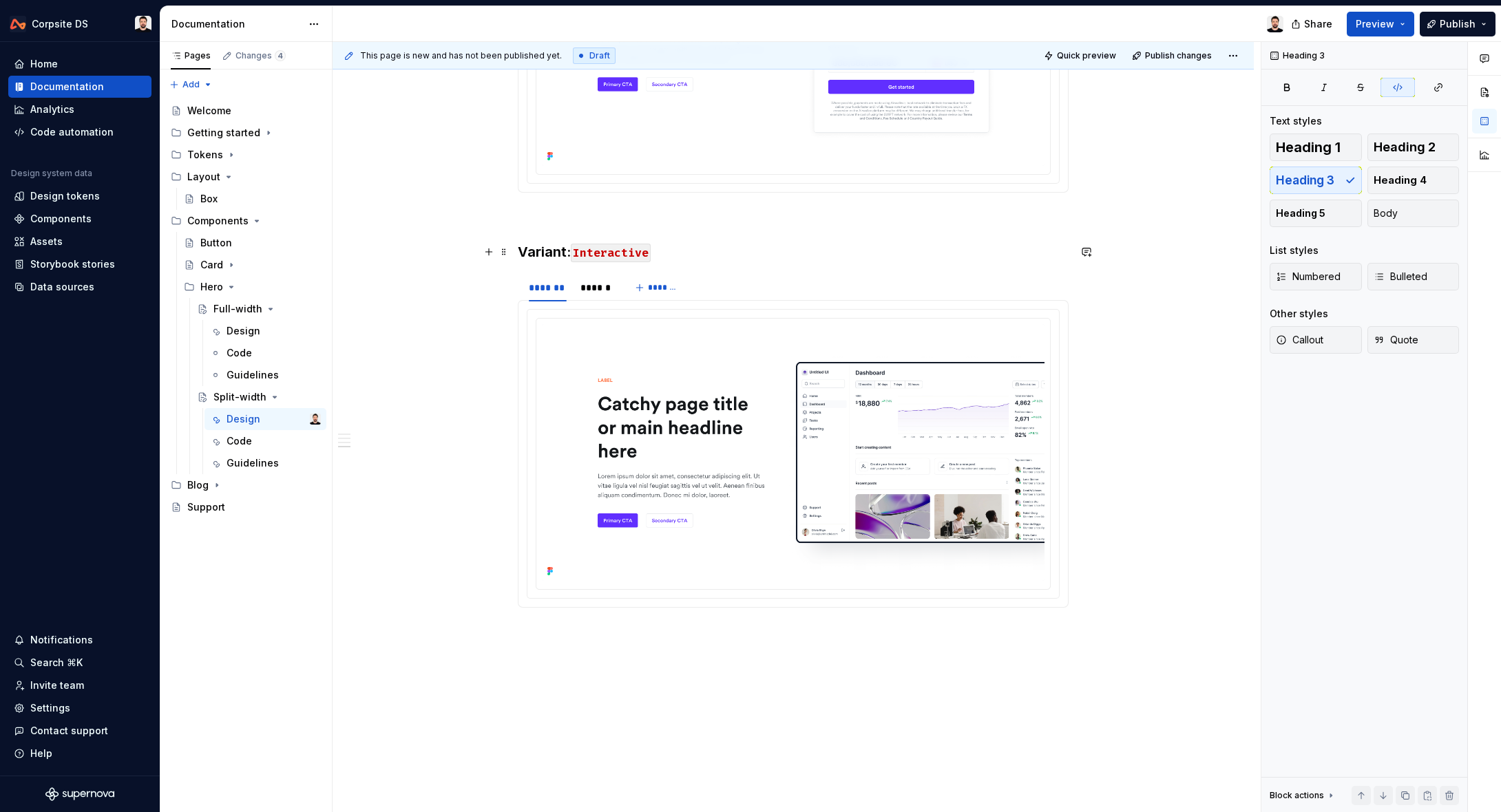
click at [613, 252] on code "Interactive" at bounding box center [610, 252] width 80 height 18
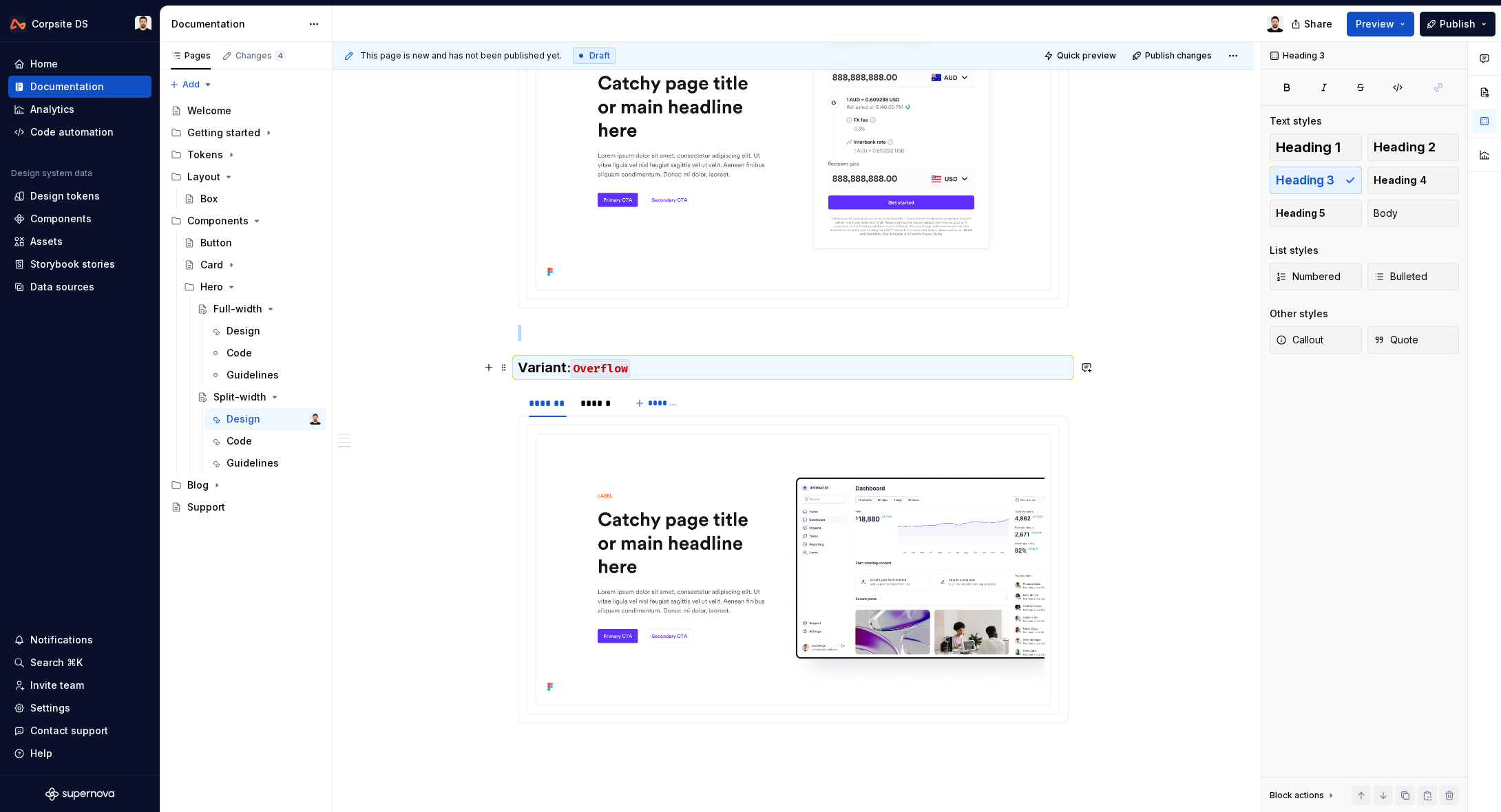
scroll to position [1406, 0]
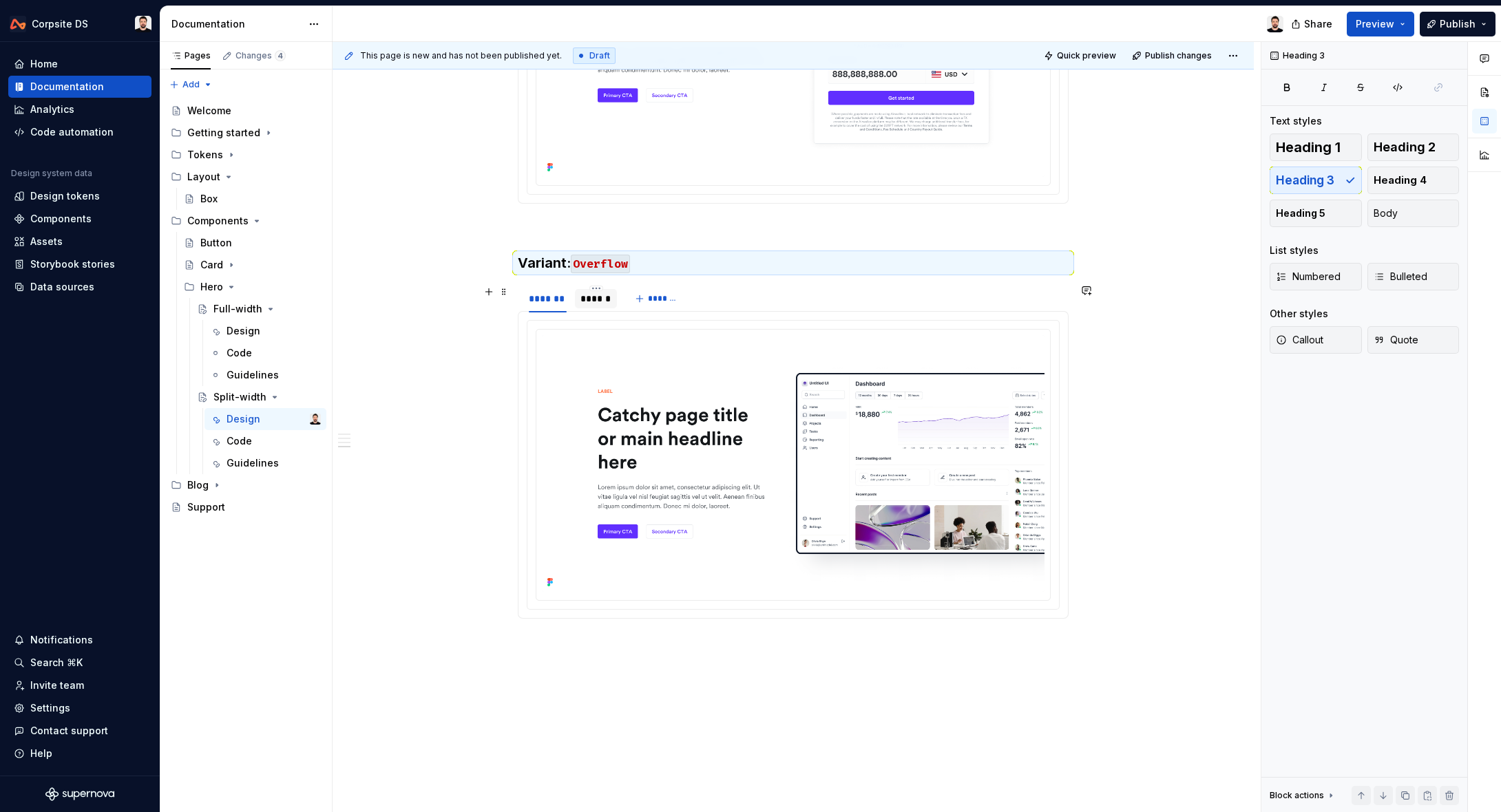
click at [606, 302] on div "******" at bounding box center [596, 299] width 31 height 14
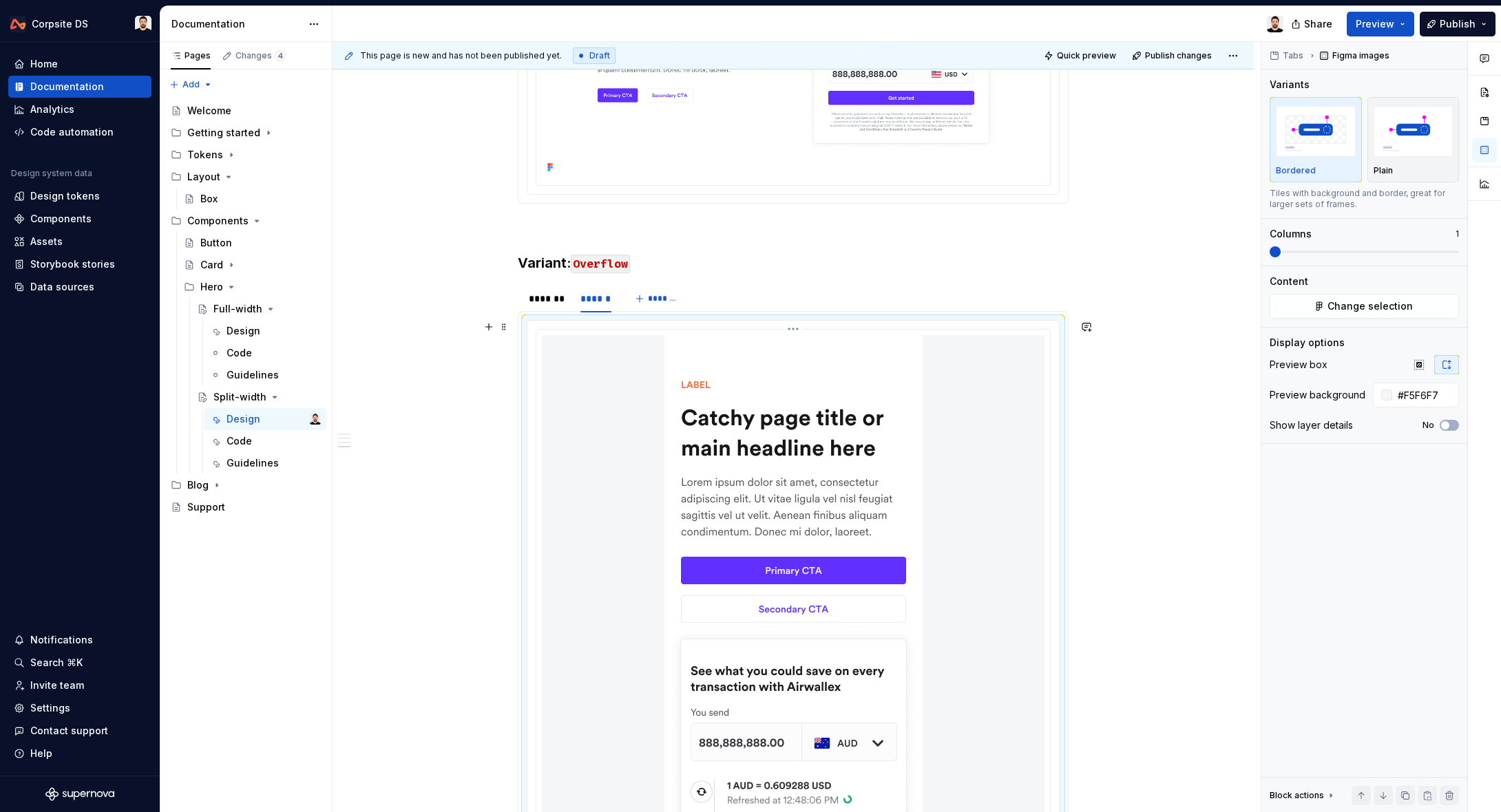
click at [807, 393] on img at bounding box center [793, 738] width 258 height 806
click at [831, 388] on img at bounding box center [793, 738] width 258 height 806
click at [1386, 317] on button "Change selection" at bounding box center [1364, 306] width 189 height 25
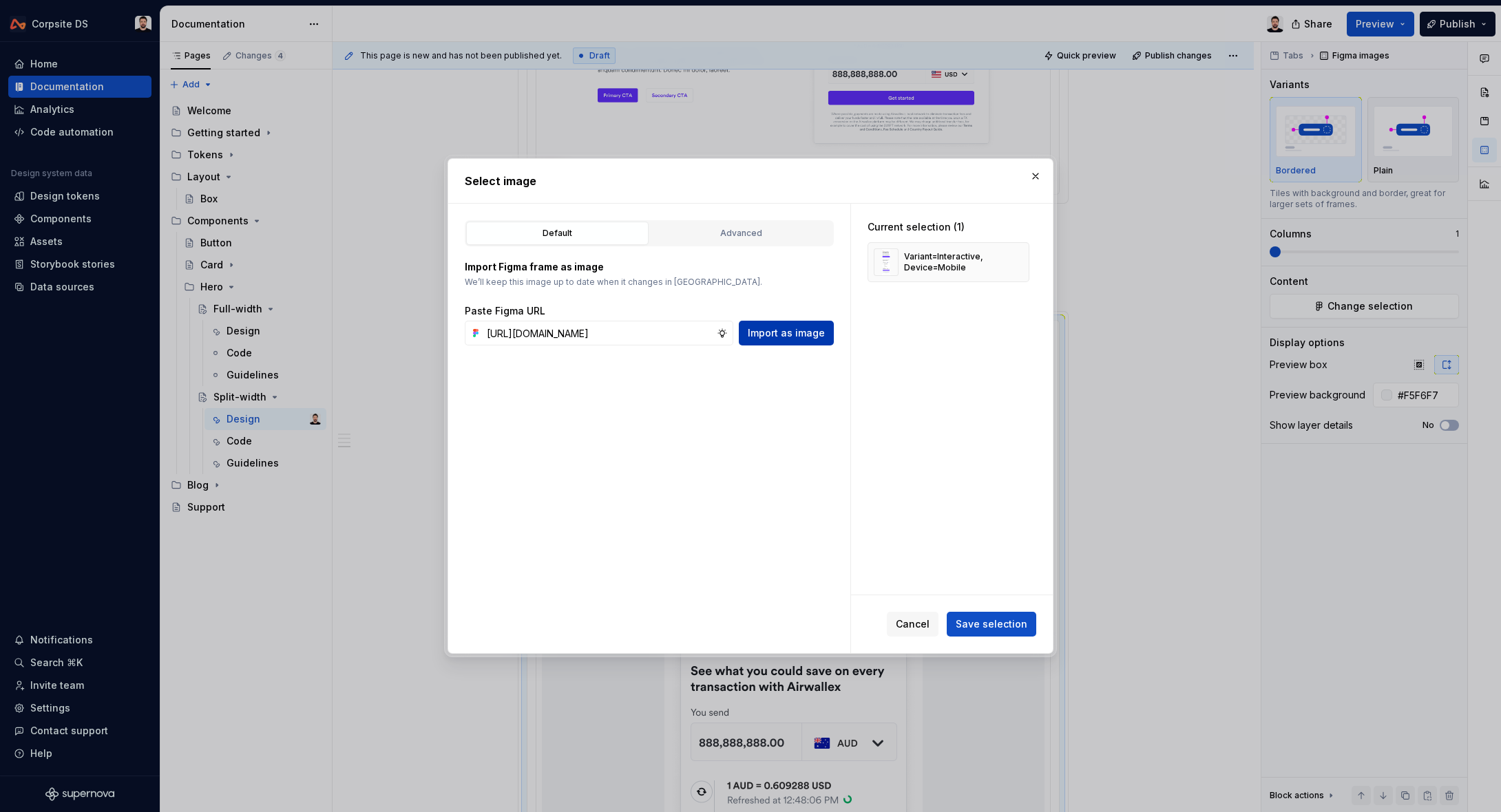
scroll to position [0, 0]
click at [768, 335] on span "Import as image" at bounding box center [786, 333] width 77 height 14
click at [1019, 264] on button "button" at bounding box center [1013, 262] width 19 height 19
click at [1003, 625] on span "Save selection" at bounding box center [991, 624] width 72 height 14
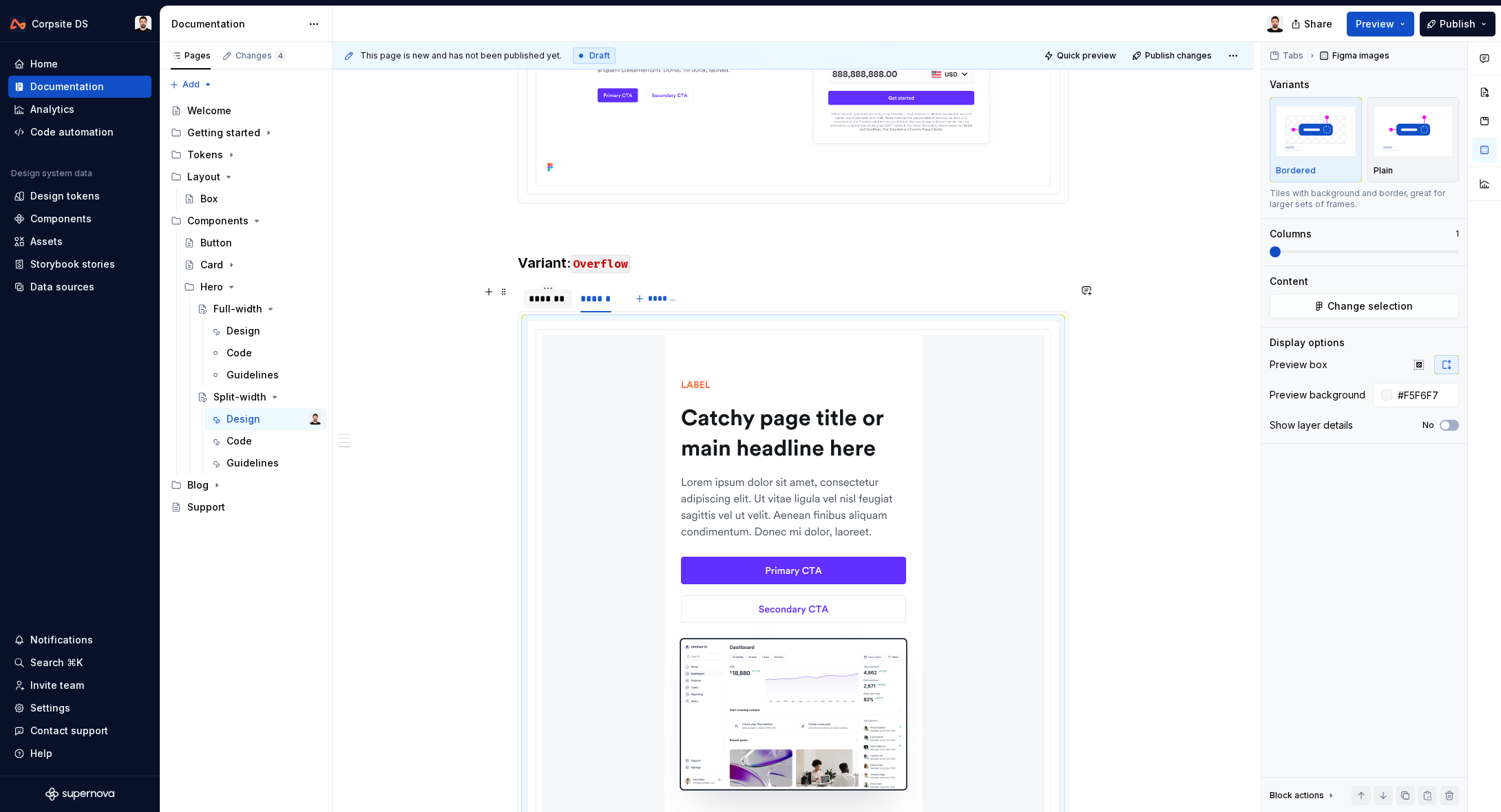
click at [551, 300] on div "*******" at bounding box center [548, 299] width 38 height 14
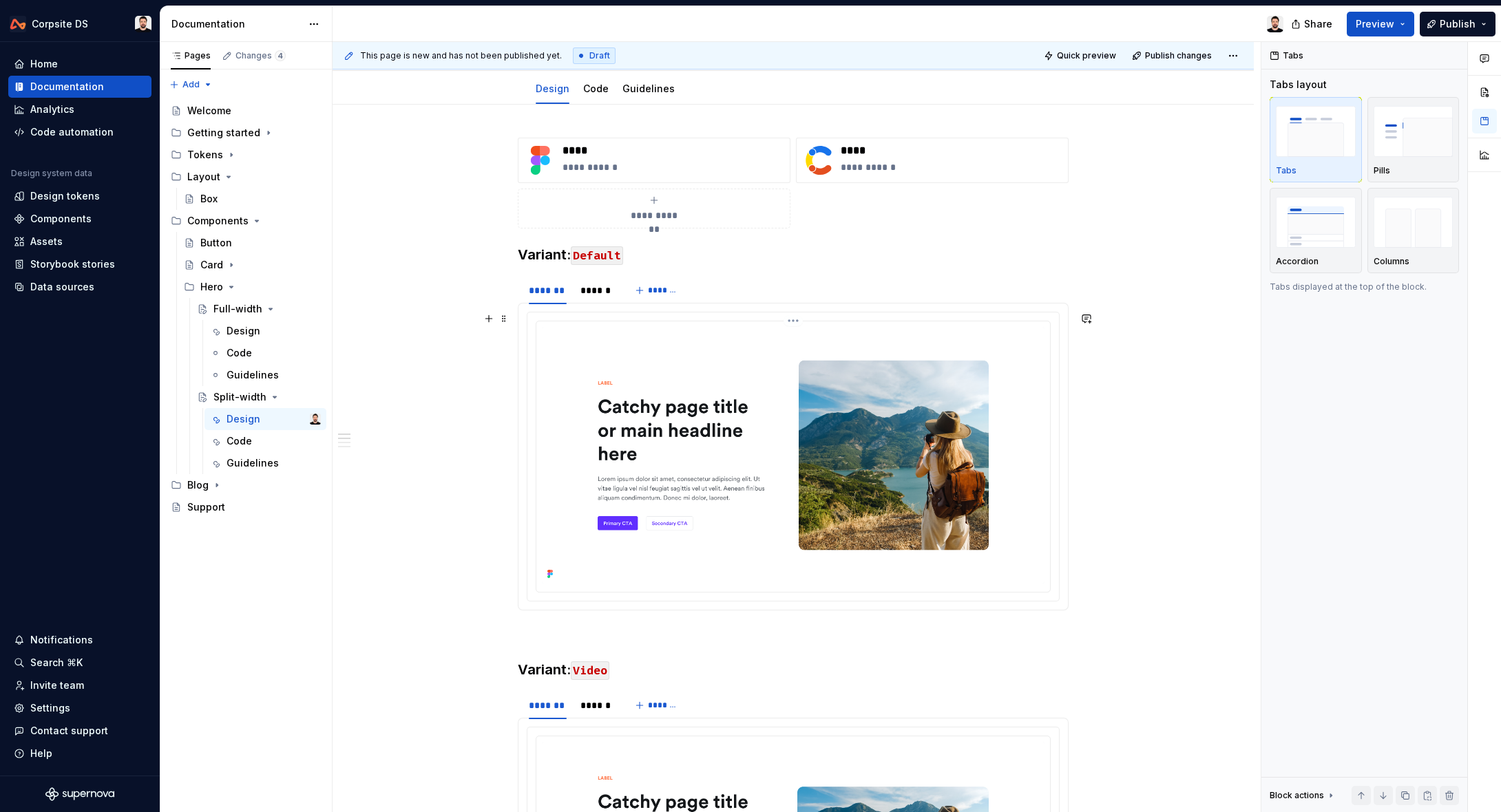
scroll to position [23, 0]
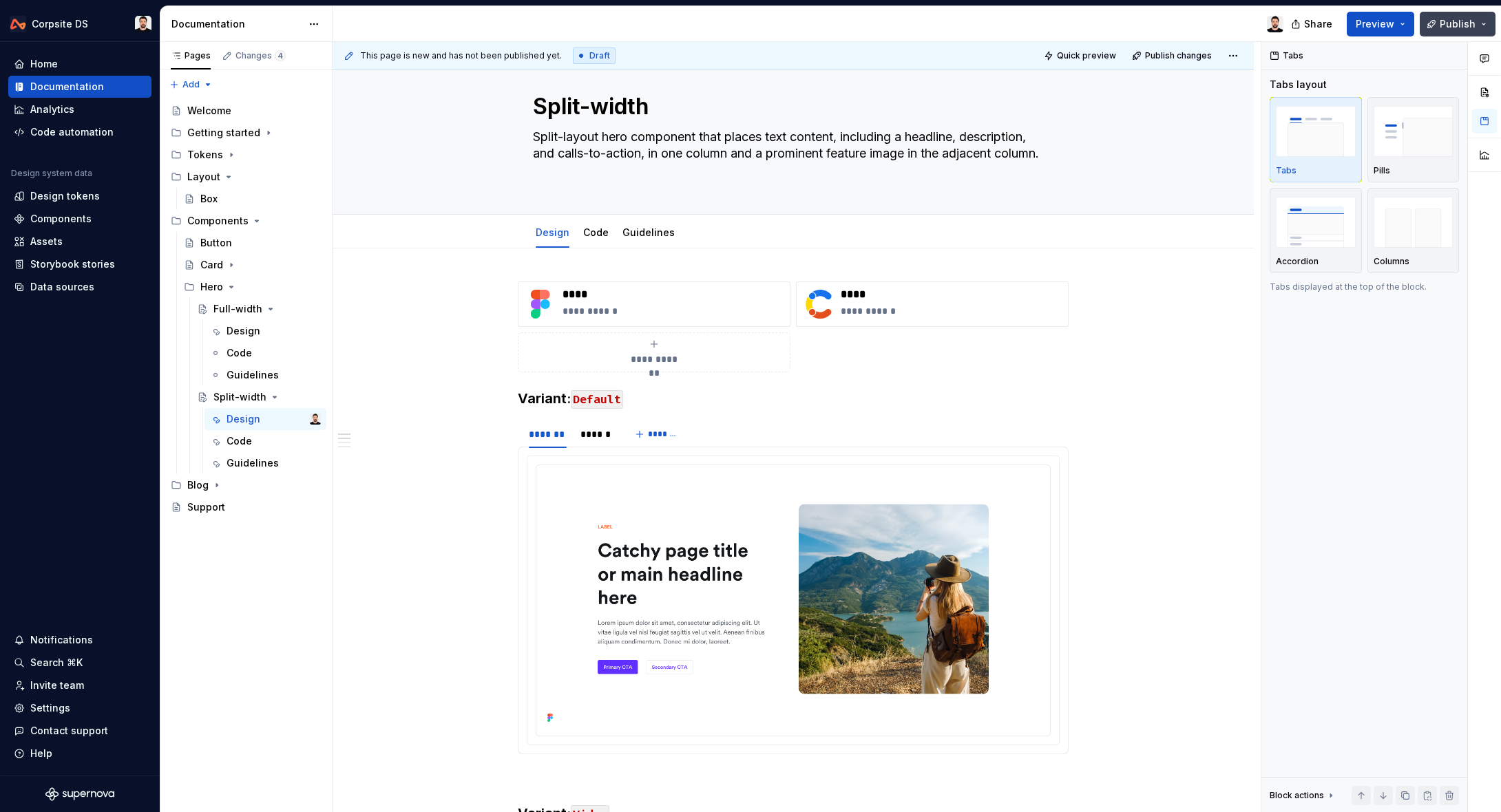
click at [1457, 28] on span "Publish" at bounding box center [1457, 24] width 36 height 14
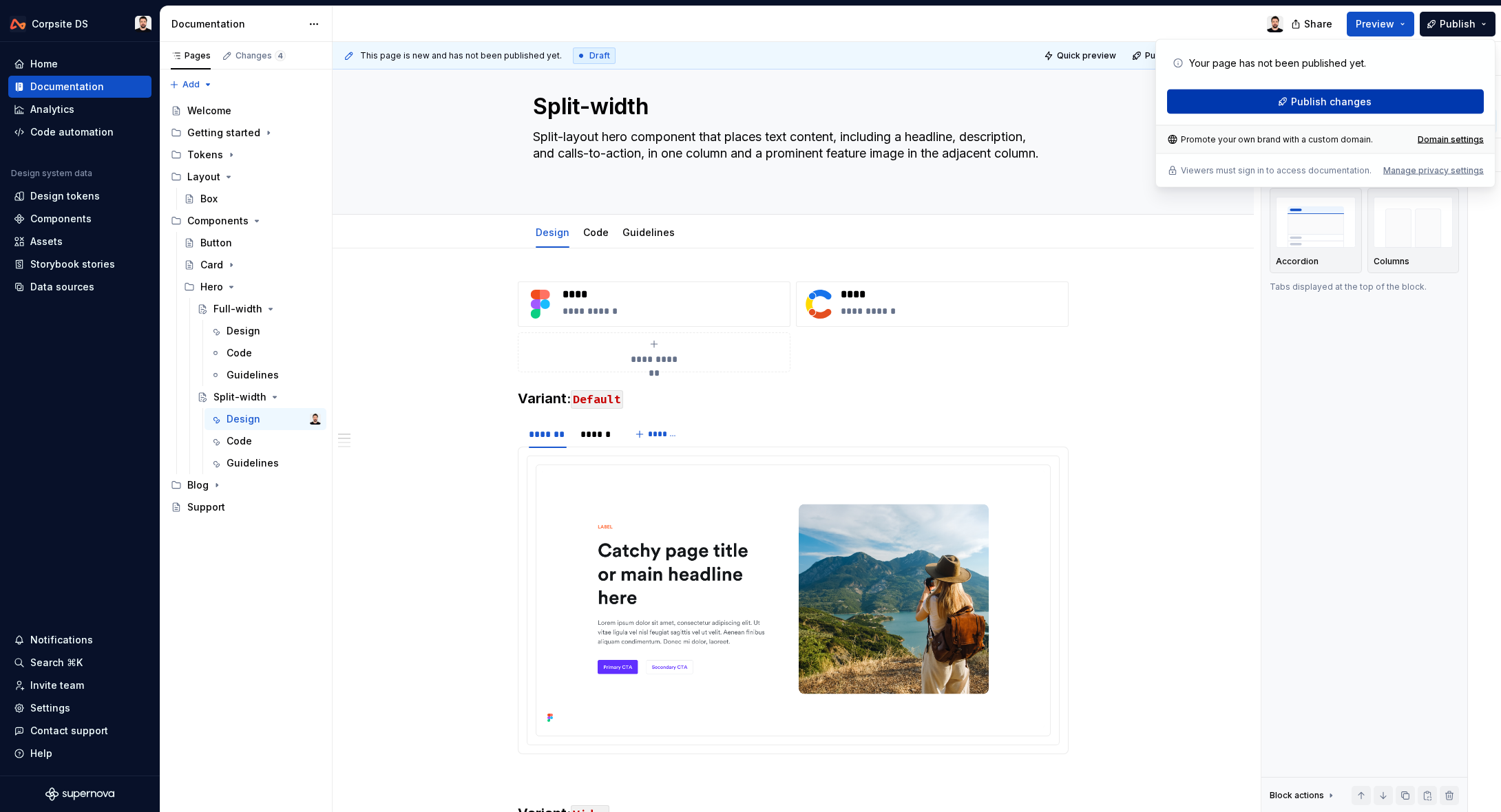
click at [1312, 105] on span "Publish changes" at bounding box center [1330, 102] width 81 height 14
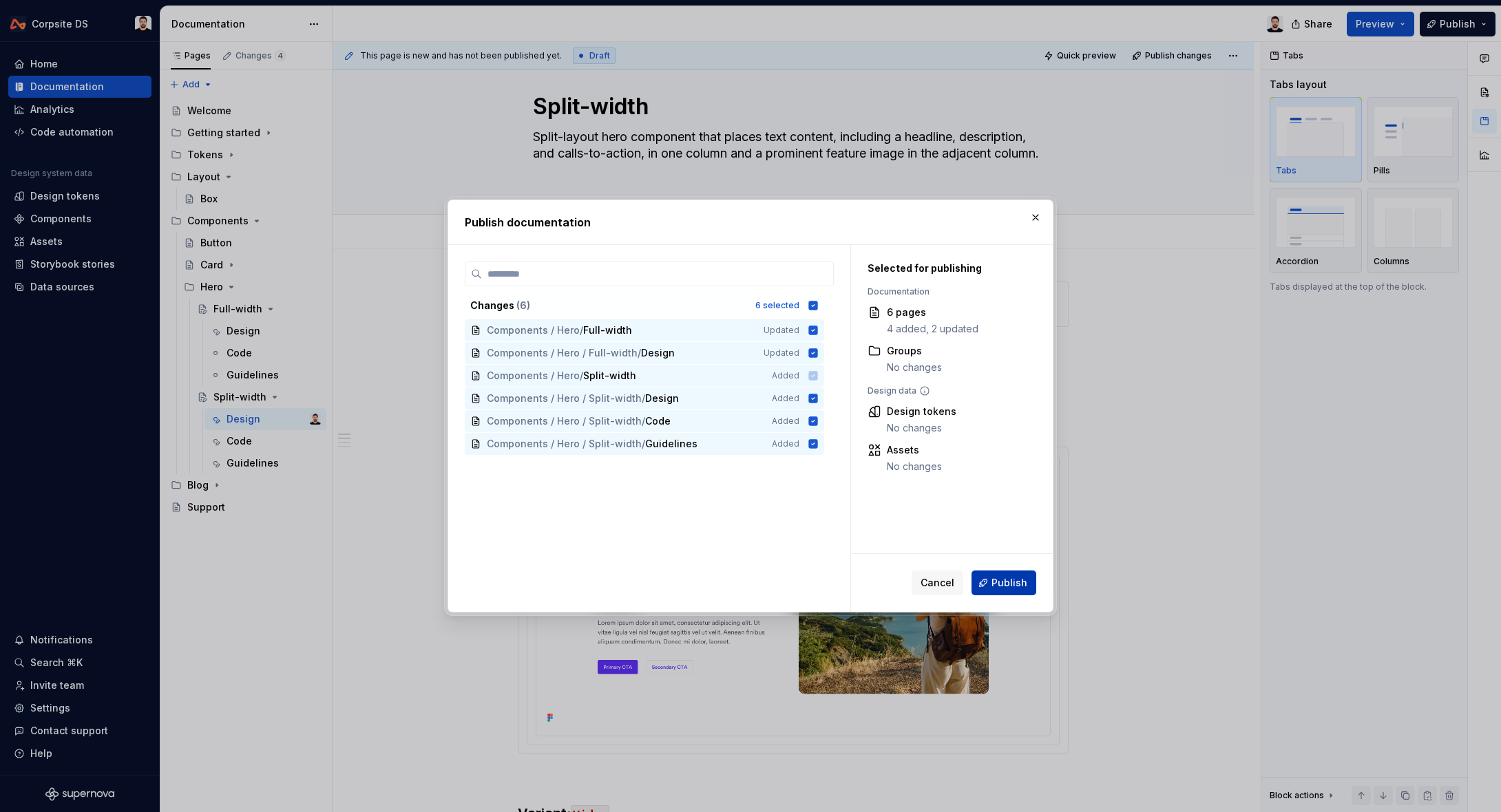
click at [1022, 579] on span "Publish" at bounding box center [1008, 582] width 36 height 14
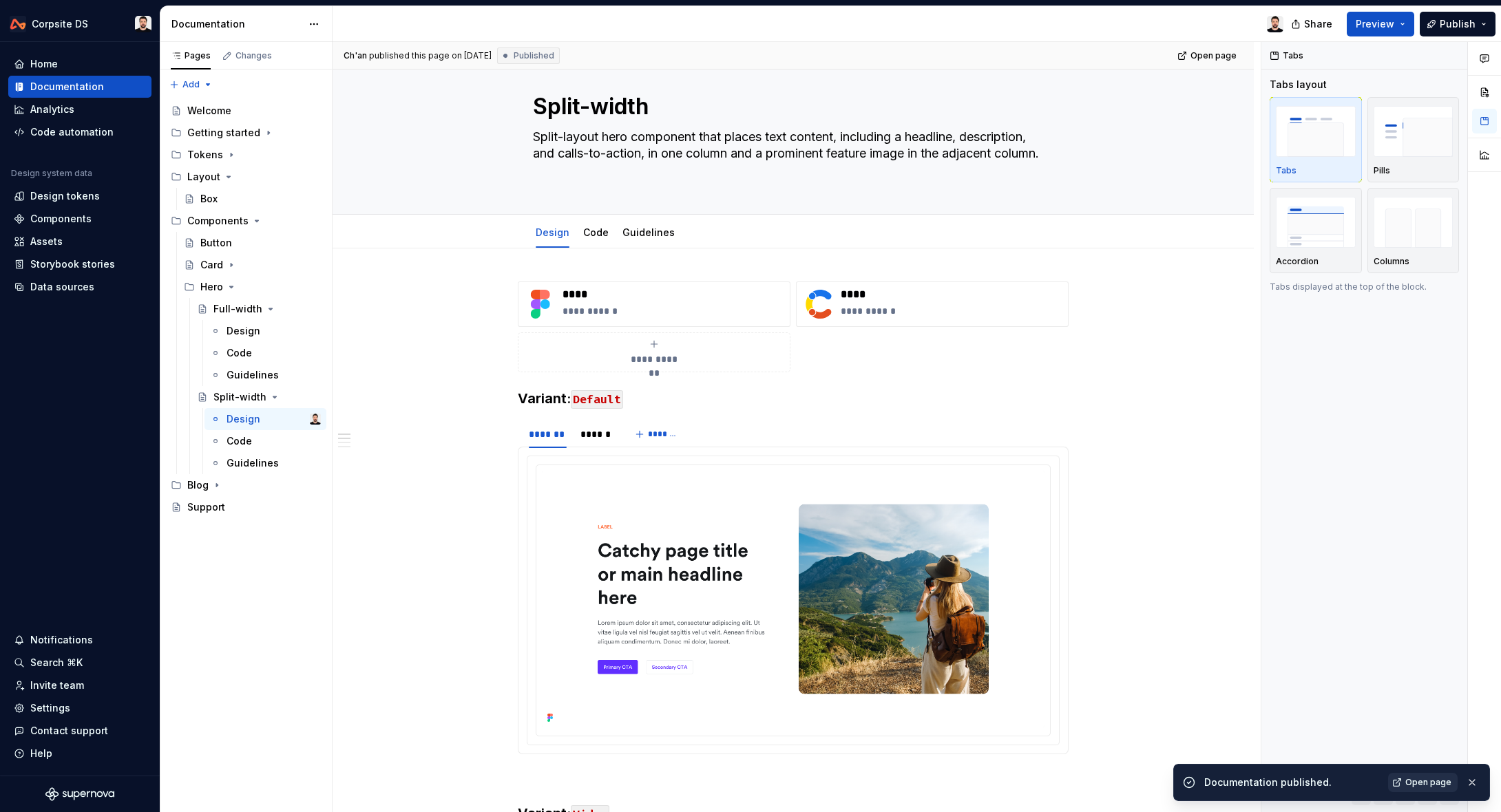
click at [1412, 784] on span "Open page" at bounding box center [1427, 782] width 46 height 11
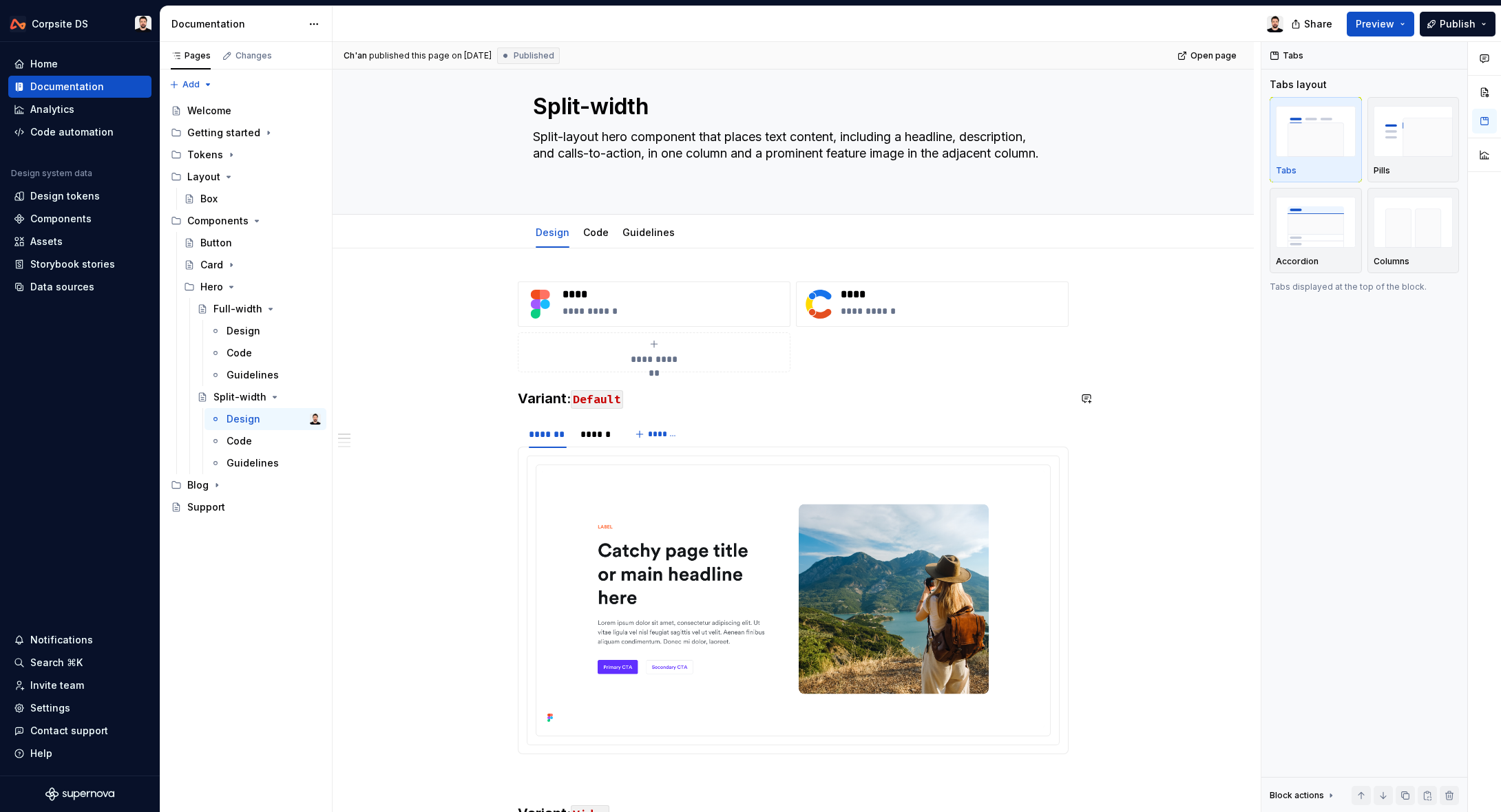
scroll to position [53, 0]
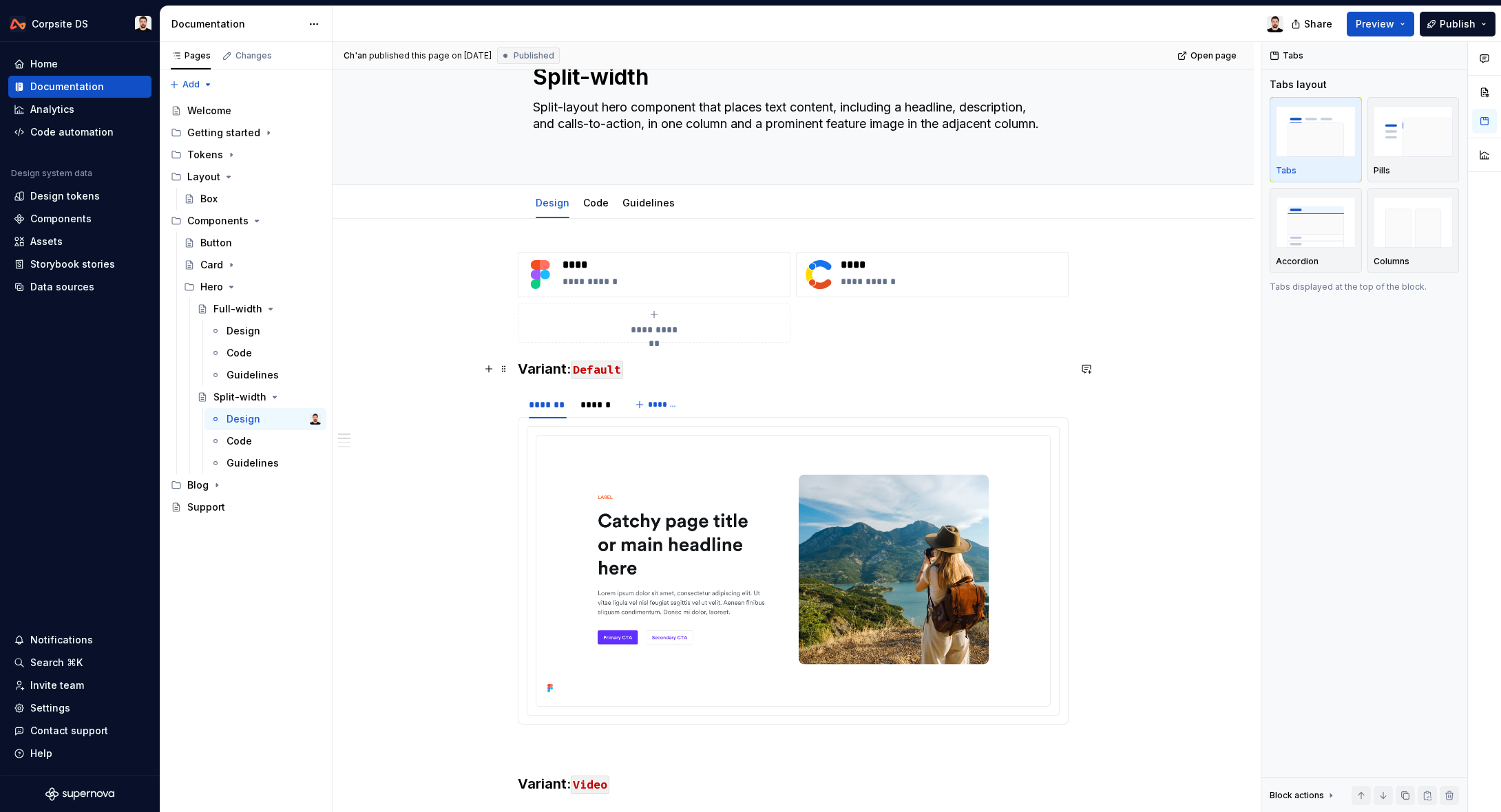
click at [536, 368] on h3 "Variant: Default" at bounding box center [793, 368] width 551 height 19
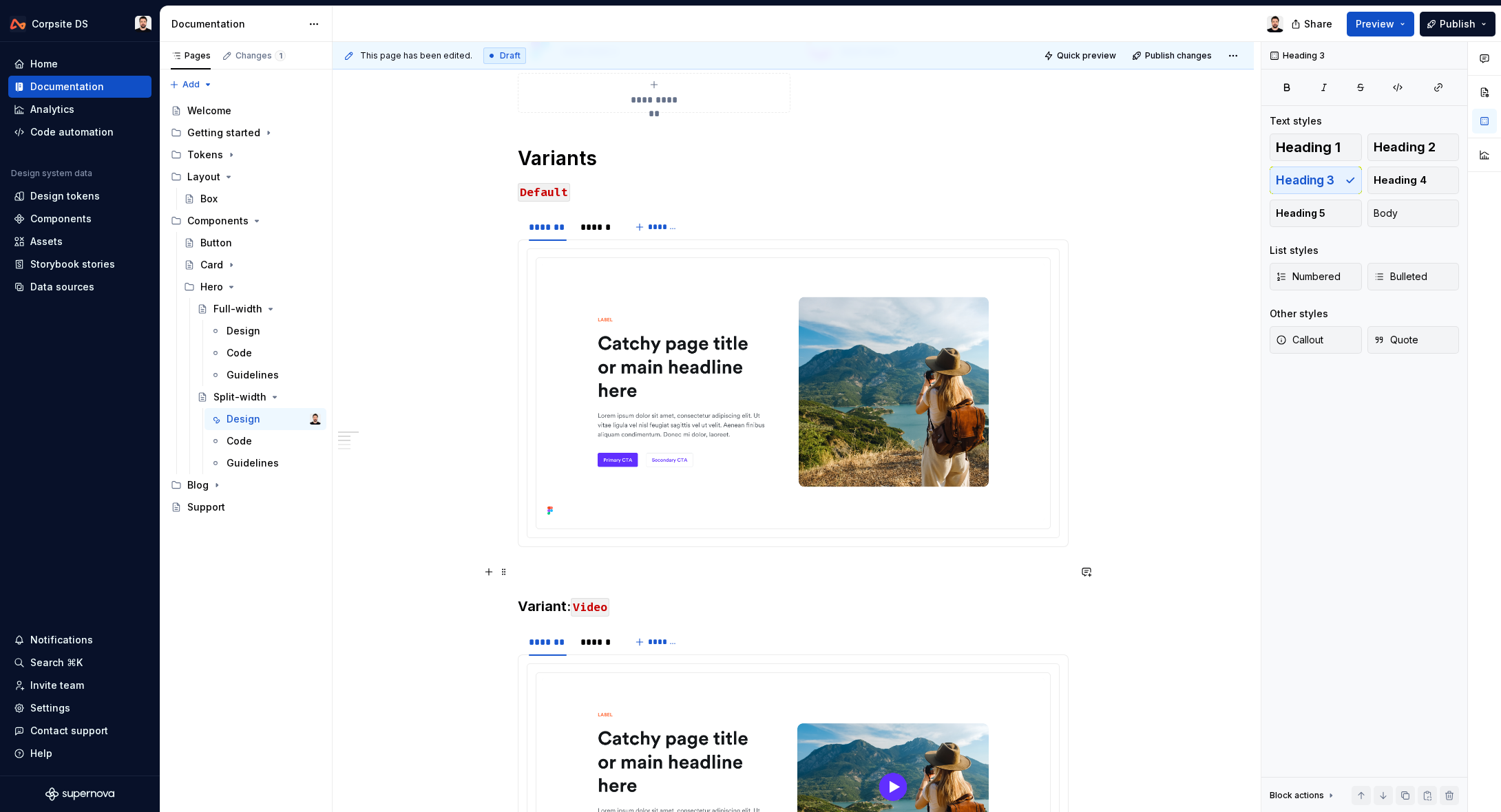
scroll to position [283, 0]
drag, startPoint x: 574, startPoint y: 606, endPoint x: 525, endPoint y: 609, distance: 49.1
click at [525, 609] on h3 "Variant: Video" at bounding box center [793, 605] width 551 height 19
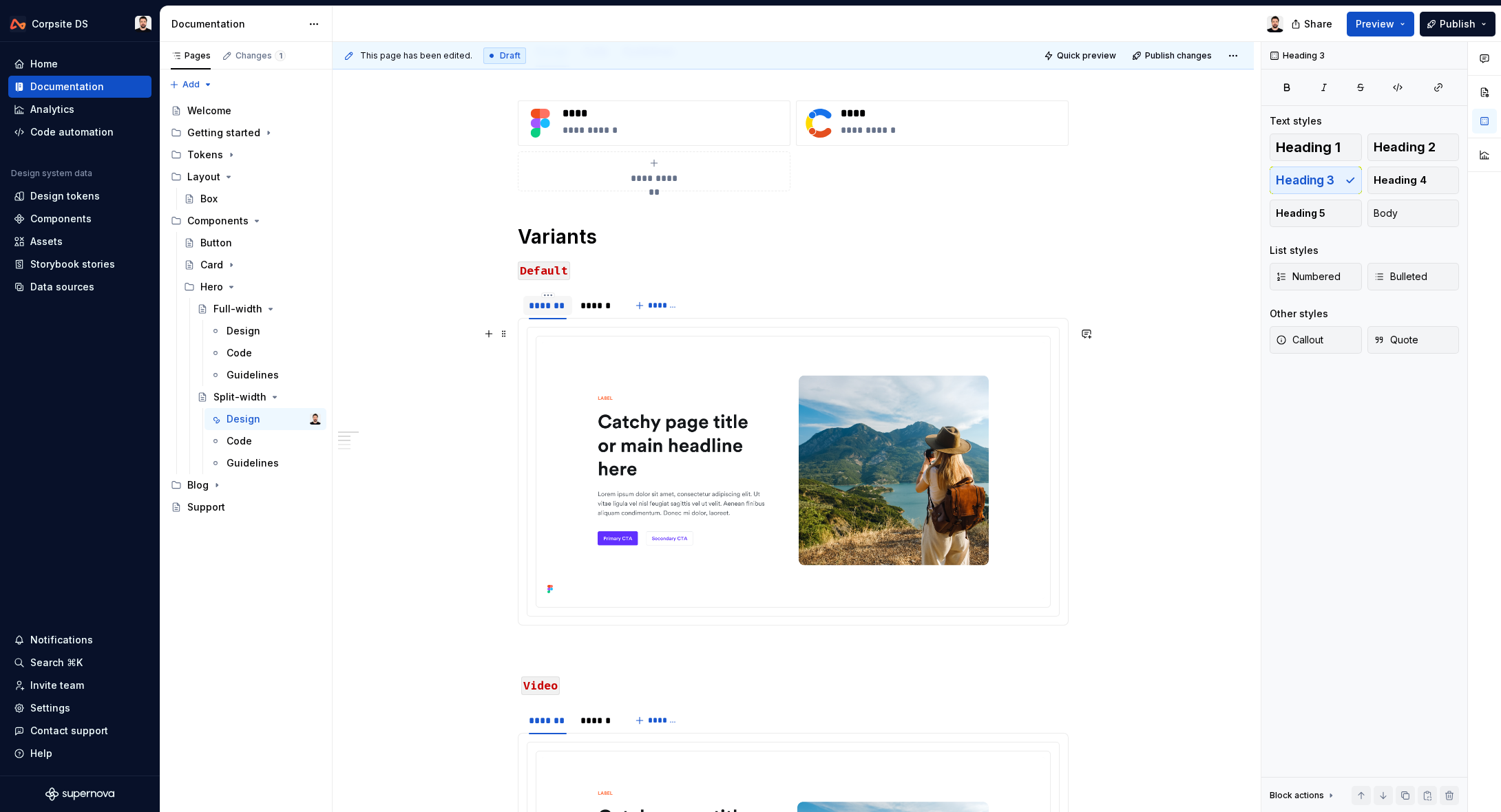
scroll to position [202, 0]
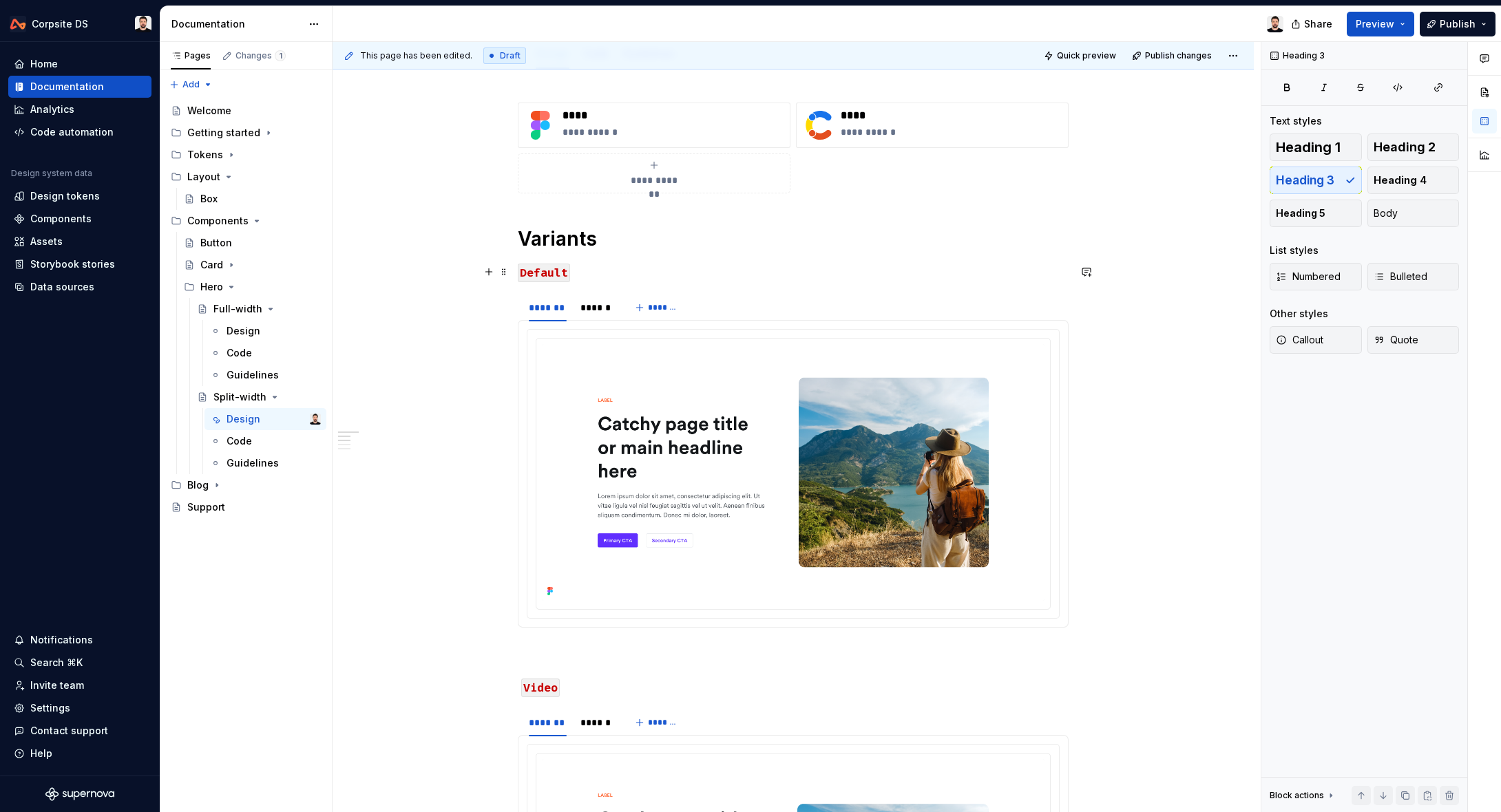
click at [591, 272] on h3 "Default" at bounding box center [793, 271] width 551 height 19
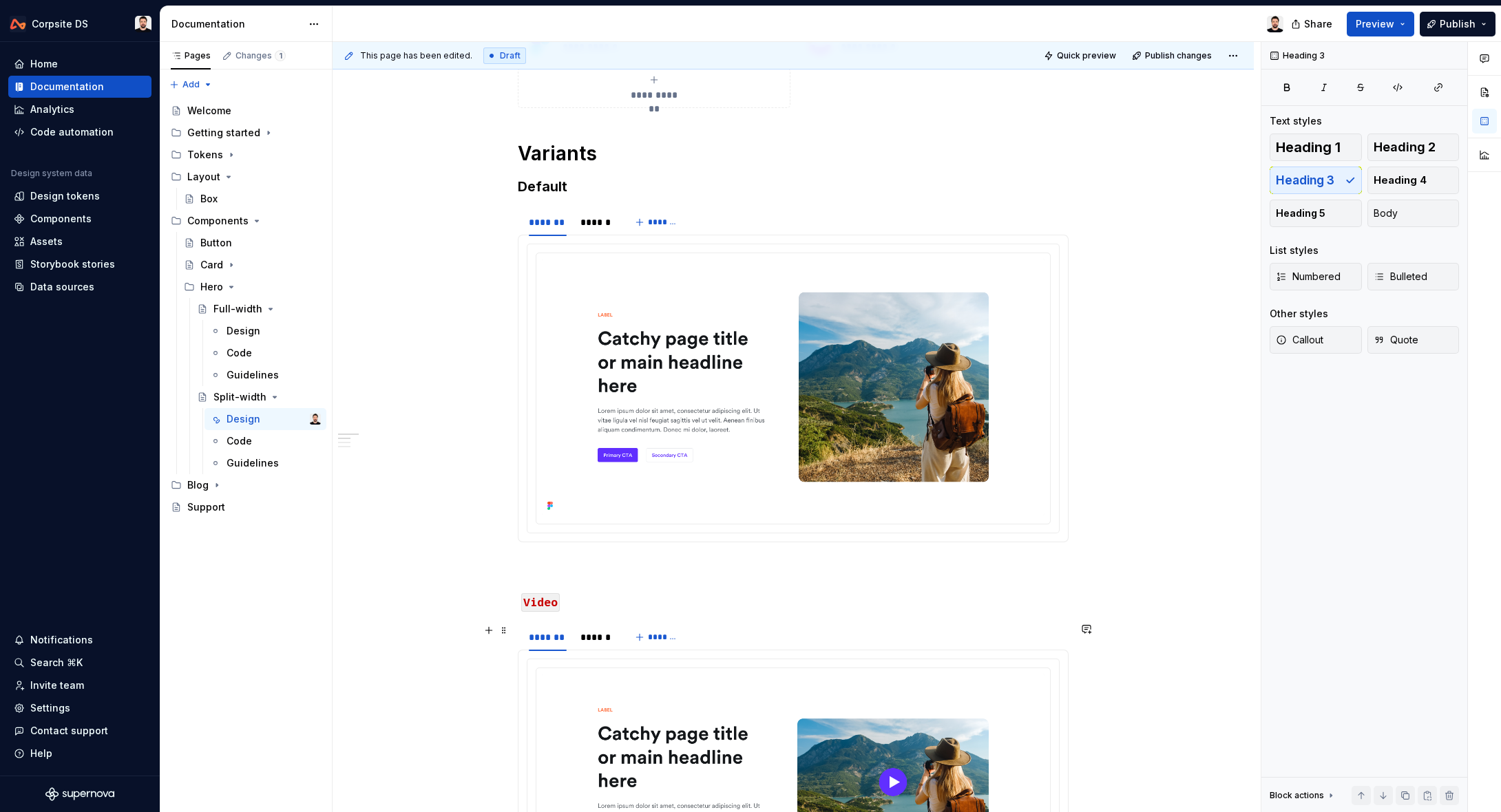
scroll to position [289, 0]
click at [610, 596] on h3 "Video" at bounding box center [793, 601] width 551 height 19
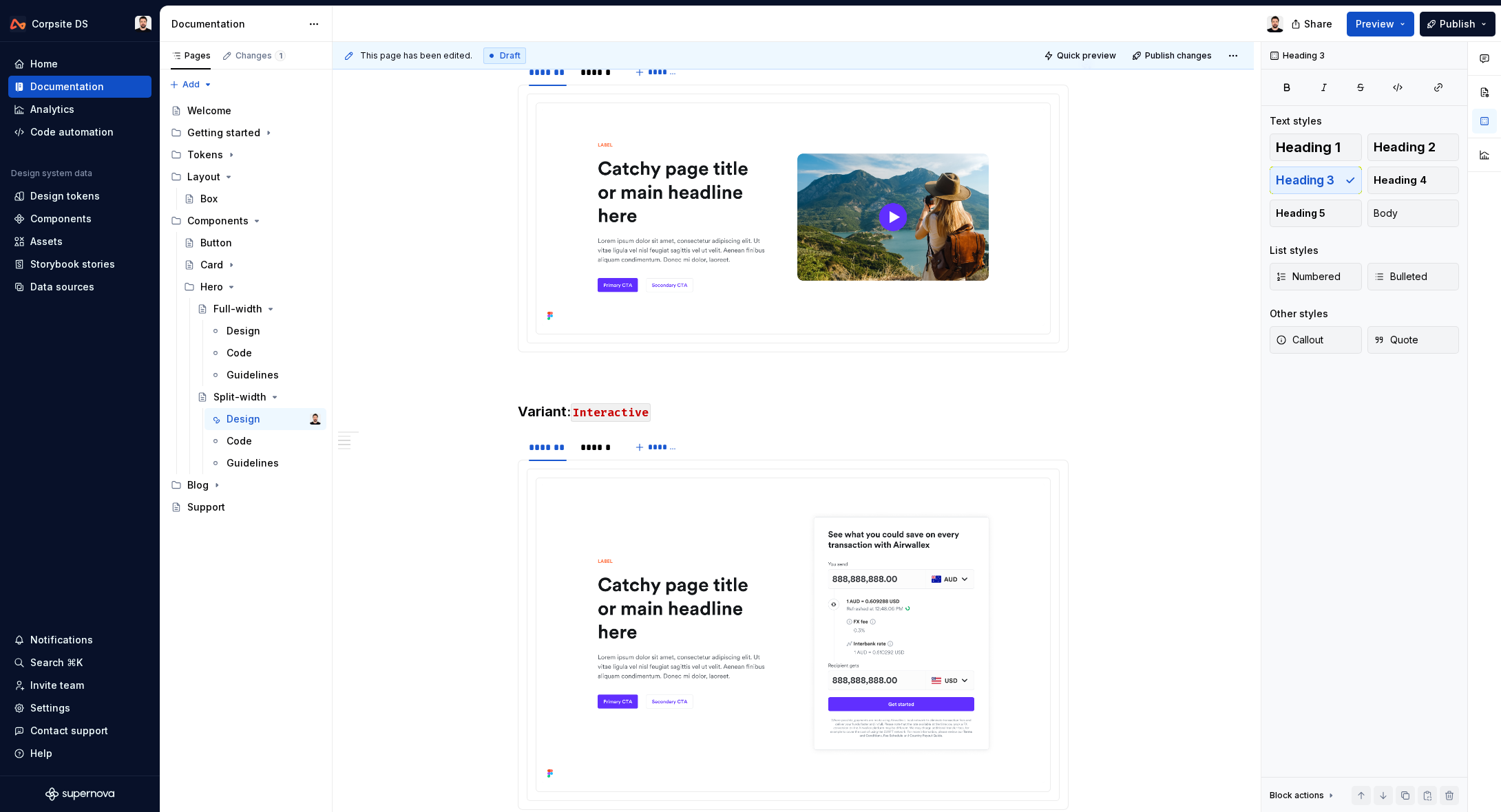
scroll to position [854, 0]
click at [686, 411] on h3 "Variant: Interactive" at bounding box center [793, 410] width 551 height 19
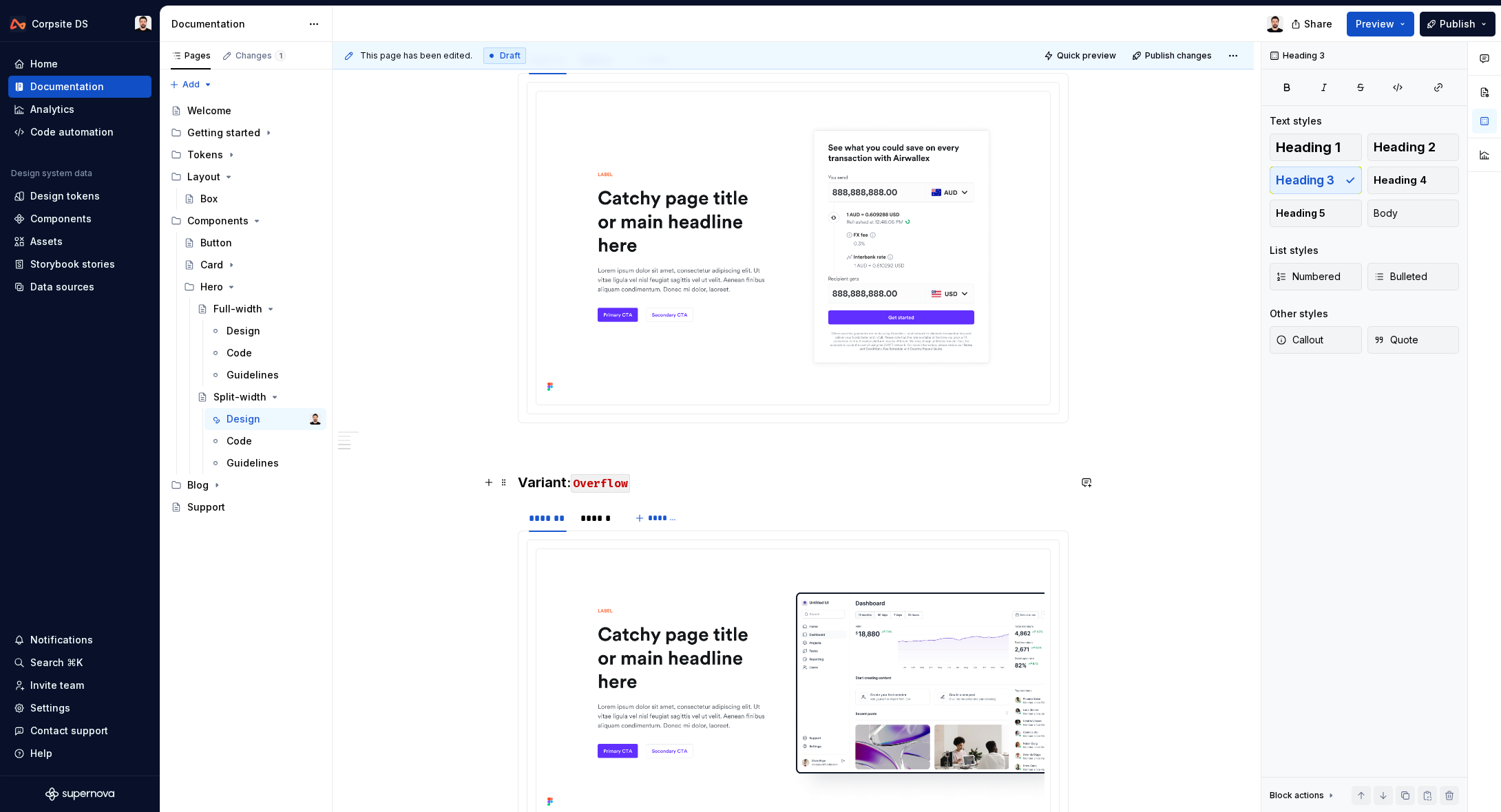
scroll to position [1210, 0]
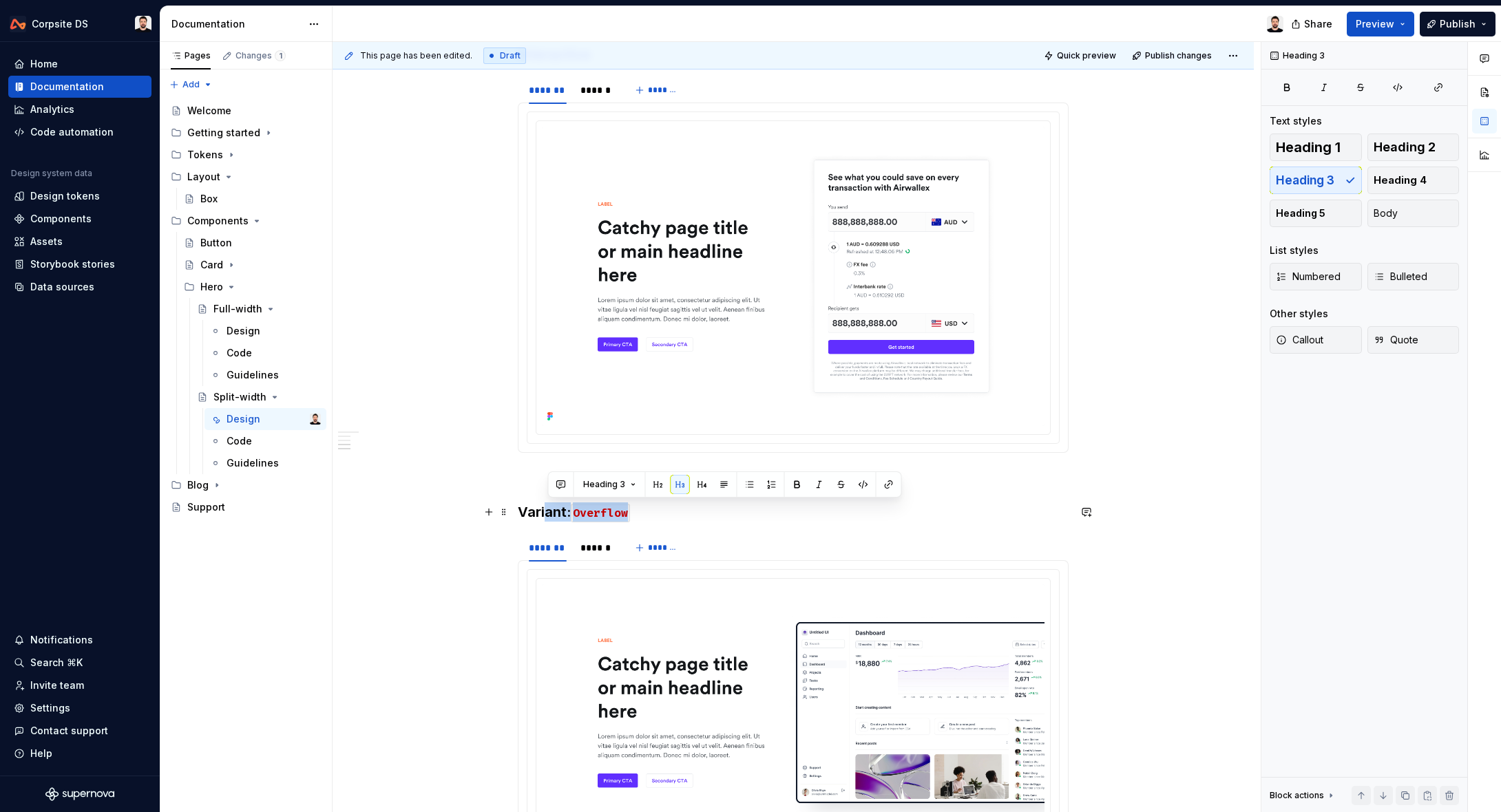
drag, startPoint x: 619, startPoint y: 510, endPoint x: 548, endPoint y: 509, distance: 71.0
click at [548, 509] on h3 "Variant: Overflow" at bounding box center [793, 512] width 551 height 19
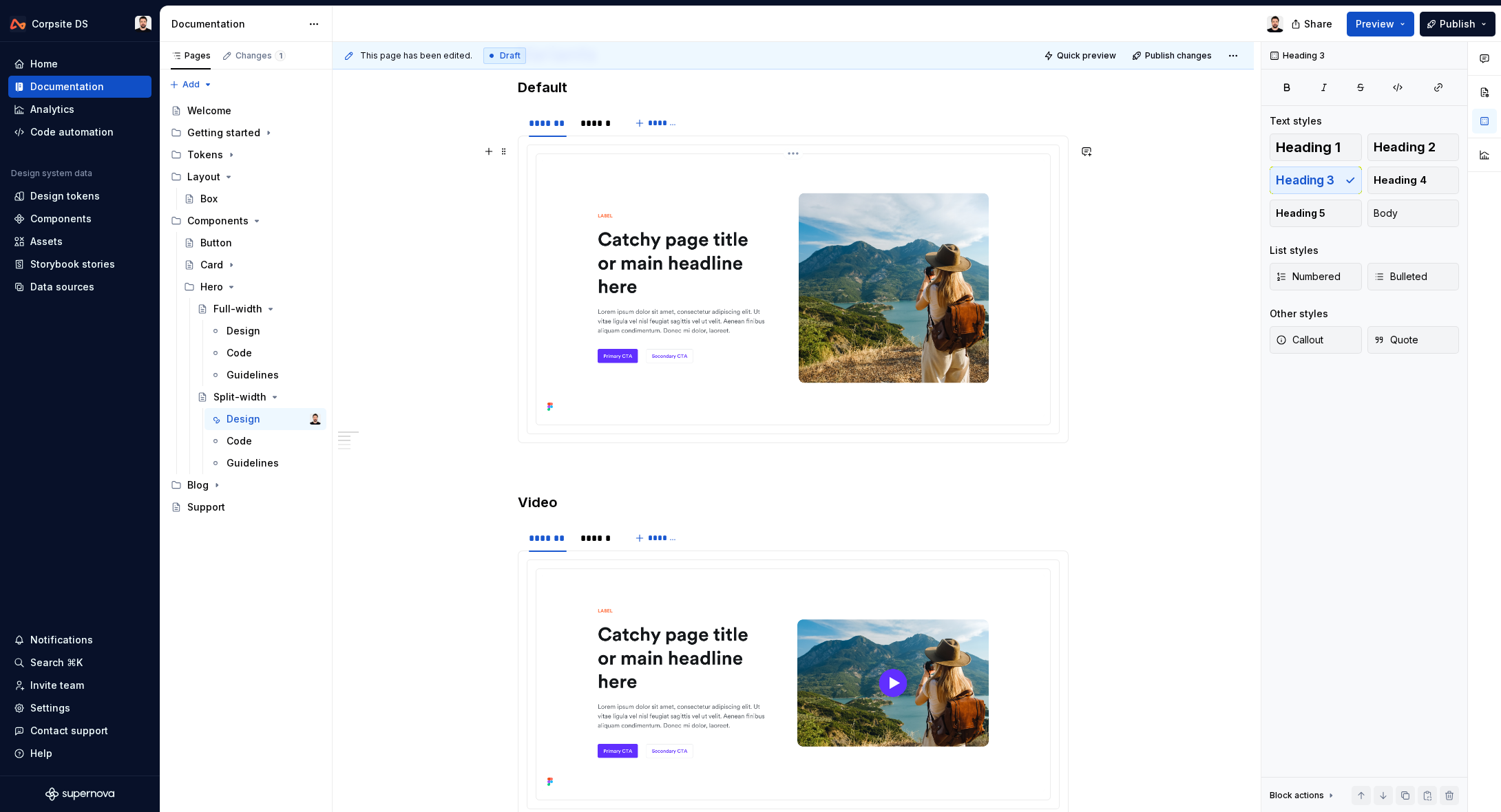
scroll to position [0, 0]
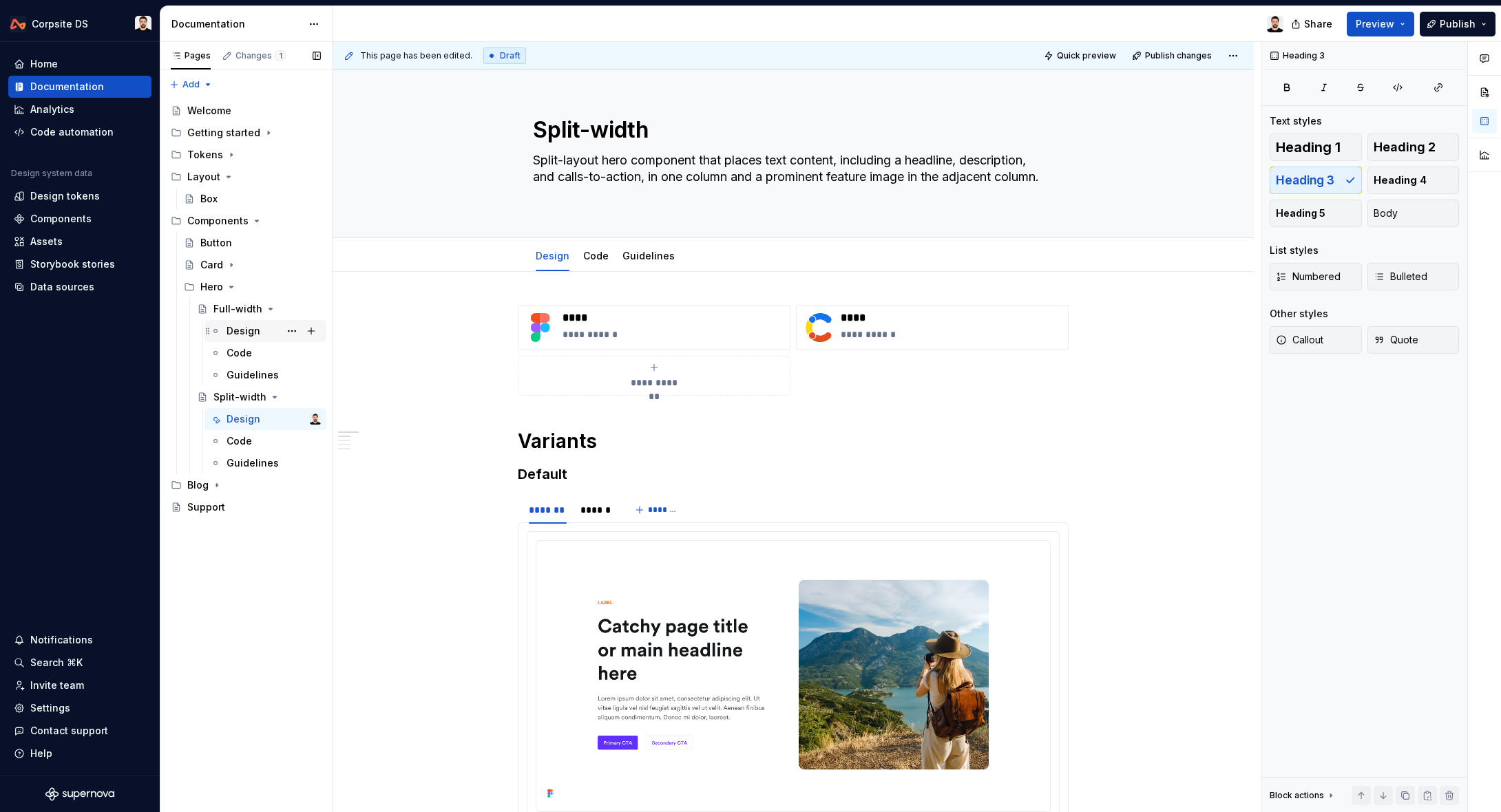
click at [251, 328] on div "Design" at bounding box center [243, 331] width 34 height 14
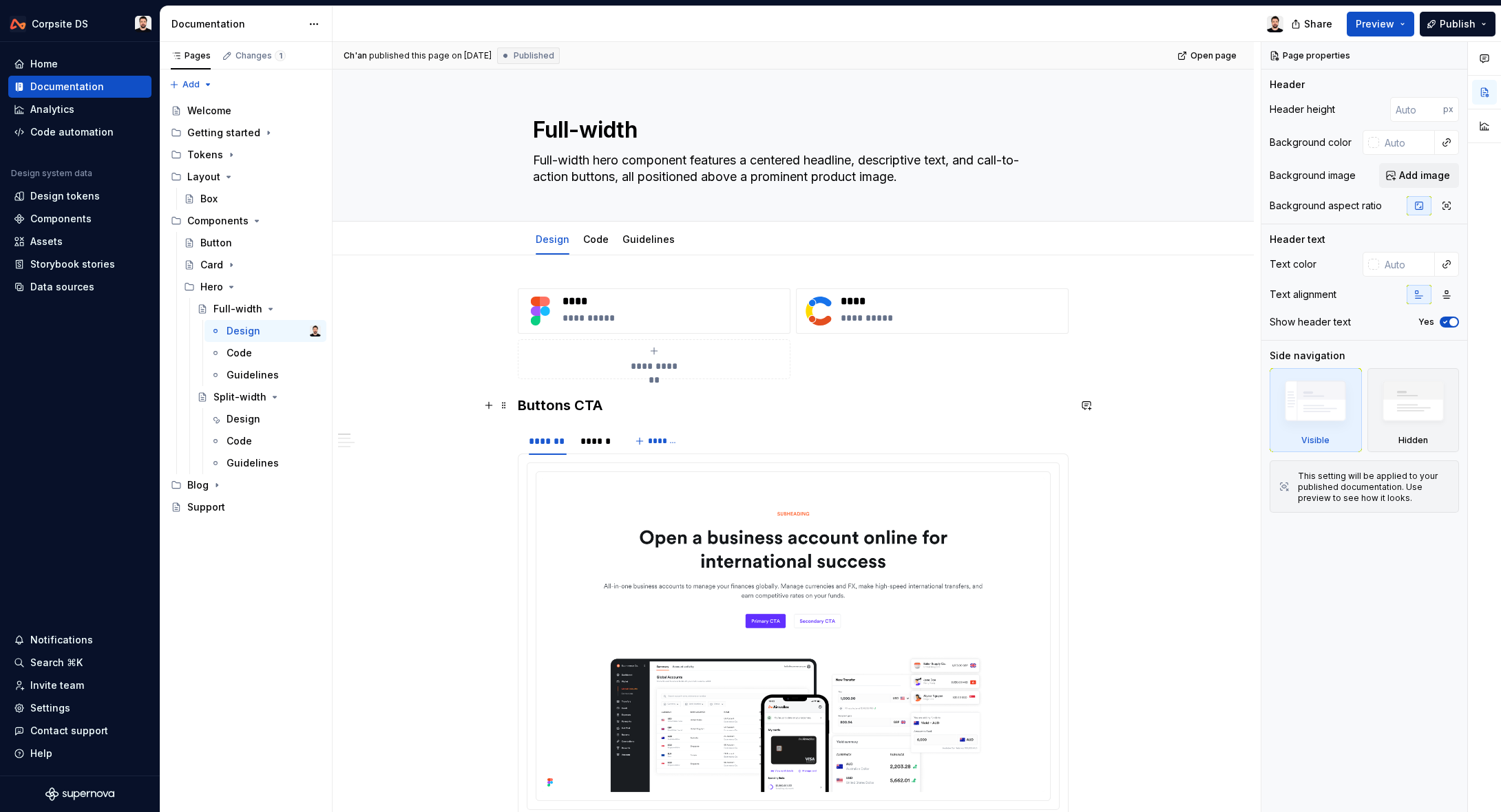
click at [543, 407] on h3 "Buttons CTA" at bounding box center [793, 405] width 551 height 19
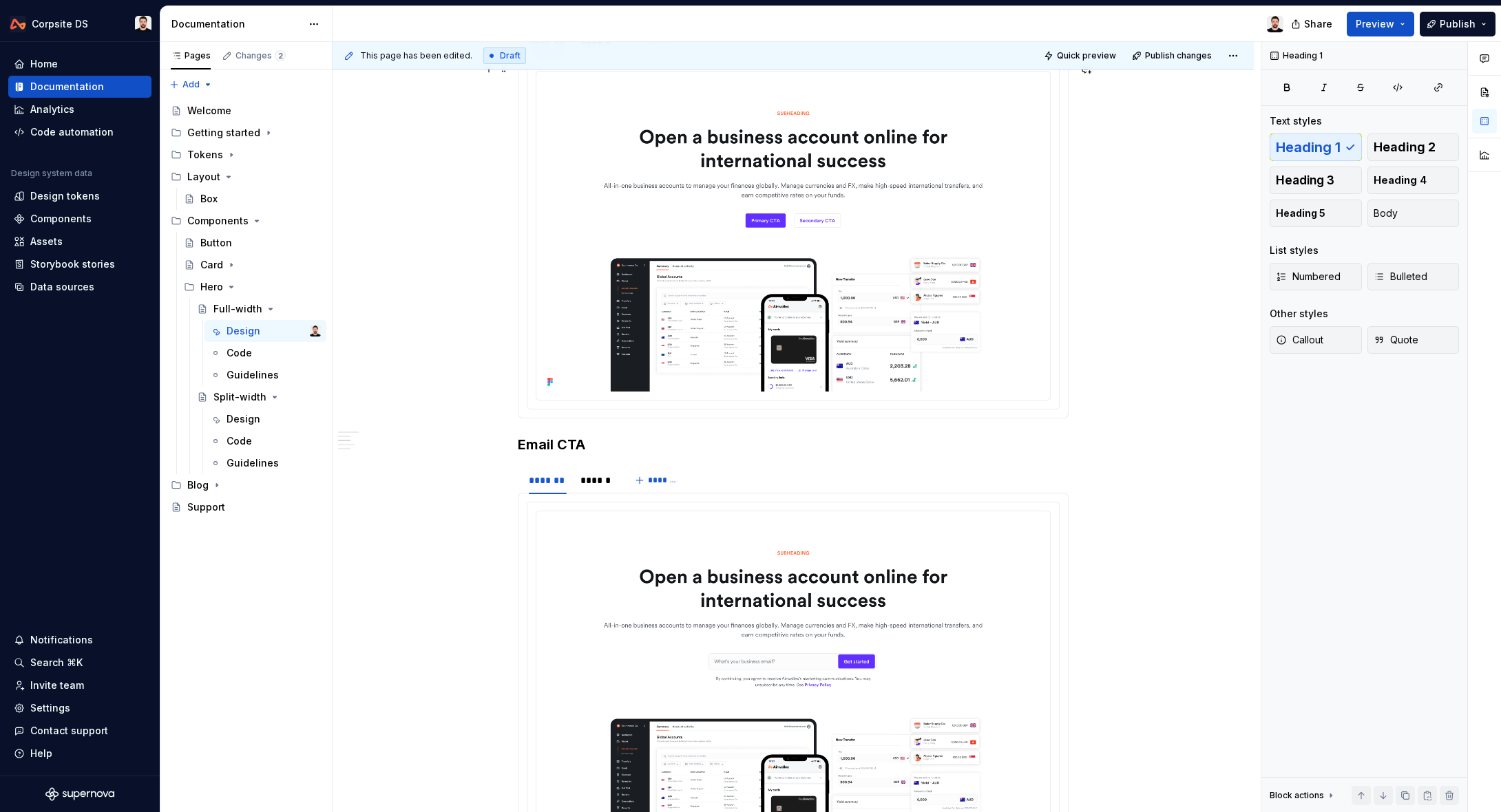
scroll to position [458, 0]
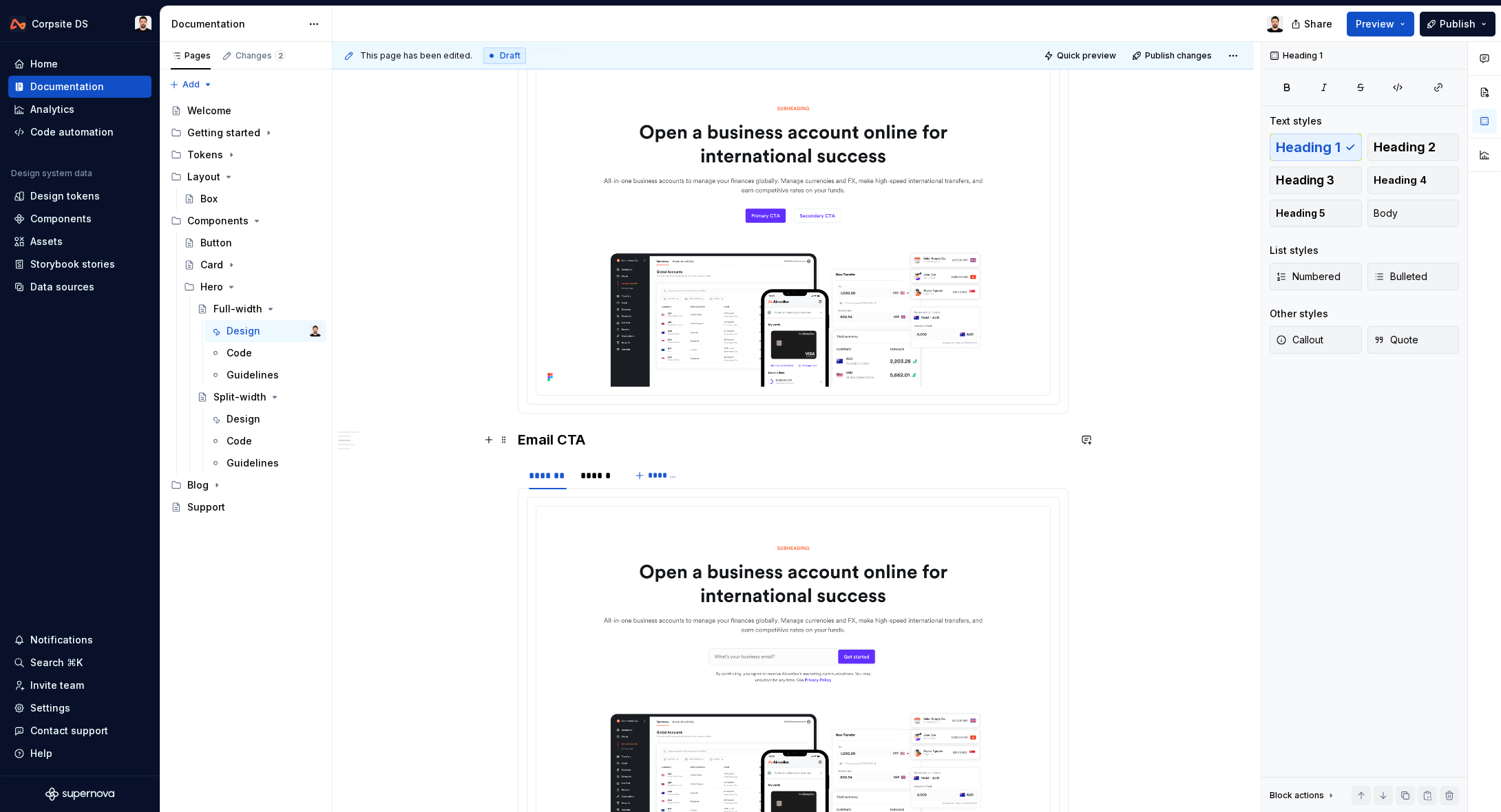
click at [522, 438] on h3 "Email CTA" at bounding box center [793, 439] width 551 height 19
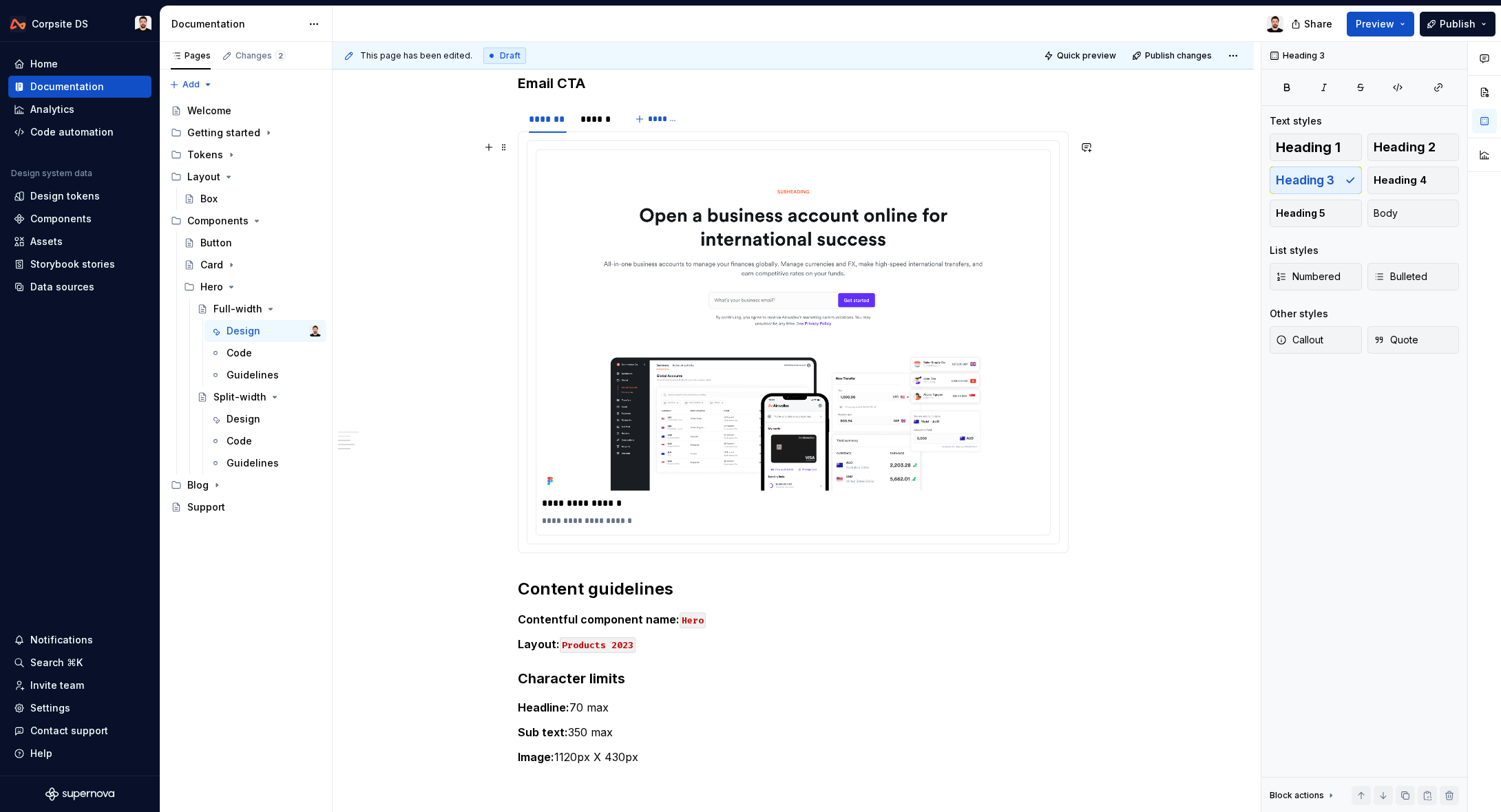
scroll to position [856, 0]
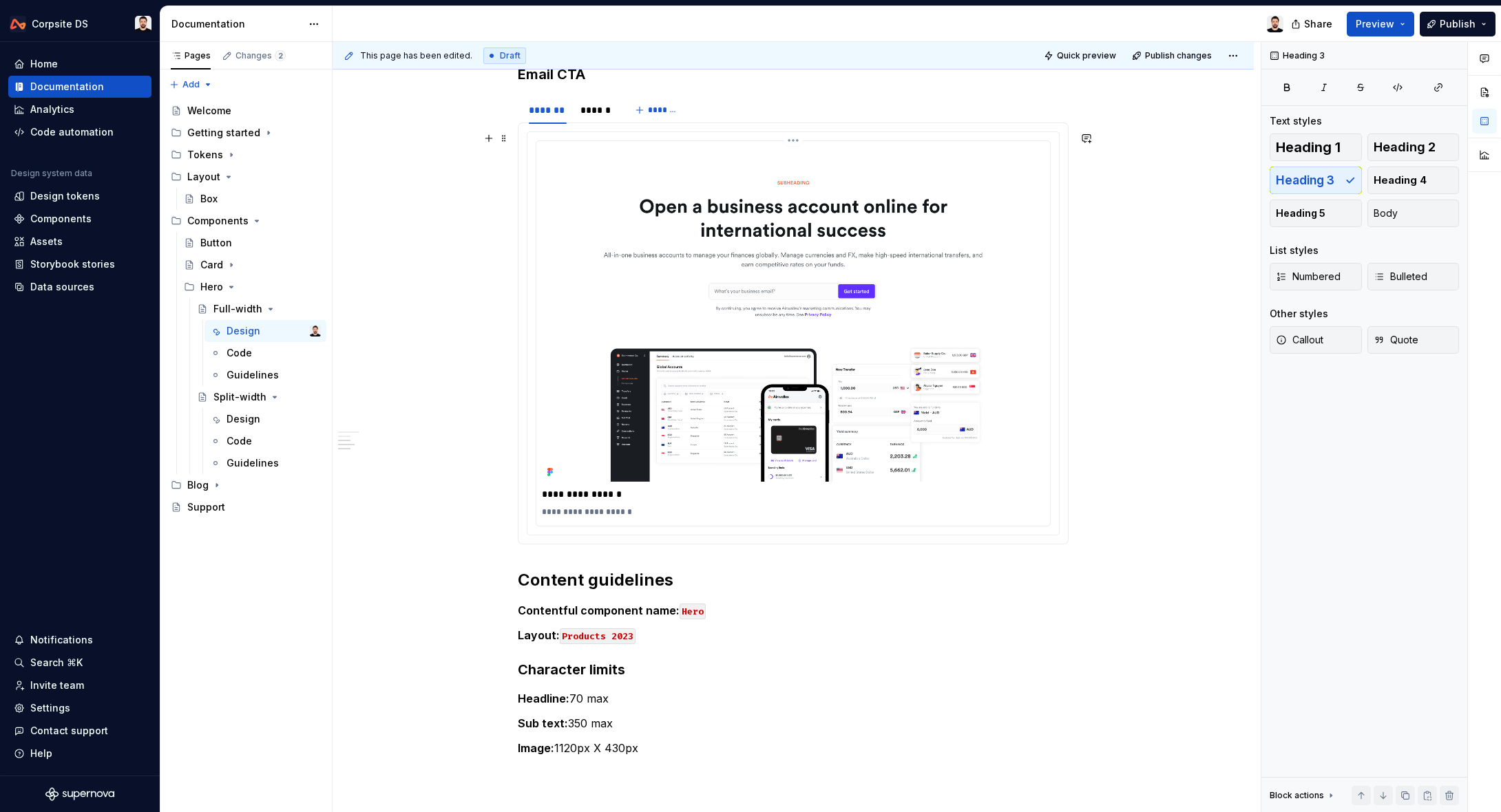
click at [747, 508] on p "**********" at bounding box center [793, 511] width 503 height 11
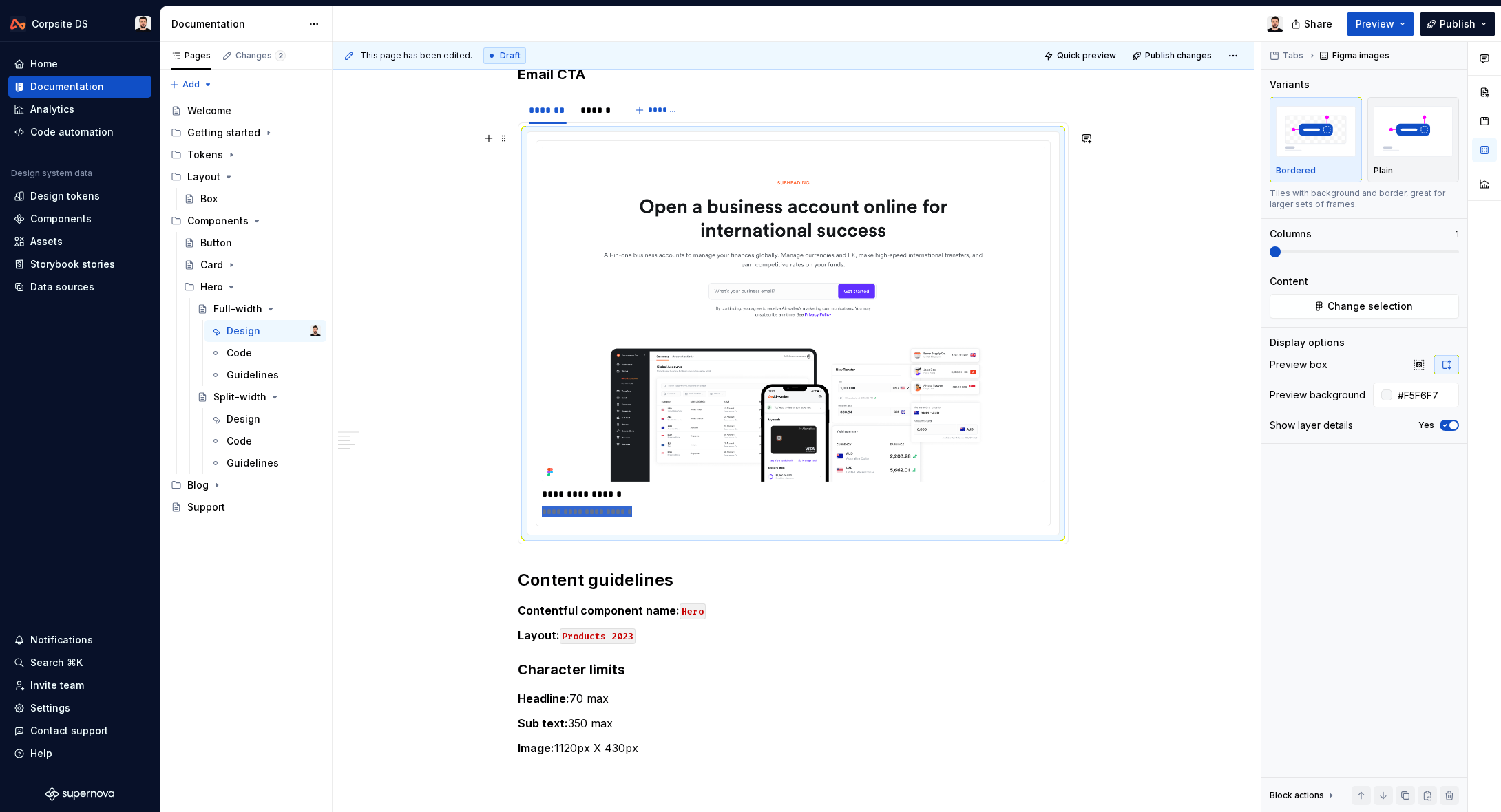
drag, startPoint x: 649, startPoint y: 510, endPoint x: 509, endPoint y: 516, distance: 140.1
click at [506, 512] on div "**********" at bounding box center [793, 208] width 921 height 1617
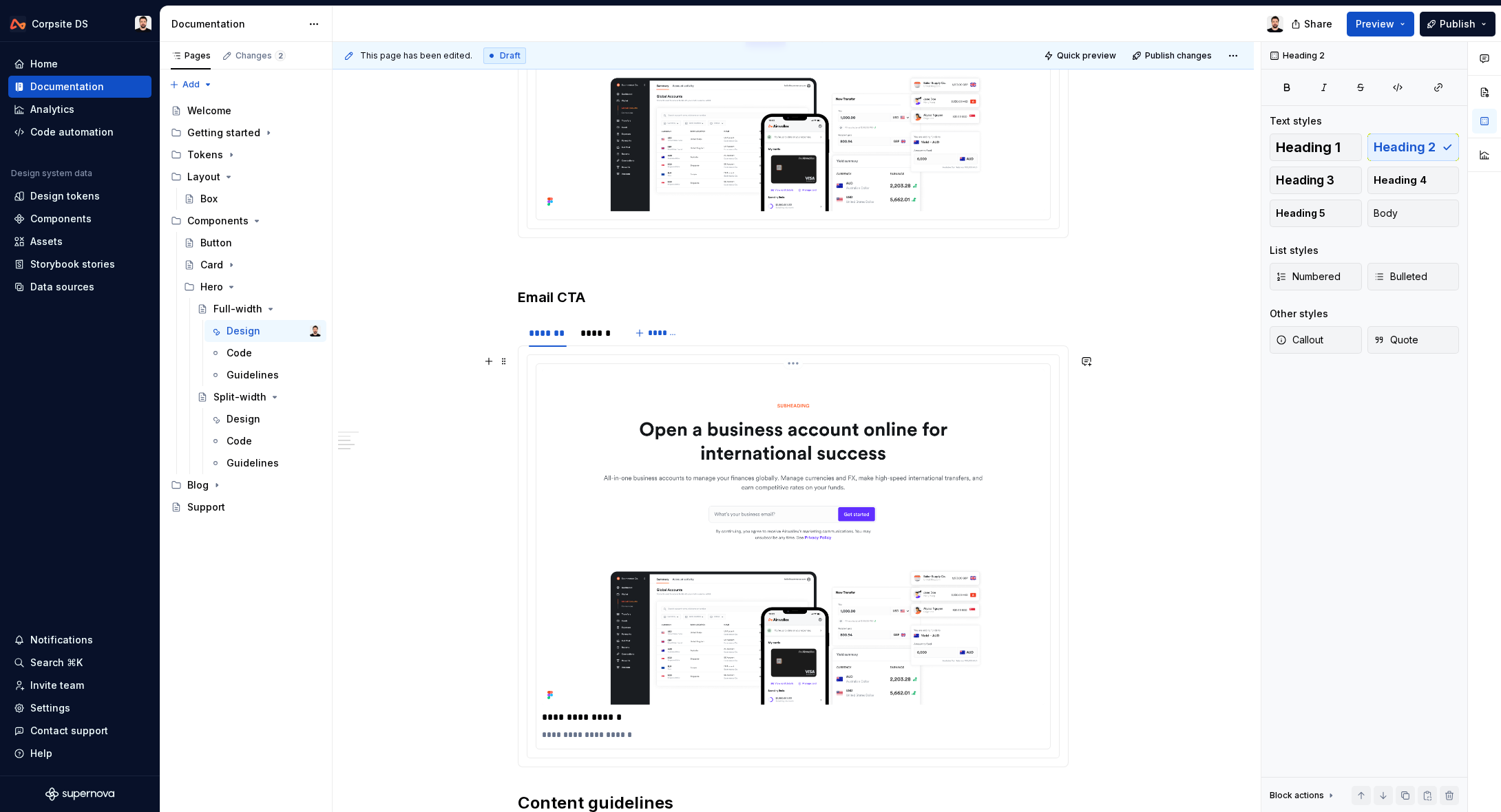
scroll to position [853, 0]
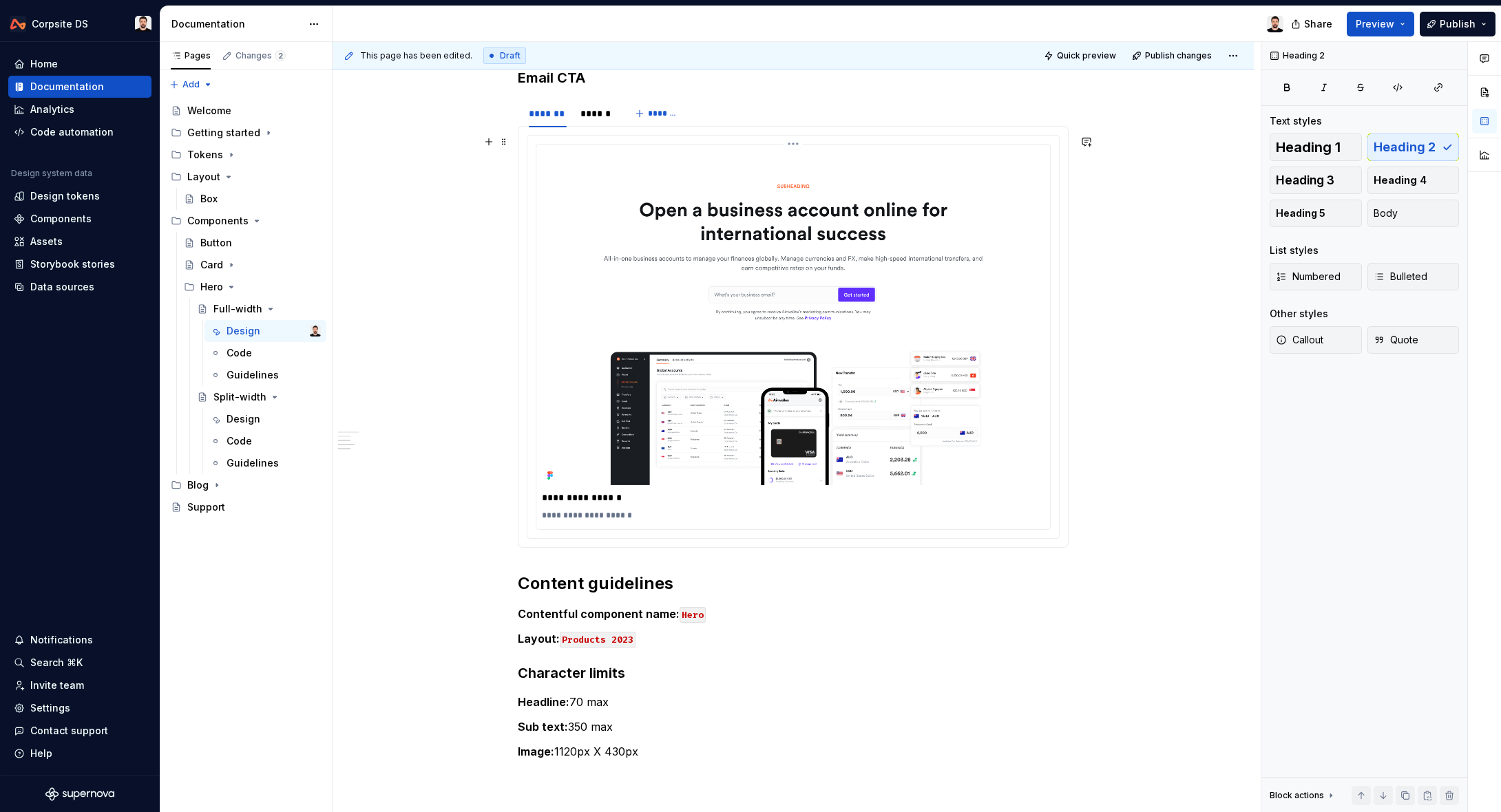
drag, startPoint x: 610, startPoint y: 512, endPoint x: 635, endPoint y: 515, distance: 25.2
click at [615, 513] on p "**********" at bounding box center [793, 515] width 503 height 11
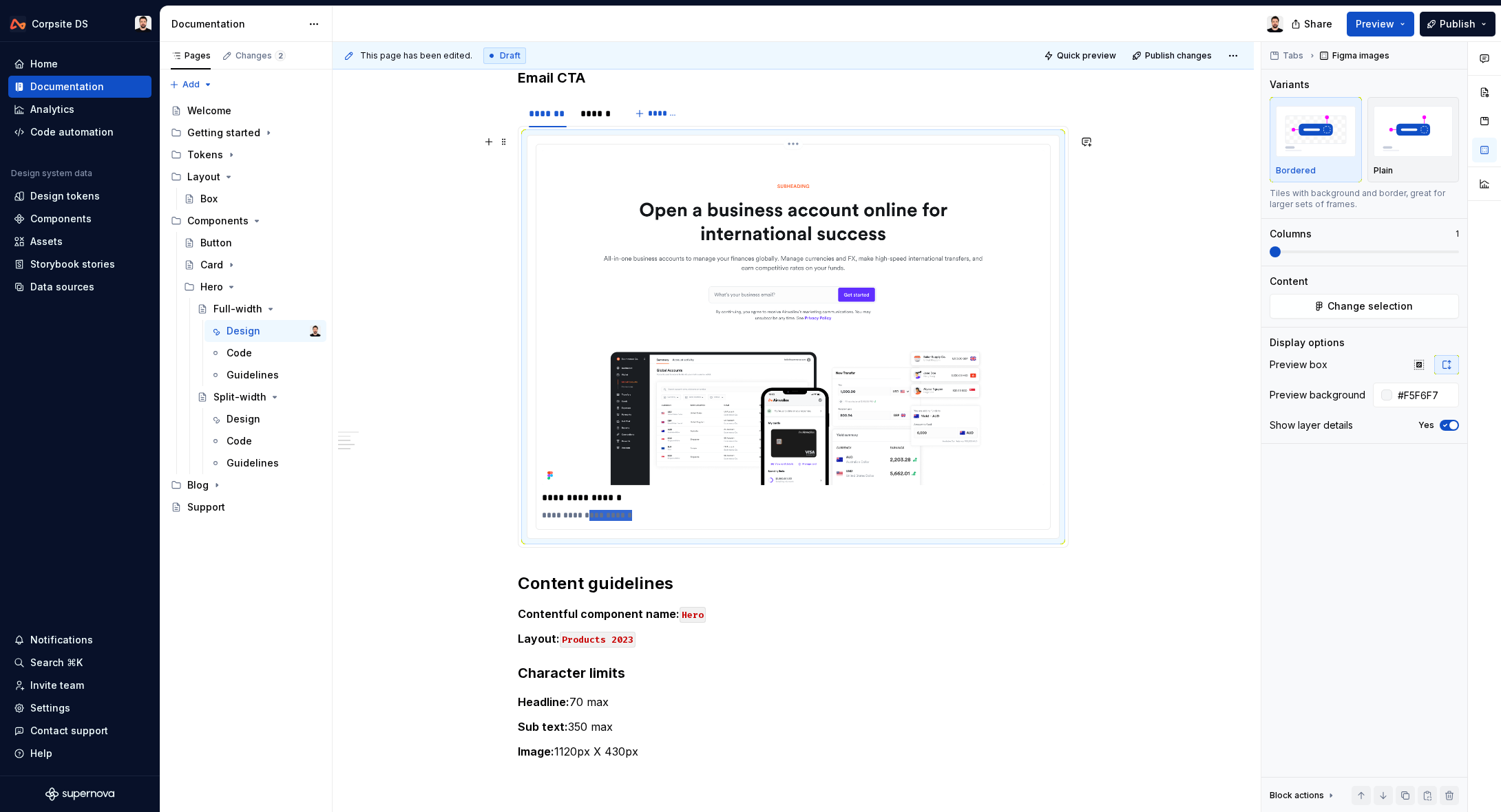
drag, startPoint x: 638, startPoint y: 515, endPoint x: 591, endPoint y: 515, distance: 47.0
click at [591, 515] on p "**********" at bounding box center [793, 515] width 503 height 11
click at [606, 497] on p "**********" at bounding box center [793, 497] width 503 height 14
click at [605, 497] on p "**********" at bounding box center [793, 497] width 503 height 14
click at [826, 633] on p "Layout: Products 2023" at bounding box center [793, 638] width 551 height 16
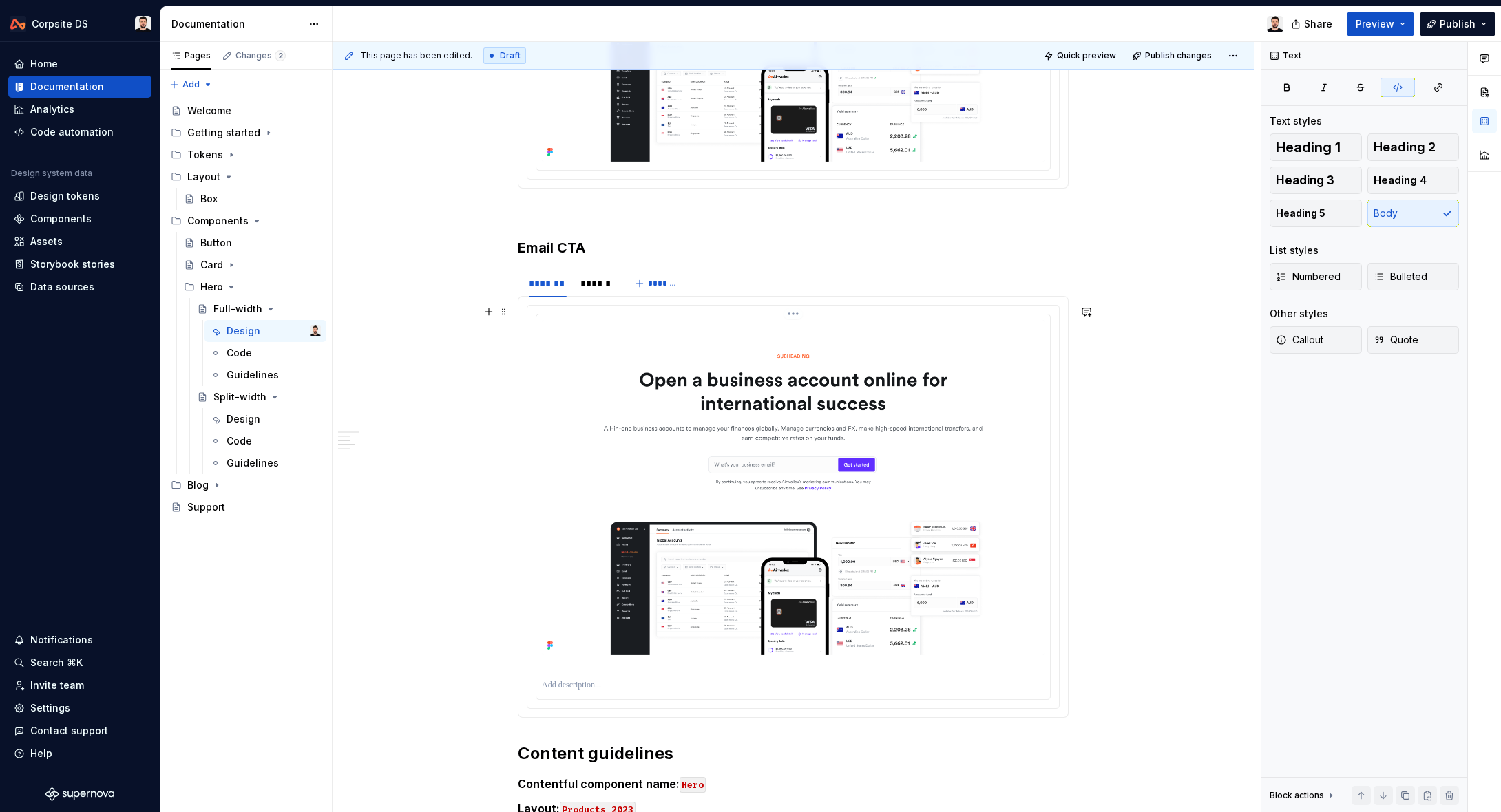
click at [626, 483] on img at bounding box center [793, 487] width 503 height 335
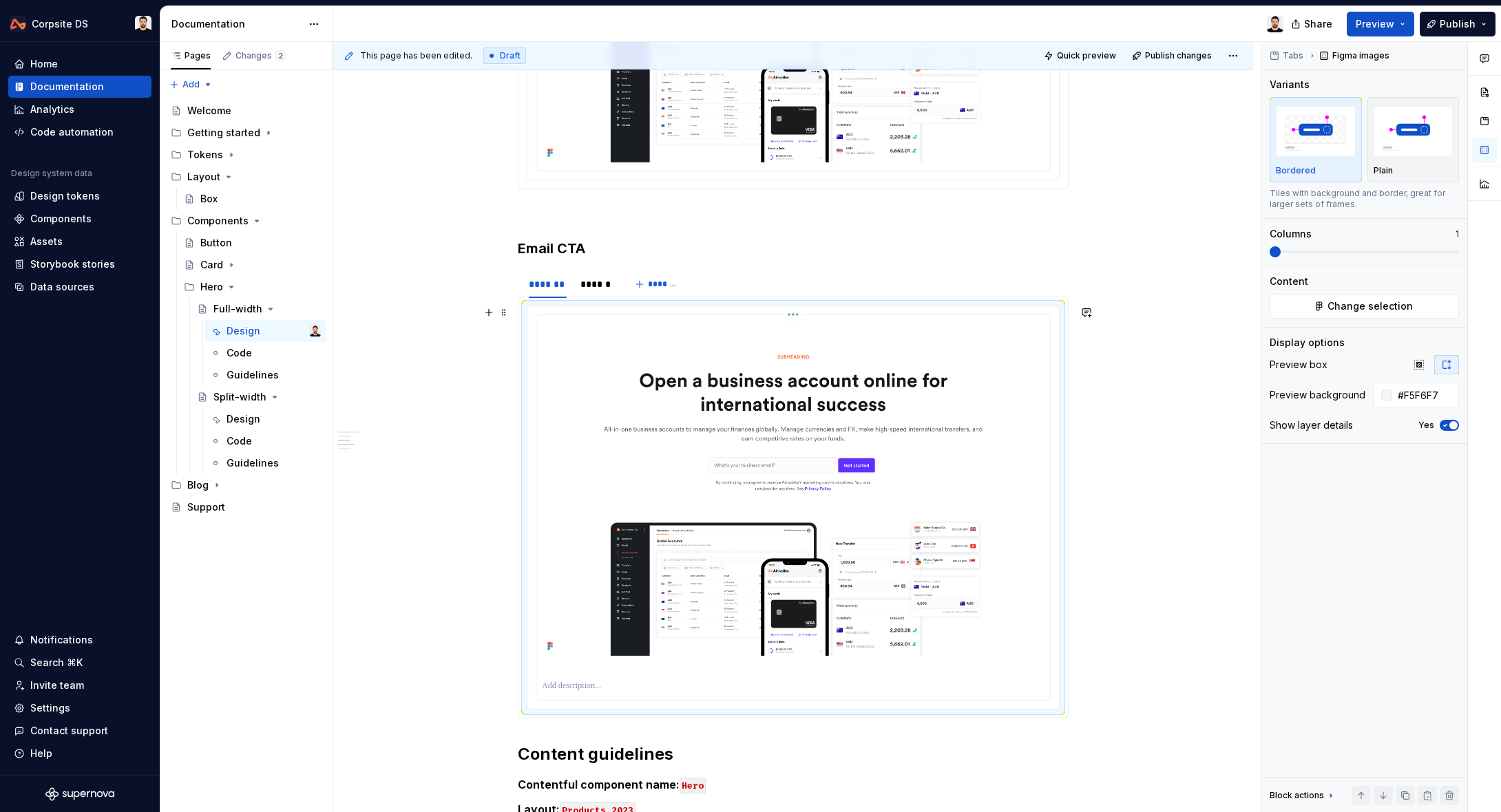
scroll to position [680, 0]
click at [1444, 425] on icon "button" at bounding box center [1445, 425] width 11 height 9
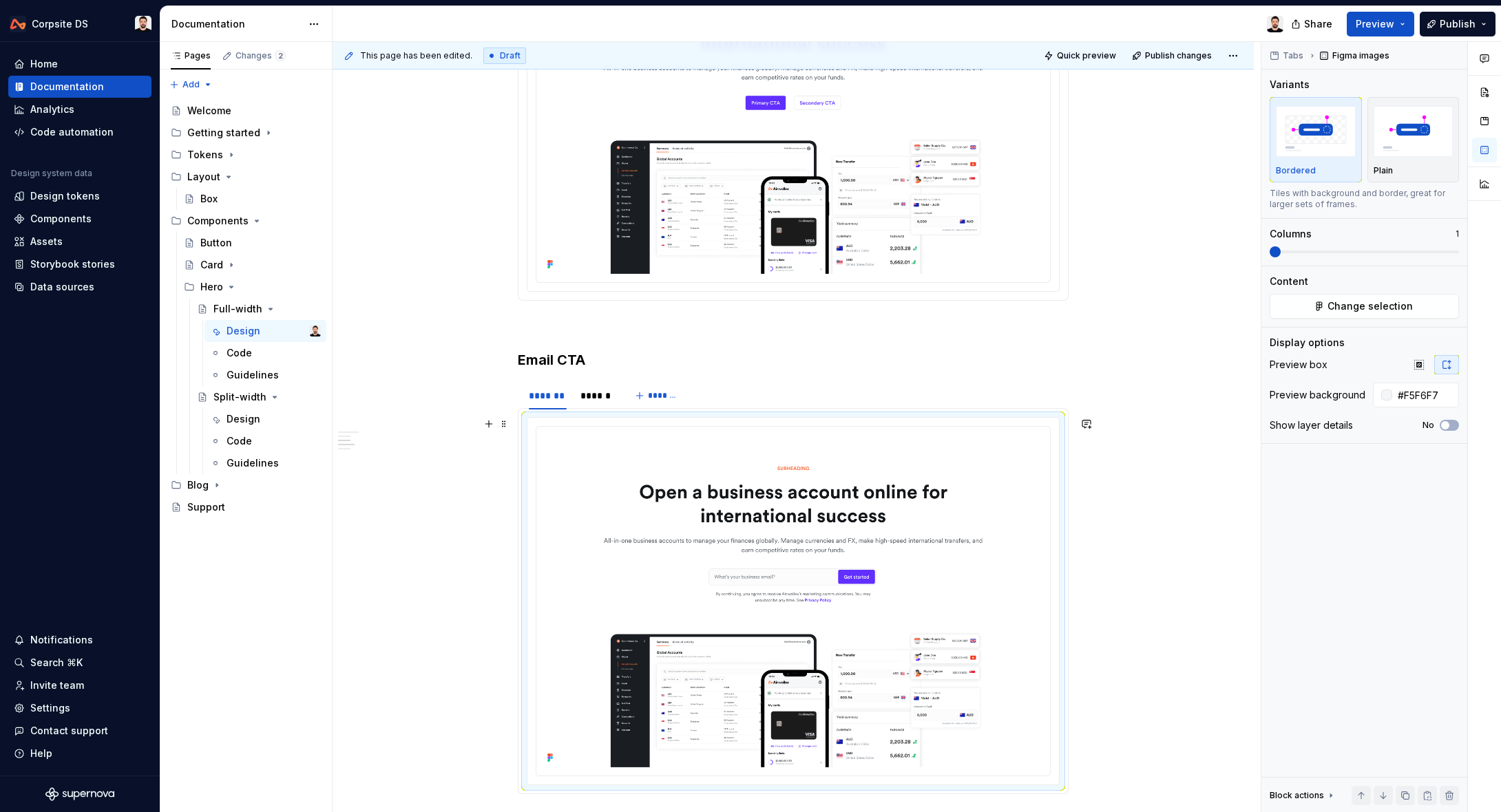
scroll to position [582, 0]
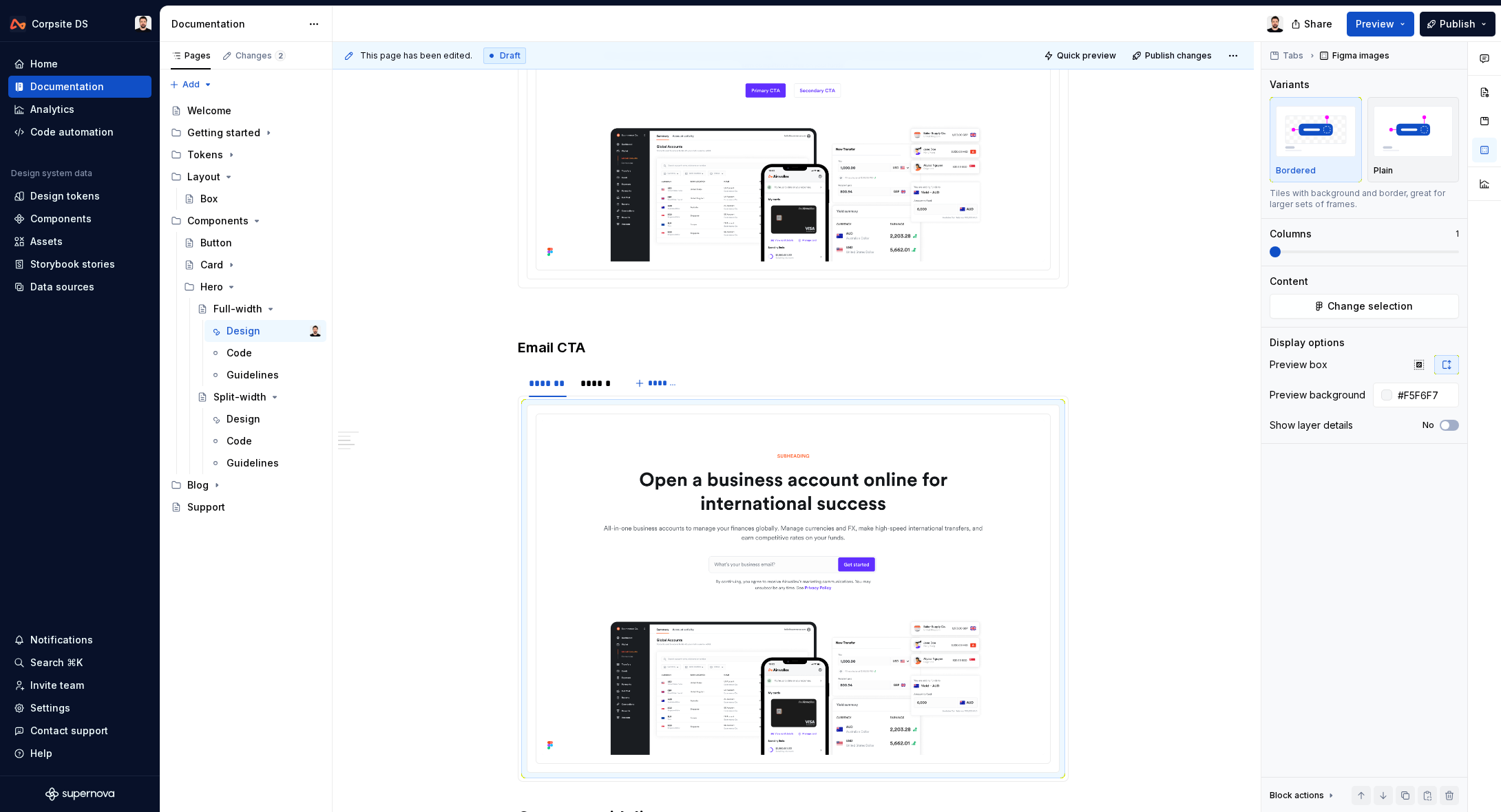
click at [823, 261] on div at bounding box center [793, 106] width 513 height 328
click at [806, 562] on img at bounding box center [793, 587] width 503 height 335
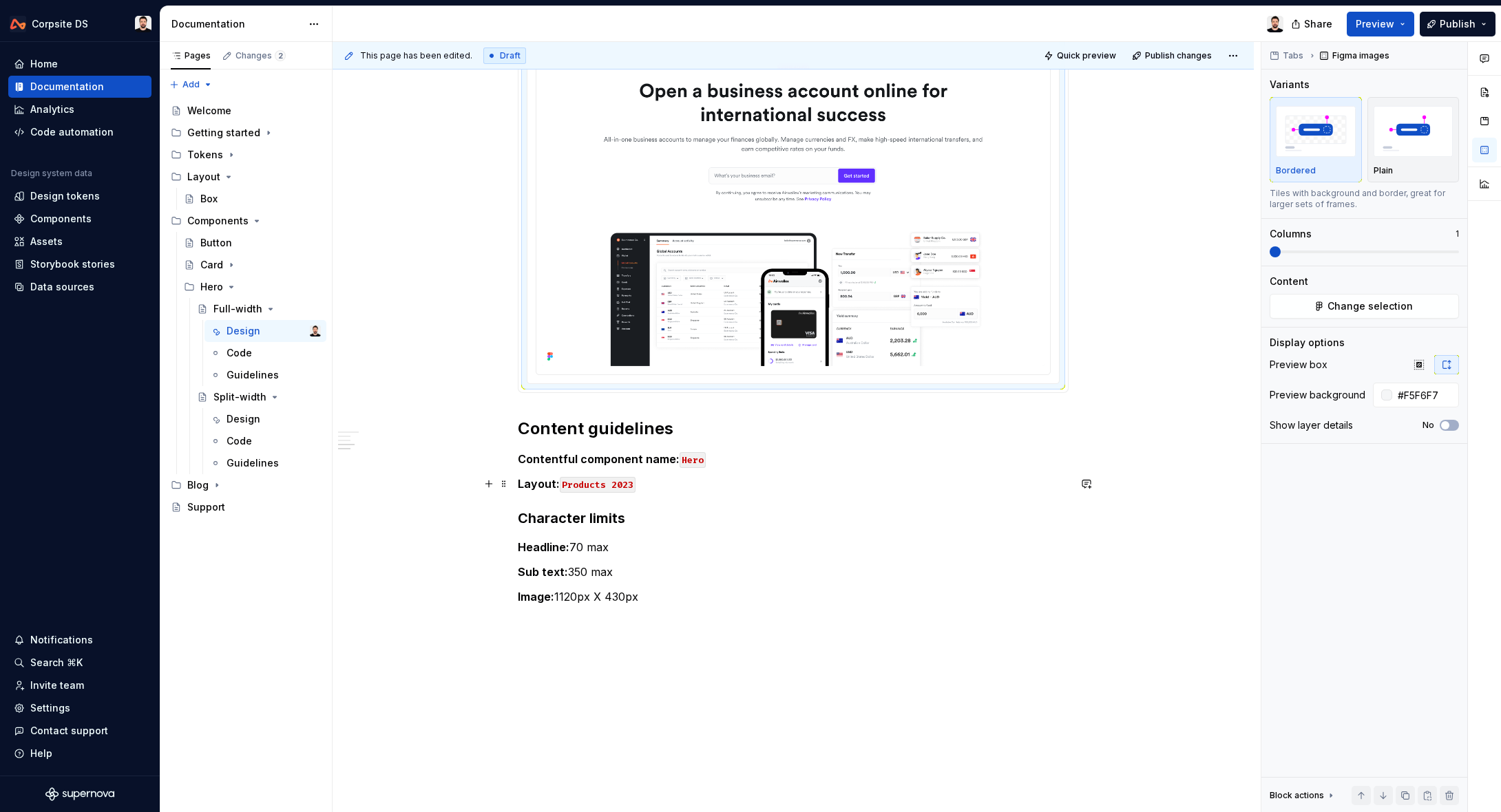
scroll to position [1023, 0]
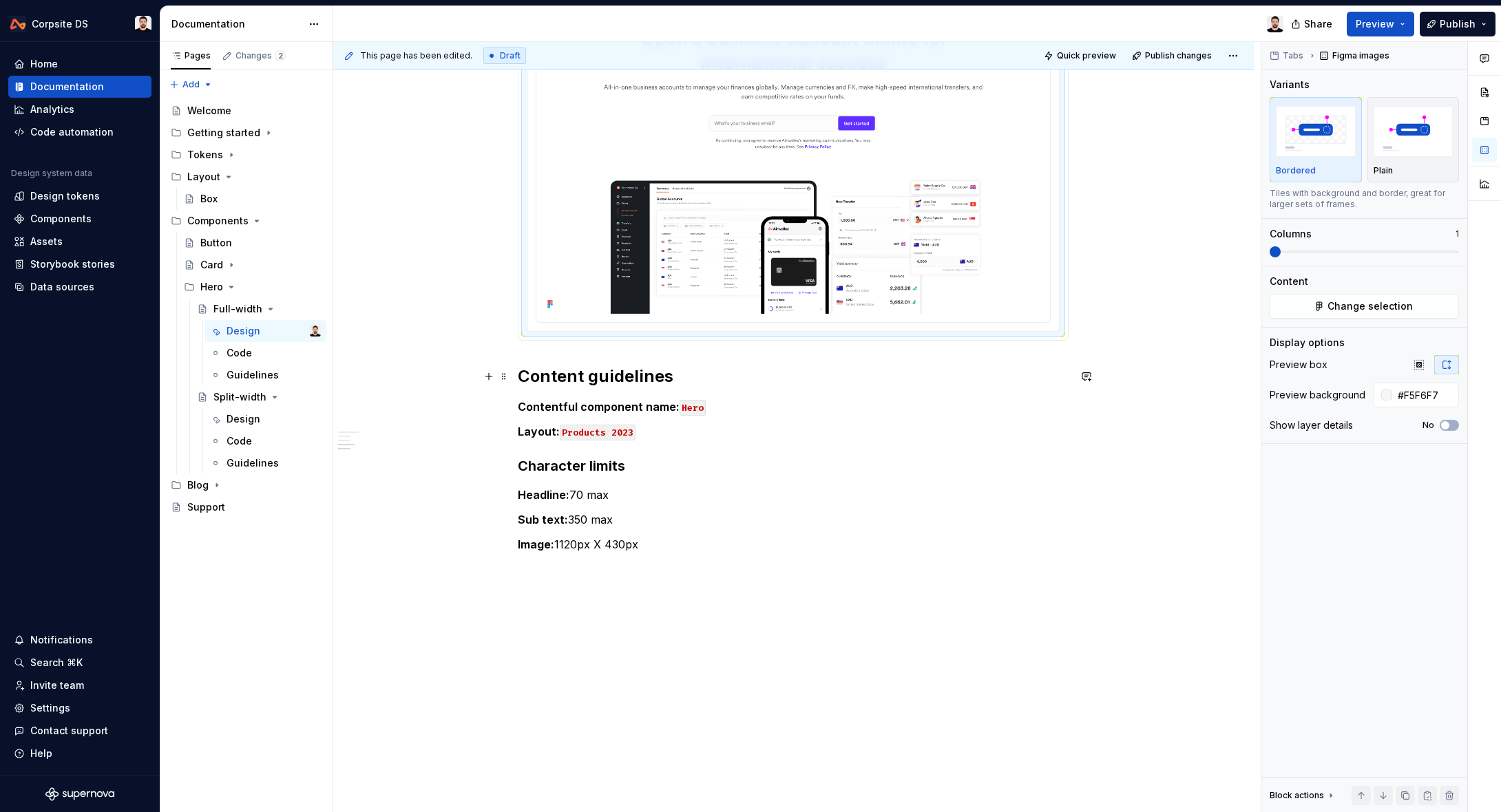
click at [525, 378] on h2 "Content guidelines" at bounding box center [793, 376] width 551 height 22
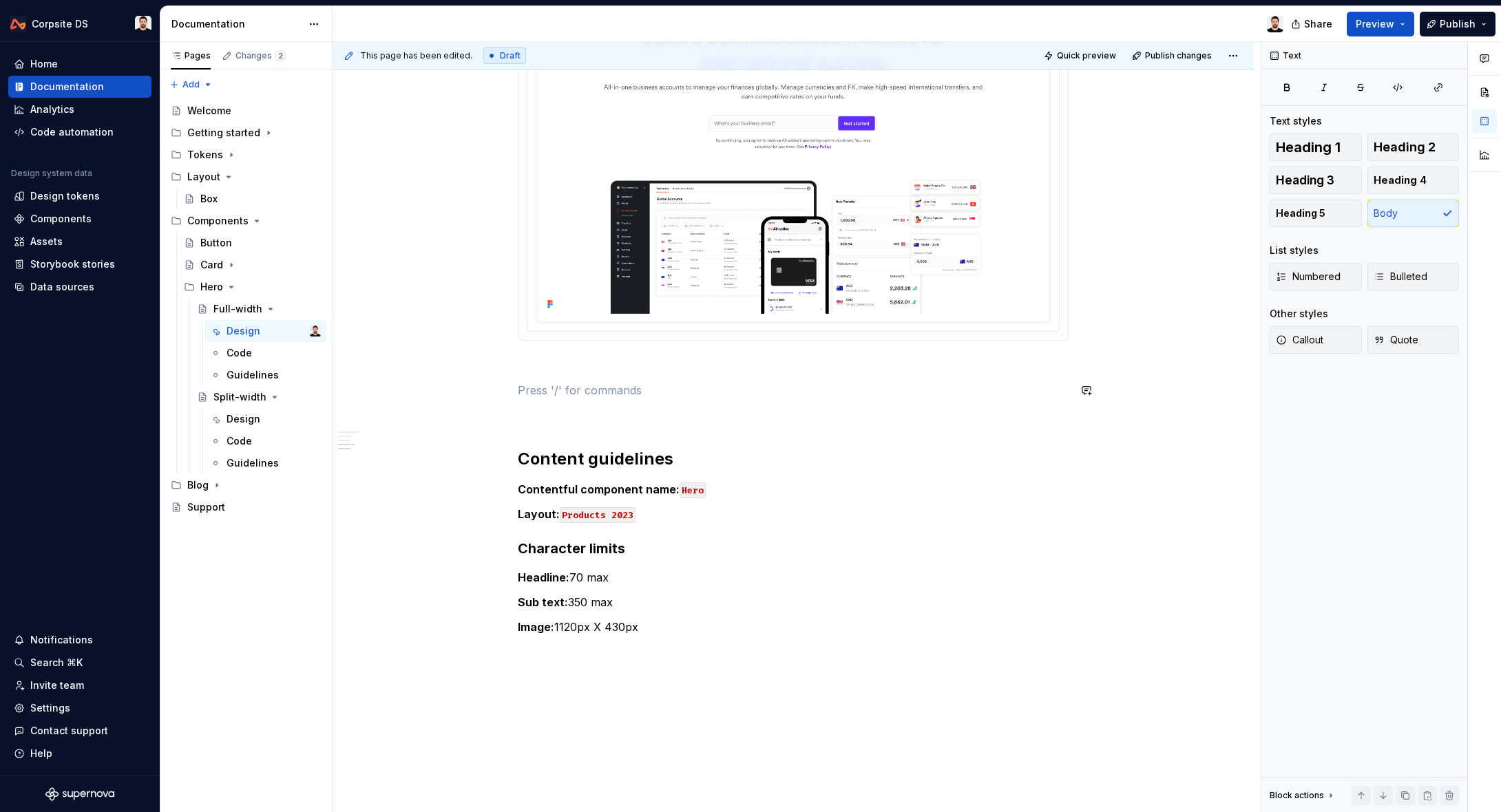
drag, startPoint x: 586, startPoint y: 379, endPoint x: 604, endPoint y: 390, distance: 21.1
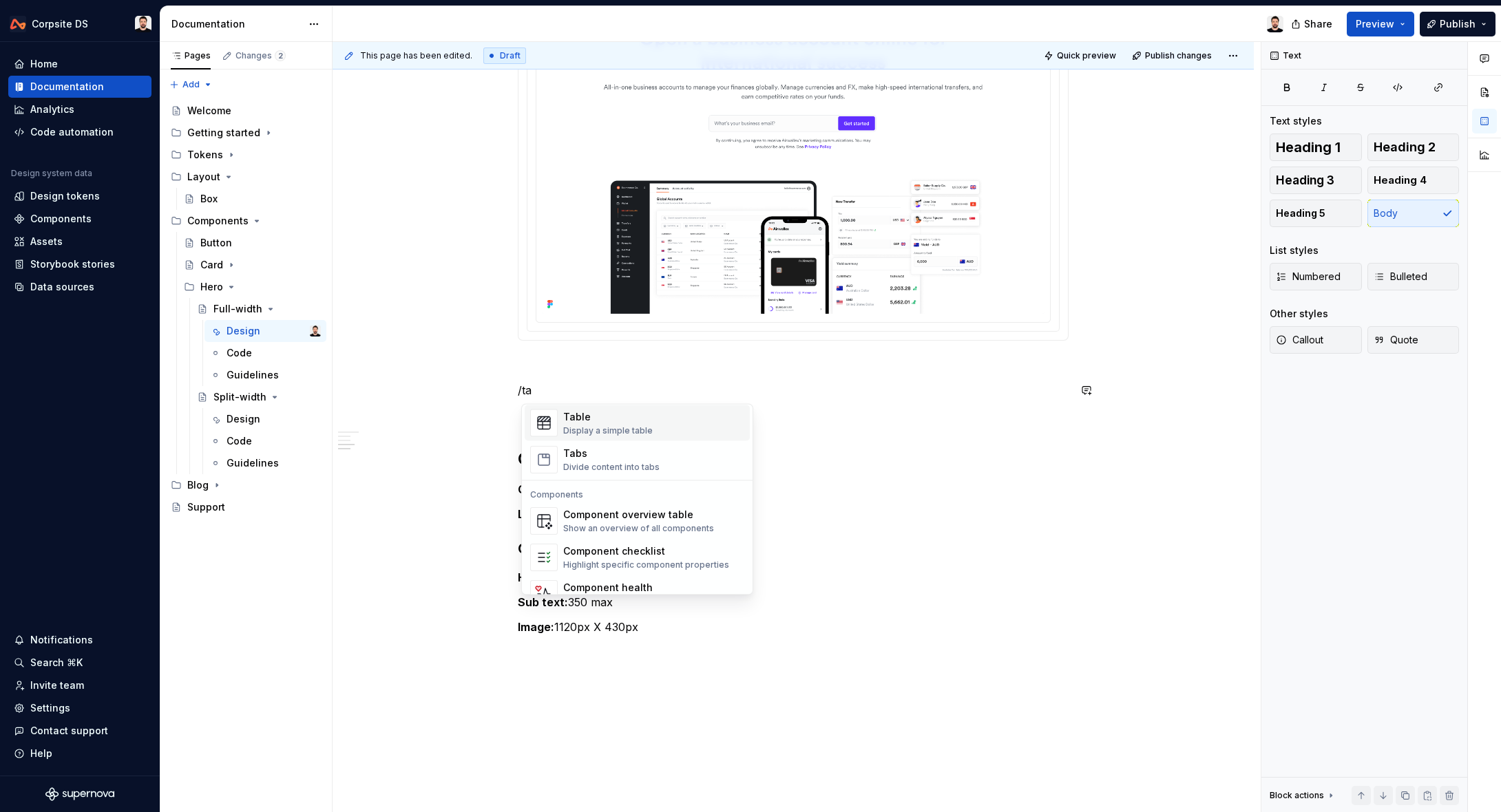
scroll to position [11, 0]
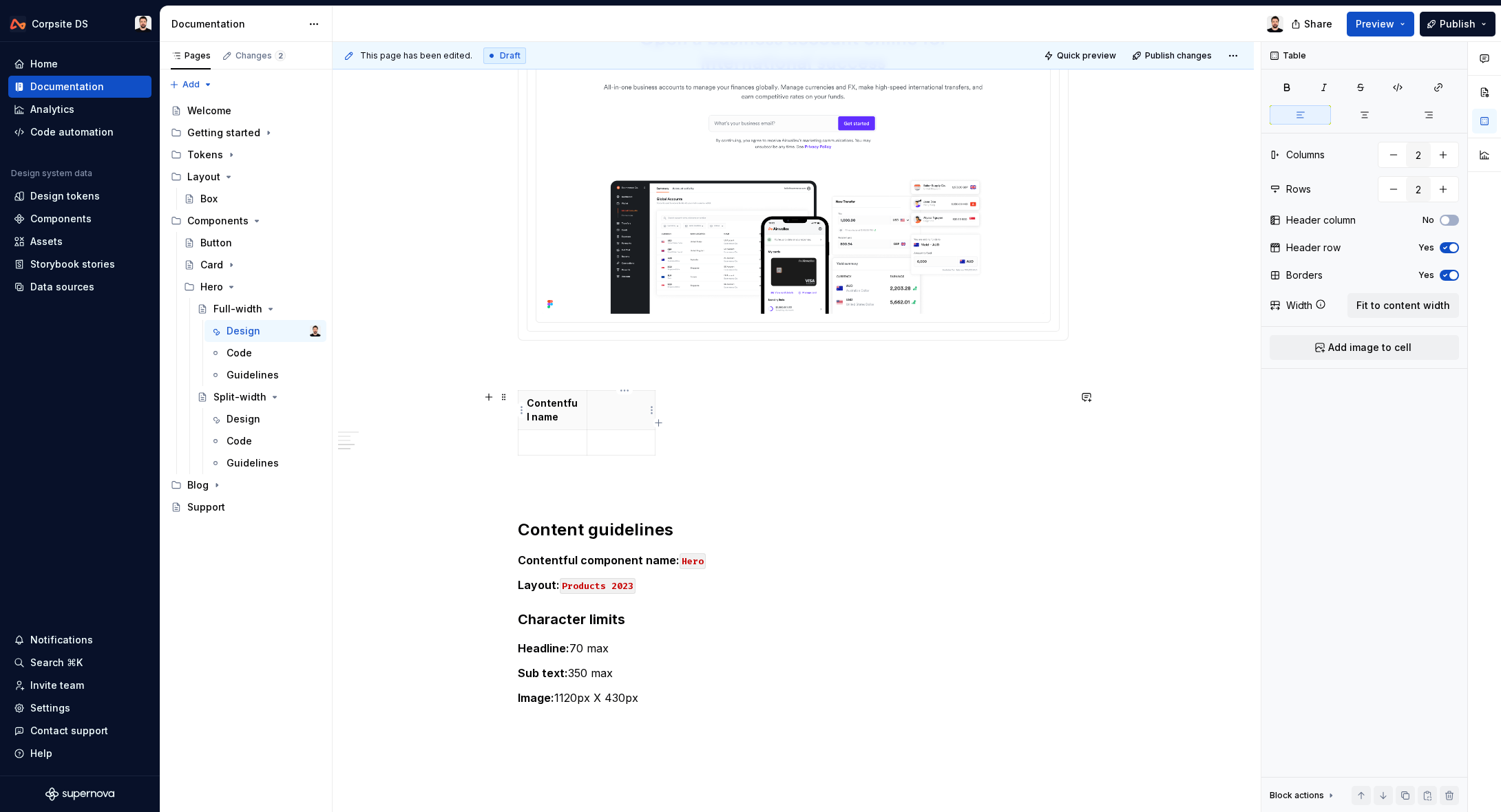
click at [632, 421] on th at bounding box center [620, 409] width 69 height 39
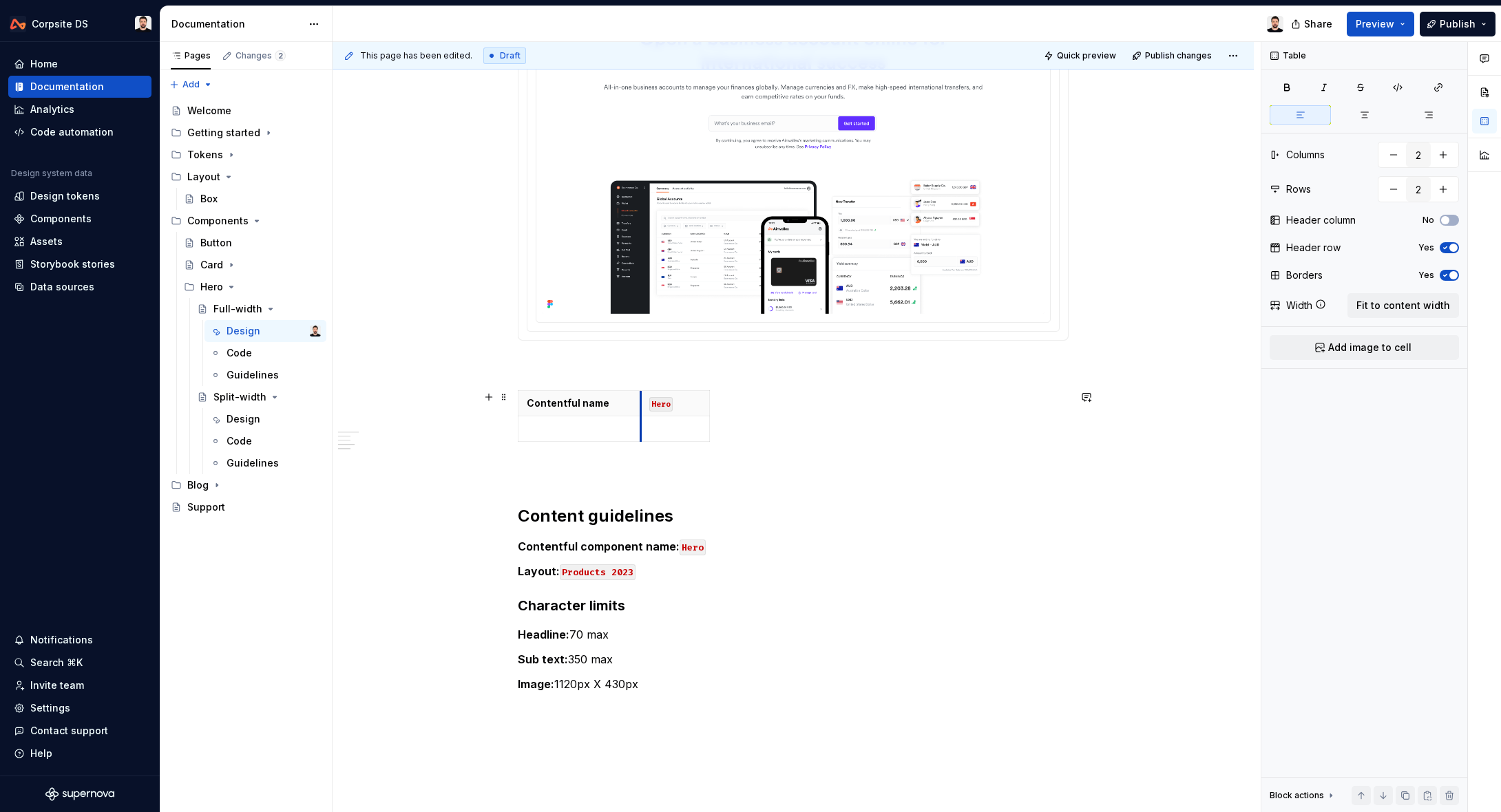
drag, startPoint x: 591, startPoint y: 419, endPoint x: 646, endPoint y: 420, distance: 55.0
click at [646, 420] on tbody "Contentful name Hero" at bounding box center [614, 415] width 192 height 51
click at [589, 427] on p at bounding box center [578, 429] width 105 height 14
drag, startPoint x: 712, startPoint y: 407, endPoint x: 763, endPoint y: 406, distance: 51.0
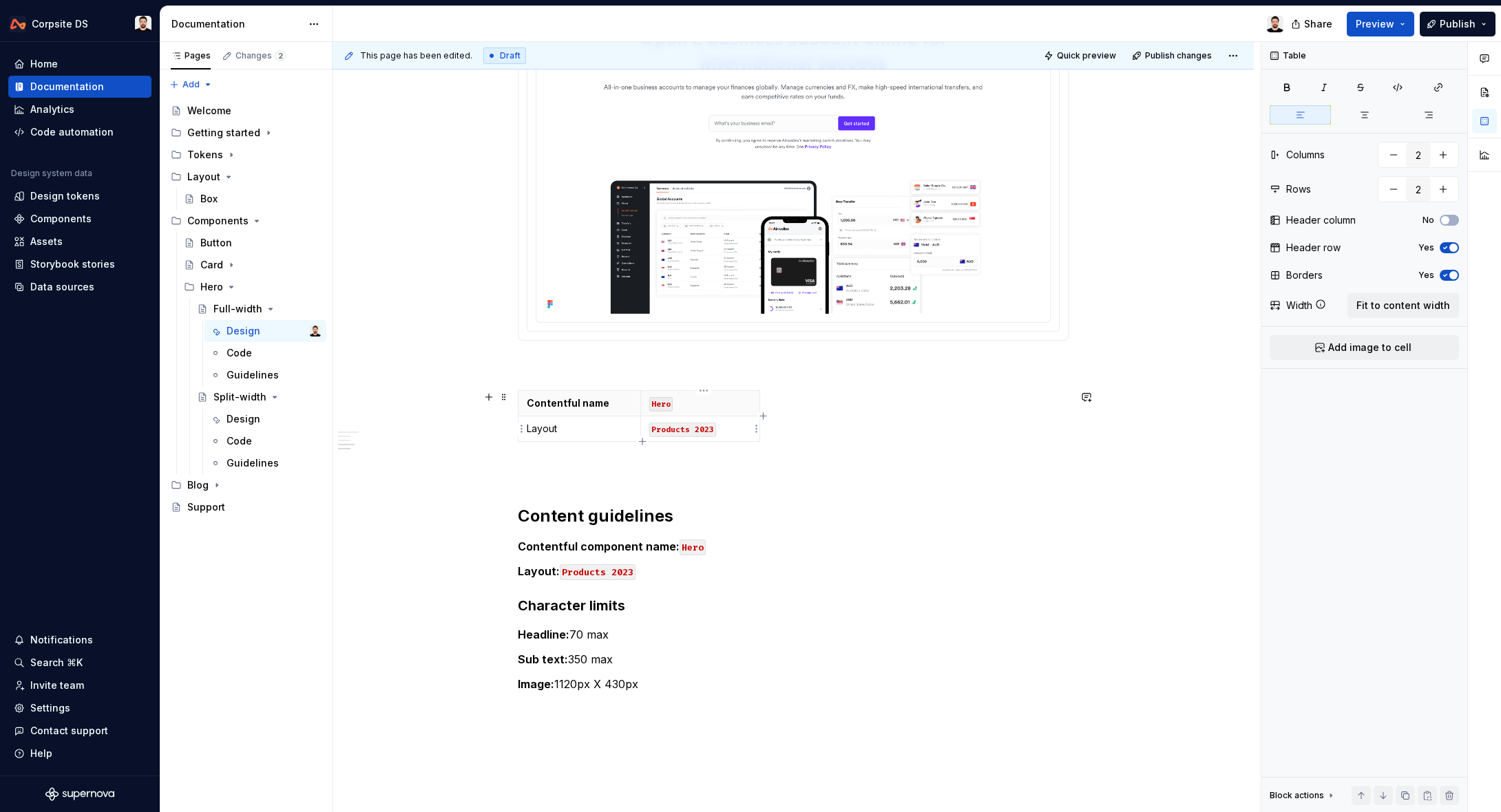
click at [745, 429] on p "Products 2023" at bounding box center [700, 429] width 101 height 14
click at [643, 441] on icon "button" at bounding box center [642, 441] width 6 height 6
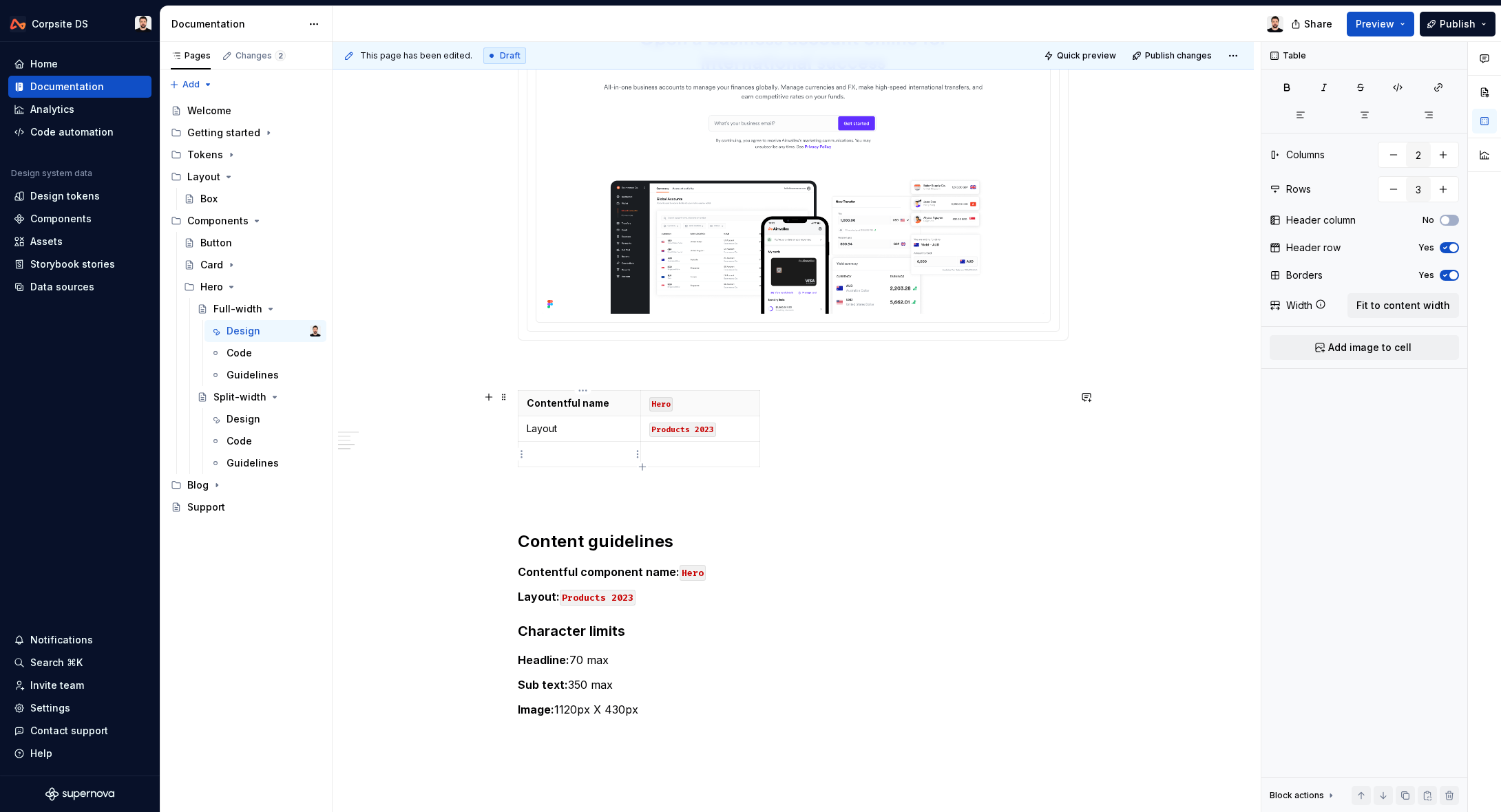
click at [590, 453] on p at bounding box center [578, 454] width 105 height 14
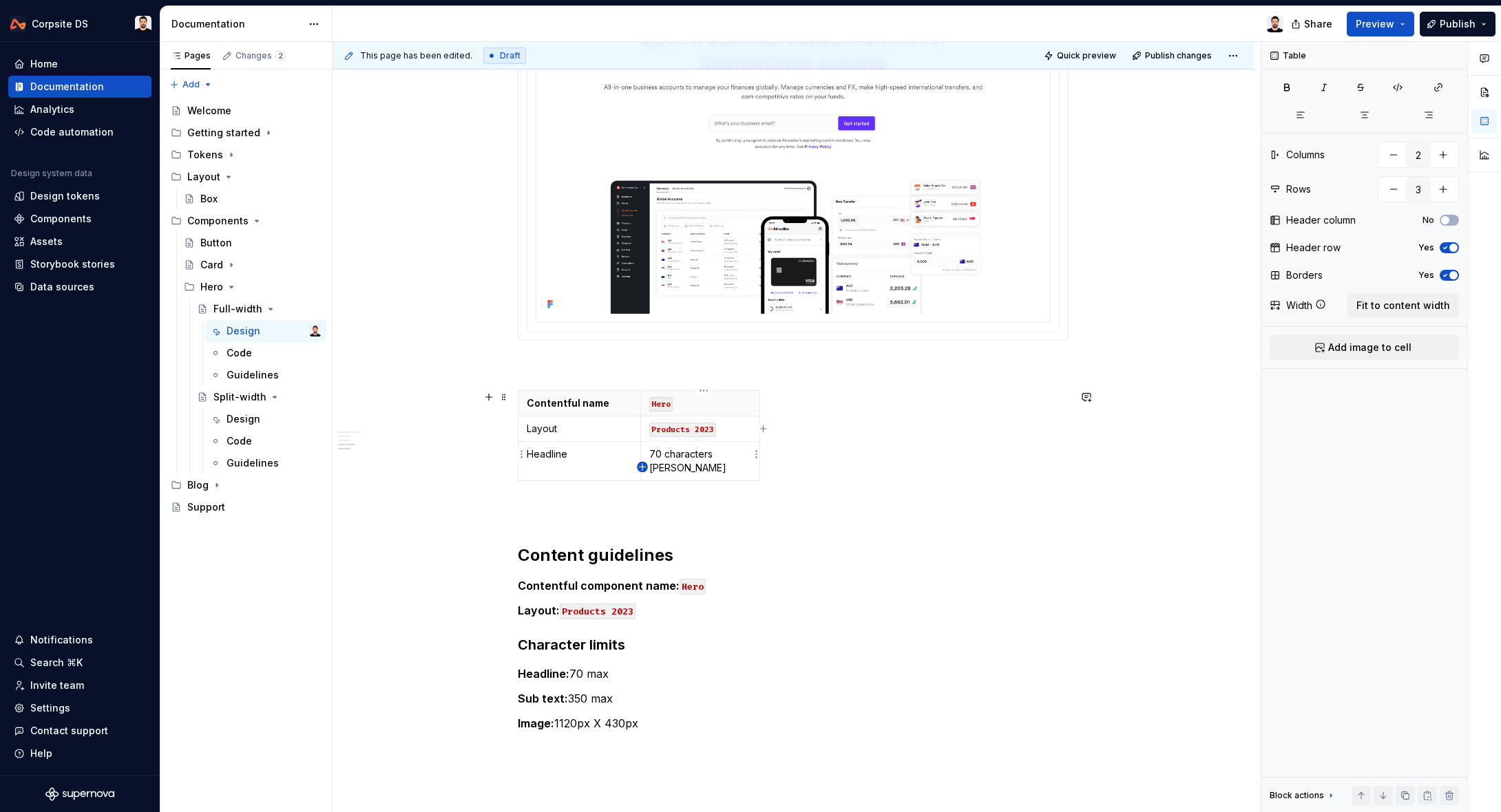
click at [643, 464] on icon "button" at bounding box center [642, 467] width 11 height 11
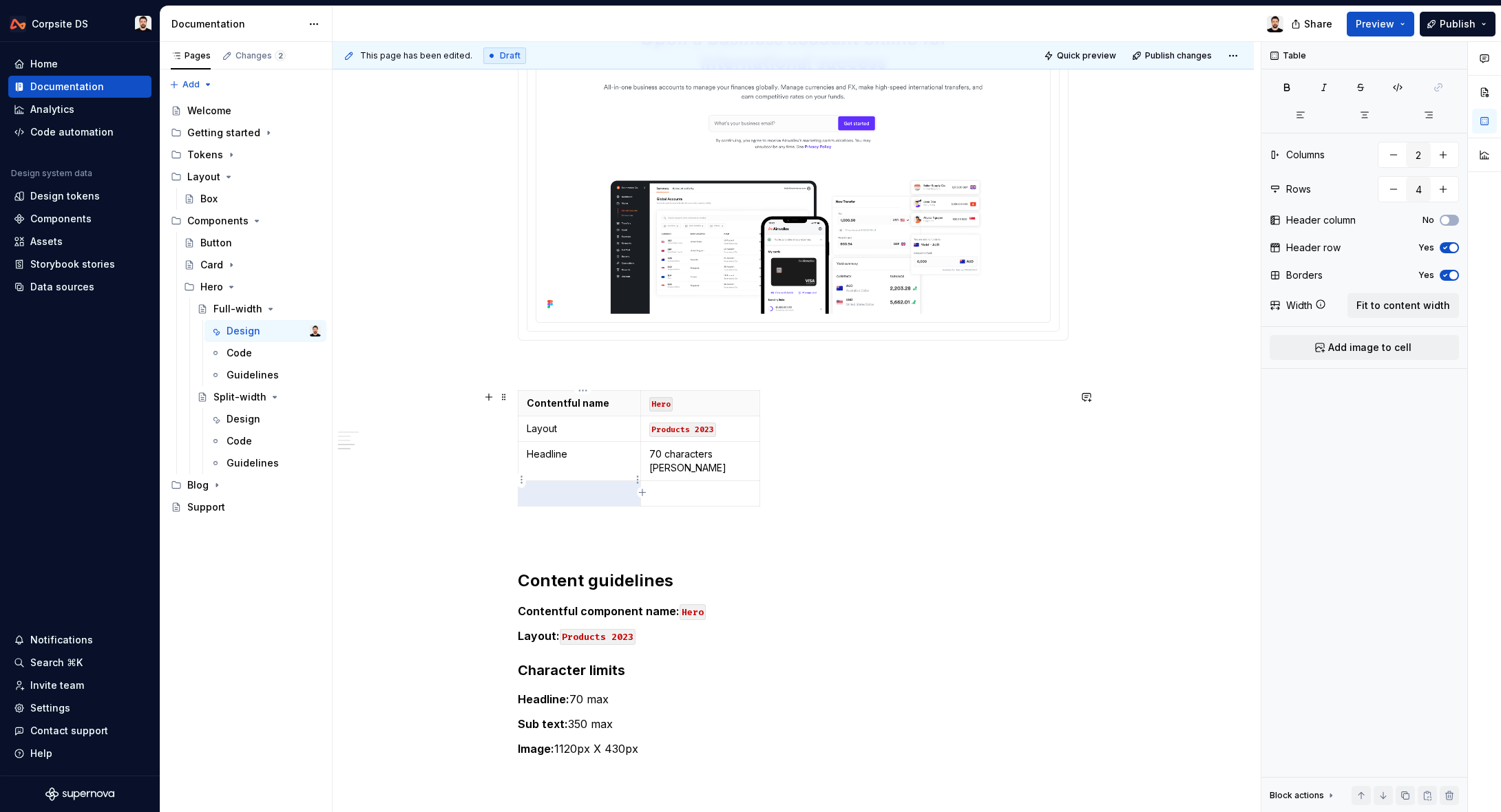
click at [608, 486] on p at bounding box center [578, 493] width 105 height 14
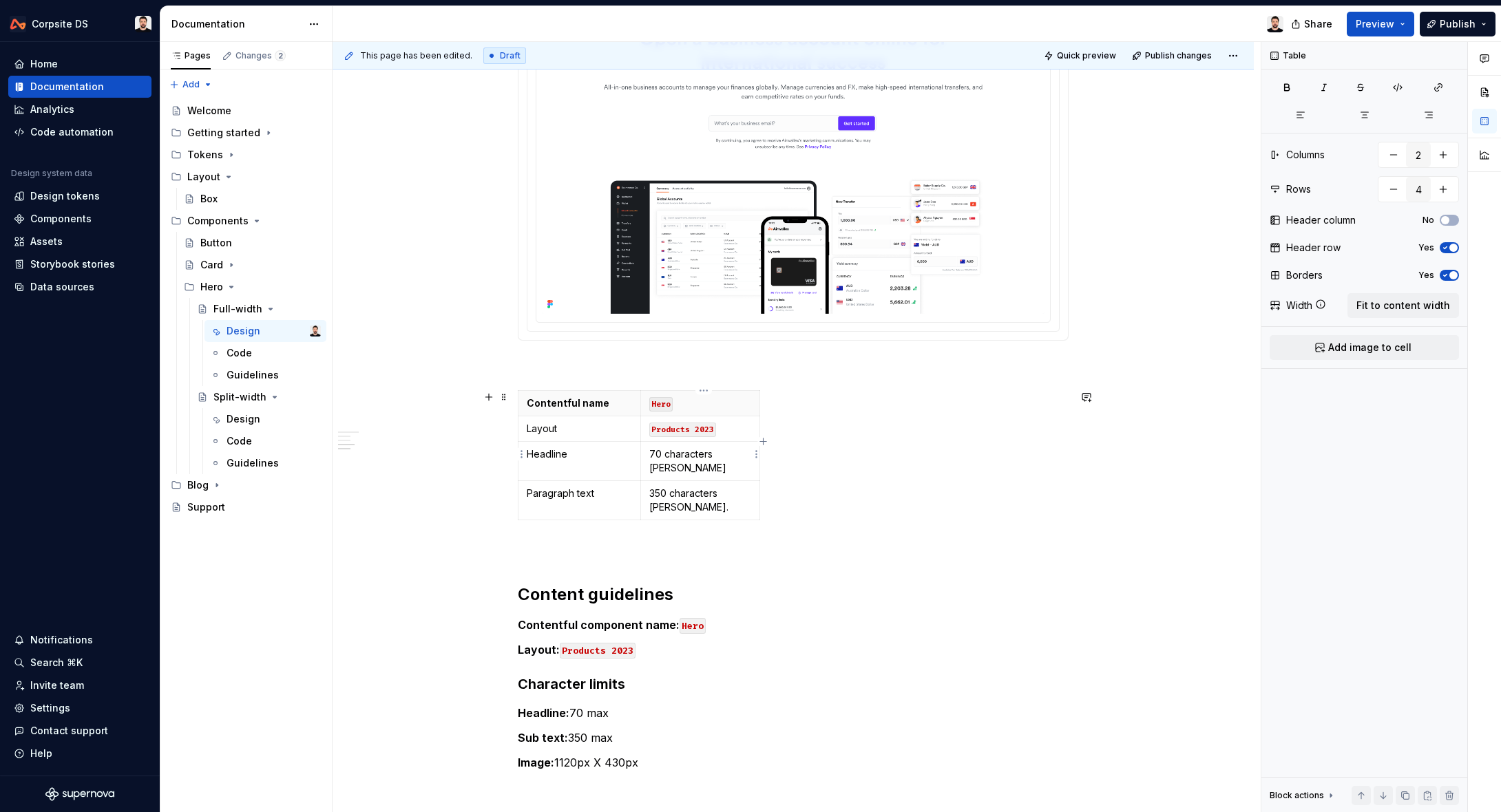
drag, startPoint x: 738, startPoint y: 452, endPoint x: 738, endPoint y: 460, distance: 8.0
click at [738, 452] on p "70 characters [PERSON_NAME]" at bounding box center [700, 461] width 101 height 28
click at [639, 490] on icon "button" at bounding box center [642, 492] width 11 height 11
click at [646, 491] on icon "button" at bounding box center [642, 492] width 11 height 11
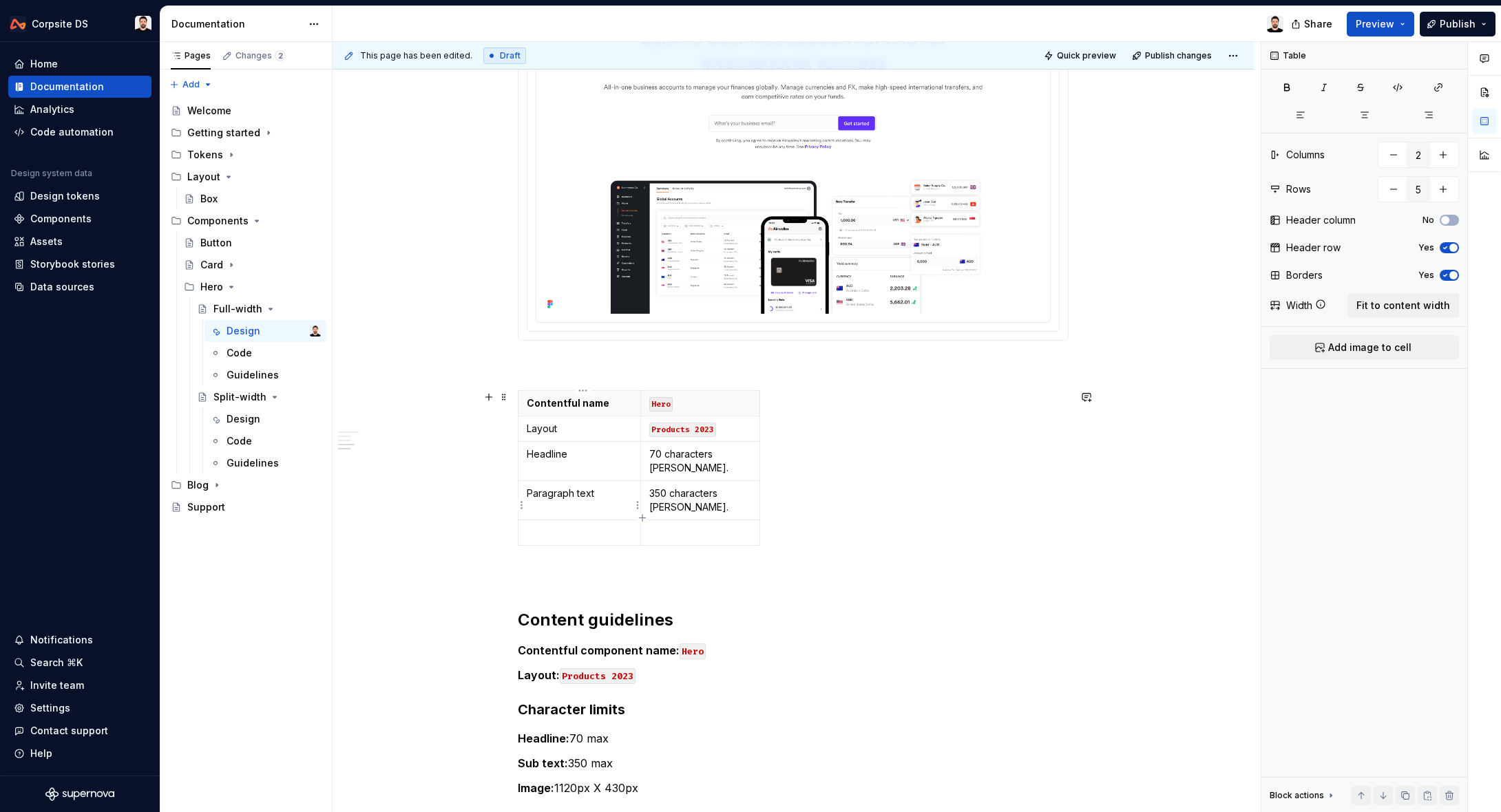
click at [590, 525] on p at bounding box center [578, 532] width 105 height 14
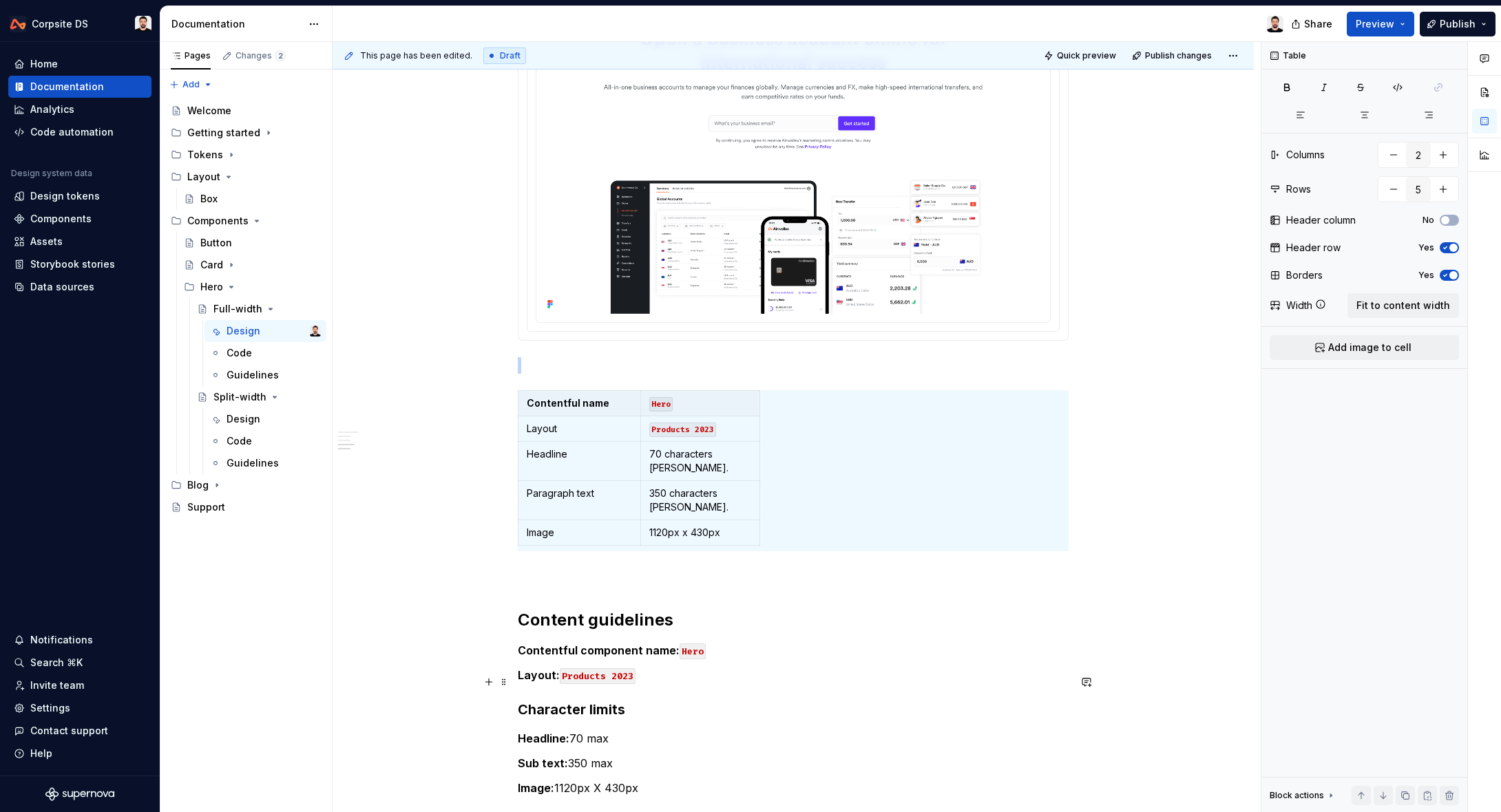
scroll to position [1097, 0]
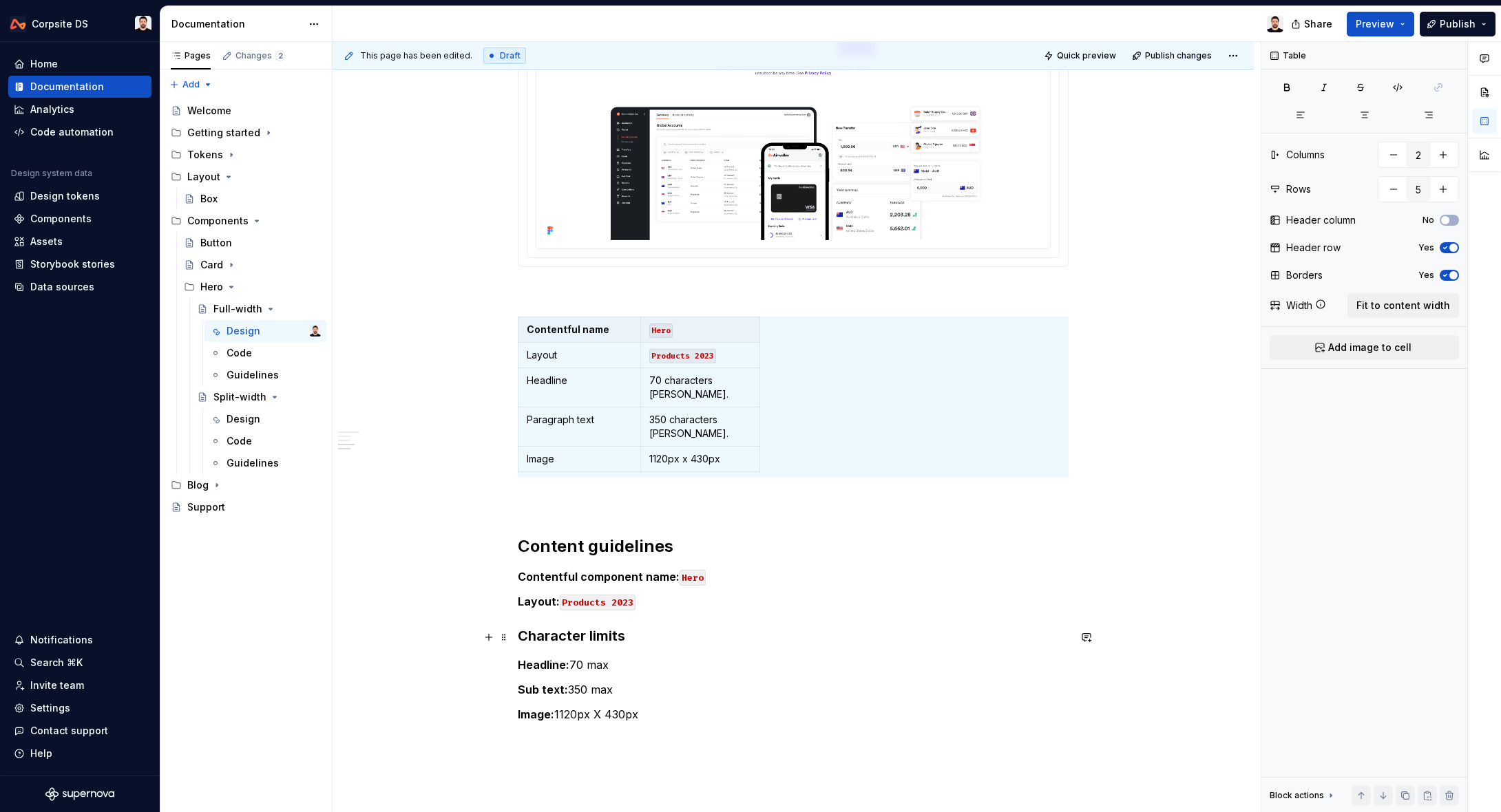
drag, startPoint x: 636, startPoint y: 640, endPoint x: 639, endPoint y: 647, distance: 7.6
click at [636, 656] on p "Headline: 70 max" at bounding box center [793, 664] width 551 height 16
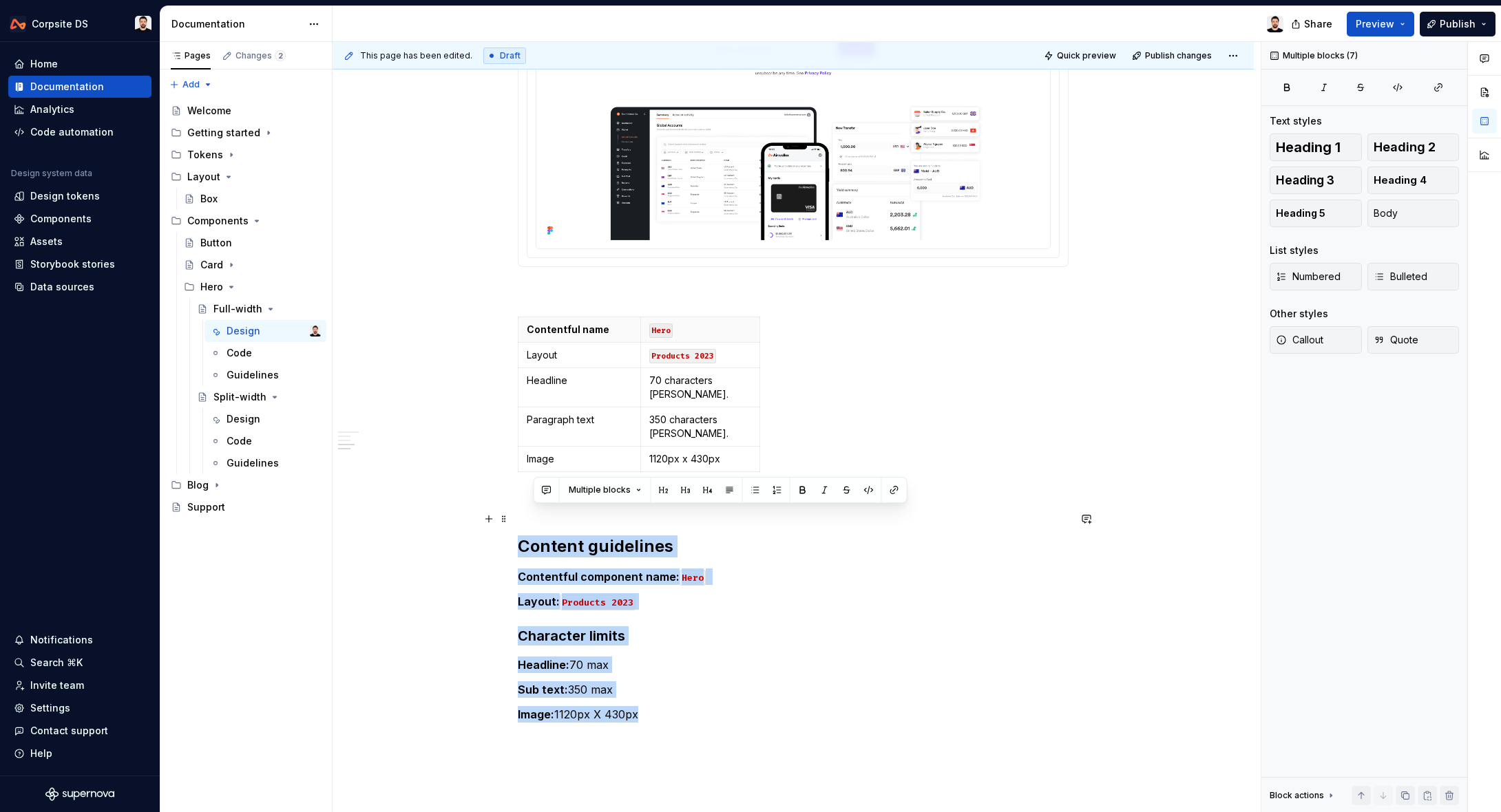
drag, startPoint x: 573, startPoint y: 586, endPoint x: 539, endPoint y: 512, distance: 81.4
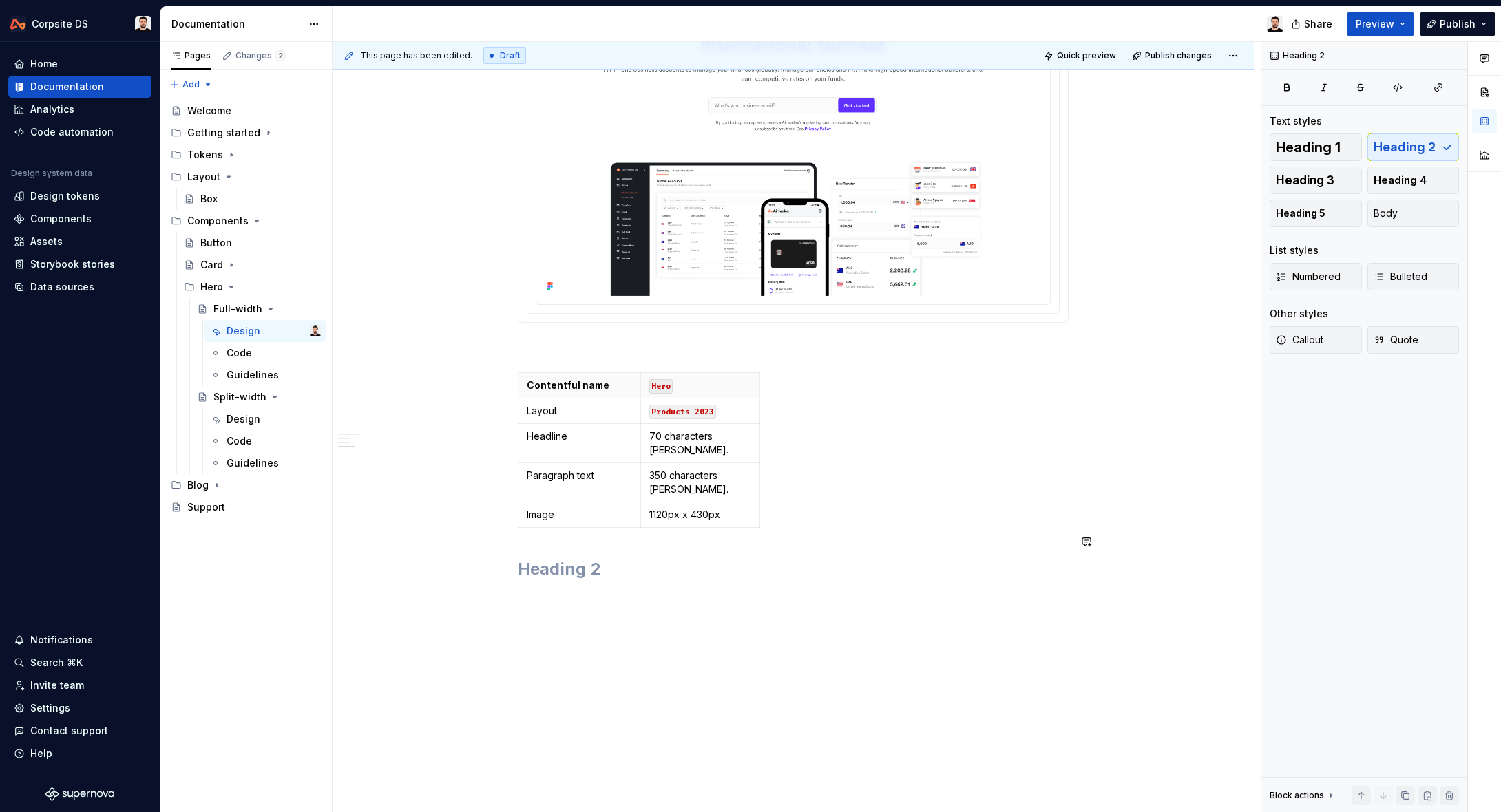
scroll to position [995, 0]
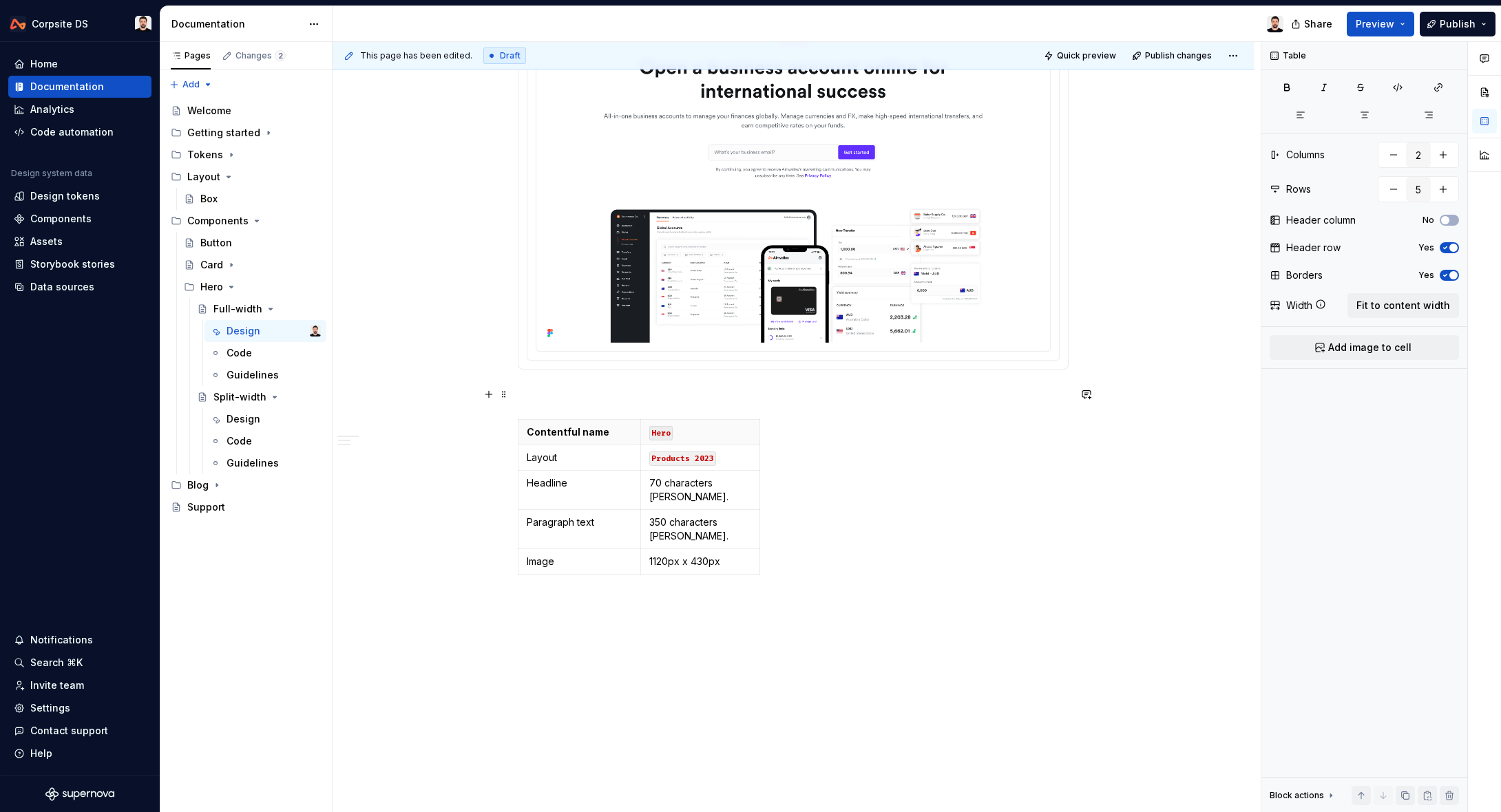
click at [558, 397] on p at bounding box center [793, 393] width 551 height 16
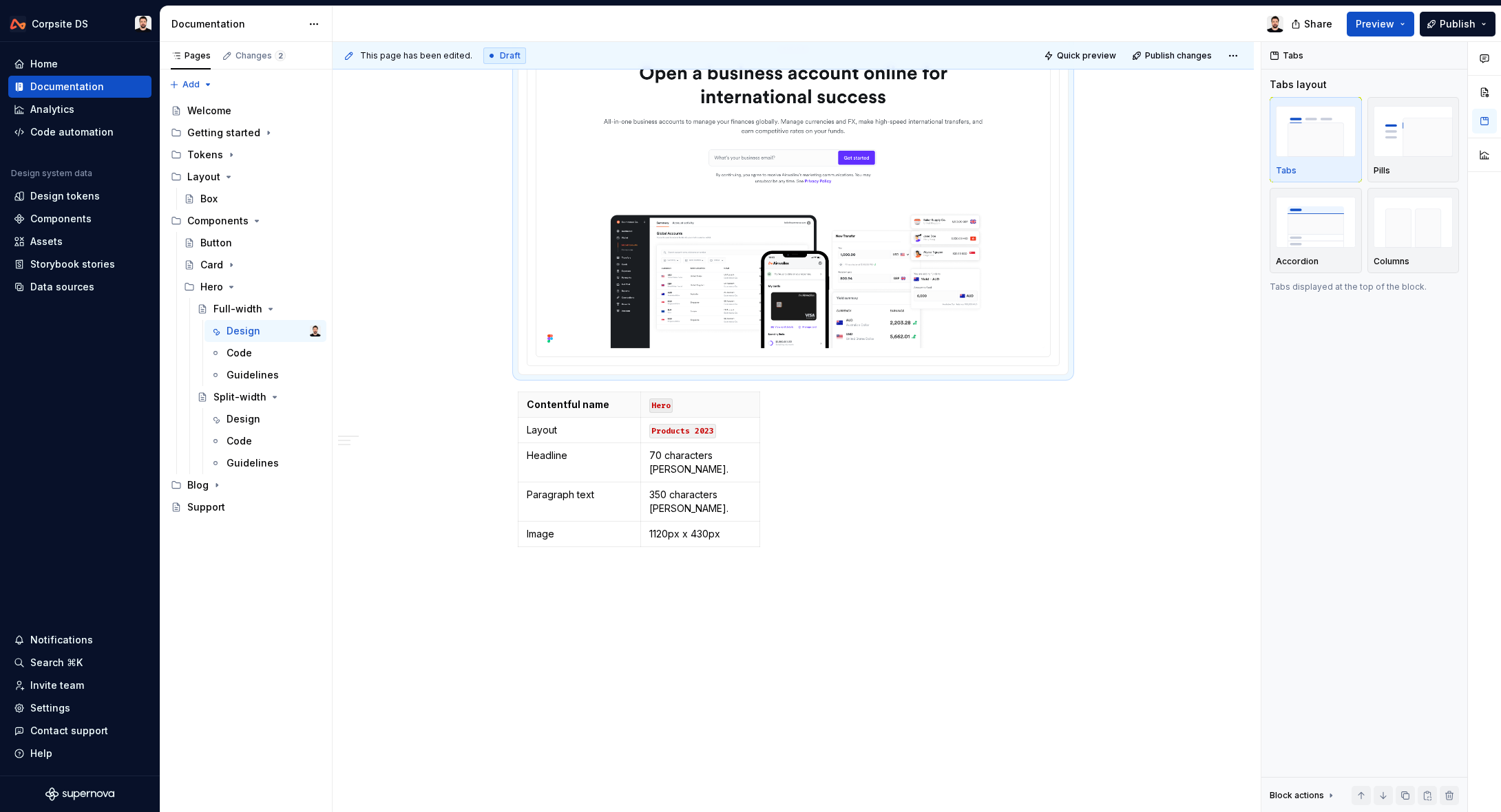
scroll to position [909, 0]
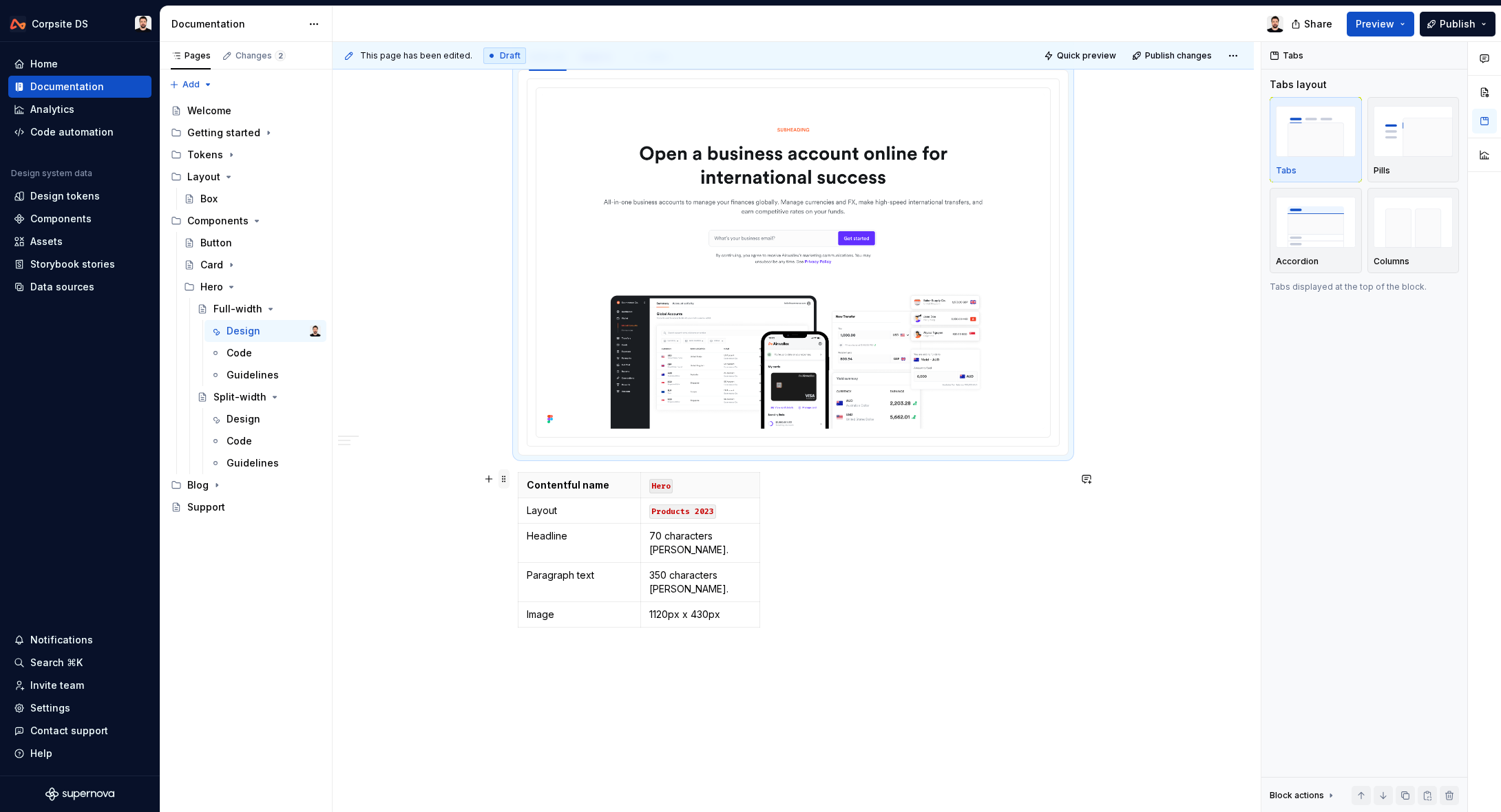
click at [508, 480] on span at bounding box center [504, 478] width 11 height 19
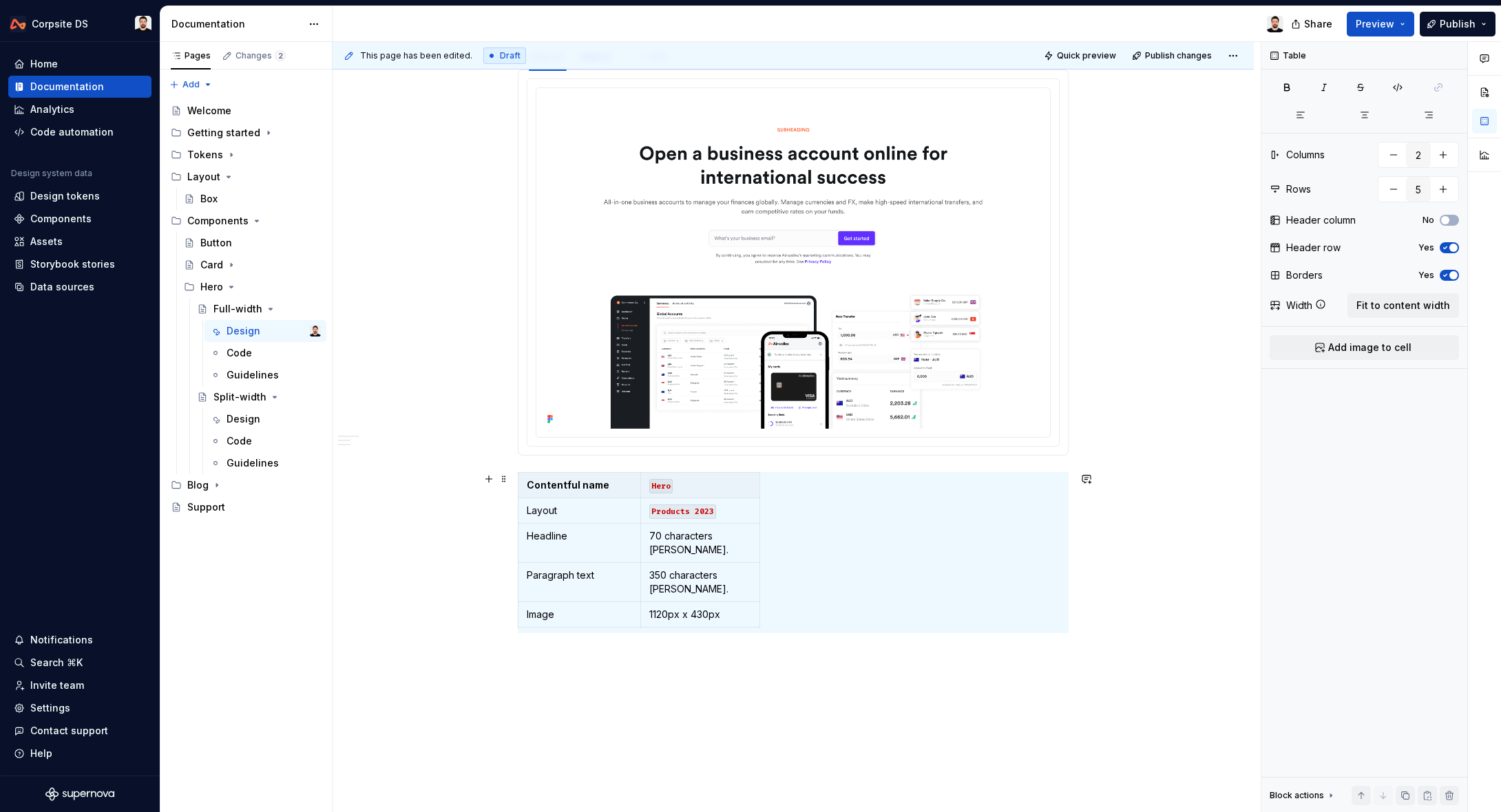
click at [634, 698] on div "**********" at bounding box center [793, 120] width 921 height 1547
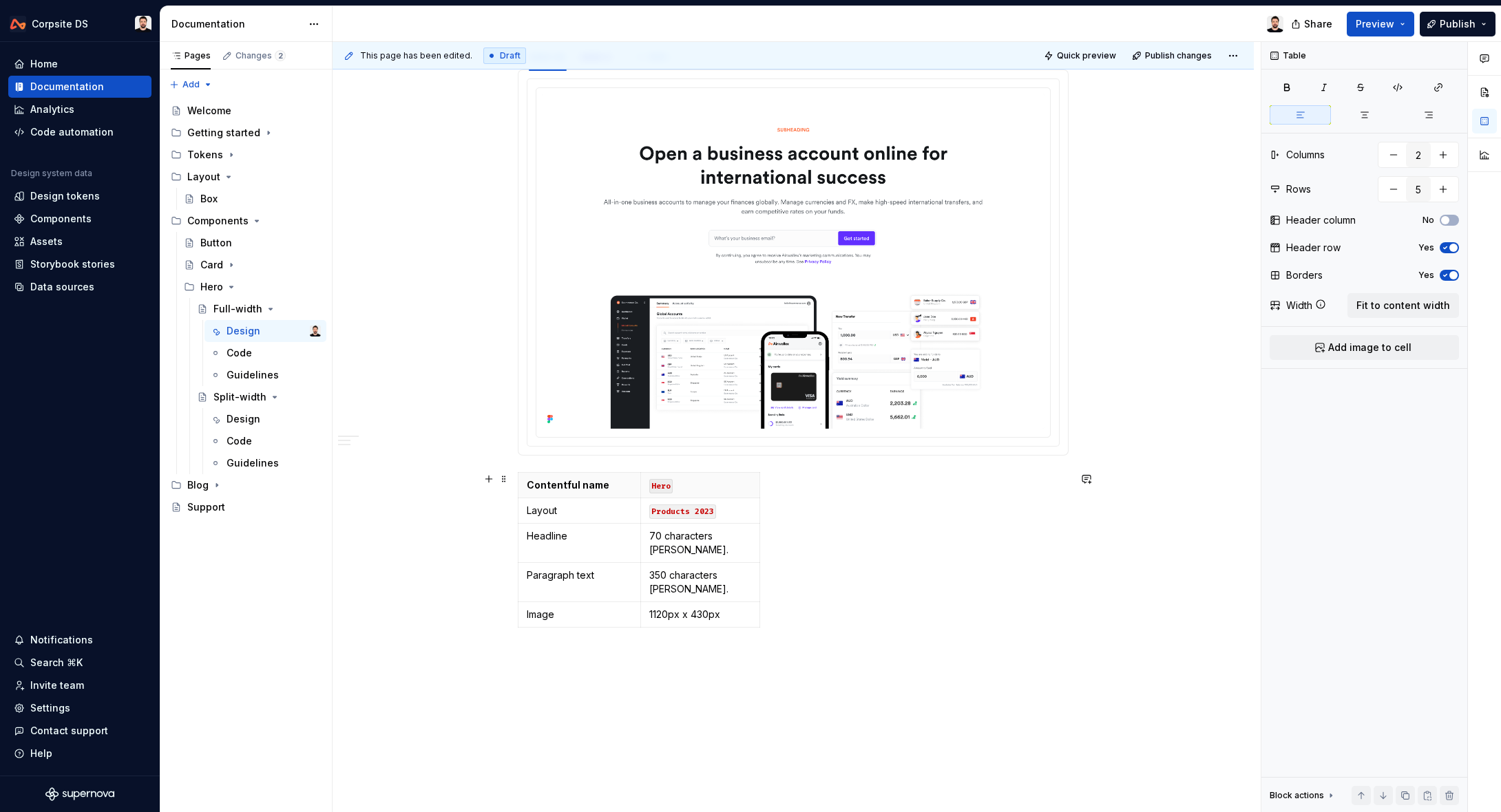
click at [801, 493] on div "Contentful name Hero Layout Products 2023 Headline 70 characters max. Paragraph…" at bounding box center [793, 553] width 551 height 161
click at [607, 492] on th "Contentful name" at bounding box center [579, 484] width 122 height 25
click at [1387, 307] on span "Fit to content width" at bounding box center [1403, 306] width 94 height 14
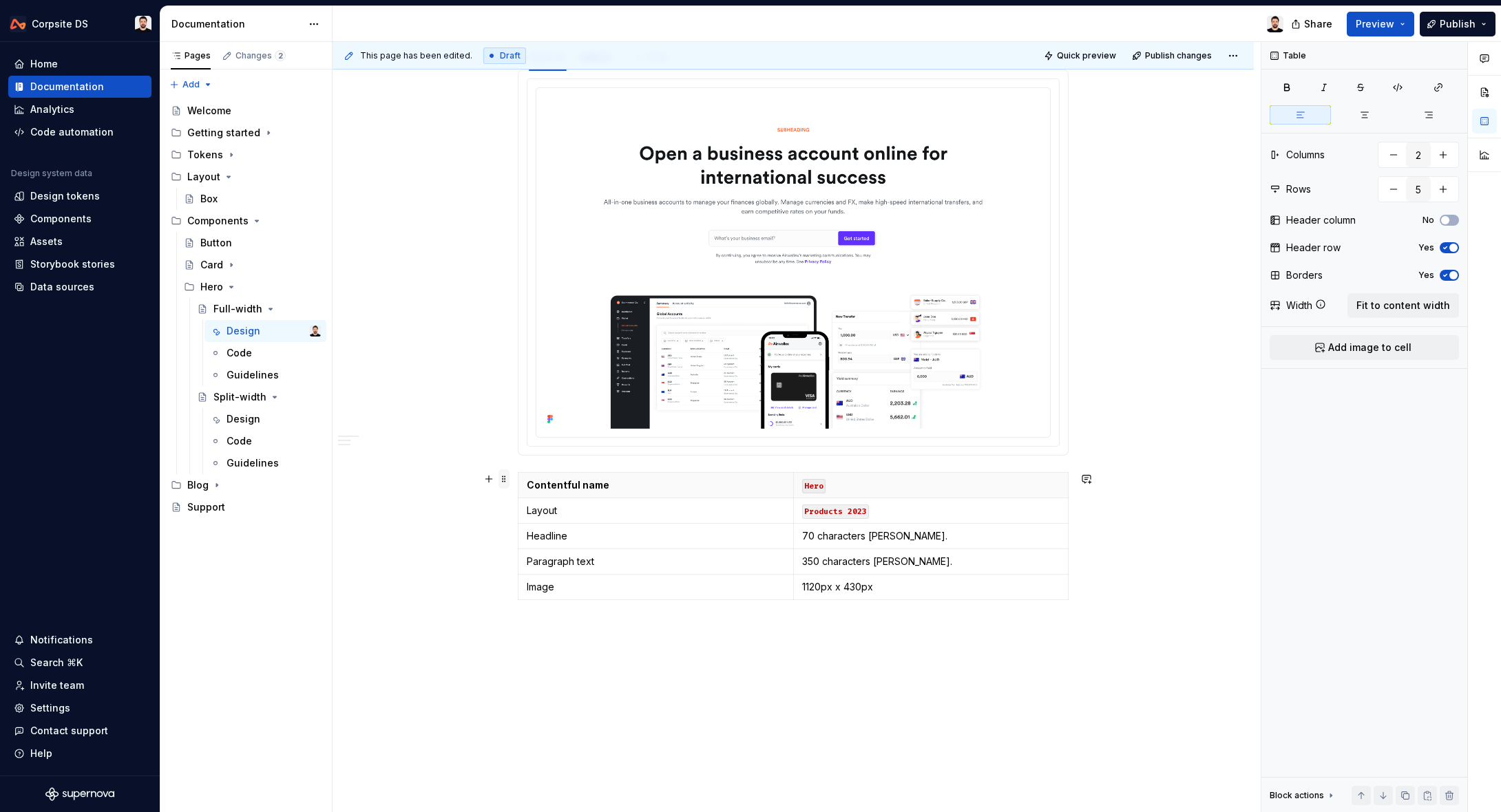
click at [507, 482] on span at bounding box center [504, 478] width 11 height 19
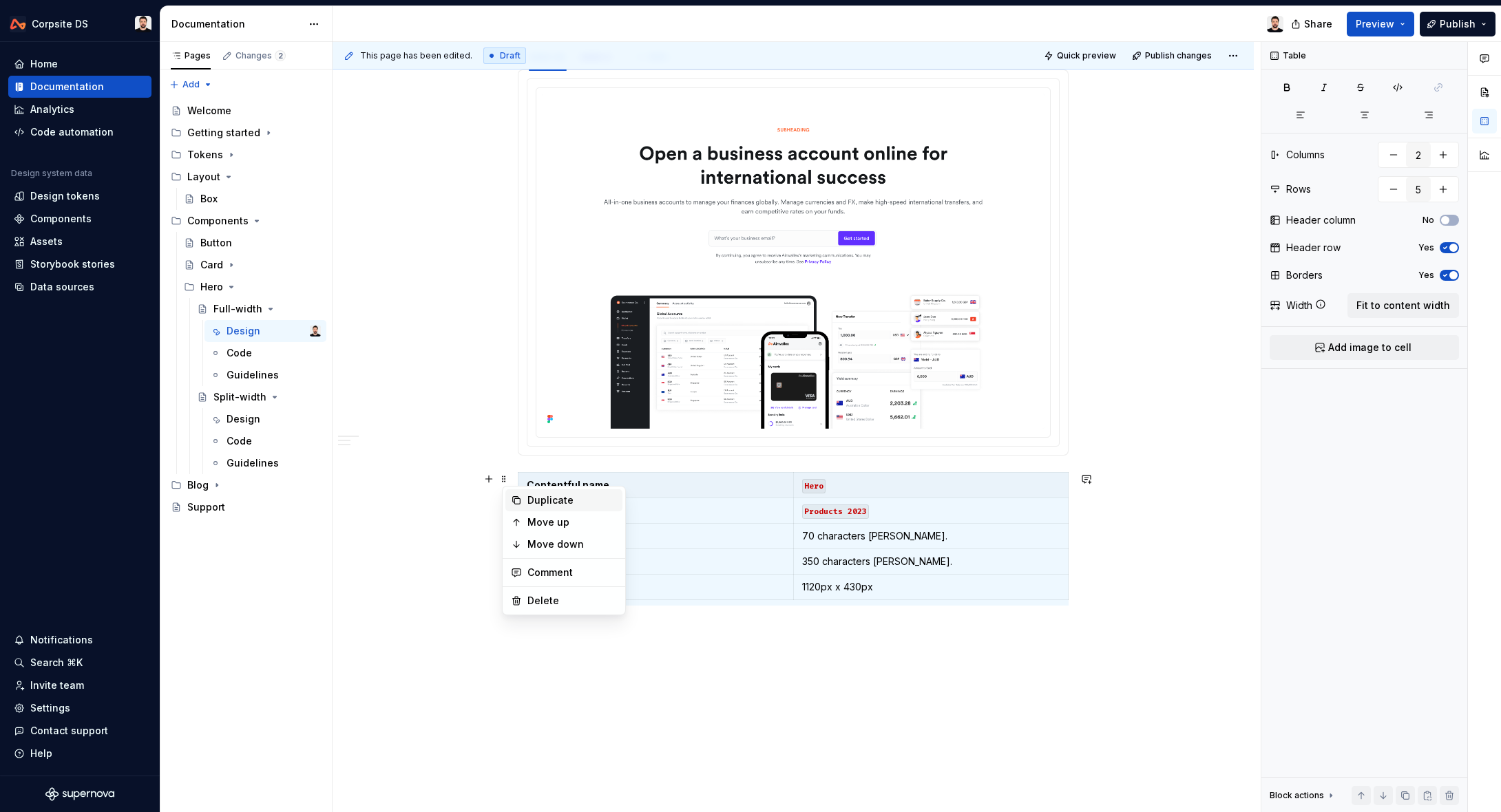
click at [552, 506] on div "Duplicate" at bounding box center [571, 500] width 89 height 14
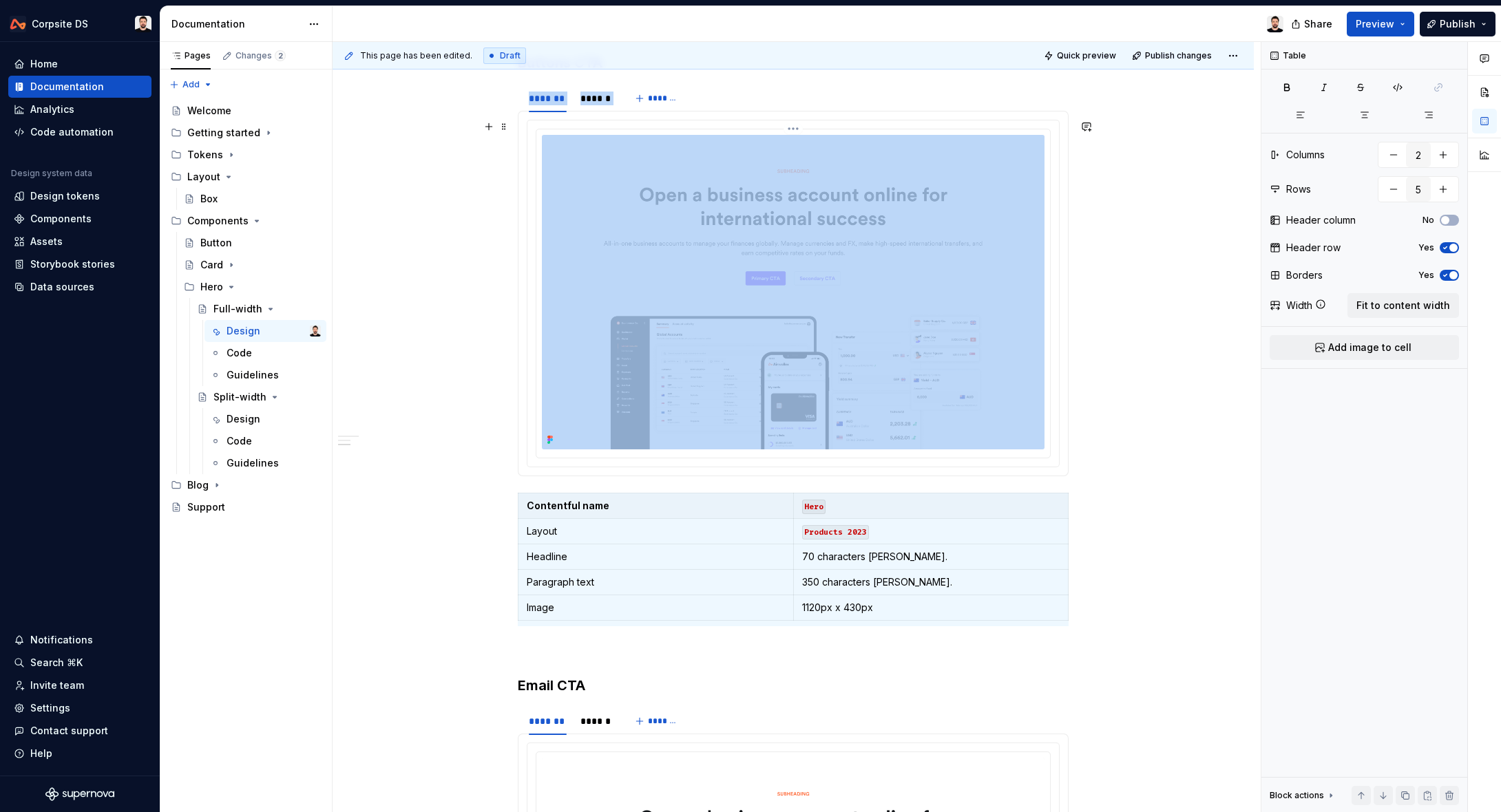
scroll to position [495, 0]
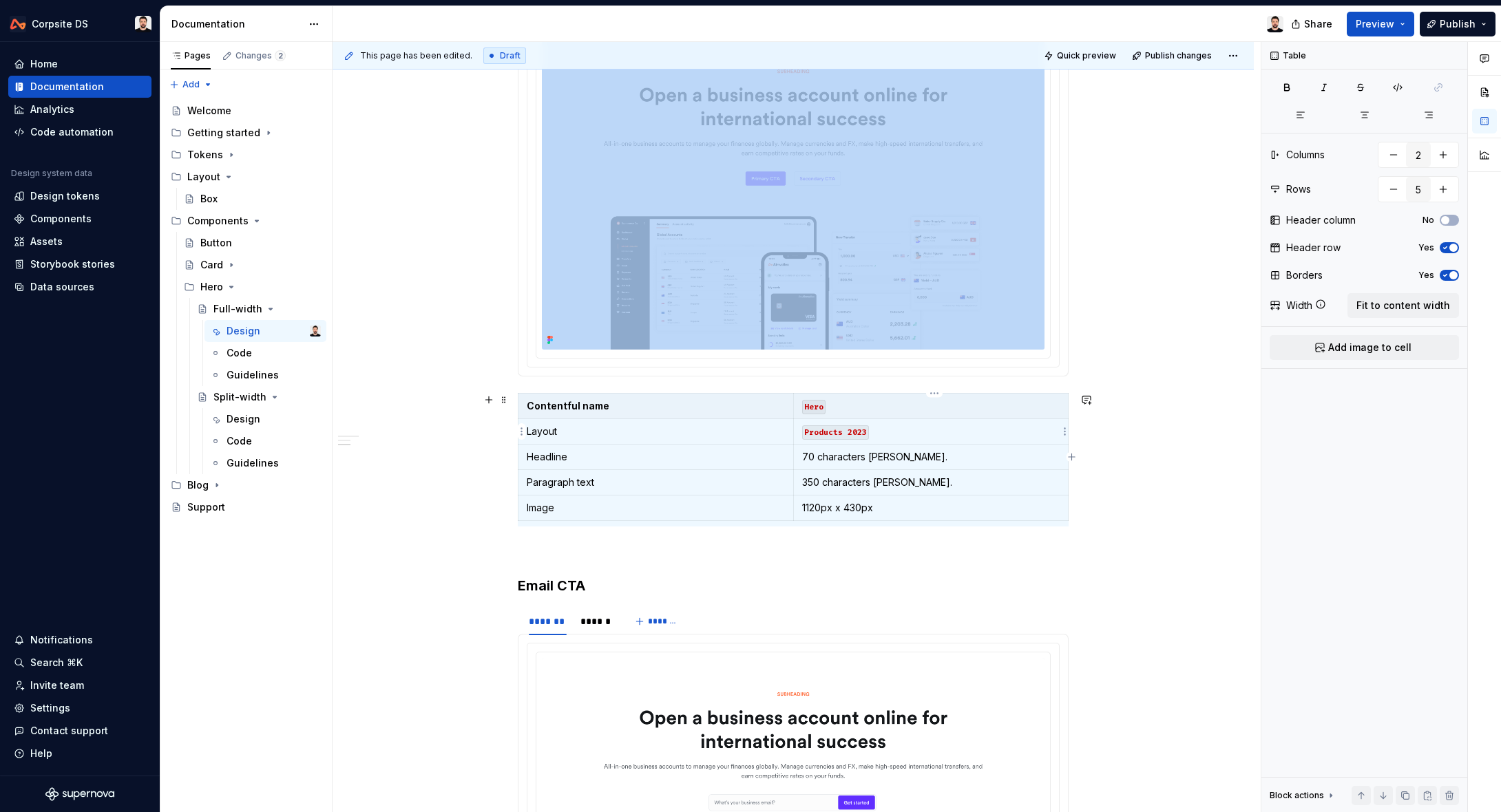
click at [907, 436] on p "Products 2023" at bounding box center [931, 432] width 258 height 14
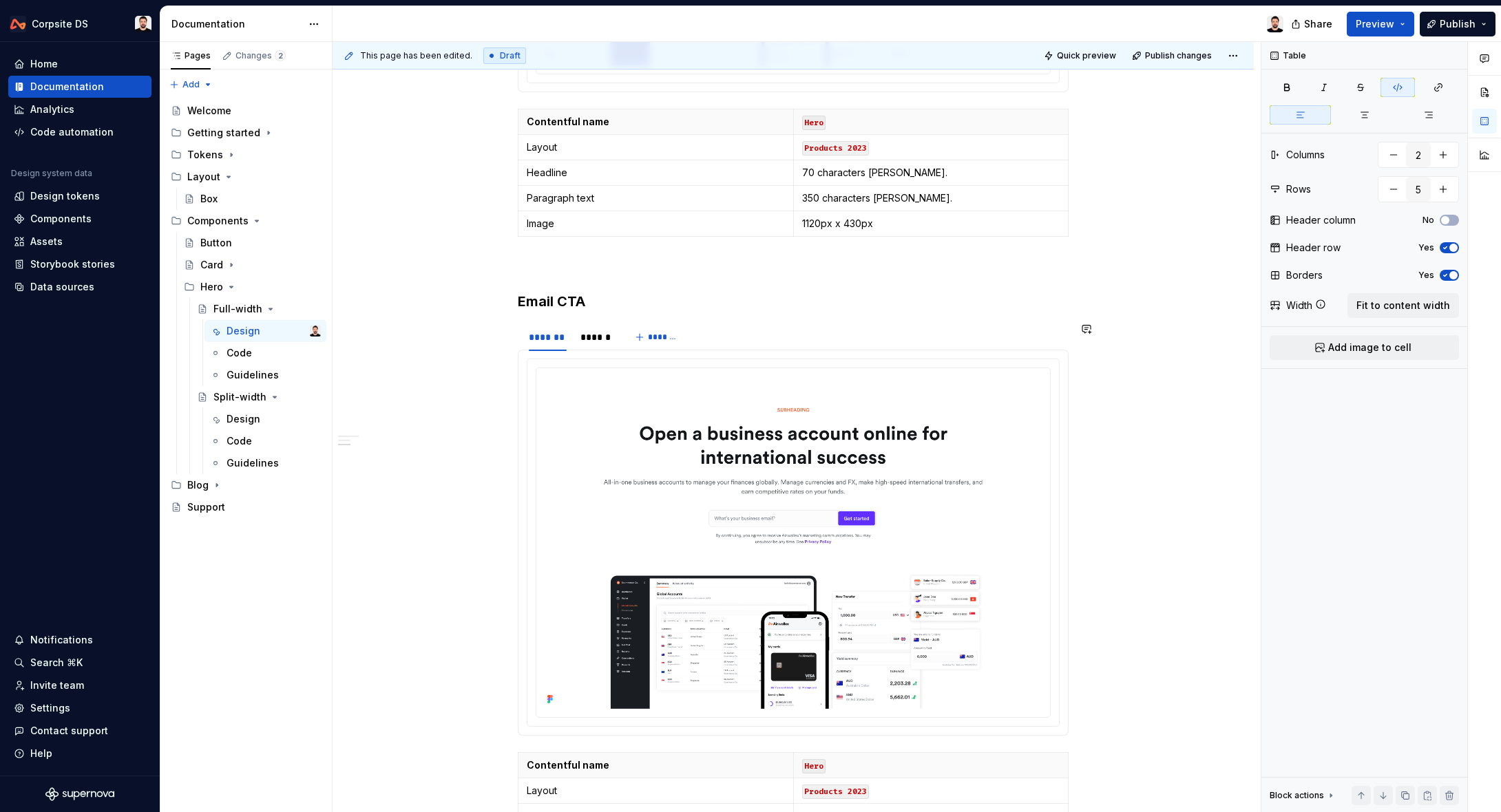
scroll to position [775, 0]
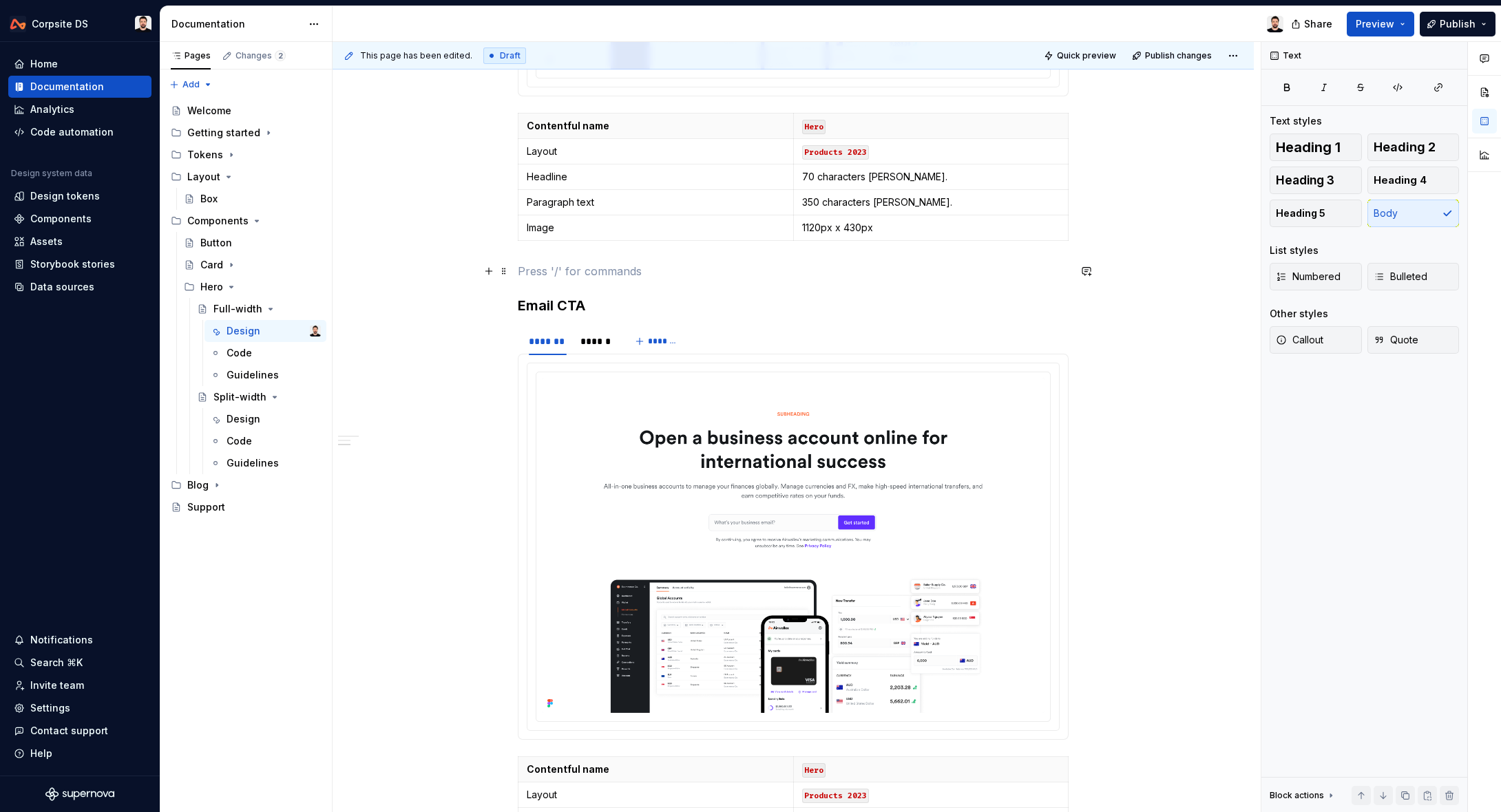
click at [571, 265] on p at bounding box center [793, 270] width 551 height 16
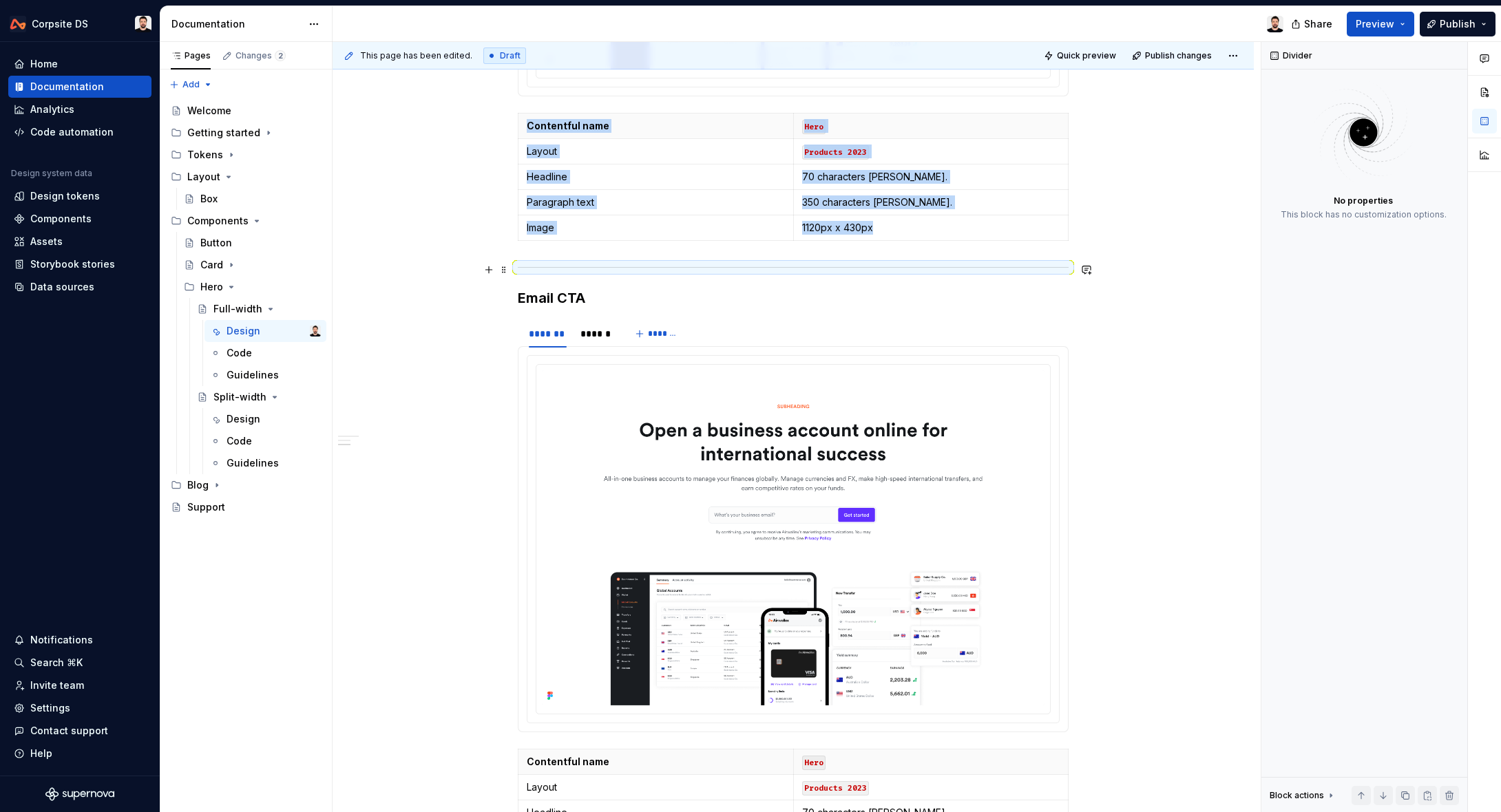
drag, startPoint x: 1123, startPoint y: 261, endPoint x: 1132, endPoint y: 261, distance: 9.0
click at [1125, 260] on div "**********" at bounding box center [796, 426] width 928 height 770
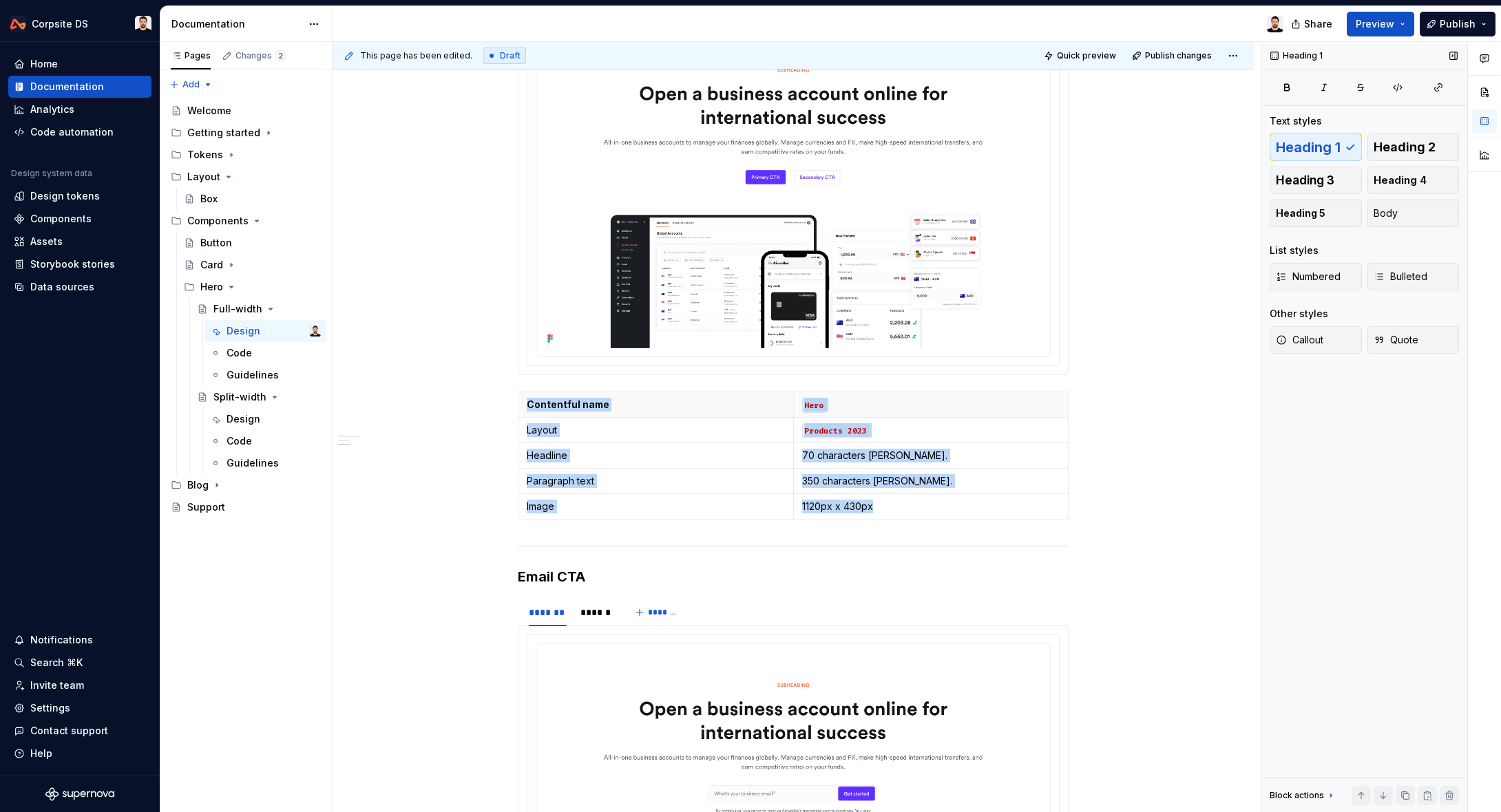
scroll to position [0, 0]
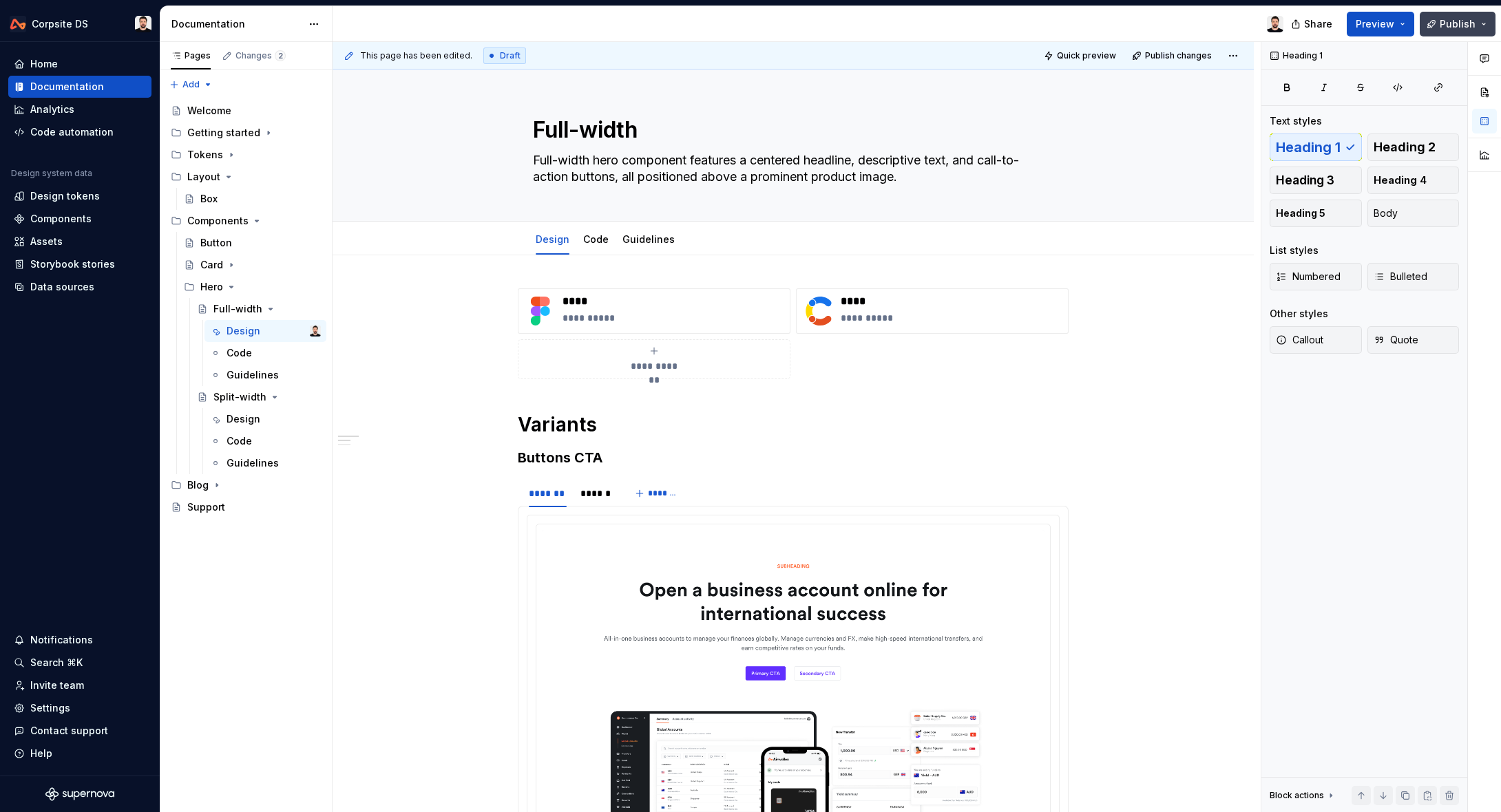
click at [1434, 29] on button "Publish" at bounding box center [1457, 23] width 75 height 25
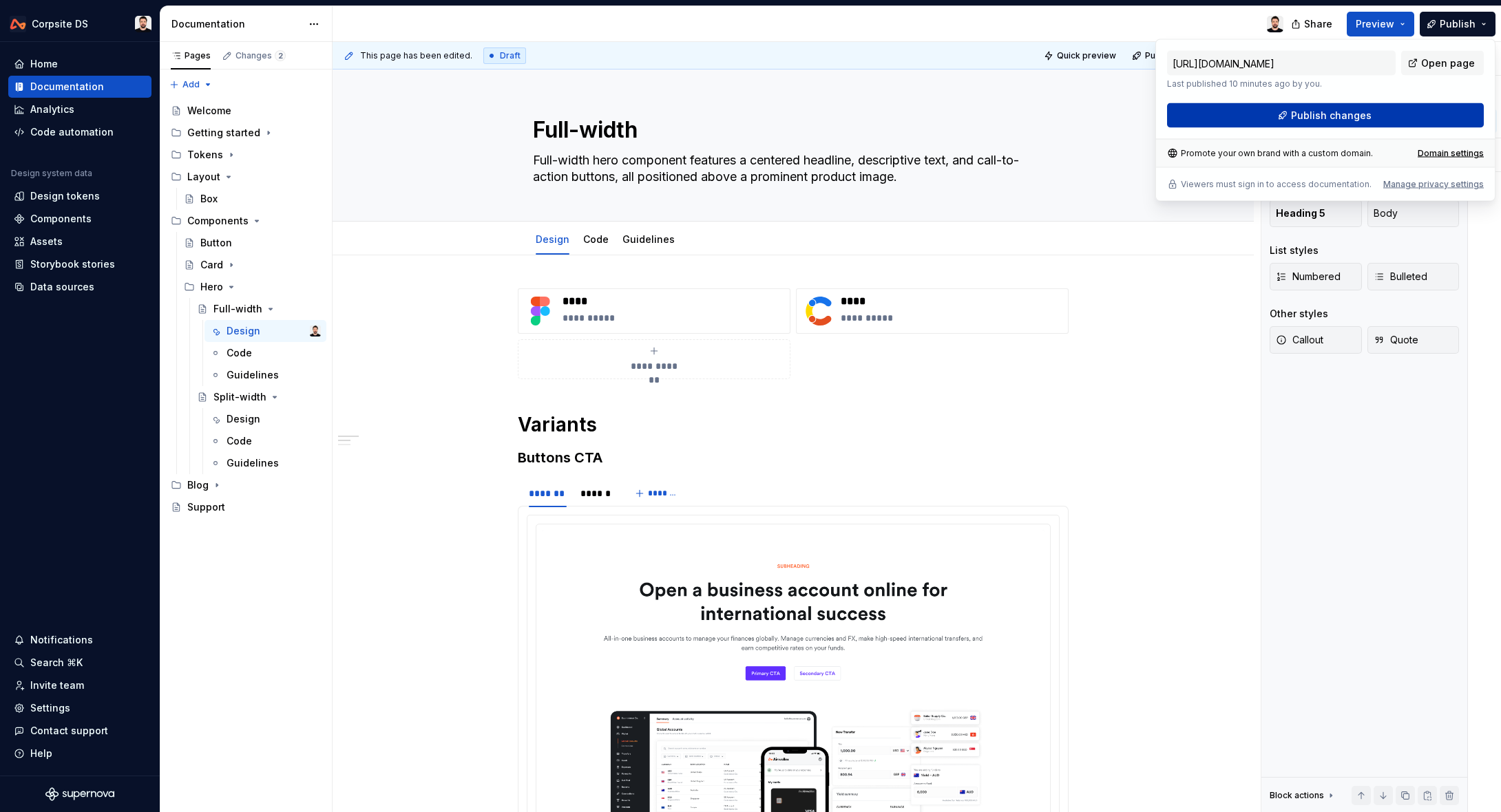
click at [1347, 111] on span "Publish changes" at bounding box center [1330, 115] width 81 height 14
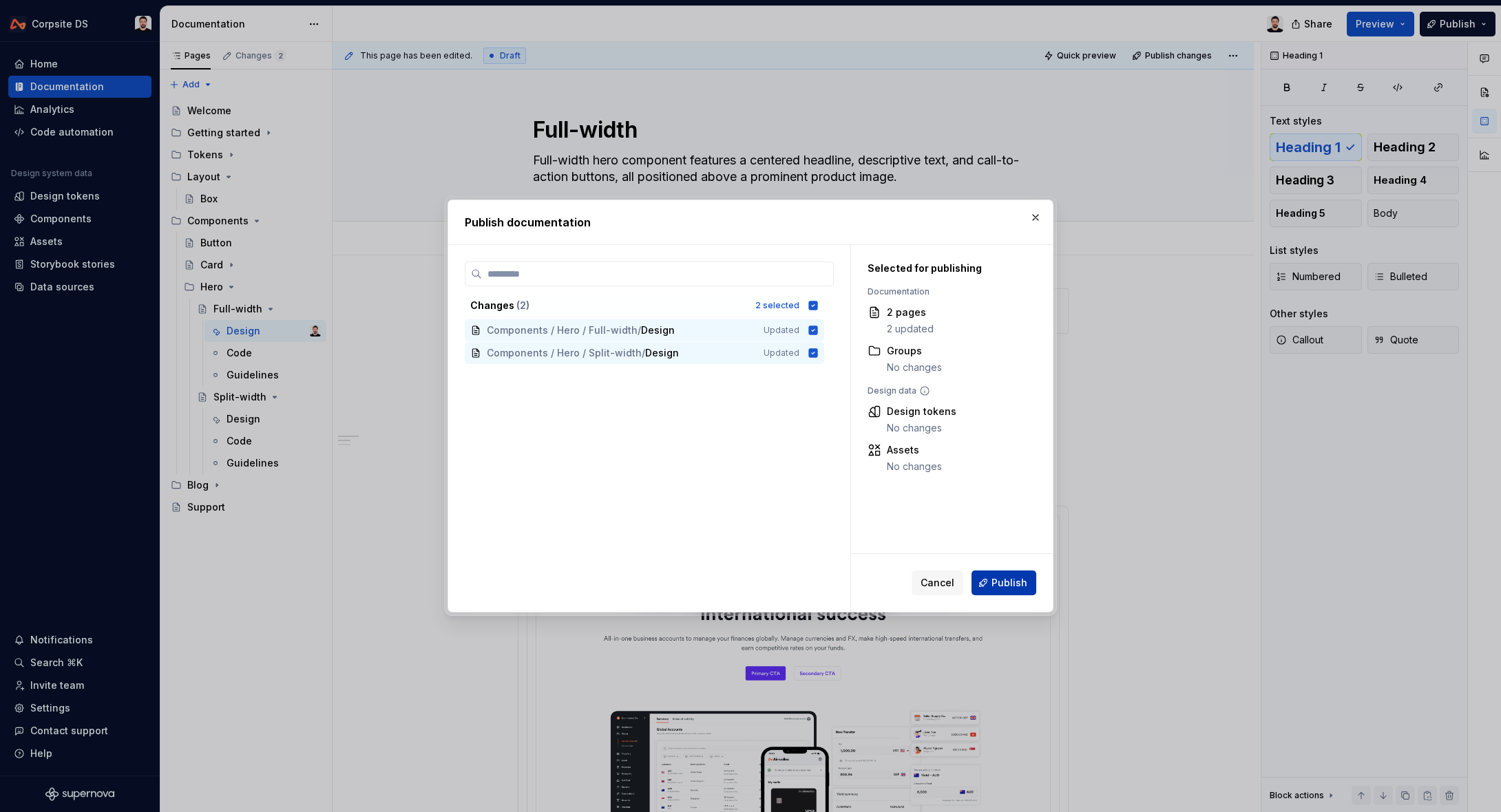
click at [1023, 582] on span "Publish" at bounding box center [1008, 582] width 36 height 14
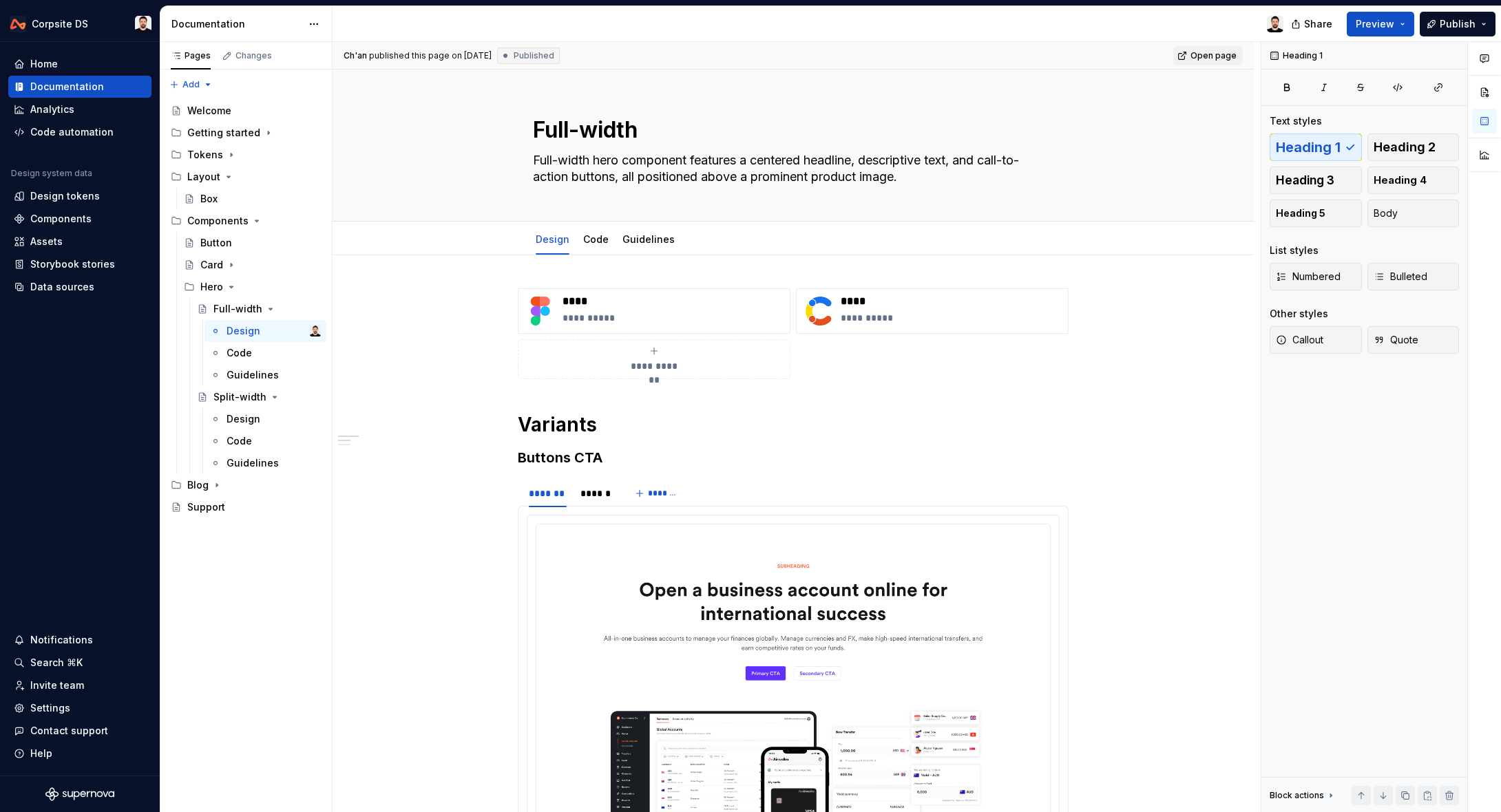
click at [1212, 55] on span "Open page" at bounding box center [1213, 55] width 46 height 11
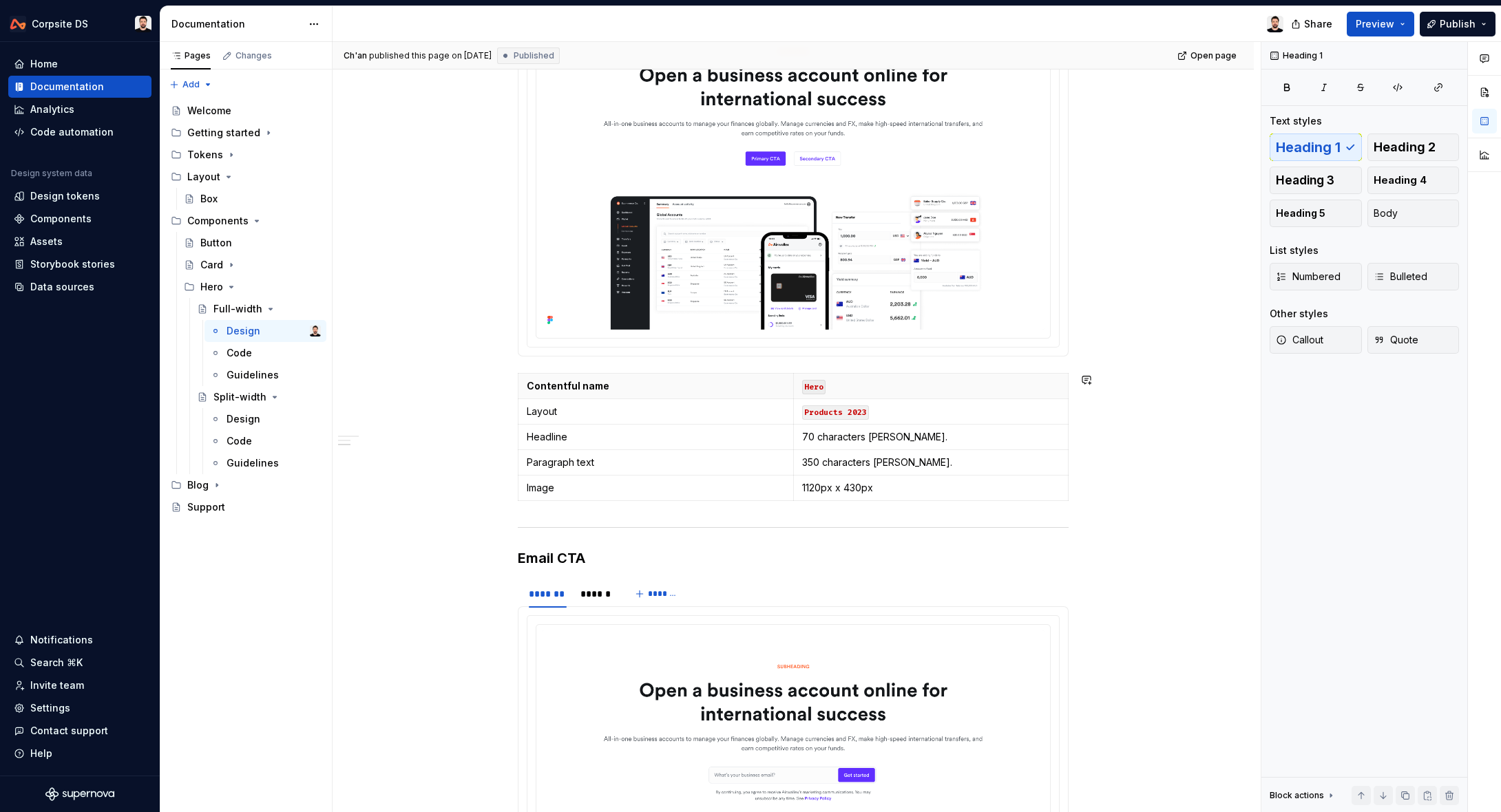
scroll to position [718, 0]
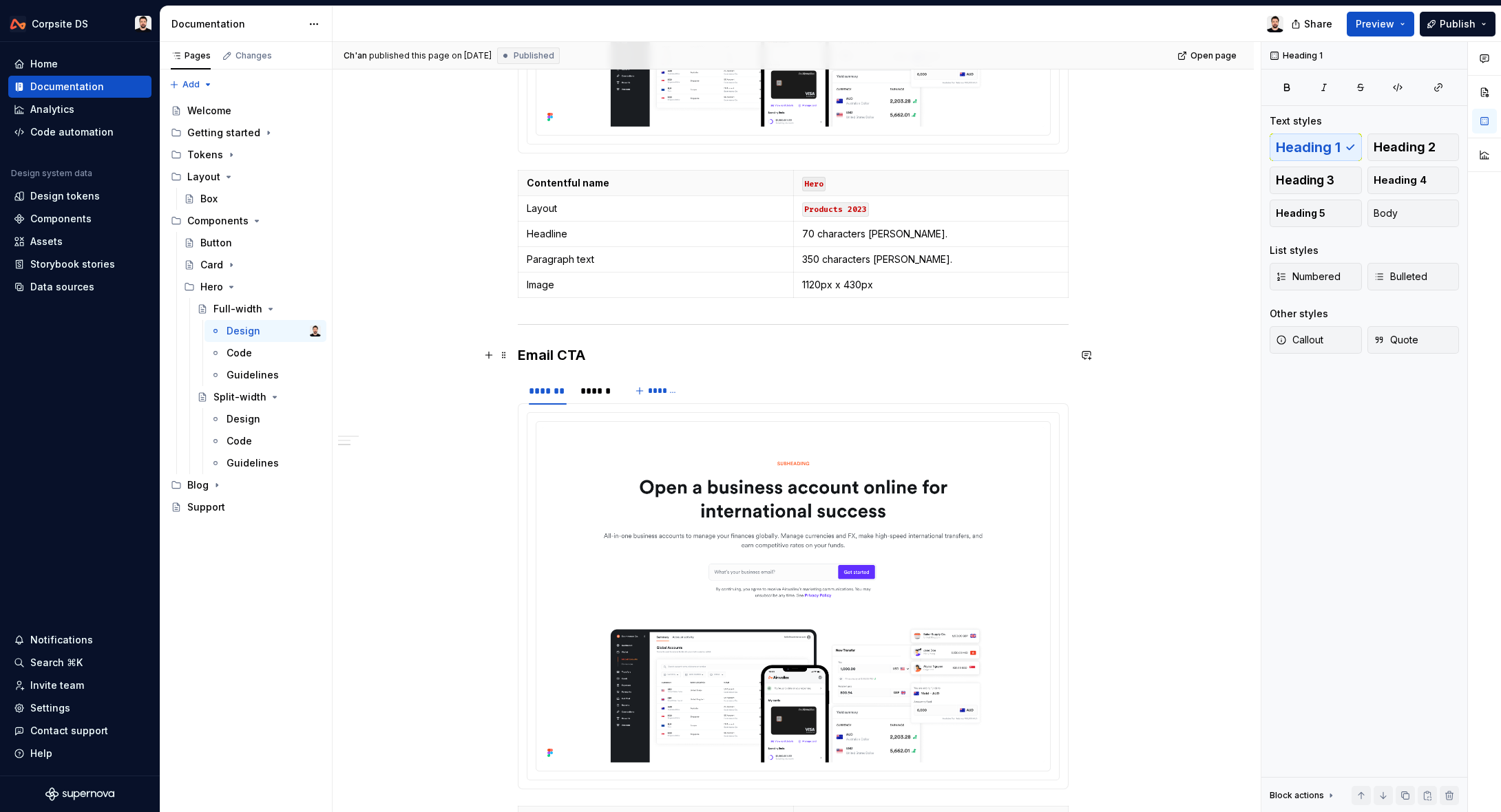
click at [518, 348] on div "**********" at bounding box center [793, 385] width 921 height 1694
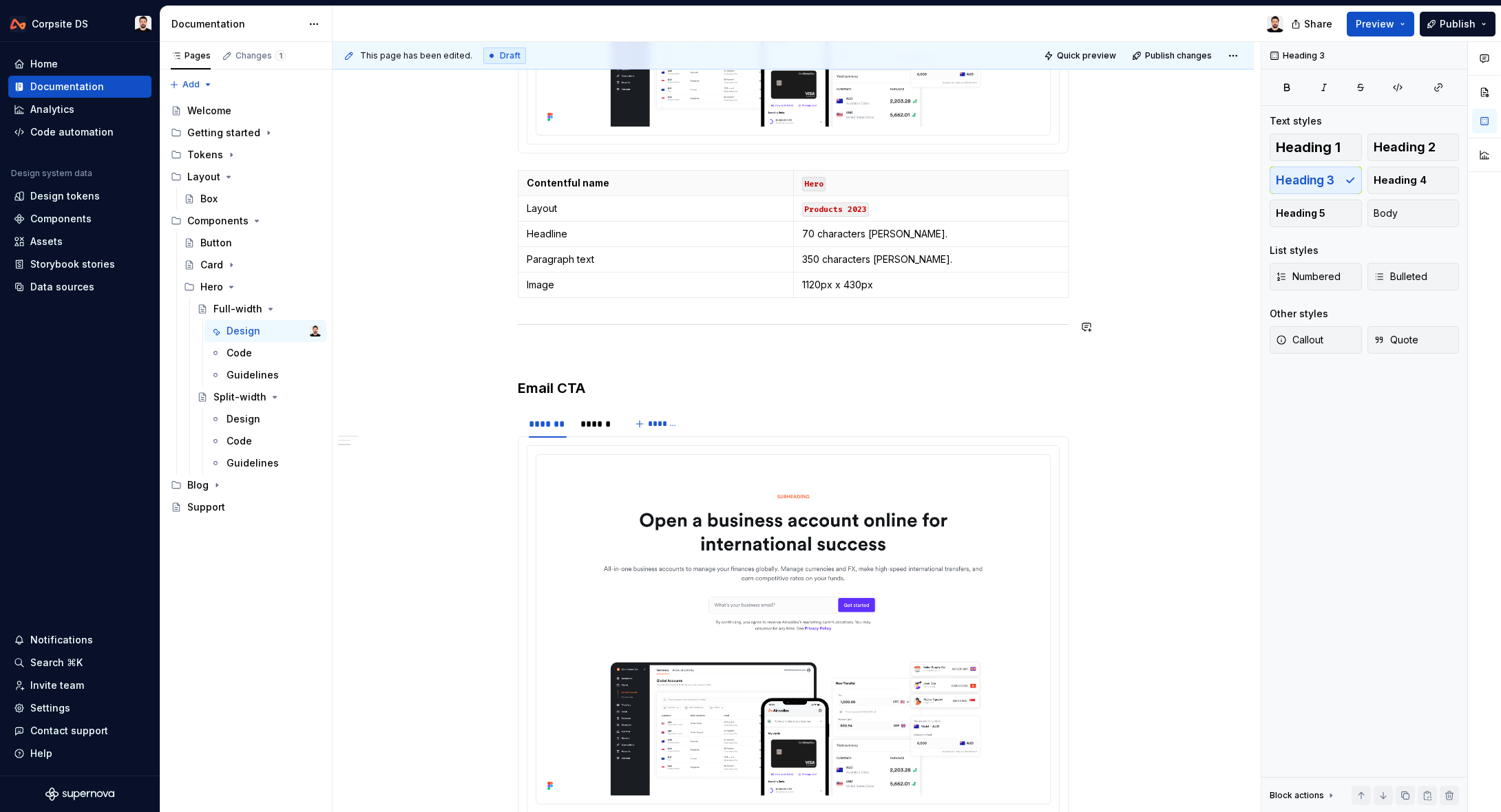
click at [519, 313] on div "**********" at bounding box center [793, 401] width 921 height 1727
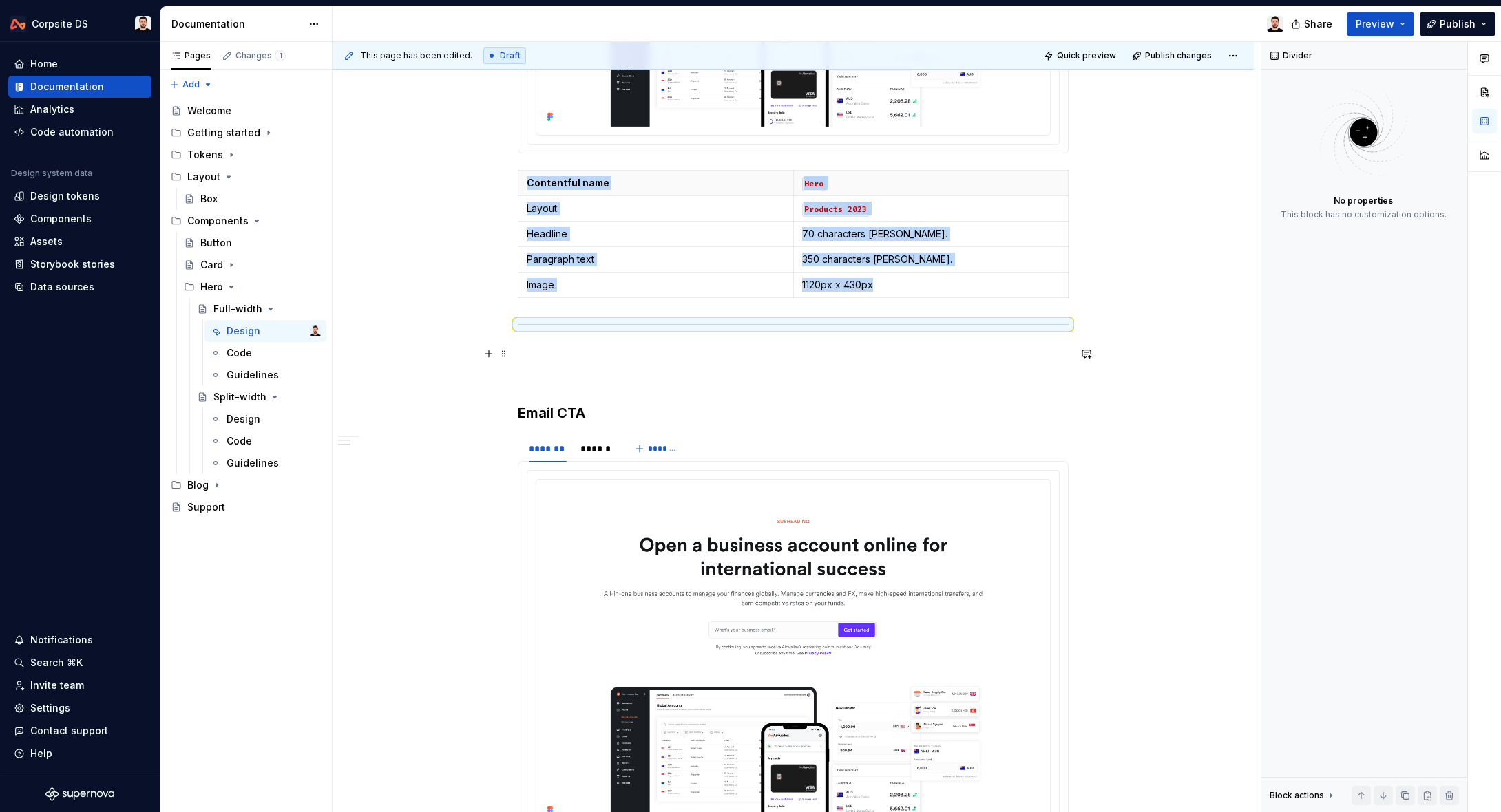
drag, startPoint x: 507, startPoint y: 329, endPoint x: 554, endPoint y: 354, distance: 53.2
click at [553, 306] on div "**********" at bounding box center [793, 301] width 551 height 1459
click at [1106, 288] on div "**********" at bounding box center [793, 414] width 921 height 1752
click at [1067, 289] on html "Corpsite DS Home Documentation Analytics Code automation Design system data Des…" at bounding box center [750, 406] width 1501 height 812
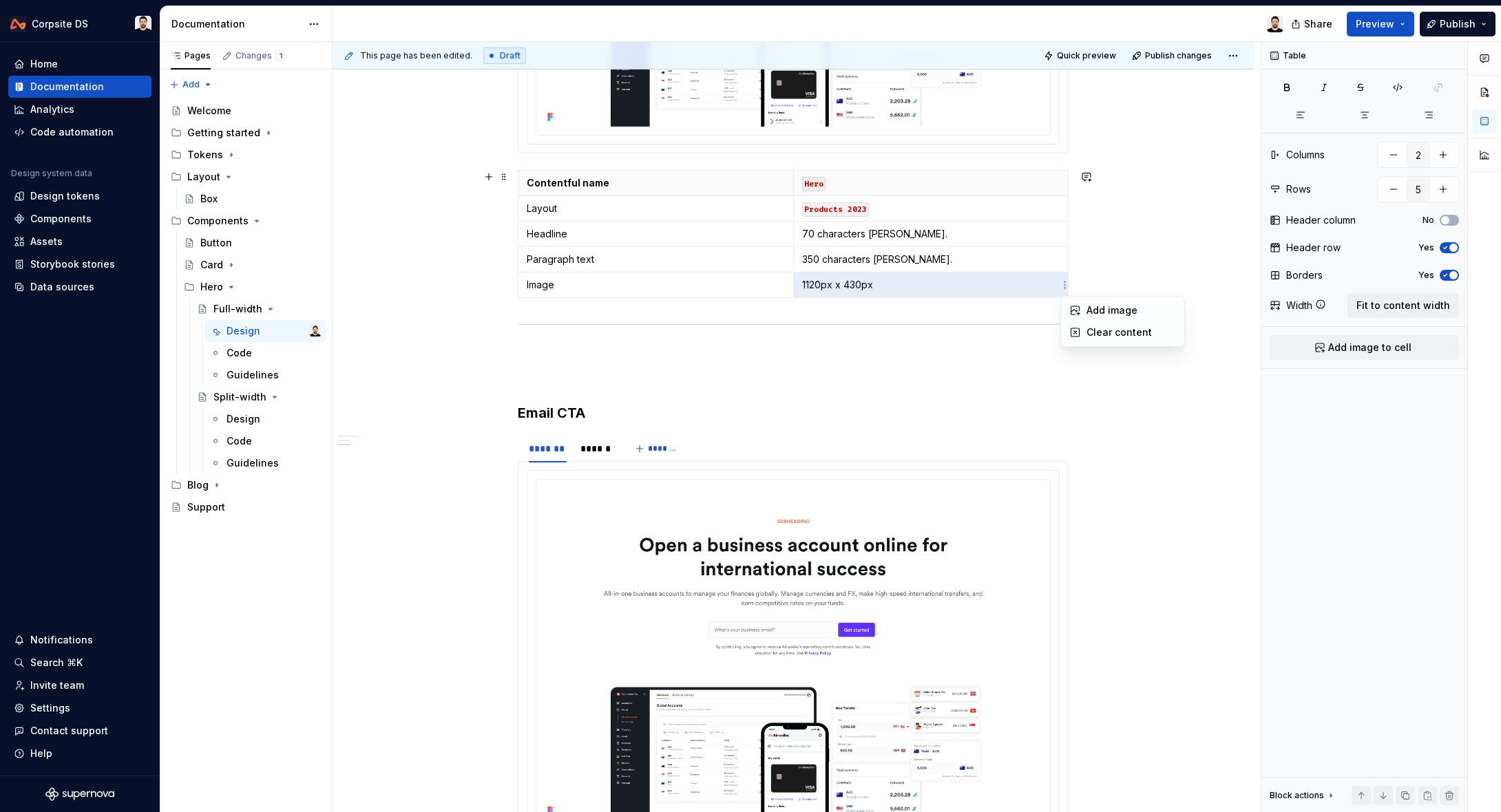
click at [1086, 286] on html "Corpsite DS Home Documentation Analytics Code automation Design system data Des…" at bounding box center [750, 406] width 1501 height 812
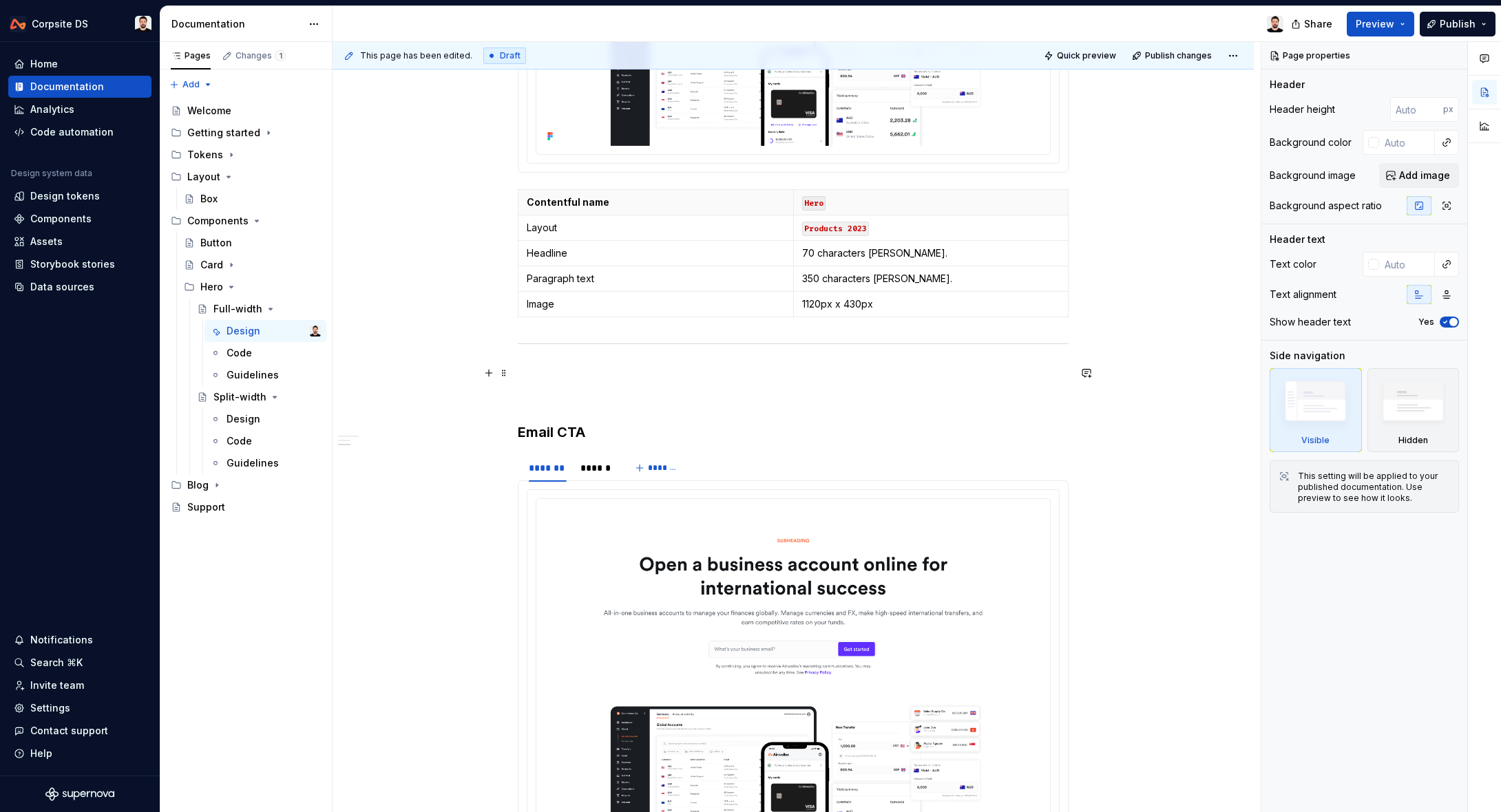
scroll to position [699, 0]
click at [556, 380] on div "**********" at bounding box center [793, 319] width 551 height 1459
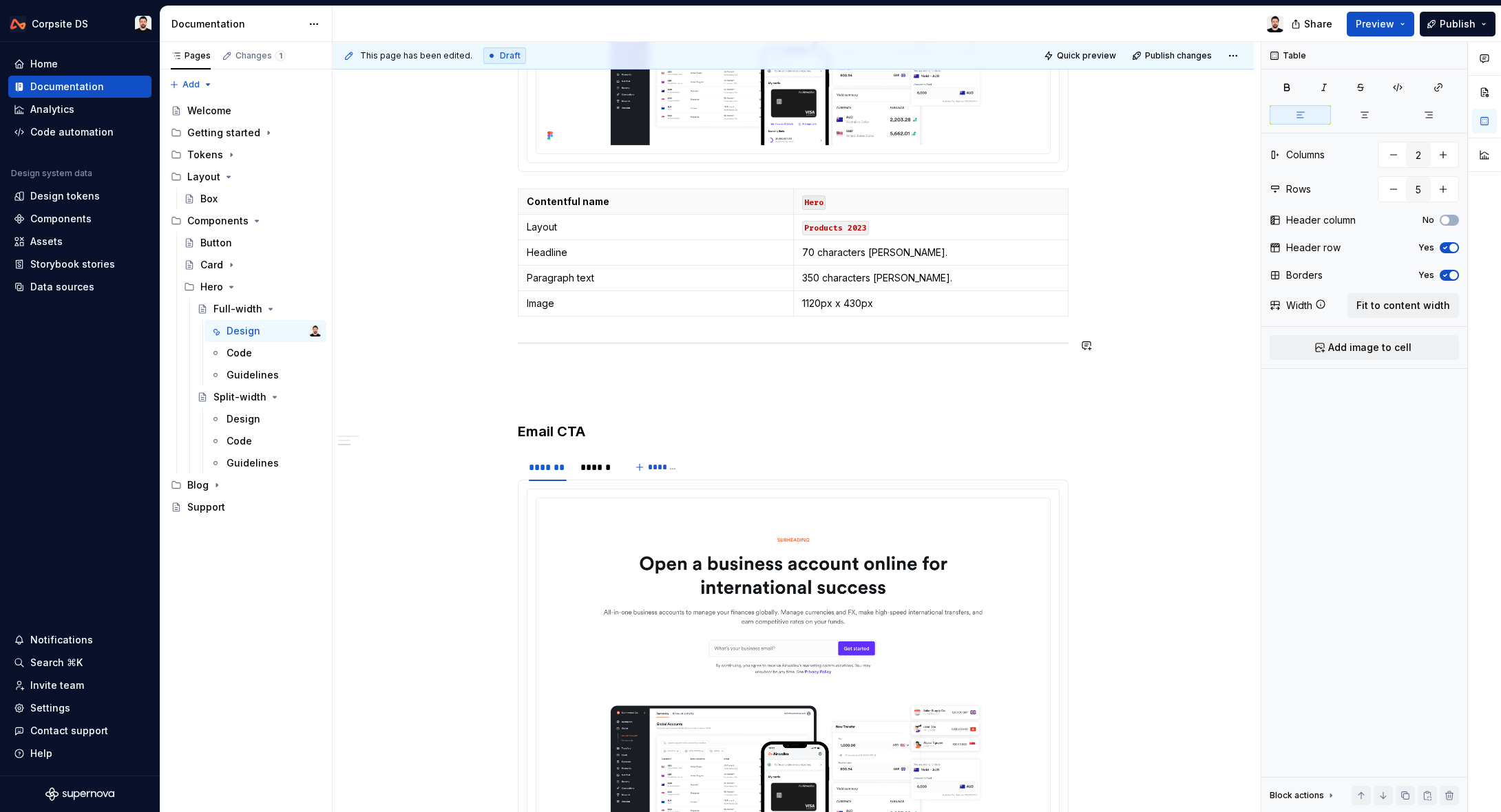
click at [531, 336] on div "**********" at bounding box center [793, 319] width 551 height 1459
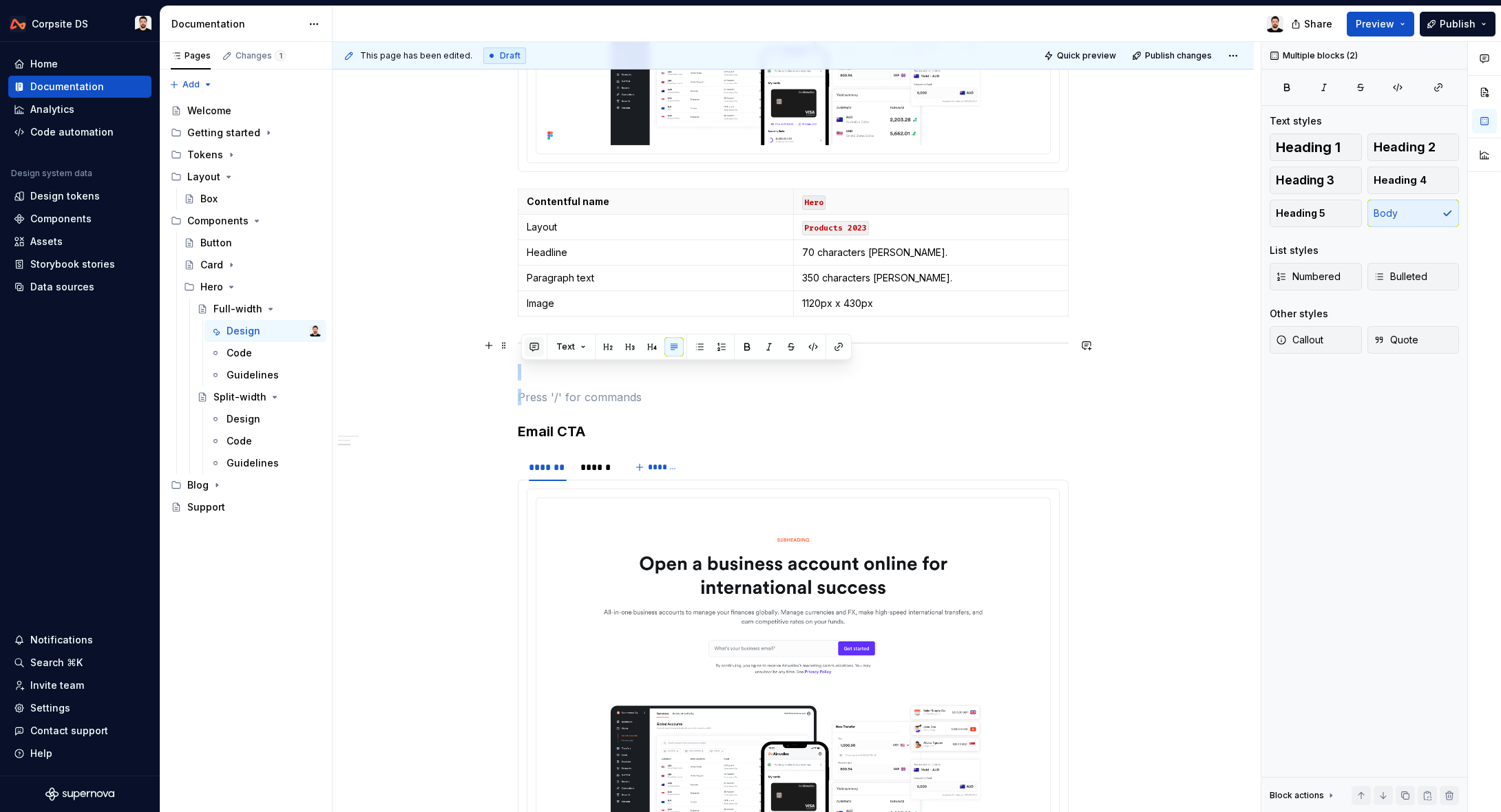
drag, startPoint x: 551, startPoint y: 405, endPoint x: 528, endPoint y: 341, distance: 68.0
click at [525, 341] on div "**********" at bounding box center [793, 319] width 551 height 1459
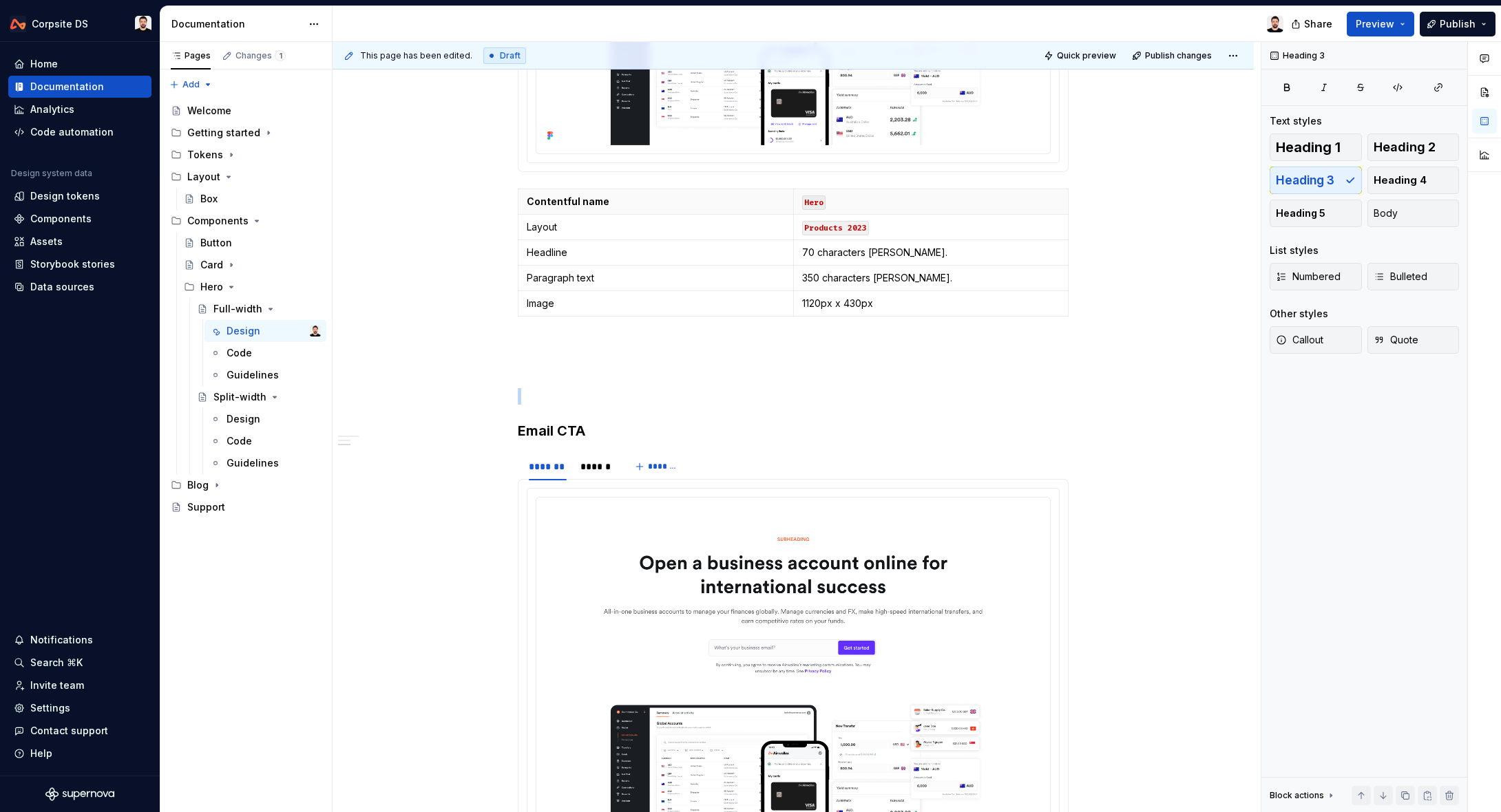
scroll to position [751, 0]
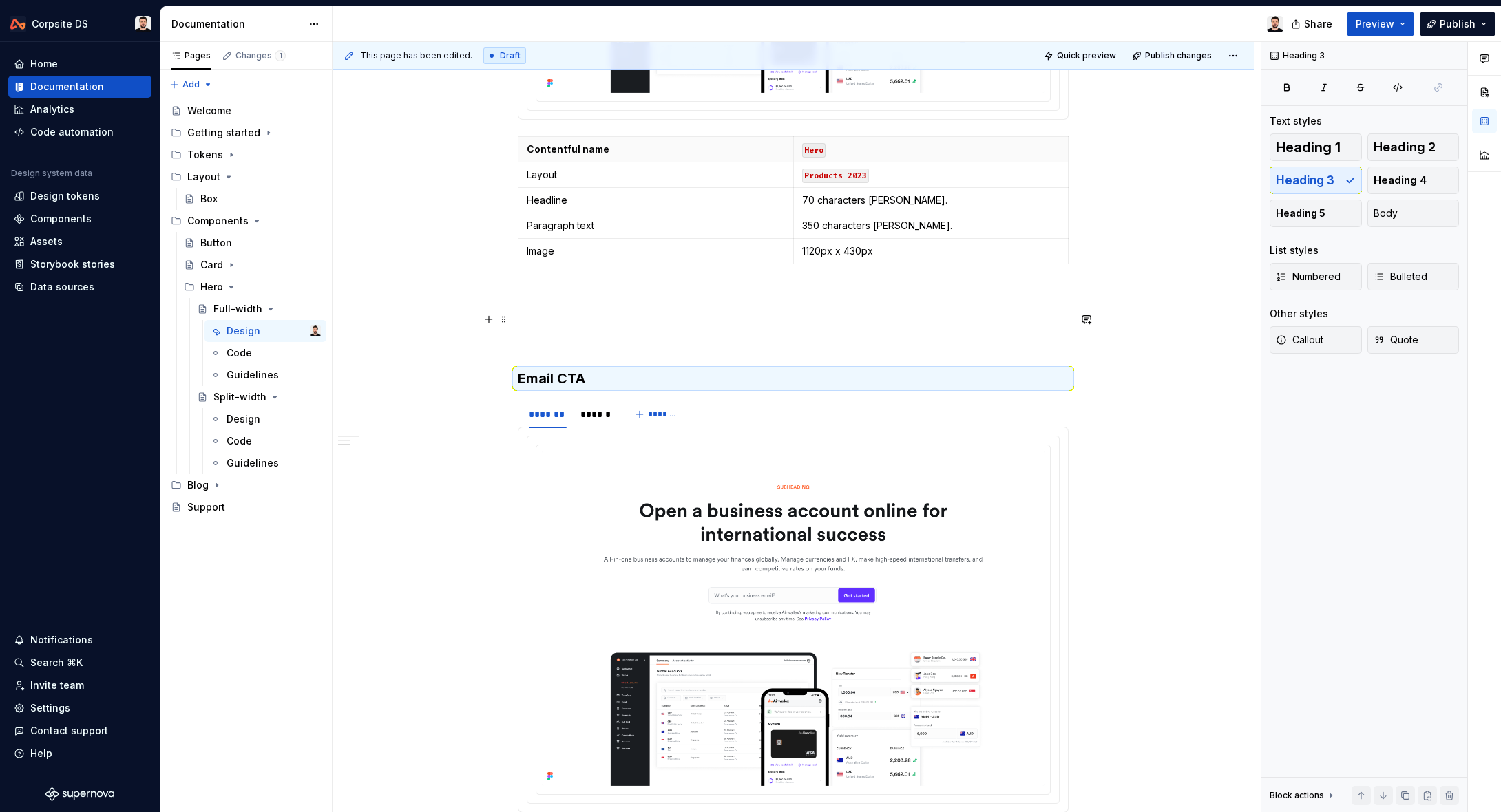
click at [555, 312] on p at bounding box center [793, 319] width 551 height 16
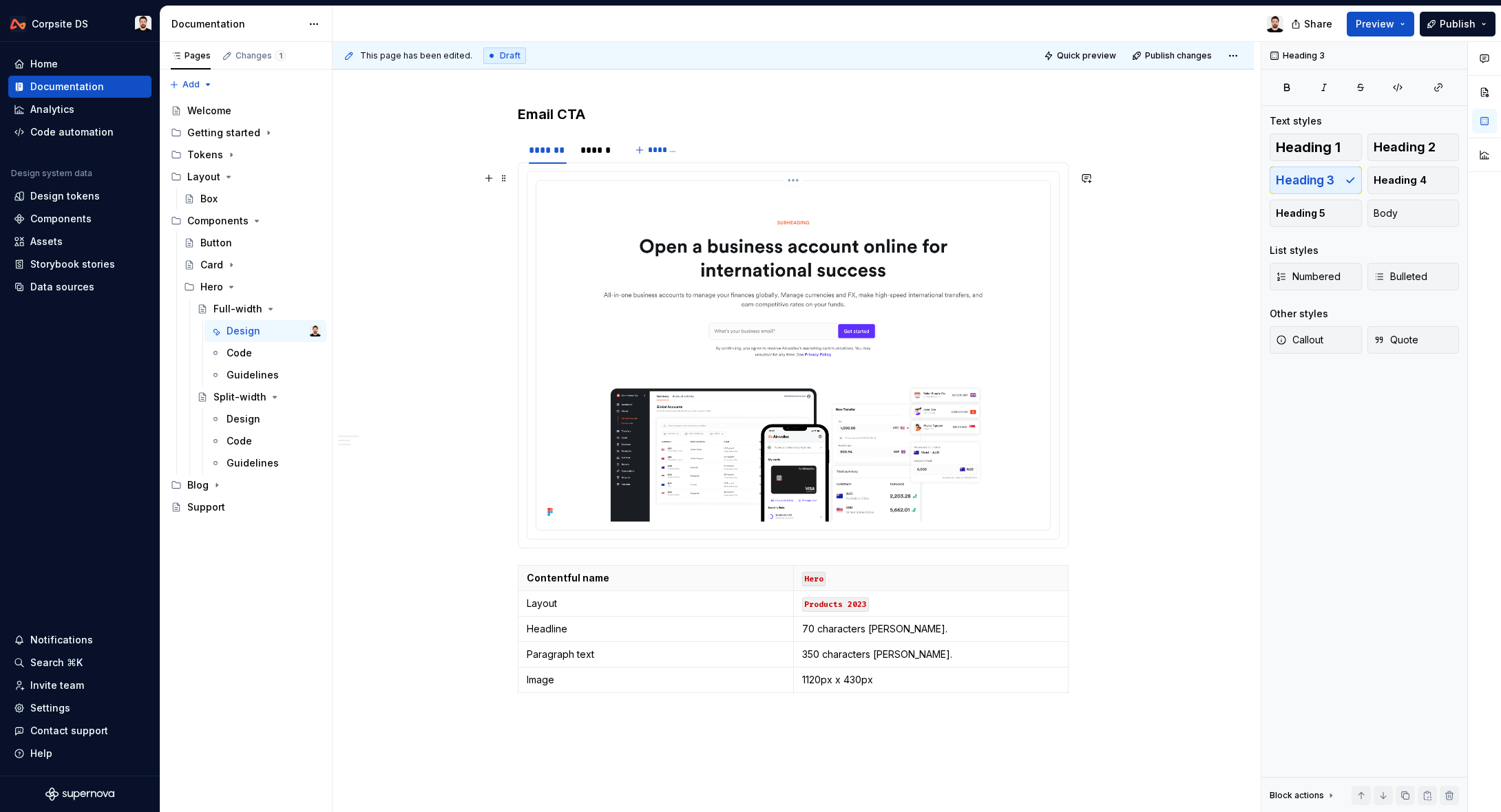
scroll to position [1203, 0]
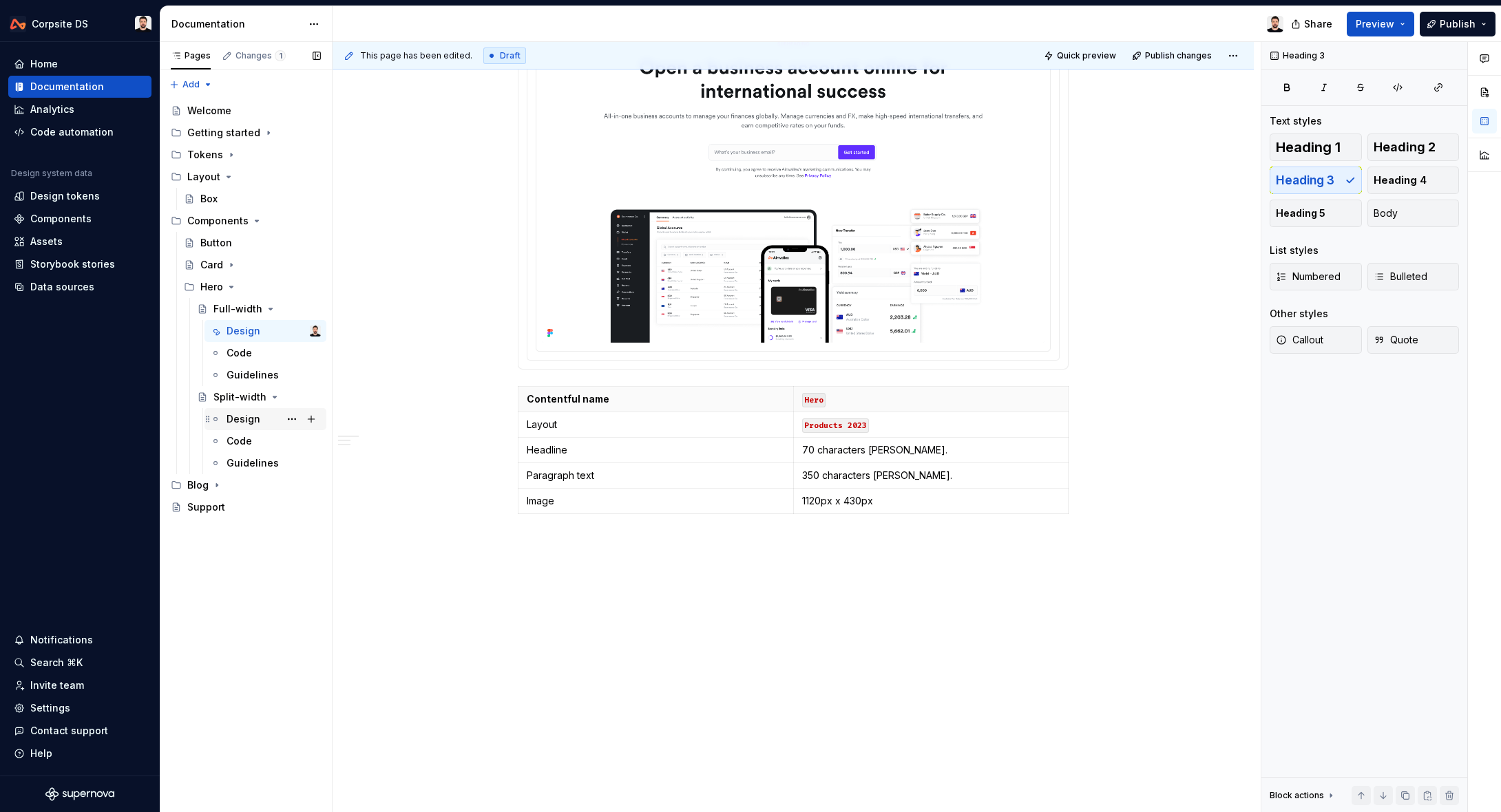
click at [238, 410] on div "Design" at bounding box center [273, 419] width 95 height 19
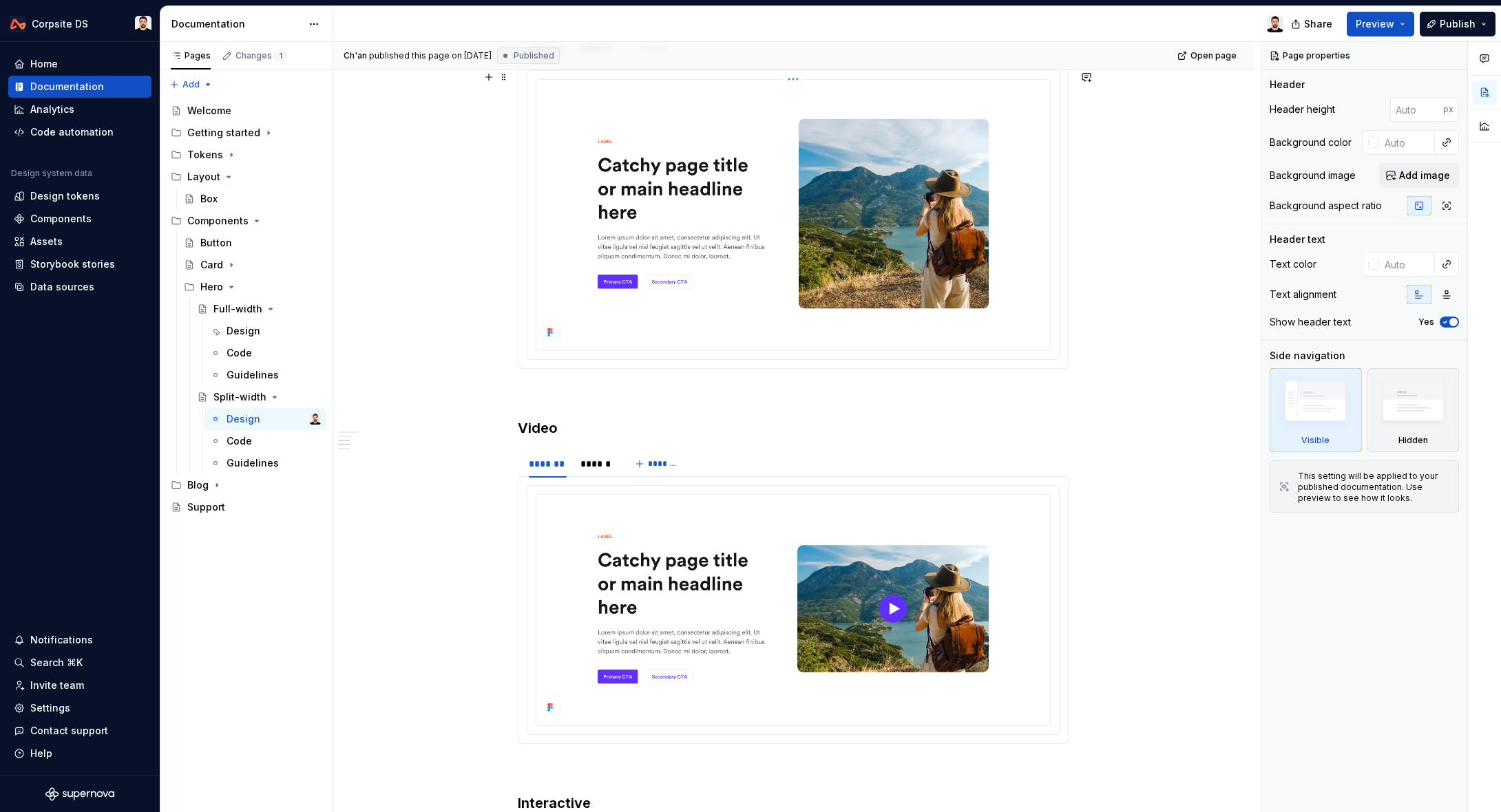
scroll to position [459, 0]
click at [252, 335] on div "Design" at bounding box center [243, 331] width 34 height 14
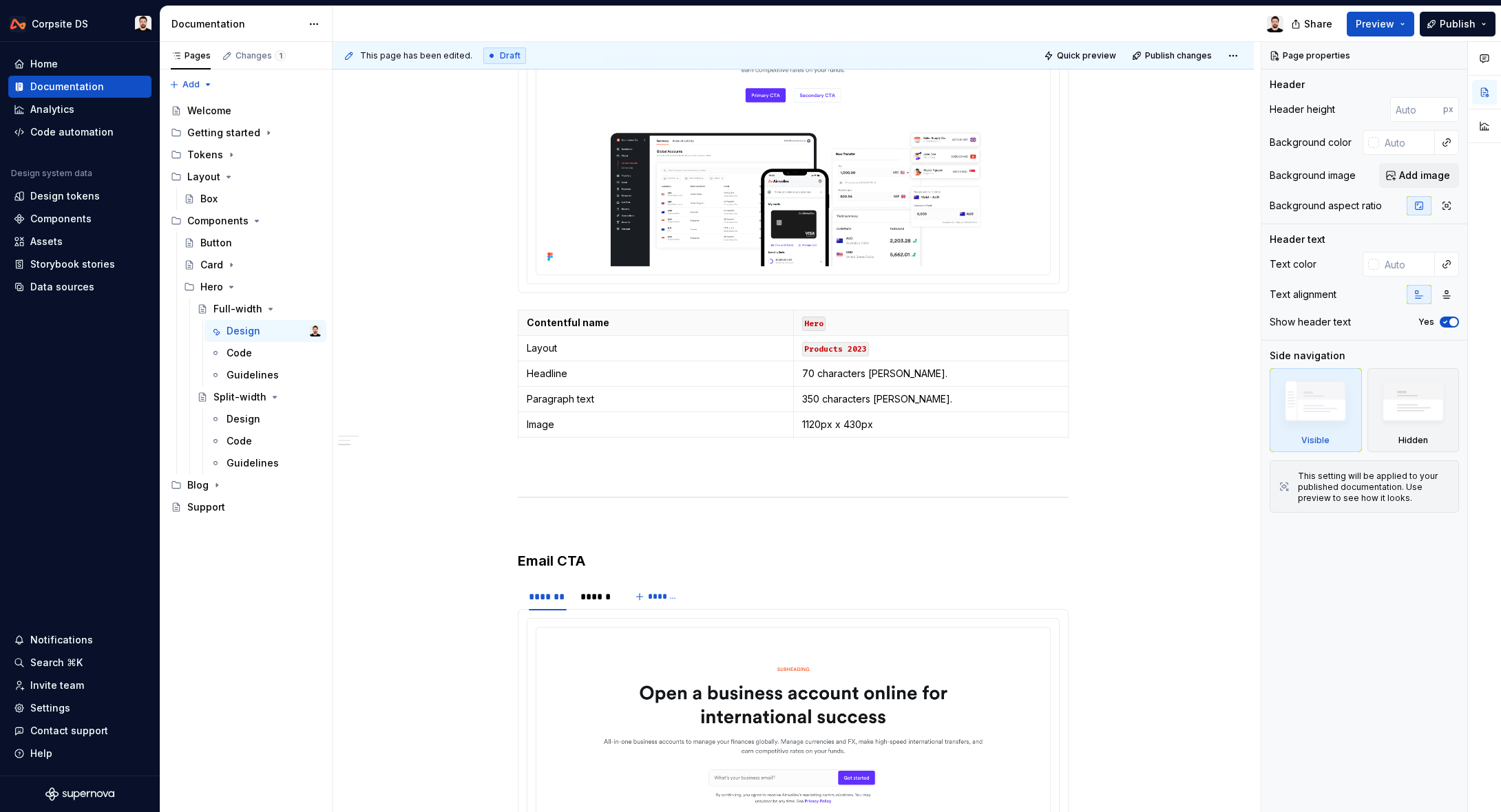
scroll to position [584, 0]
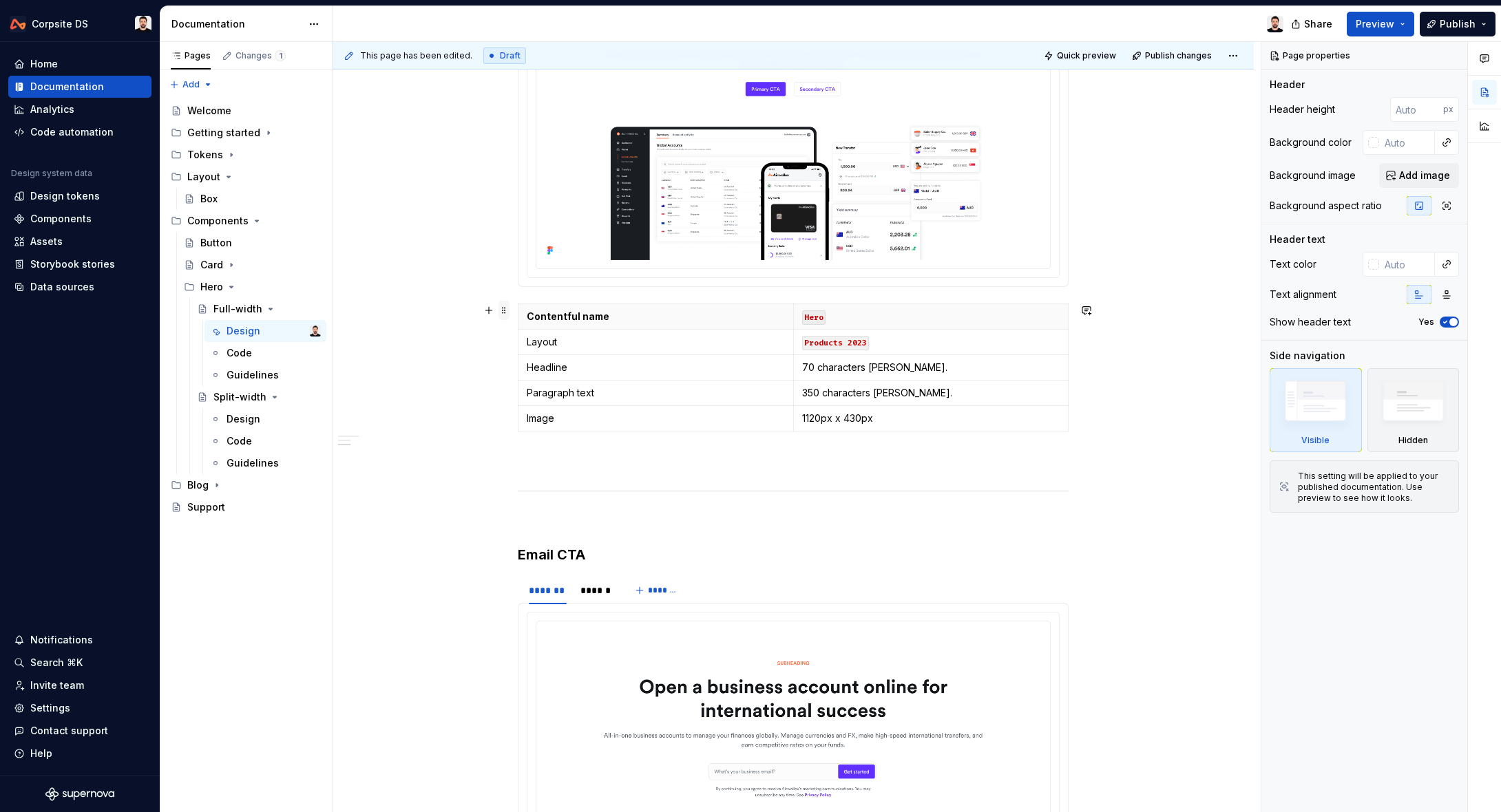
click at [509, 313] on span at bounding box center [504, 310] width 11 height 19
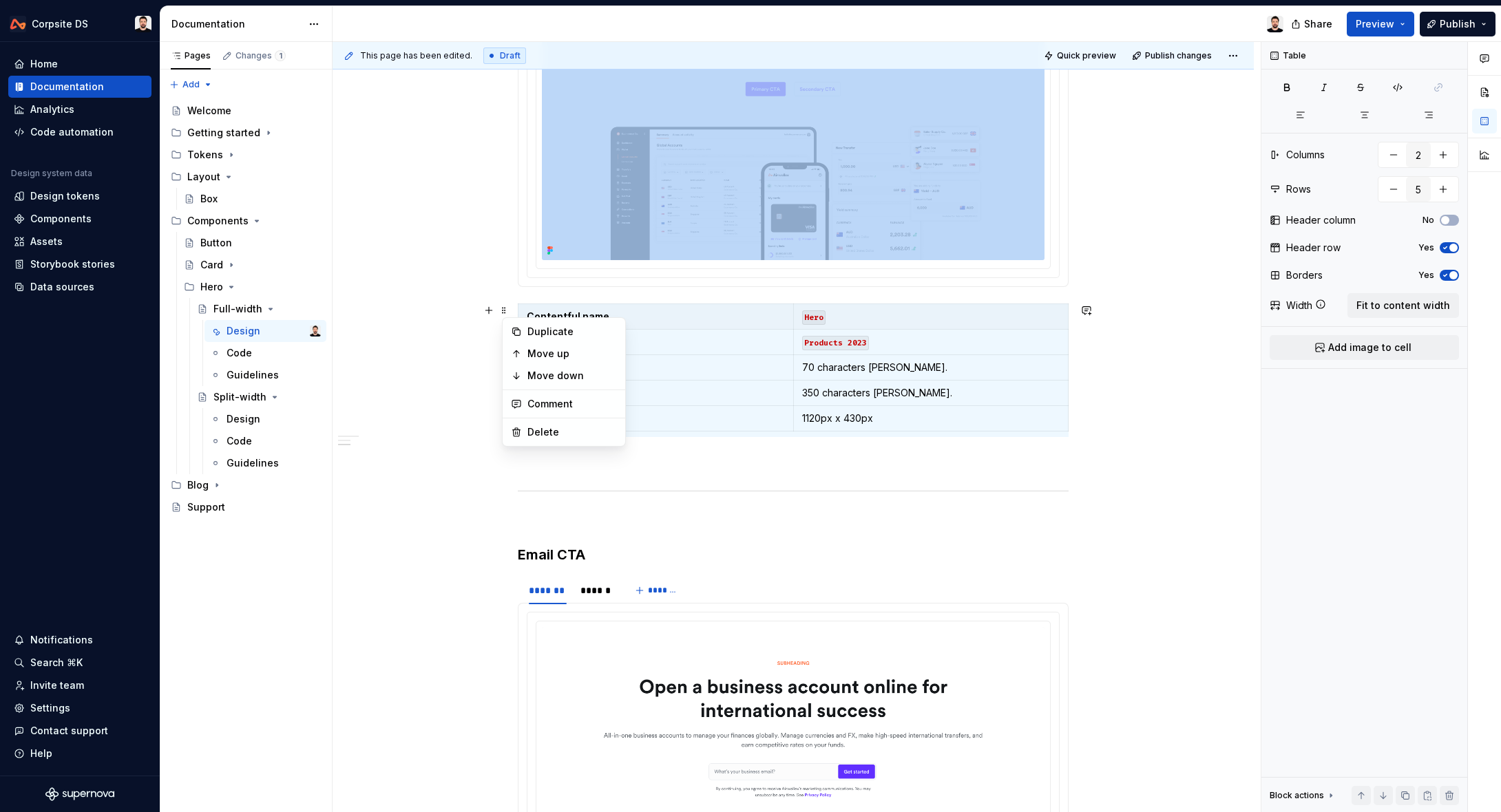
drag, startPoint x: 1147, startPoint y: 415, endPoint x: 1105, endPoint y: 422, distance: 42.6
click at [1146, 415] on div "**********" at bounding box center [796, 426] width 928 height 770
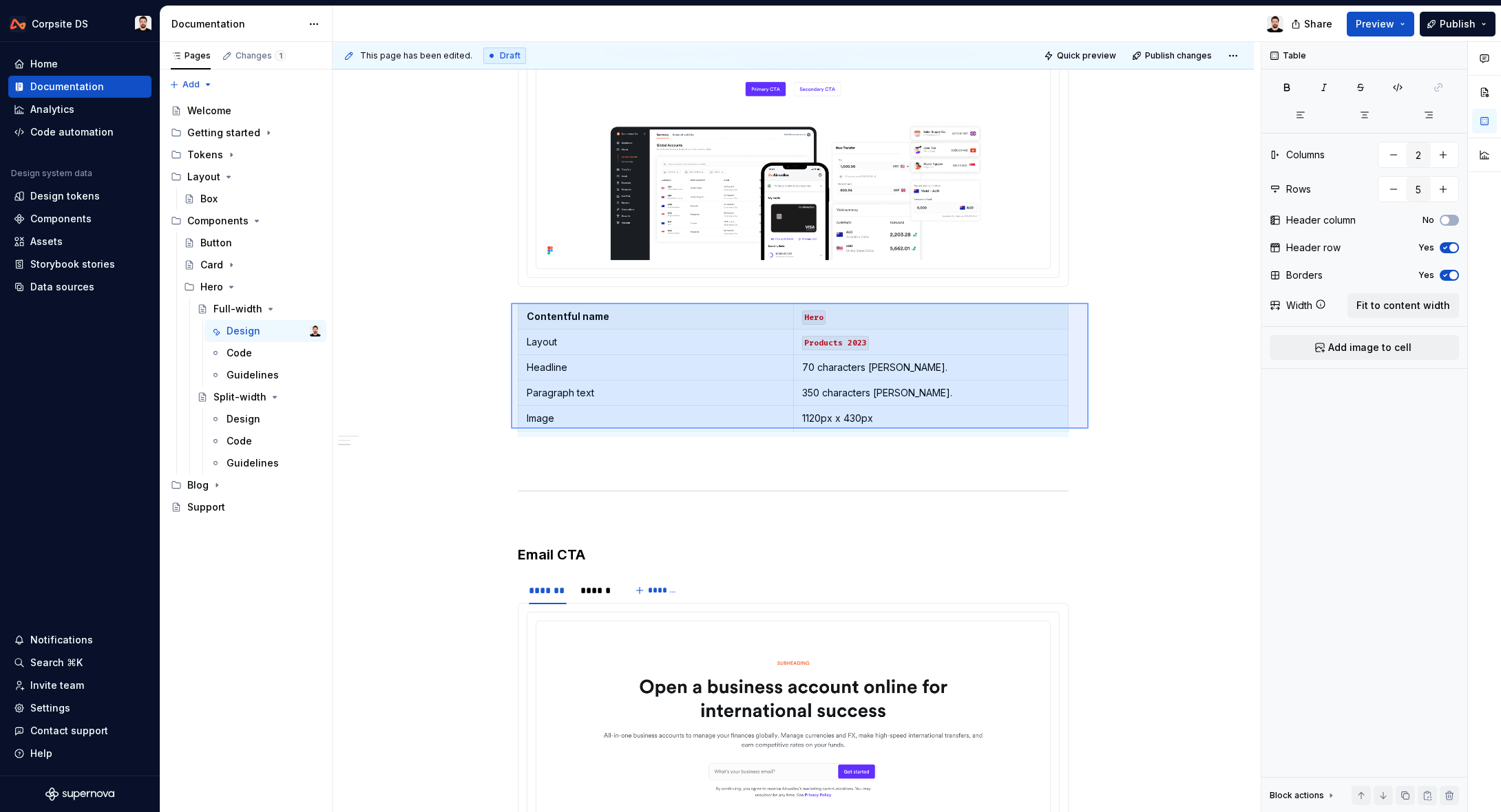
drag, startPoint x: 969, startPoint y: 406, endPoint x: 522, endPoint y: 308, distance: 457.6
click at [517, 304] on div "**********" at bounding box center [796, 426] width 928 height 770
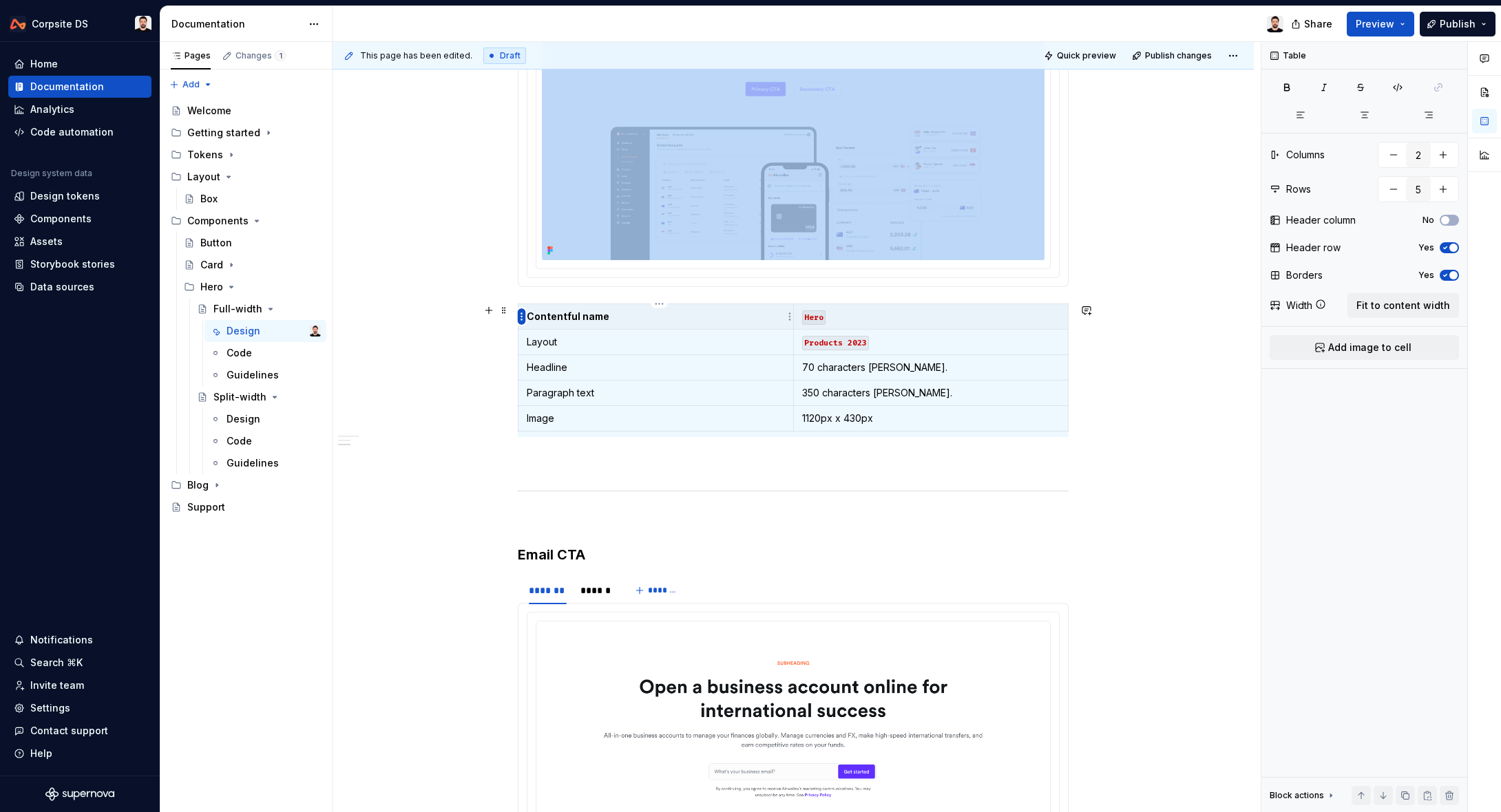
copy section "******* ****** *******"
click at [1043, 341] on p "Products 2023" at bounding box center [931, 342] width 258 height 14
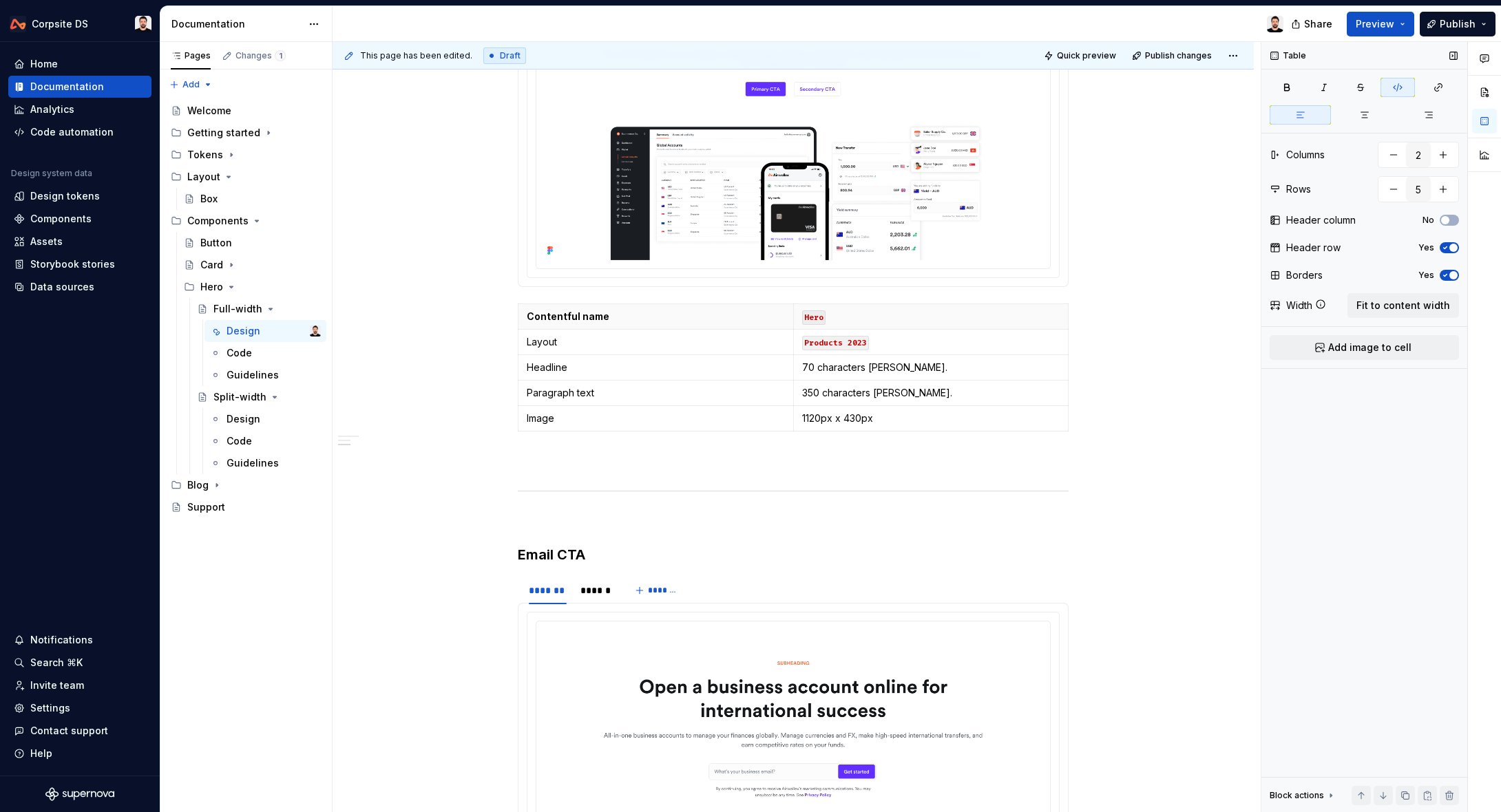
click at [1447, 275] on icon "button" at bounding box center [1445, 276] width 11 height 9
click at [1444, 276] on span "button" at bounding box center [1446, 276] width 9 height 9
click at [1444, 276] on icon "button" at bounding box center [1446, 276] width 3 height 2
click at [1446, 276] on span "button" at bounding box center [1446, 276] width 9 height 9
click at [1380, 300] on span "Fit to content width" at bounding box center [1403, 306] width 94 height 14
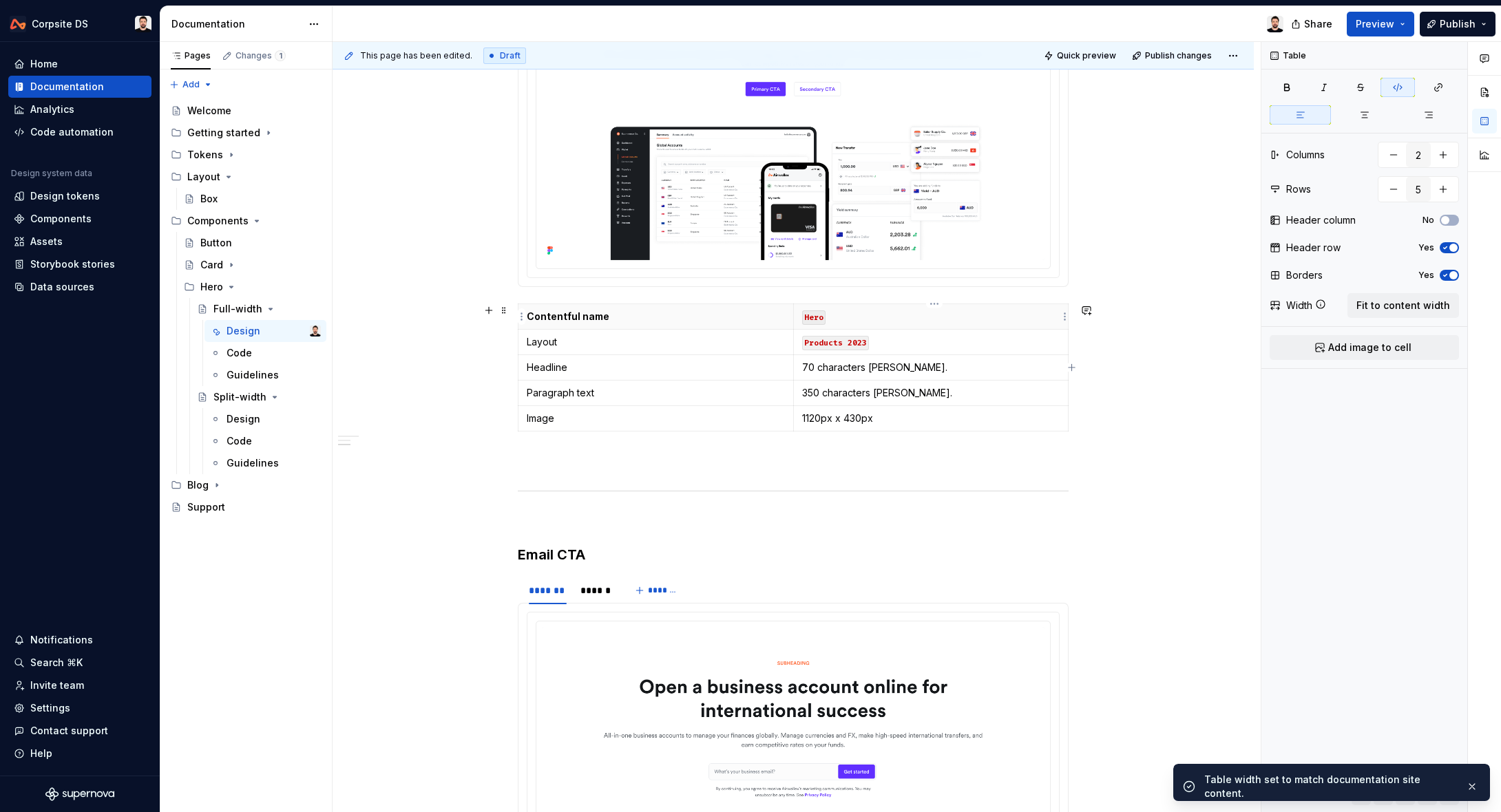
click at [986, 320] on p "Hero" at bounding box center [931, 316] width 258 height 14
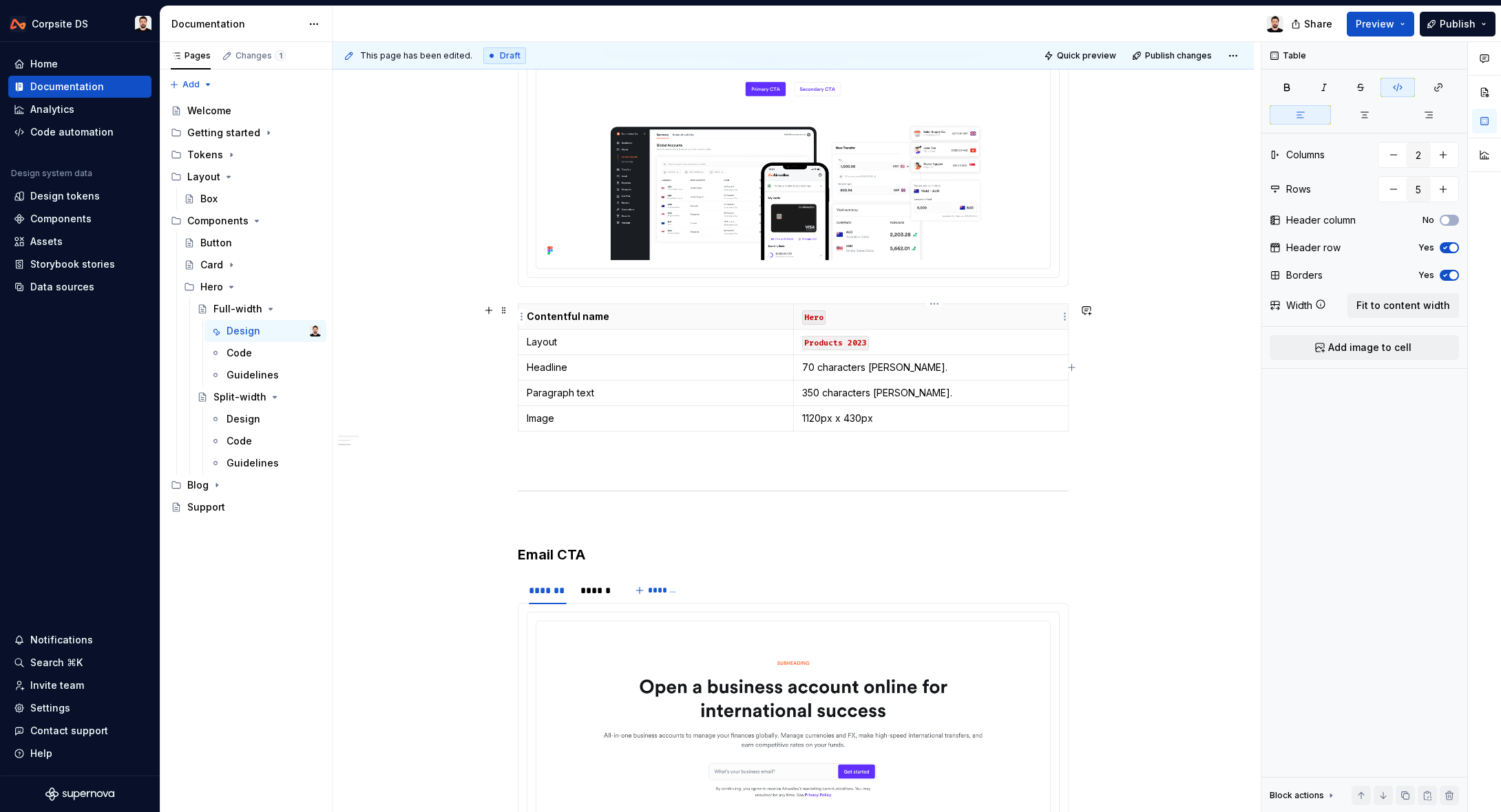
click at [1008, 320] on p "Hero" at bounding box center [931, 316] width 258 height 14
drag, startPoint x: 1069, startPoint y: 318, endPoint x: 974, endPoint y: 319, distance: 95.0
click at [728, 322] on p "Contentful name" at bounding box center [655, 316] width 258 height 14
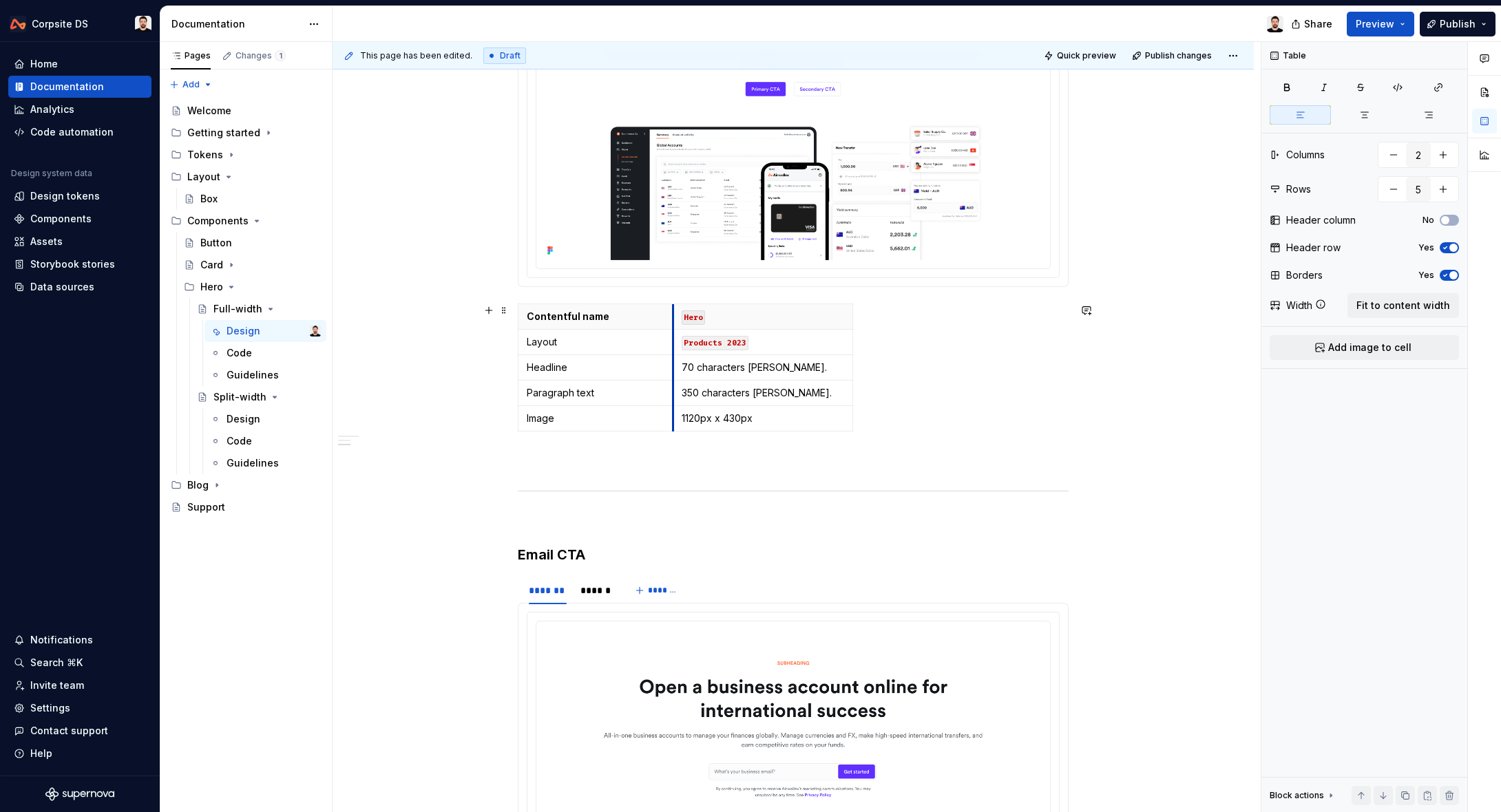
drag, startPoint x: 795, startPoint y: 314, endPoint x: 675, endPoint y: 315, distance: 120.0
click at [1397, 308] on span "Fit to content width" at bounding box center [1403, 306] width 94 height 14
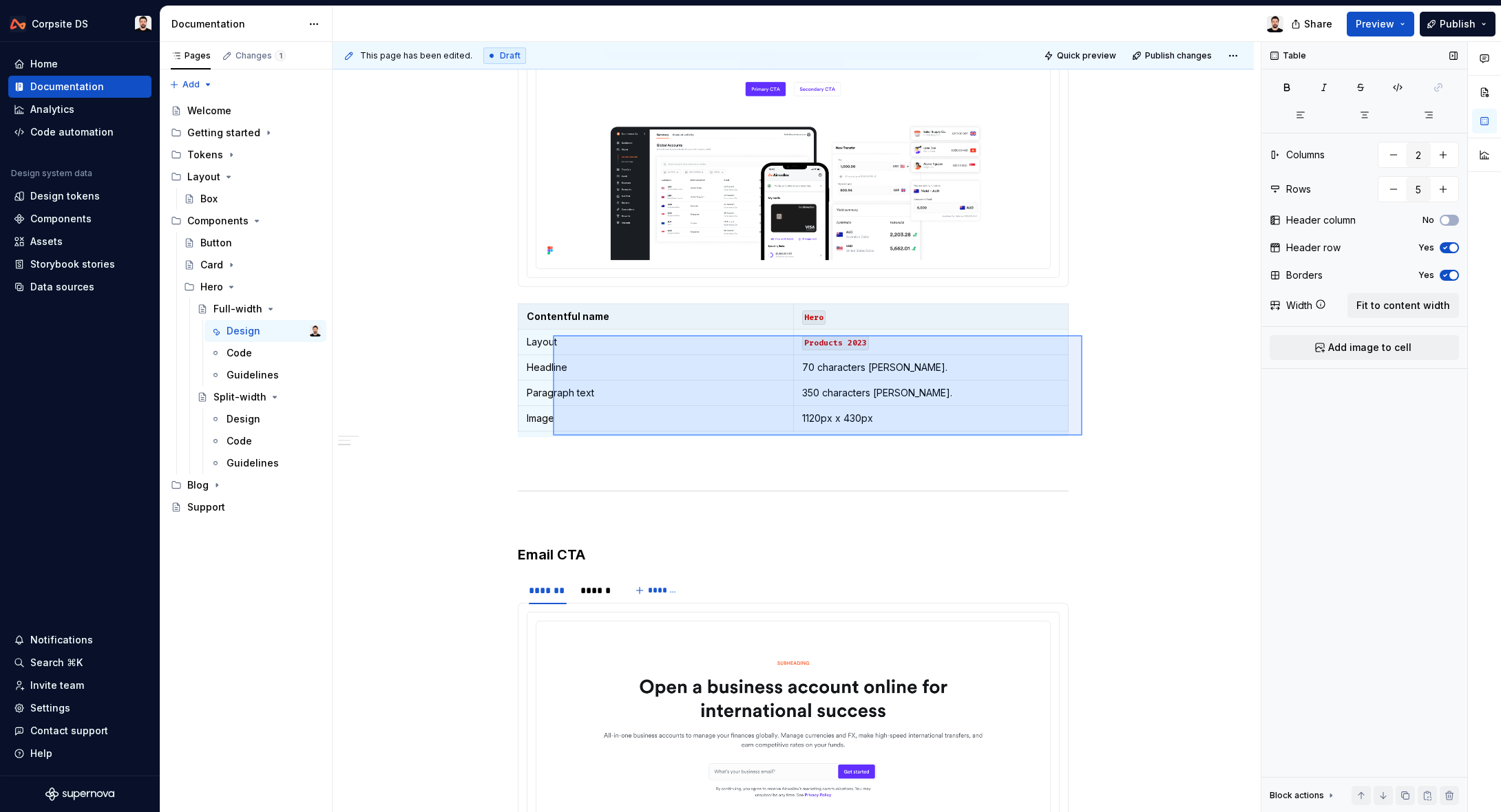
drag, startPoint x: 1082, startPoint y: 435, endPoint x: 552, endPoint y: 335, distance: 539.4
click at [552, 335] on div "**********" at bounding box center [796, 426] width 928 height 770
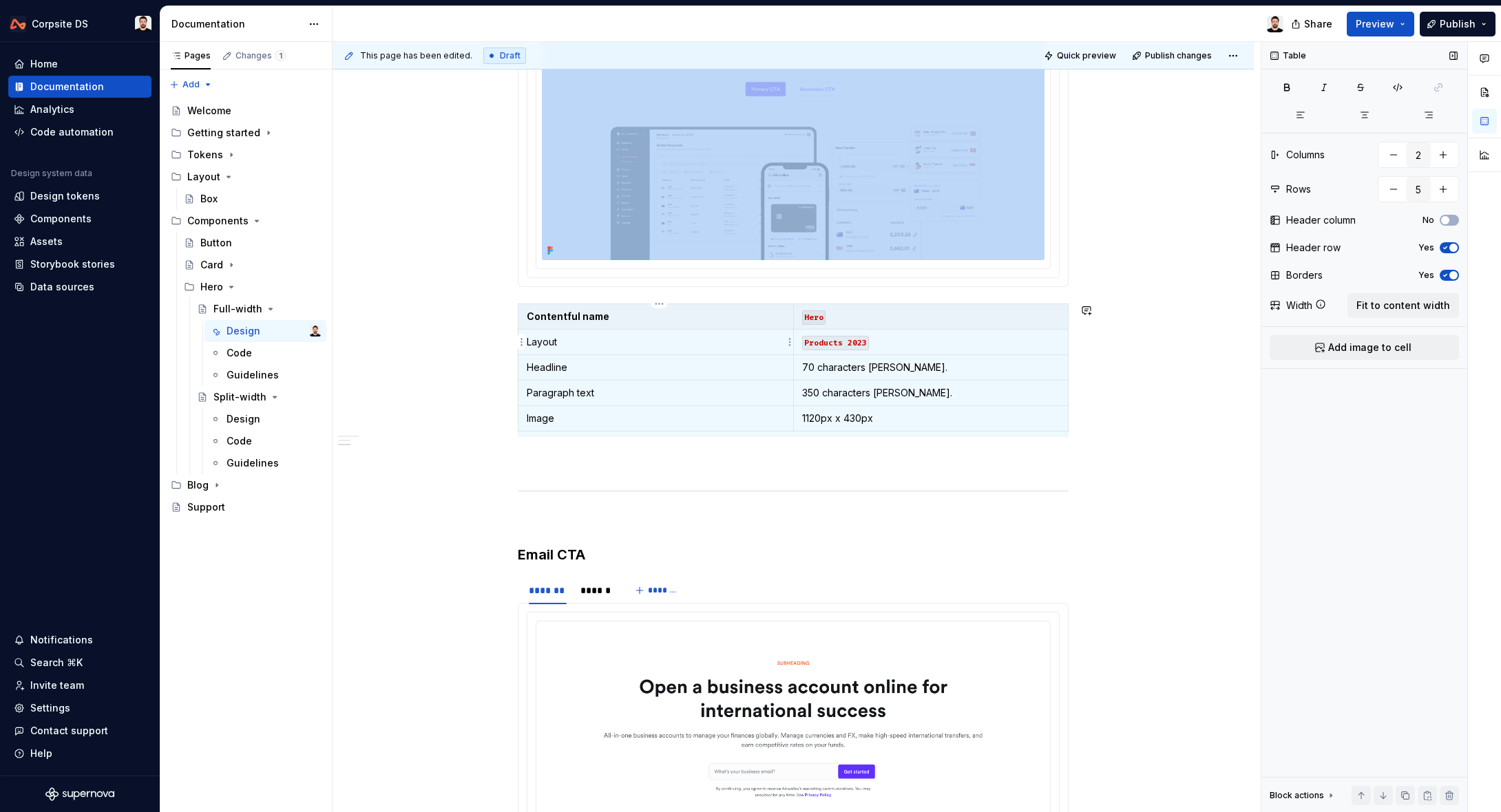
copy section "******* ****** *******"
click at [234, 422] on div "Design" at bounding box center [243, 419] width 34 height 14
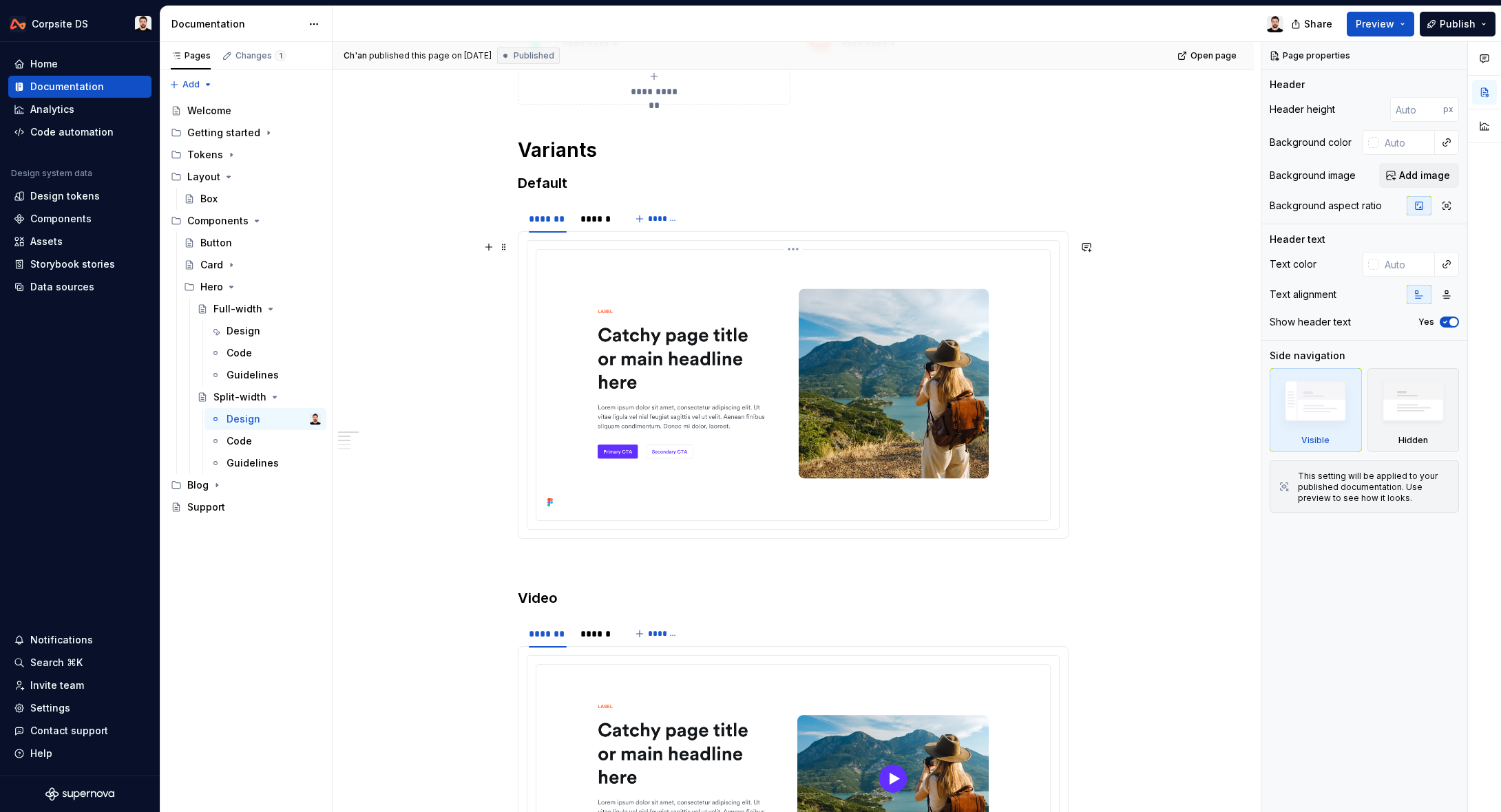
scroll to position [293, 0]
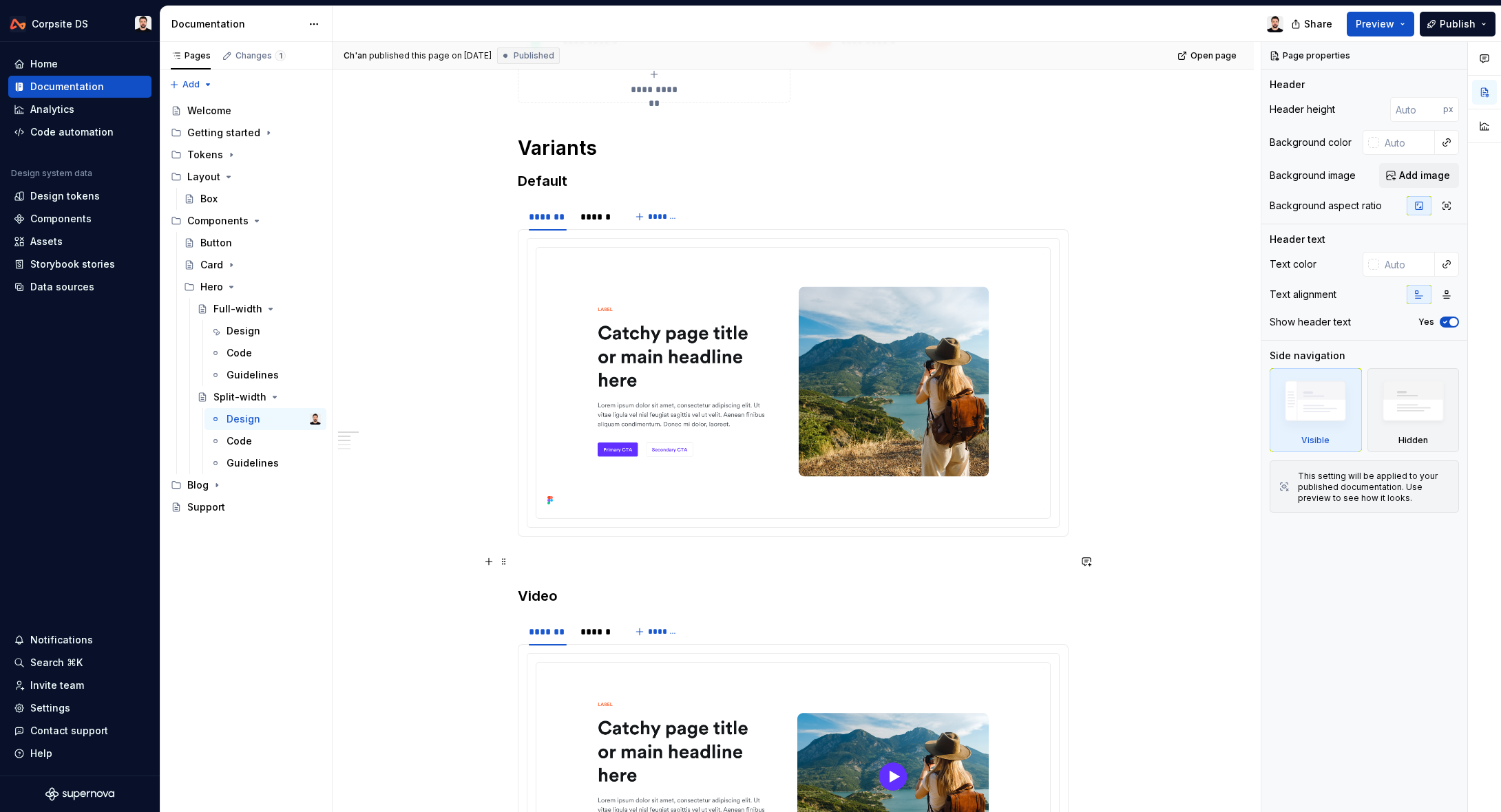
click at [554, 555] on p at bounding box center [793, 561] width 551 height 16
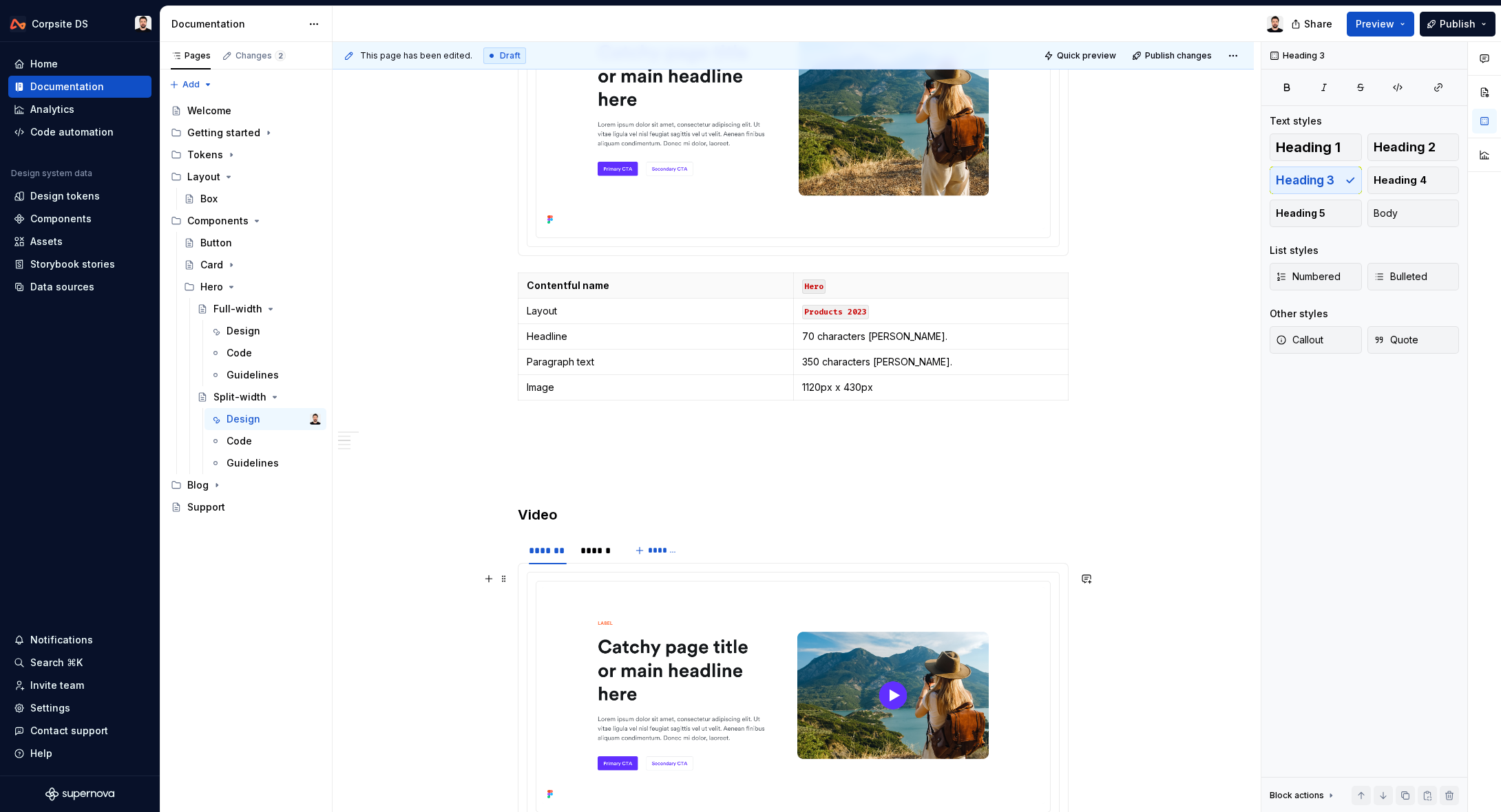
scroll to position [591, 0]
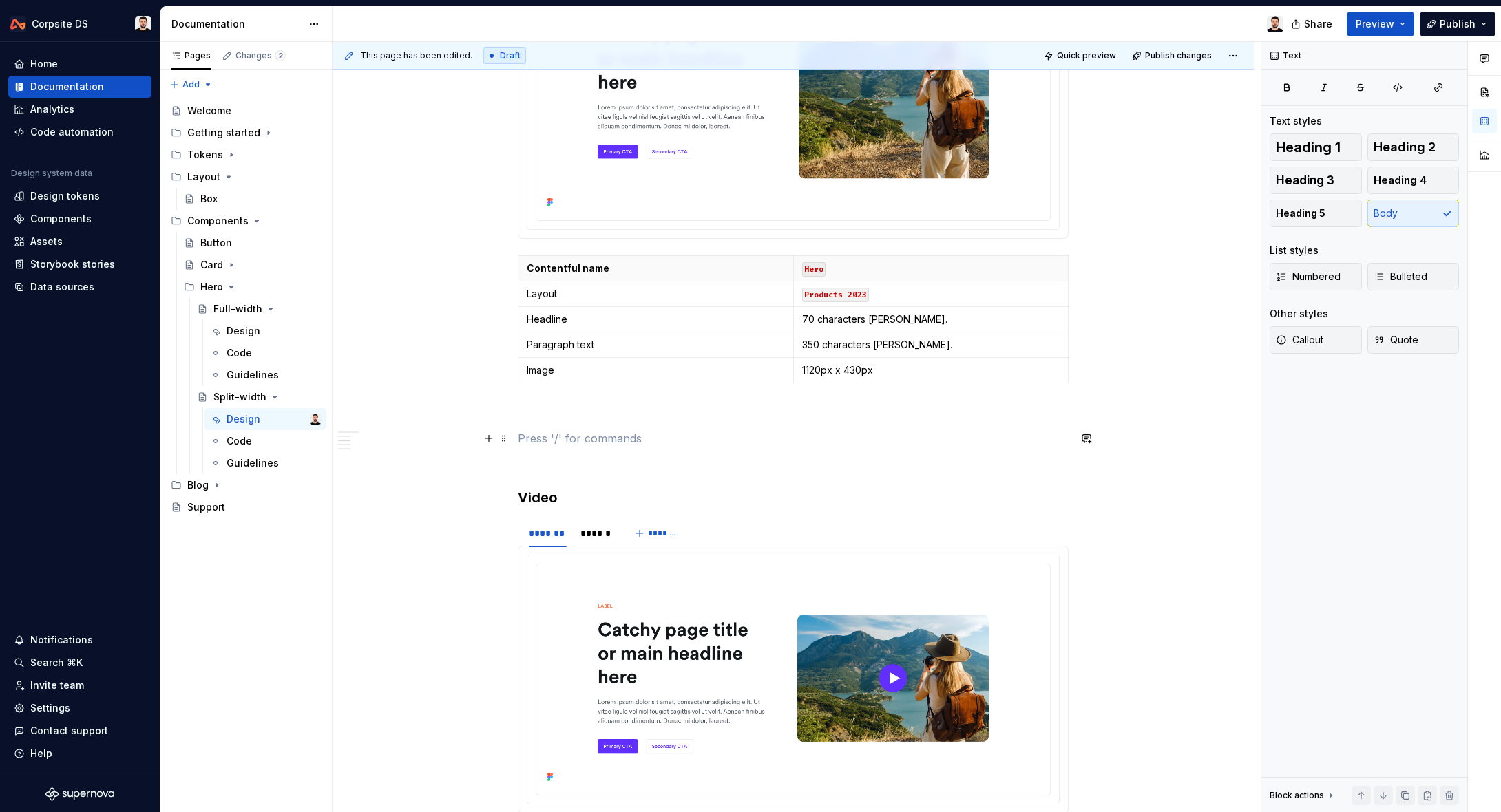
click at [551, 442] on p at bounding box center [793, 438] width 551 height 16
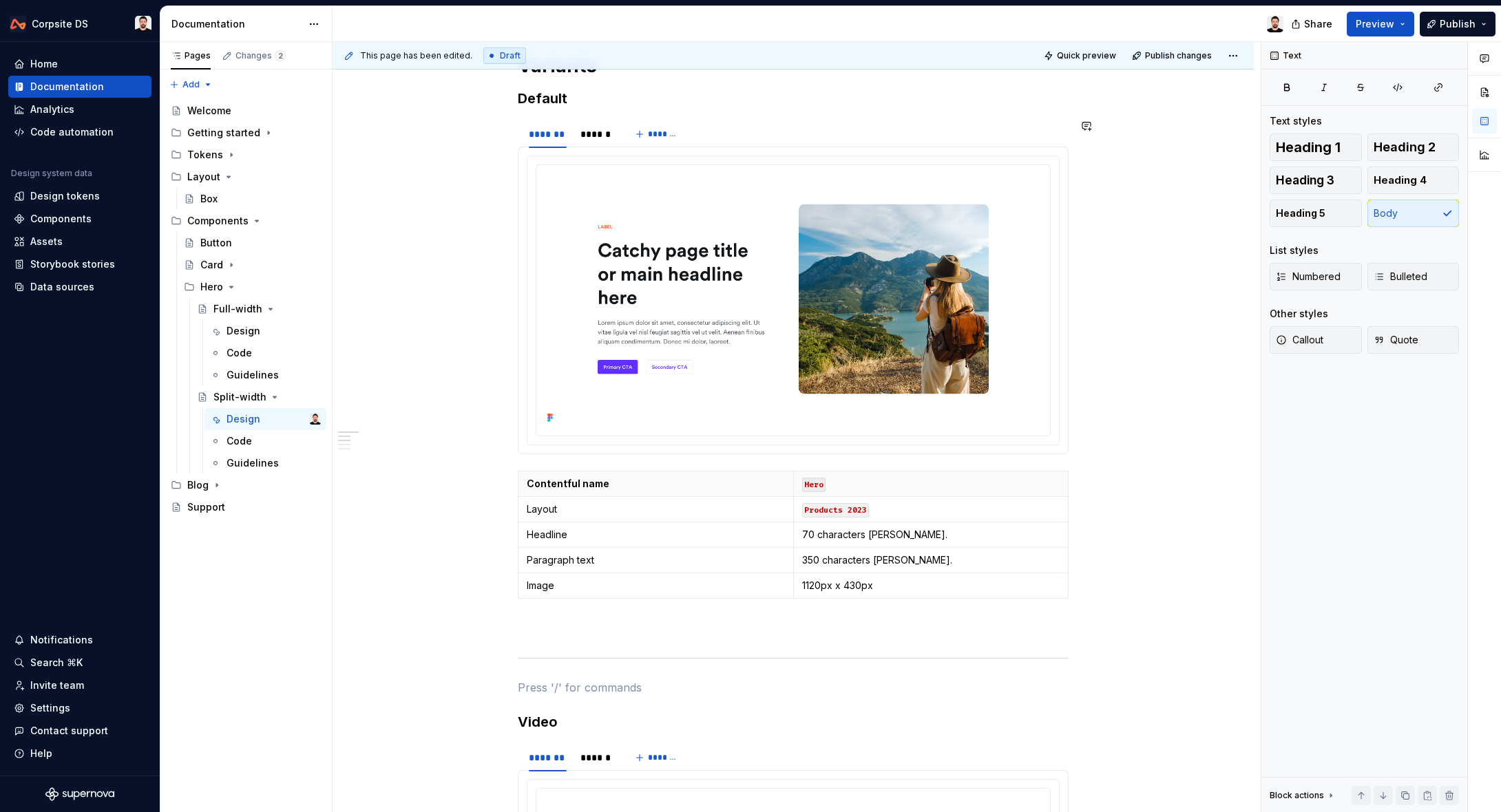
scroll to position [421, 0]
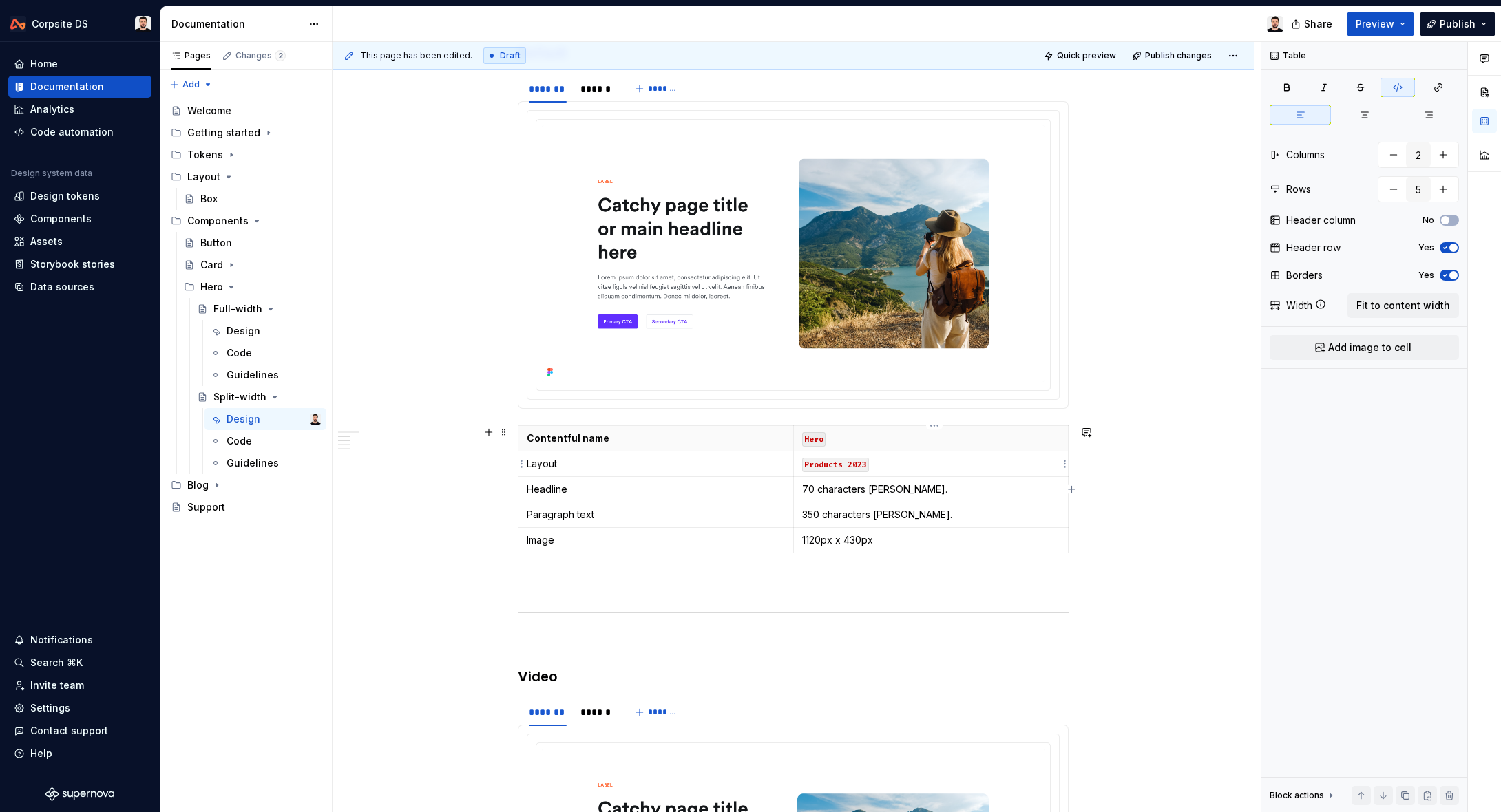
click at [890, 460] on p "Products 2023" at bounding box center [931, 464] width 258 height 14
drag, startPoint x: 897, startPoint y: 539, endPoint x: 806, endPoint y: 540, distance: 91.0
click at [806, 540] on p "1120px x 430px" at bounding box center [930, 540] width 258 height 14
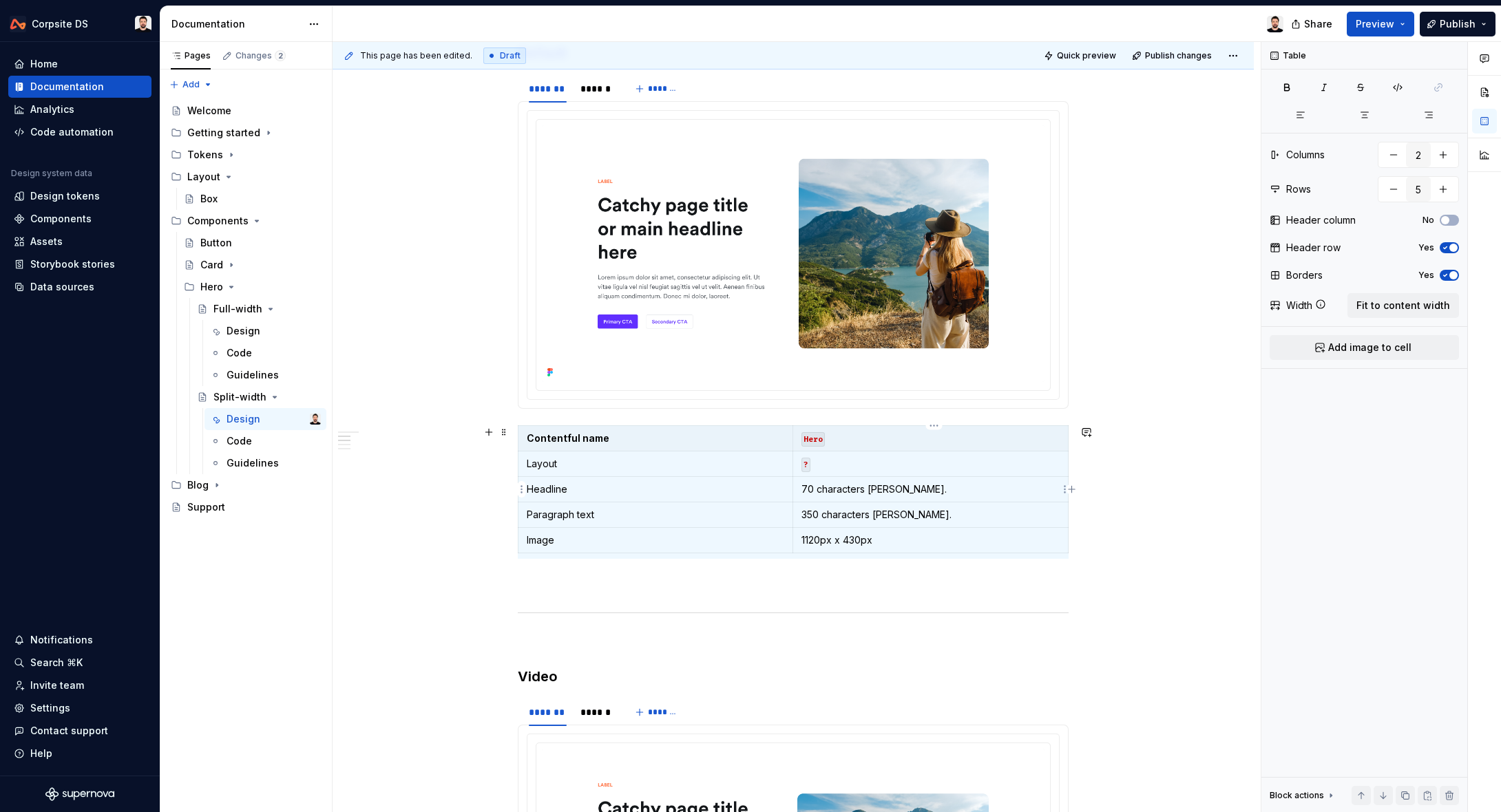
click at [893, 484] on p "70 characters [PERSON_NAME]." at bounding box center [930, 489] width 258 height 14
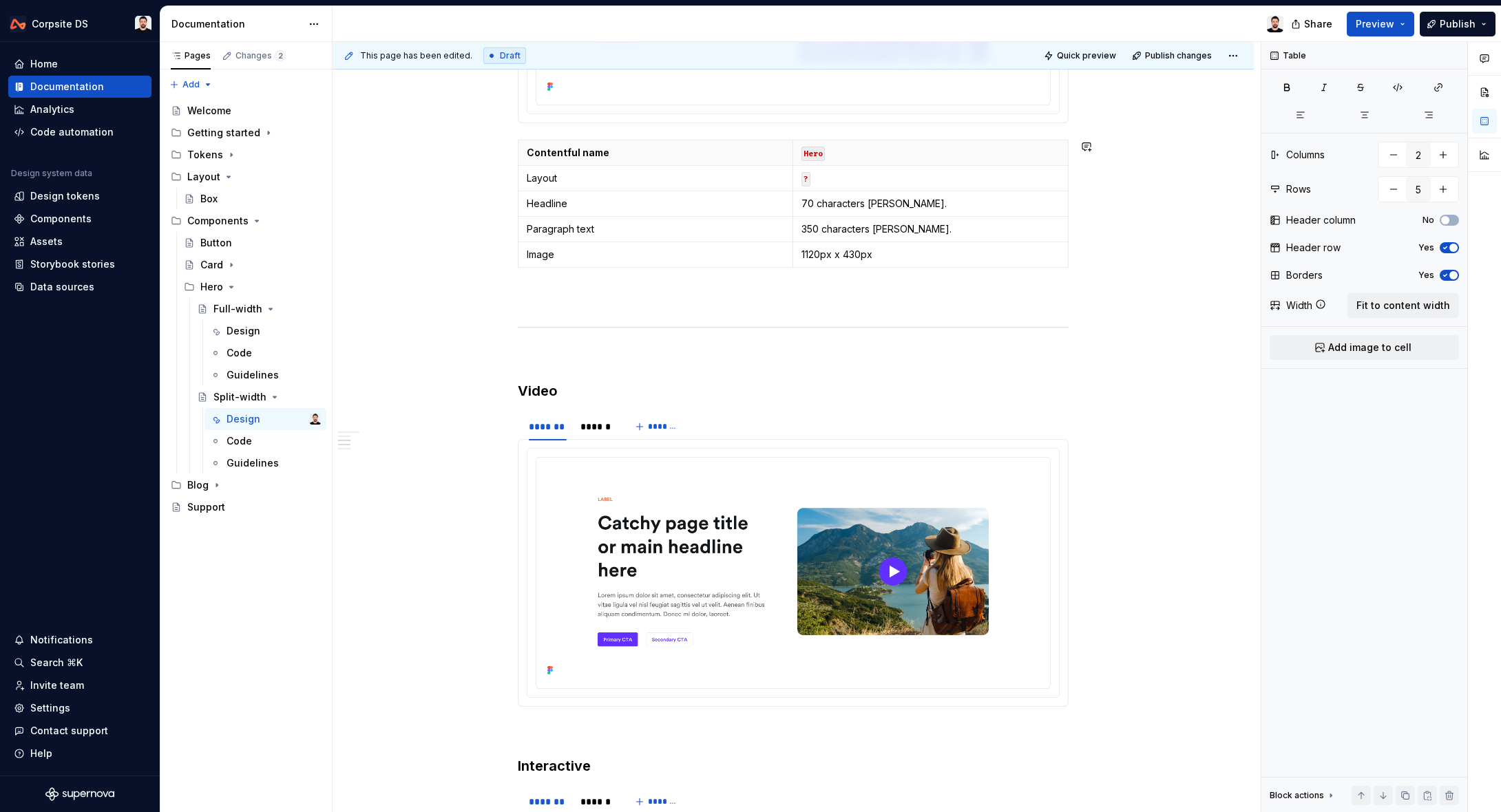
scroll to position [713, 0]
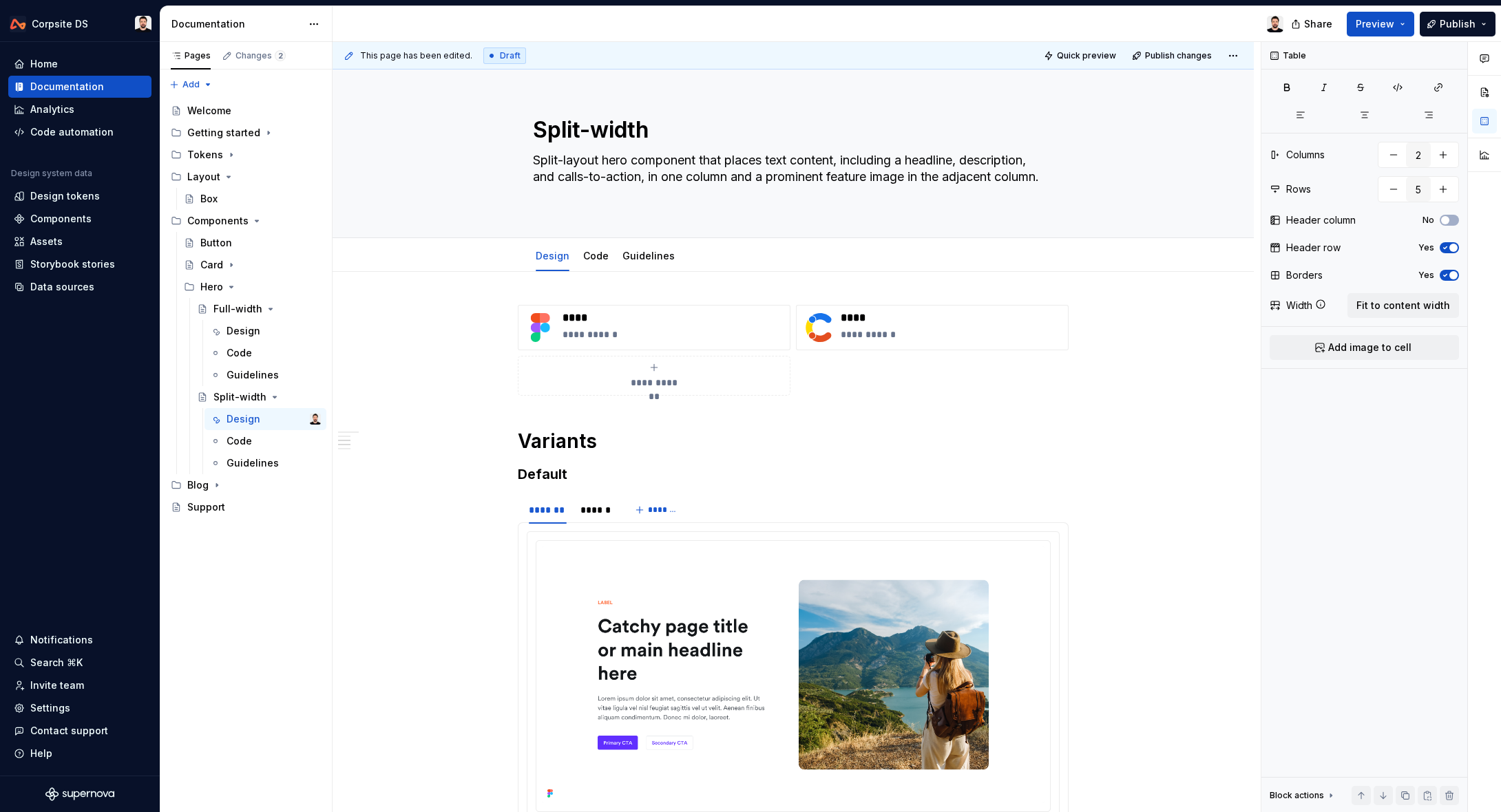
scroll to position [713, 0]
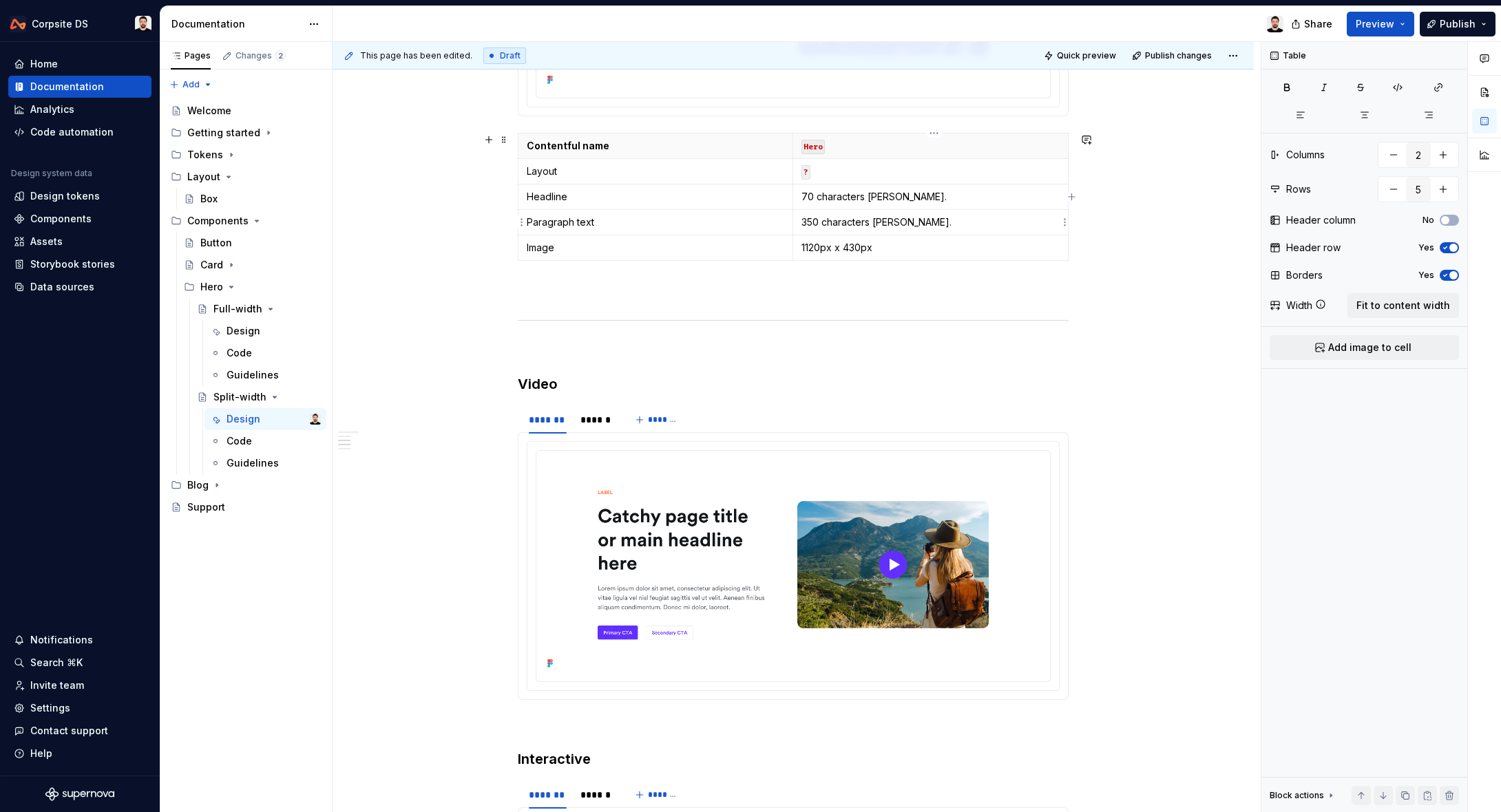
type textarea "*"
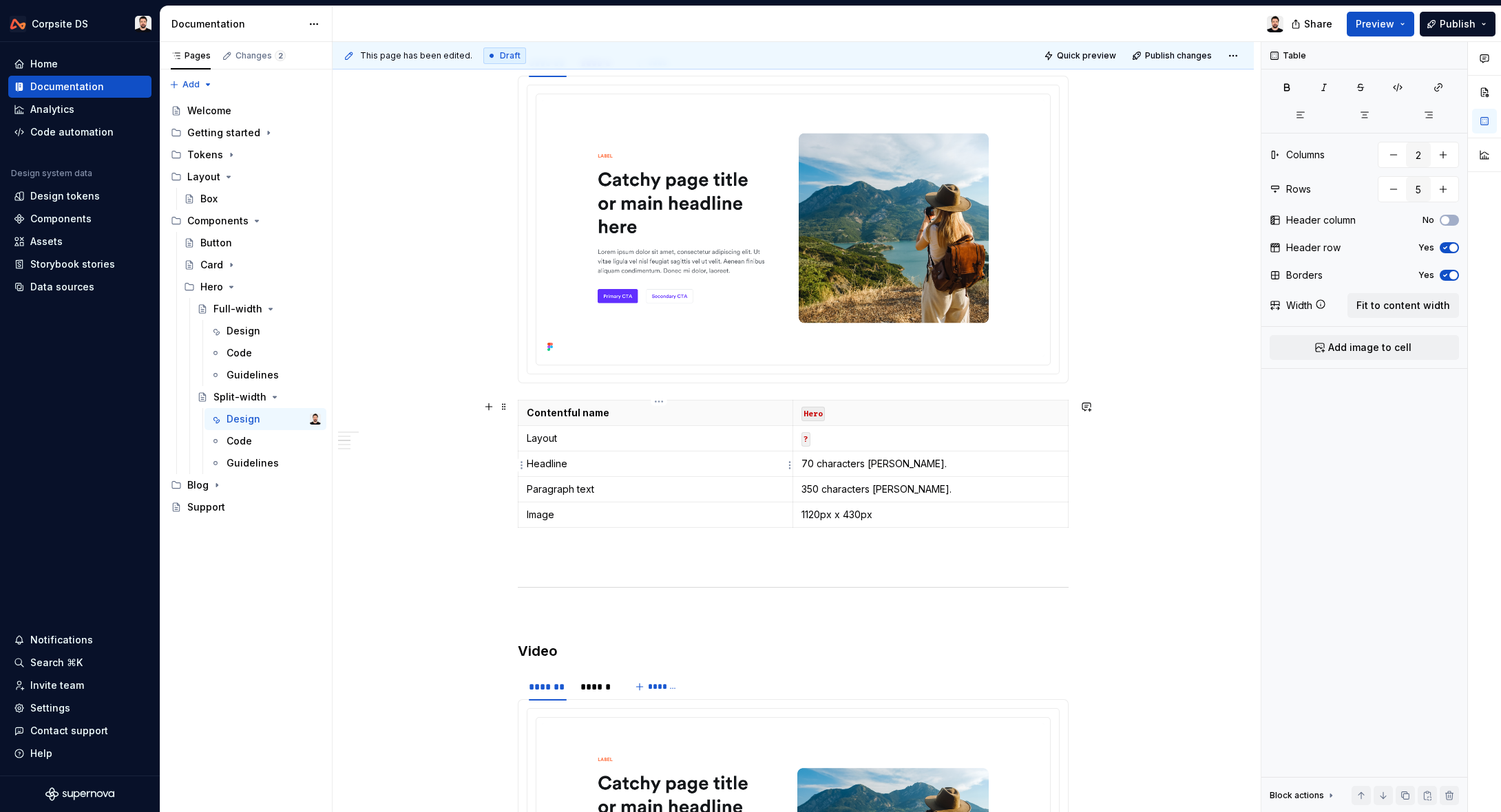
scroll to position [445, 0]
click at [834, 471] on p "70 characters [PERSON_NAME]." at bounding box center [930, 465] width 258 height 14
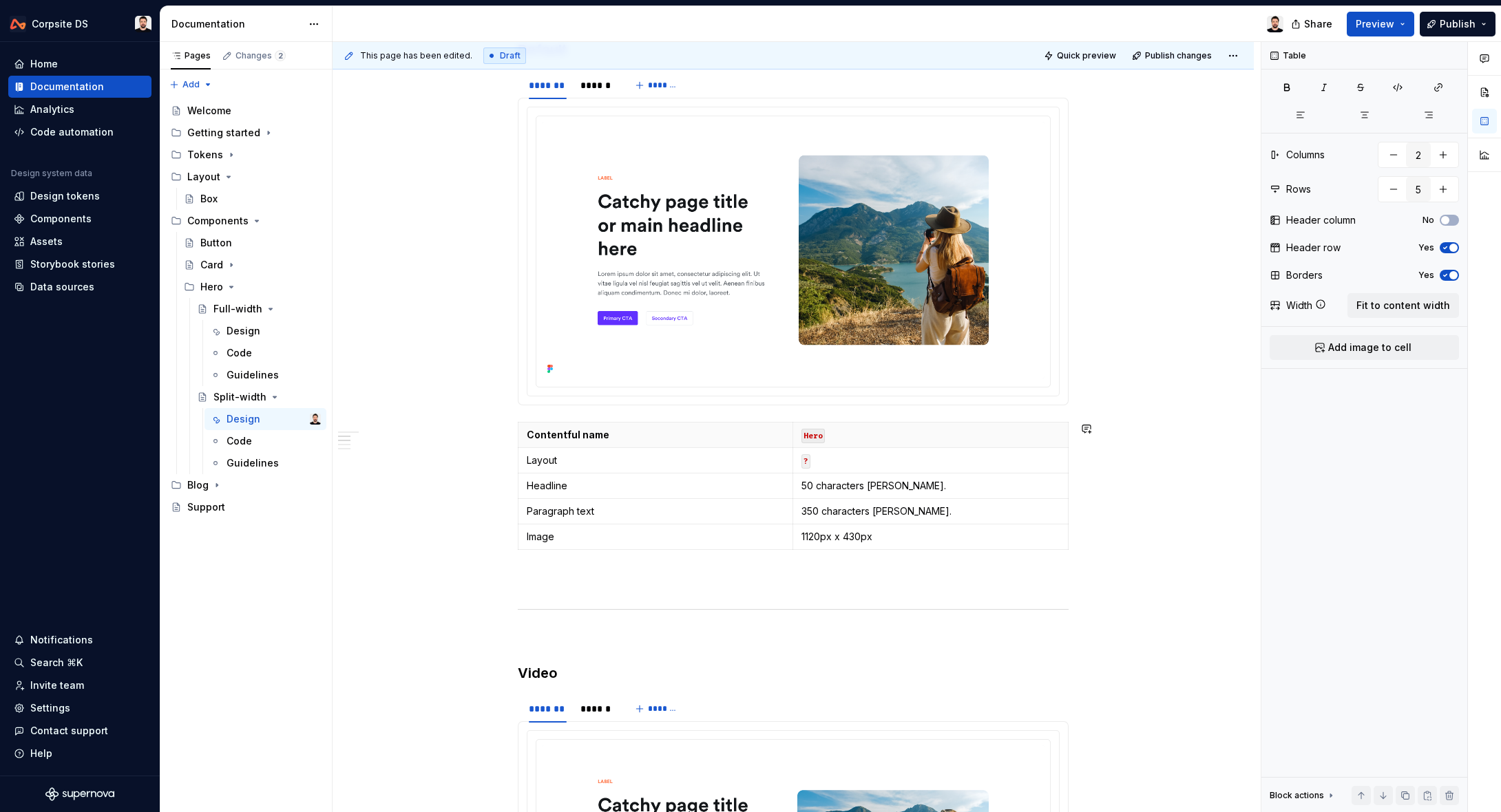
scroll to position [423, 0]
click at [901, 536] on p "1120px x 430px" at bounding box center [930, 538] width 258 height 14
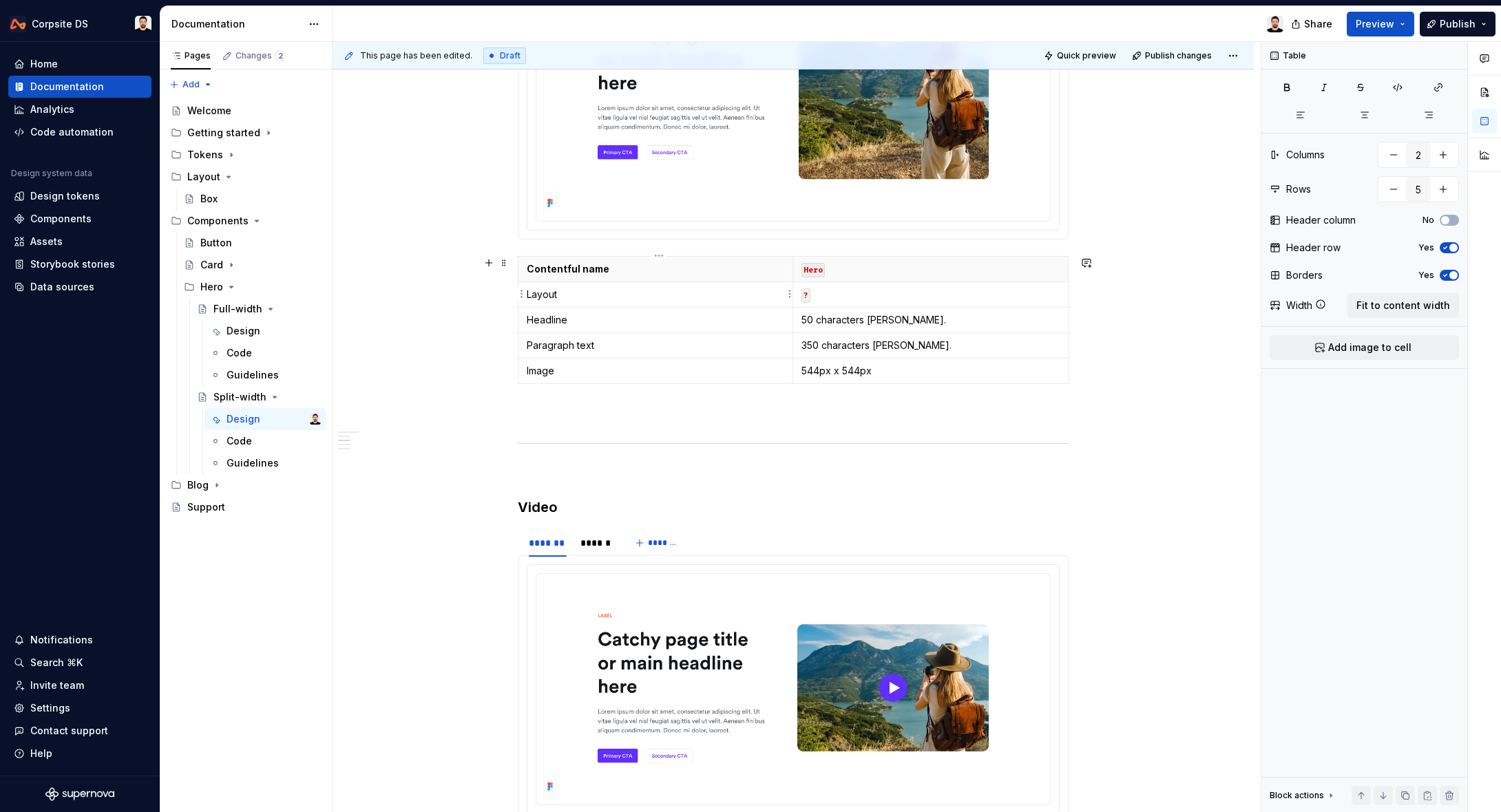
scroll to position [591, 0]
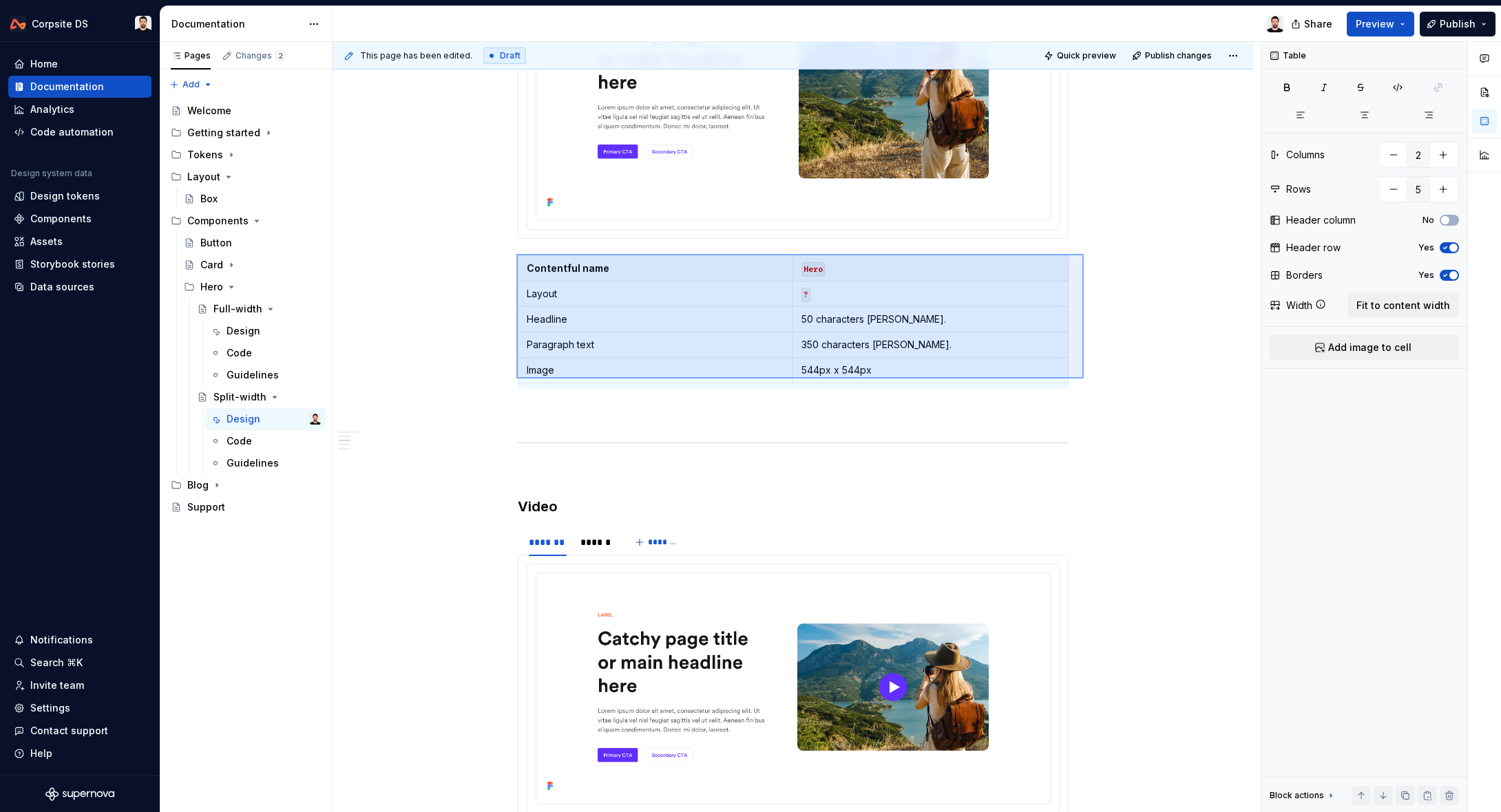
drag, startPoint x: 1084, startPoint y: 379, endPoint x: 516, endPoint y: 254, distance: 581.6
click at [516, 254] on div "**********" at bounding box center [796, 426] width 928 height 770
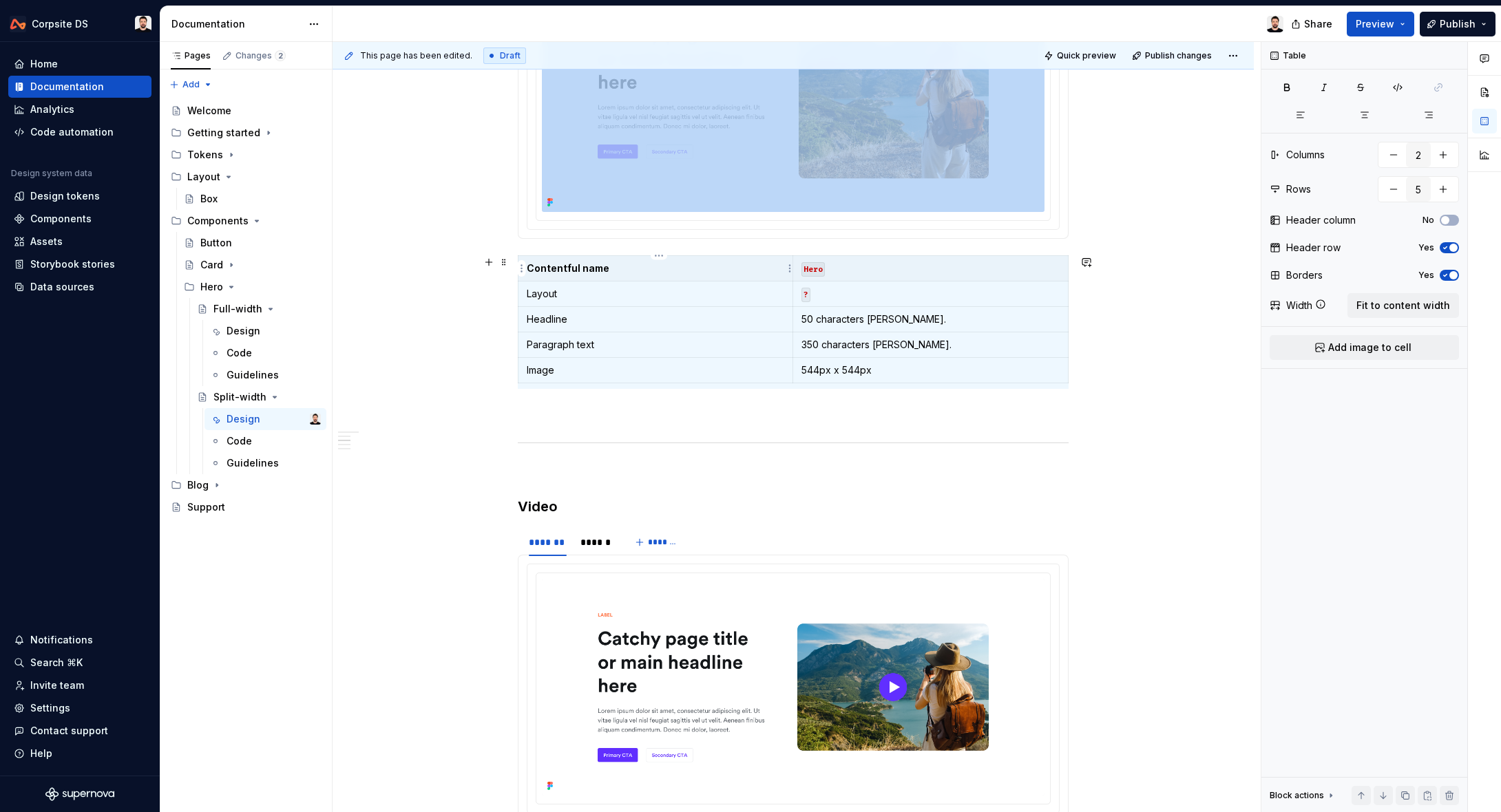
copy section "******* ****** *******"
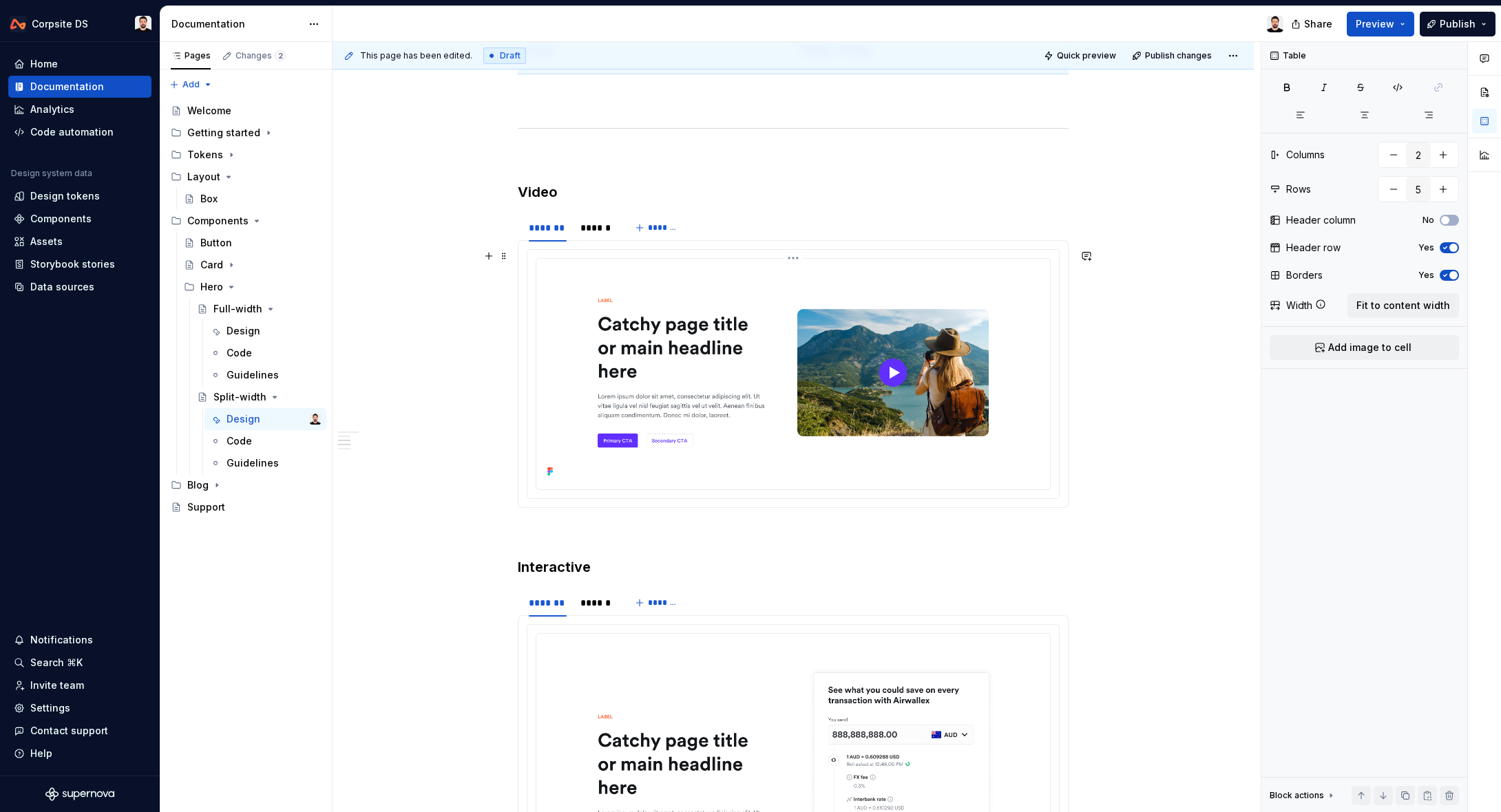
scroll to position [970, 0]
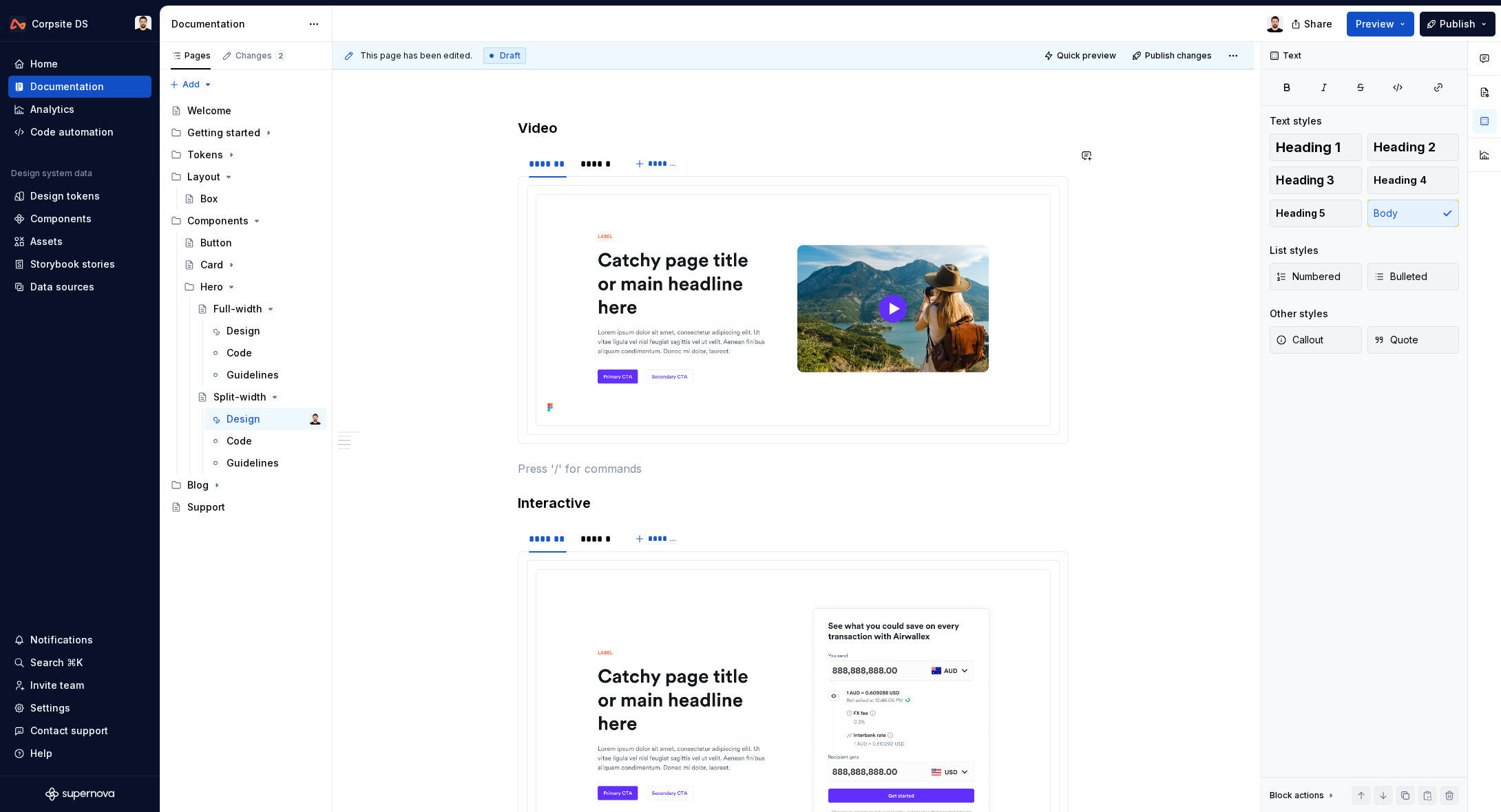
click at [579, 451] on div "**********" at bounding box center [793, 342] width 551 height 2014
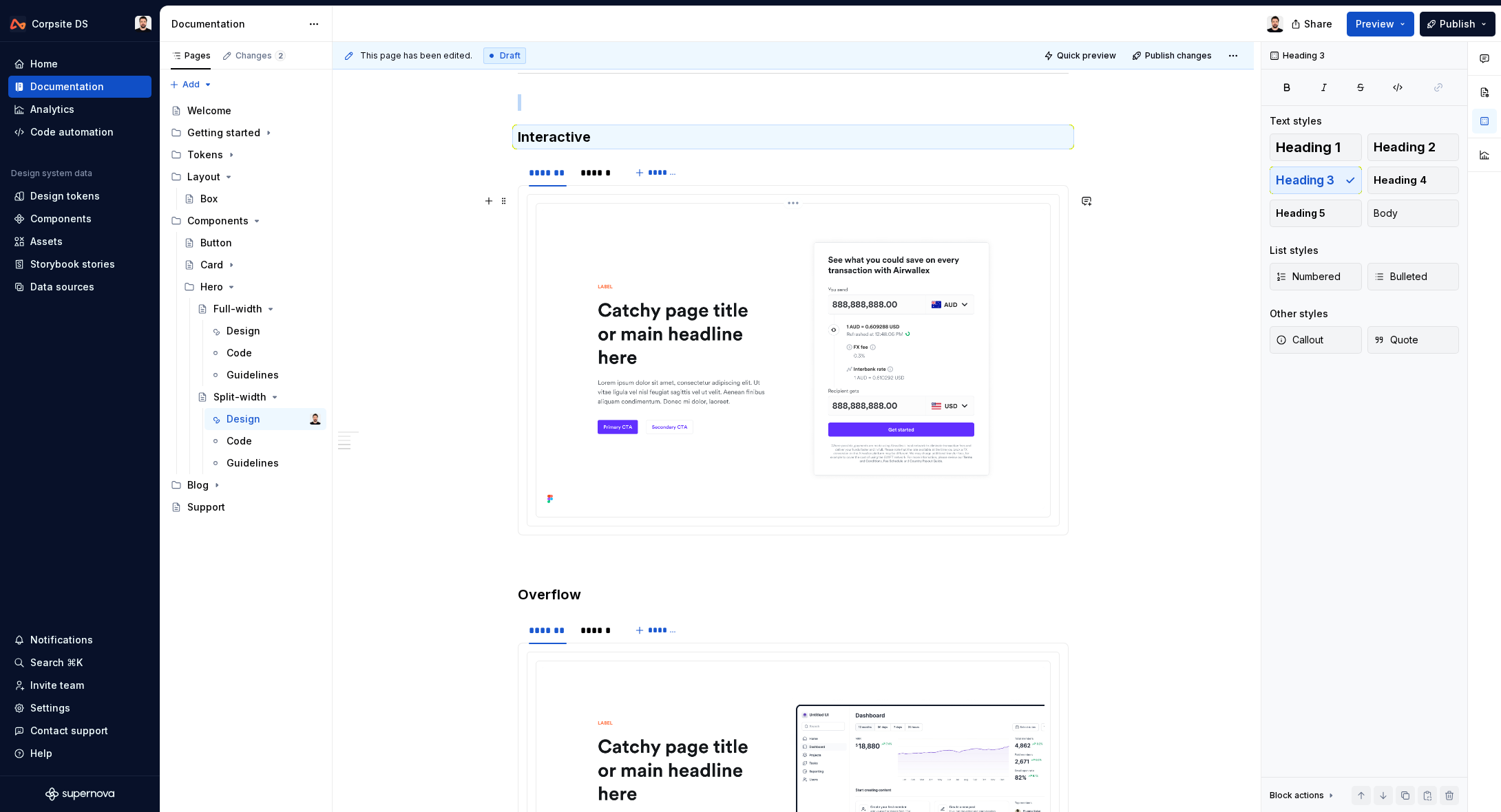
scroll to position [1544, 0]
click at [558, 555] on p at bounding box center [793, 559] width 551 height 16
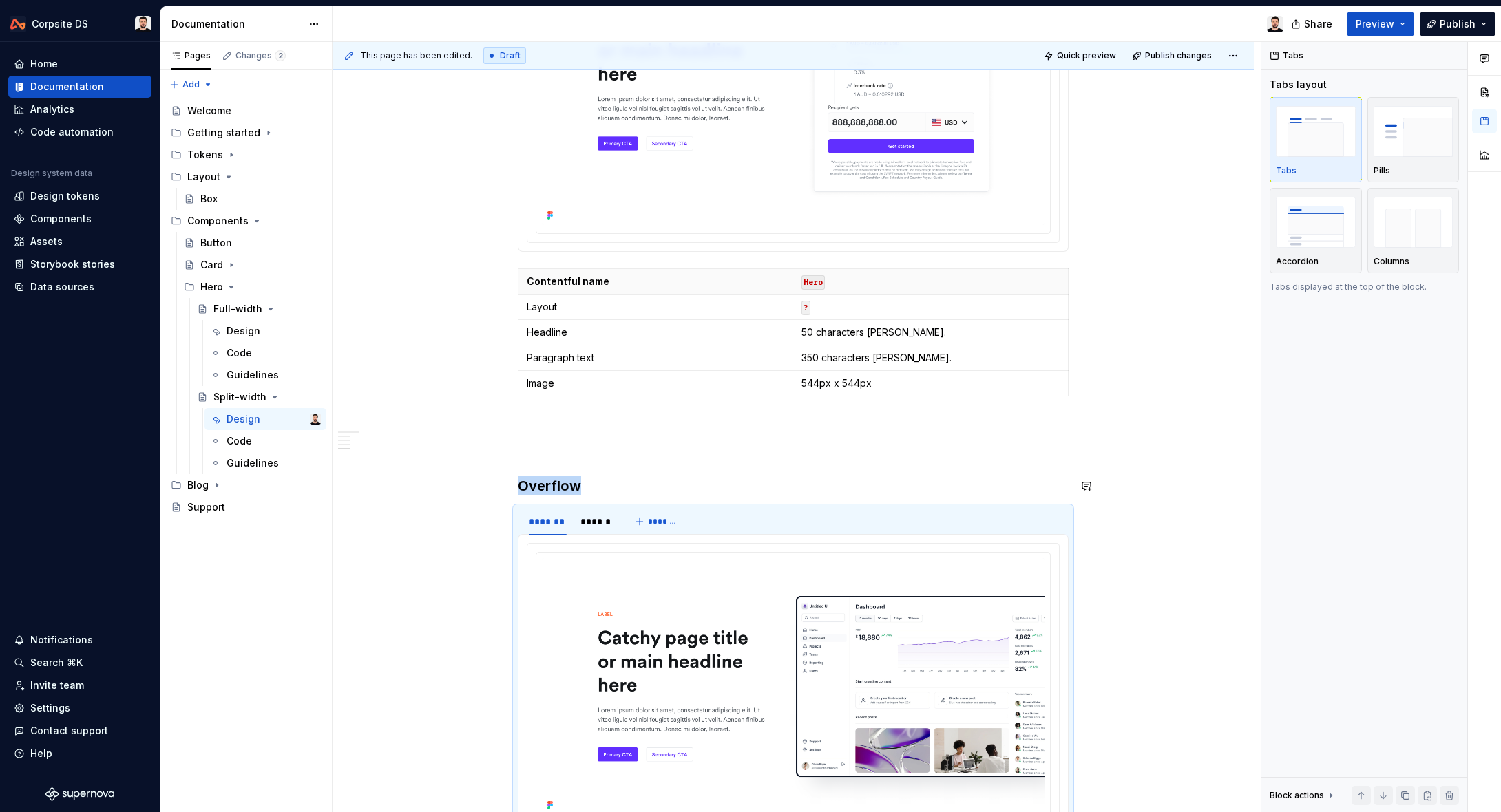
scroll to position [1856, 0]
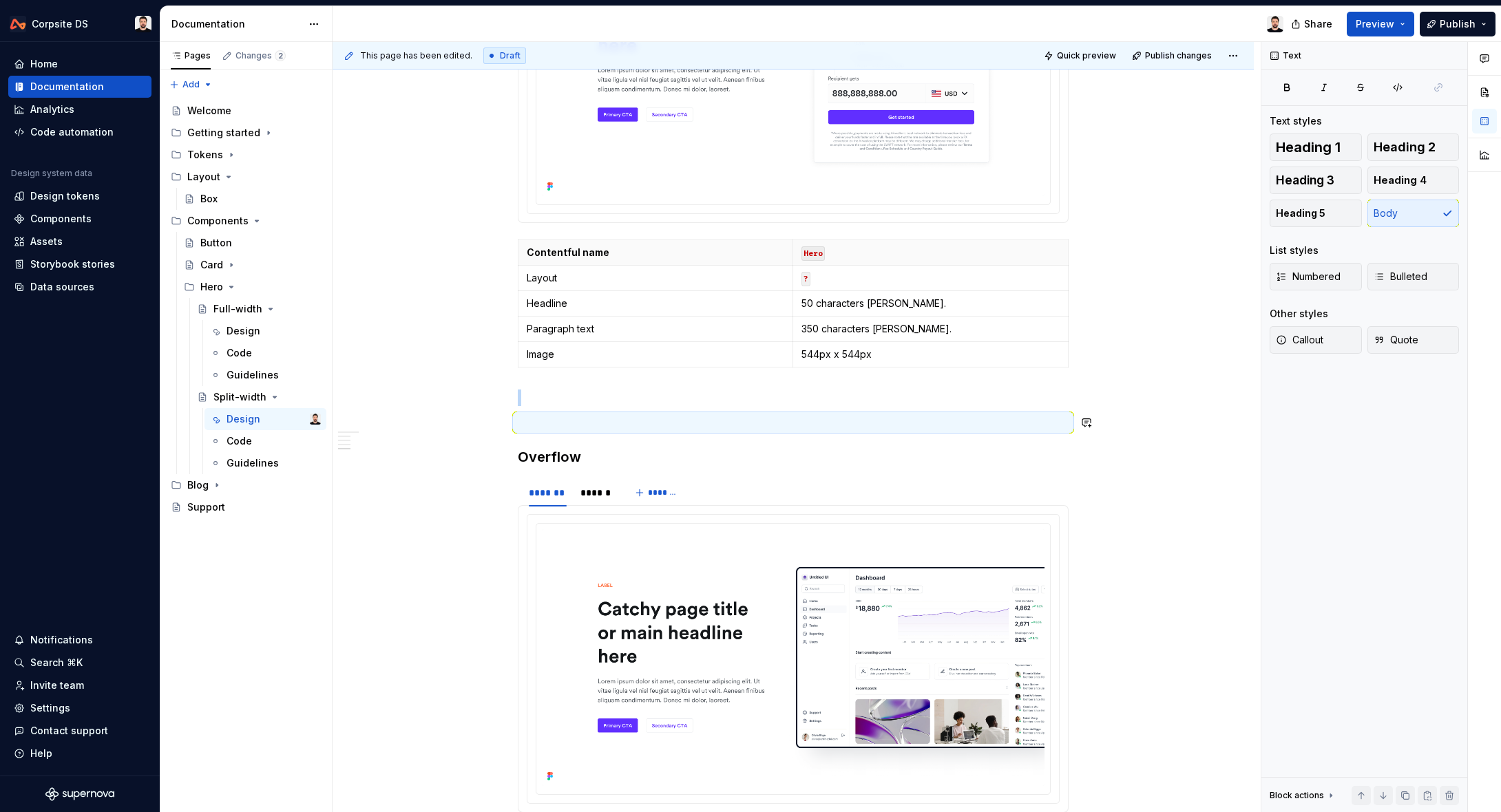
click at [560, 424] on p at bounding box center [793, 422] width 551 height 16
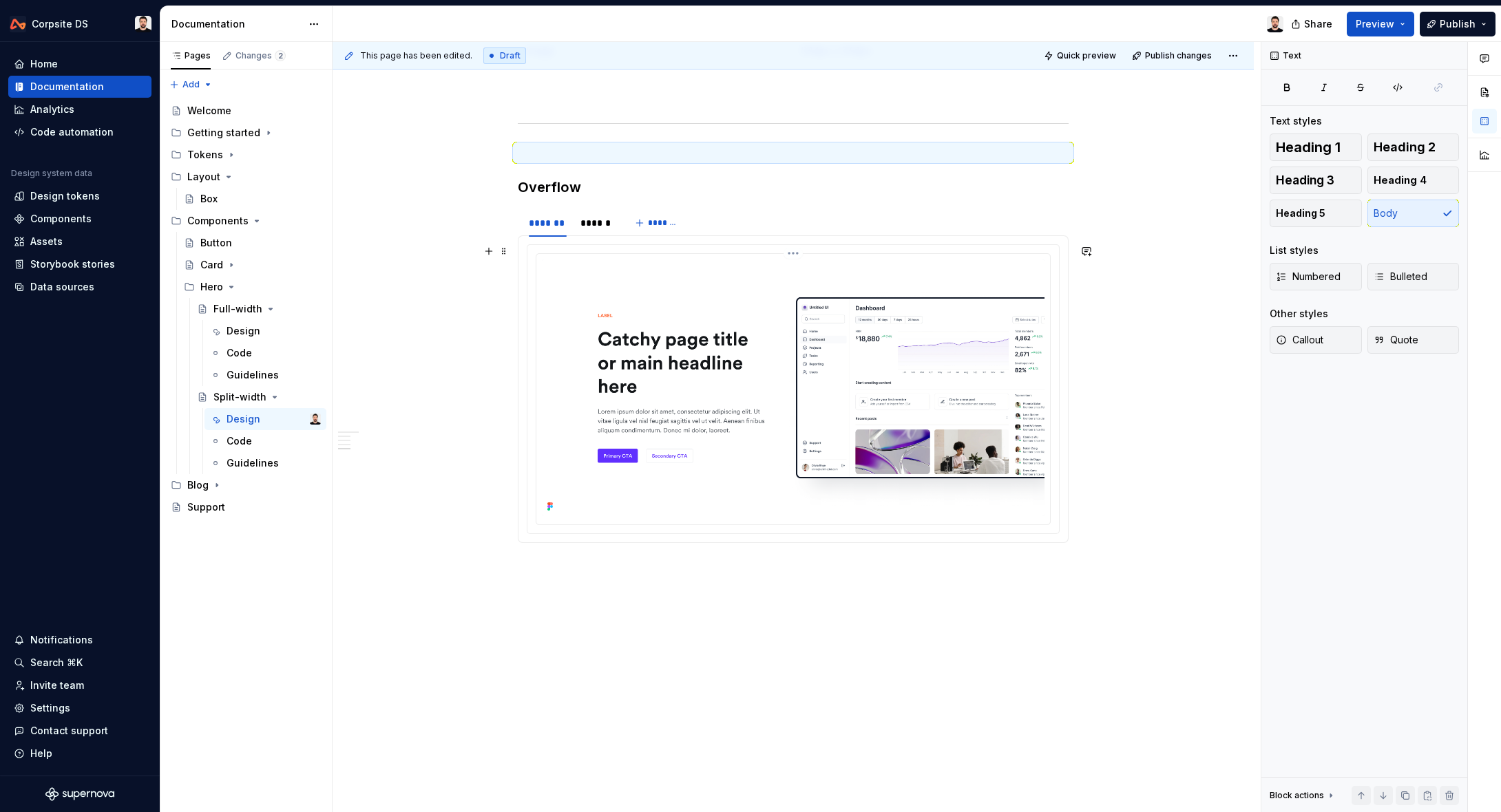
scroll to position [2160, 0]
click at [599, 571] on p at bounding box center [793, 566] width 551 height 16
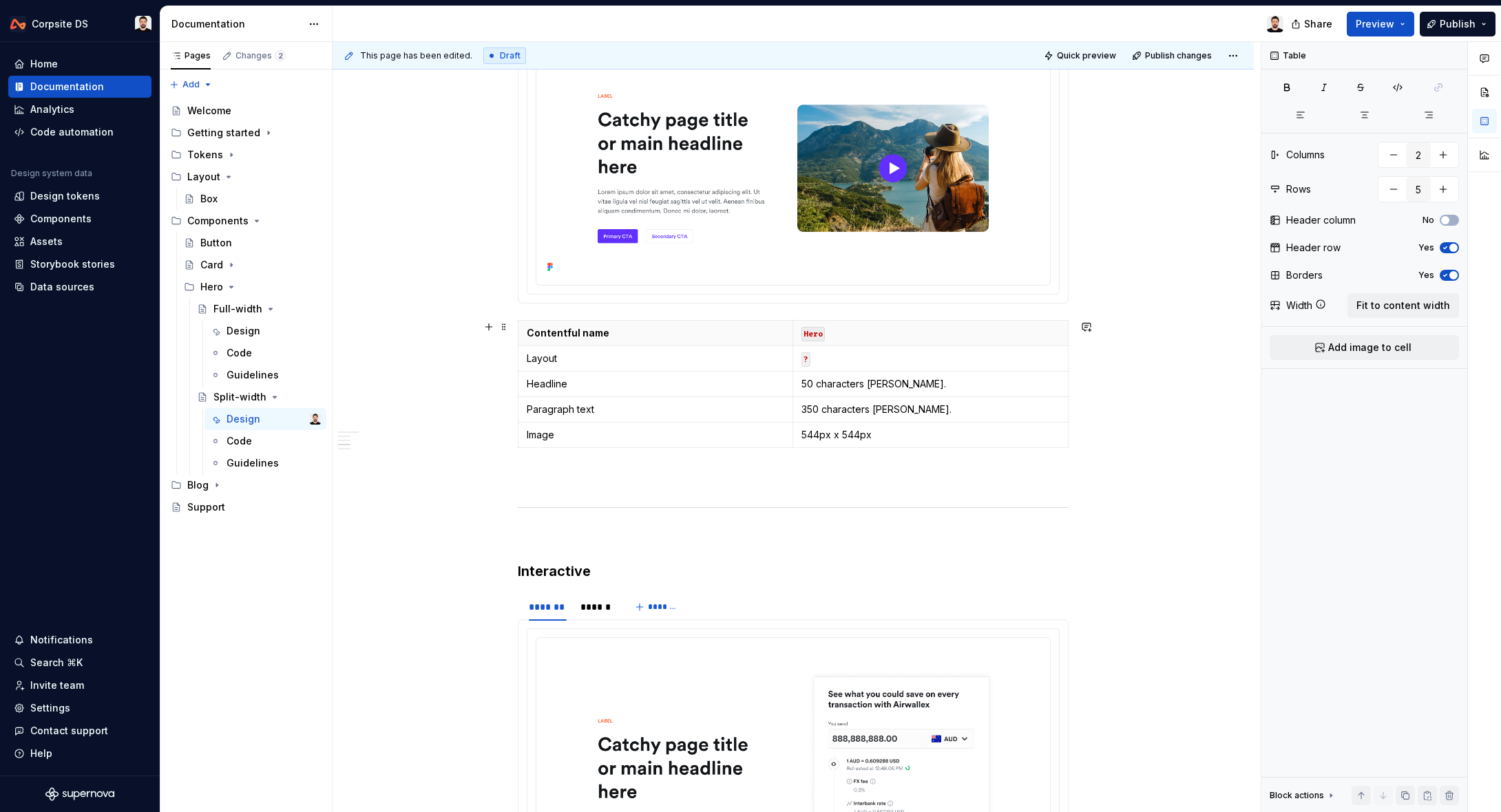
scroll to position [1132, 0]
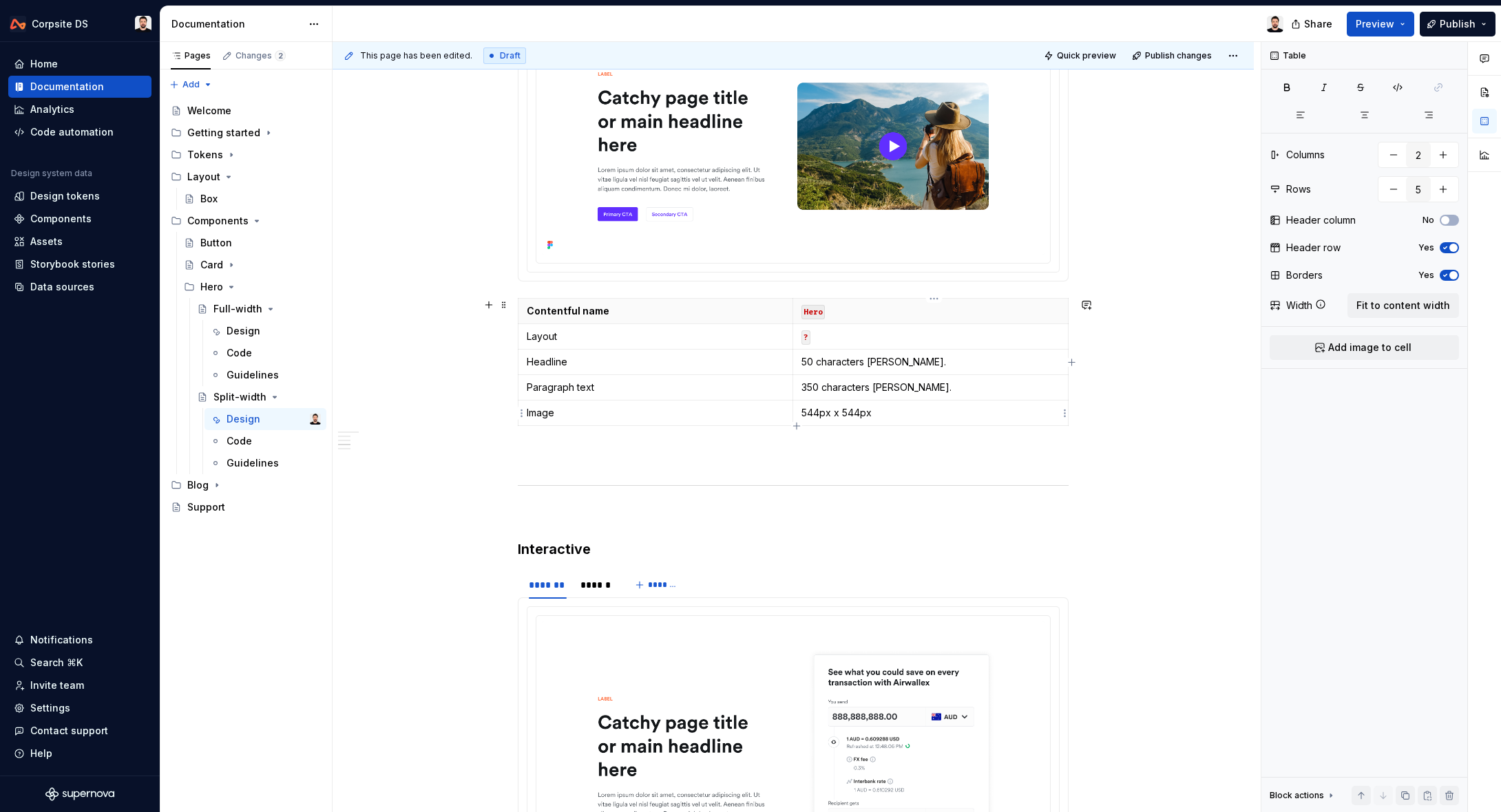
click at [826, 415] on p "544px x 544px" at bounding box center [930, 412] width 258 height 14
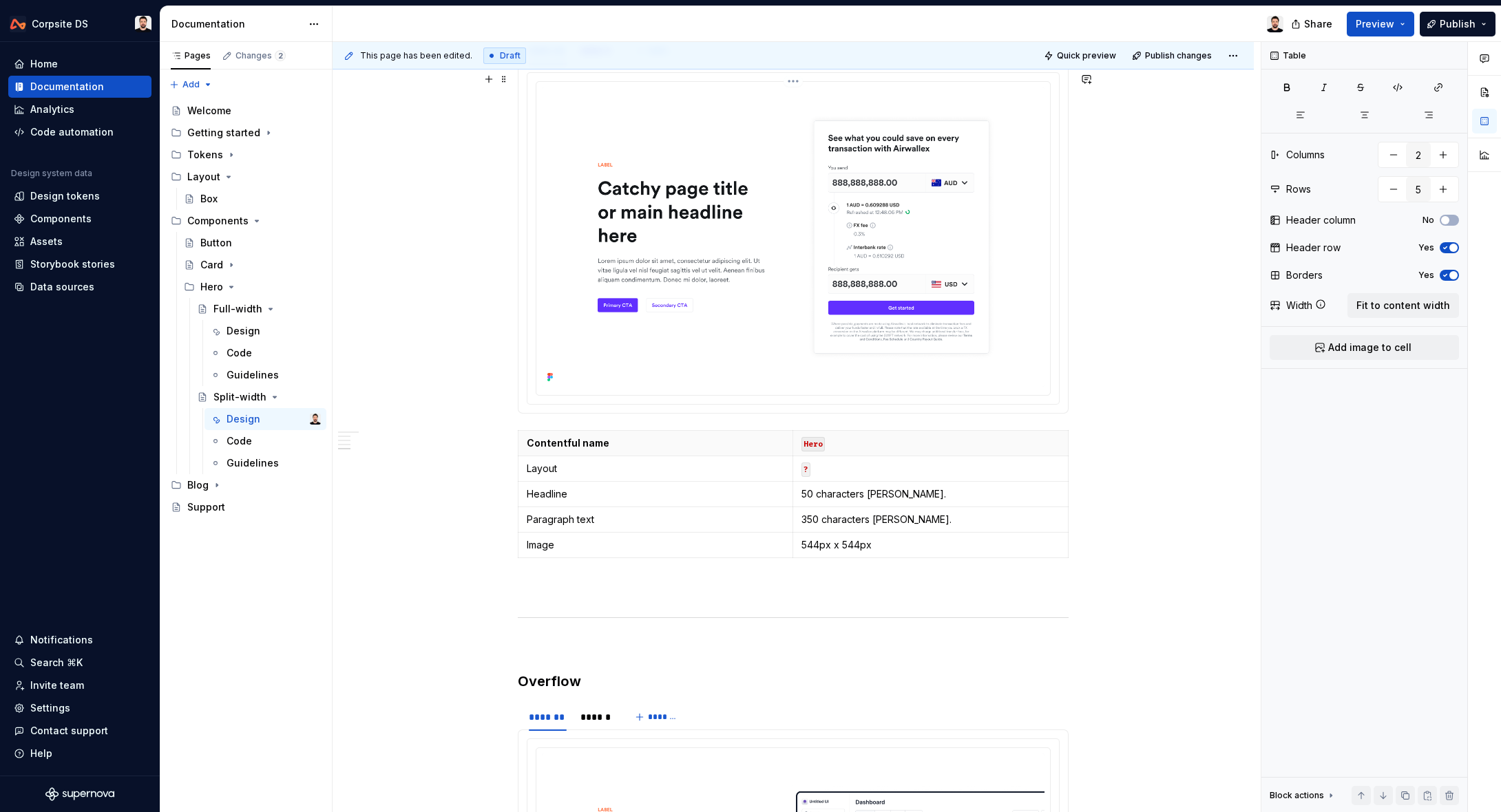
scroll to position [1671, 0]
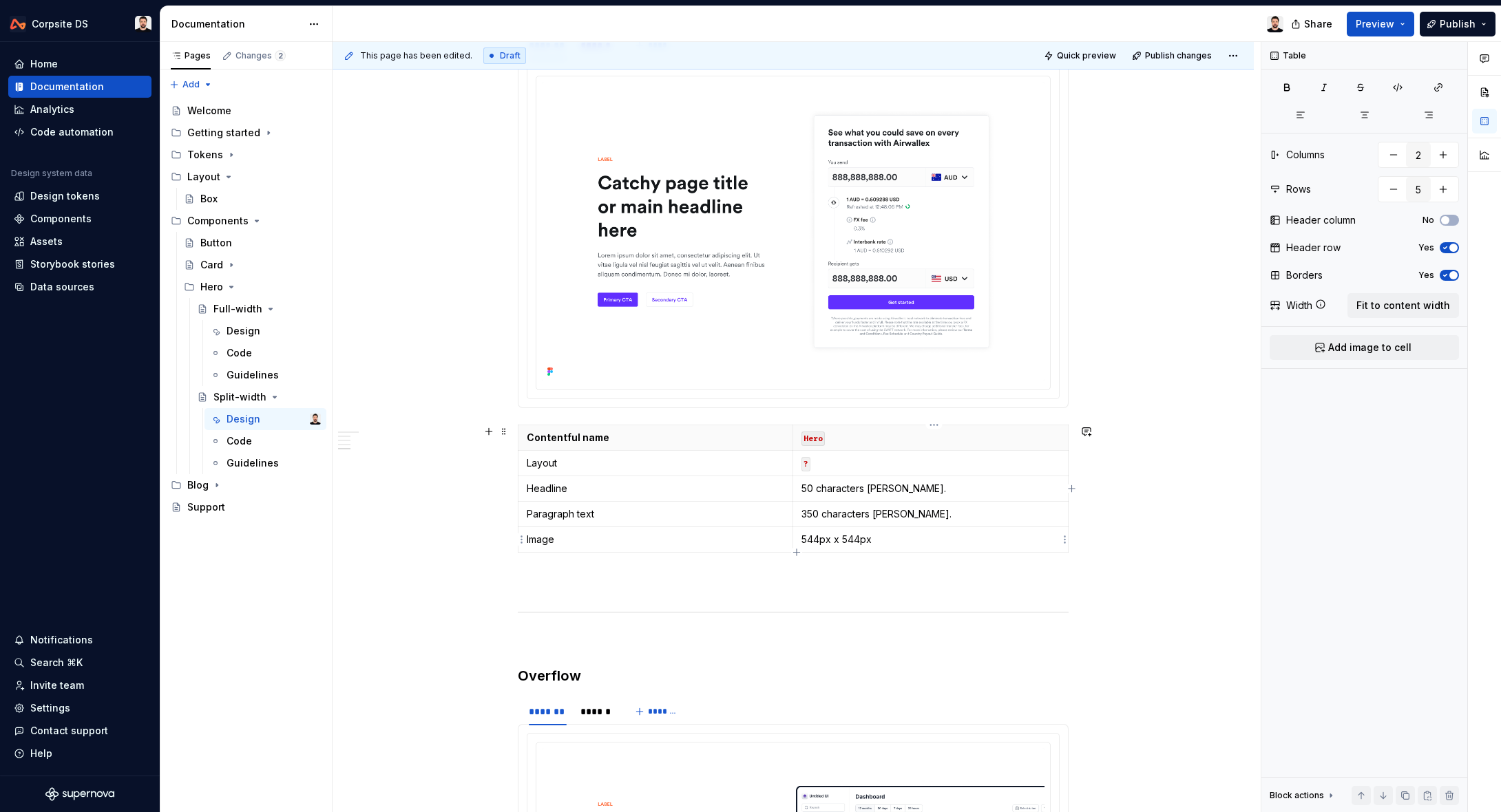
drag, startPoint x: 824, startPoint y: 536, endPoint x: 826, endPoint y: 544, distance: 8.2
click at [823, 536] on p "544px x 544px" at bounding box center [930, 539] width 258 height 14
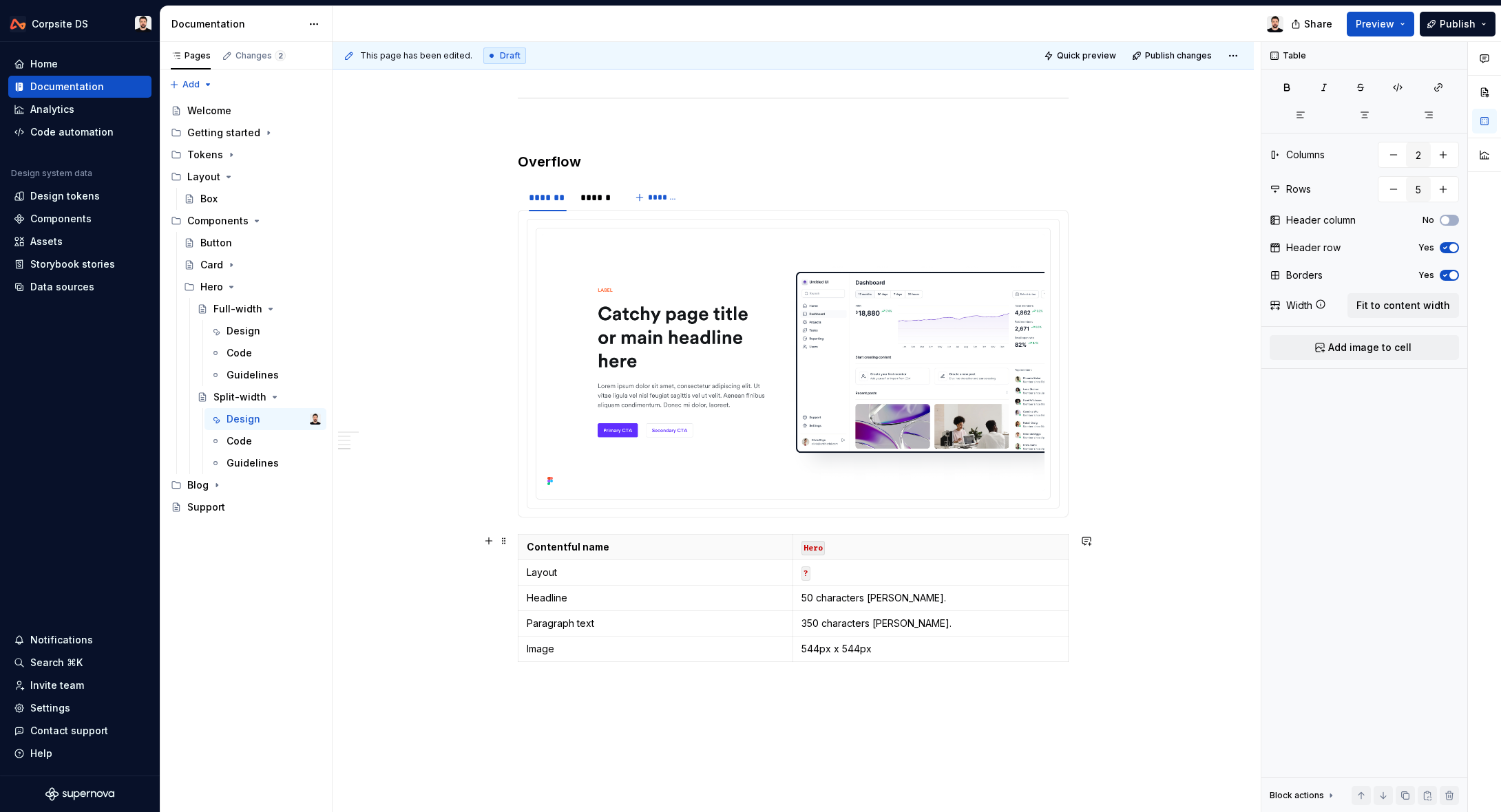
scroll to position [2239, 0]
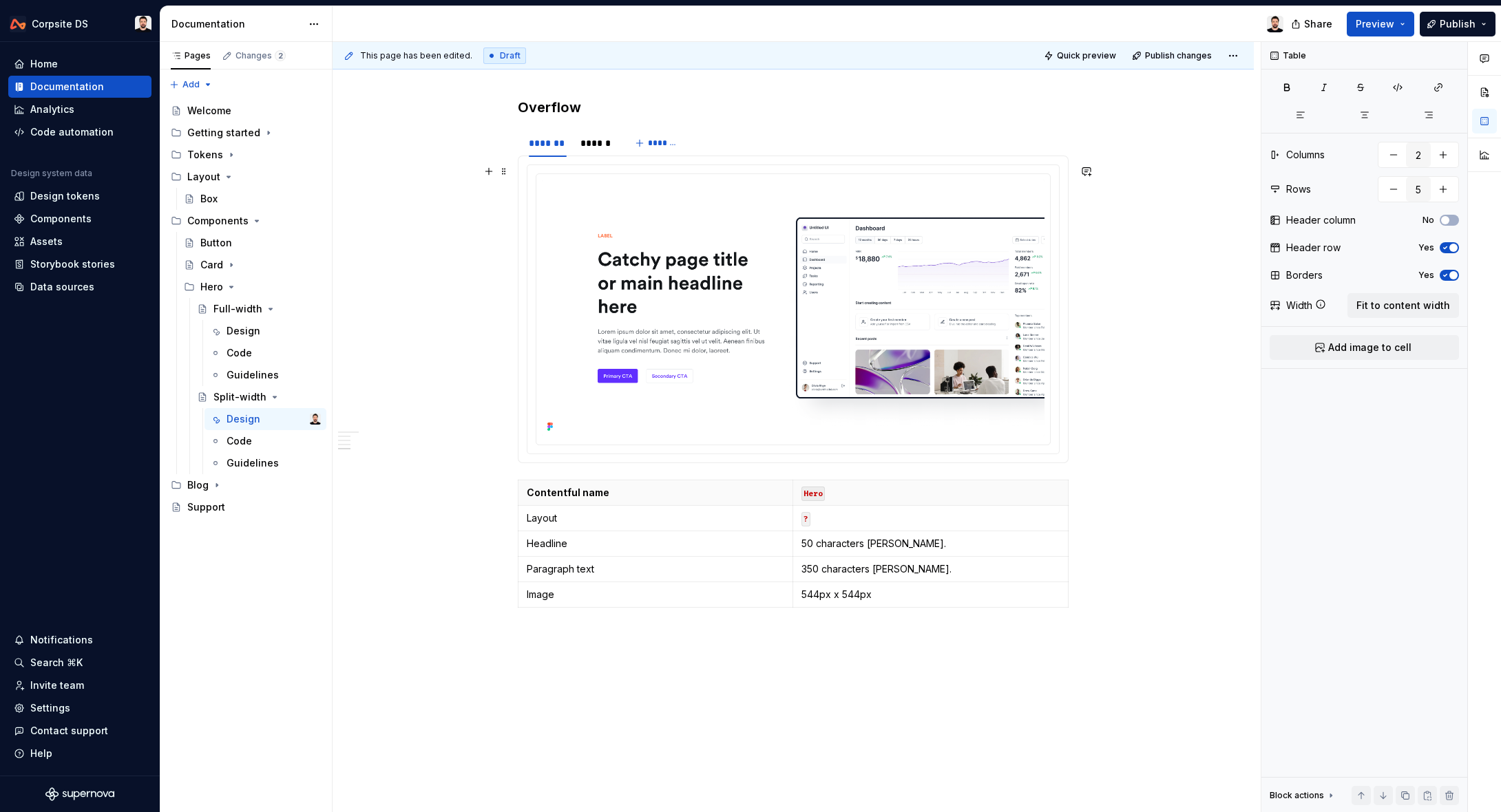
type textarea "*"
click at [819, 598] on p "544px x 544px" at bounding box center [930, 594] width 258 height 14
type input "5"
drag, startPoint x: 850, startPoint y: 599, endPoint x: 874, endPoint y: 626, distance: 36.1
click at [850, 601] on p "768px x 544px" at bounding box center [930, 594] width 258 height 14
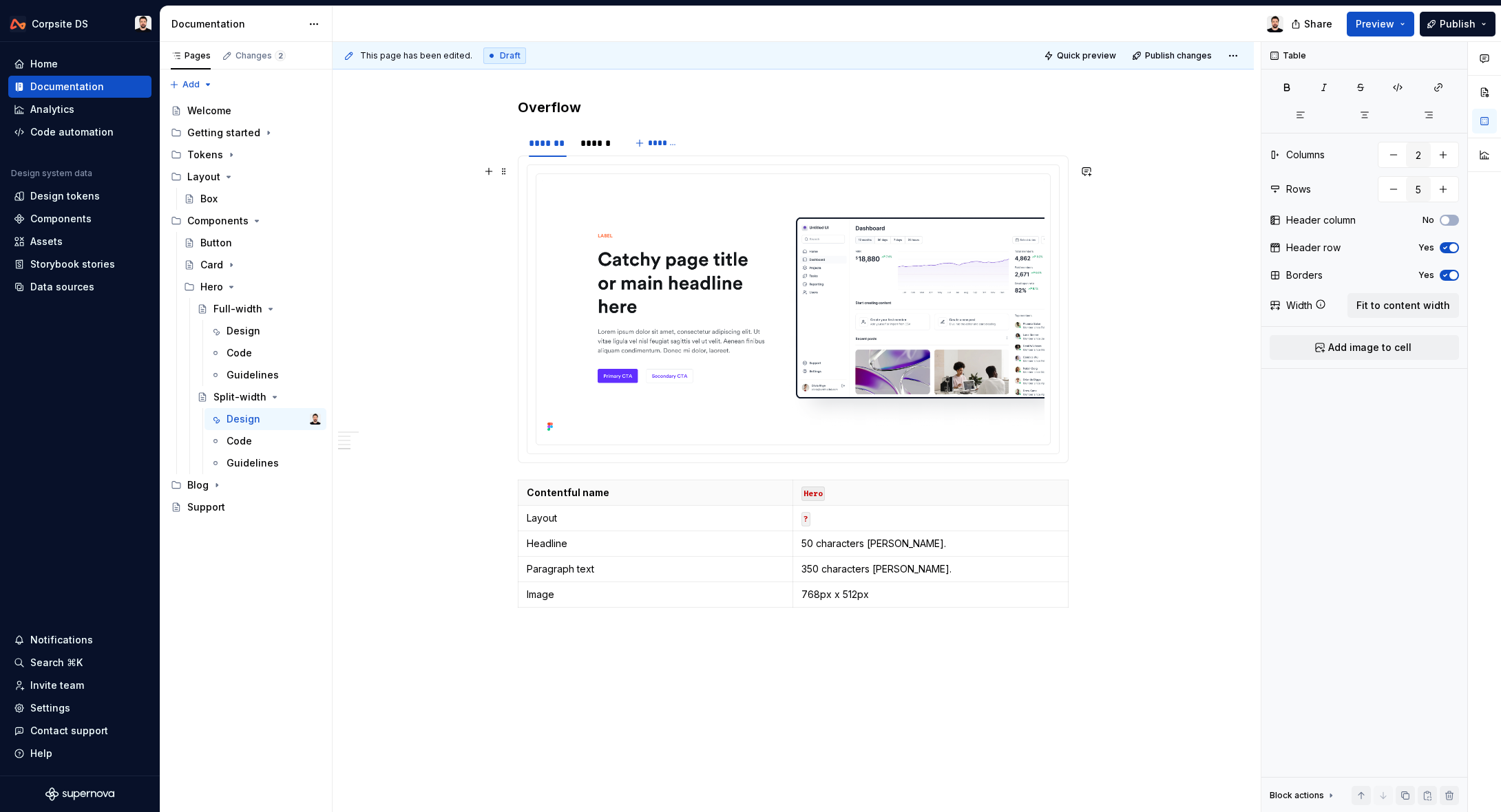
drag, startPoint x: 1155, startPoint y: 433, endPoint x: 1197, endPoint y: 429, distance: 42.2
click at [1157, 432] on div "**********" at bounding box center [796, 426] width 928 height 770
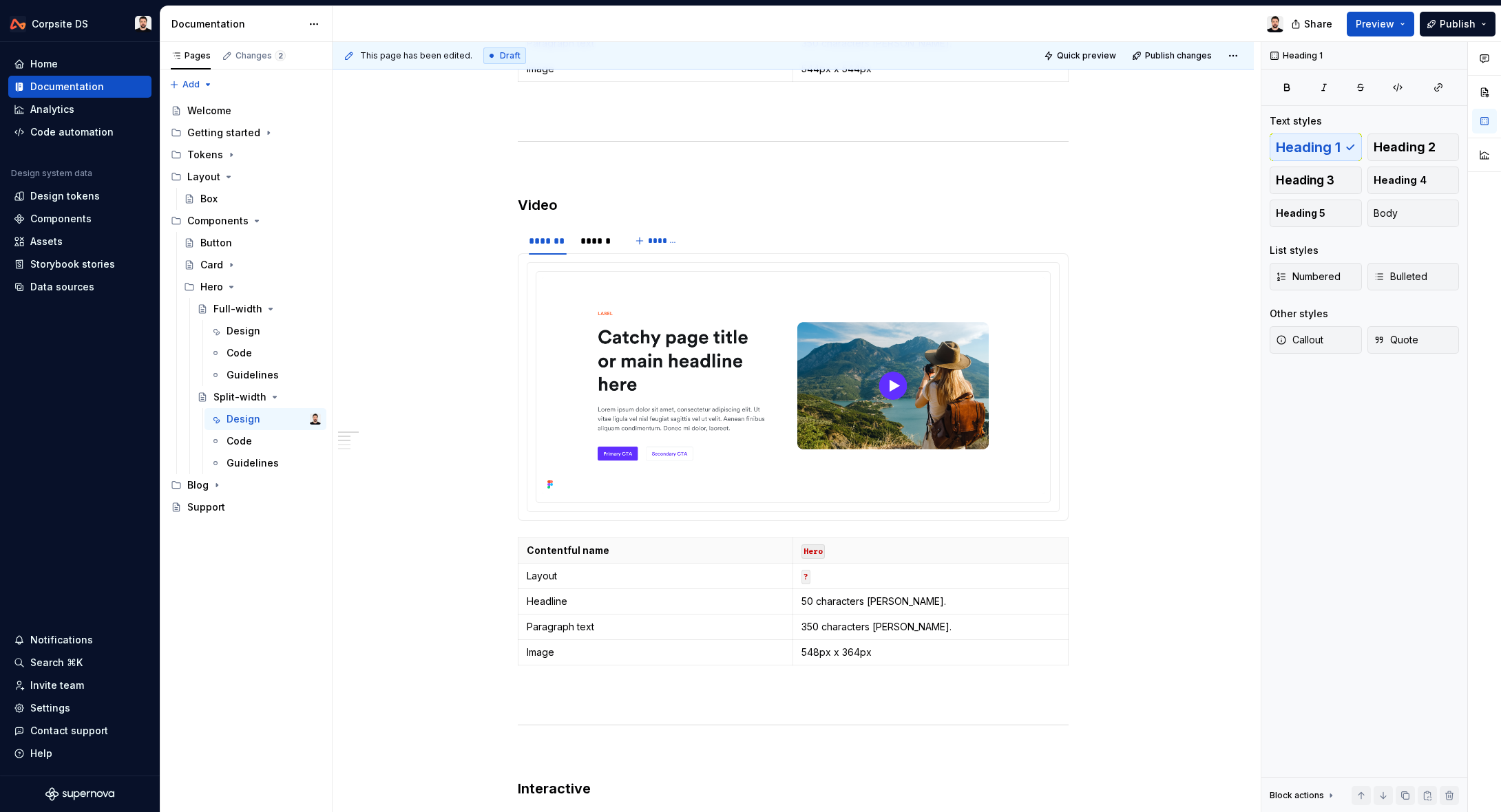
scroll to position [0, 0]
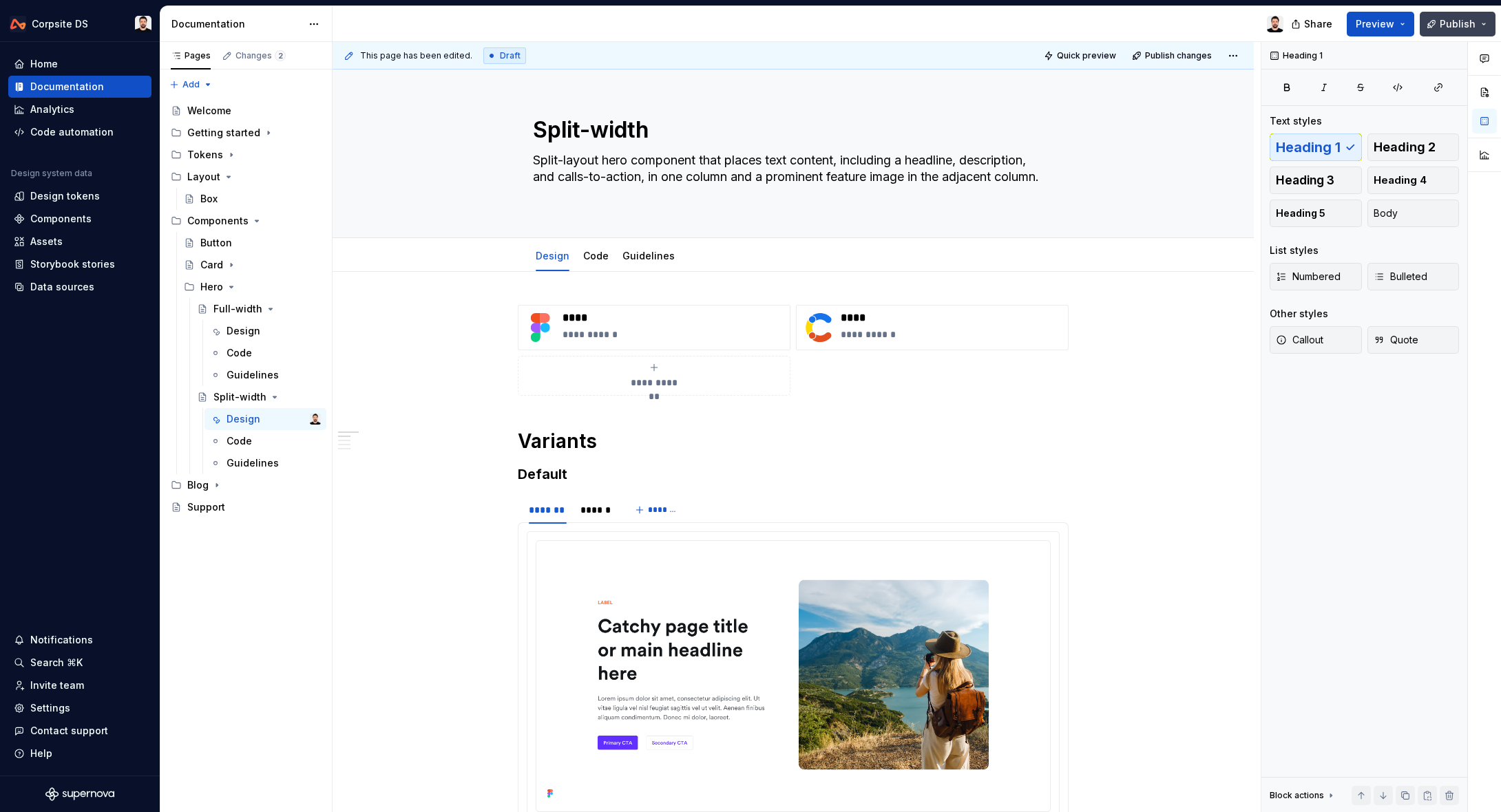
click at [1445, 19] on span "Publish" at bounding box center [1457, 24] width 36 height 14
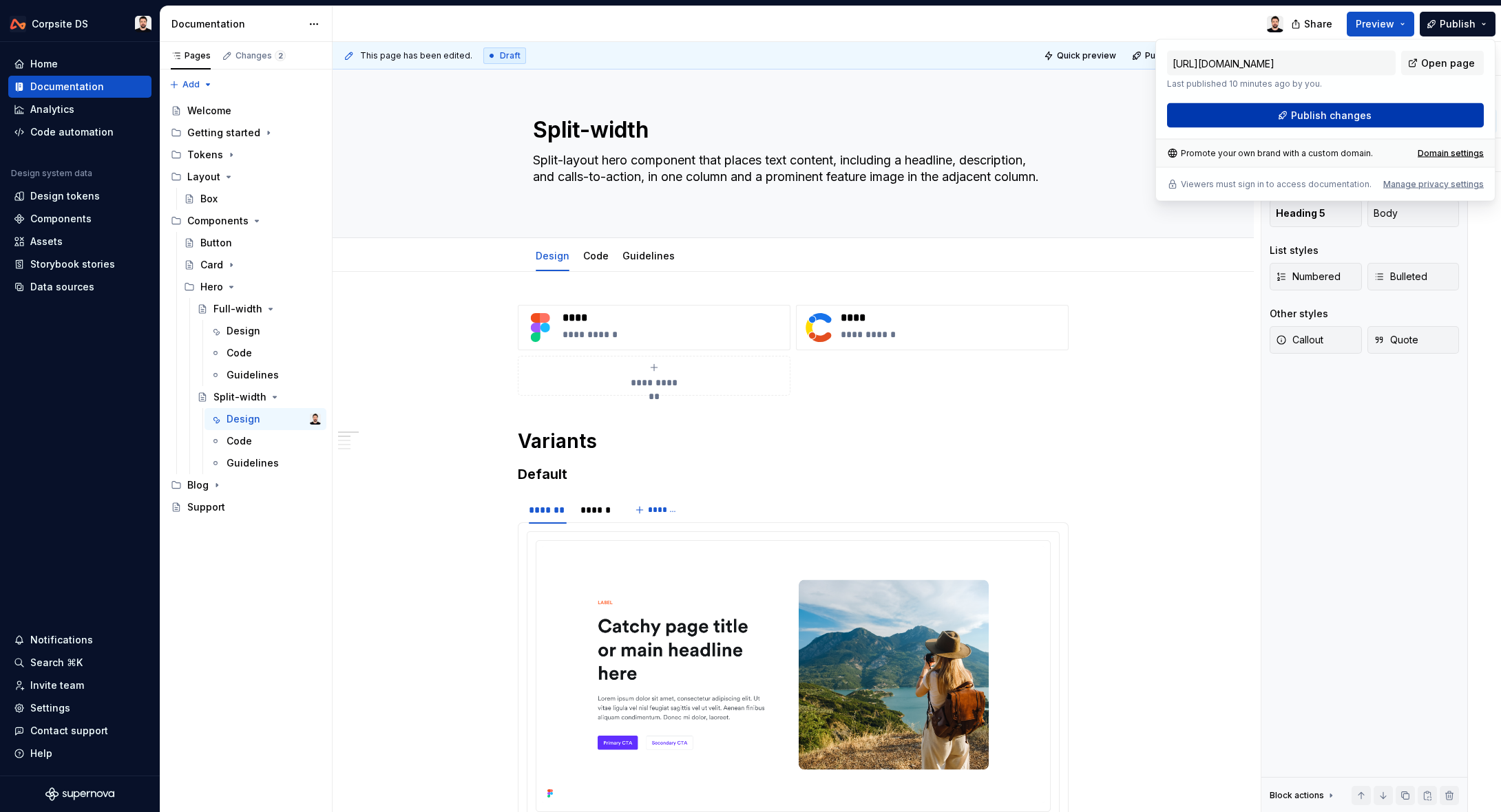
click at [1340, 119] on span "Publish changes" at bounding box center [1330, 115] width 81 height 14
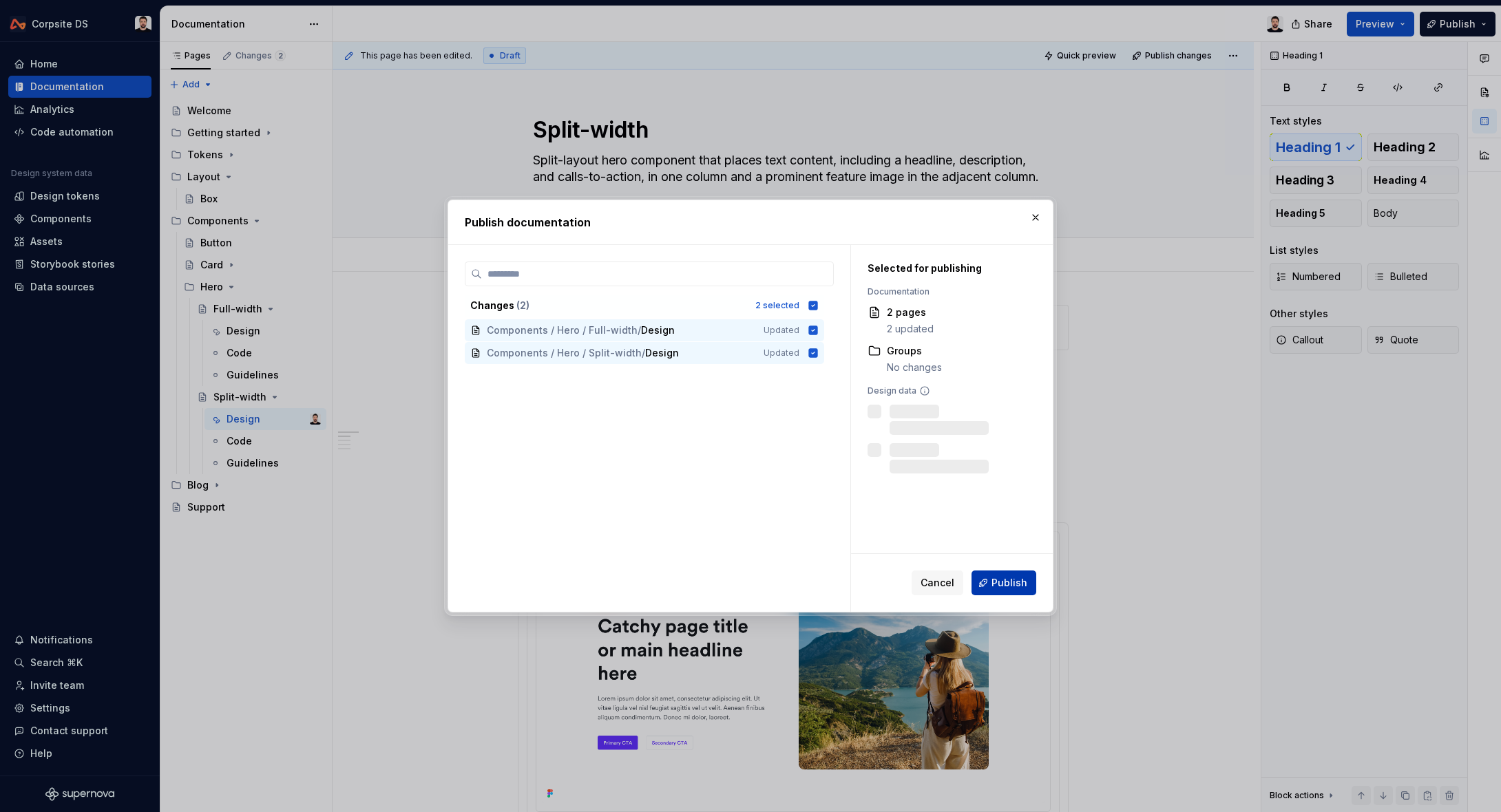
click at [1007, 587] on span "Publish" at bounding box center [1008, 582] width 36 height 14
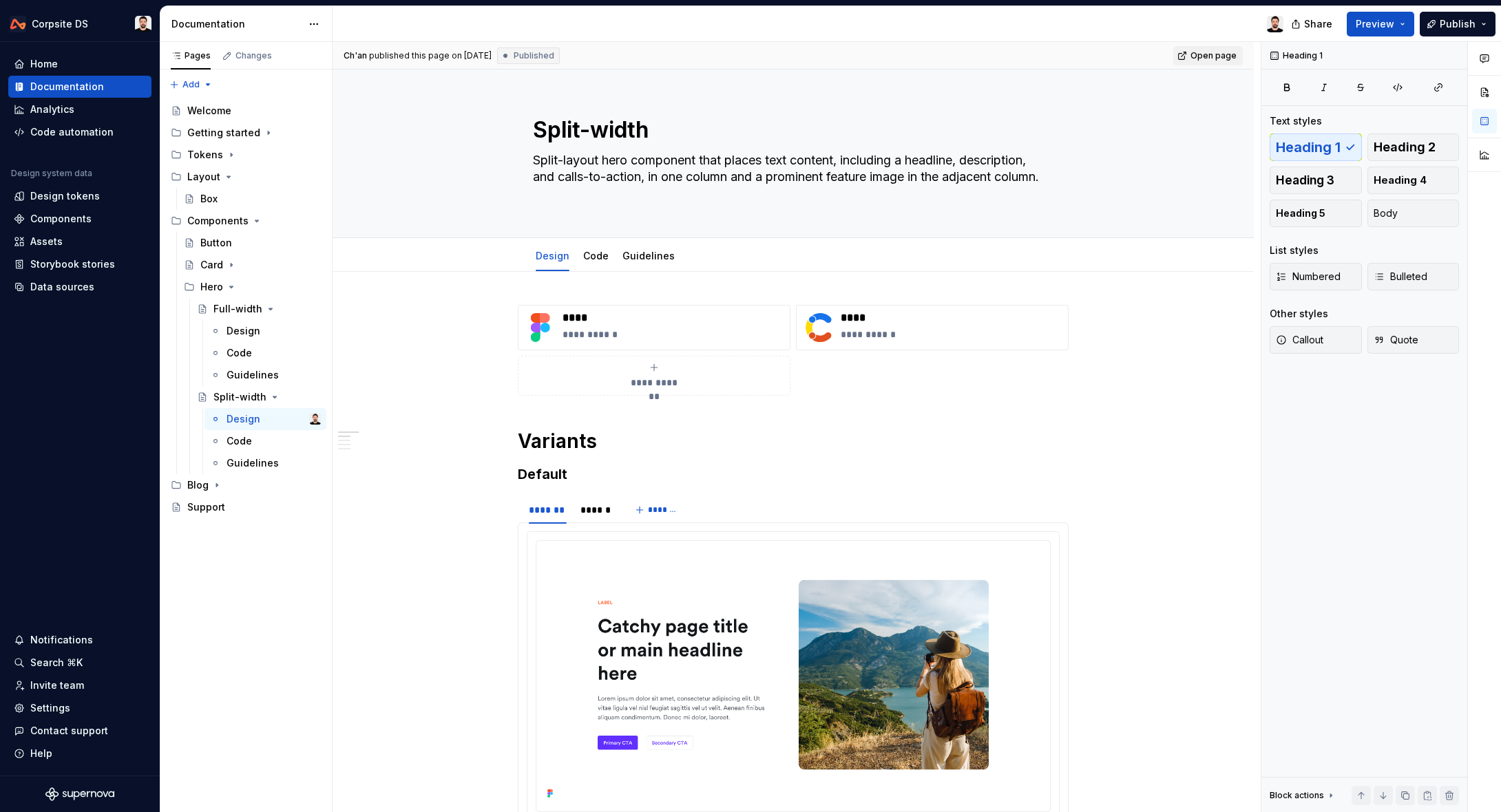
click at [1227, 47] on link "Open page" at bounding box center [1208, 55] width 69 height 19
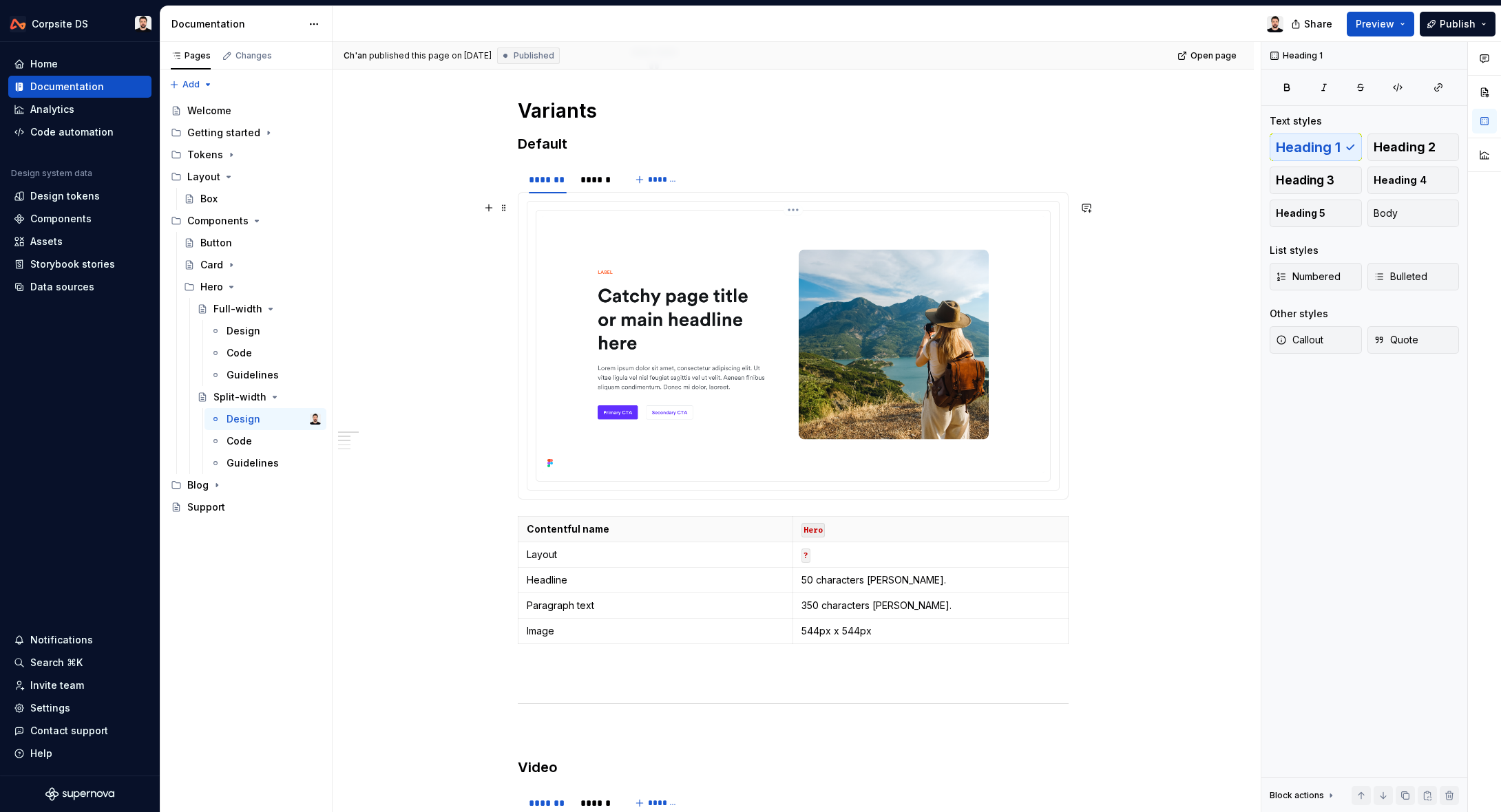
scroll to position [470, 0]
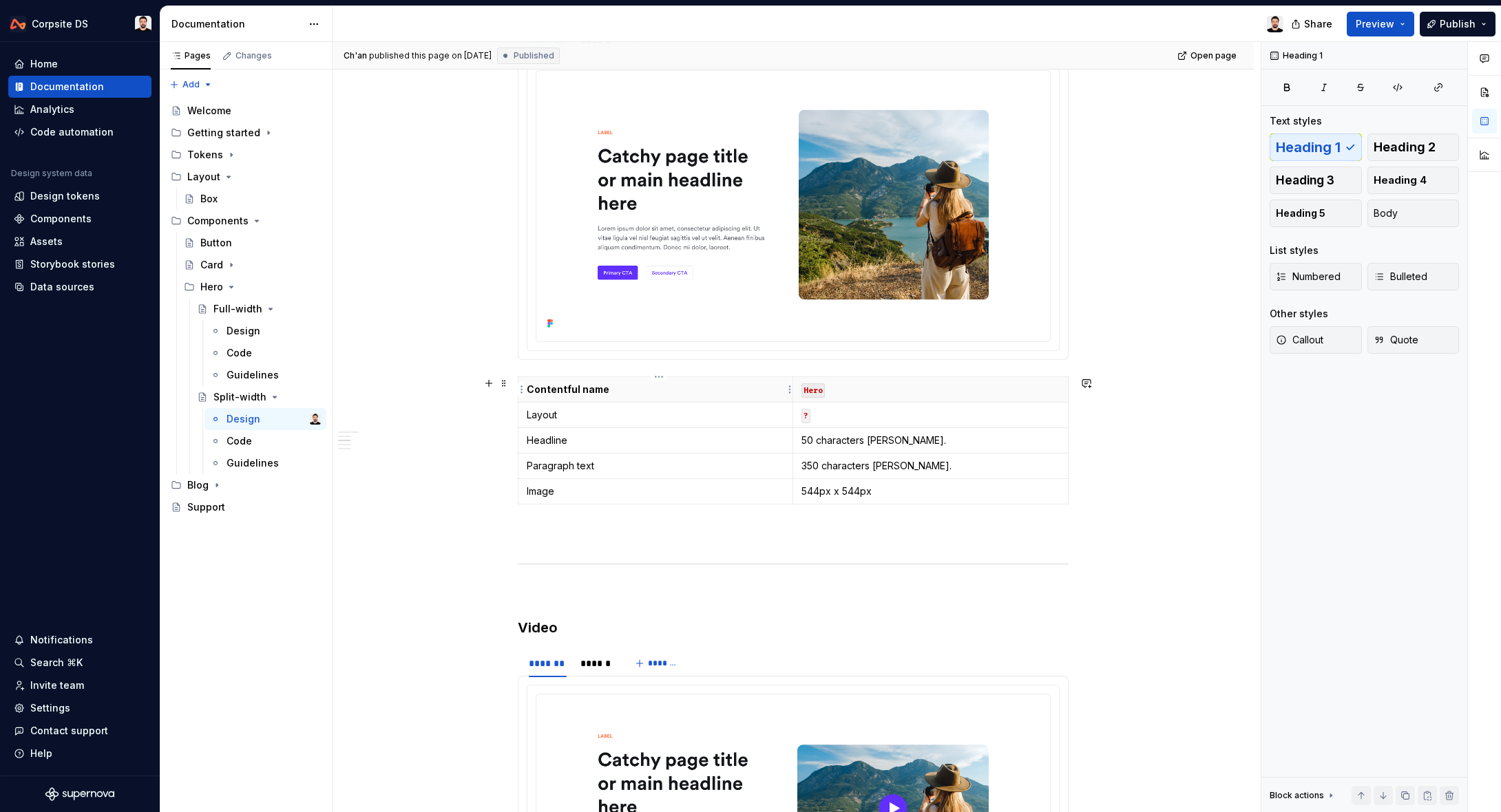
click at [649, 393] on p "Contentful name" at bounding box center [655, 389] width 258 height 14
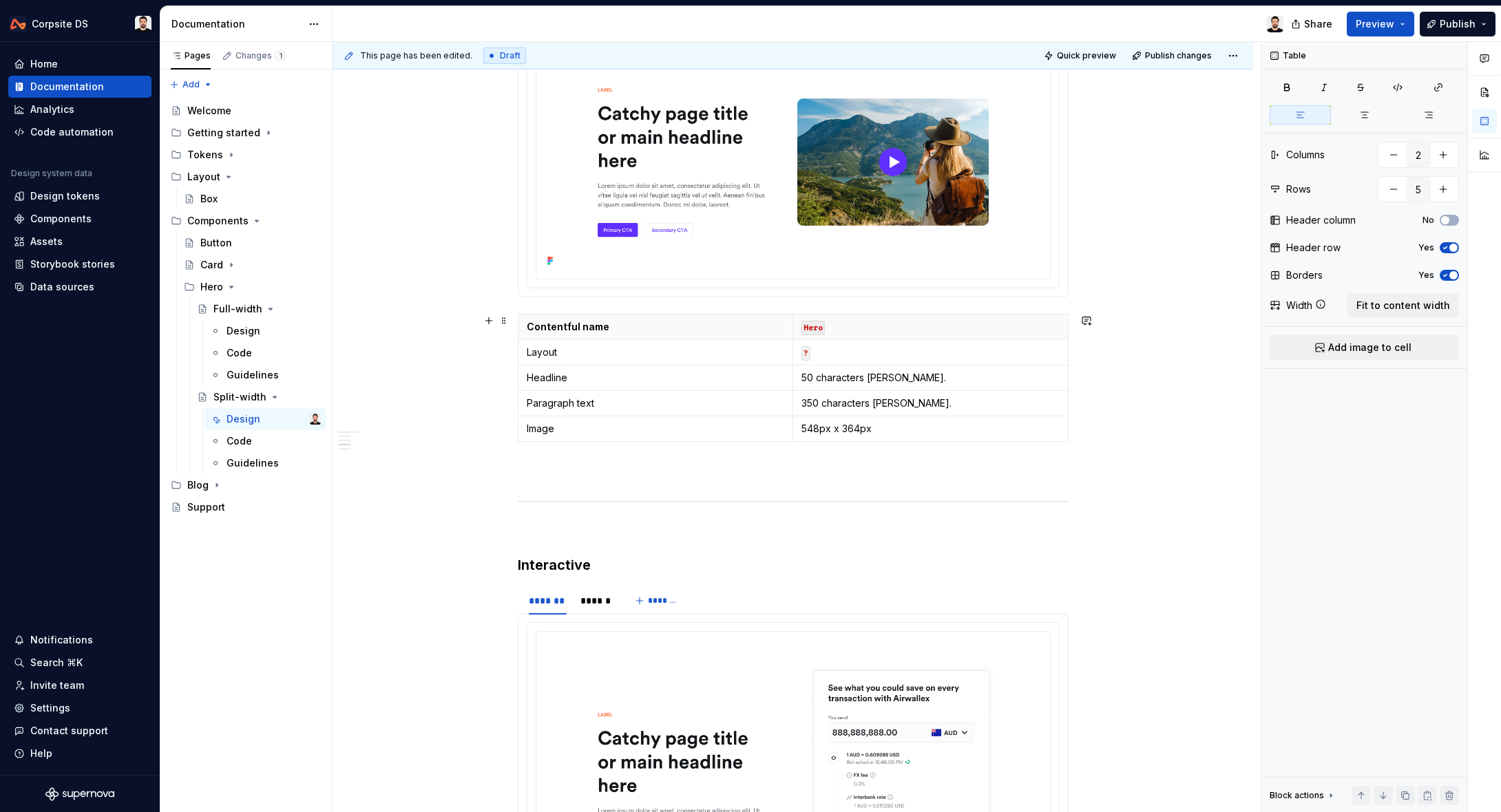
scroll to position [1120, 0]
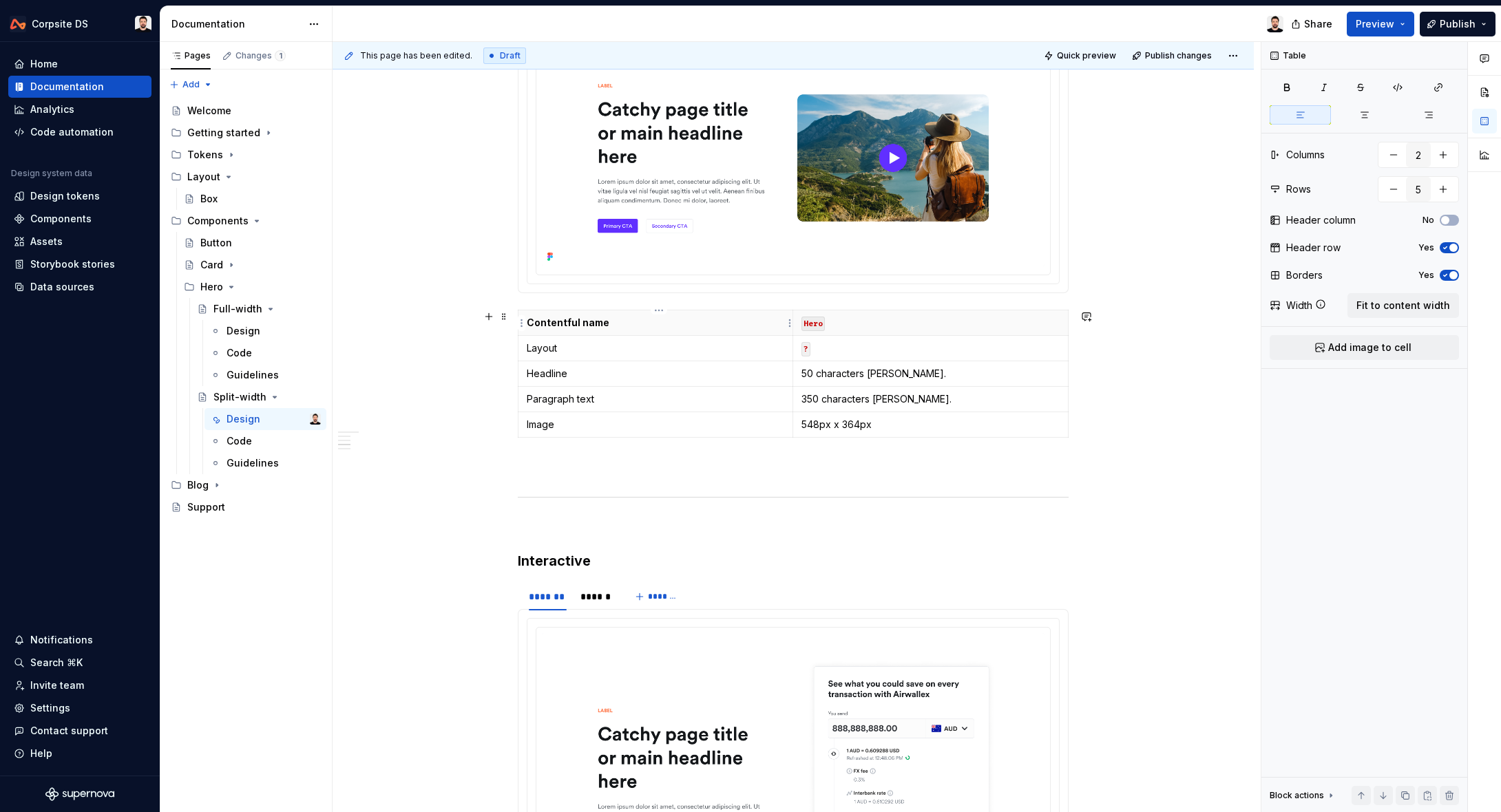
click at [649, 327] on p "Contentful name" at bounding box center [655, 322] width 258 height 14
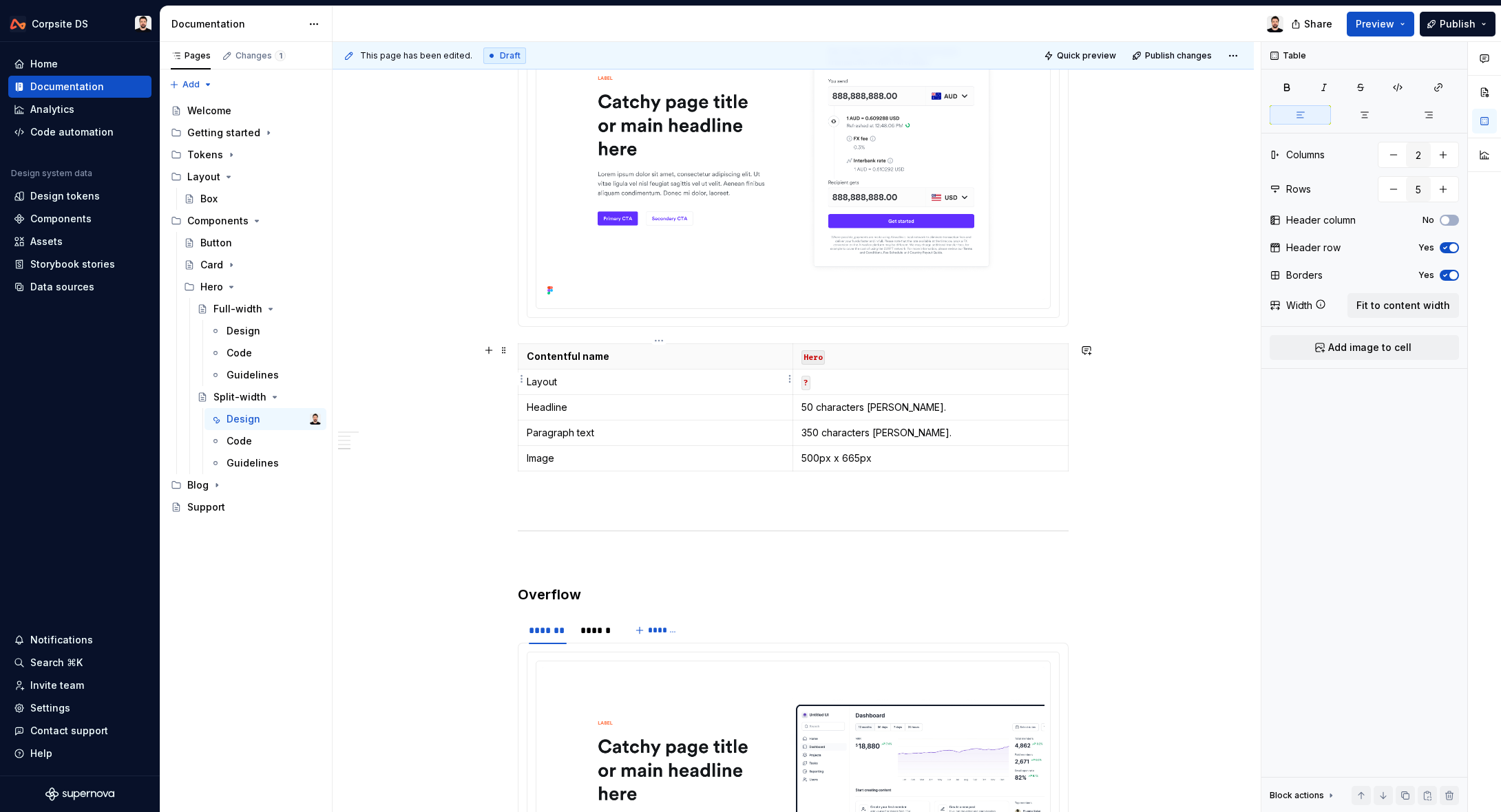
scroll to position [1756, 0]
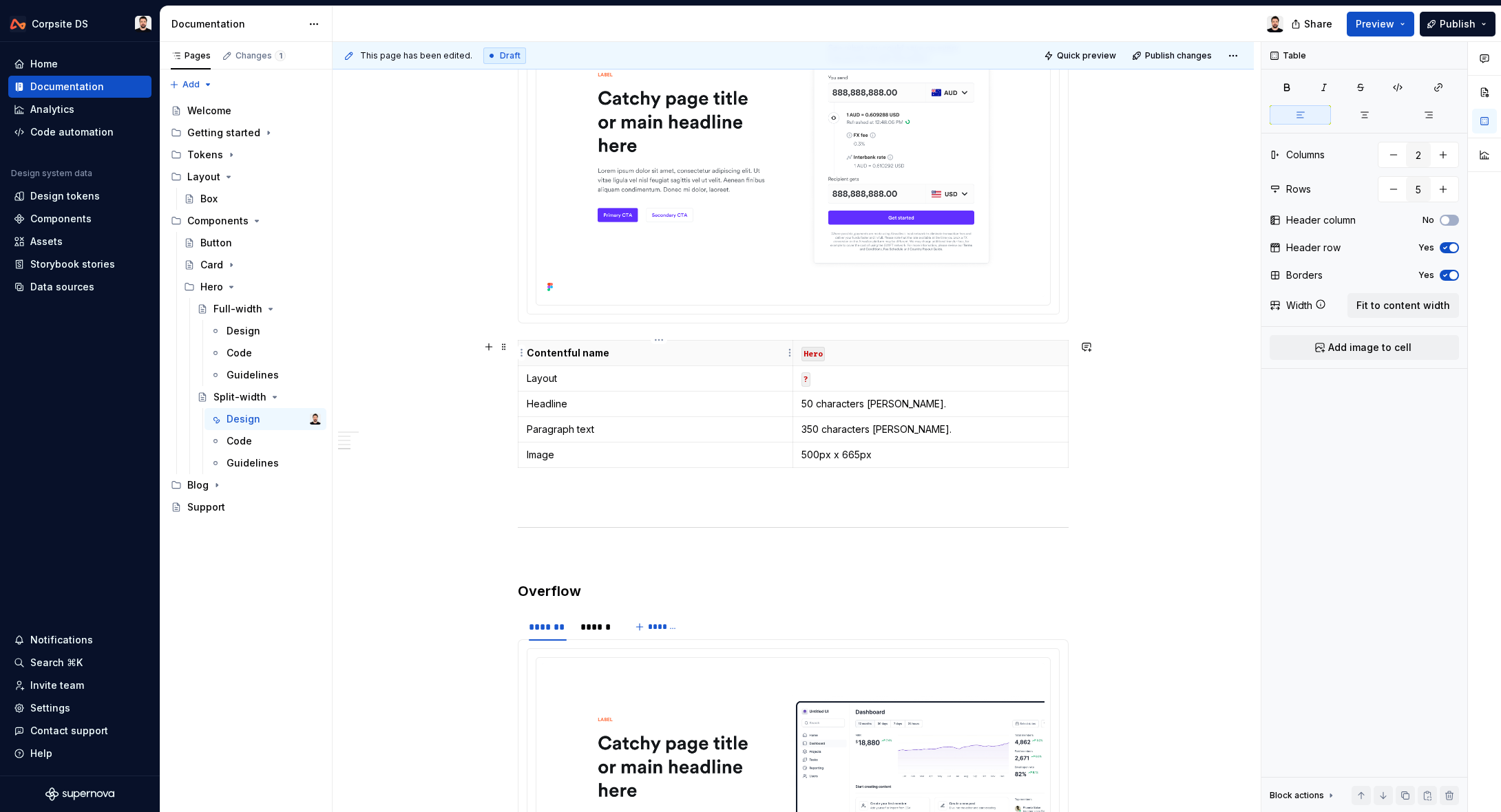
click at [661, 355] on p "Contentful name" at bounding box center [655, 353] width 258 height 14
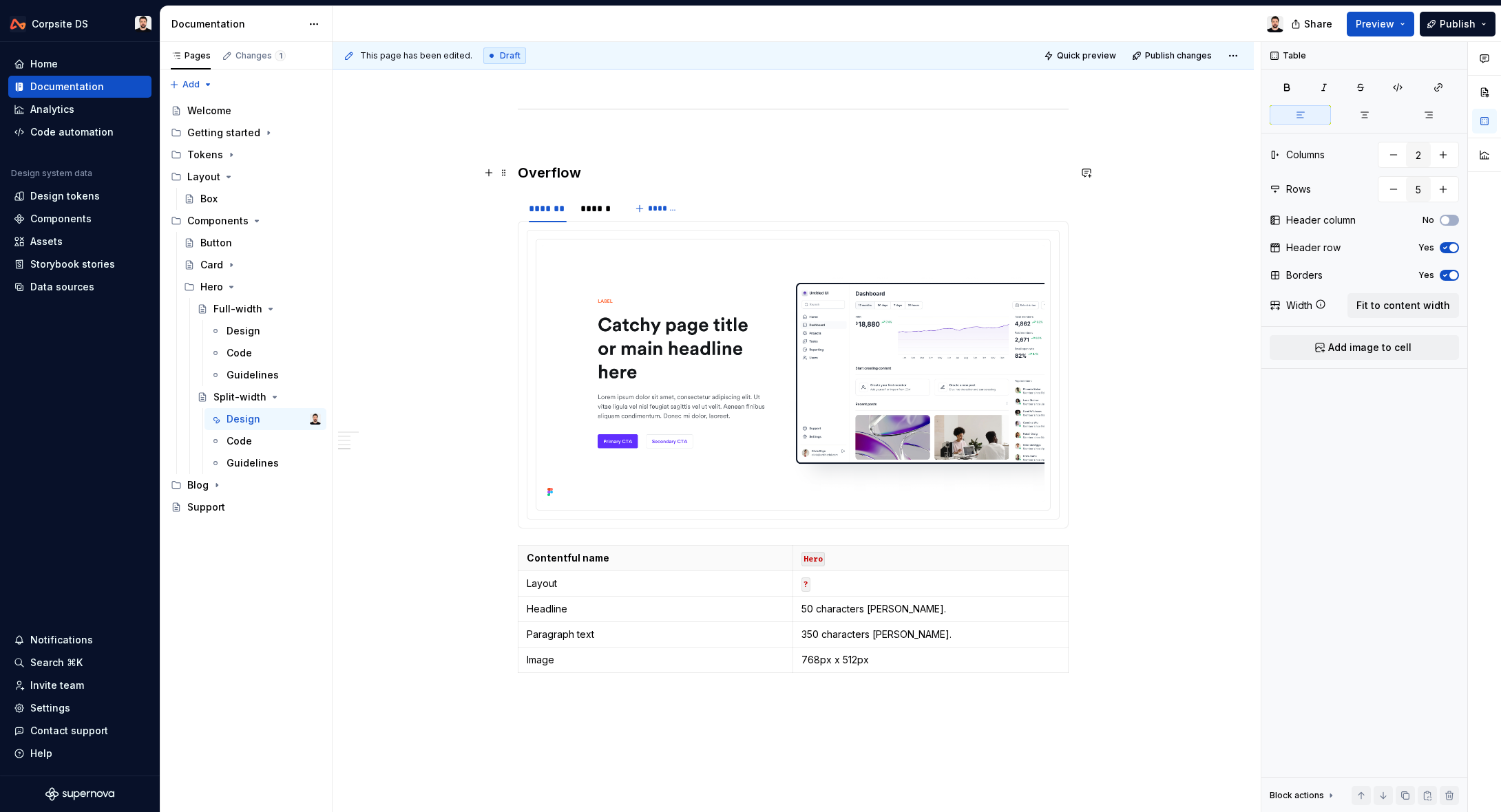
scroll to position [2218, 0]
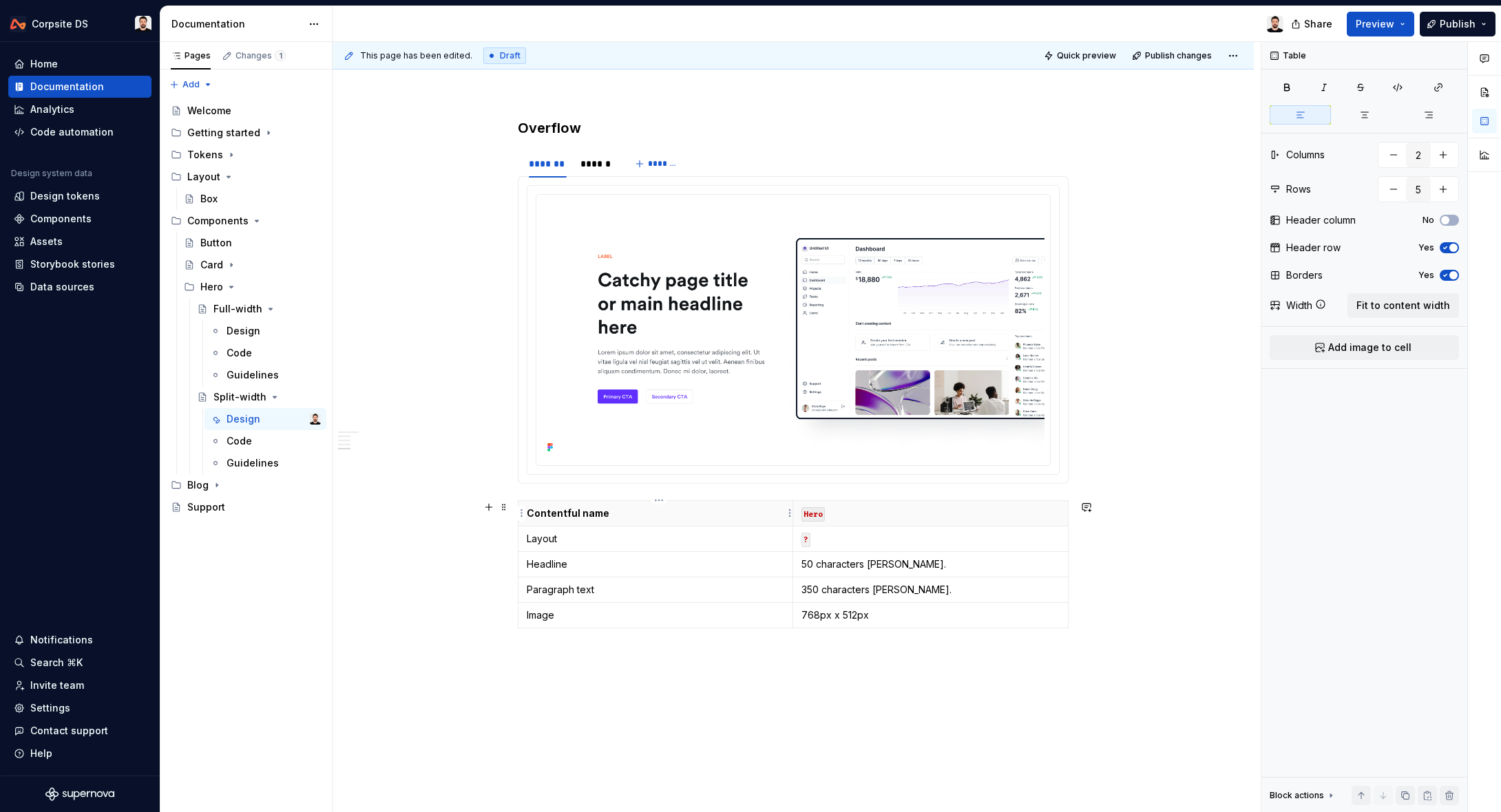
click at [664, 519] on p "Contentful name" at bounding box center [655, 513] width 258 height 14
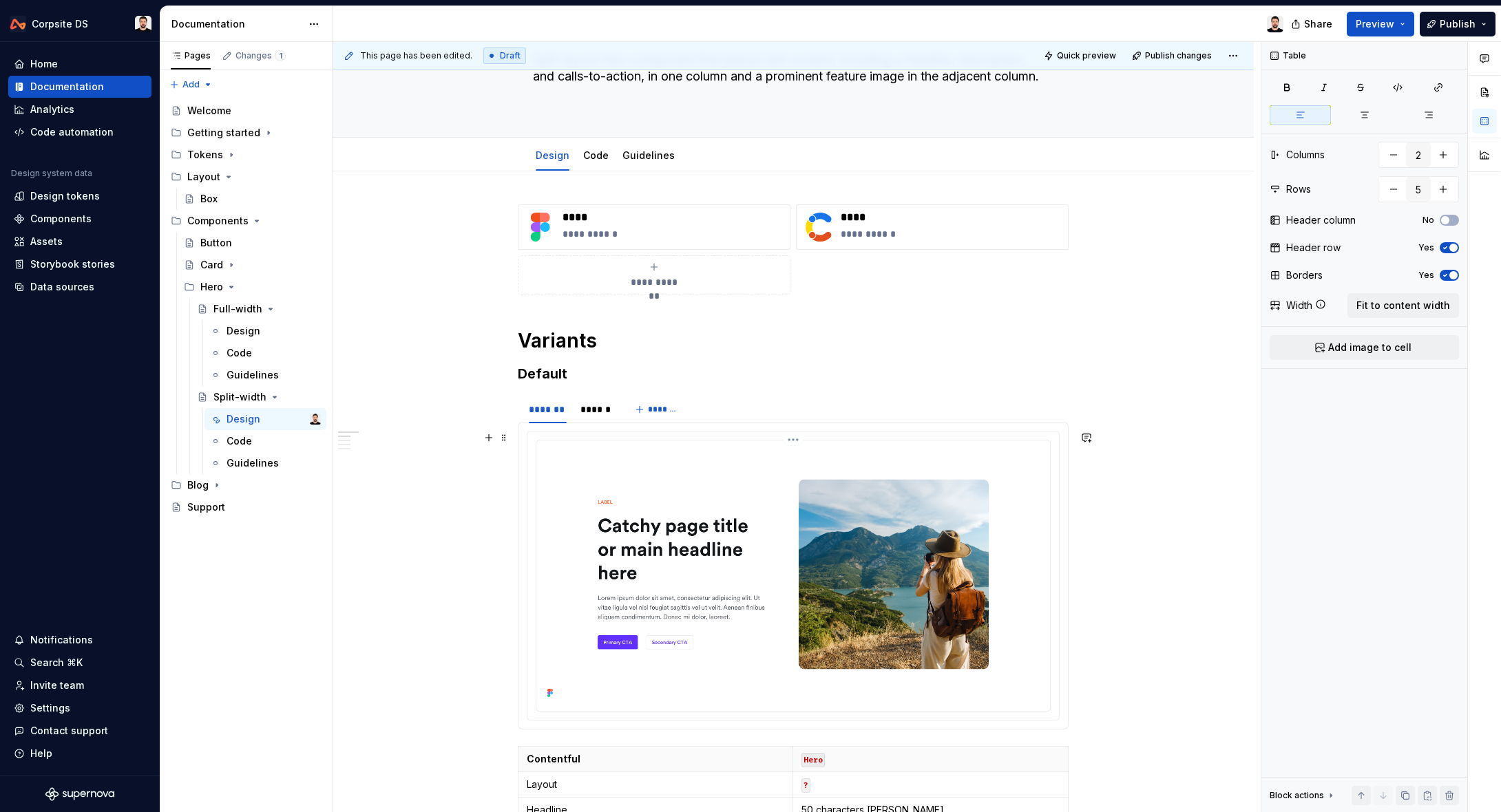
scroll to position [0, 0]
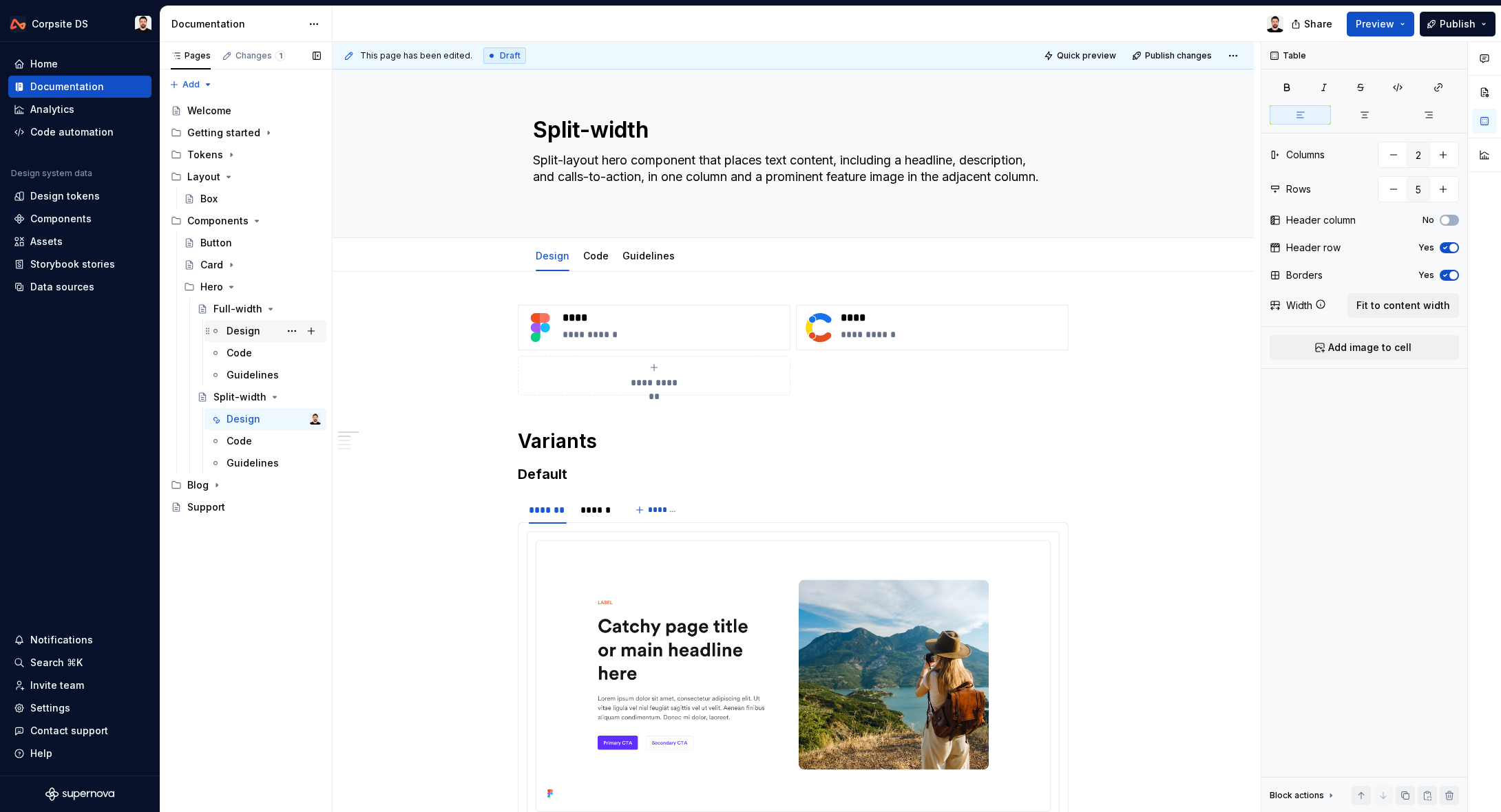
click at [245, 335] on div "Design" at bounding box center [243, 331] width 34 height 14
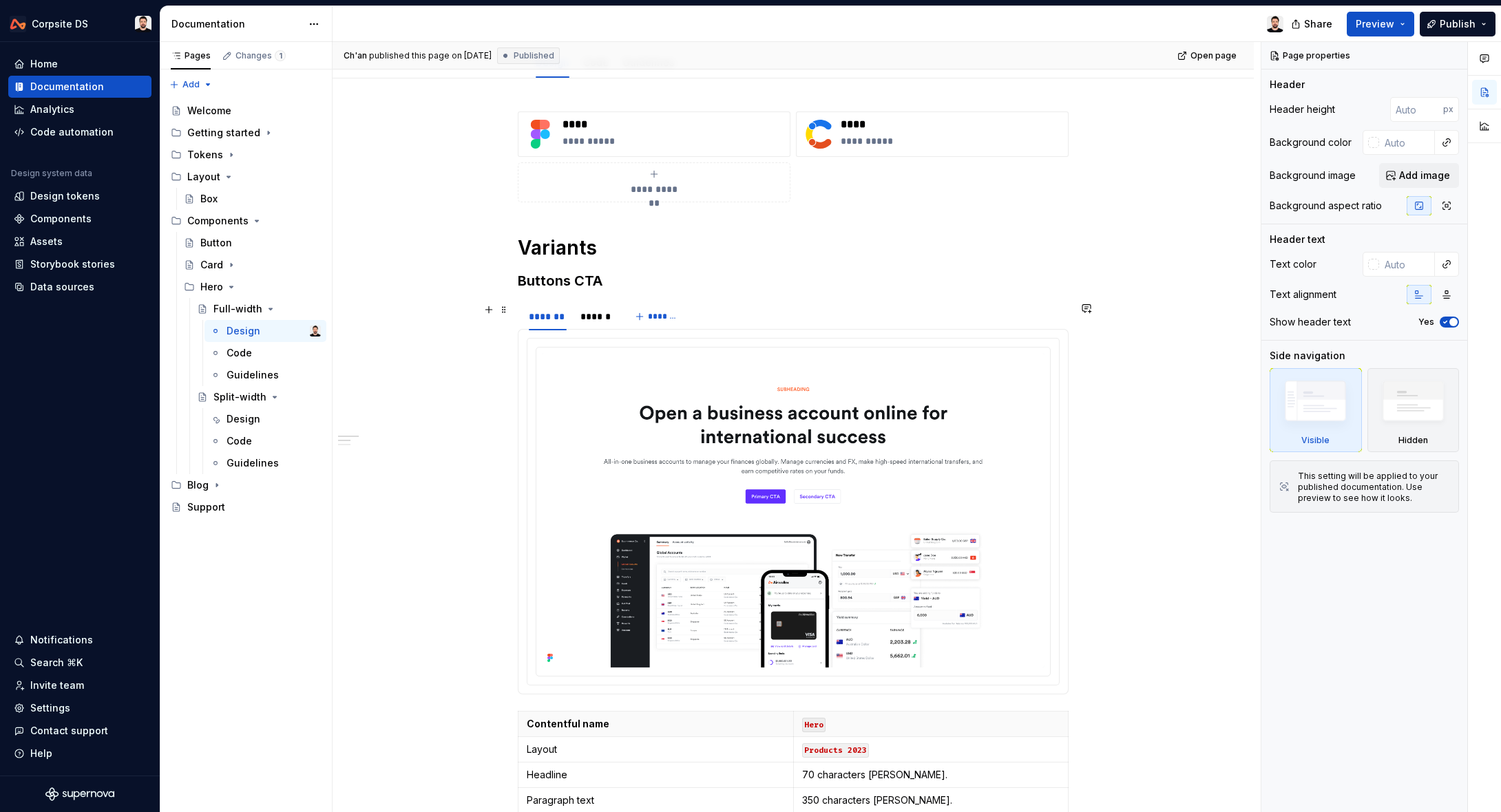
scroll to position [597, 0]
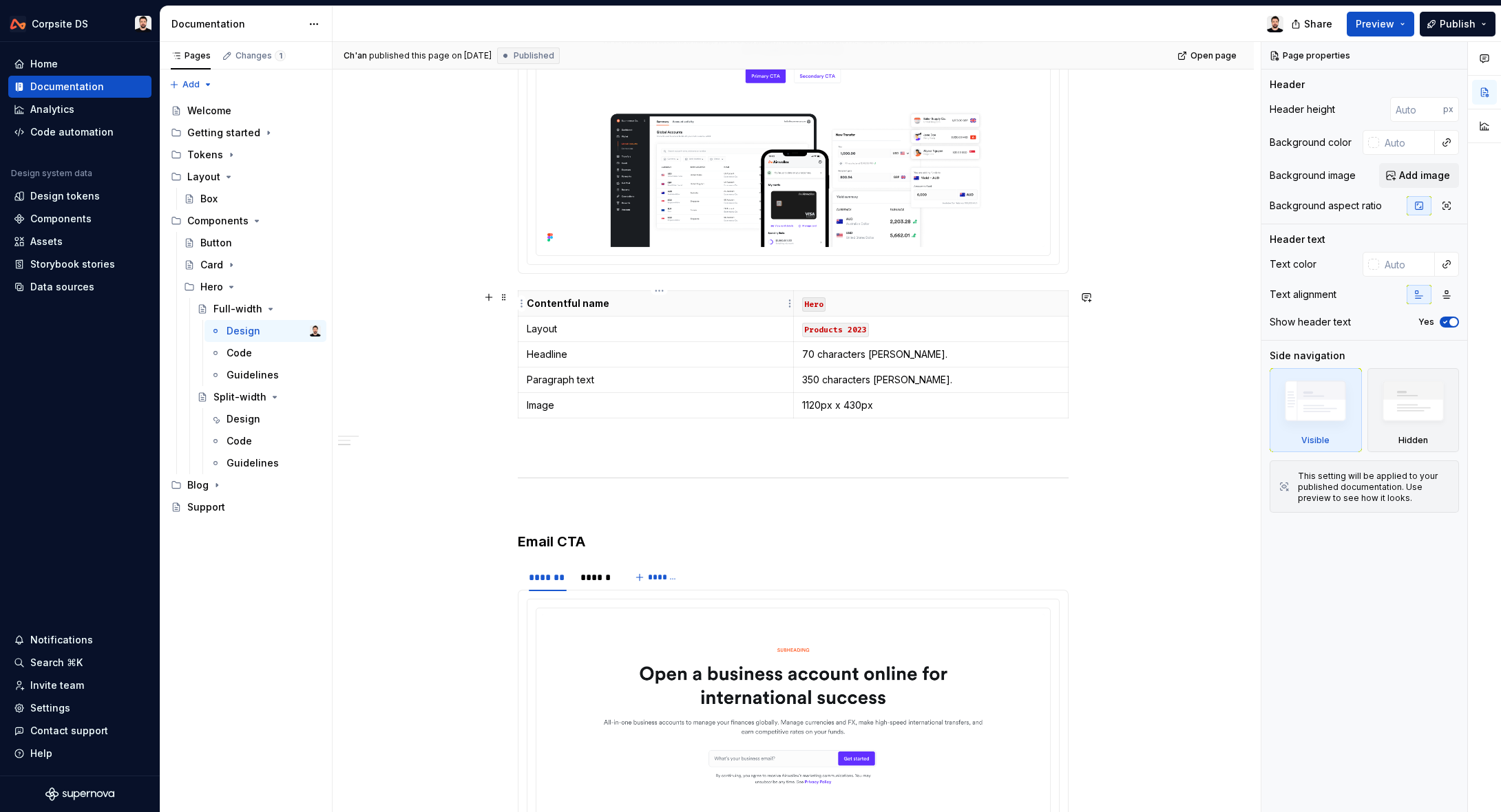
type textarea "*"
click at [629, 306] on p "Contentful name" at bounding box center [656, 303] width 258 height 14
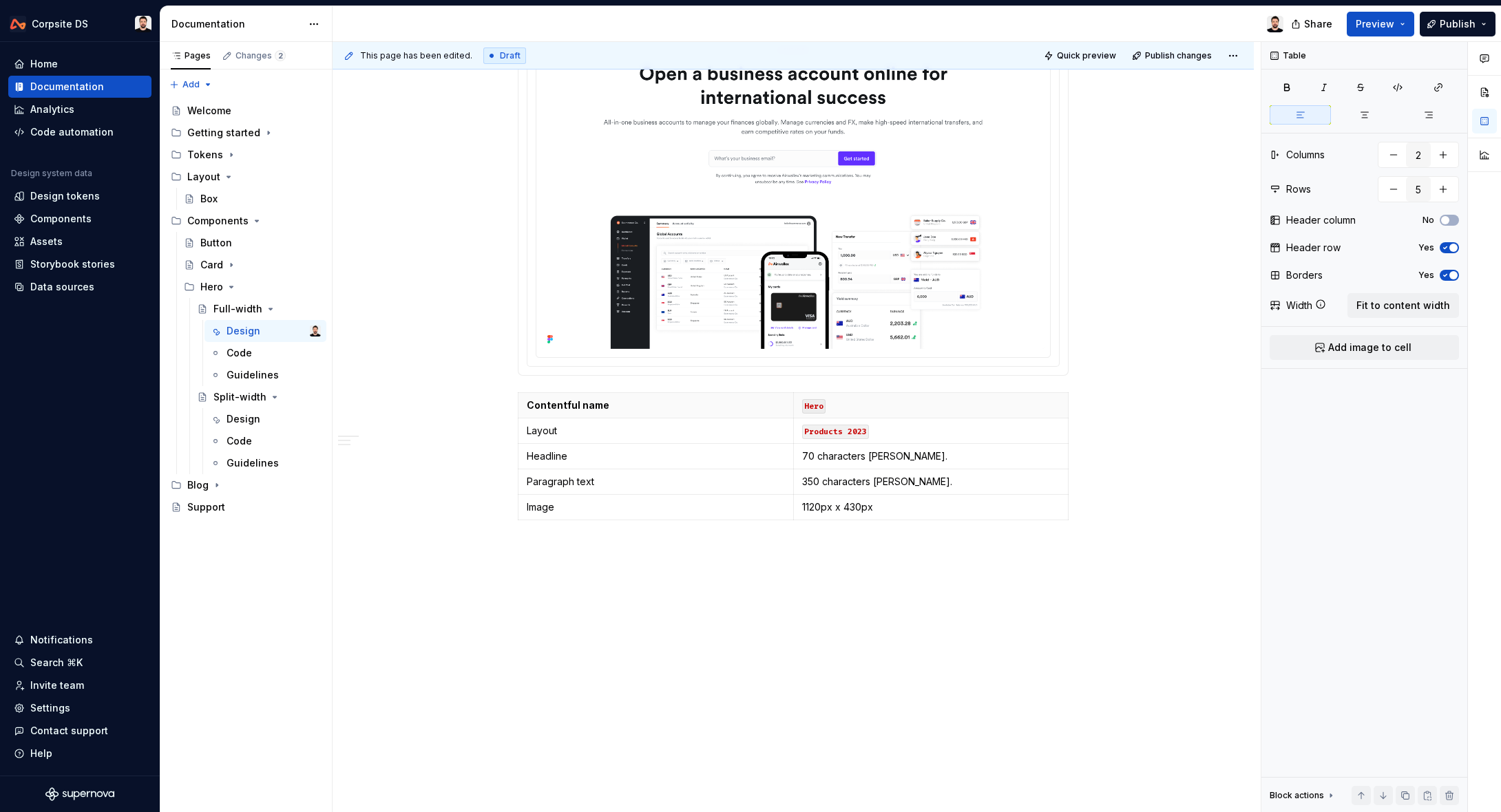
scroll to position [1198, 0]
click at [677, 406] on p "Contentful name" at bounding box center [656, 405] width 258 height 14
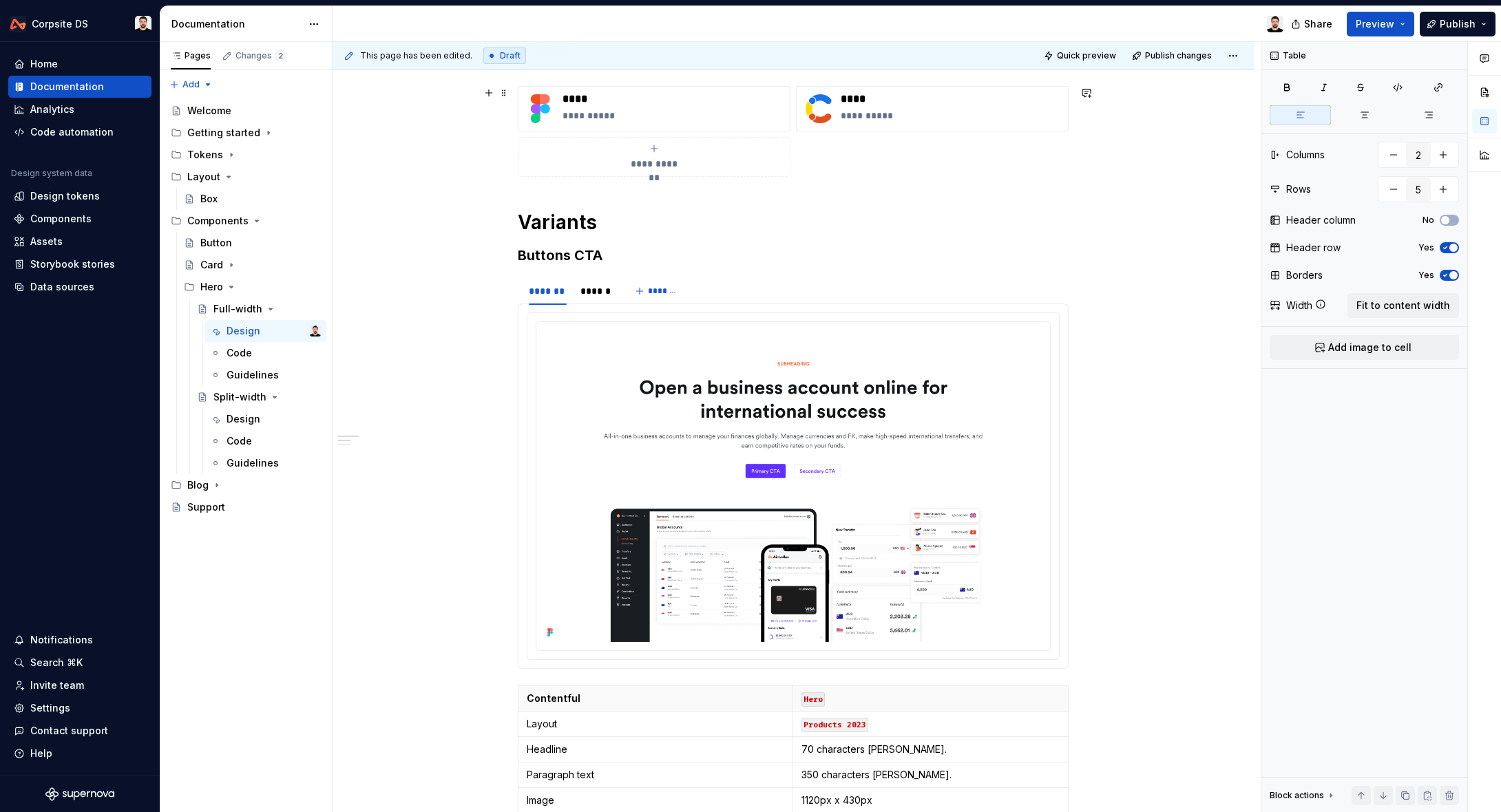
scroll to position [207, 0]
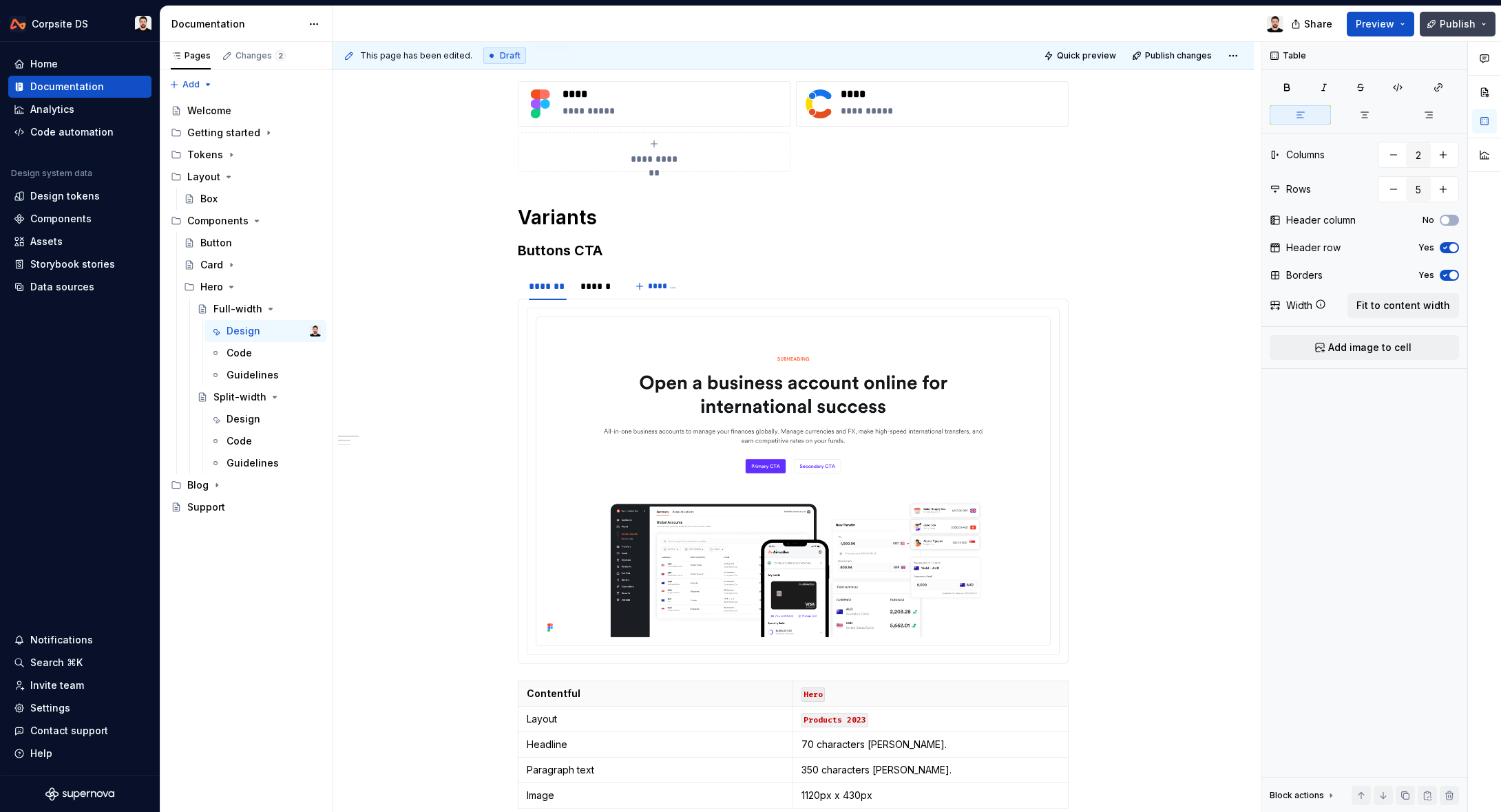
click at [1437, 25] on button "Publish" at bounding box center [1457, 23] width 75 height 25
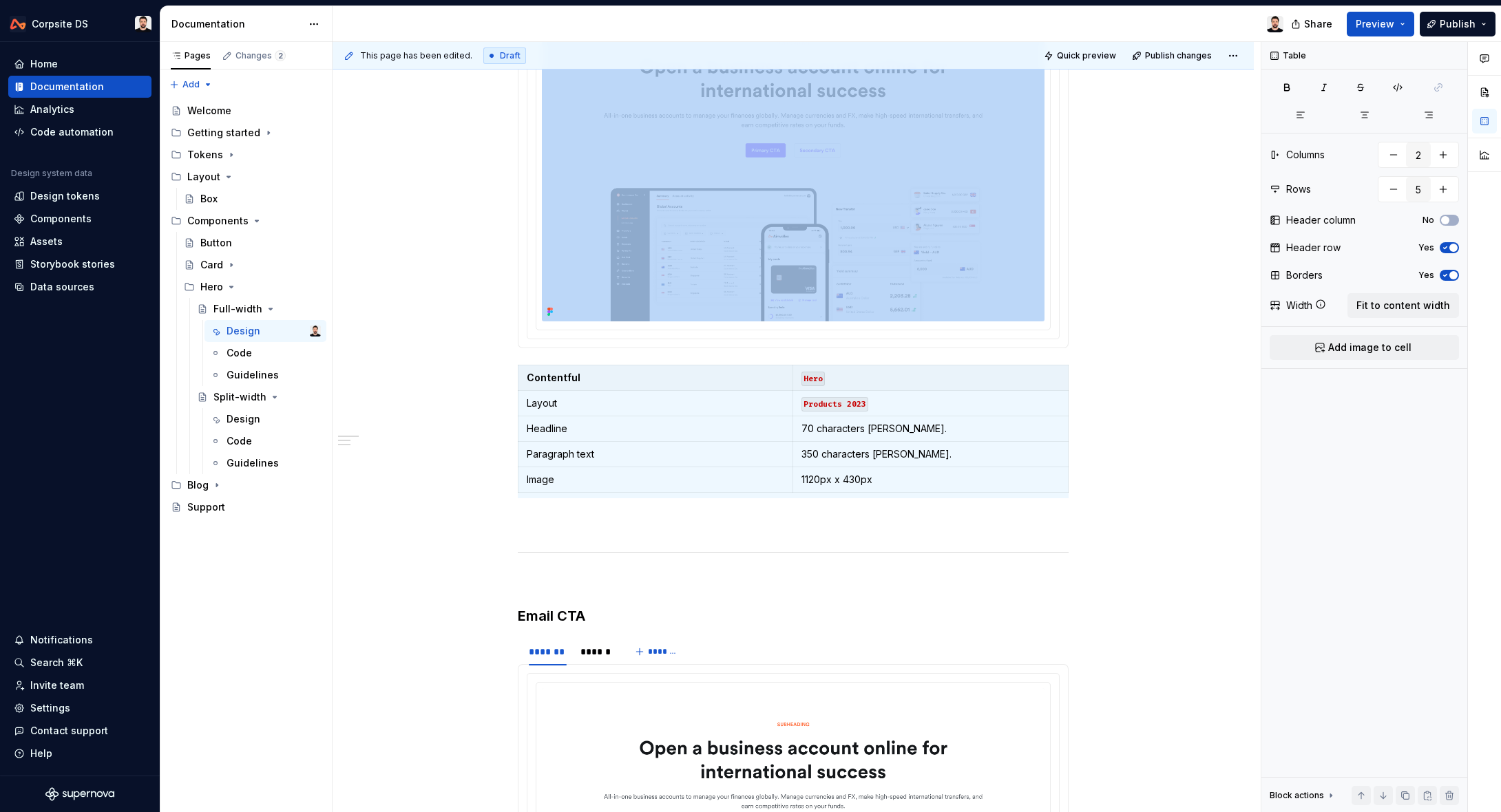
scroll to position [536, 0]
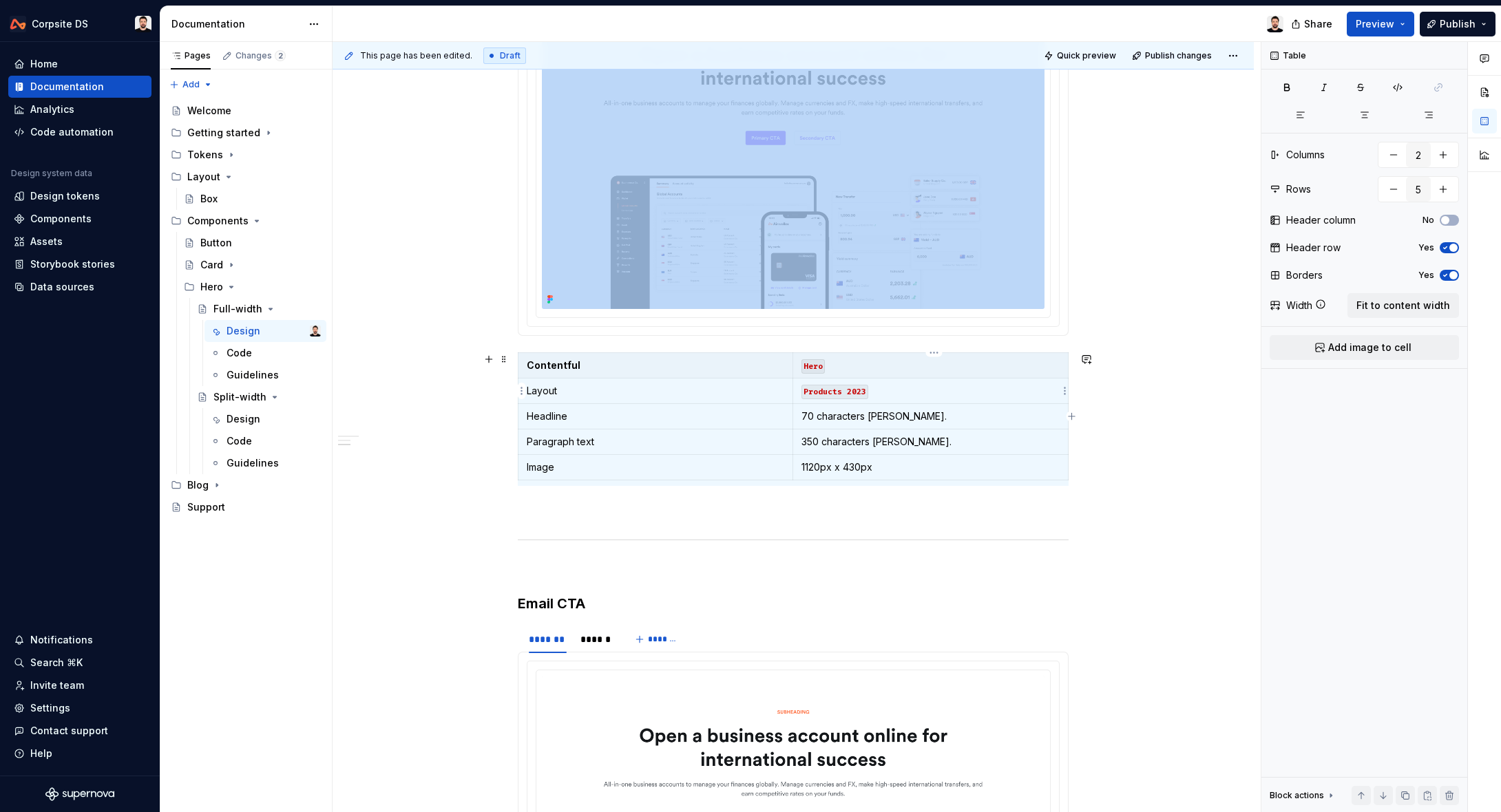
drag, startPoint x: 1034, startPoint y: 393, endPoint x: 1050, endPoint y: 392, distance: 16.0
click at [1034, 393] on p "Products 2023" at bounding box center [930, 391] width 258 height 14
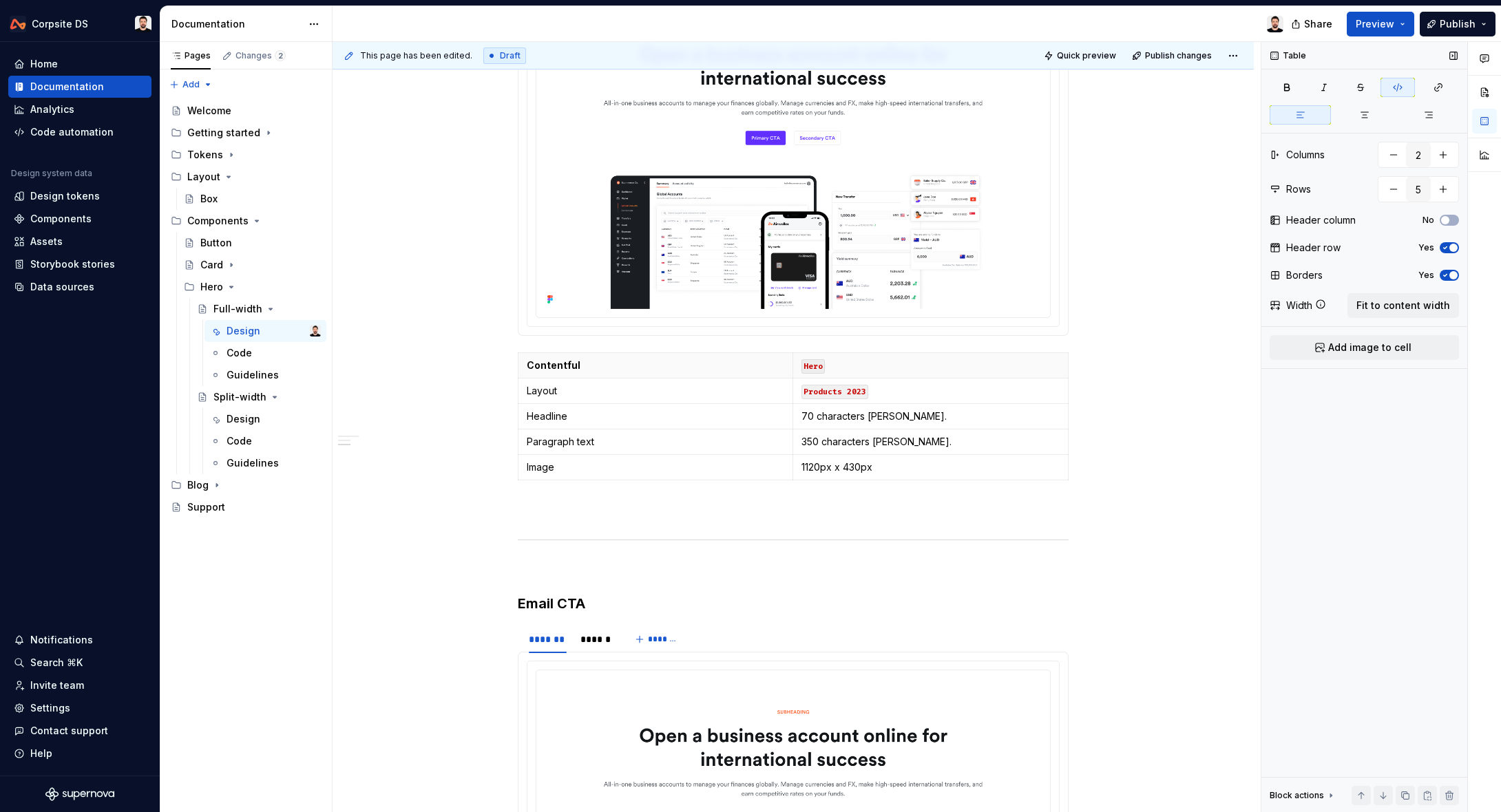
click at [1447, 272] on icon "button" at bounding box center [1445, 276] width 11 height 9
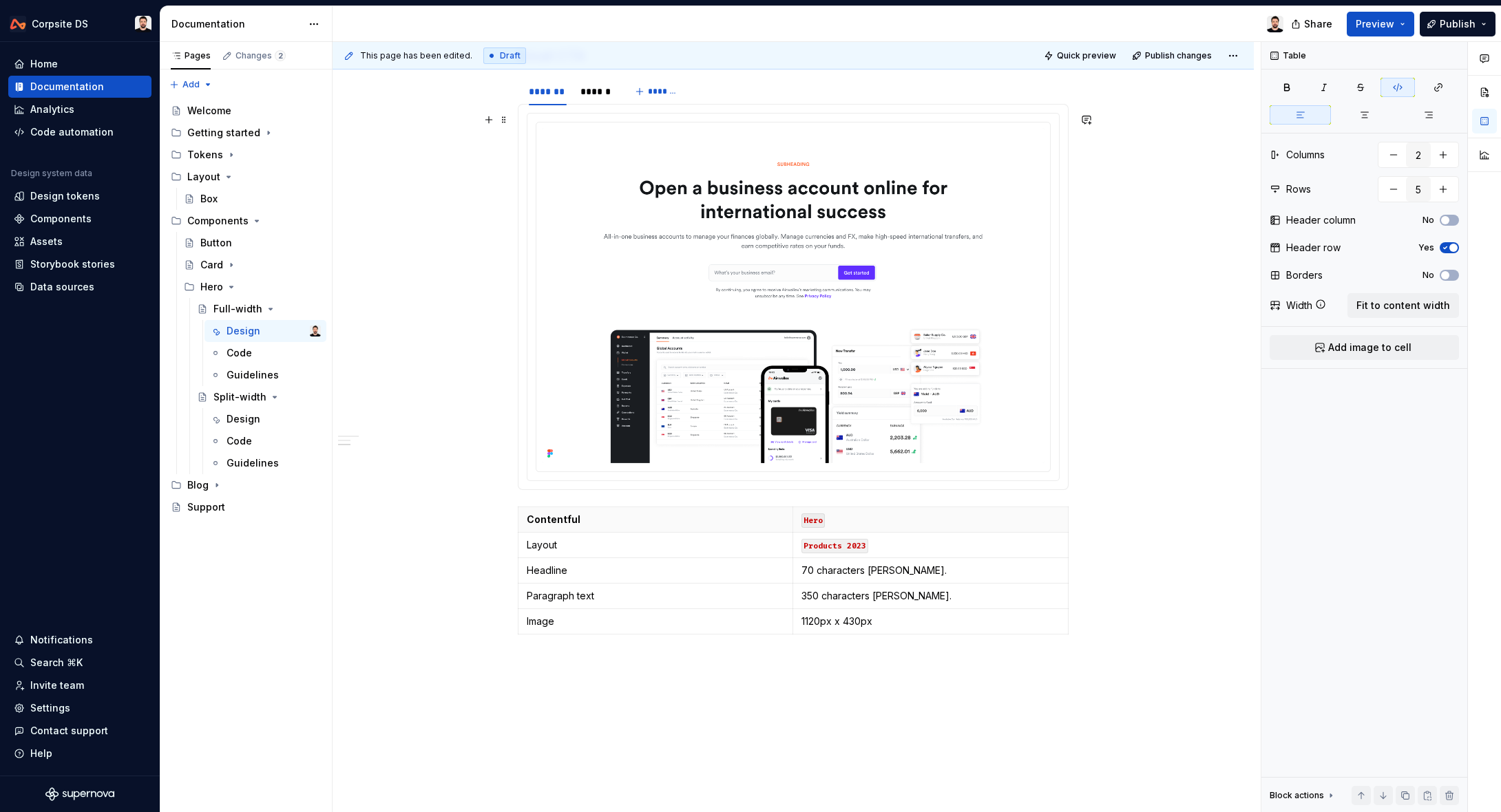
scroll to position [1082, 0]
click at [1002, 549] on p "Products 2023" at bounding box center [930, 546] width 258 height 14
click at [1445, 272] on icon "button" at bounding box center [1445, 276] width 11 height 9
click at [1456, 21] on span "Publish" at bounding box center [1457, 24] width 36 height 14
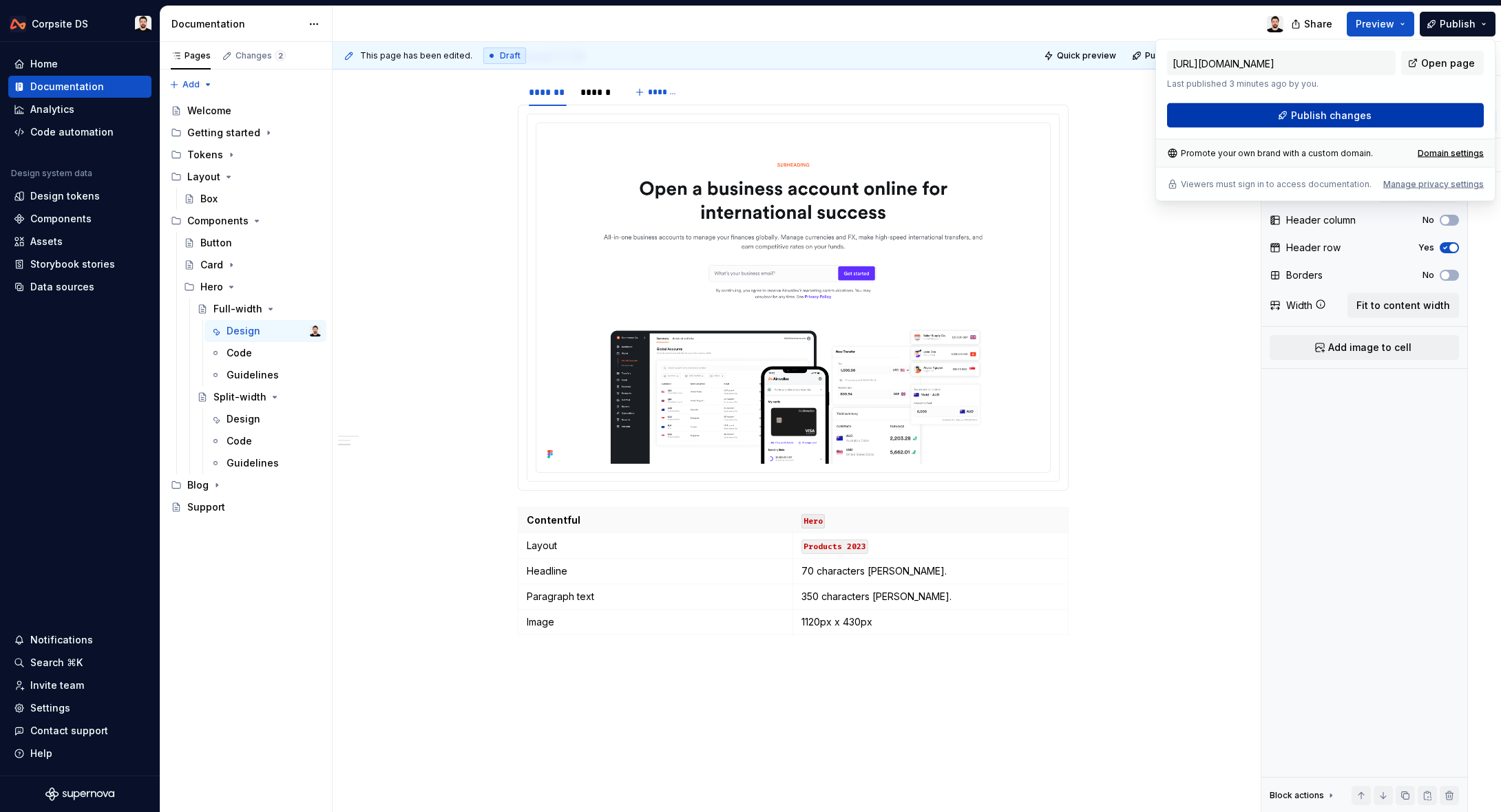
click at [1375, 112] on button "Publish changes" at bounding box center [1325, 115] width 317 height 25
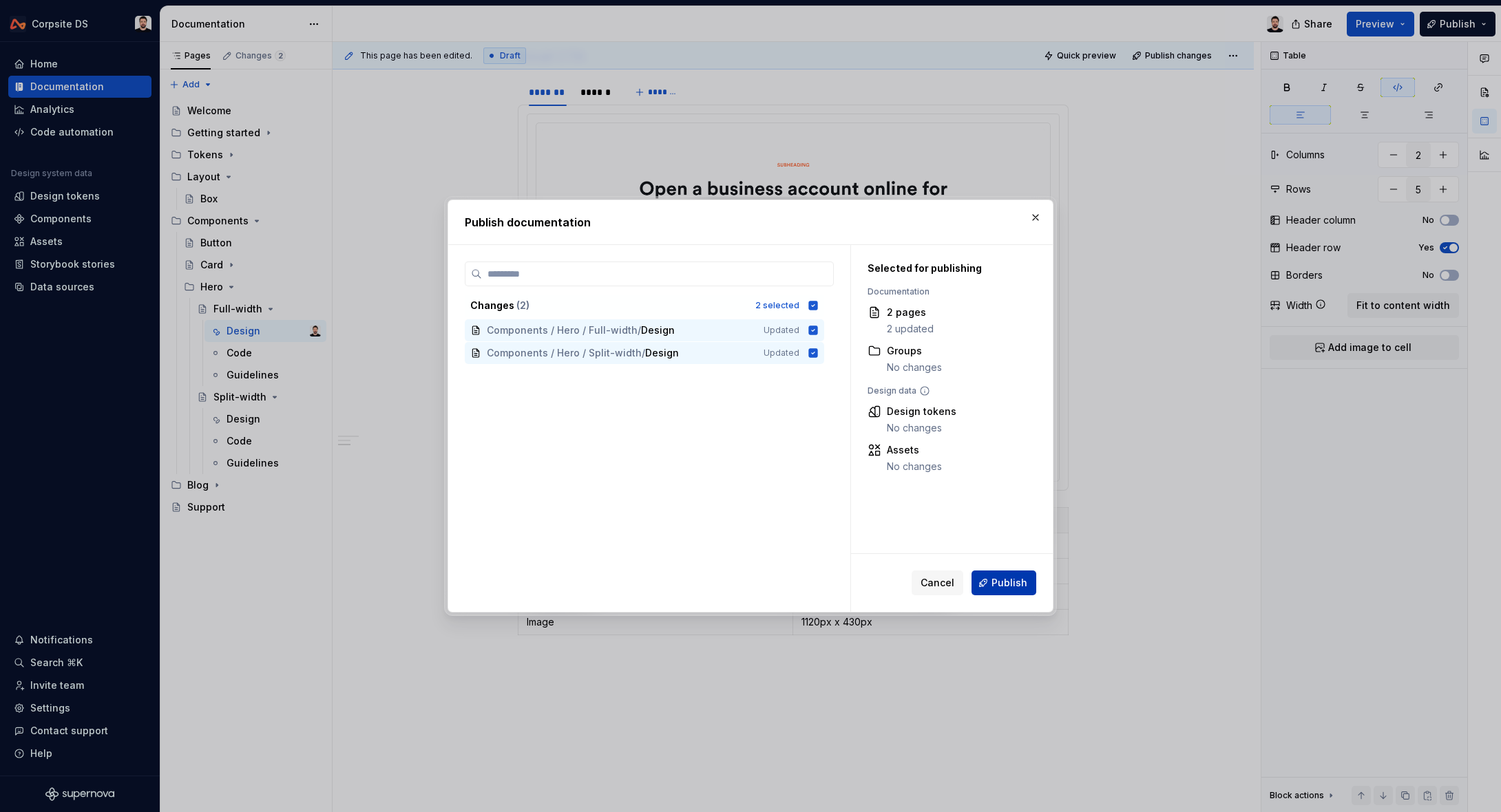
click at [1010, 588] on span "Publish" at bounding box center [1008, 582] width 36 height 14
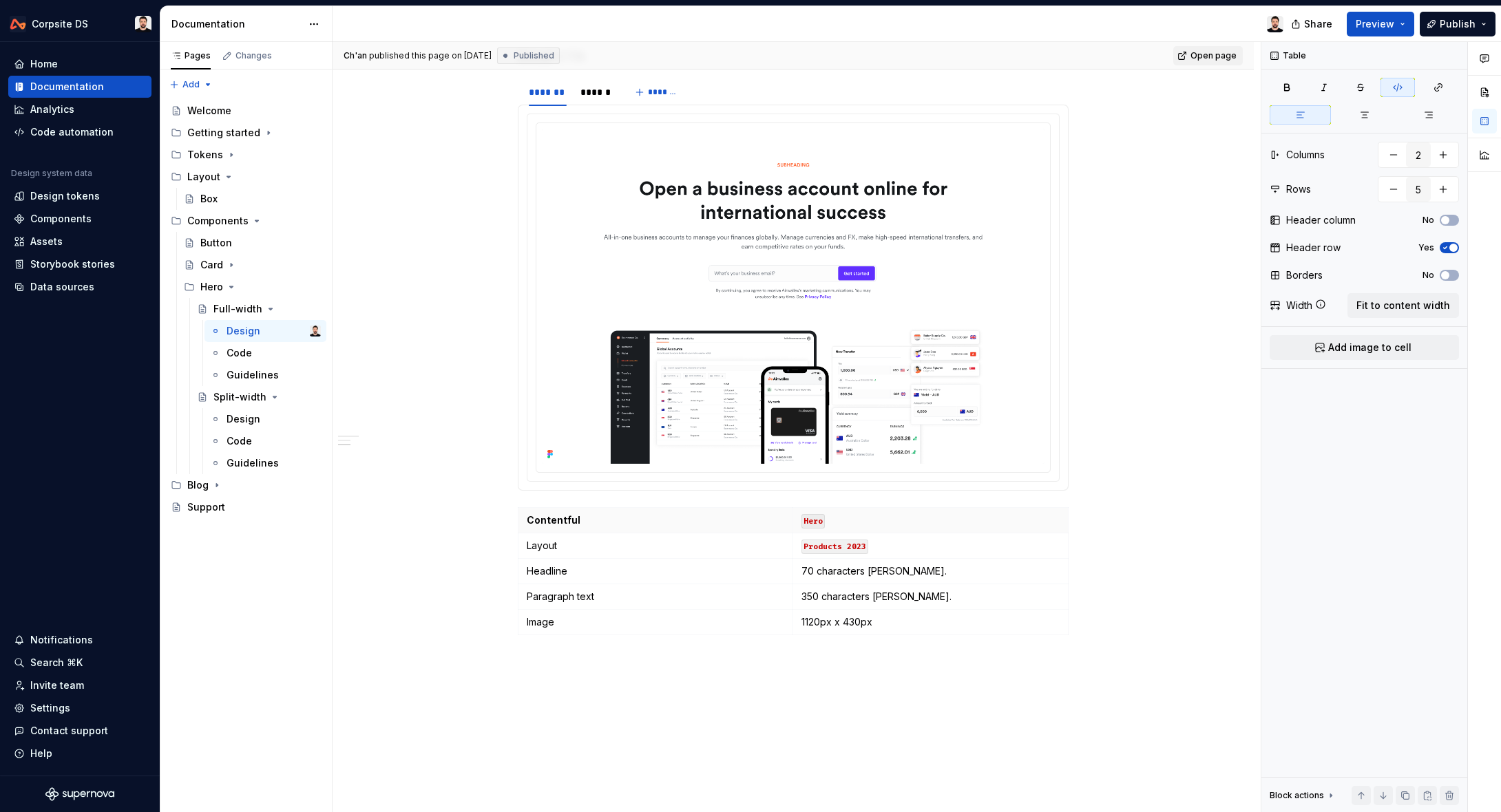
click at [1224, 49] on link "Open page" at bounding box center [1208, 55] width 69 height 19
click at [965, 518] on p "Hero" at bounding box center [930, 520] width 258 height 14
click at [1454, 272] on button "No" at bounding box center [1449, 275] width 19 height 11
type textarea "*"
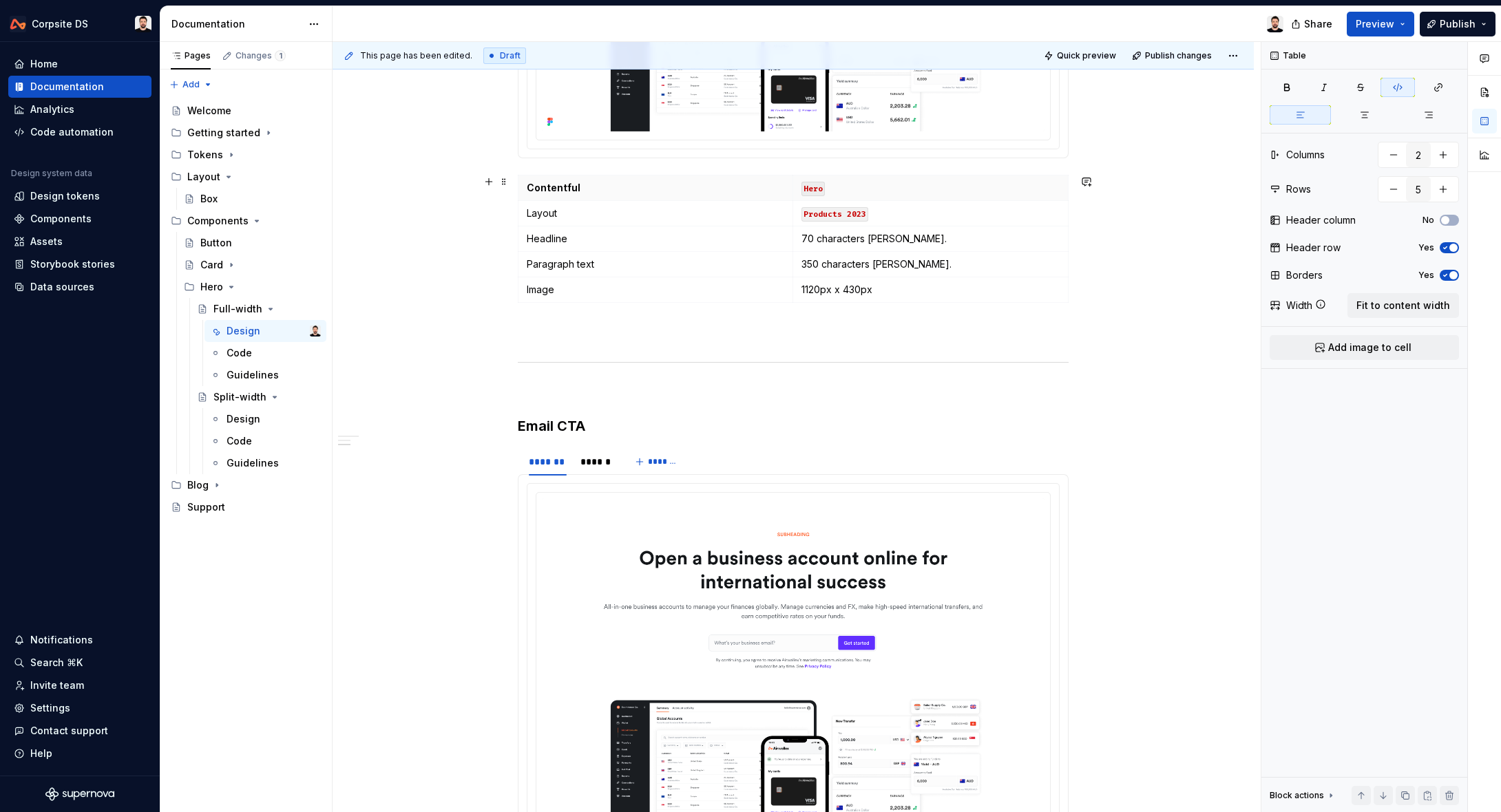
scroll to position [706, 0]
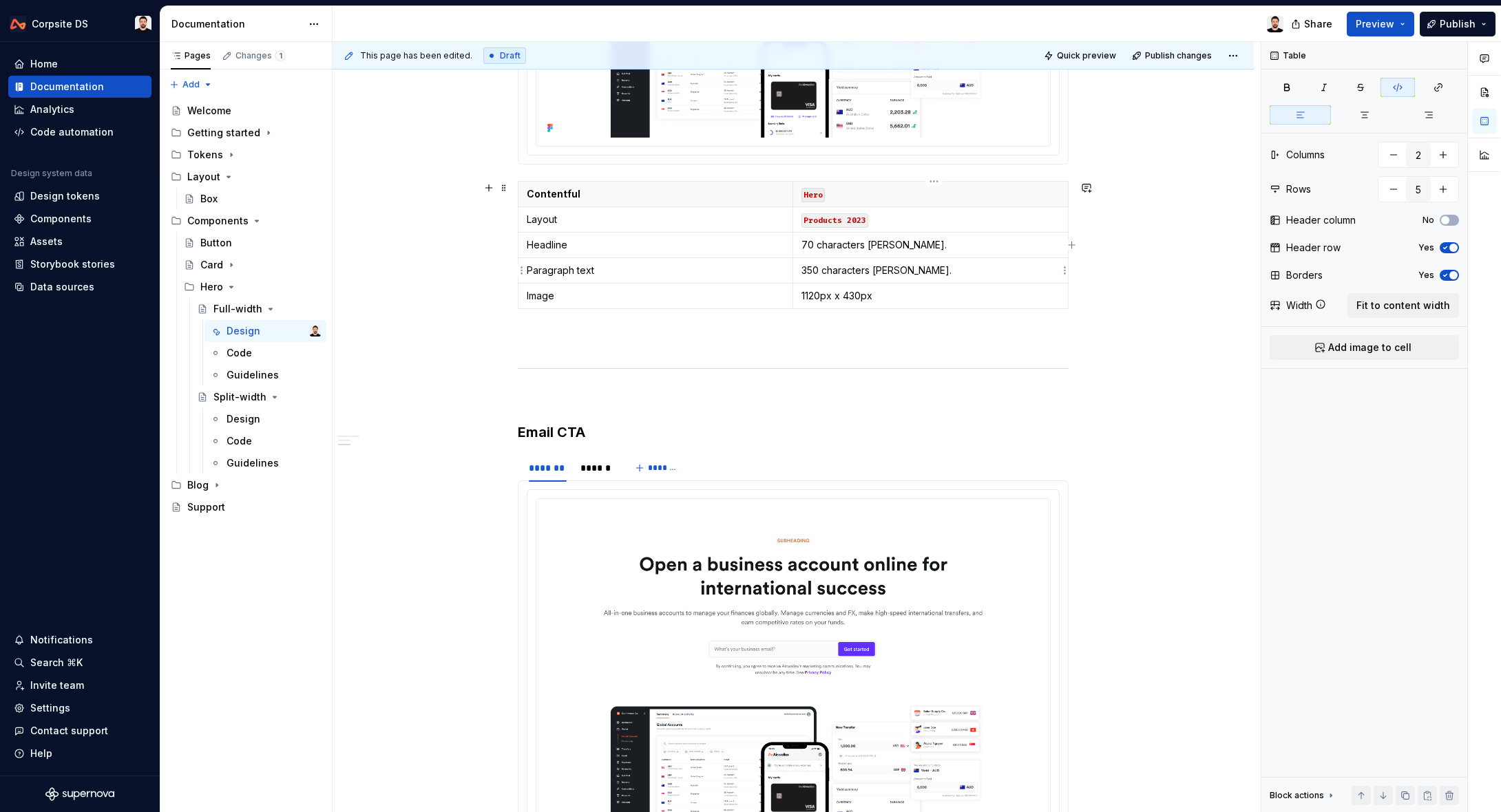
click at [995, 281] on td "350 characters [PERSON_NAME]." at bounding box center [931, 270] width 276 height 25
click at [1454, 270] on button "No" at bounding box center [1449, 275] width 19 height 11
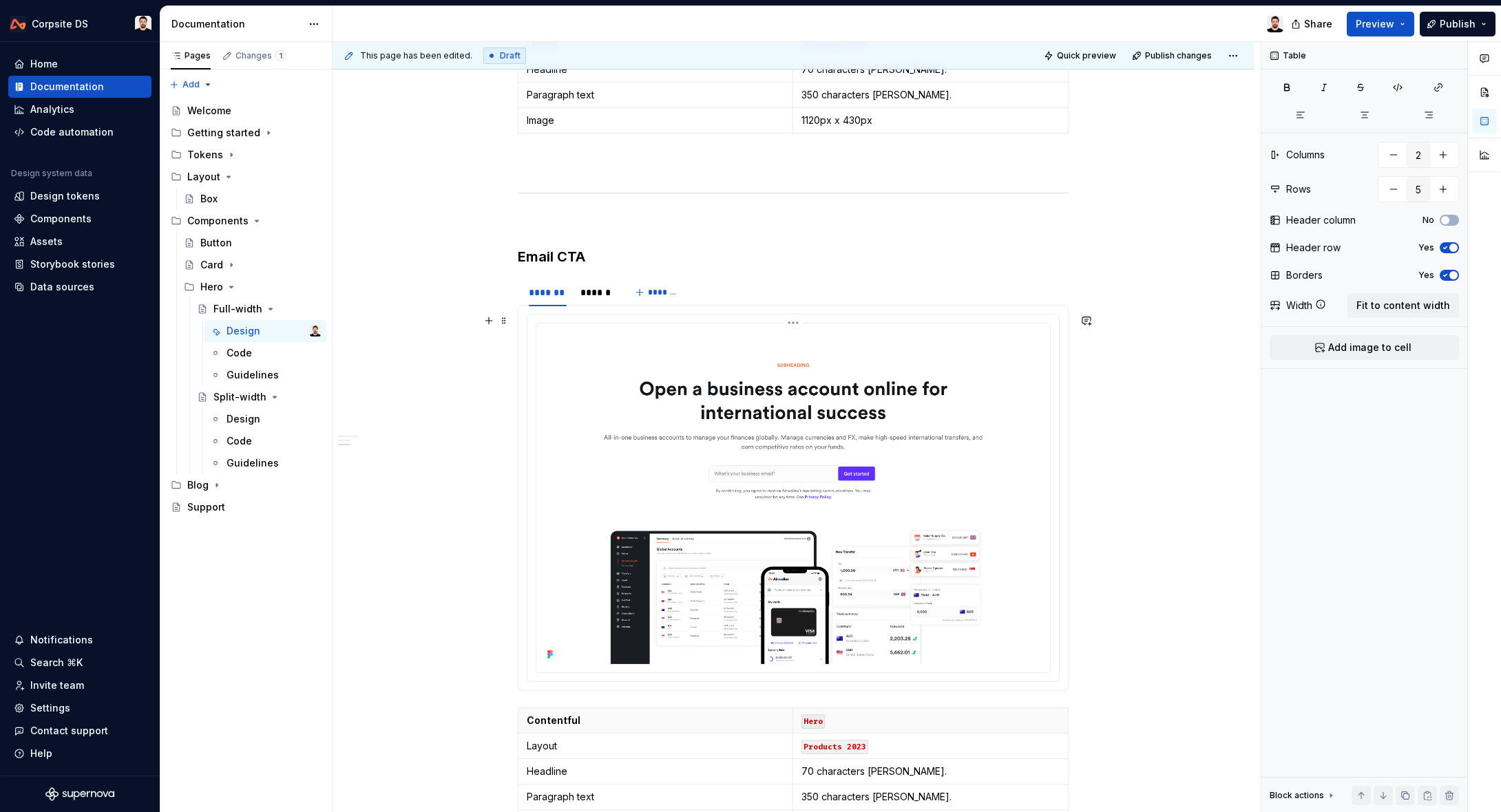
scroll to position [883, 0]
click at [560, 338] on img at bounding box center [793, 495] width 503 height 335
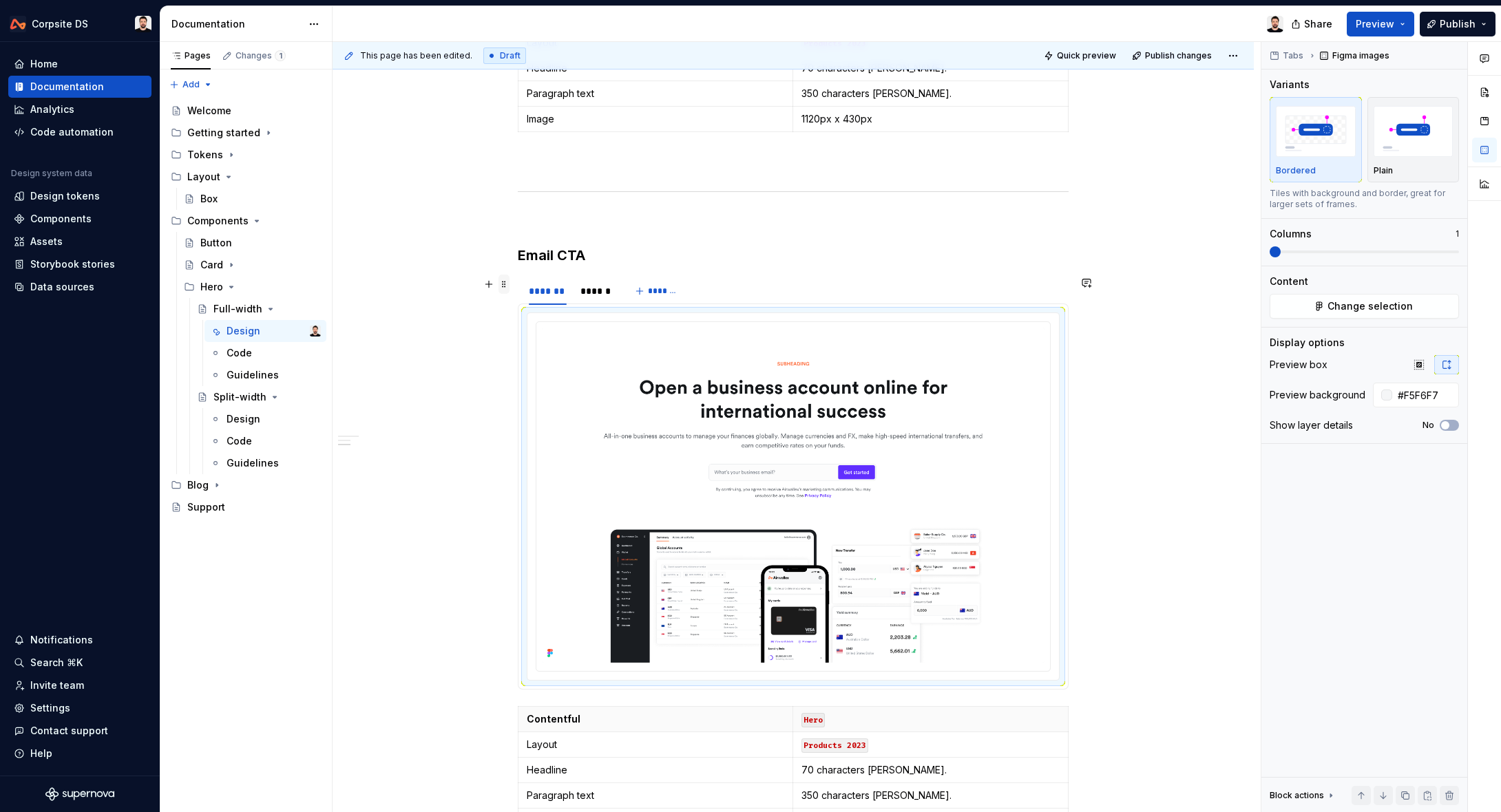
click at [506, 285] on span at bounding box center [504, 284] width 11 height 19
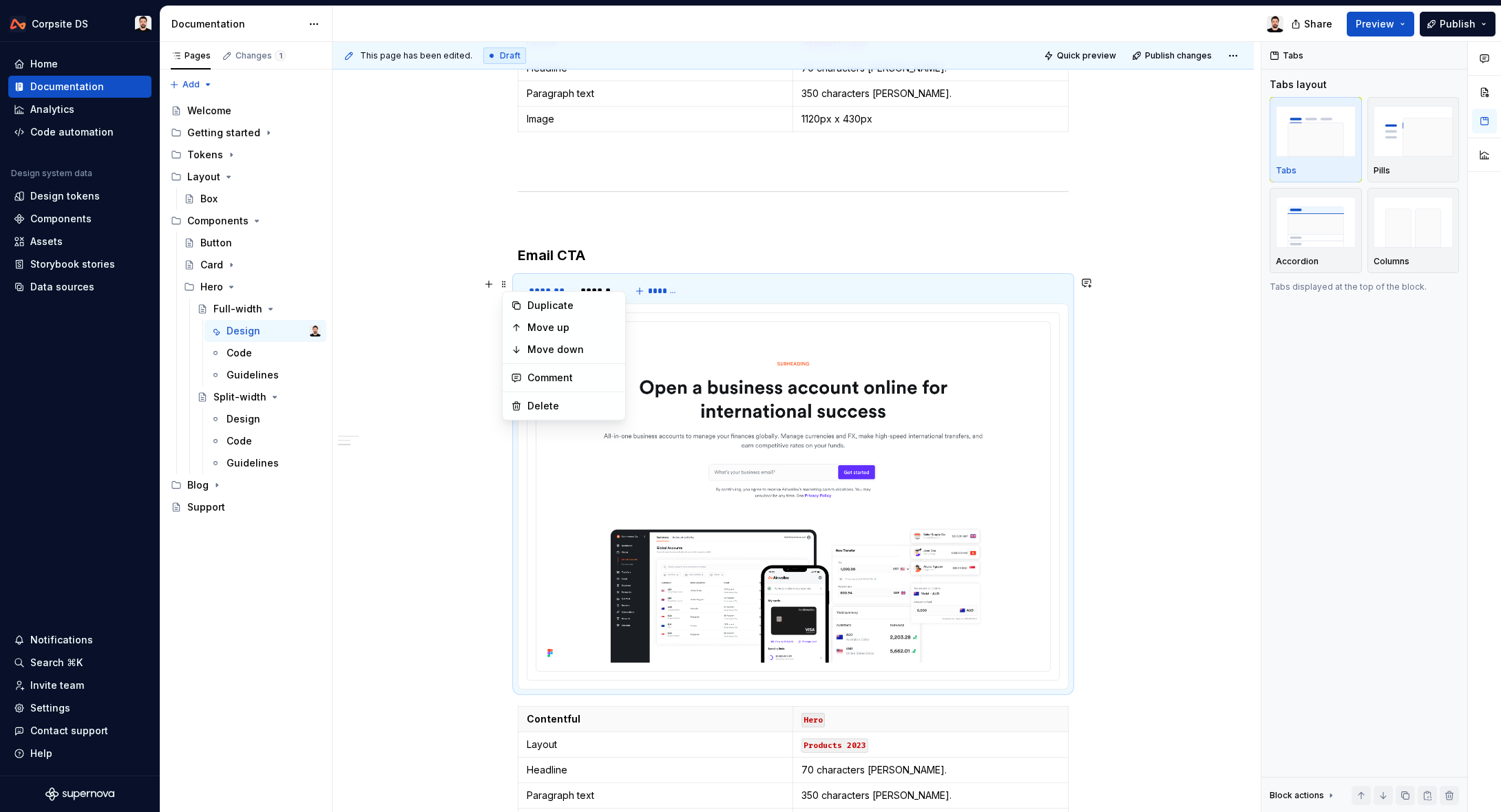
click at [1162, 363] on div "**********" at bounding box center [793, 251] width 921 height 1760
click at [1000, 343] on img at bounding box center [793, 495] width 503 height 335
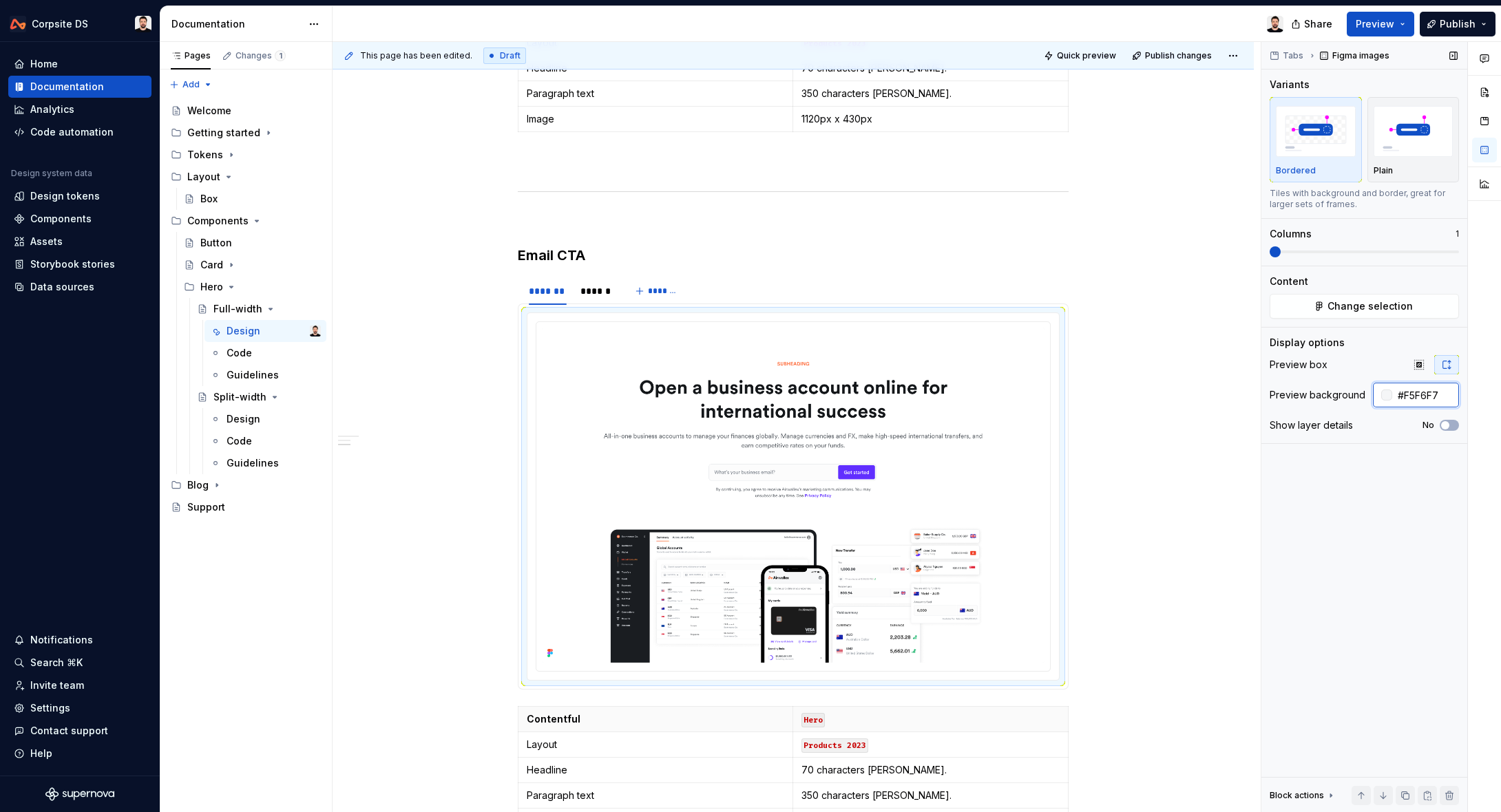
drag, startPoint x: 1415, startPoint y: 396, endPoint x: 1447, endPoint y: 395, distance: 32.0
click at [1447, 395] on input "#F5F6F7" at bounding box center [1425, 394] width 67 height 25
click at [1387, 398] on div at bounding box center [1386, 394] width 11 height 11
click at [1420, 398] on div "Comments Open comments No comments yet Select ‘Comment’ from the block context …" at bounding box center [1380, 426] width 239 height 770
click at [1418, 393] on input "#F5F6F7" at bounding box center [1425, 394] width 67 height 25
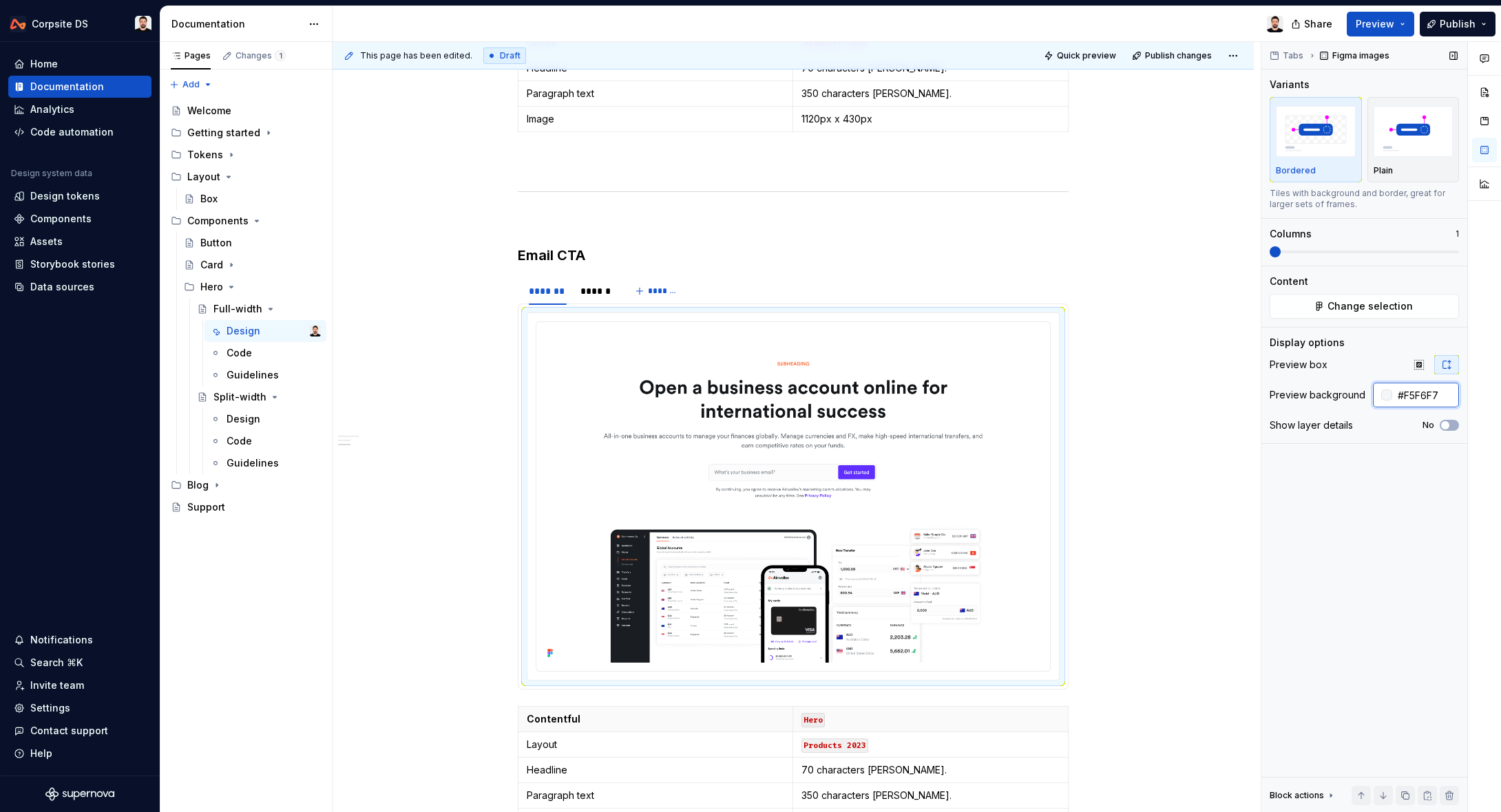
drag, startPoint x: 1448, startPoint y: 396, endPoint x: 1464, endPoint y: 397, distance: 16.0
click at [1464, 396] on div "Tabs Figma images Variants Bordered Plain Tiles with background and border, gre…" at bounding box center [1363, 426] width 206 height 770
type input "#FFFFFF"
type button "on"
click at [1454, 20] on span "Publish" at bounding box center [1457, 24] width 36 height 14
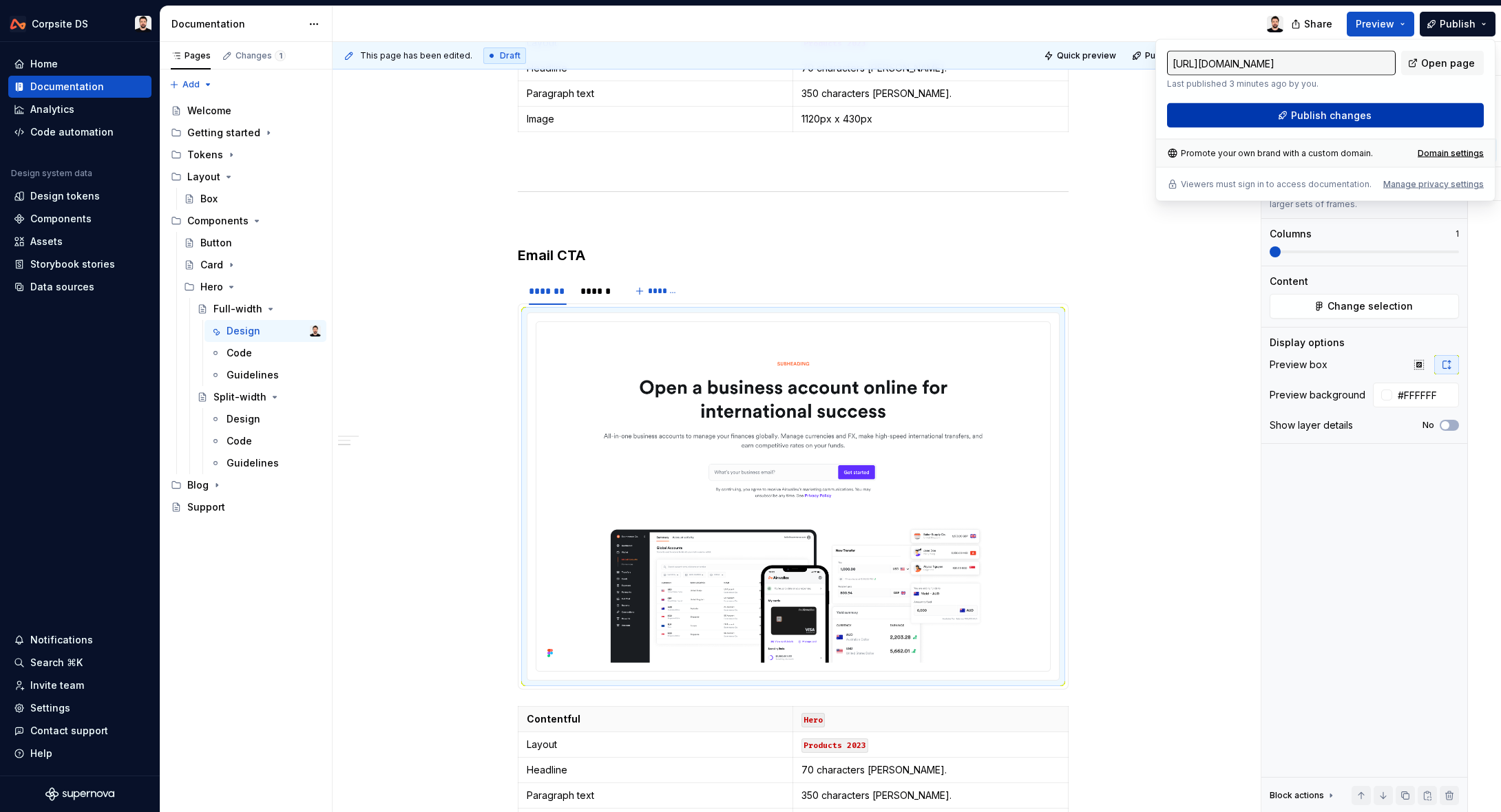
click at [1350, 119] on span "Publish changes" at bounding box center [1330, 115] width 81 height 14
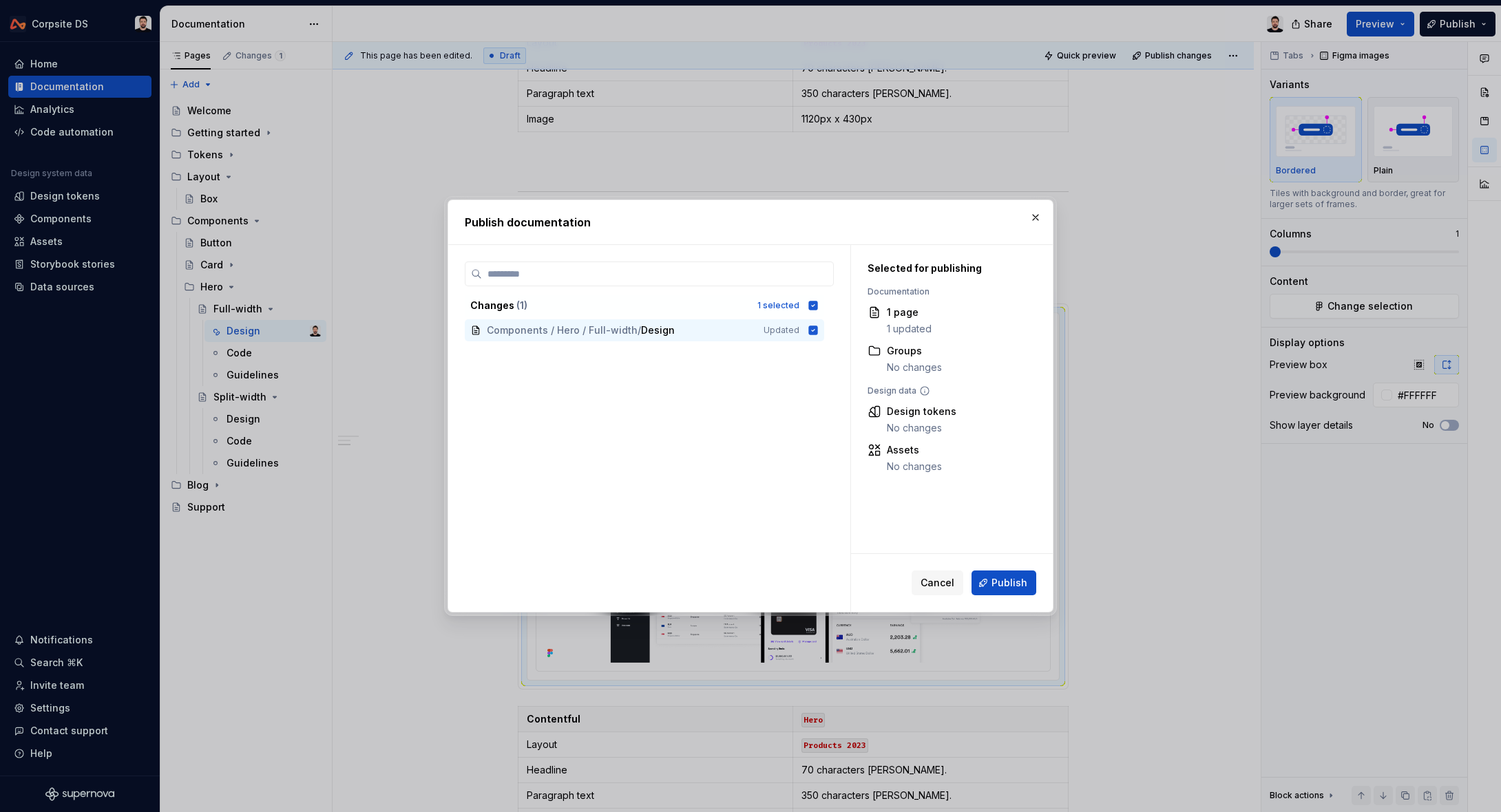
drag, startPoint x: 1004, startPoint y: 579, endPoint x: 1066, endPoint y: 421, distance: 169.7
click at [1003, 579] on span "Publish" at bounding box center [1008, 582] width 36 height 14
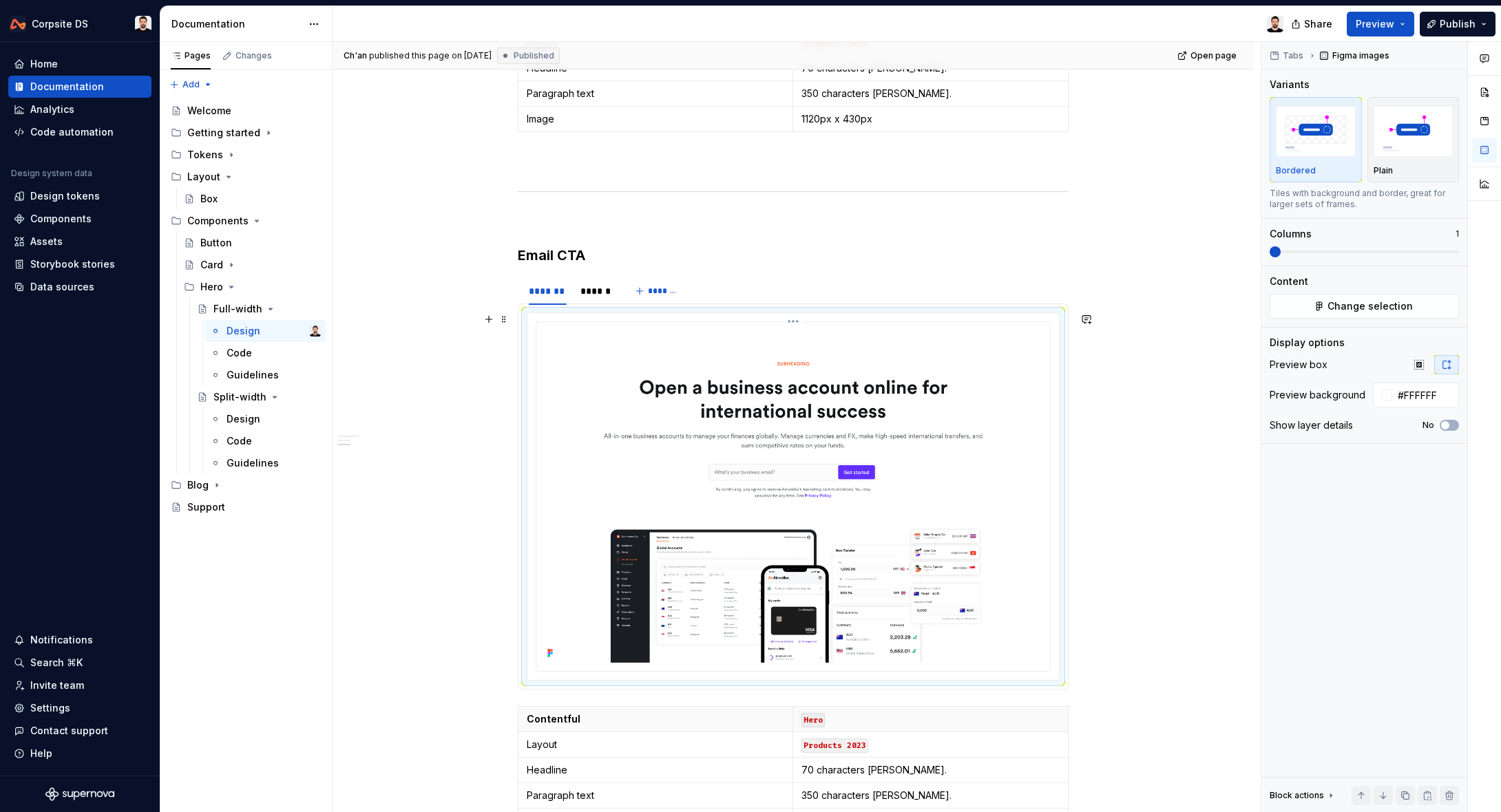
scroll to position [895, 0]
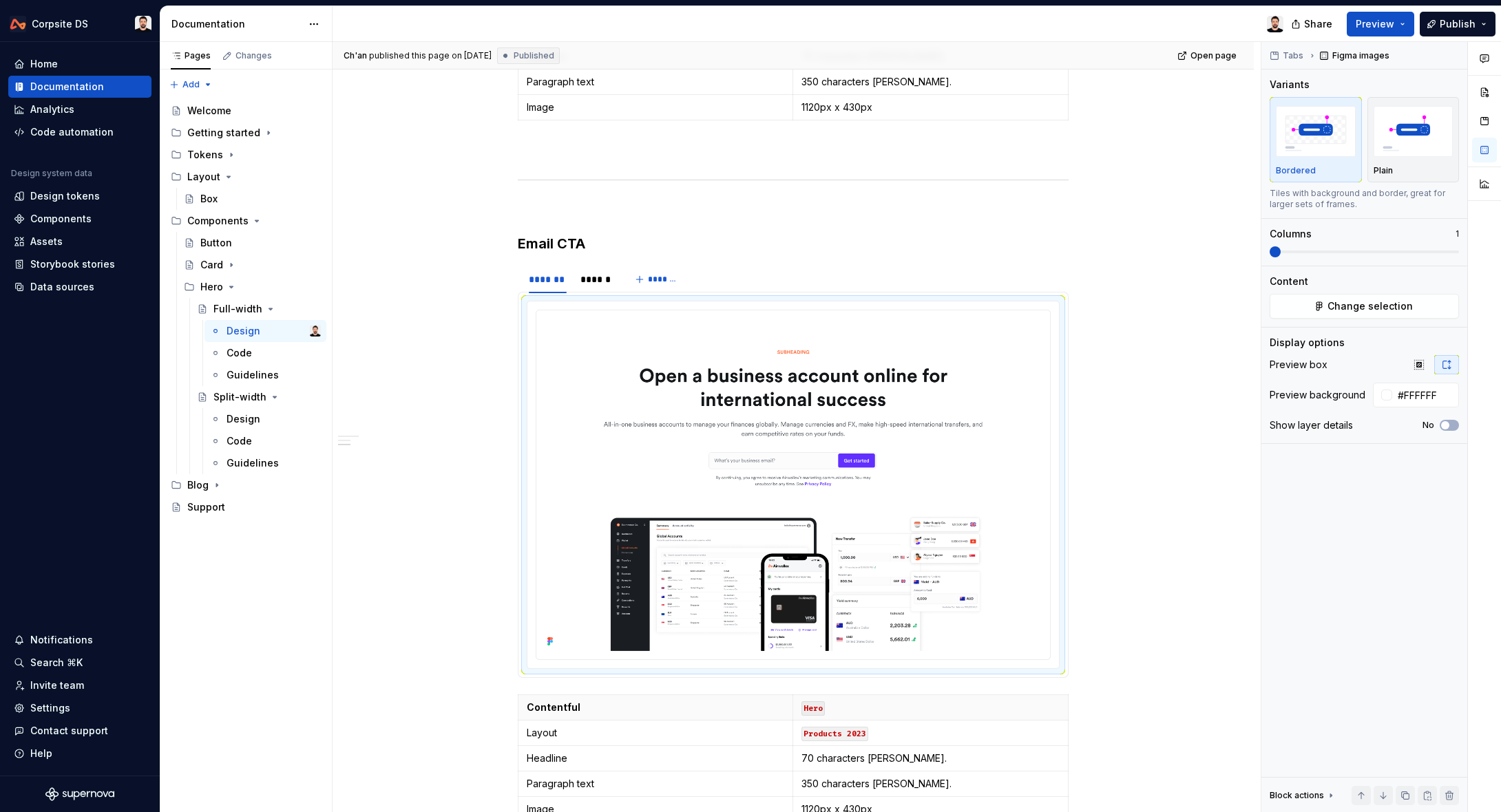
click at [1198, 65] on div "Ch'an published this page on September 4, 2025 Published Open page" at bounding box center [793, 55] width 921 height 28
click at [1202, 57] on span "Open page" at bounding box center [1213, 55] width 46 height 11
type textarea "*"
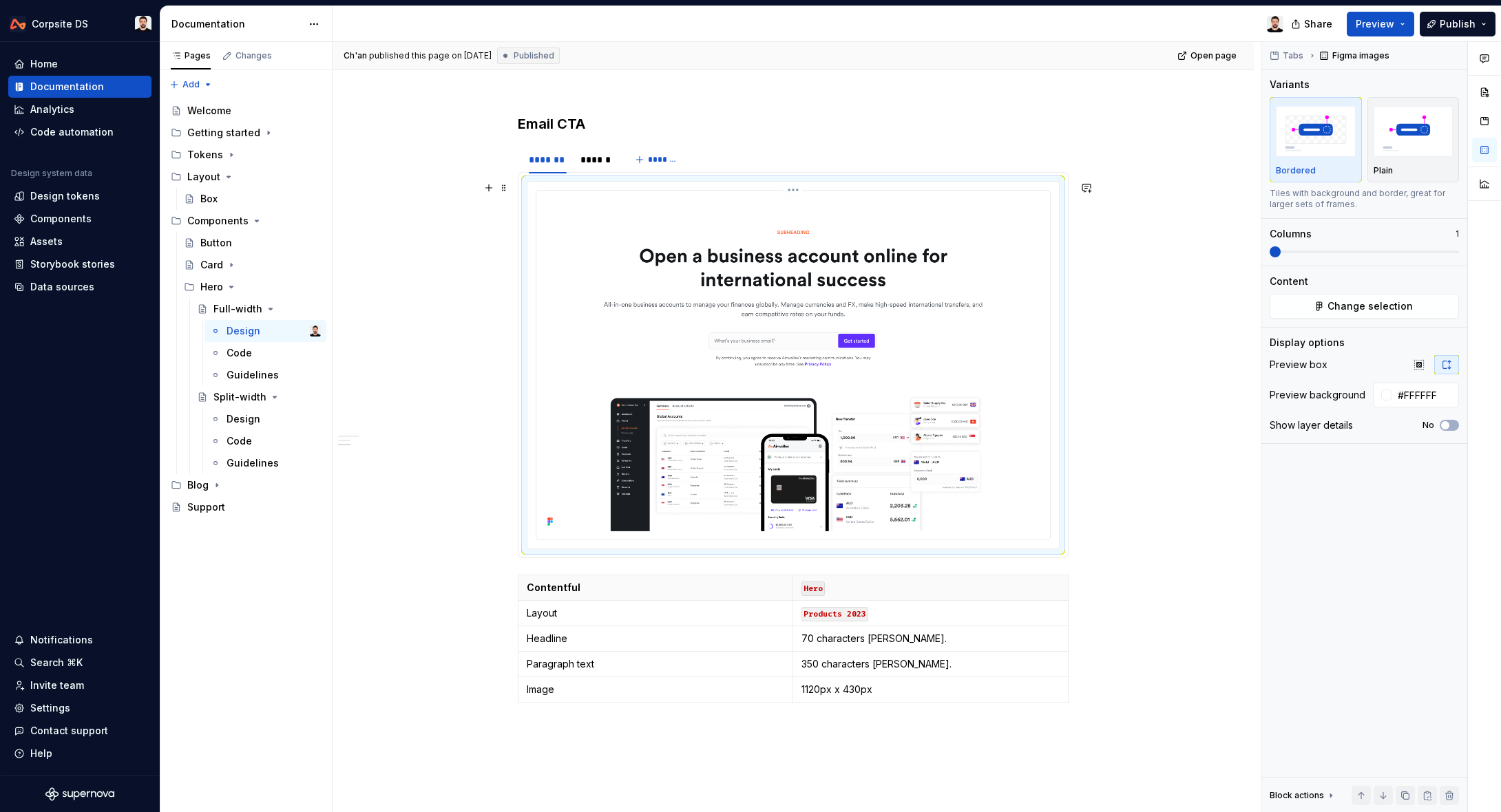
click at [979, 339] on img at bounding box center [793, 363] width 503 height 335
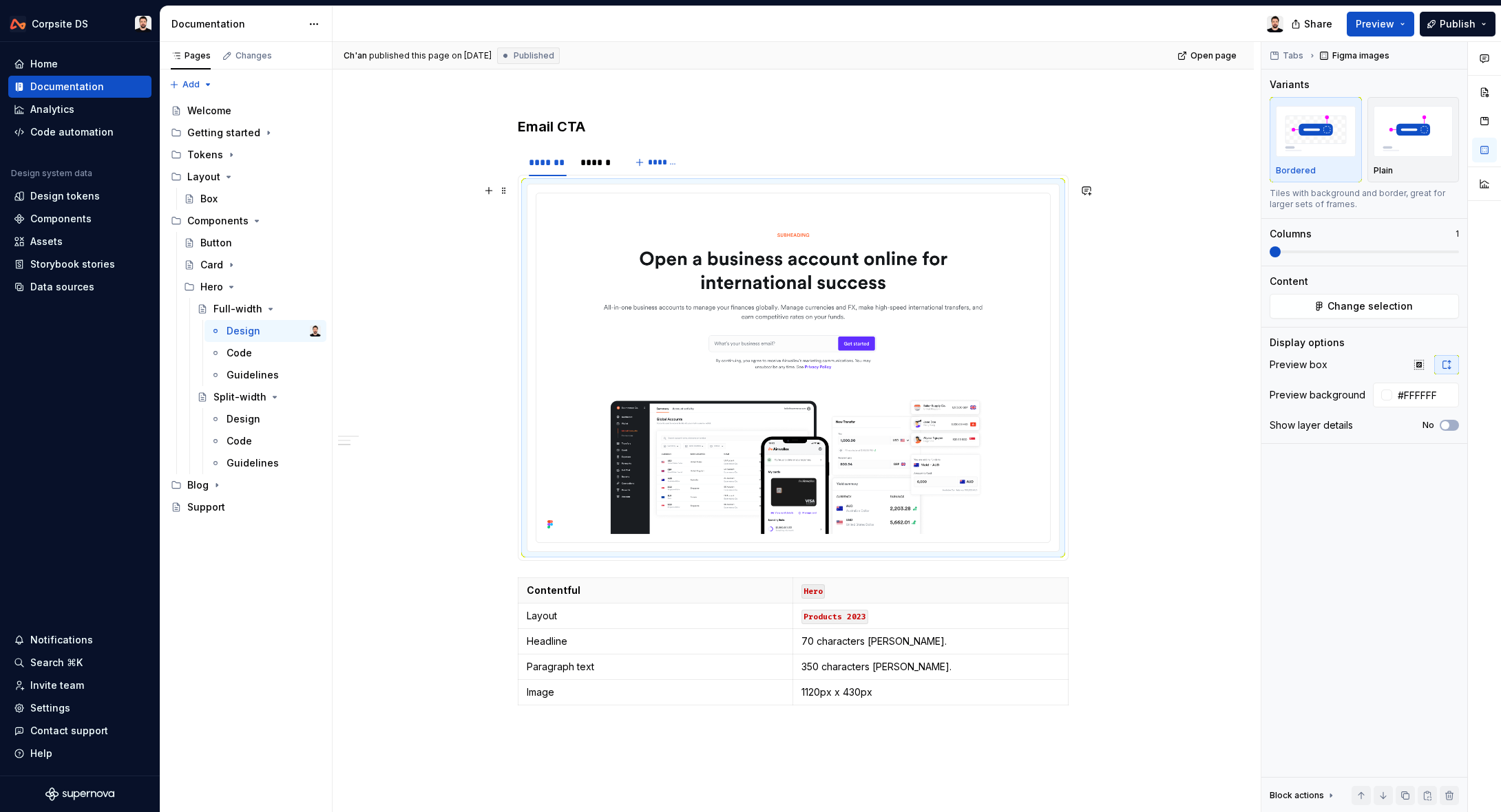
click at [1147, 406] on div "**********" at bounding box center [793, 123] width 921 height 1760
type input "#F5F6F7"
click at [1203, 343] on div "**********" at bounding box center [793, 123] width 921 height 1760
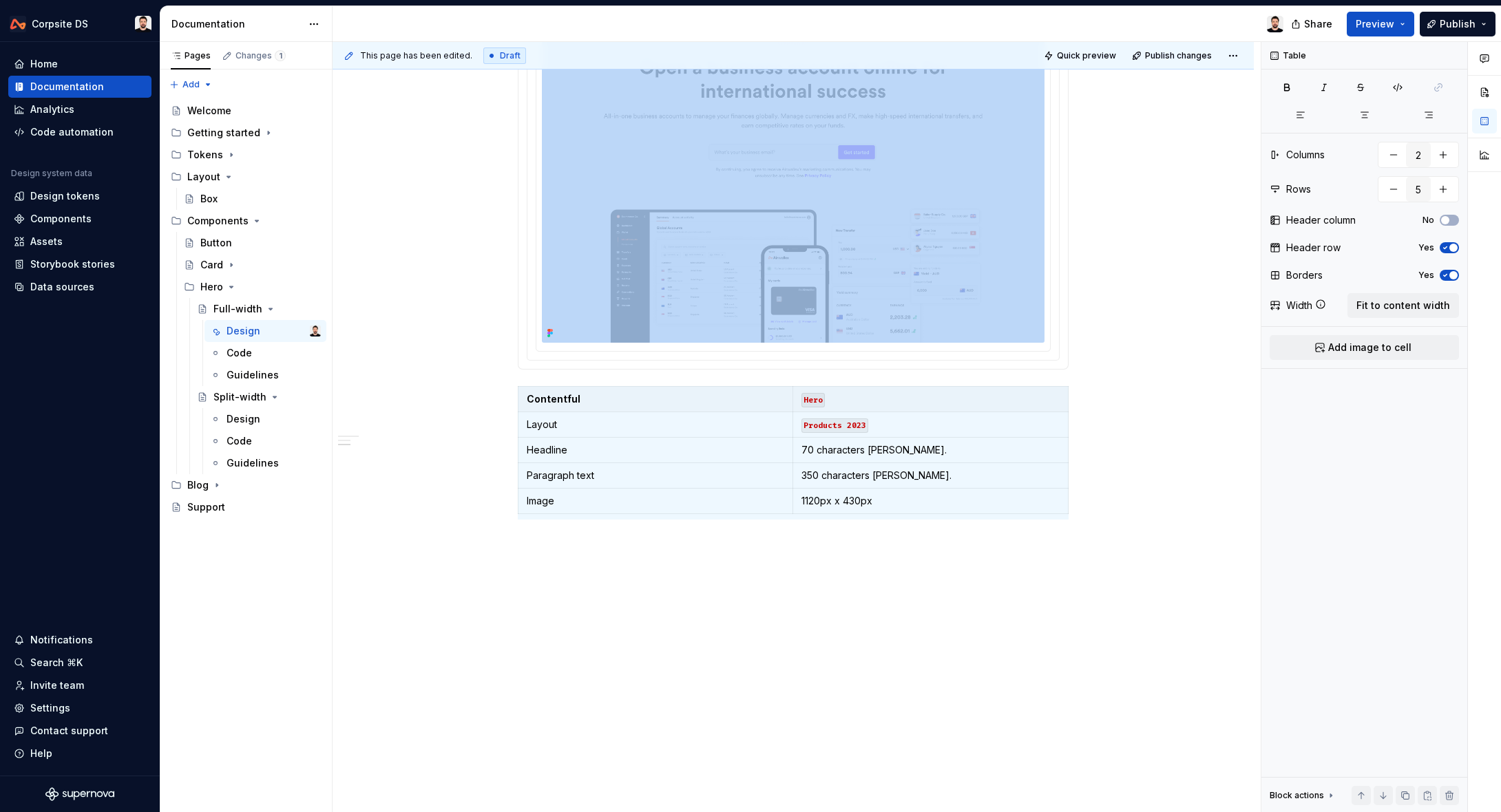
scroll to position [0, 0]
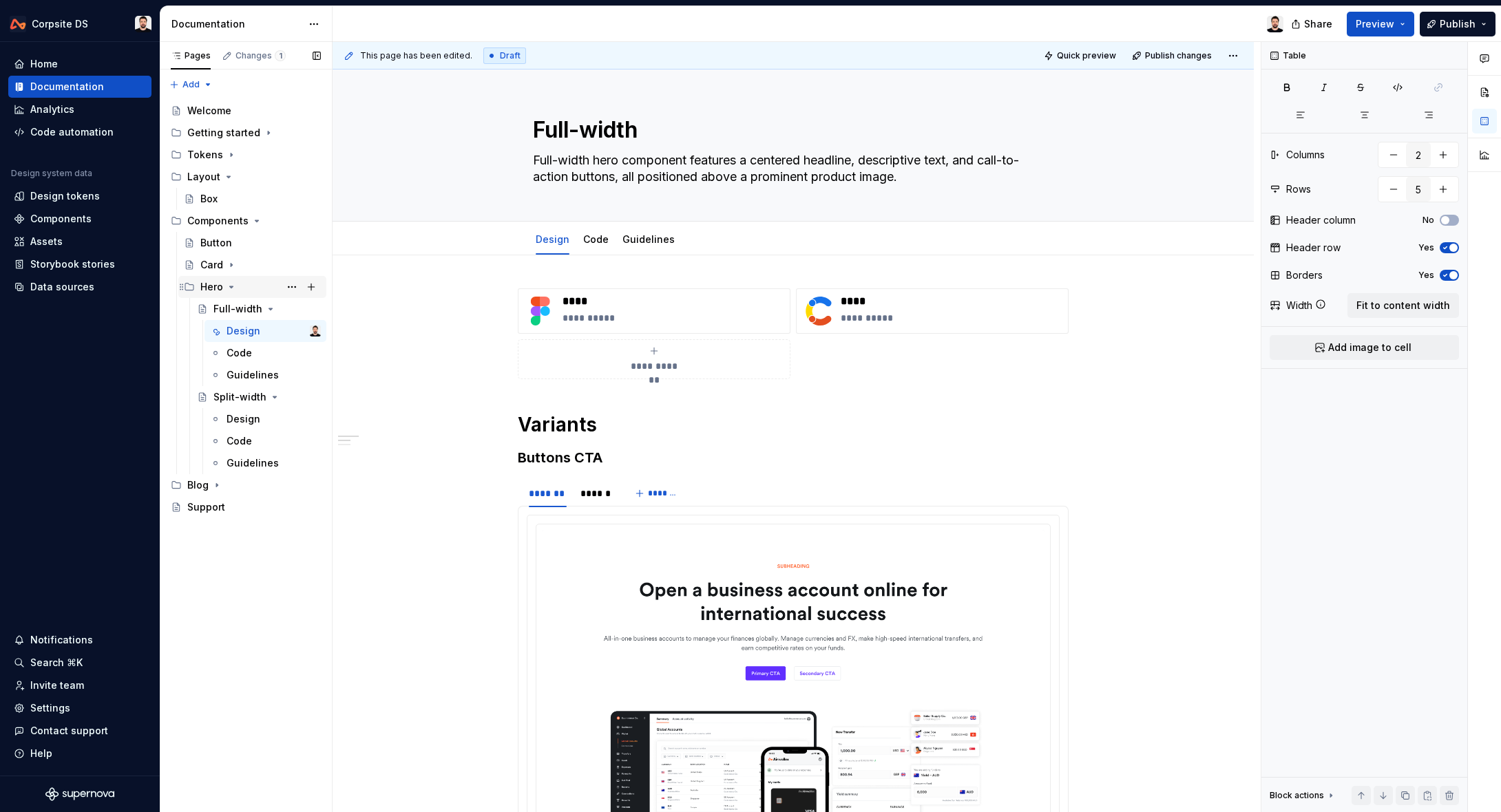
click at [229, 284] on icon "Page tree" at bounding box center [231, 287] width 11 height 11
click at [232, 285] on icon "Page tree" at bounding box center [232, 287] width 2 height 3
click at [294, 309] on button "Page tree" at bounding box center [291, 309] width 19 height 19
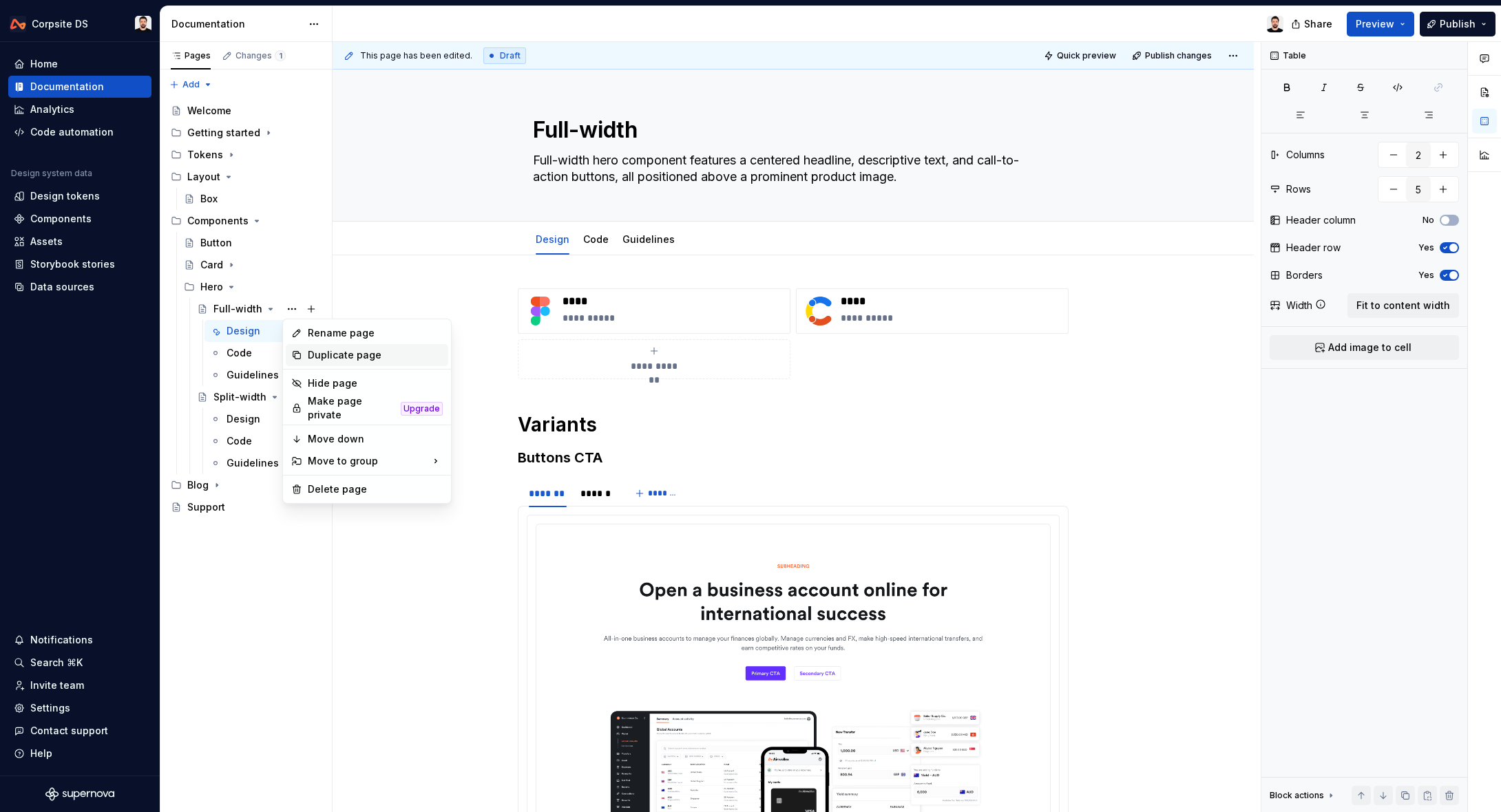
click at [390, 354] on div "Duplicate page" at bounding box center [375, 355] width 135 height 14
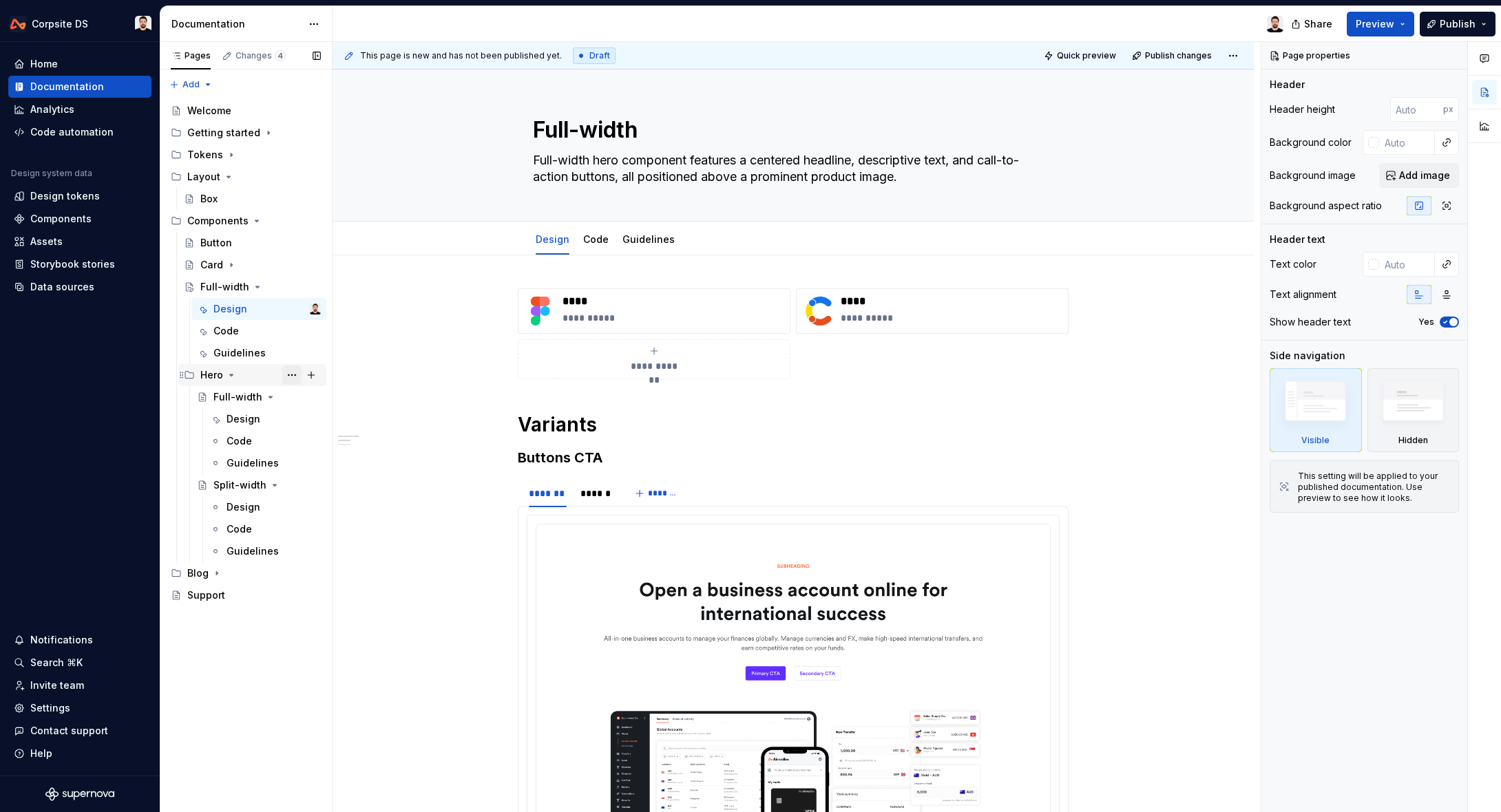
click at [293, 375] on button "Page tree" at bounding box center [291, 375] width 19 height 19
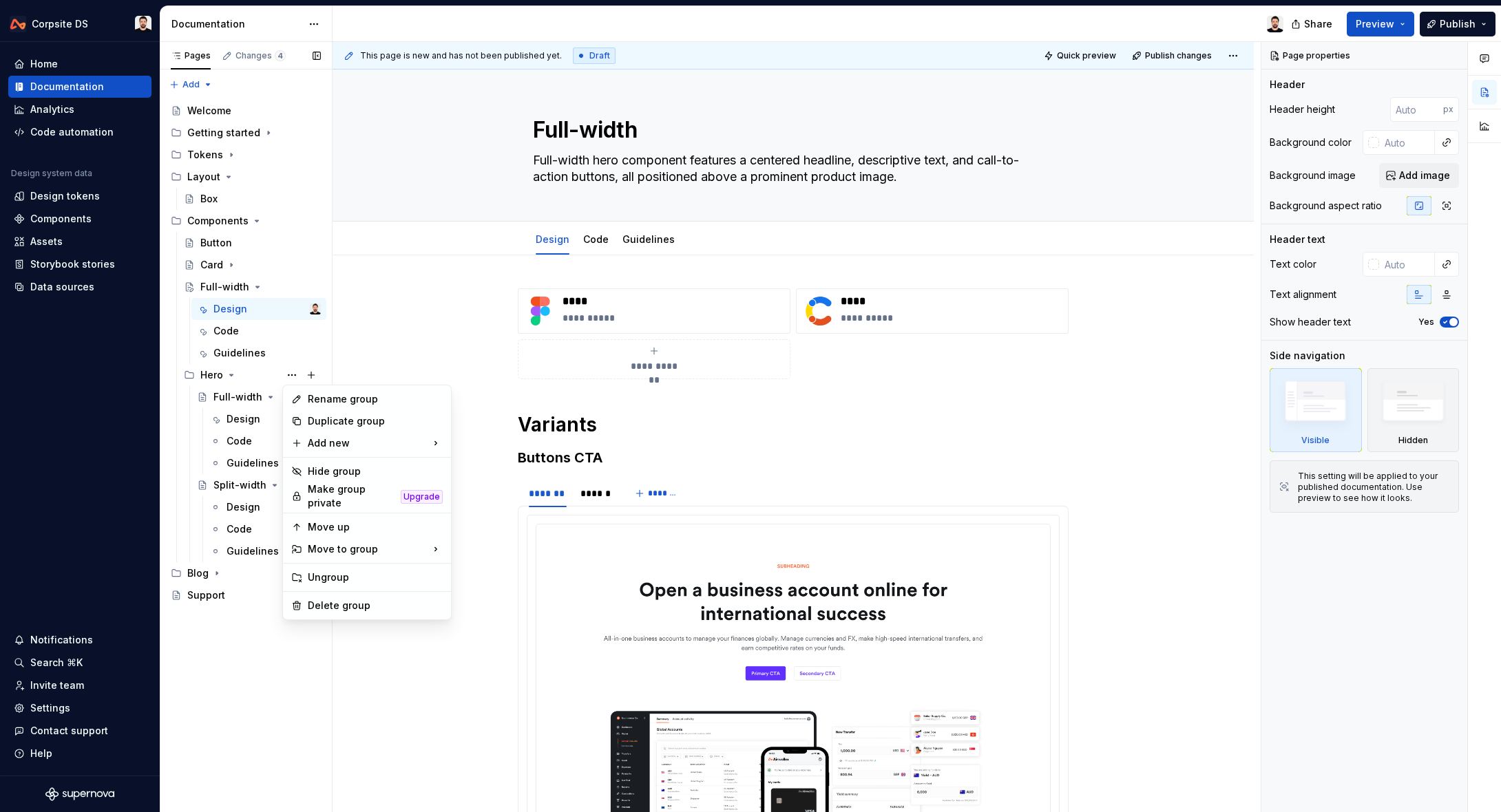
click at [290, 375] on div "Pages Changes 4 Add Accessibility guide for tree Page tree. Navigate the tree w…" at bounding box center [245, 426] width 172 height 770
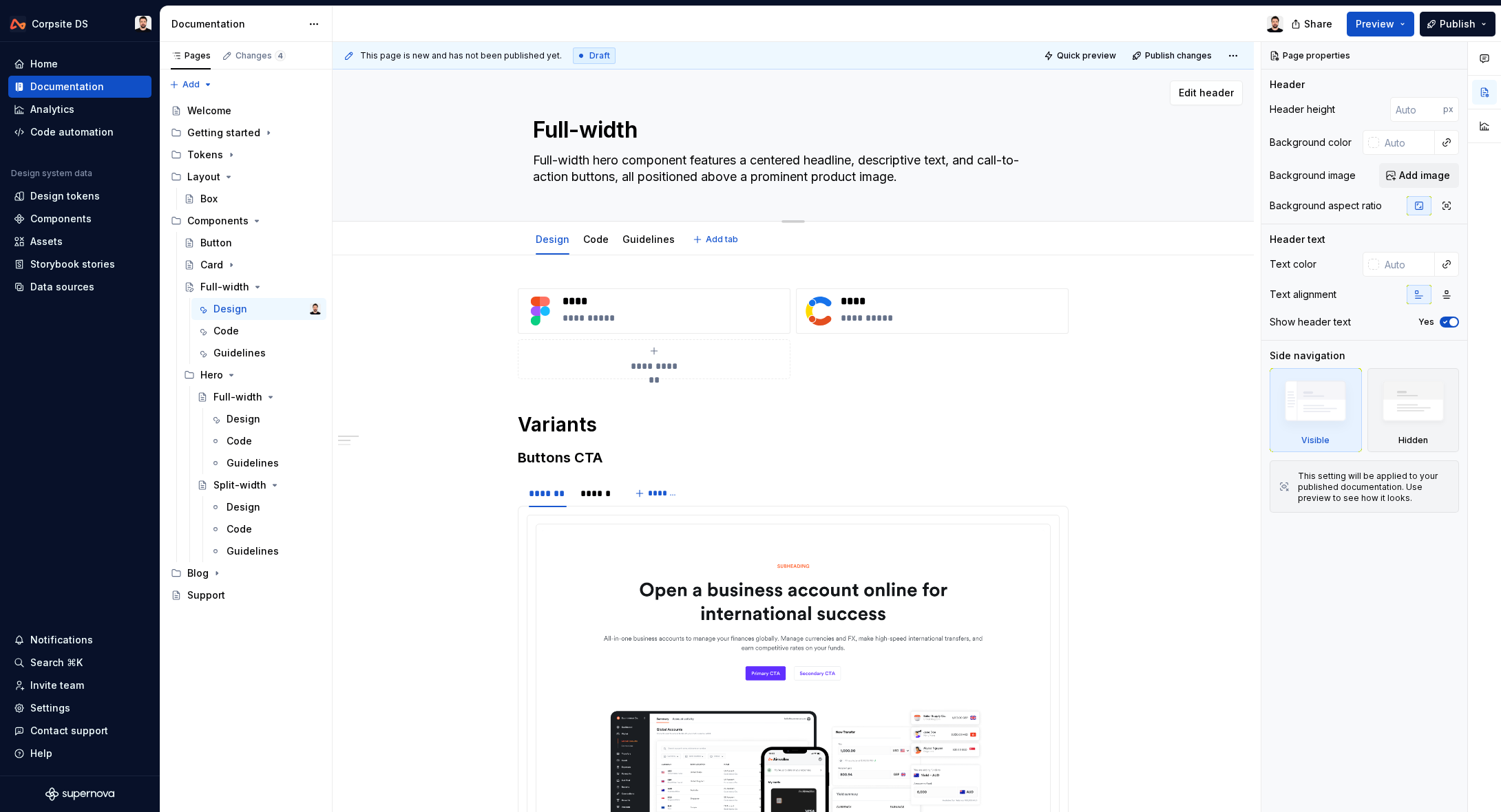
click at [584, 129] on textarea "Full-width" at bounding box center [790, 130] width 520 height 33
type textarea "*"
type textarea "C"
type textarea "*"
type textarea "CTA"
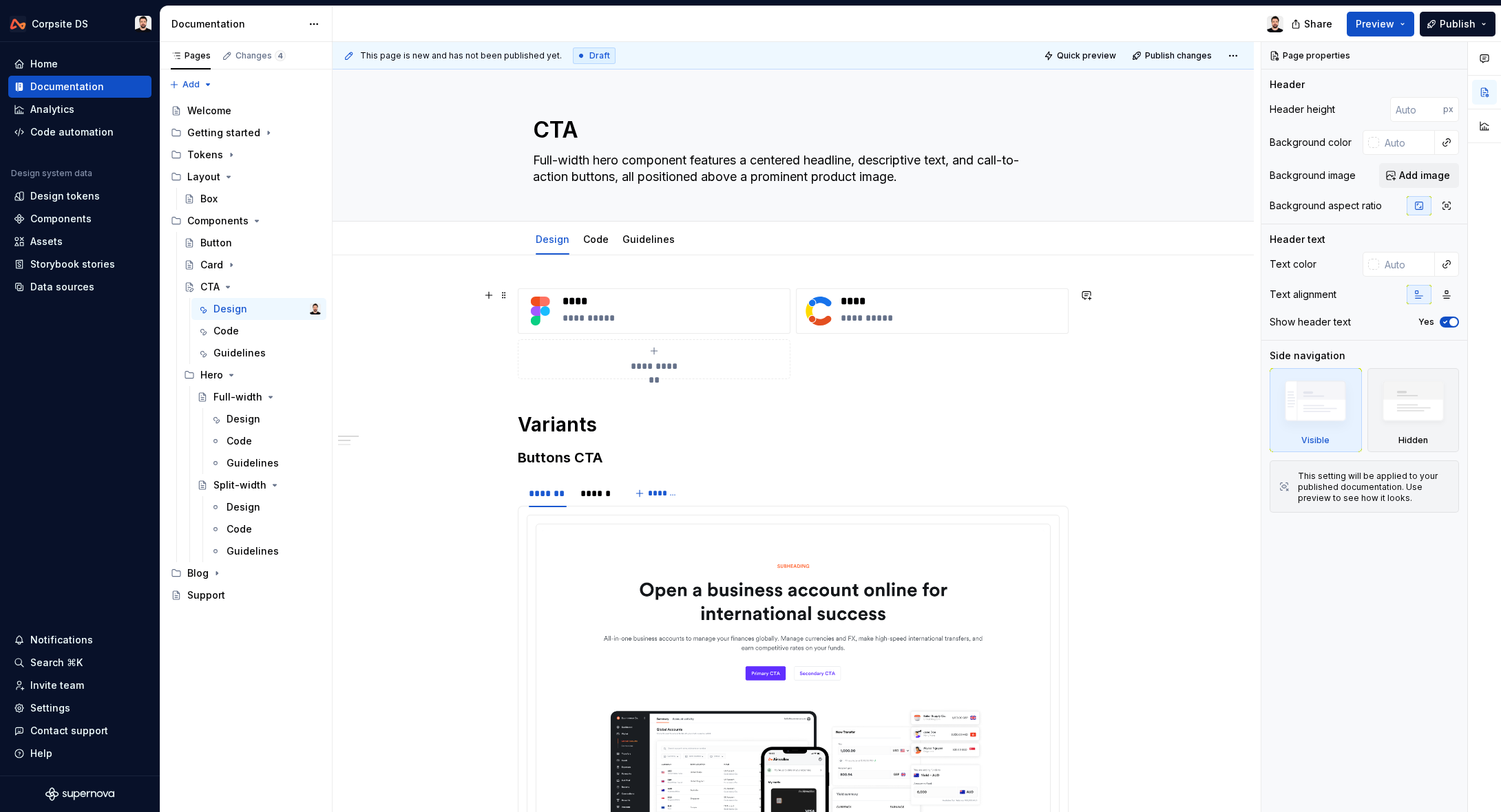
type textarea "*"
type textarea "CT"
type textarea "*"
type textarea "C"
type textarea "*"
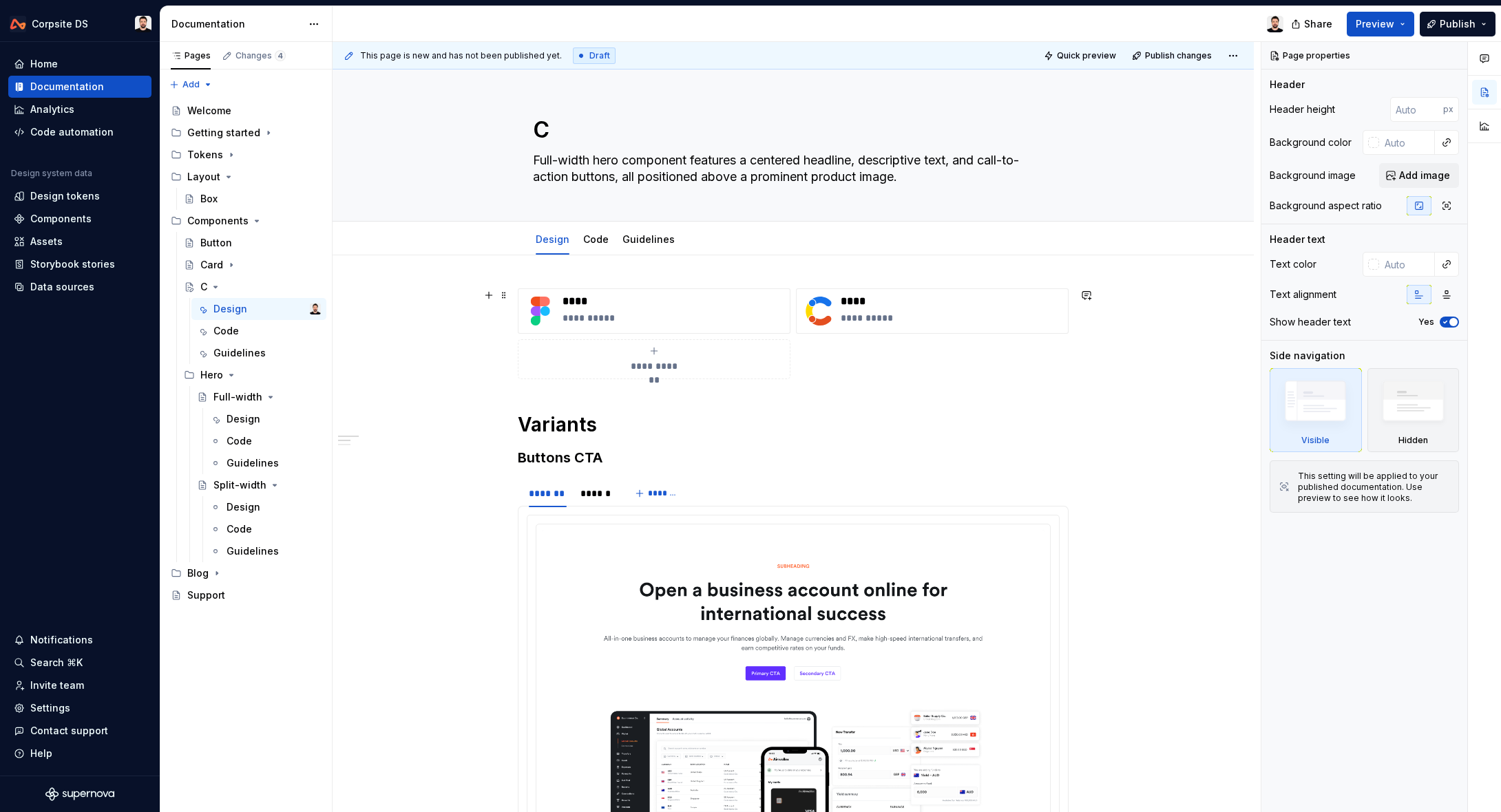
type textarea "CA"
type textarea "*"
type textarea "C"
type textarea "*"
type textarea "Ca"
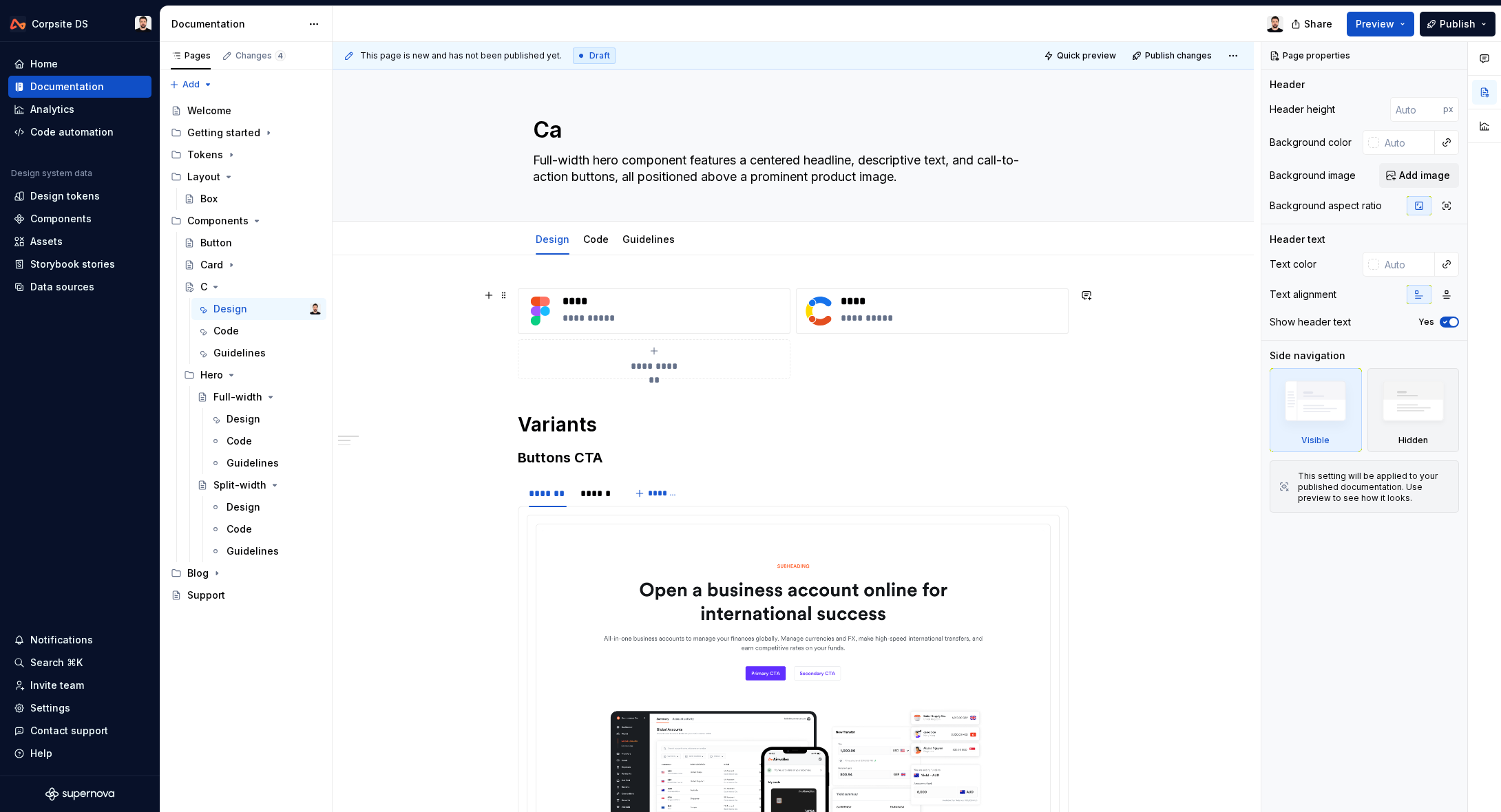
type textarea "*"
type textarea "Cal"
type textarea "*"
type textarea "Call"
type textarea "*"
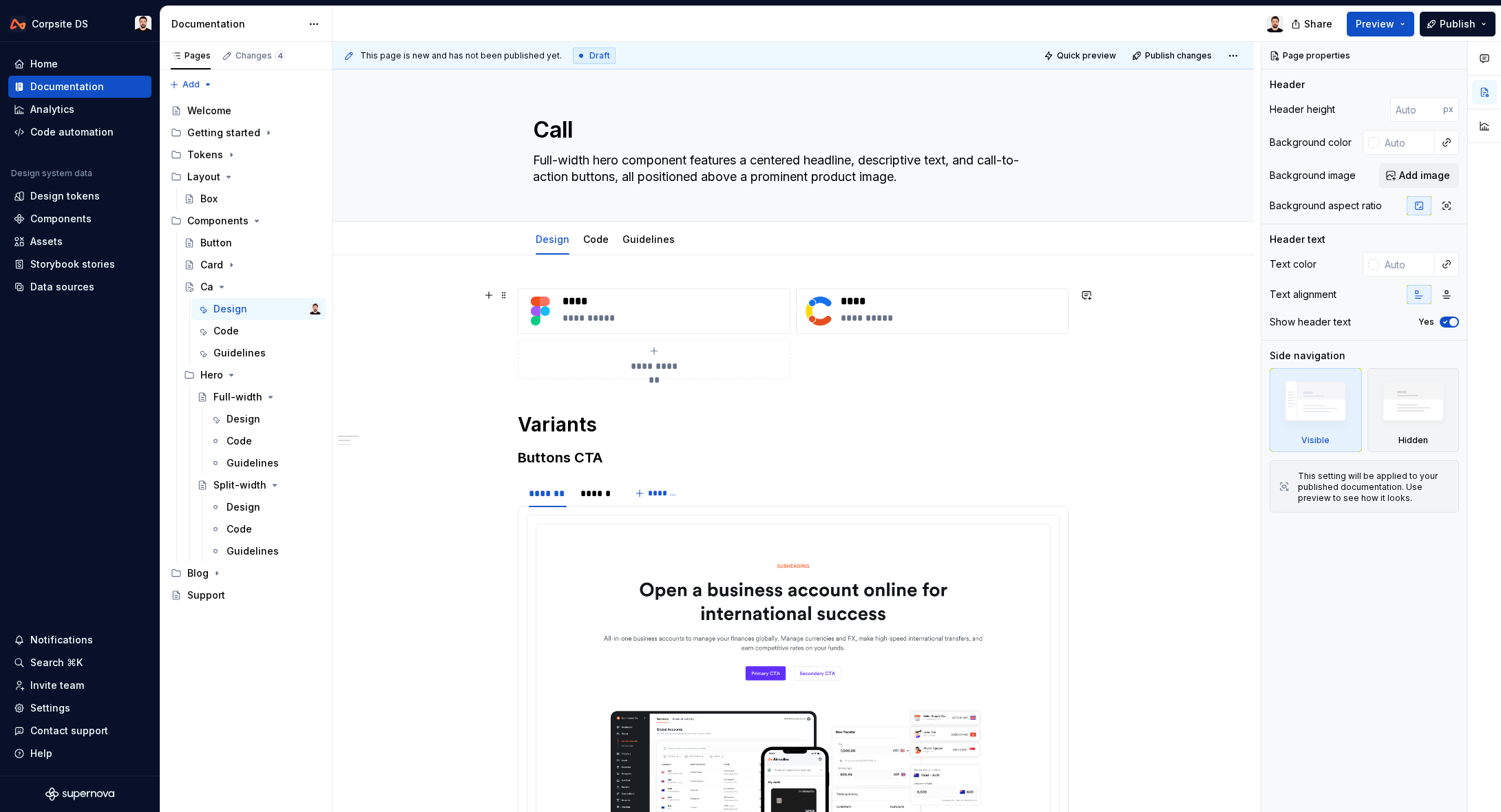
type textarea "Call"
type textarea "*"
type textarea "Call t"
type textarea "*"
type textarea "Call to"
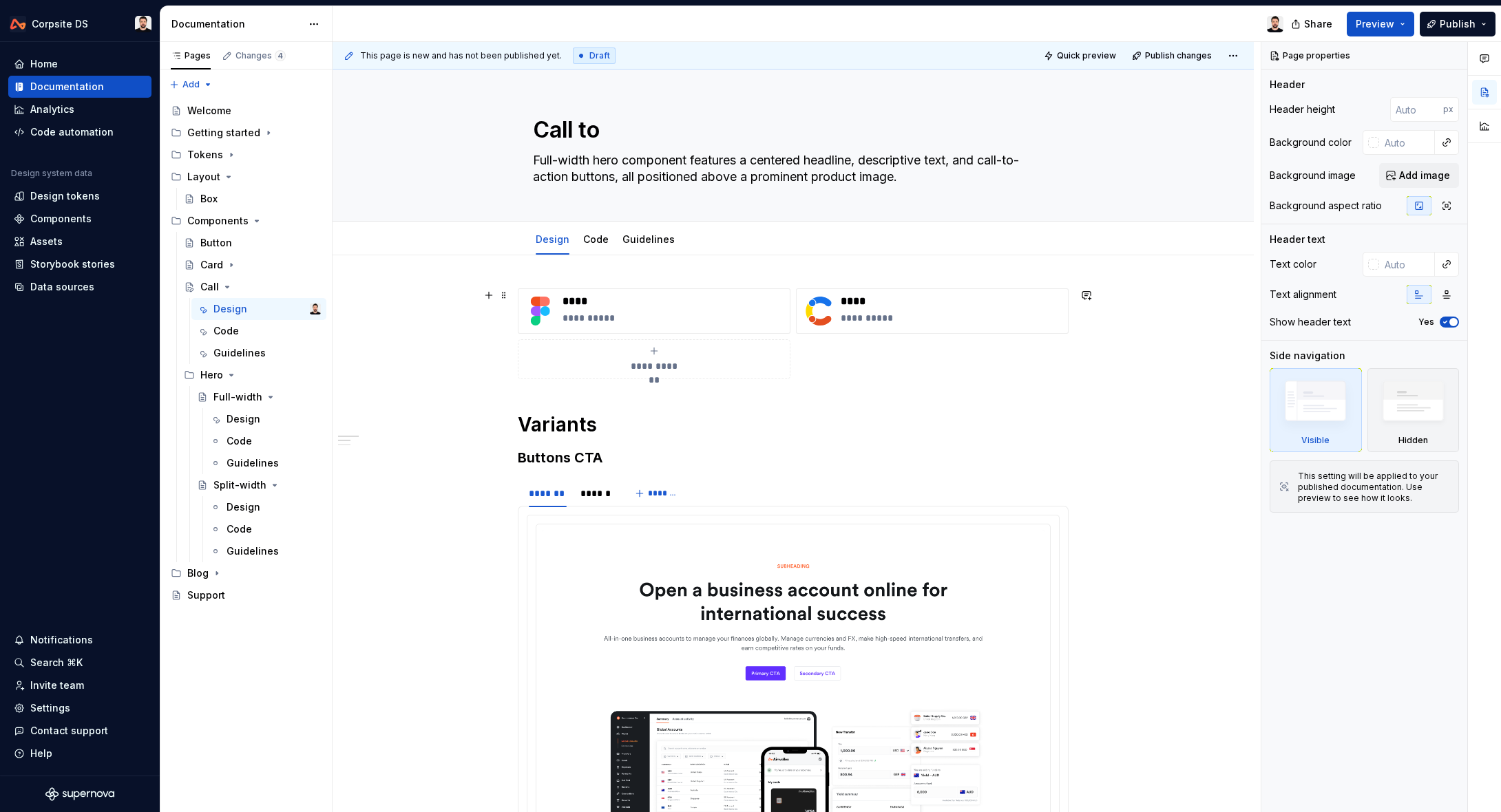
type textarea "*"
type textarea "Call to"
type textarea "*"
type textarea "Call to A"
type textarea "*"
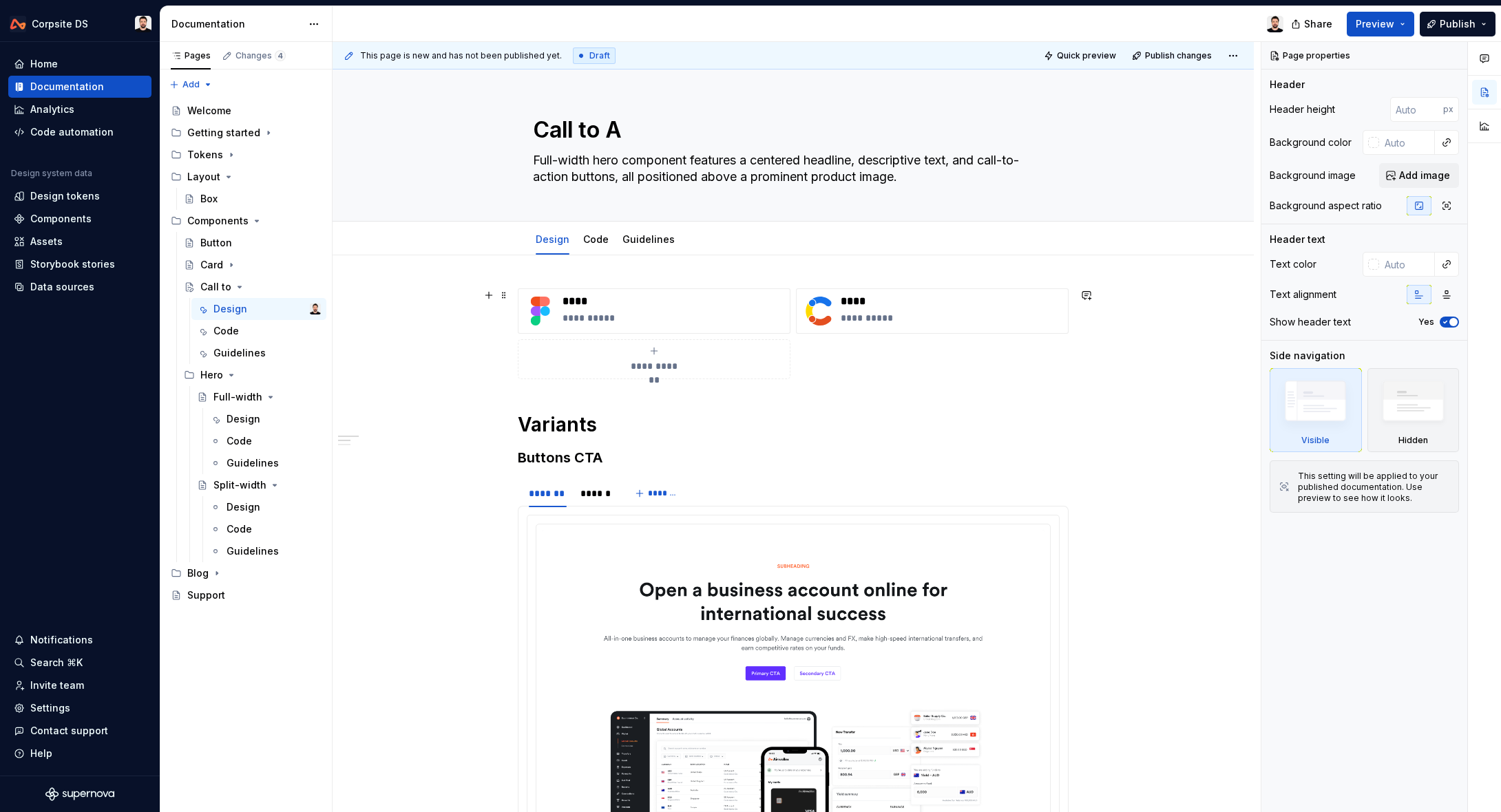
type textarea "Call to Ac"
type textarea "*"
type textarea "Call to Act"
type textarea "*"
type textarea "Call to Acti"
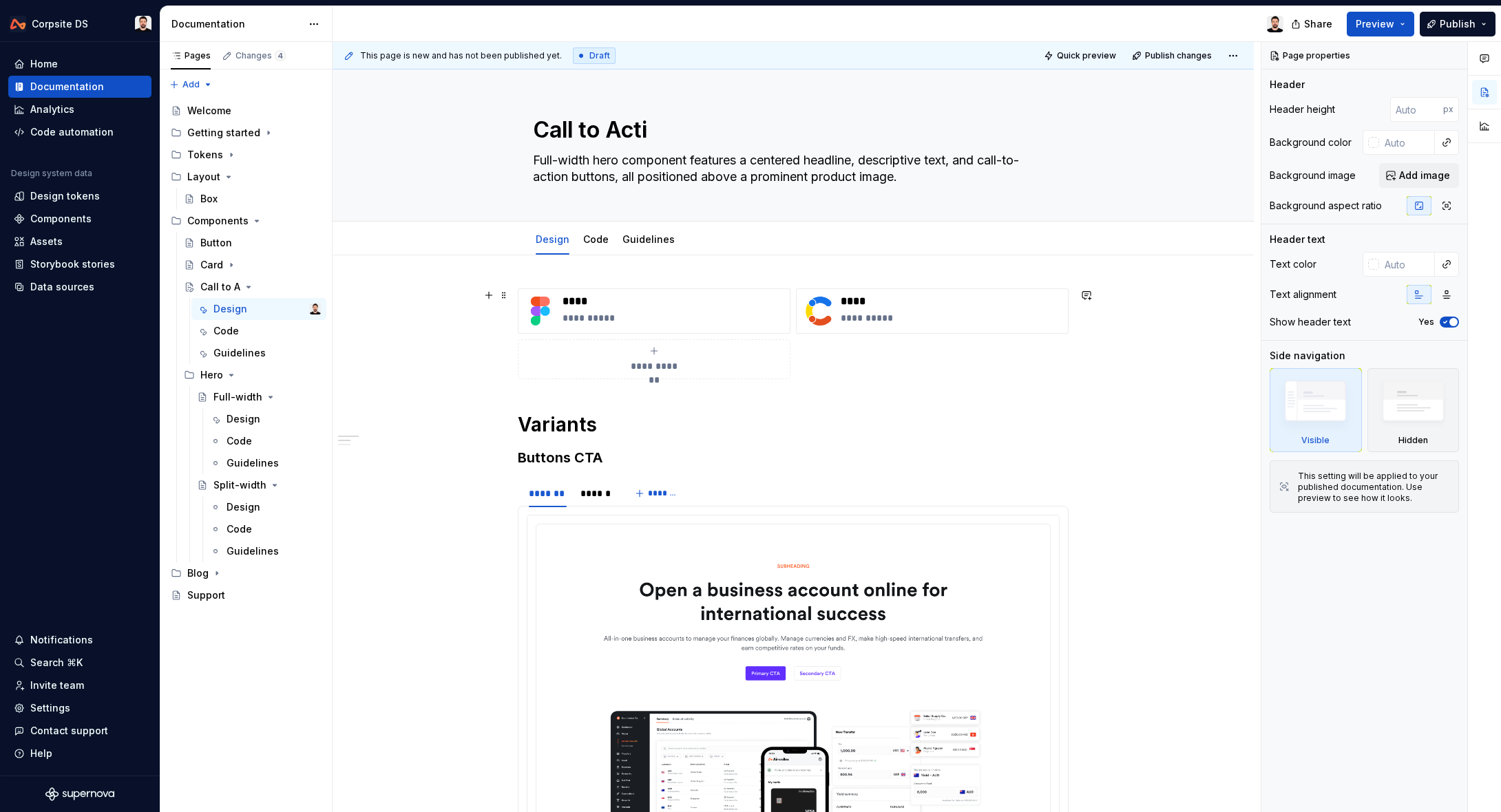
type textarea "*"
type textarea "Call to Actio"
type textarea "*"
type textarea "Call to Action"
type textarea "*"
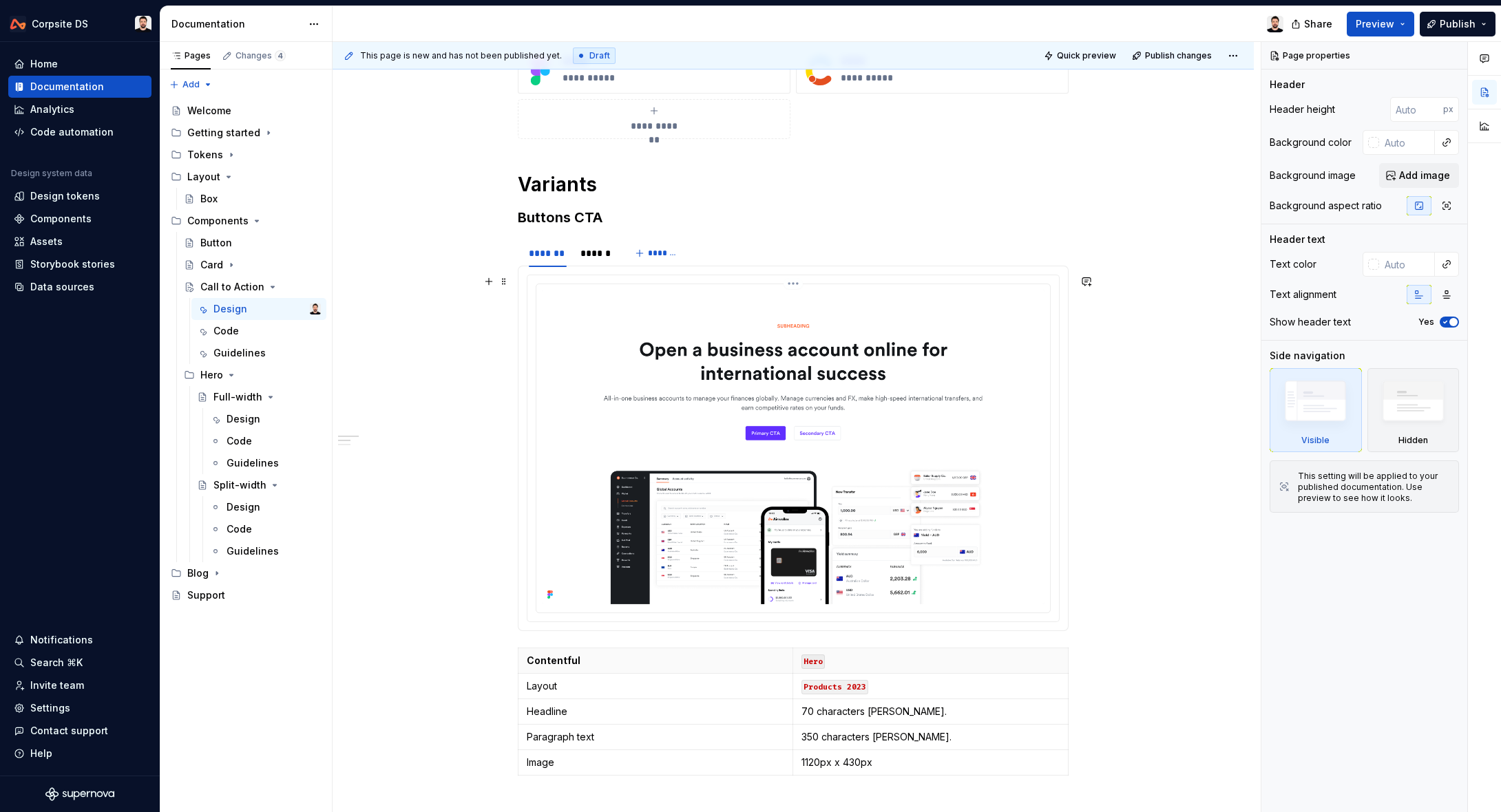
type textarea "Call to Action"
click at [720, 324] on img at bounding box center [793, 446] width 503 height 315
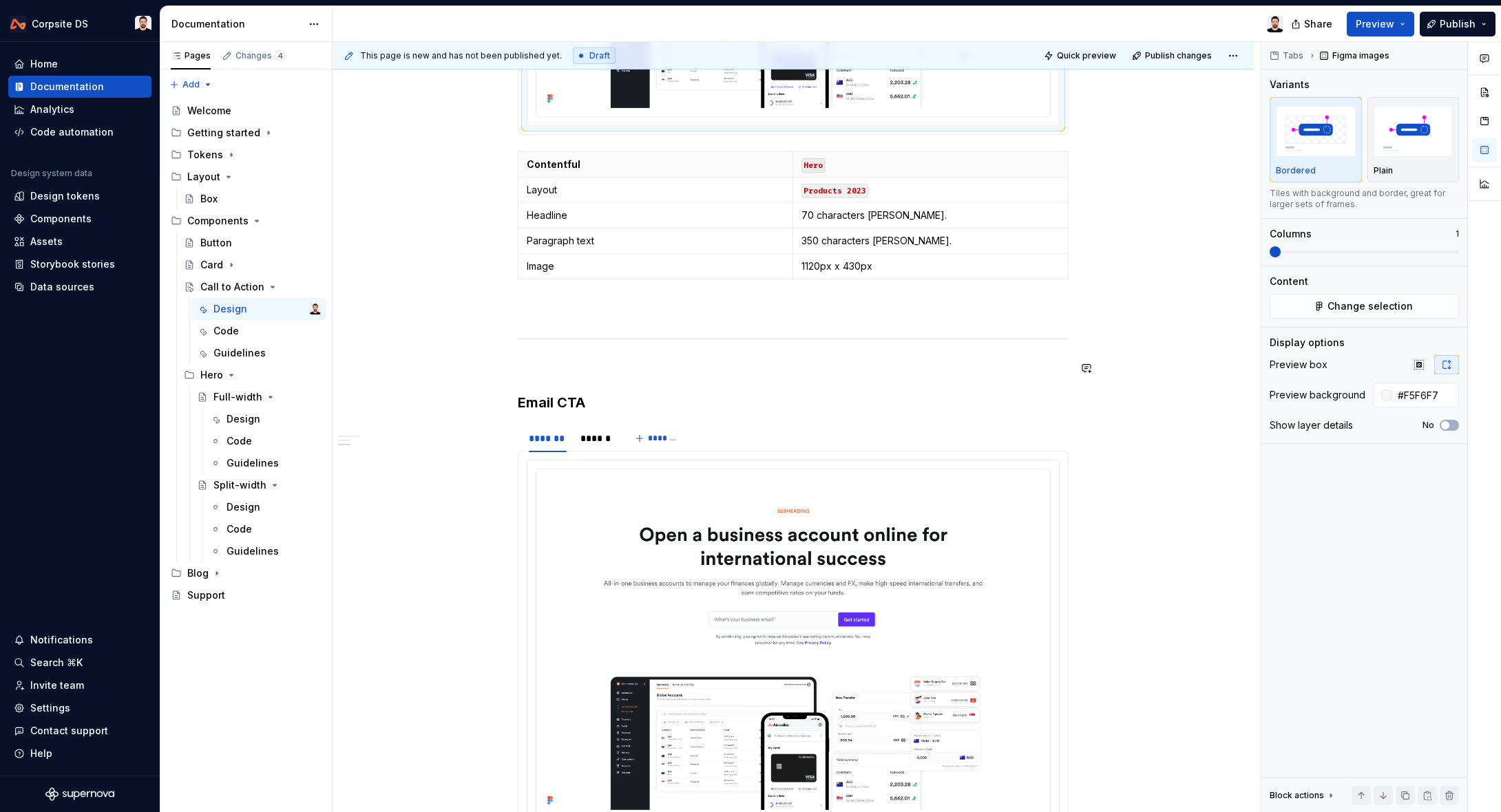
scroll to position [746, 0]
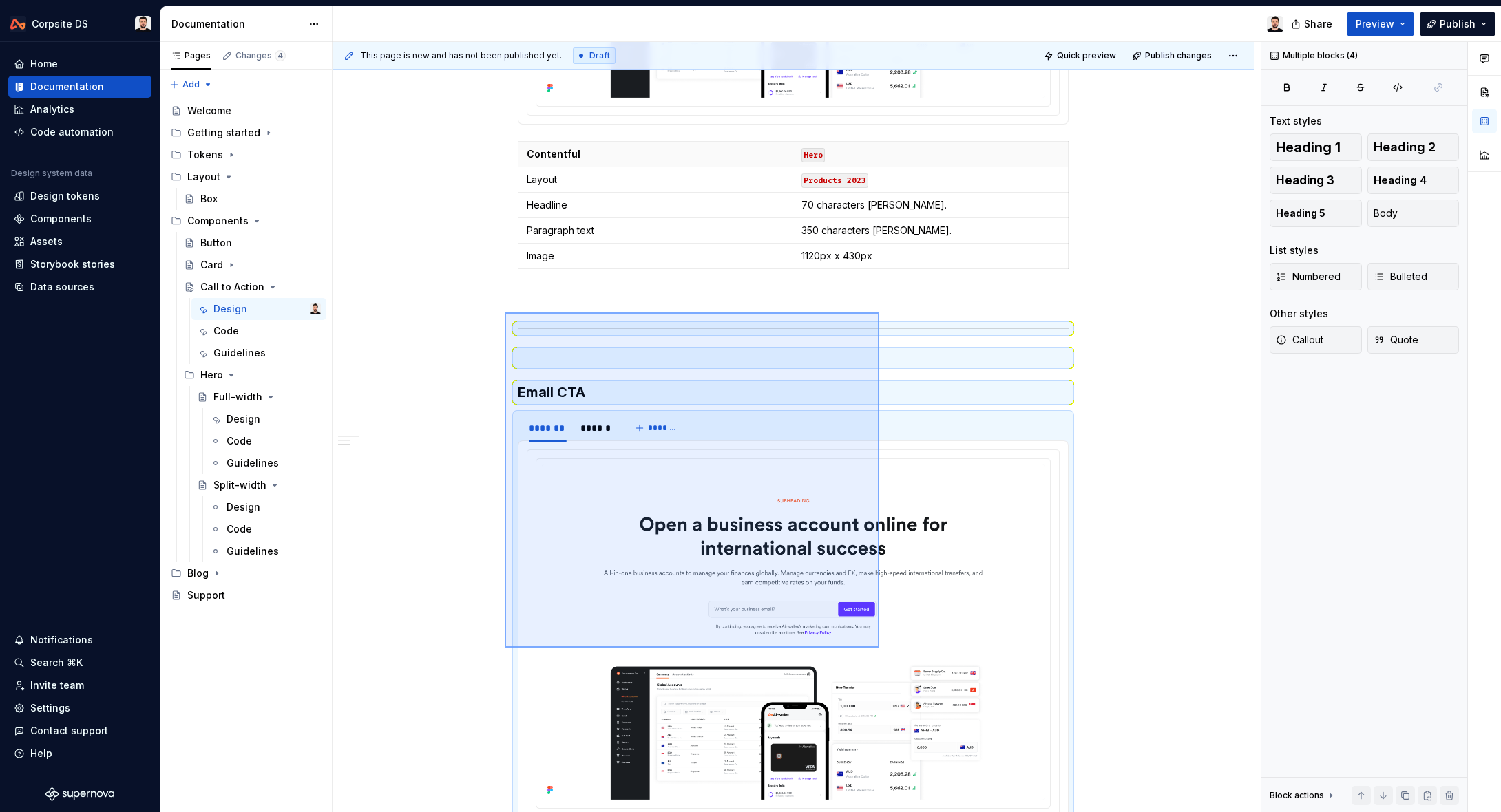
drag, startPoint x: 556, startPoint y: 334, endPoint x: 878, endPoint y: 633, distance: 439.4
click at [879, 648] on div "**********" at bounding box center [796, 426] width 928 height 770
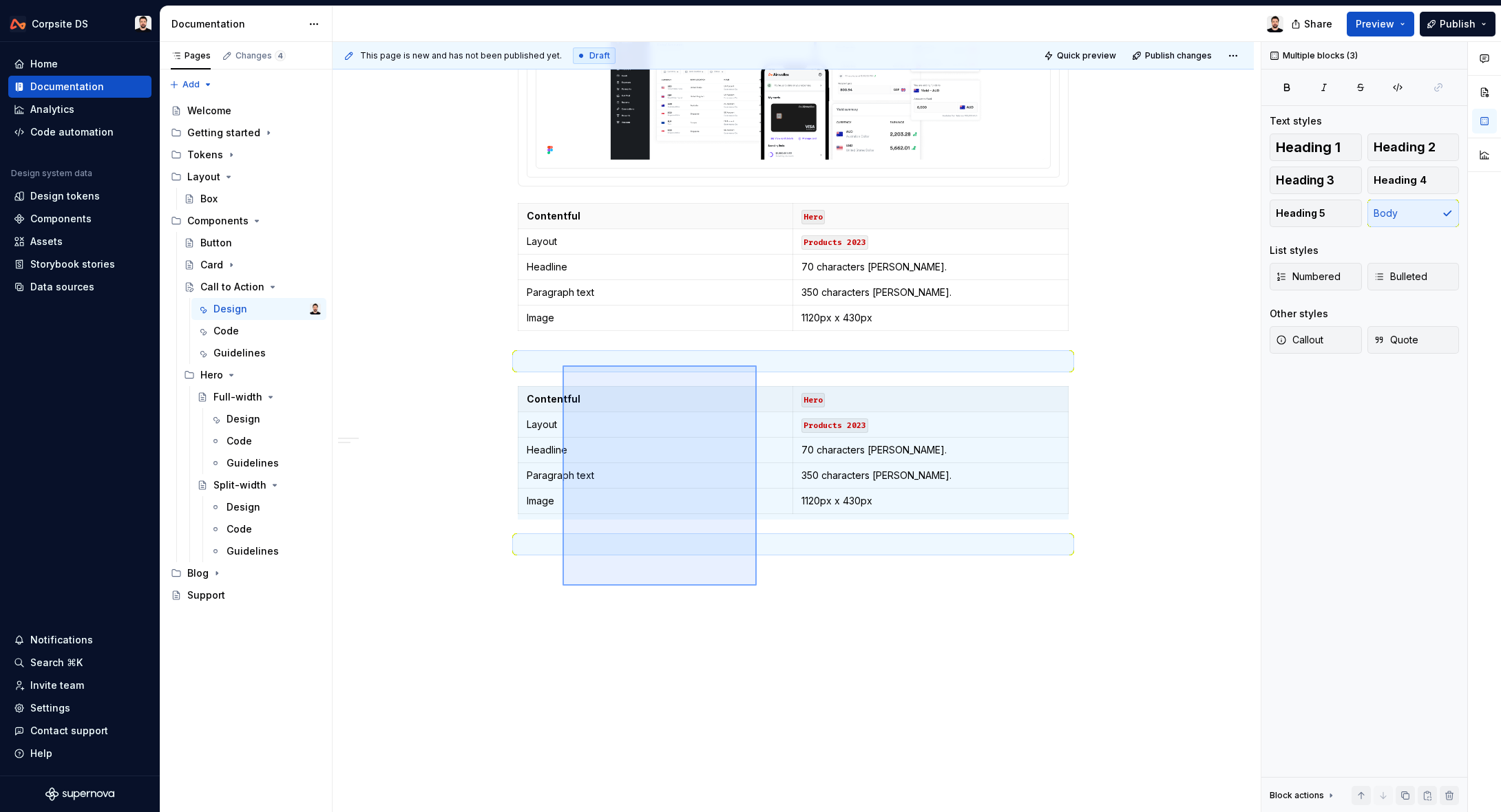
drag, startPoint x: 643, startPoint y: 450, endPoint x: 574, endPoint y: 374, distance: 102.6
click at [563, 366] on div "**********" at bounding box center [796, 426] width 928 height 770
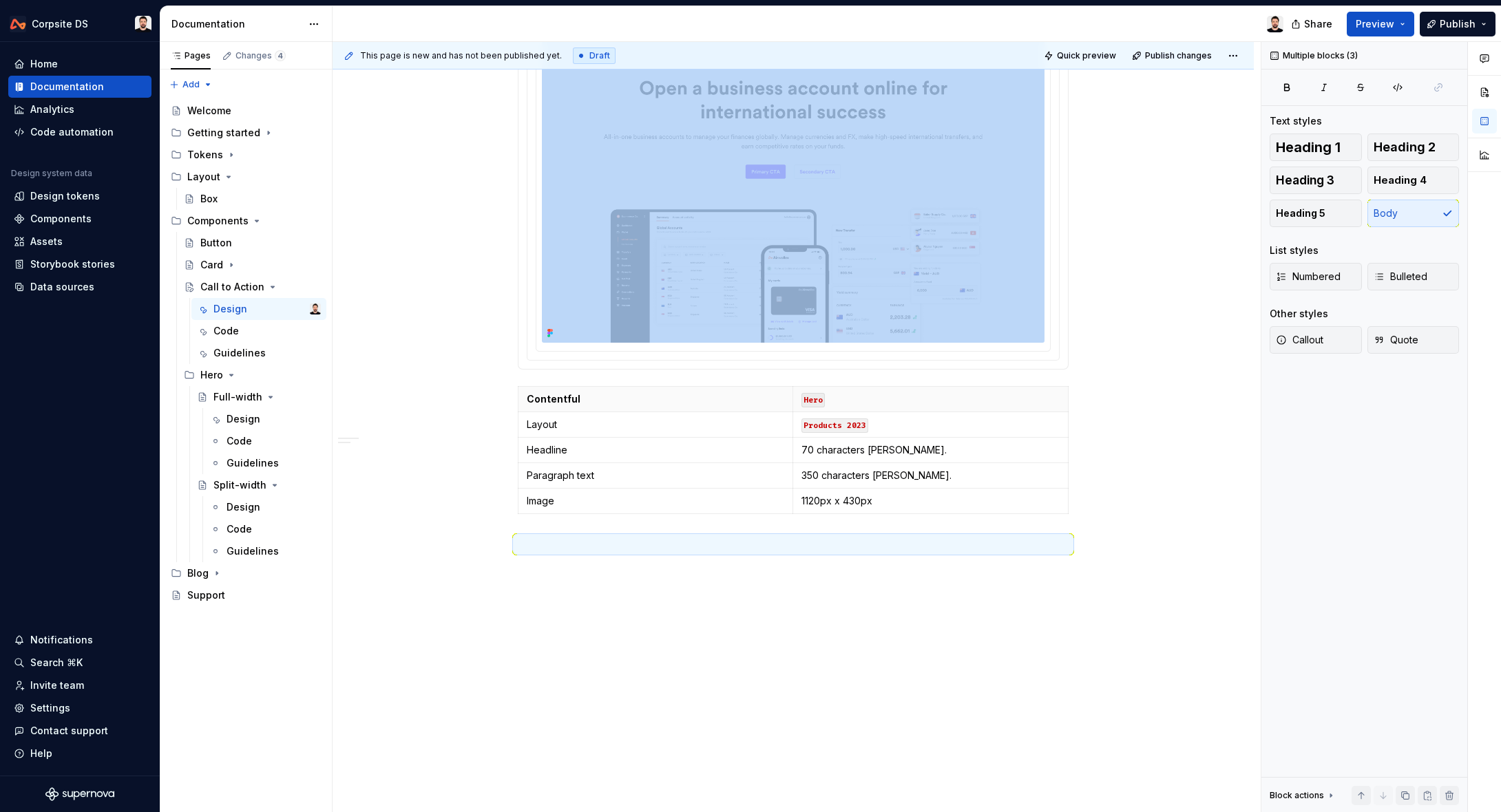
scroll to position [469, 0]
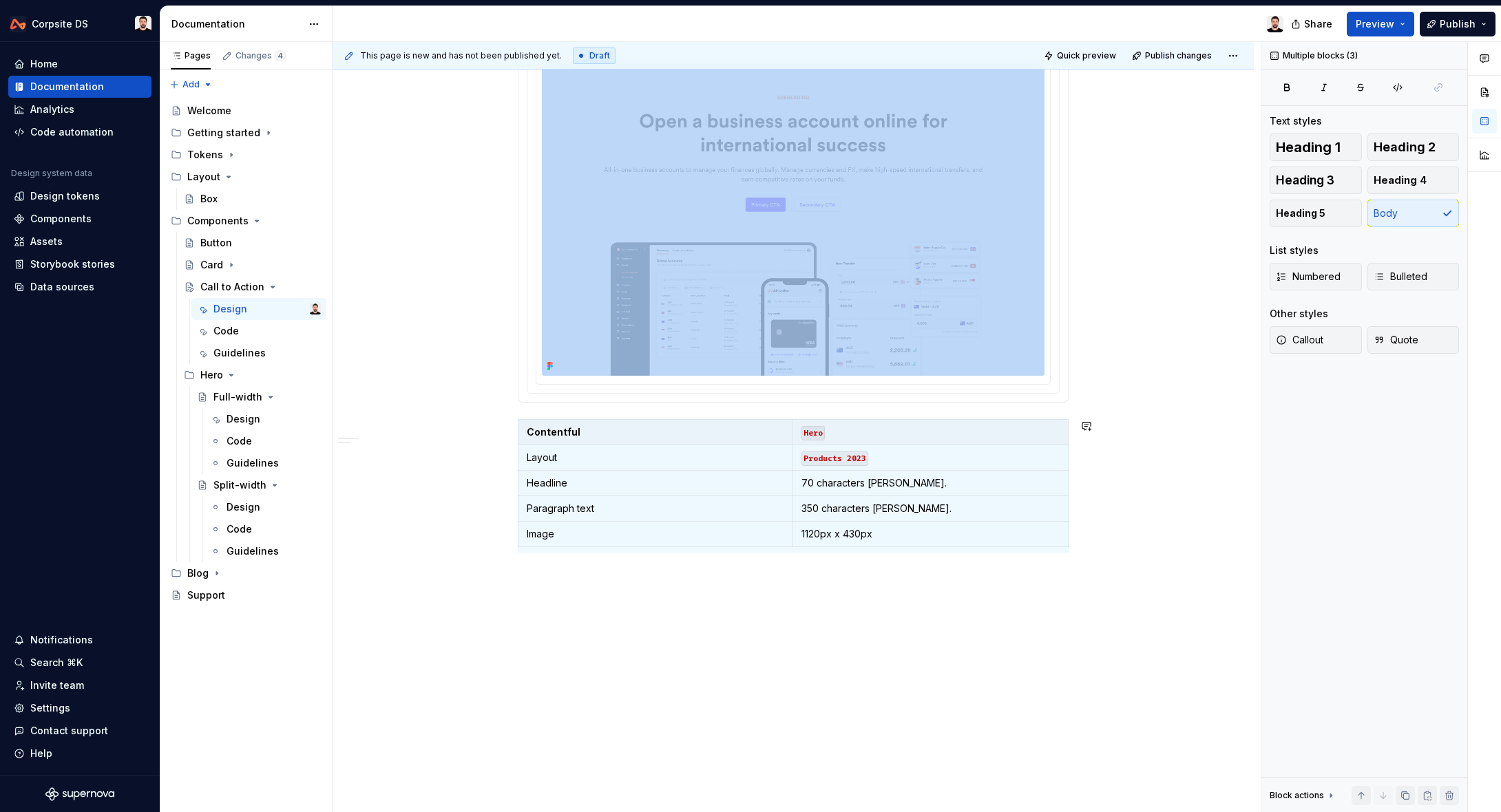
click at [786, 635] on div "**********" at bounding box center [793, 300] width 921 height 1026
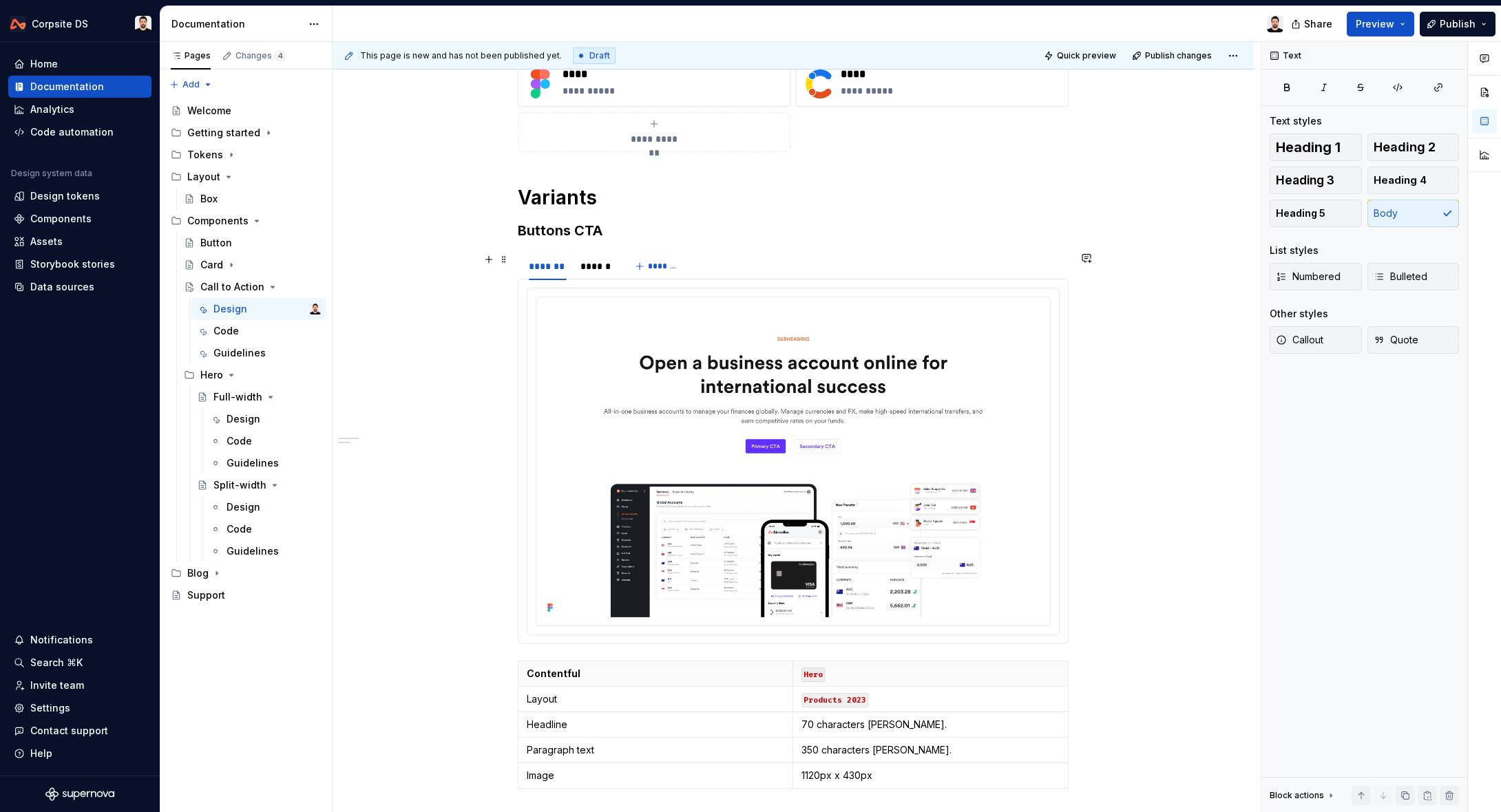
scroll to position [233, 0]
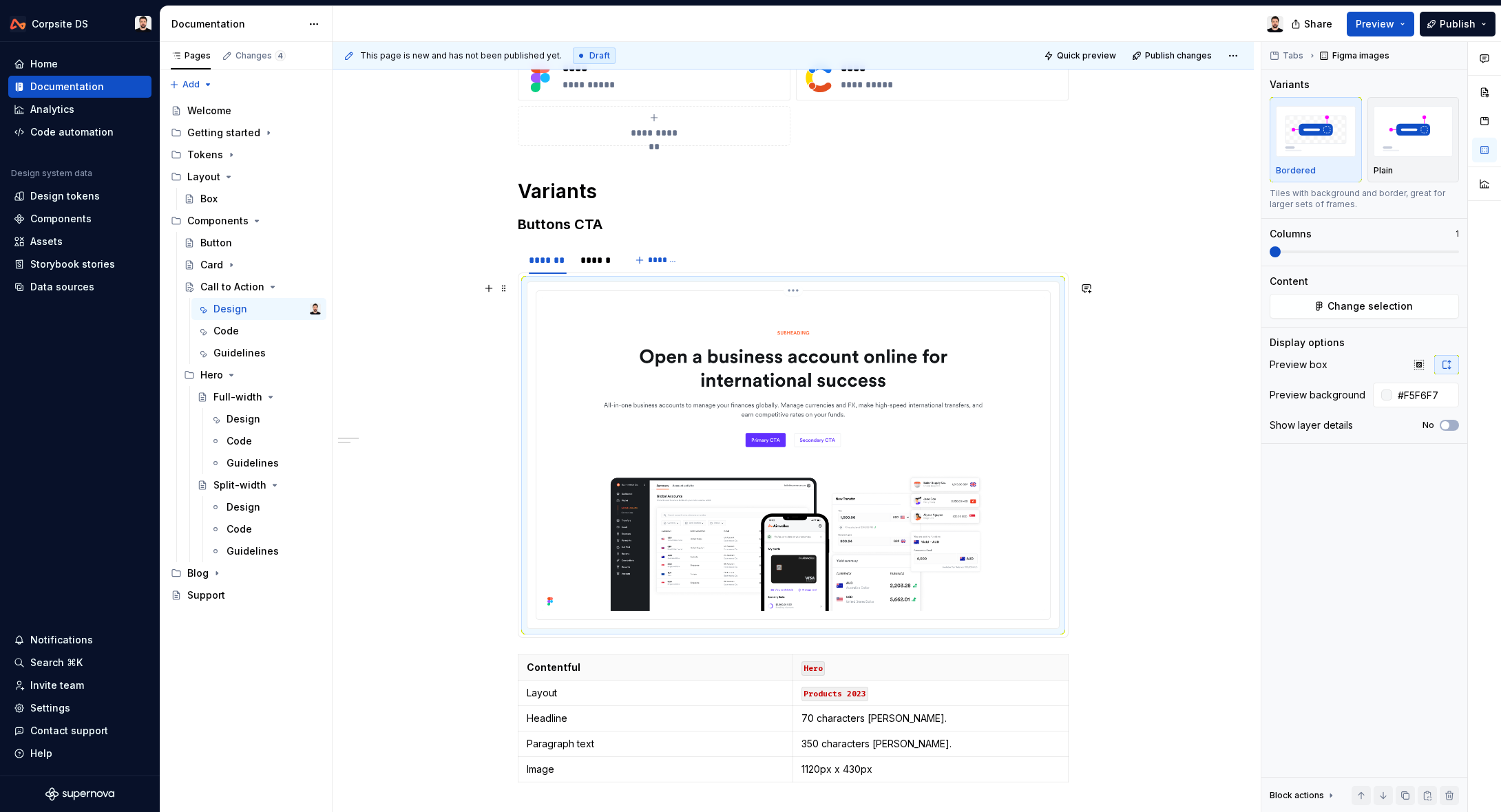
click at [636, 358] on img at bounding box center [793, 453] width 503 height 315
click at [710, 350] on img at bounding box center [793, 453] width 503 height 315
click at [1308, 309] on button "Change selection" at bounding box center [1364, 306] width 189 height 25
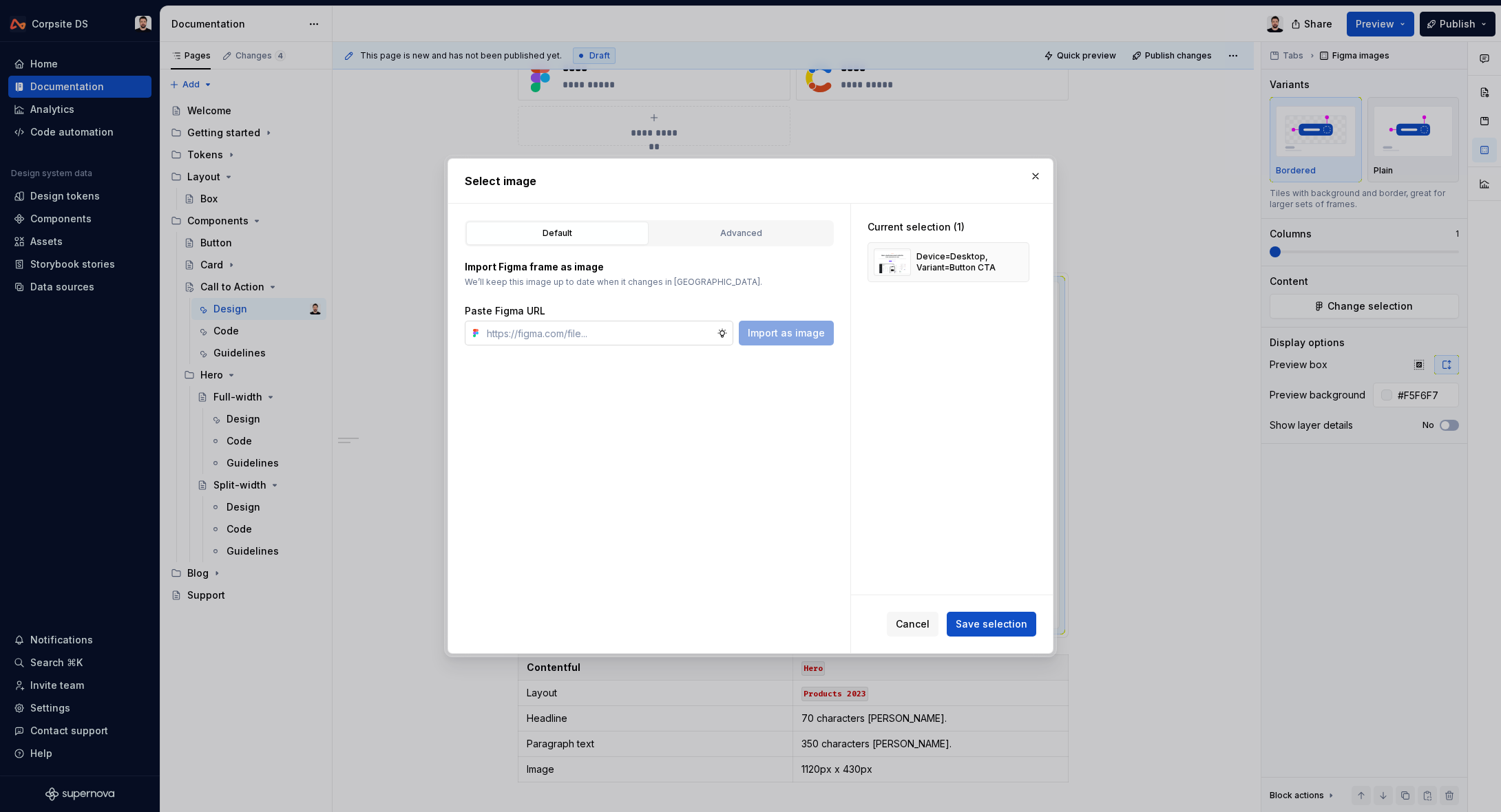
type textarea "*"
type input "https://www.figma.com/design/ITgunUYNCpYpe4gonXow8q/%F0%9F%9A%A7-Components-v2?…"
click at [762, 333] on span "Import as image" at bounding box center [786, 333] width 77 height 14
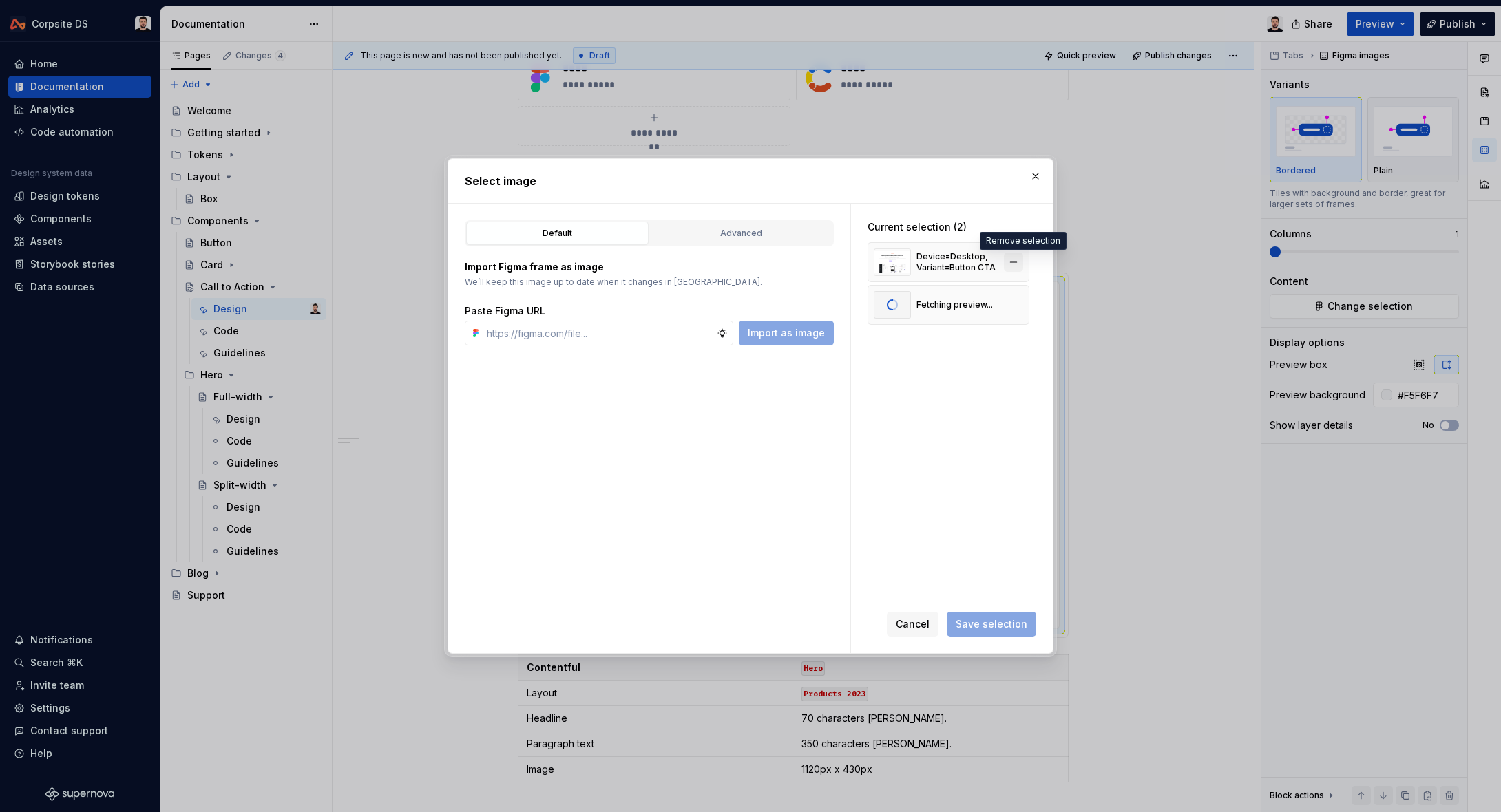
click at [1021, 262] on button "button" at bounding box center [1013, 262] width 19 height 19
click at [989, 620] on span "Save selection" at bounding box center [991, 624] width 72 height 14
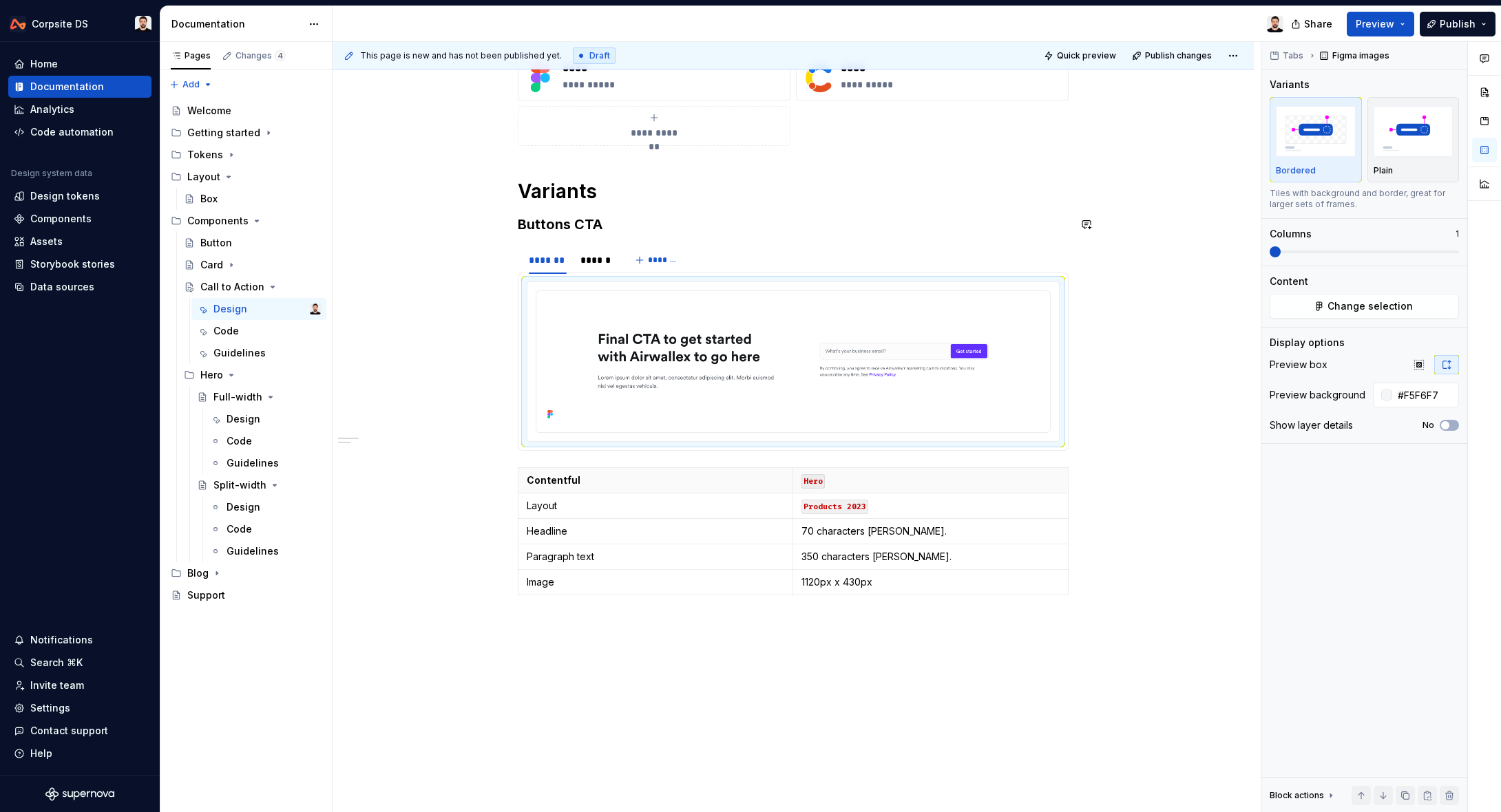
scroll to position [232, 0]
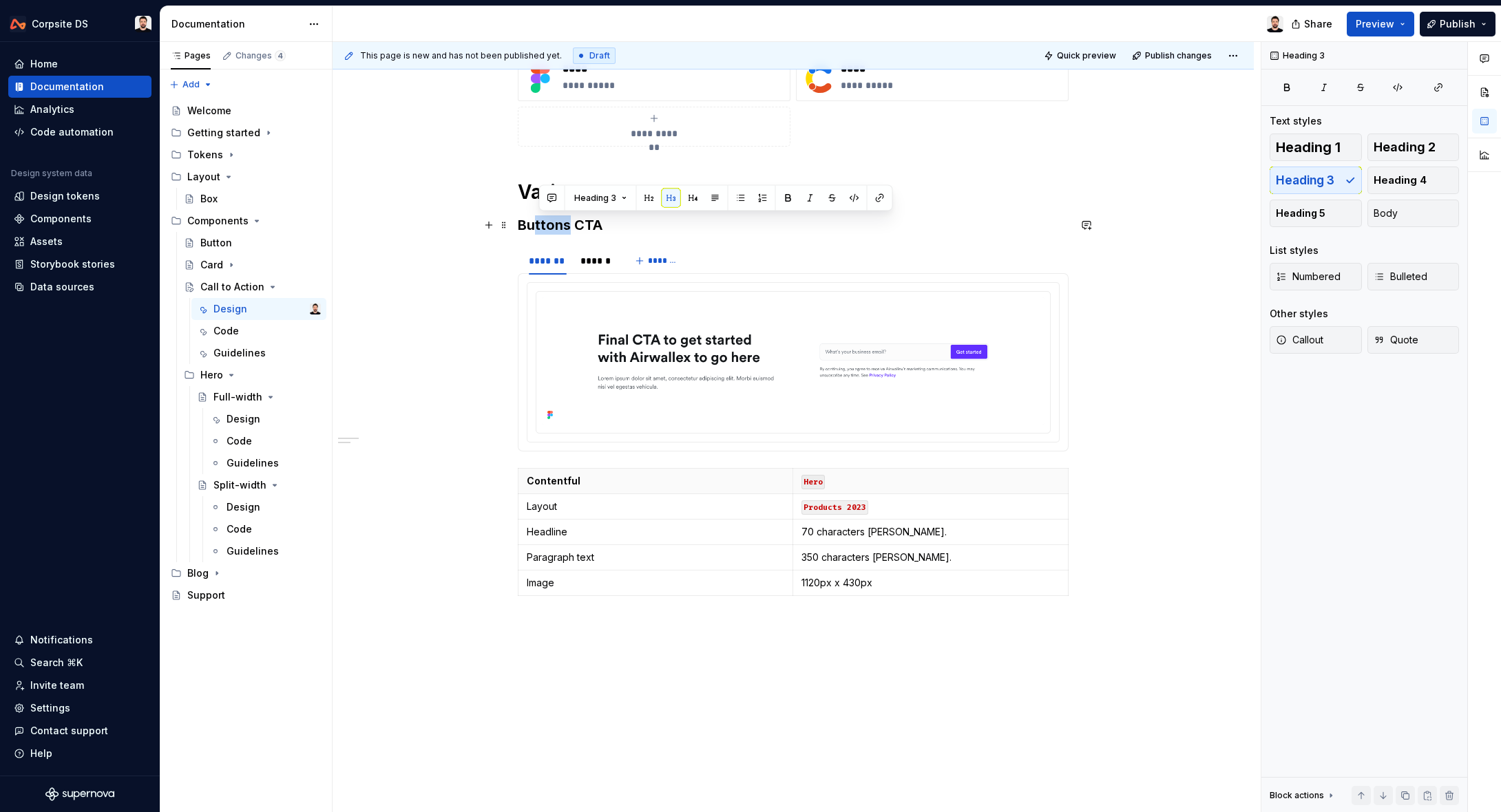
drag, startPoint x: 571, startPoint y: 224, endPoint x: 546, endPoint y: 222, distance: 25.1
click at [546, 222] on h3 "Buttons CTA" at bounding box center [793, 224] width 551 height 19
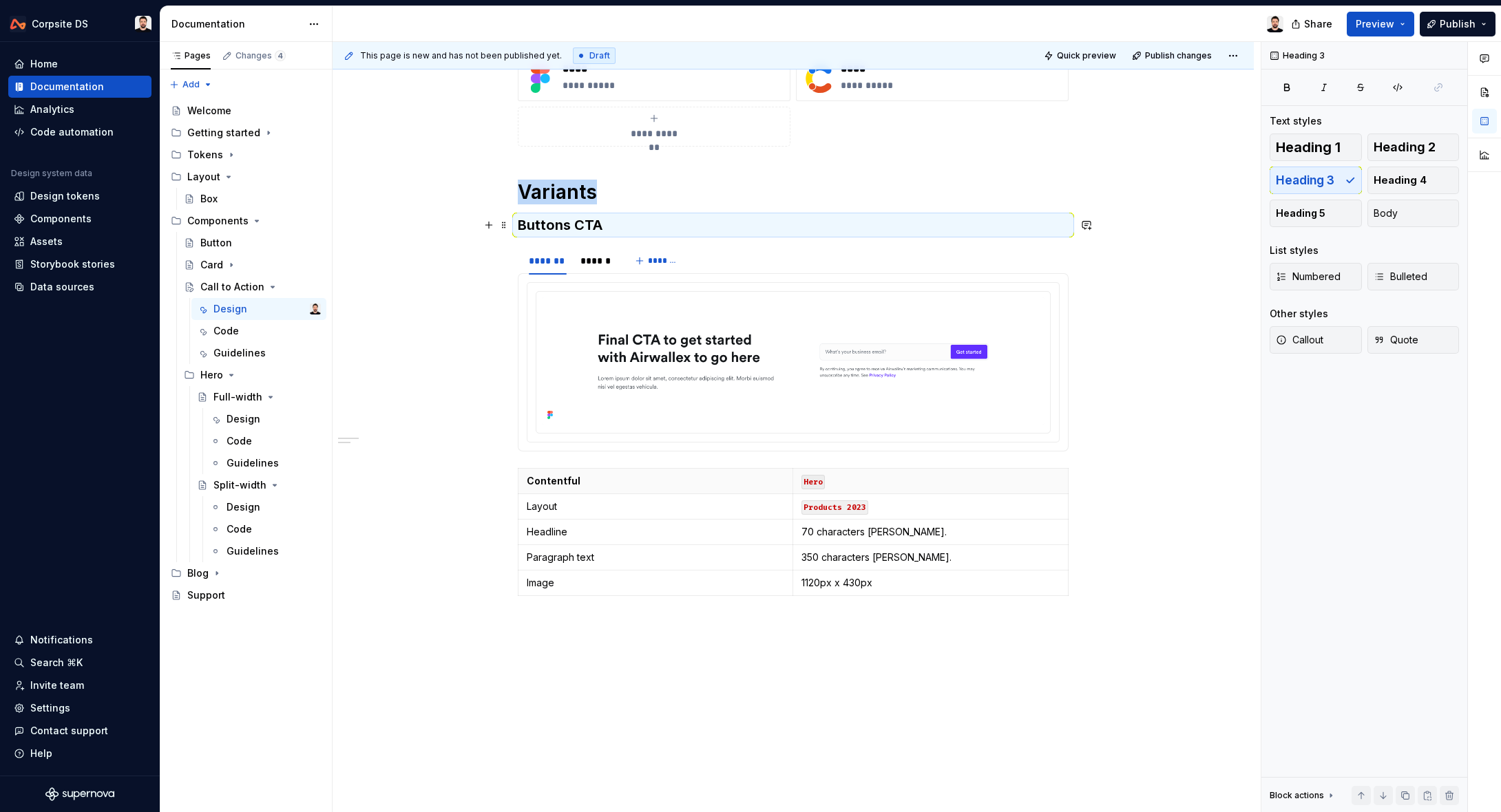
click at [649, 224] on h3 "Buttons CTA" at bounding box center [793, 224] width 551 height 19
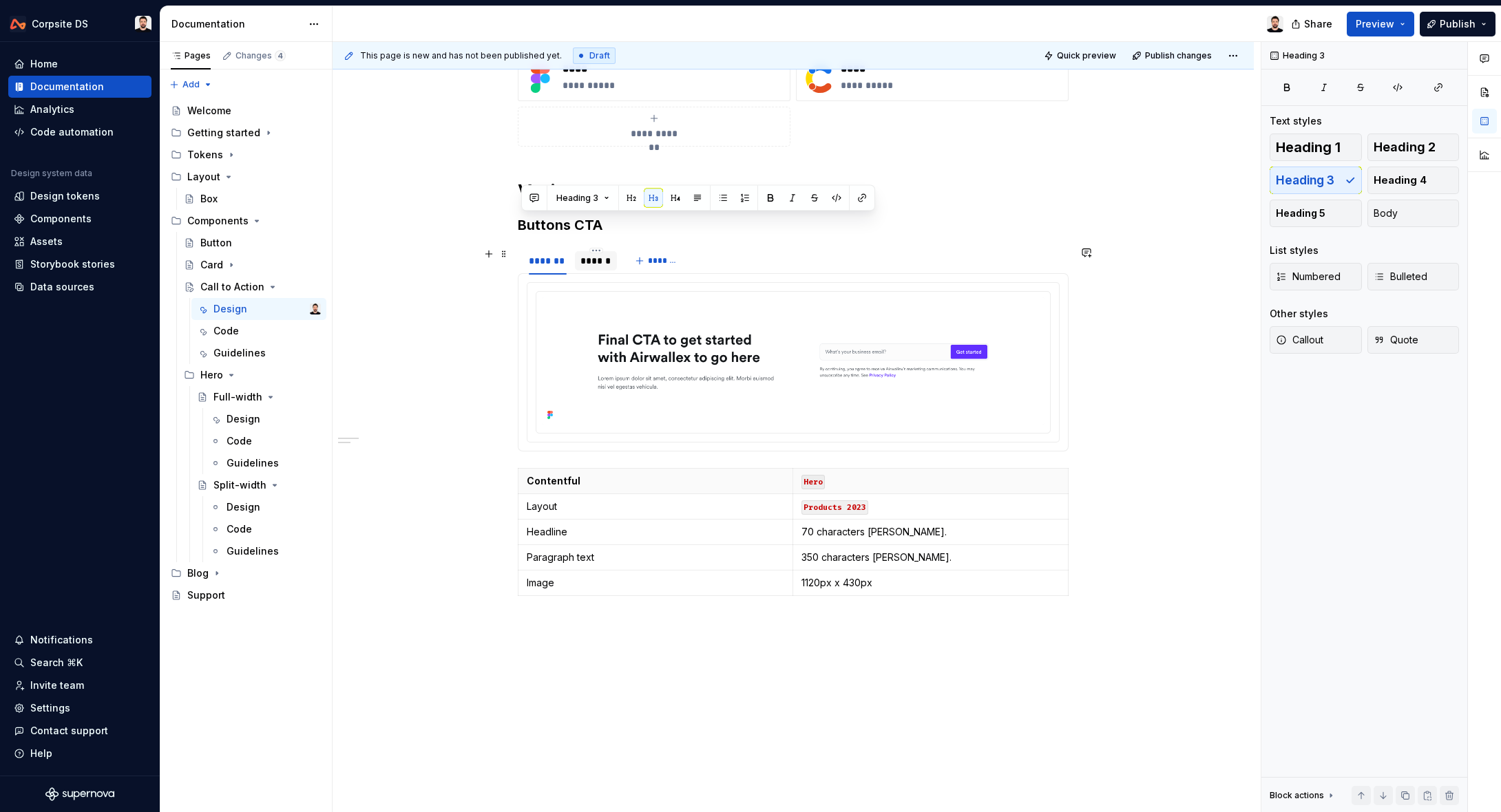
click at [605, 261] on div "******" at bounding box center [596, 261] width 31 height 14
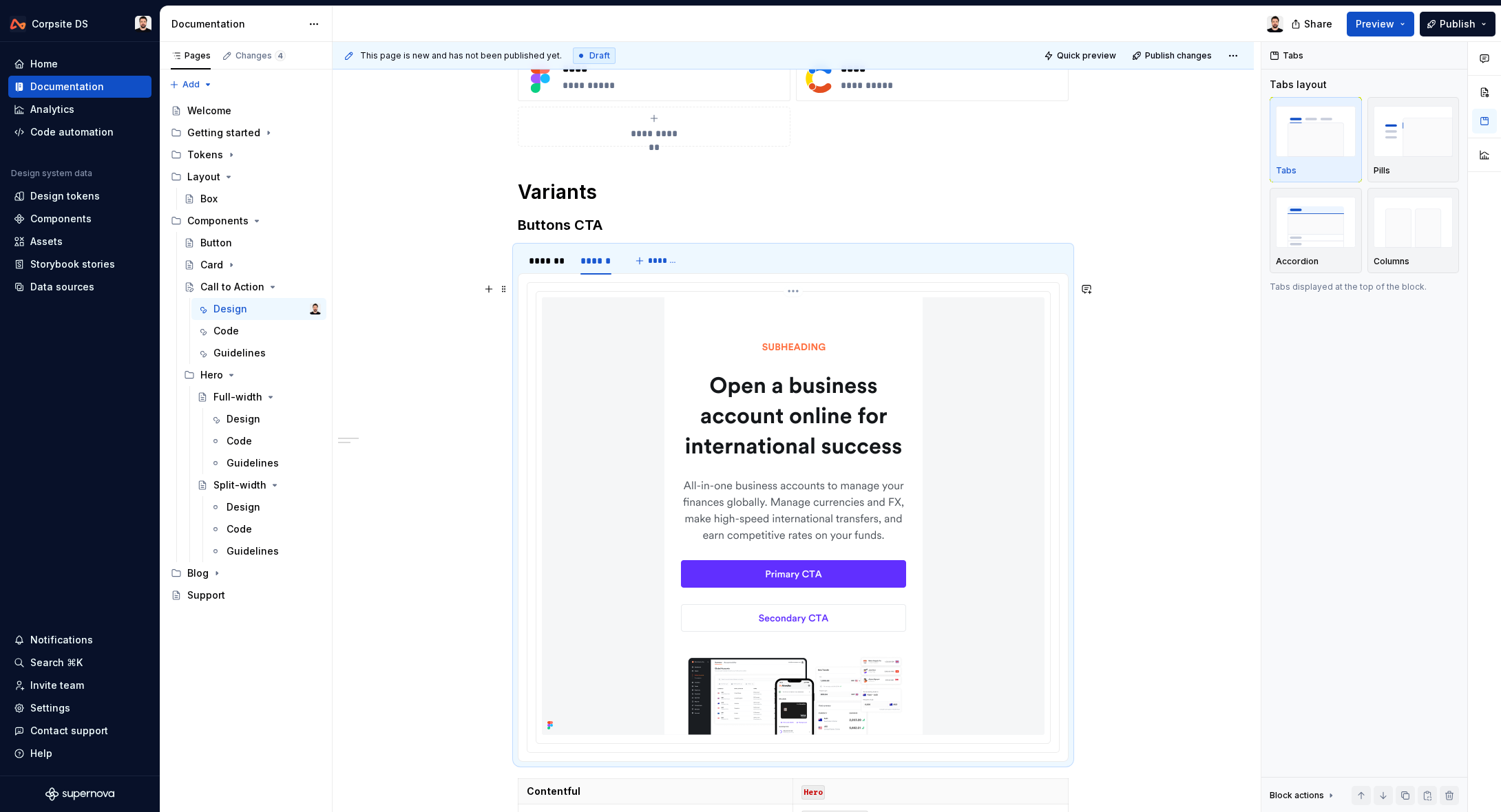
click at [732, 348] on img at bounding box center [793, 516] width 258 height 438
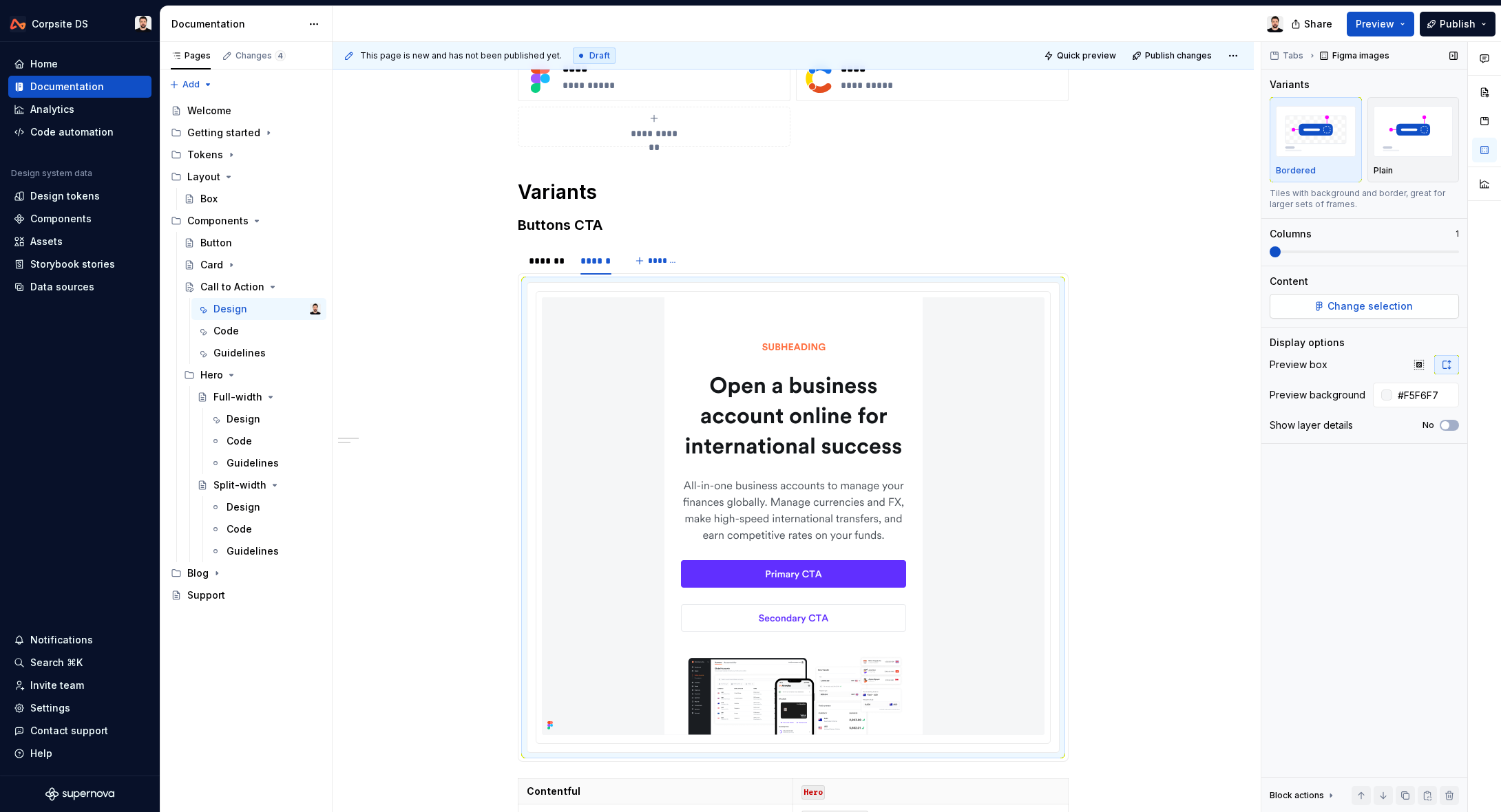
click at [1348, 299] on span "Change selection" at bounding box center [1370, 306] width 85 height 14
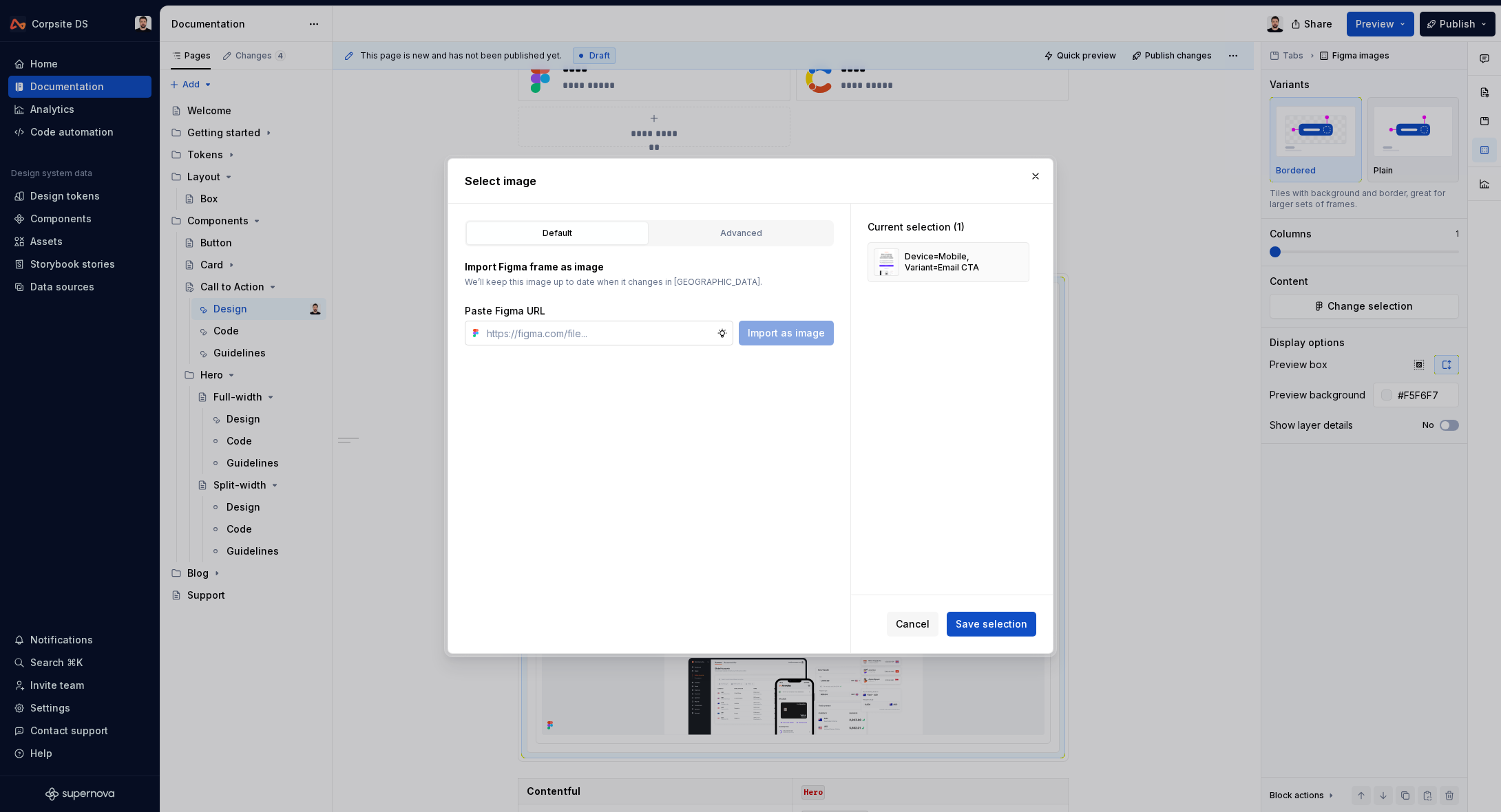
type textarea "*"
click at [1016, 261] on button "button" at bounding box center [1013, 262] width 19 height 19
click at [637, 328] on input "text" at bounding box center [598, 333] width 235 height 25
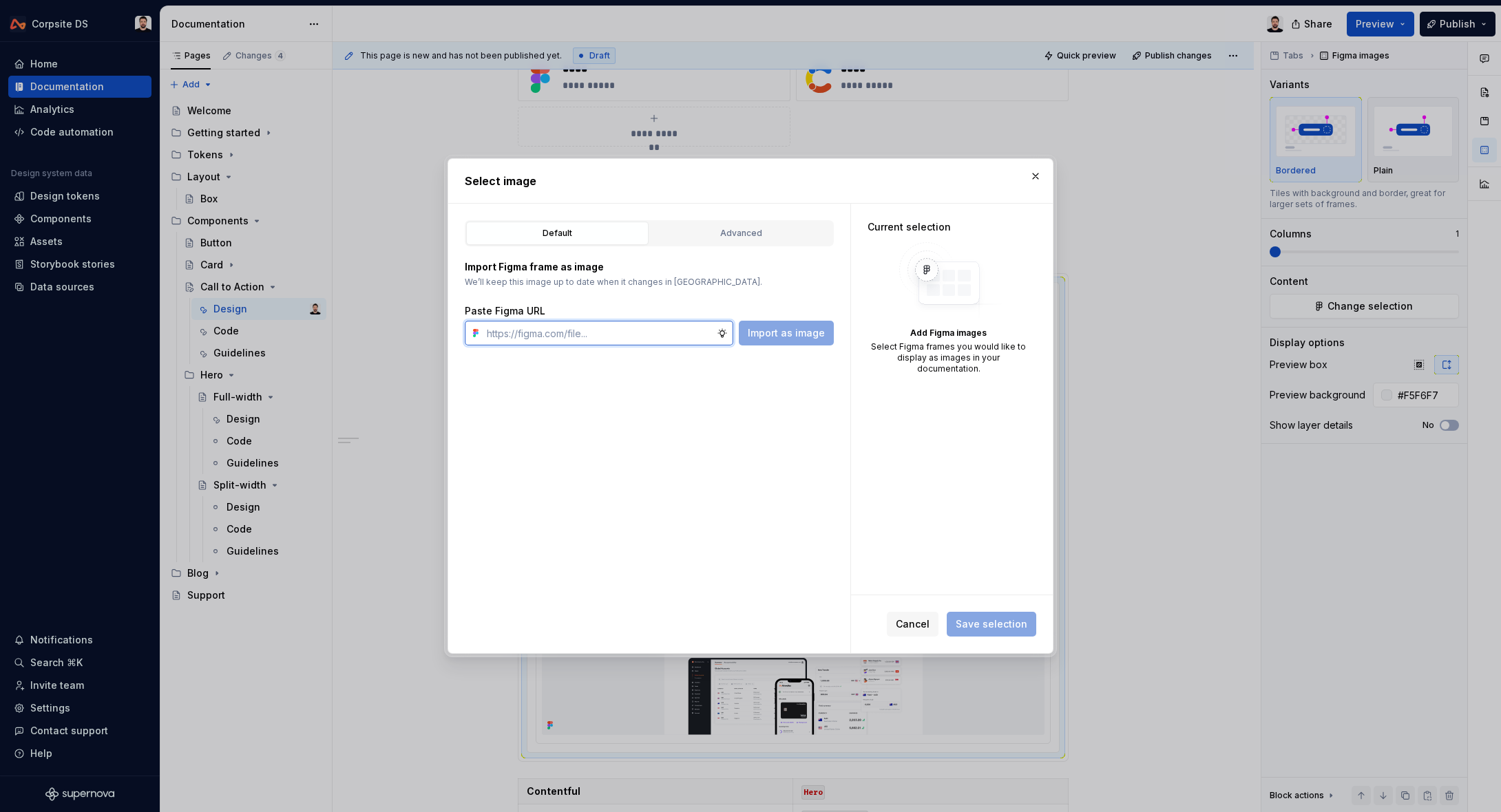
paste input "https://www.figma.com/design/ITgunUYNCpYpe4gonXow8q/%F0%9F%9A%A7-Components-v2?…"
type input "https://www.figma.com/design/ITgunUYNCpYpe4gonXow8q/%F0%9F%9A%A7-Components-v2?…"
click at [774, 334] on span "Import as image" at bounding box center [786, 333] width 77 height 14
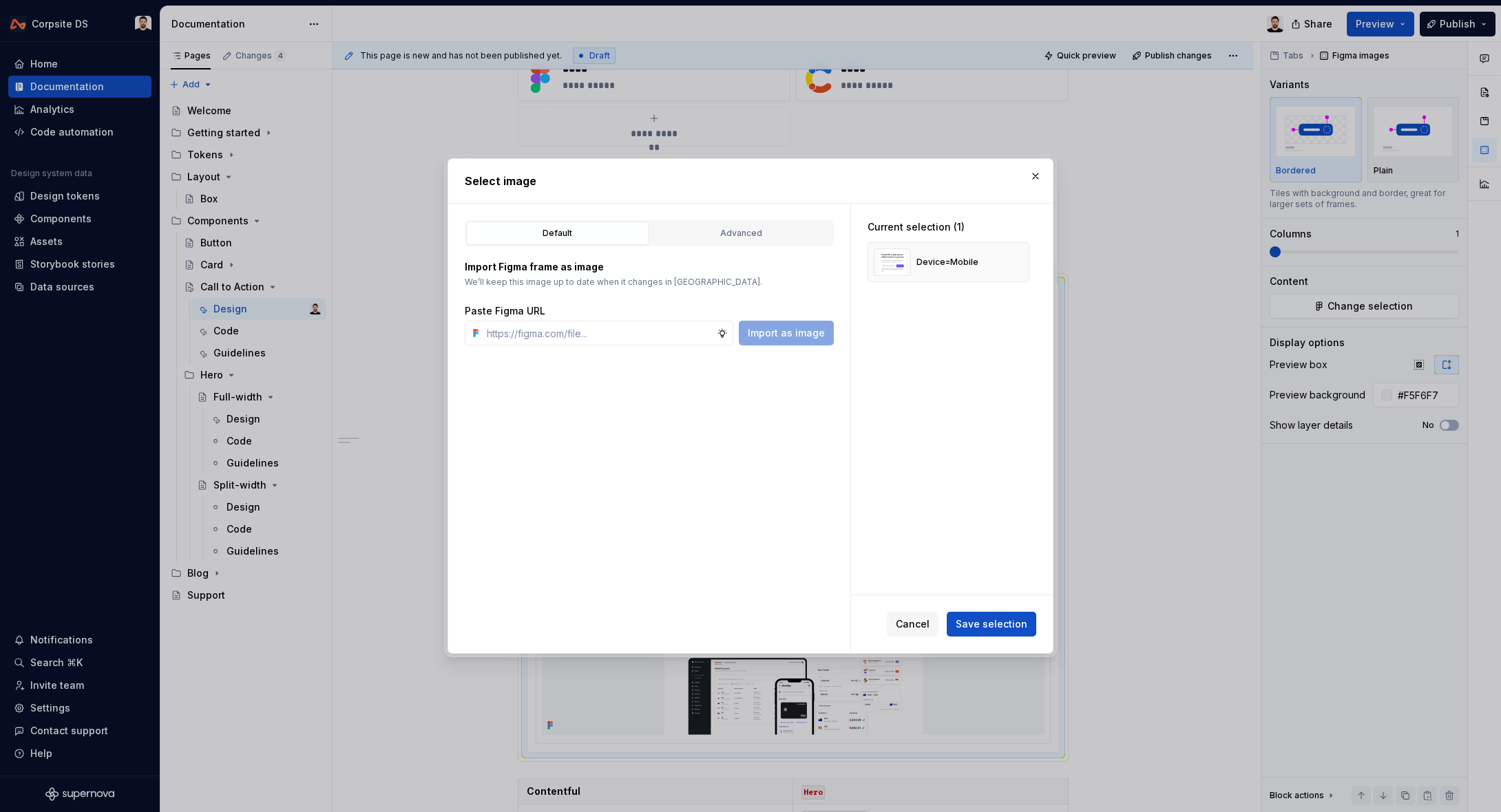
click at [994, 613] on button "Save selection" at bounding box center [991, 624] width 89 height 25
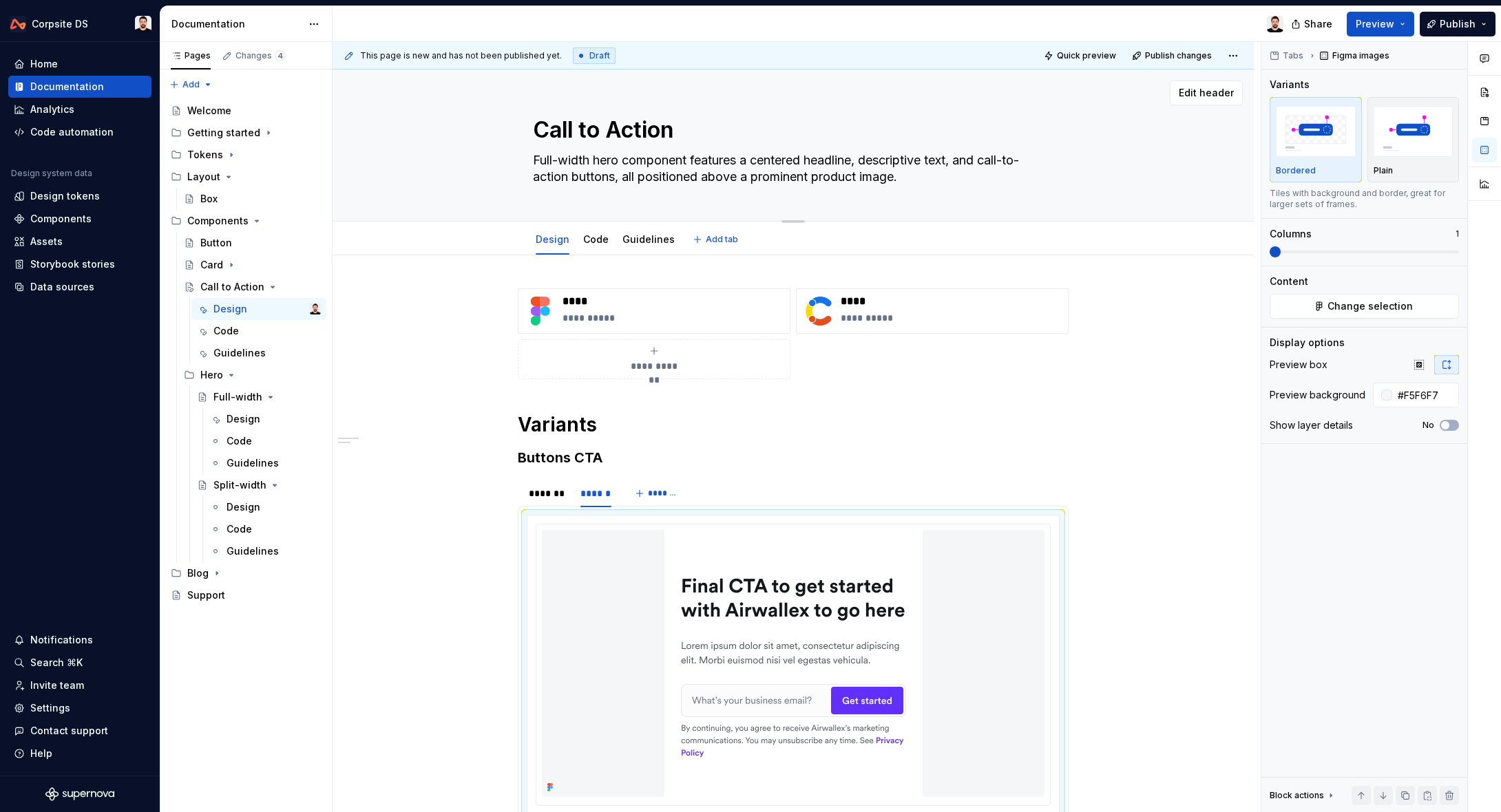
click at [681, 177] on textarea "Full-width hero component features a centered headline, descriptive text, and c…" at bounding box center [790, 168] width 520 height 38
paste textarea "call to action (CTA) component that includes a heading, a short description, an…"
type textarea "*"
type textarea "call to action (CTA) component that includes a heading, a short description, an…"
type textarea "*"
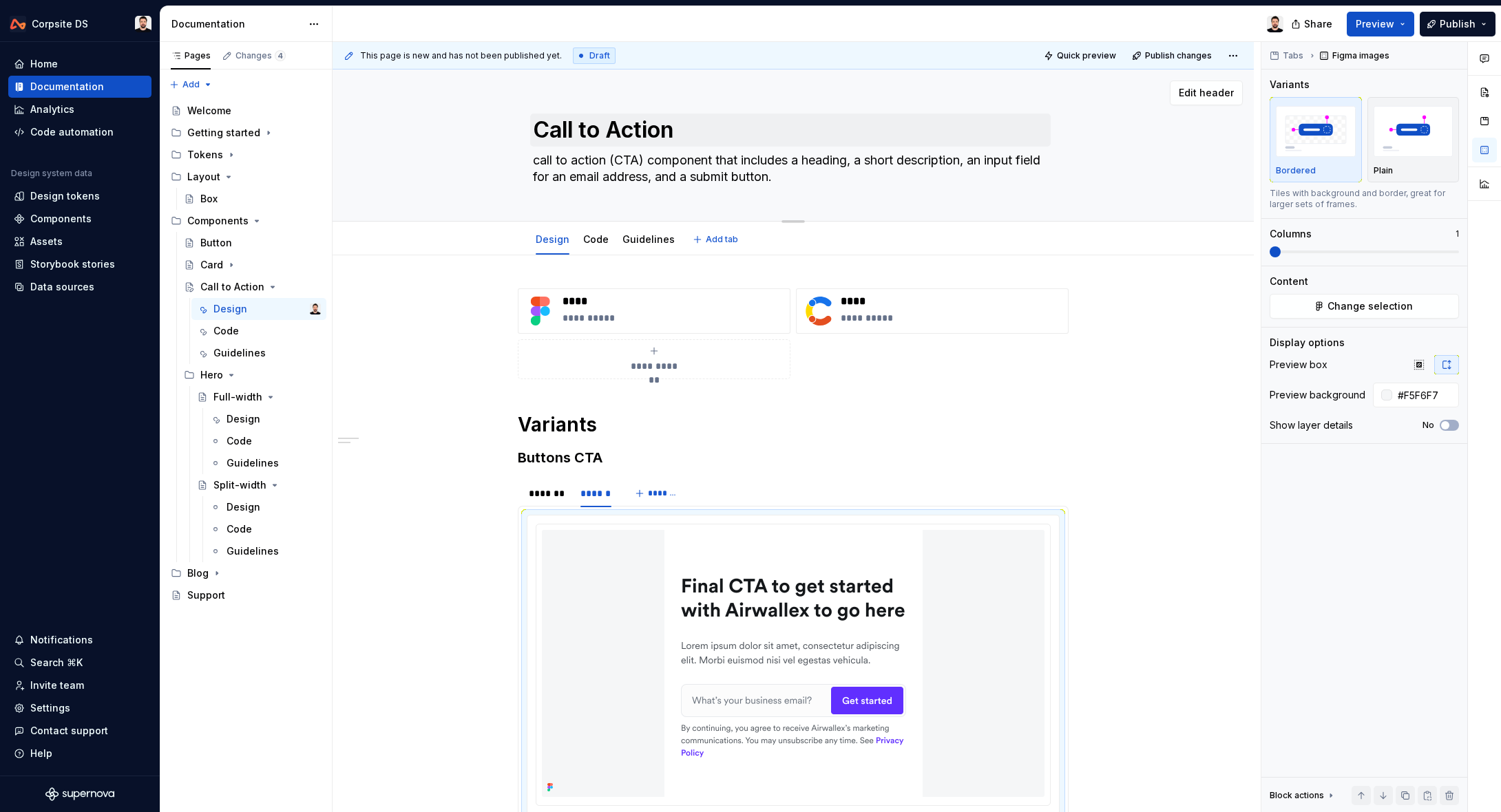
type textarea "call to action (CTA) component that includes a heading, a short description, an…"
click at [713, 131] on textarea "Call to Action" at bounding box center [790, 130] width 520 height 33
click at [720, 130] on textarea "Call to Action" at bounding box center [790, 130] width 520 height 33
type textarea "*"
type textarea "Call to Action"
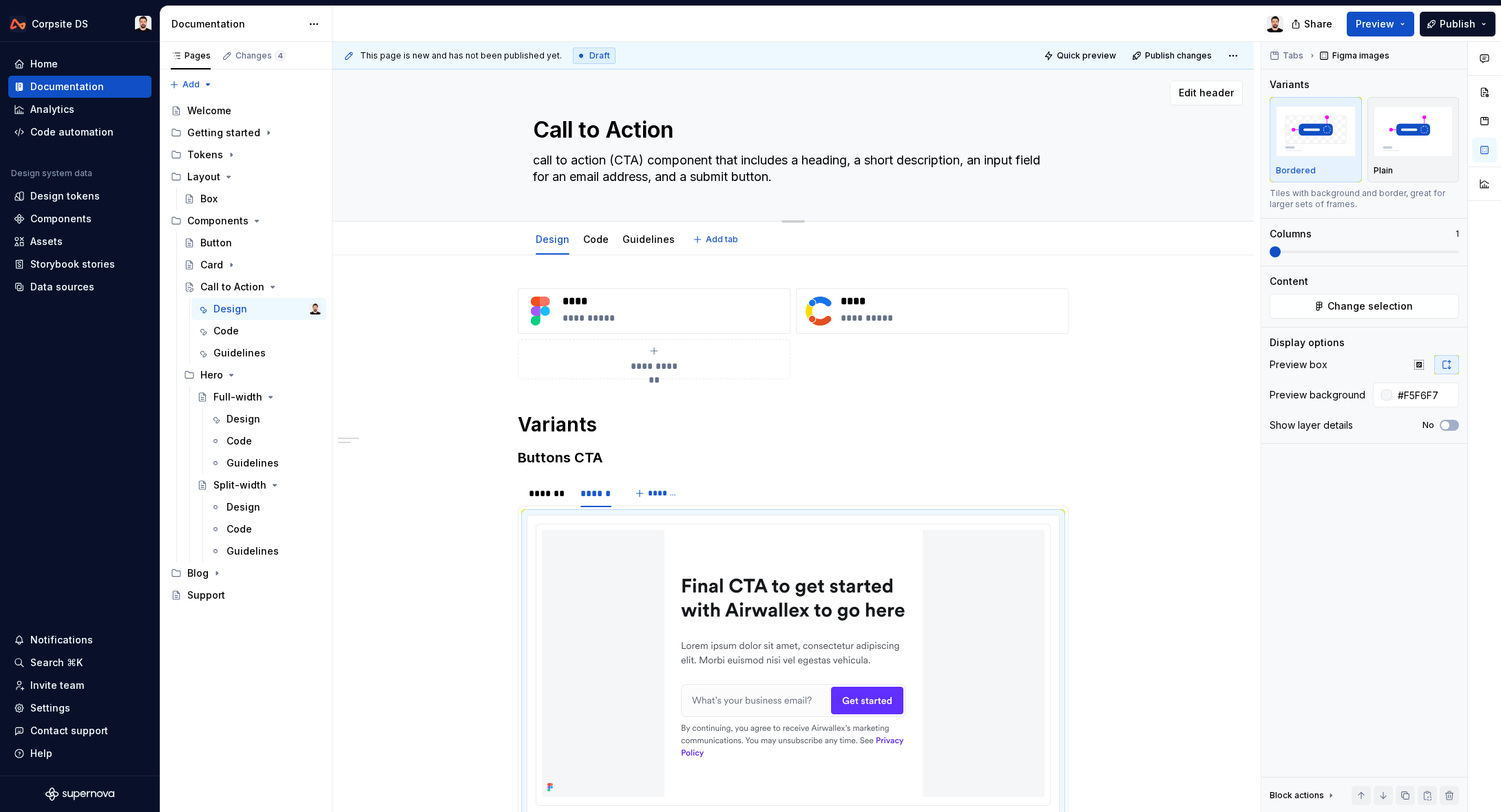
type textarea "*"
type textarea "Call to Action ("
type textarea "*"
type textarea "Call to Action (C"
type textarea "*"
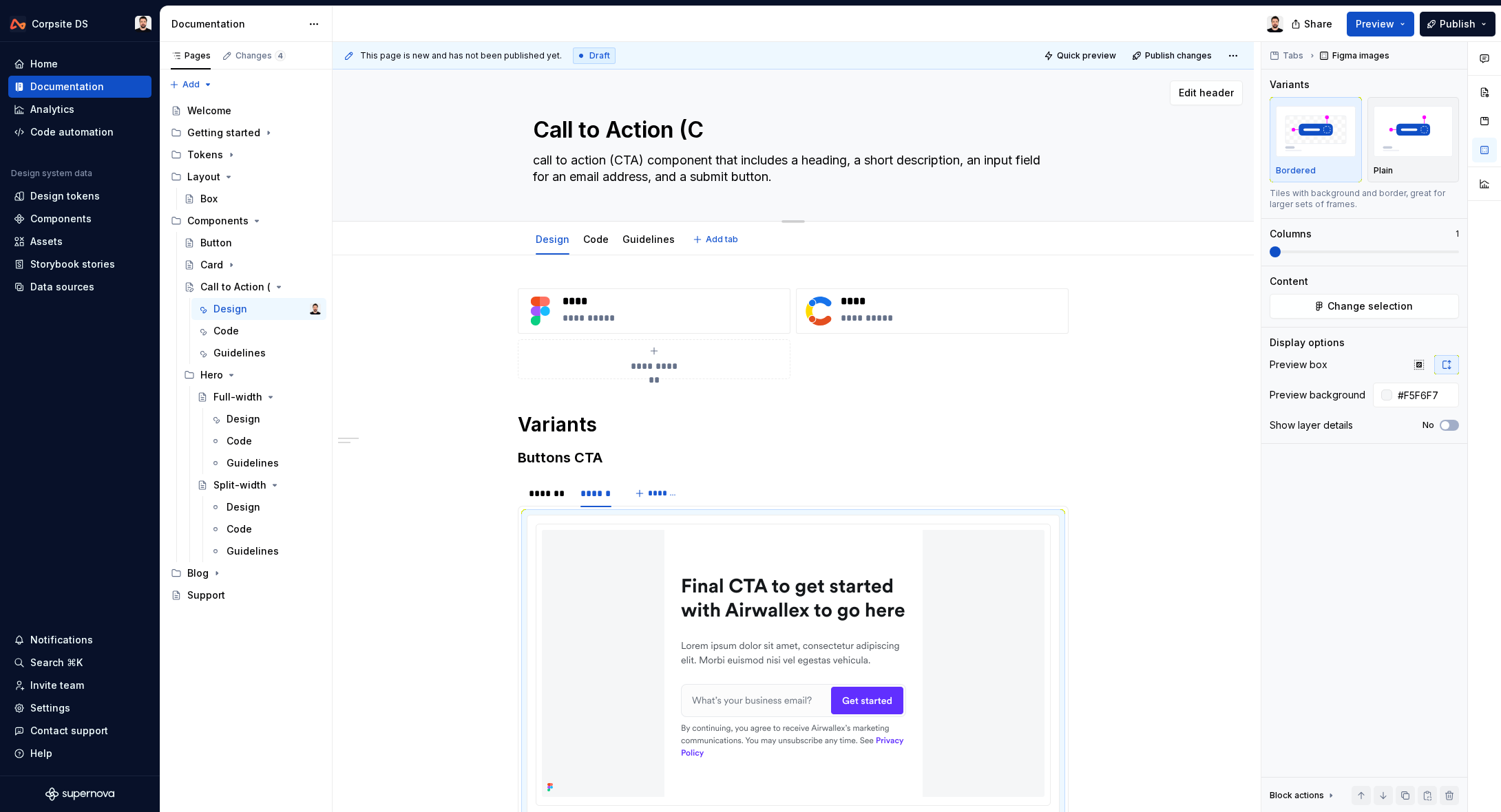
type textarea "Call to Action (CT"
type textarea "*"
type textarea "Call to Action (CTA"
type textarea "*"
type textarea "Call to Action (CTA)"
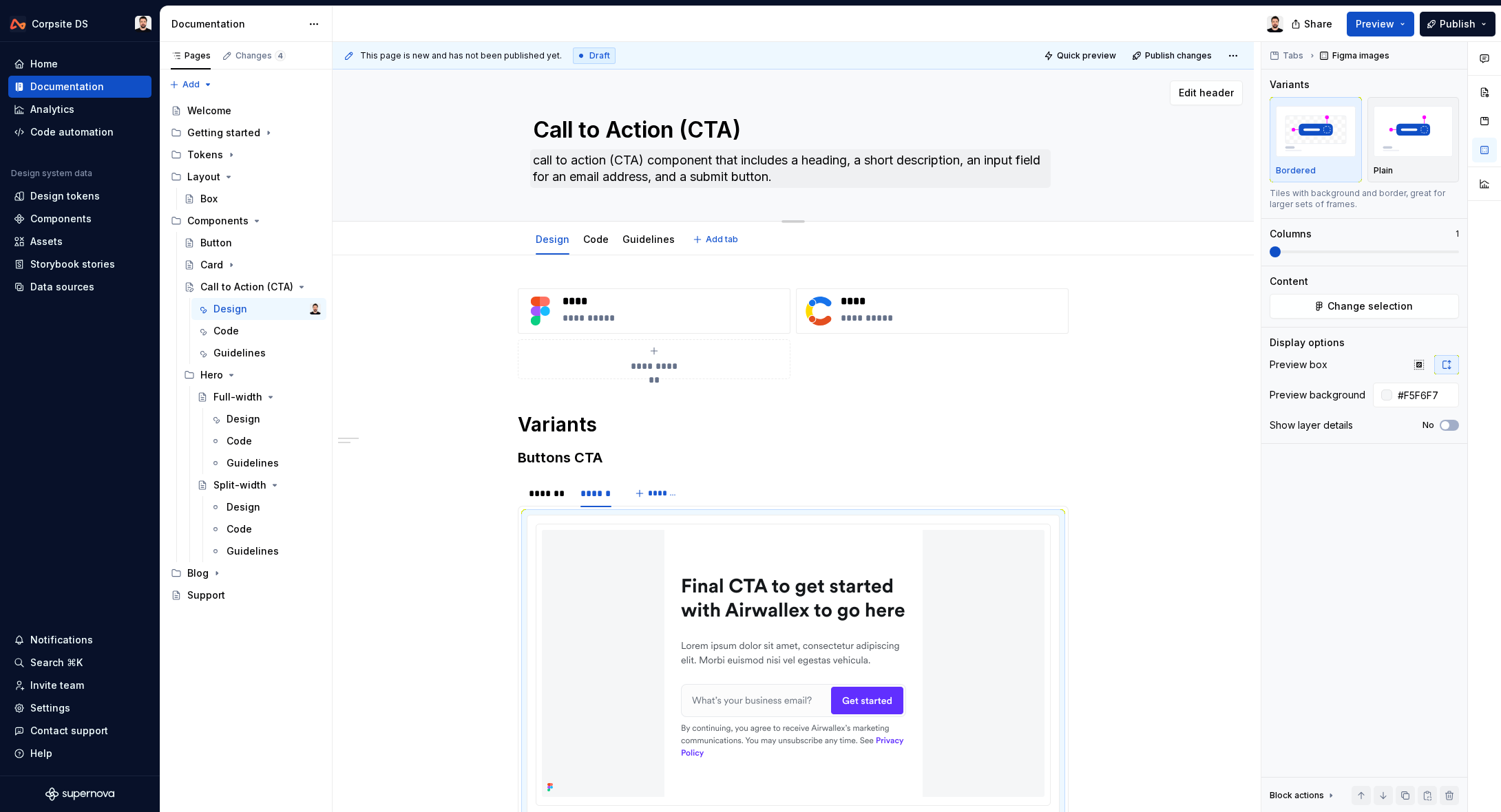
type textarea "*"
type textarea "Call to Action (CTA)"
click at [552, 163] on textarea "call to action (CTA) component that includes a heading, a short description, an…" at bounding box center [790, 168] width 520 height 38
click at [551, 166] on textarea "call to action (CTA) component that includes a heading, a short description, an…" at bounding box center [790, 168] width 520 height 38
type textarea "*"
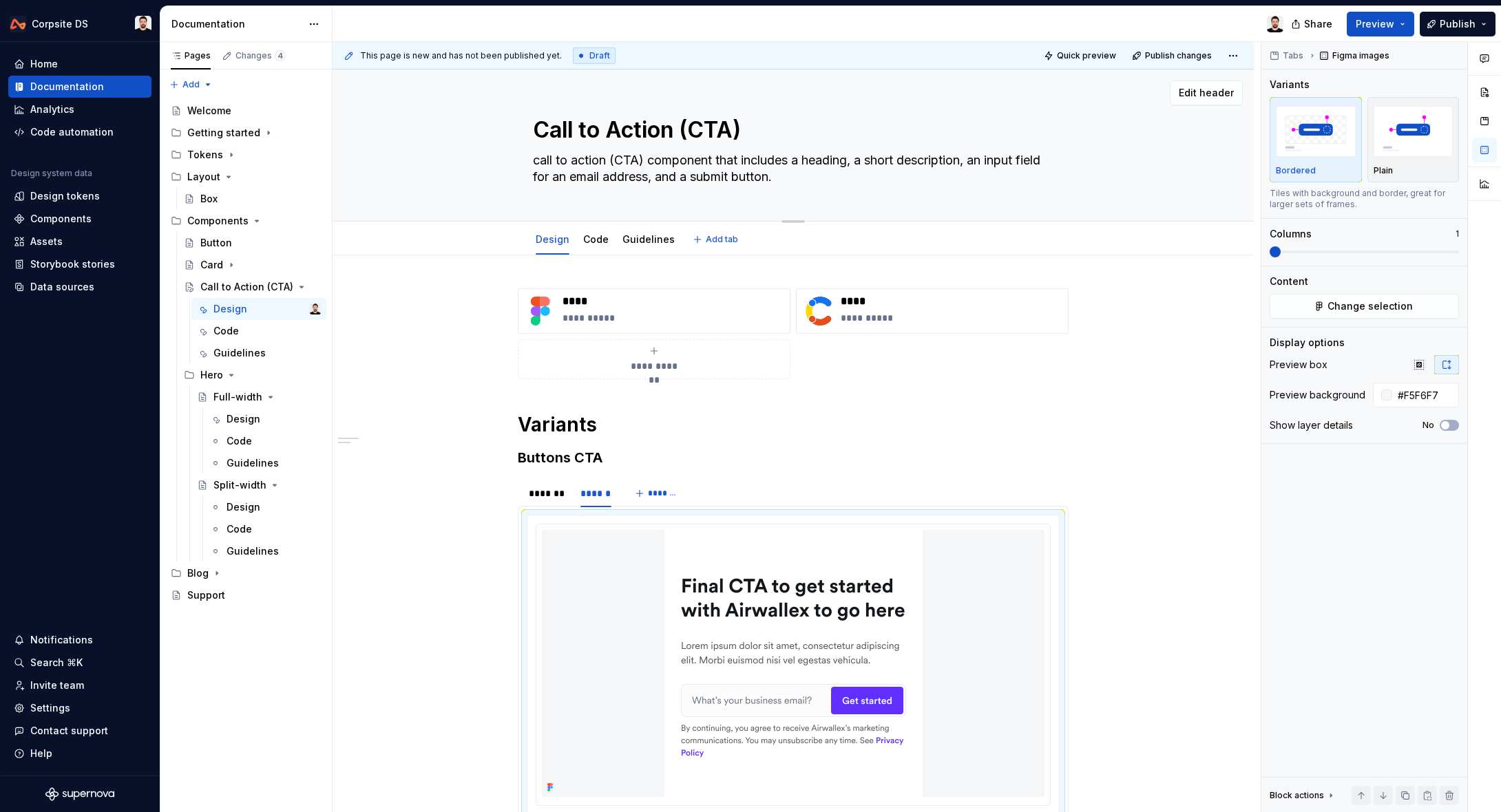
type textarea "all to action (CTA) component that includes a heading, a short description, an …"
type textarea "*"
type textarea "Call to action (CTA) component that includes a heading, a short description, an…"
type textarea "*"
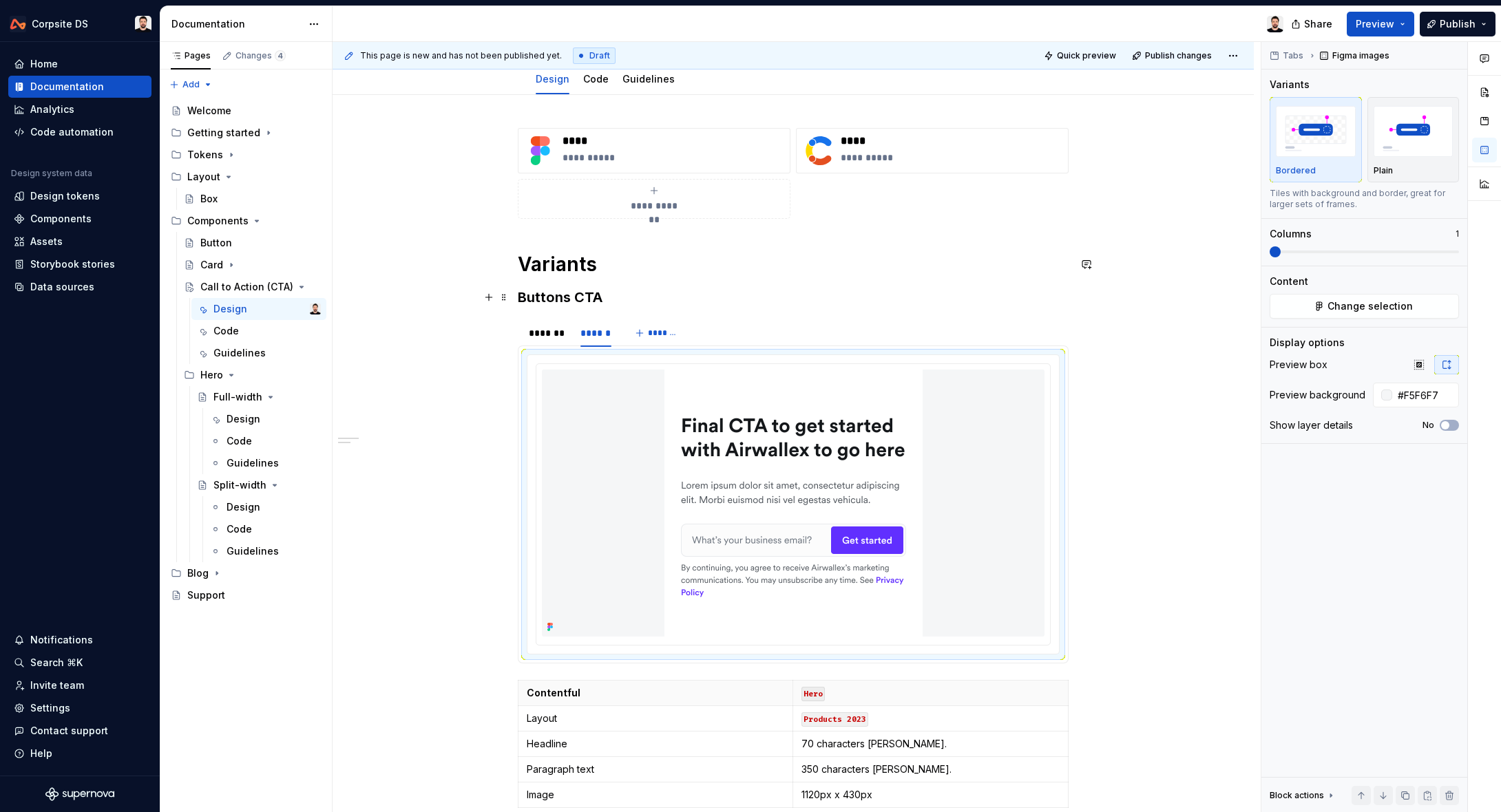
scroll to position [242, 0]
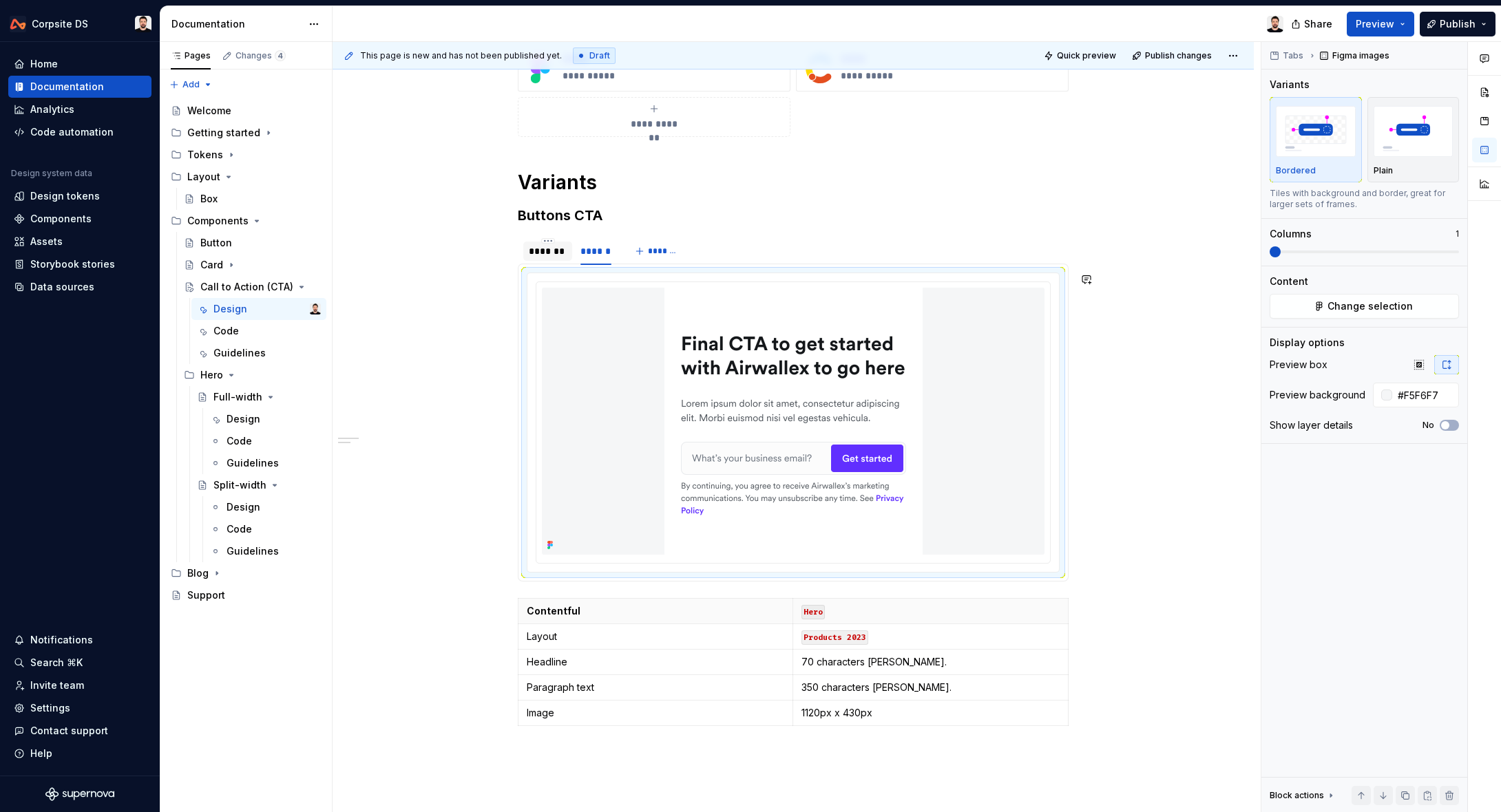
type textarea "Call to action (CTA) component that includes a heading, a short description, an…"
click at [558, 249] on div "*******" at bounding box center [548, 251] width 38 height 14
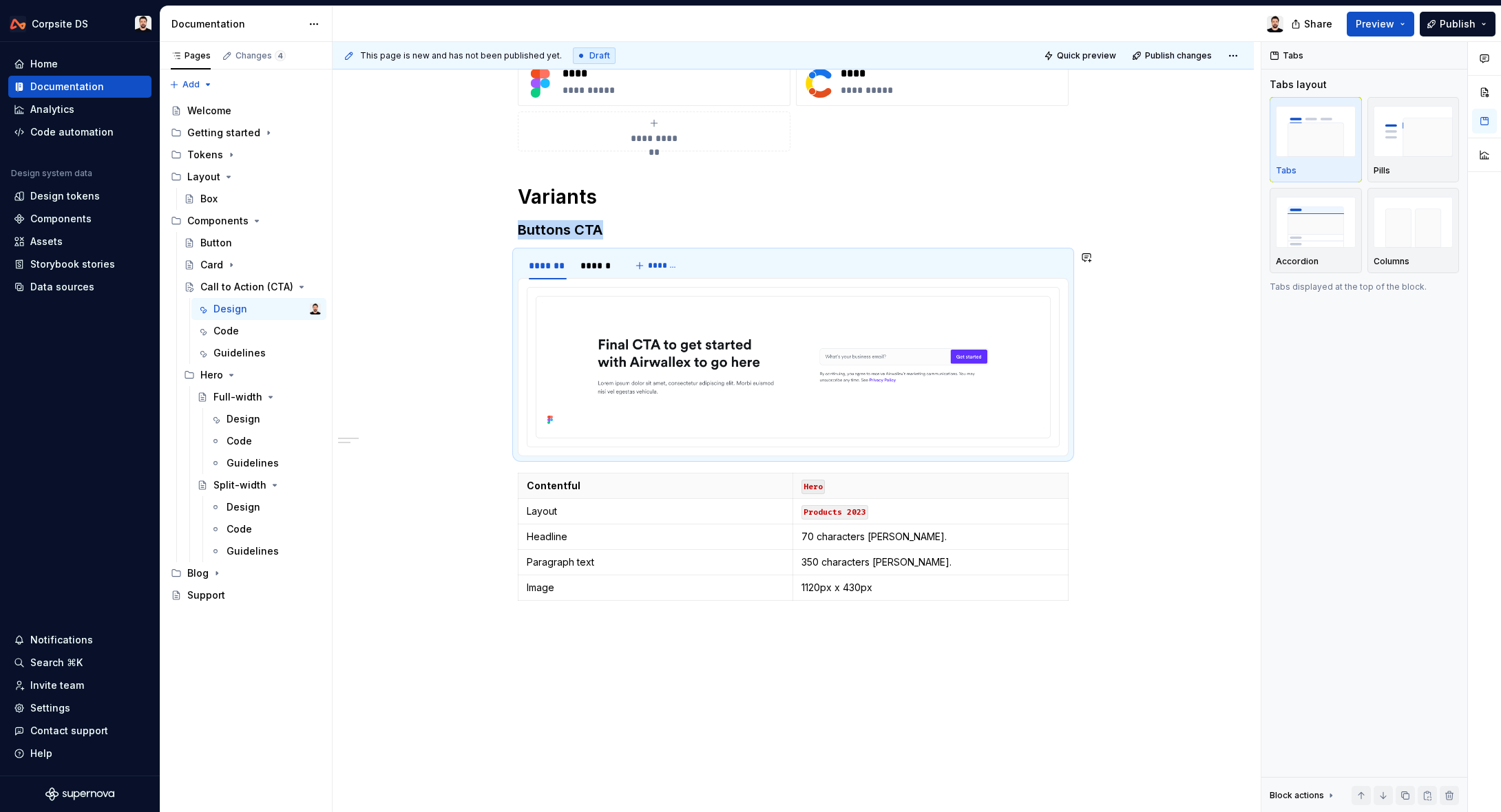
scroll to position [275, 0]
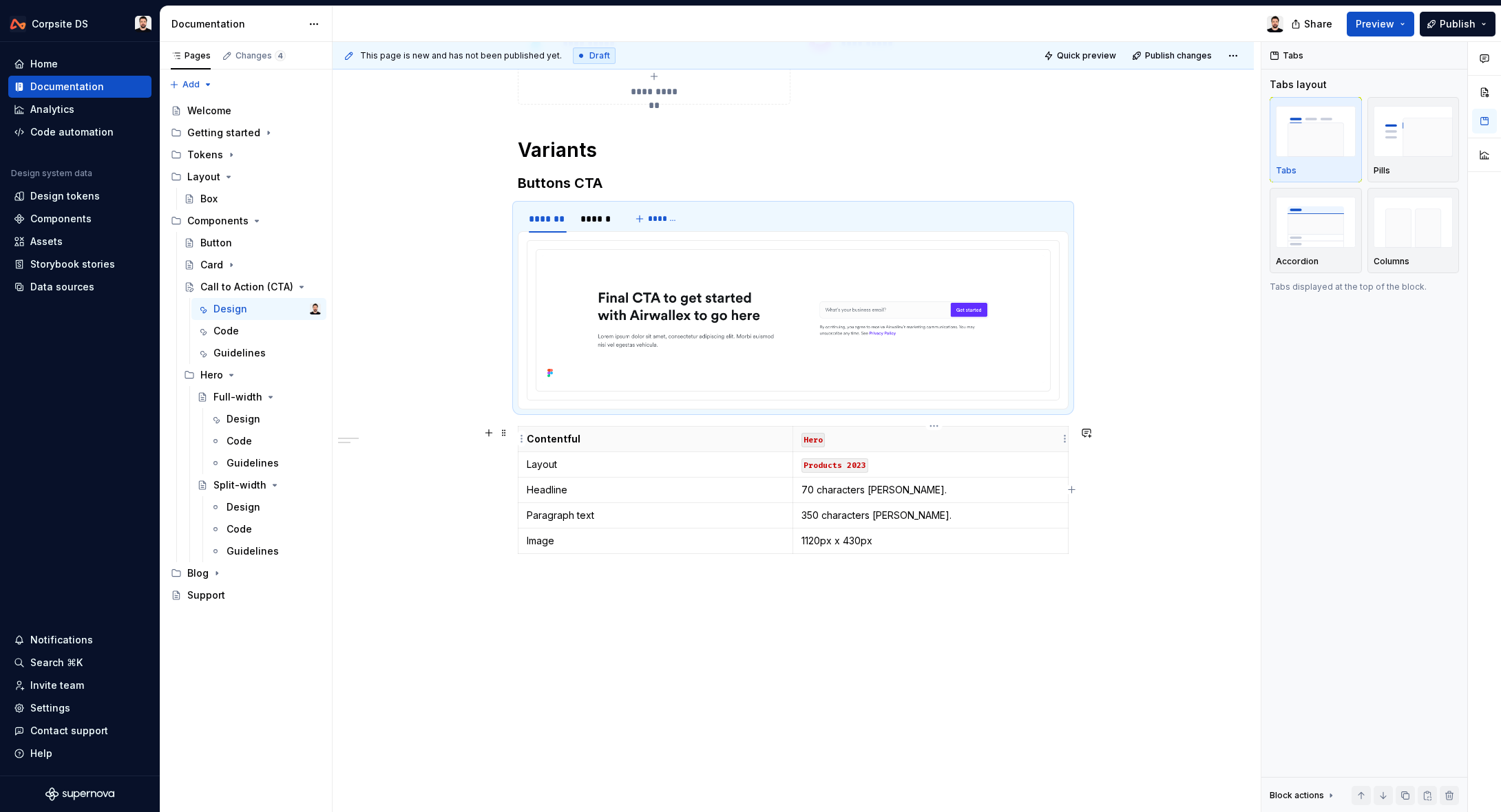
click at [824, 438] on code "Hero" at bounding box center [812, 439] width 23 height 15
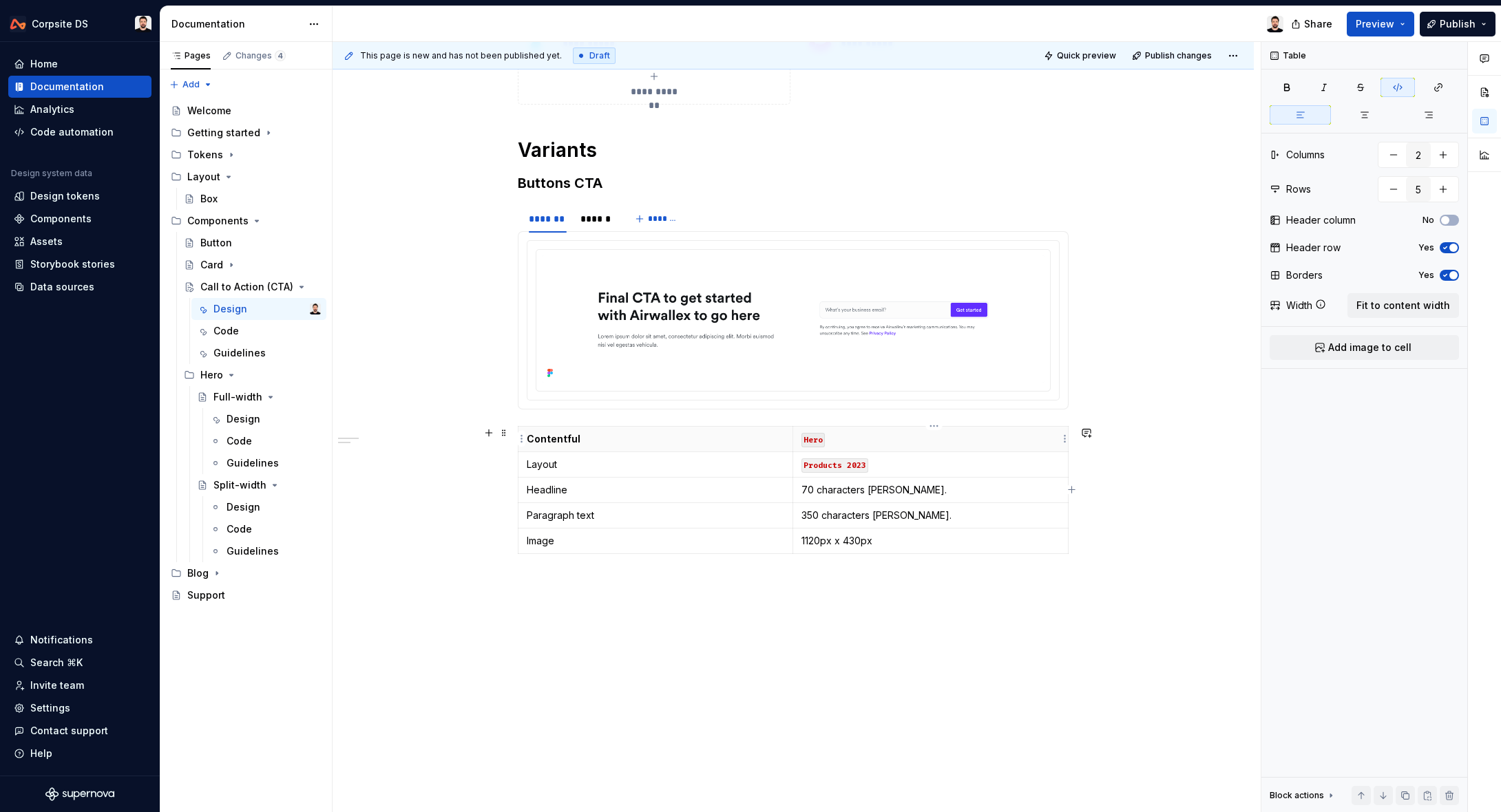
click at [818, 438] on code "Hero" at bounding box center [812, 439] width 23 height 15
click at [815, 438] on code "Hero" at bounding box center [812, 439] width 23 height 15
click at [839, 464] on code "Products 2023" at bounding box center [834, 465] width 67 height 15
drag, startPoint x: 869, startPoint y: 465, endPoint x: 839, endPoint y: 465, distance: 30.0
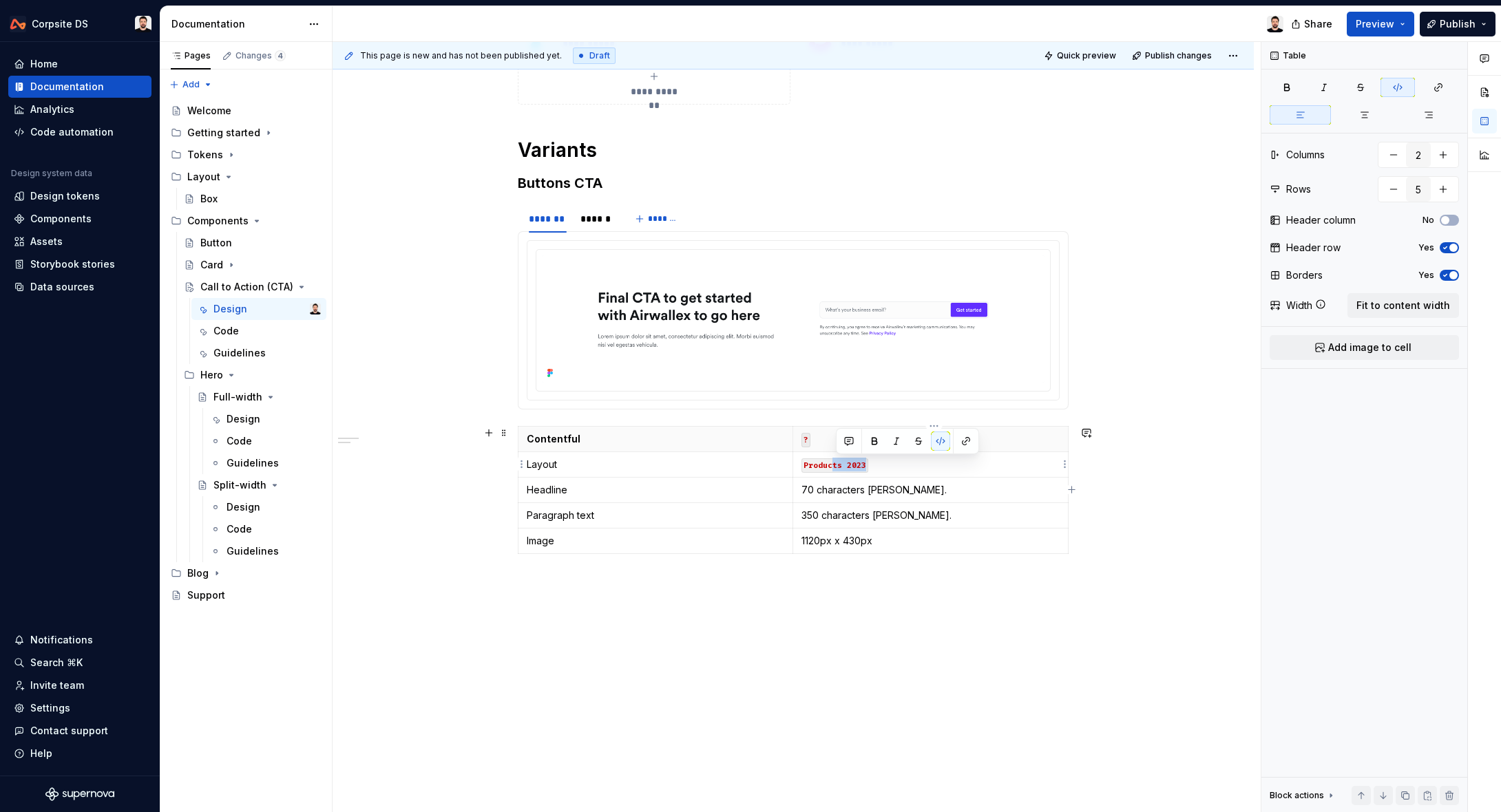
click at [839, 465] on code "Products 2023" at bounding box center [834, 465] width 67 height 15
drag, startPoint x: 815, startPoint y: 489, endPoint x: 813, endPoint y: 505, distance: 16.1
click at [815, 489] on p "70 characters [PERSON_NAME]." at bounding box center [930, 490] width 258 height 14
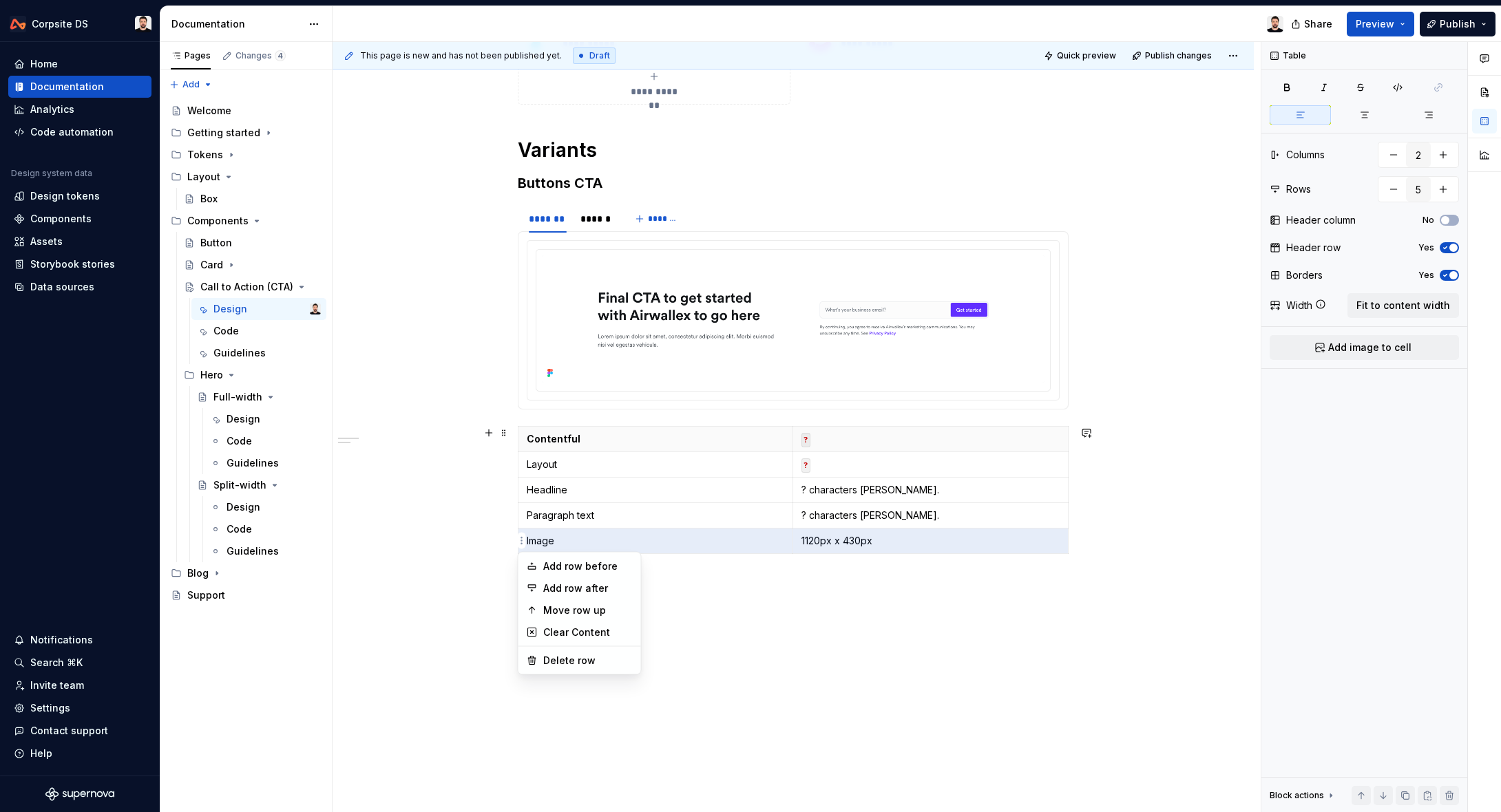
click at [522, 542] on html "Corpsite DS Home Documentation Analytics Code automation Design system data Des…" at bounding box center [750, 406] width 1501 height 812
click at [597, 662] on div "Delete row" at bounding box center [587, 660] width 89 height 14
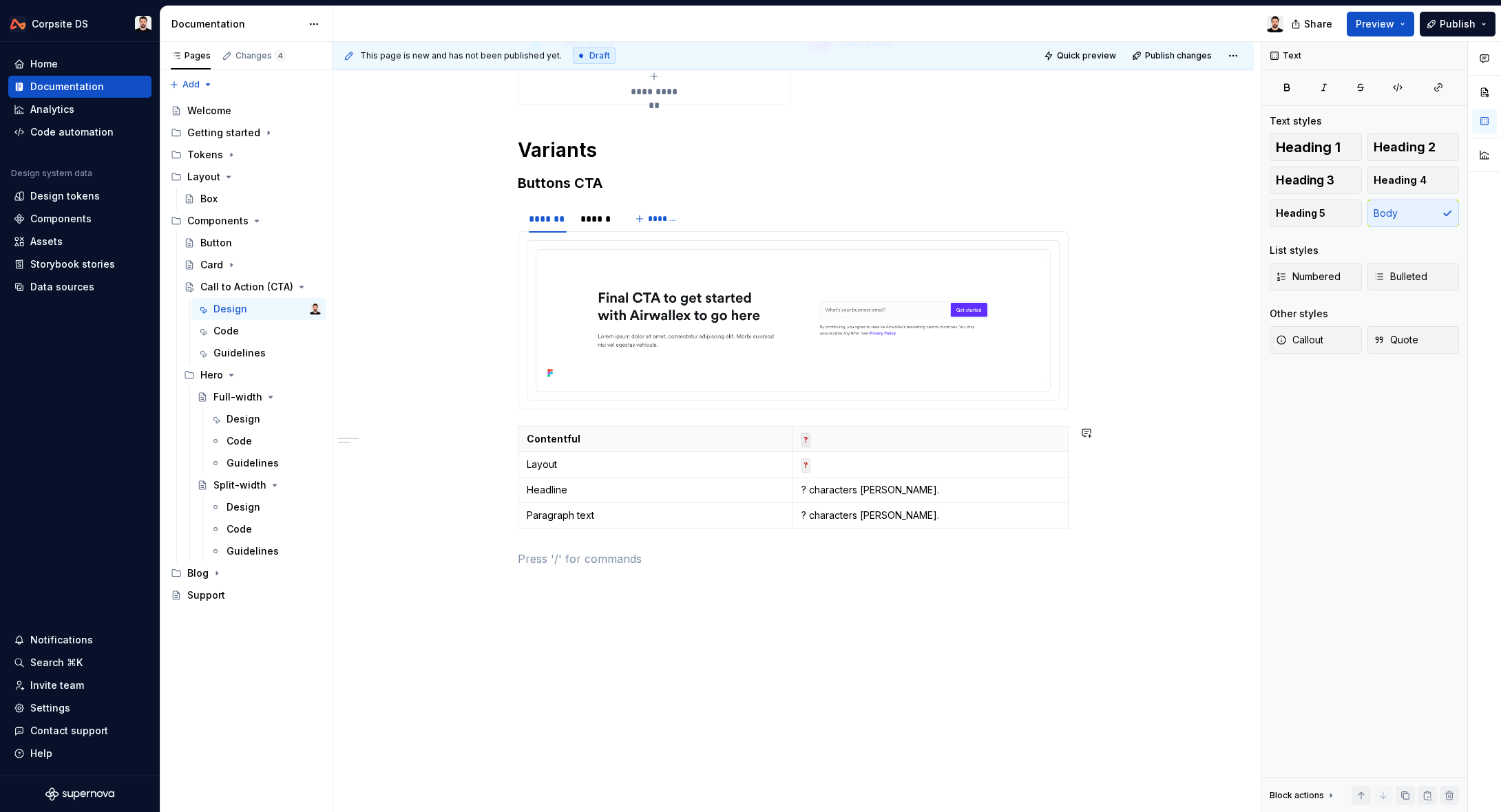
click at [770, 614] on div "**********" at bounding box center [796, 426] width 928 height 770
click at [733, 597] on div "**********" at bounding box center [793, 404] width 921 height 846
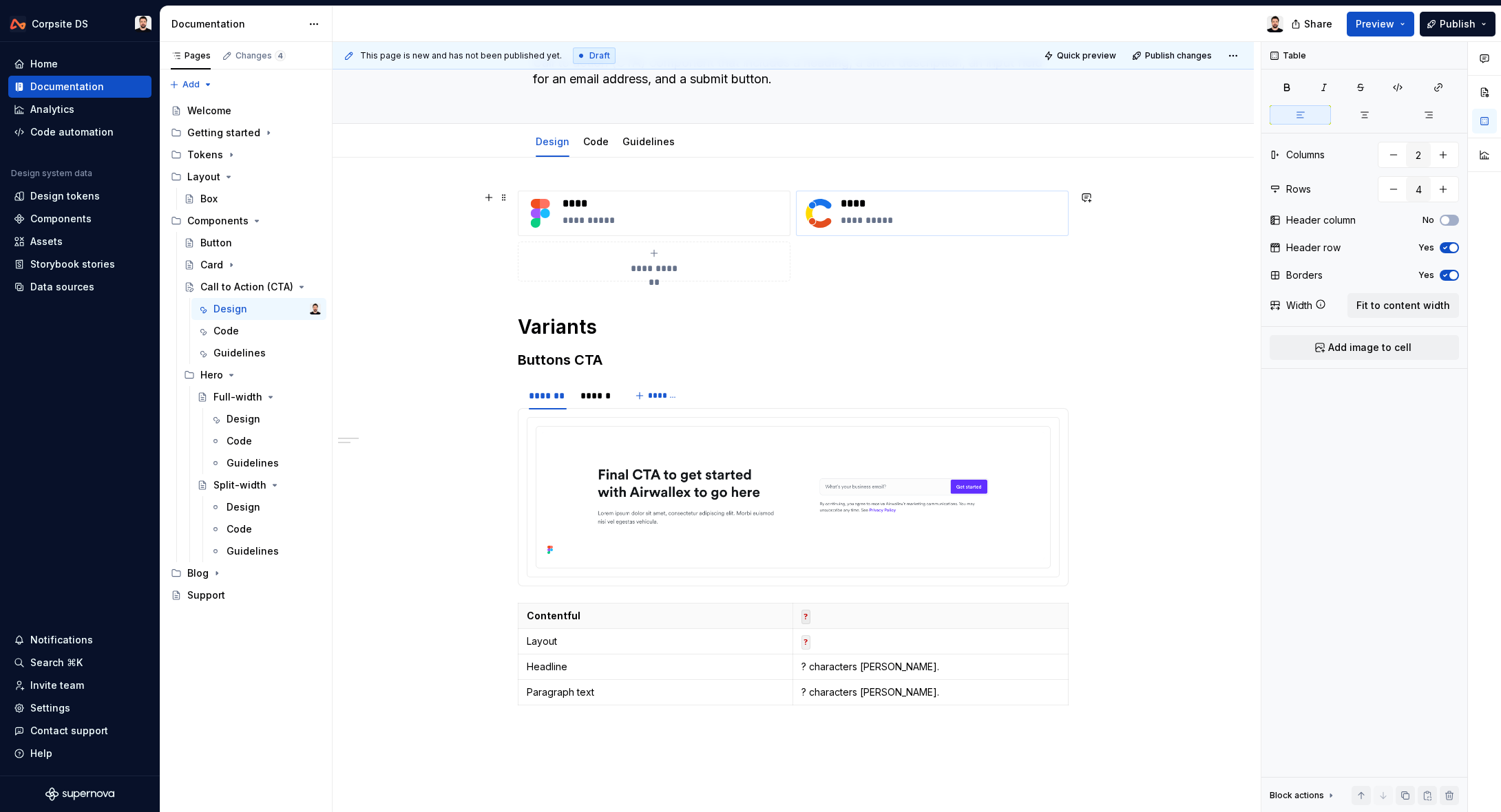
scroll to position [94, 0]
click at [670, 217] on p "**********" at bounding box center [674, 224] width 222 height 14
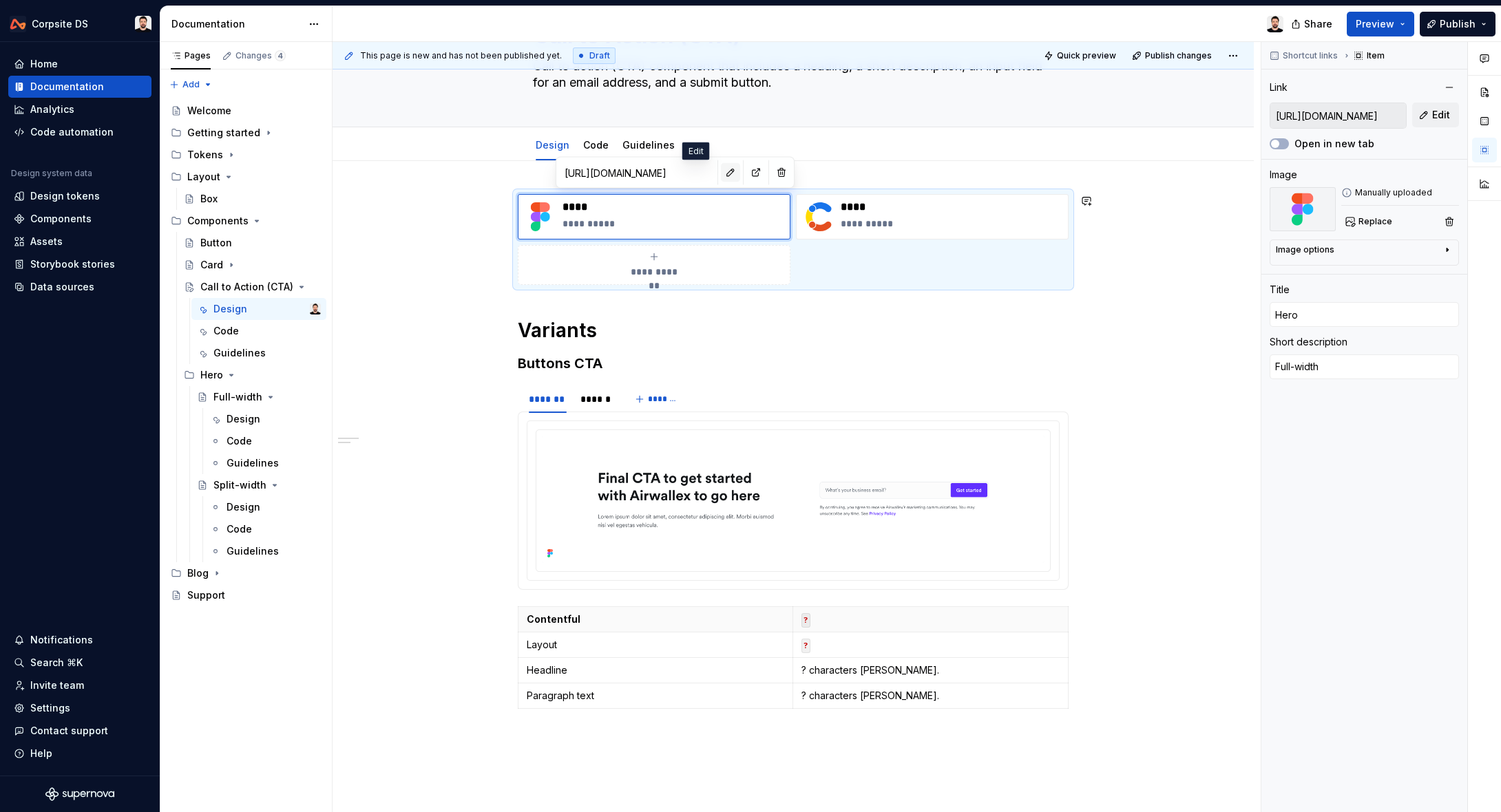
click at [721, 173] on button "button" at bounding box center [730, 172] width 19 height 19
type textarea "*"
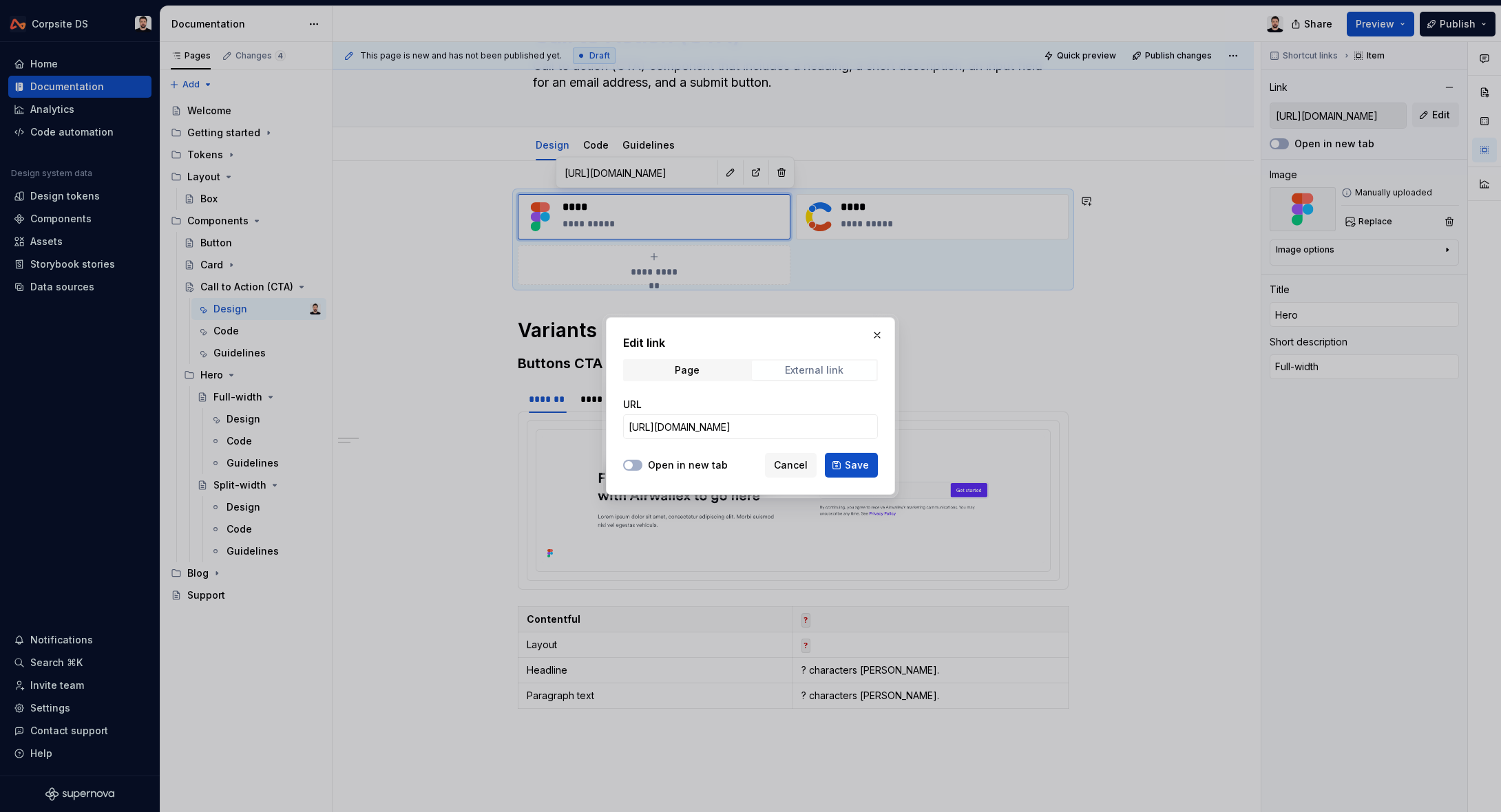
click at [809, 368] on div "External link" at bounding box center [813, 370] width 58 height 11
click at [799, 368] on div "External link" at bounding box center [813, 370] width 58 height 11
click at [742, 419] on input "[URL][DOMAIN_NAME]" at bounding box center [750, 426] width 255 height 25
click at [741, 419] on input "[URL][DOMAIN_NAME]" at bounding box center [750, 426] width 255 height 25
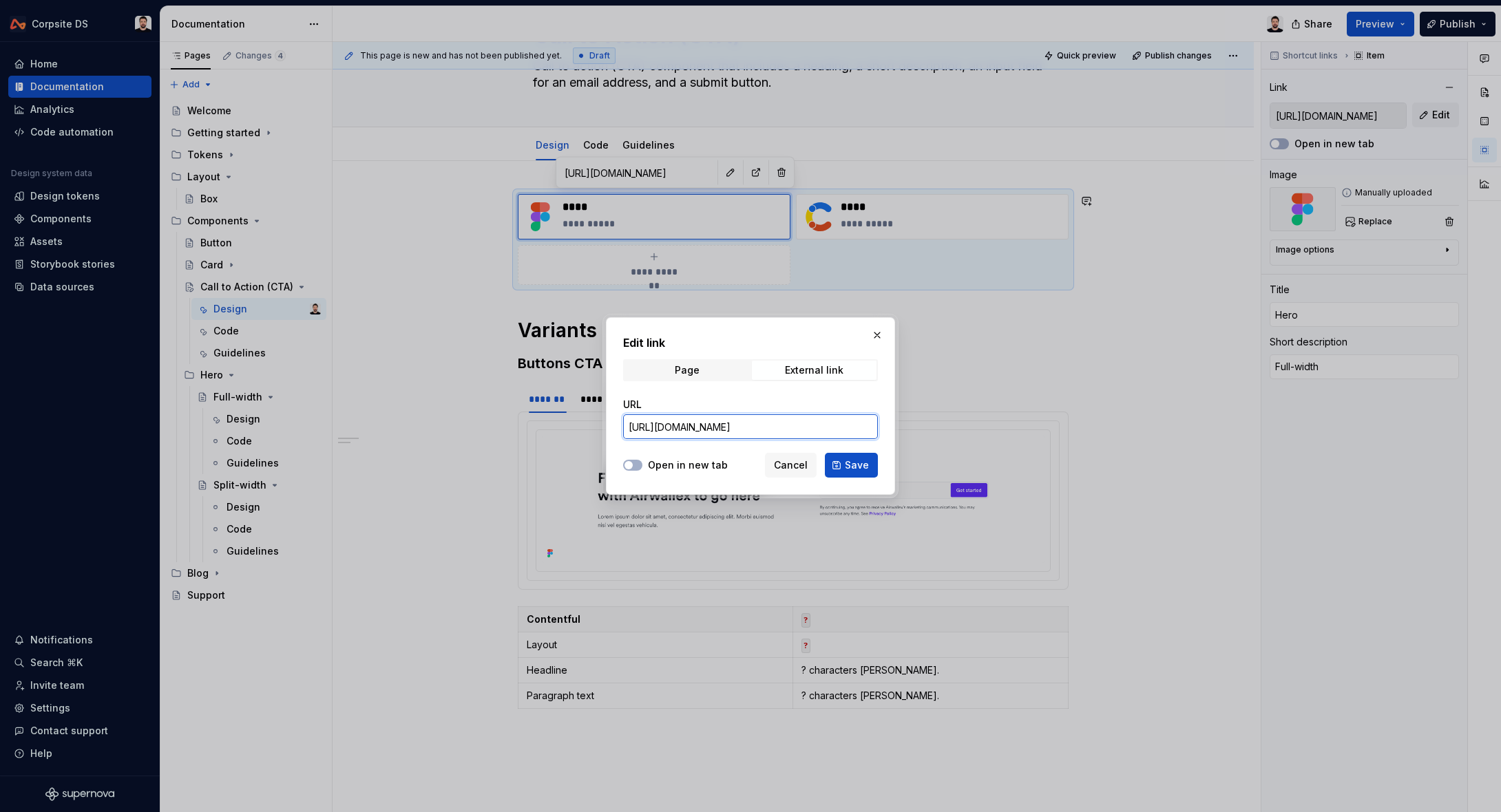
paste input "94-8983"
type input "https://www.figma.com/design/ITgunUYNCpYpe4gonXow8q/%F0%9F%9A%A7-Components-v2?…"
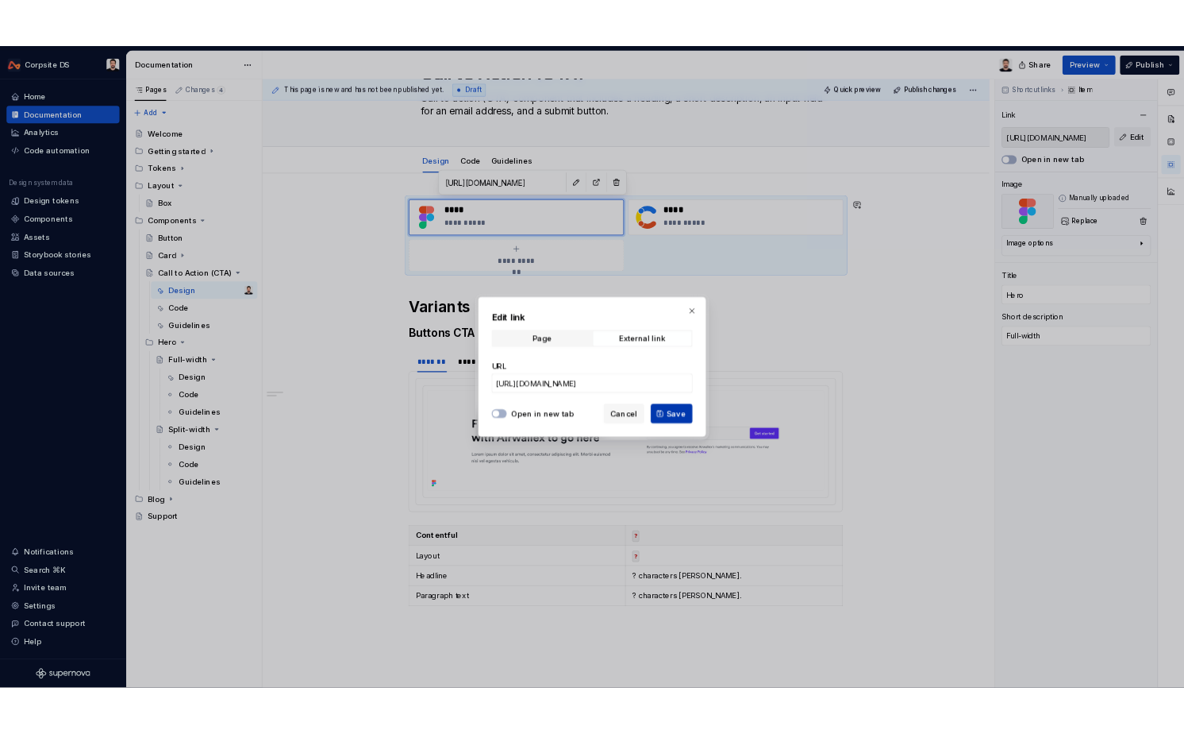
scroll to position [0, 0]
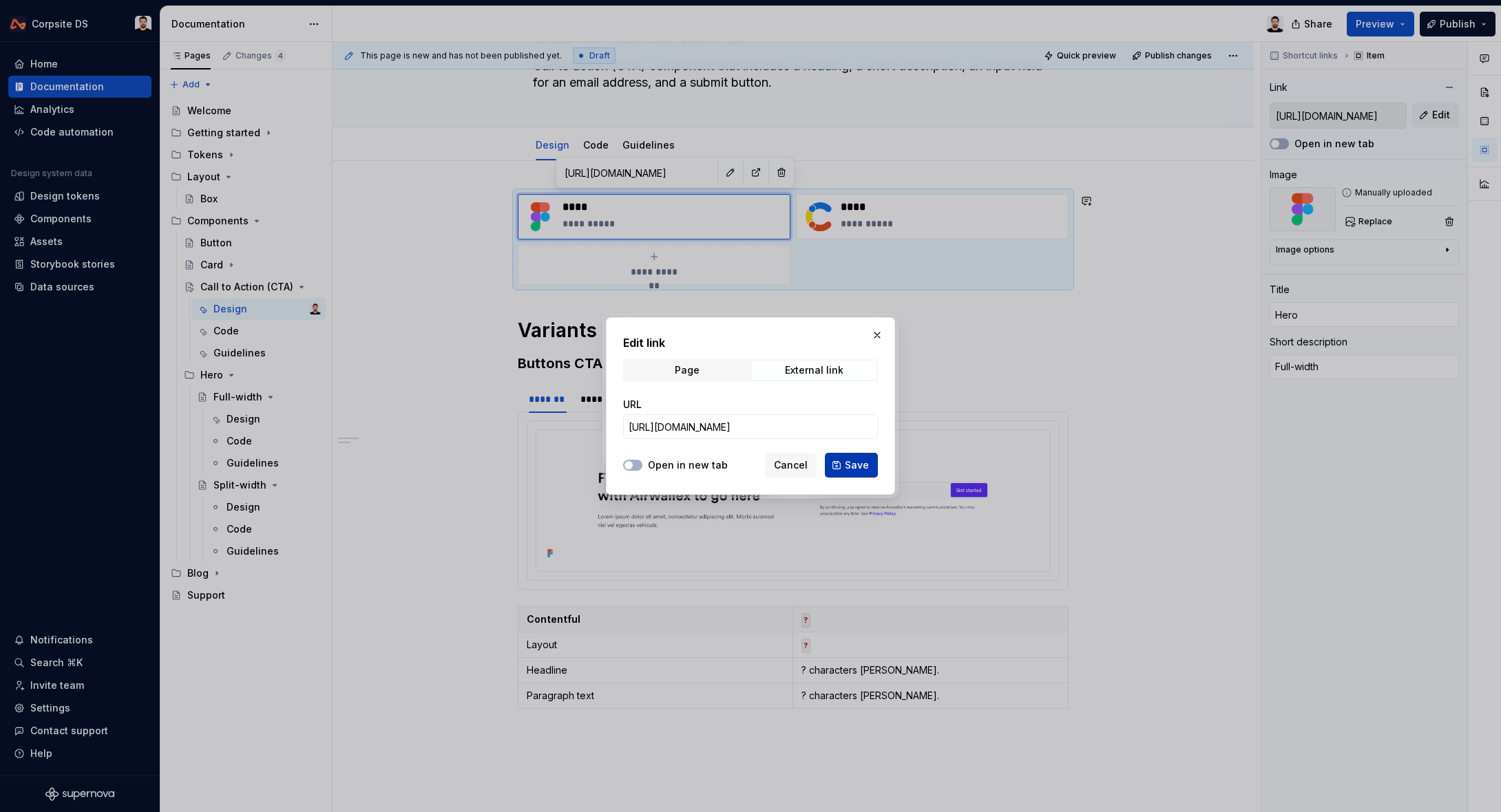
click at [840, 463] on button "Save" at bounding box center [851, 464] width 53 height 25
type textarea "*"
type input "https://www.figma.com/design/ITgunUYNCpYpe4gonXow8q/%F0%9F%9A%A7-Components-v2?…"
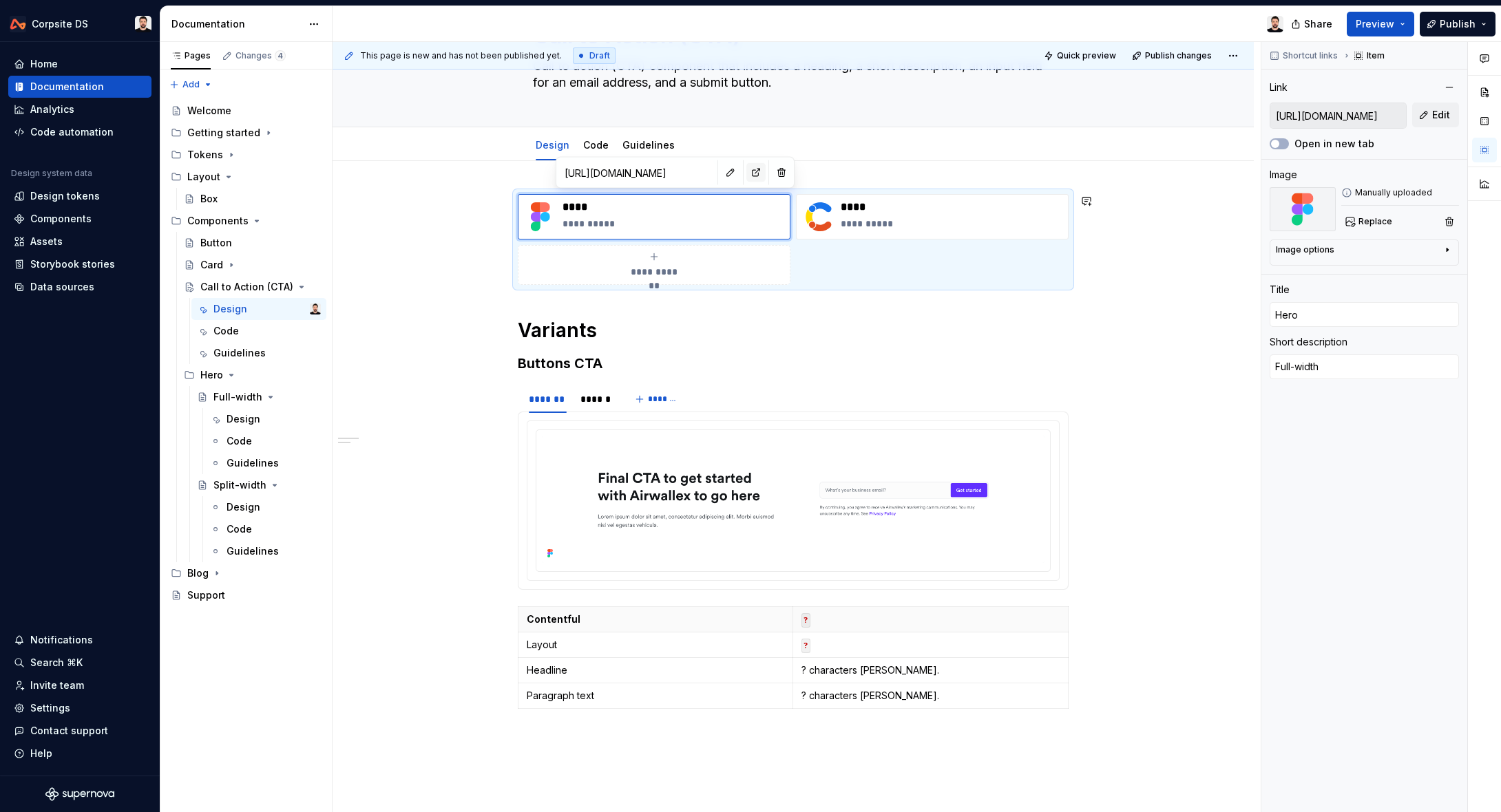
click at [747, 172] on button "button" at bounding box center [756, 172] width 19 height 19
click at [652, 207] on p "****" at bounding box center [674, 207] width 222 height 14
click at [721, 176] on button "button" at bounding box center [730, 172] width 19 height 19
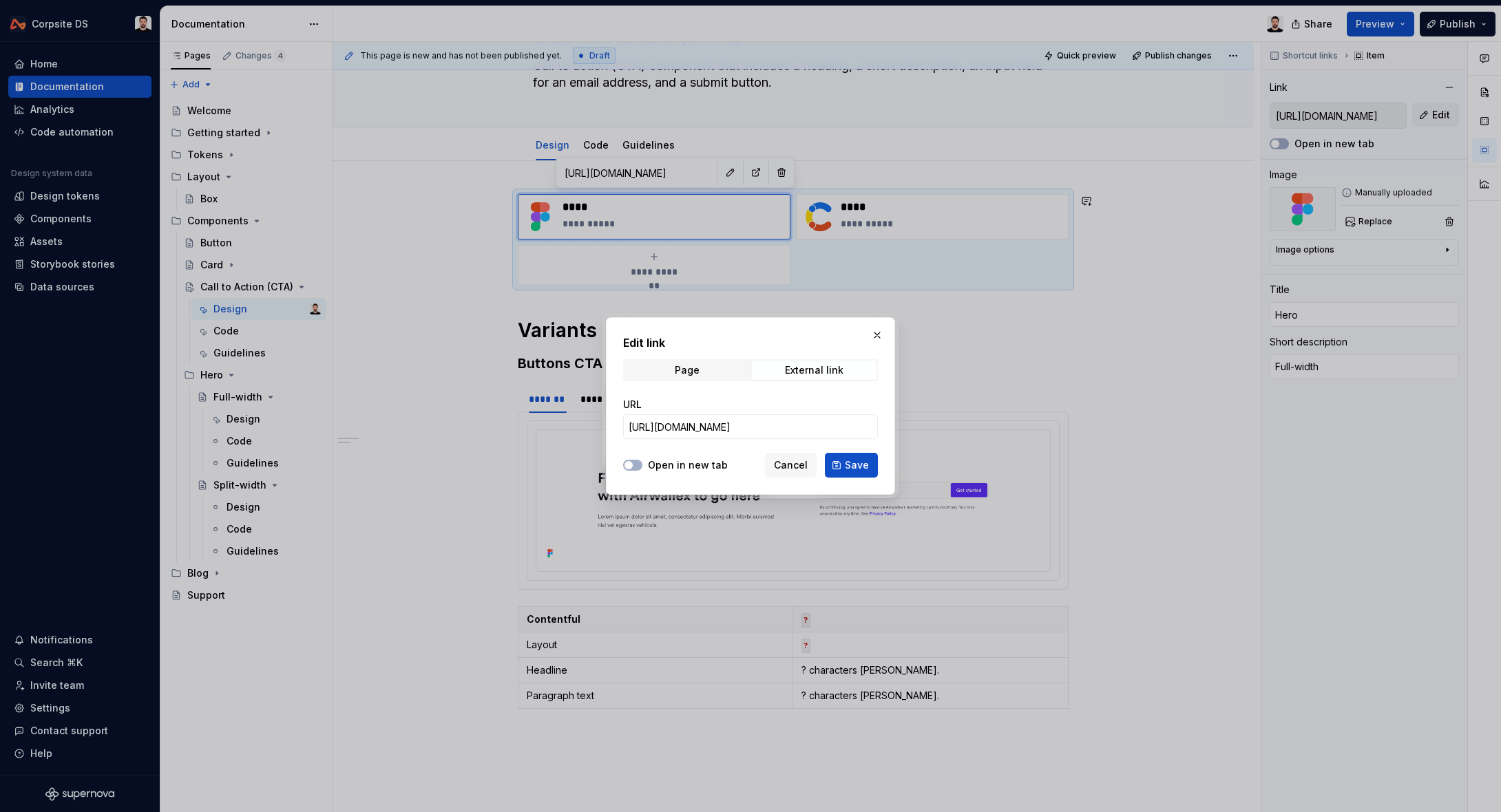
click at [644, 461] on div "Open in new tab" at bounding box center [675, 465] width 105 height 14
click at [640, 462] on button "Open in new tab" at bounding box center [632, 464] width 19 height 11
click at [860, 459] on span "Save" at bounding box center [857, 465] width 24 height 14
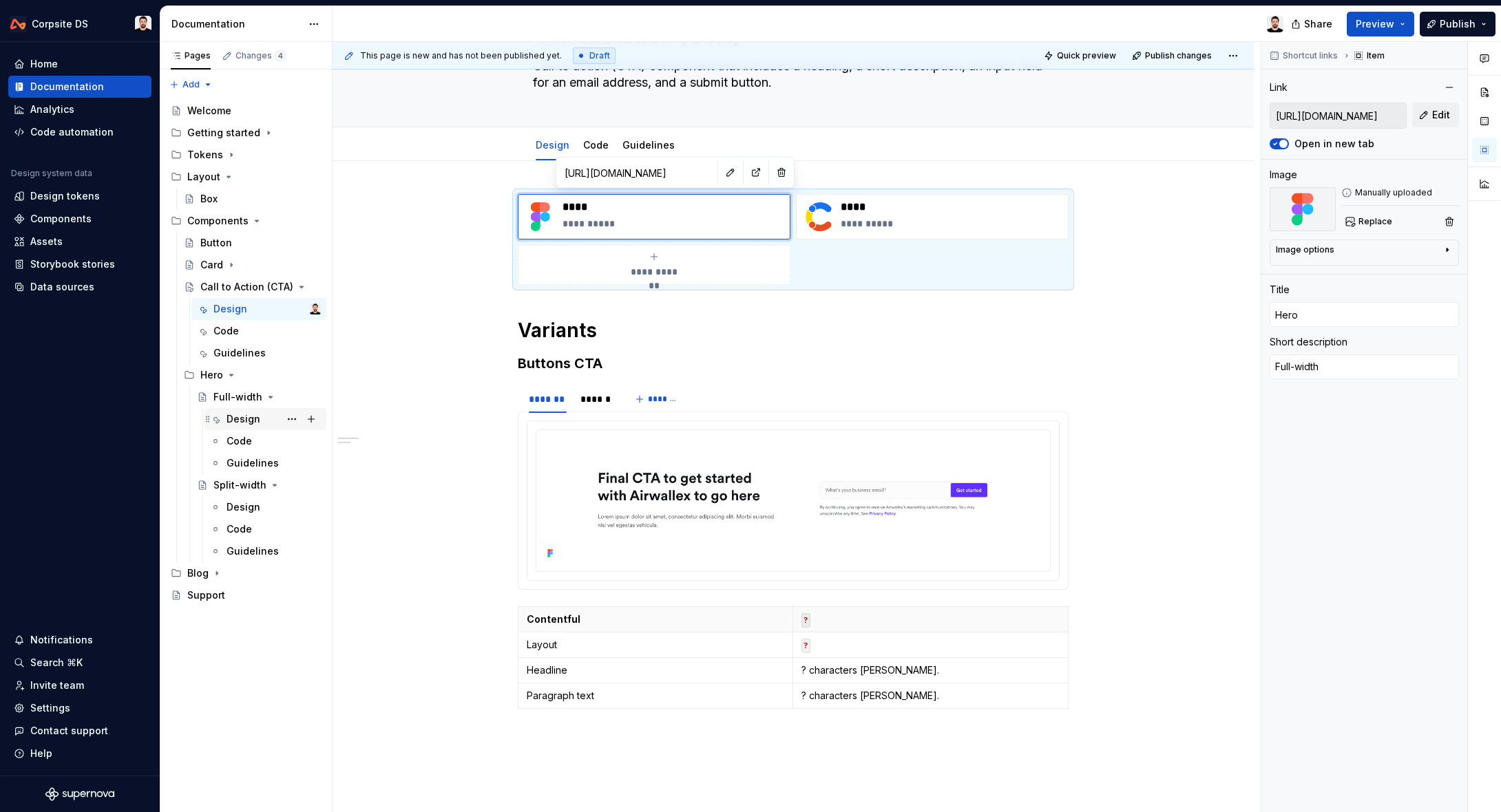
click at [234, 415] on div "Design" at bounding box center [243, 419] width 34 height 14
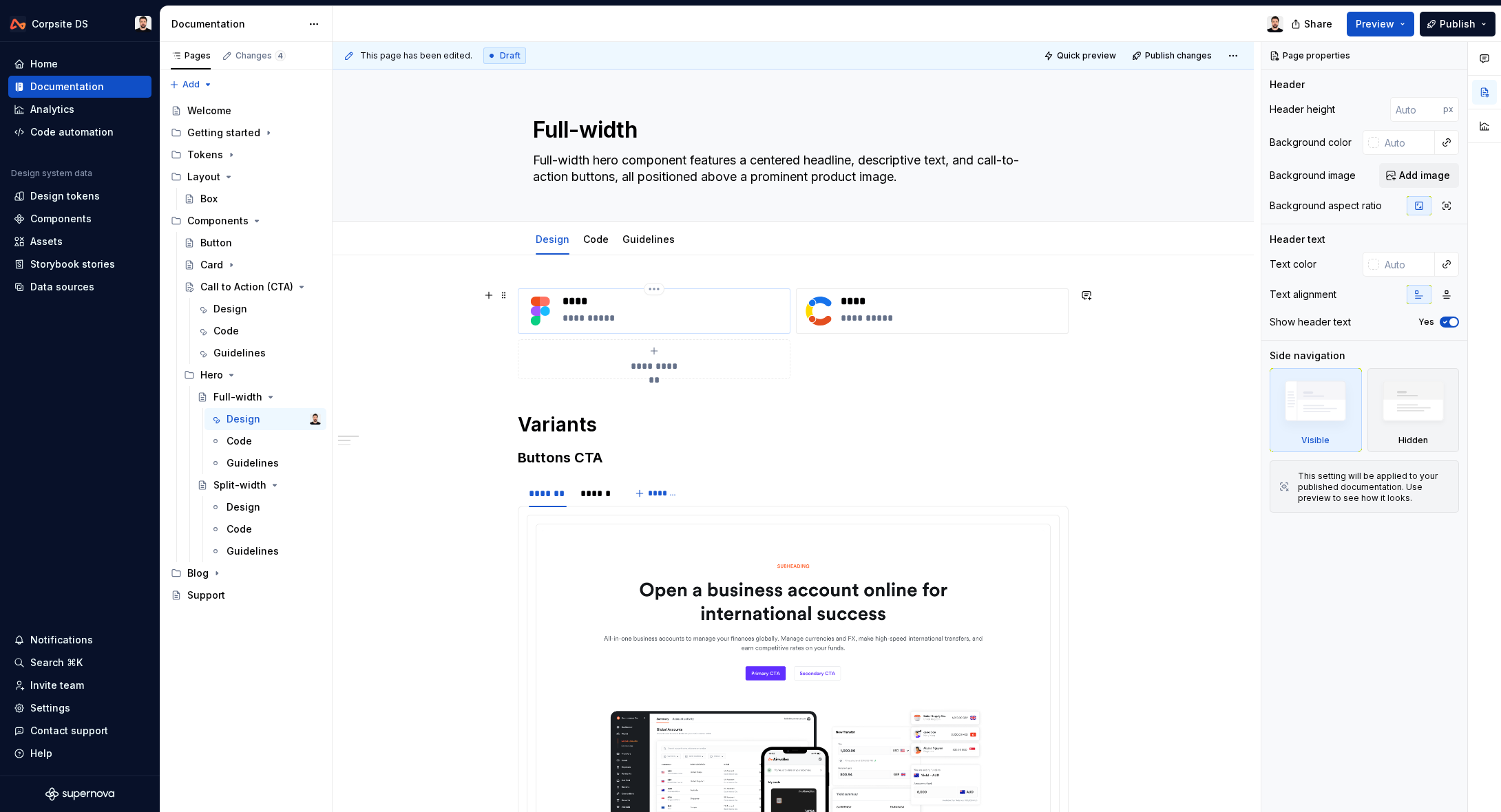
click at [669, 315] on p "**********" at bounding box center [674, 318] width 222 height 14
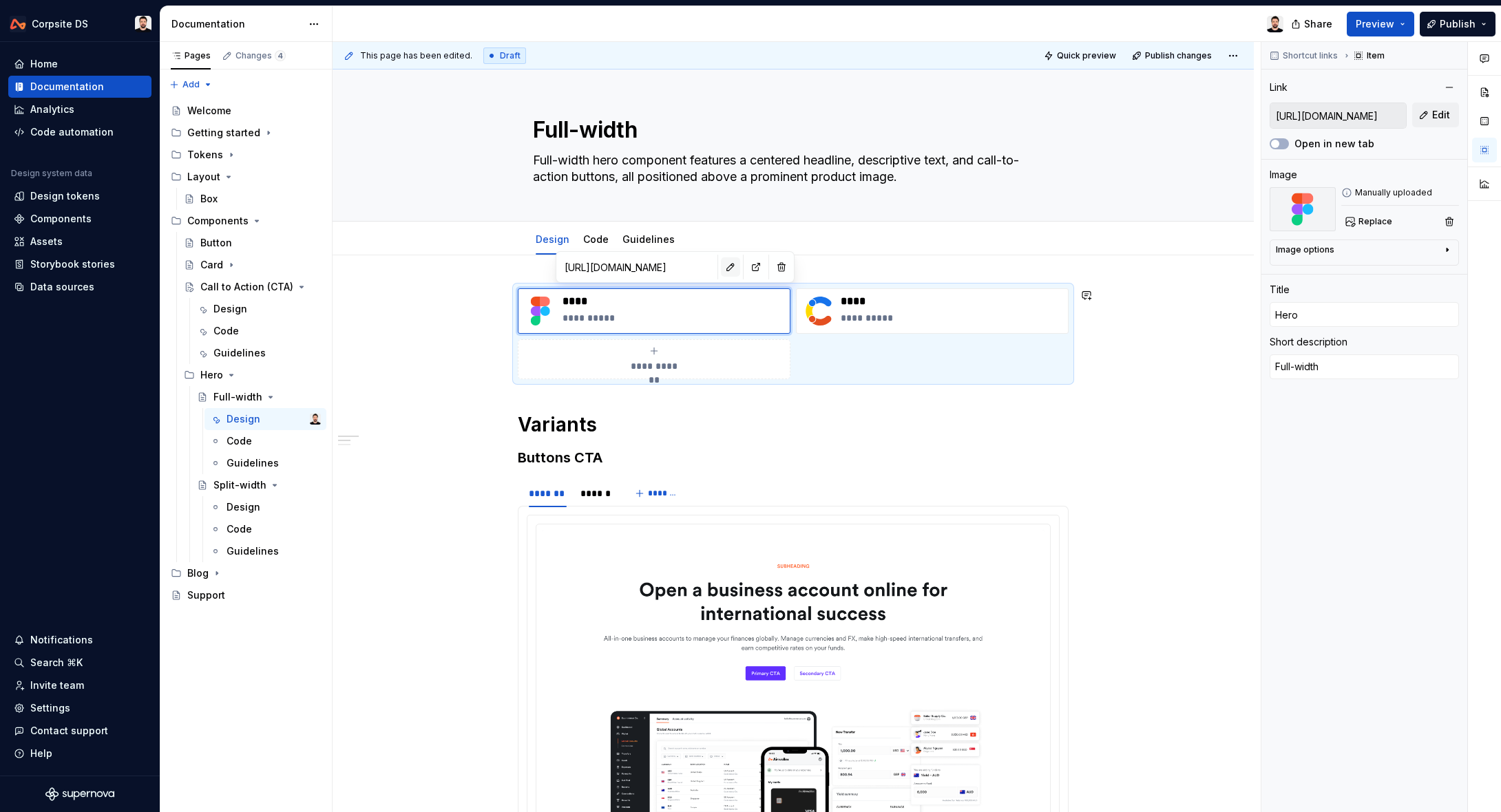
click at [721, 269] on button "button" at bounding box center [730, 267] width 19 height 19
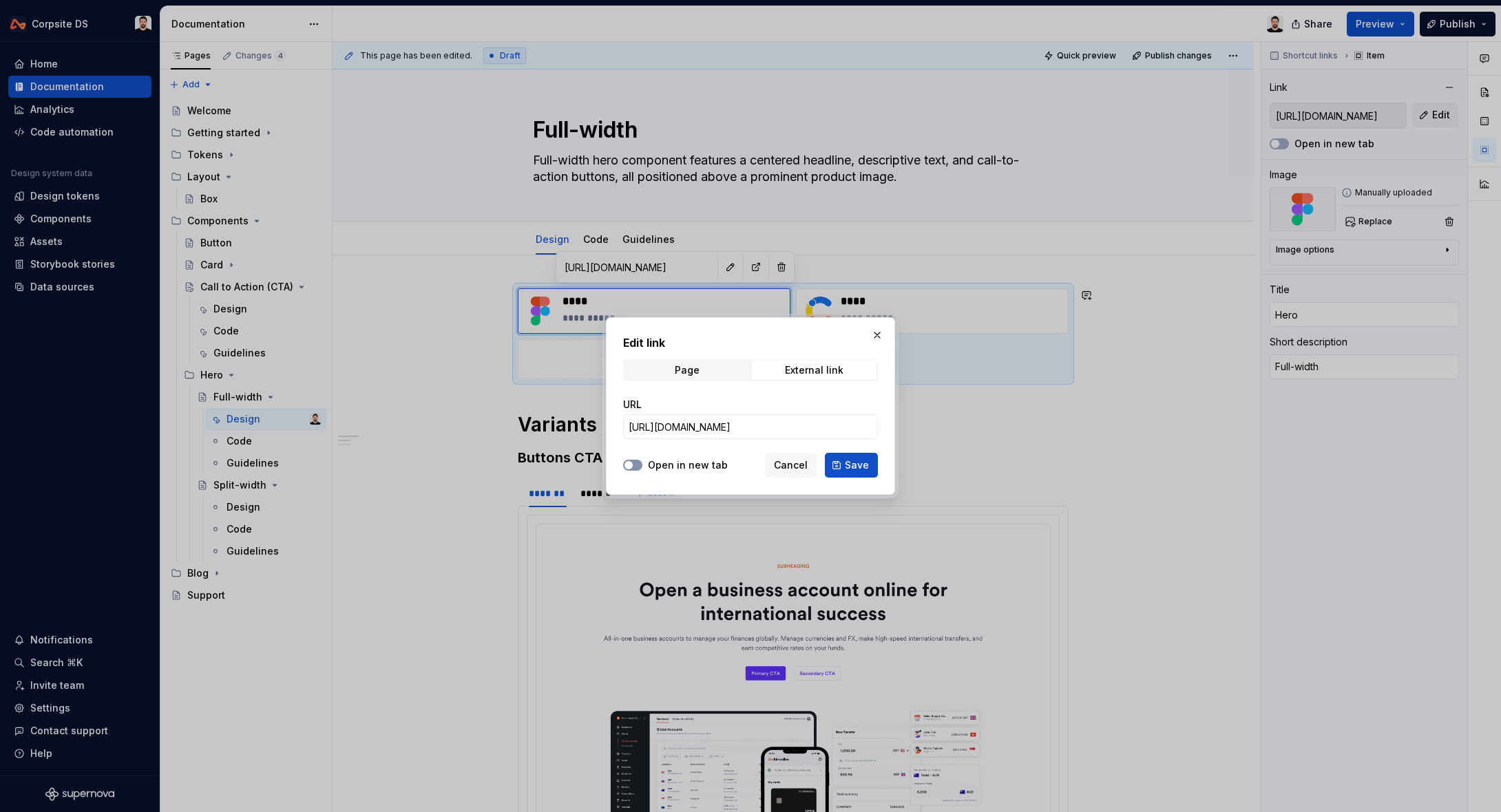
click at [636, 462] on button "Open in new tab" at bounding box center [632, 464] width 19 height 11
click at [837, 460] on button "Save" at bounding box center [851, 464] width 53 height 25
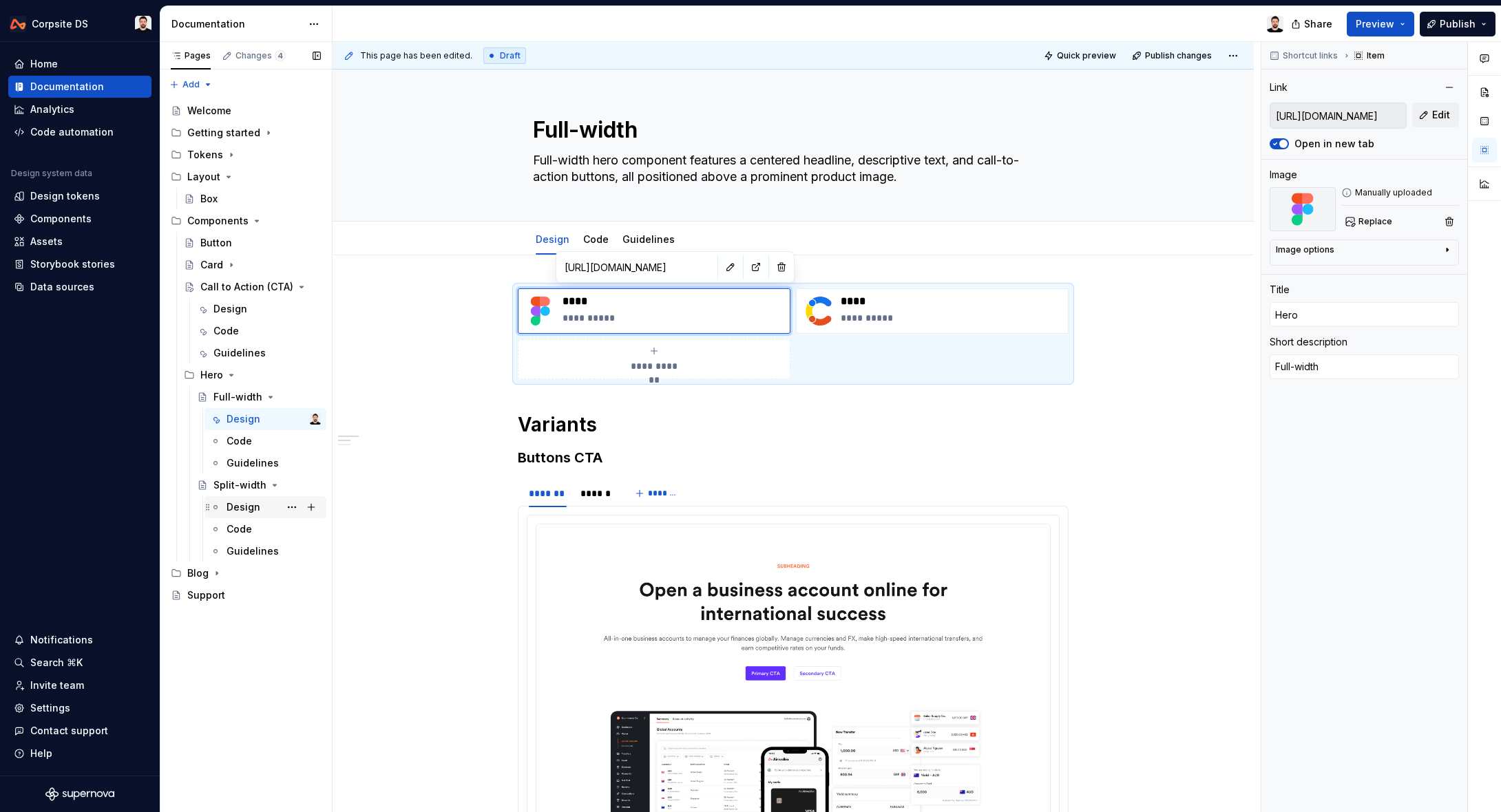
click at [246, 503] on div "Design" at bounding box center [243, 507] width 34 height 14
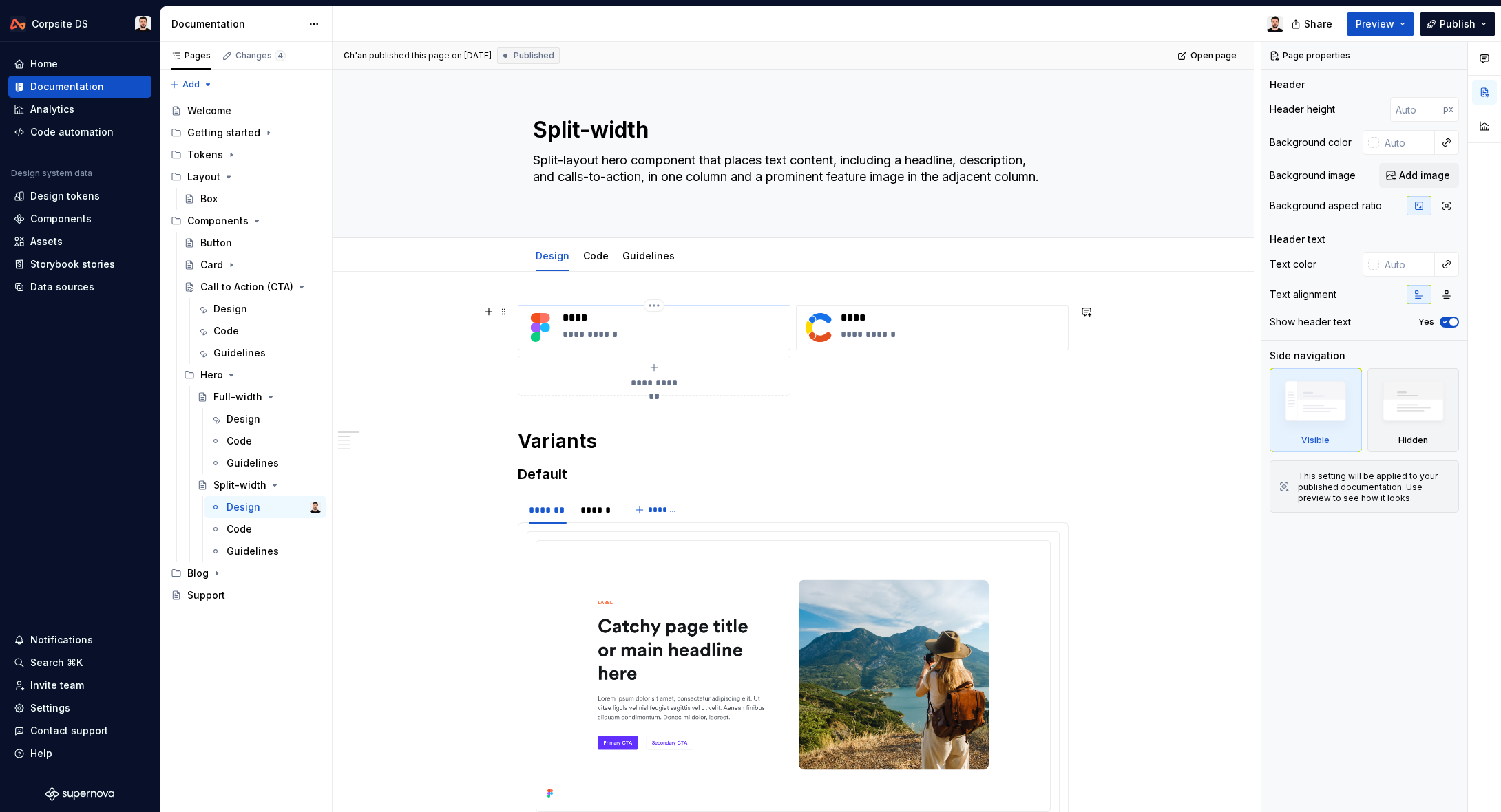
click at [683, 326] on div "**********" at bounding box center [674, 328] width 222 height 33
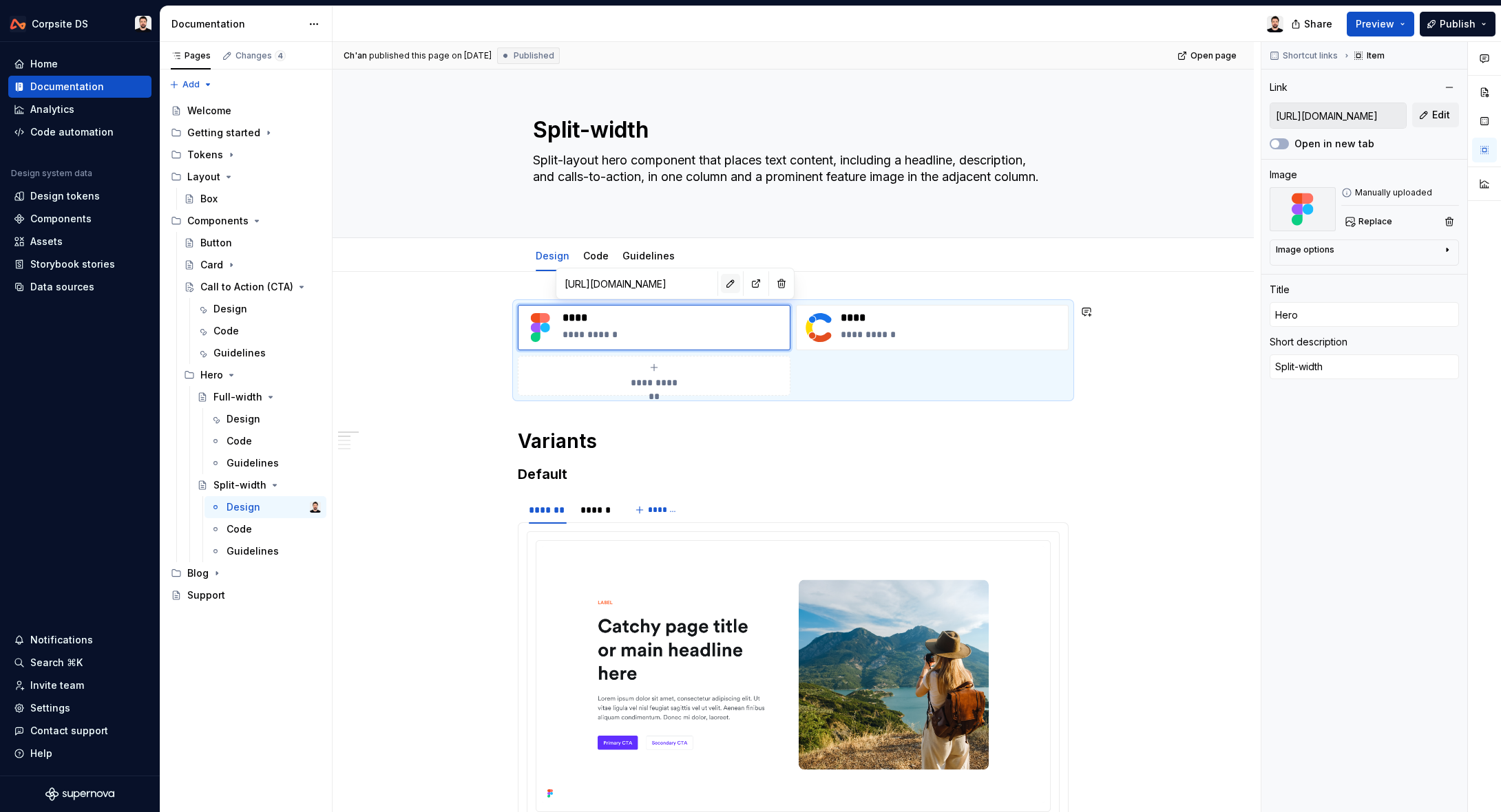
click at [721, 283] on button "button" at bounding box center [730, 283] width 19 height 19
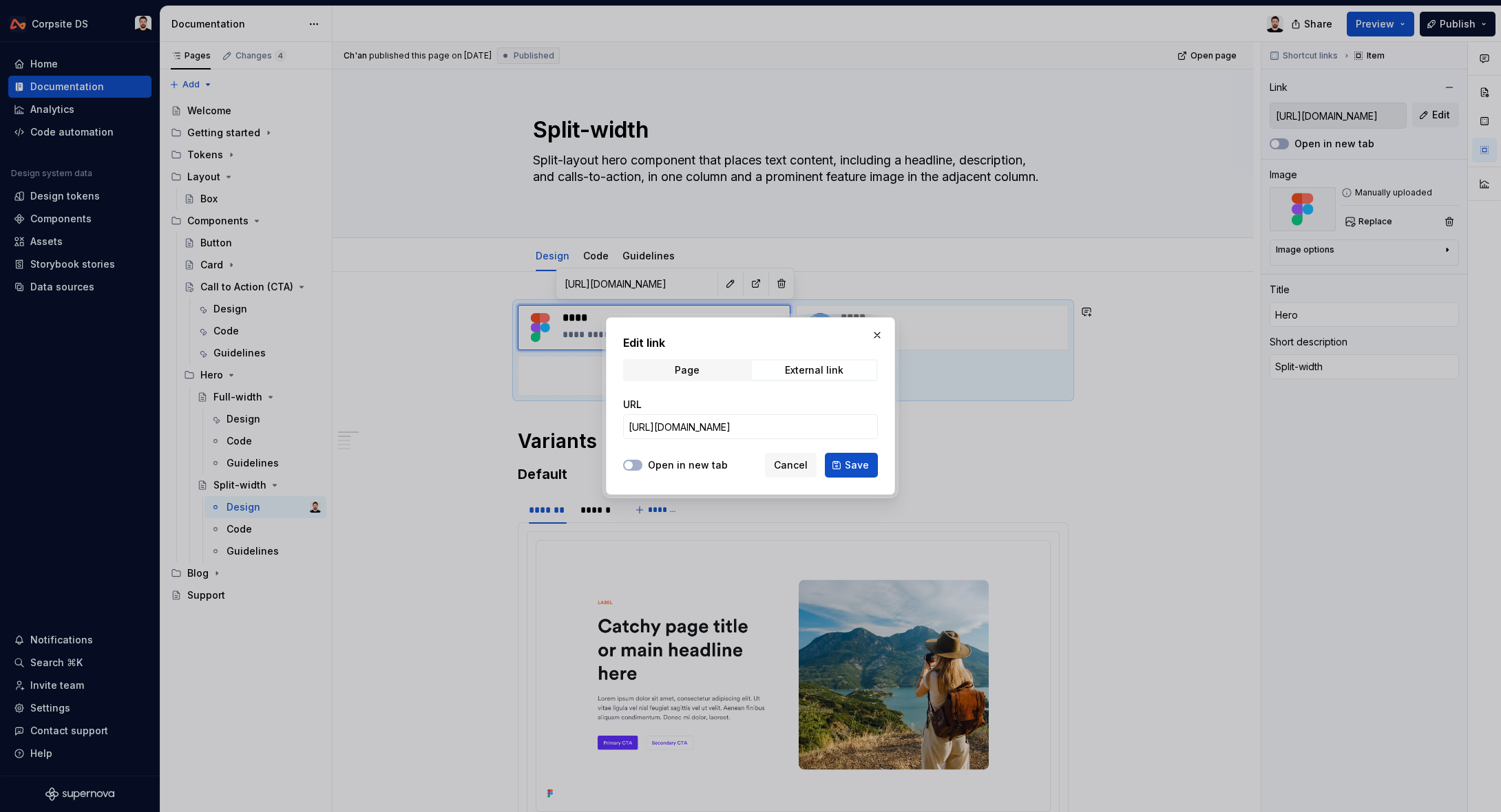
click at [643, 463] on div "Open in new tab" at bounding box center [675, 465] width 105 height 14
drag, startPoint x: 636, startPoint y: 464, endPoint x: 676, endPoint y: 469, distance: 40.3
click at [636, 464] on button "Open in new tab" at bounding box center [632, 464] width 19 height 11
click at [838, 463] on button "Save" at bounding box center [851, 464] width 53 height 25
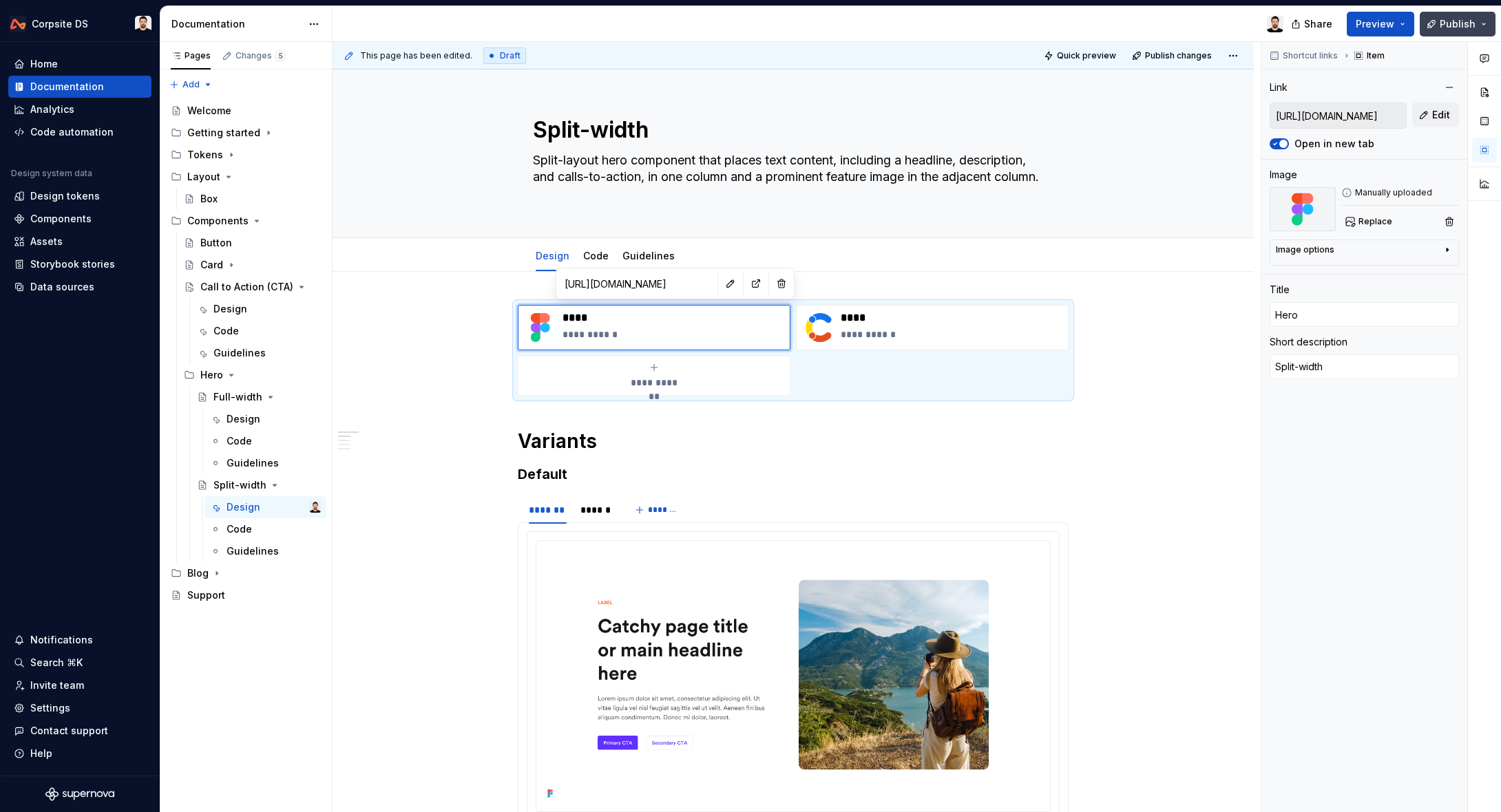
click at [1444, 27] on span "Publish" at bounding box center [1457, 24] width 36 height 14
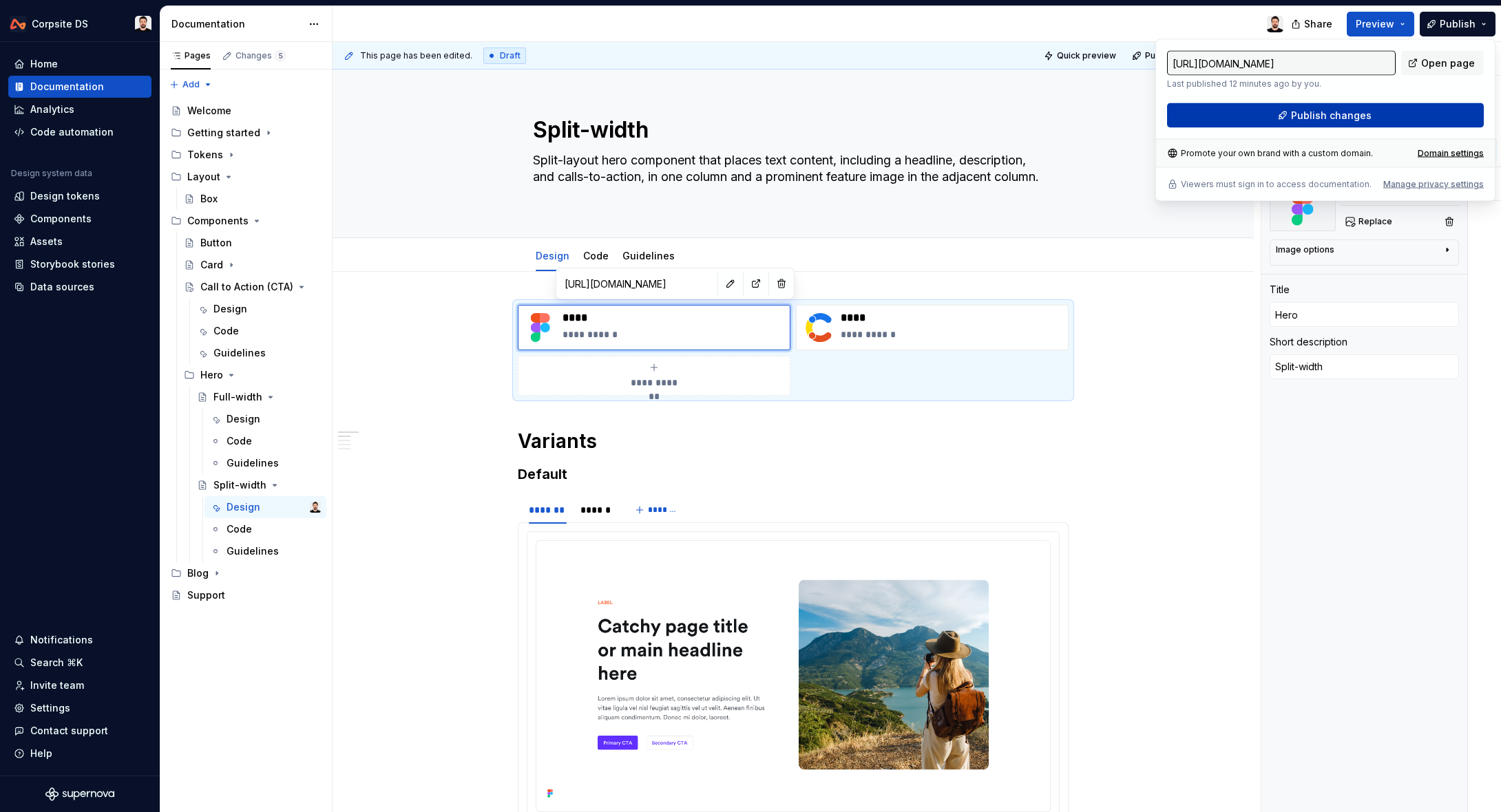
click at [1324, 120] on span "Publish changes" at bounding box center [1330, 115] width 81 height 14
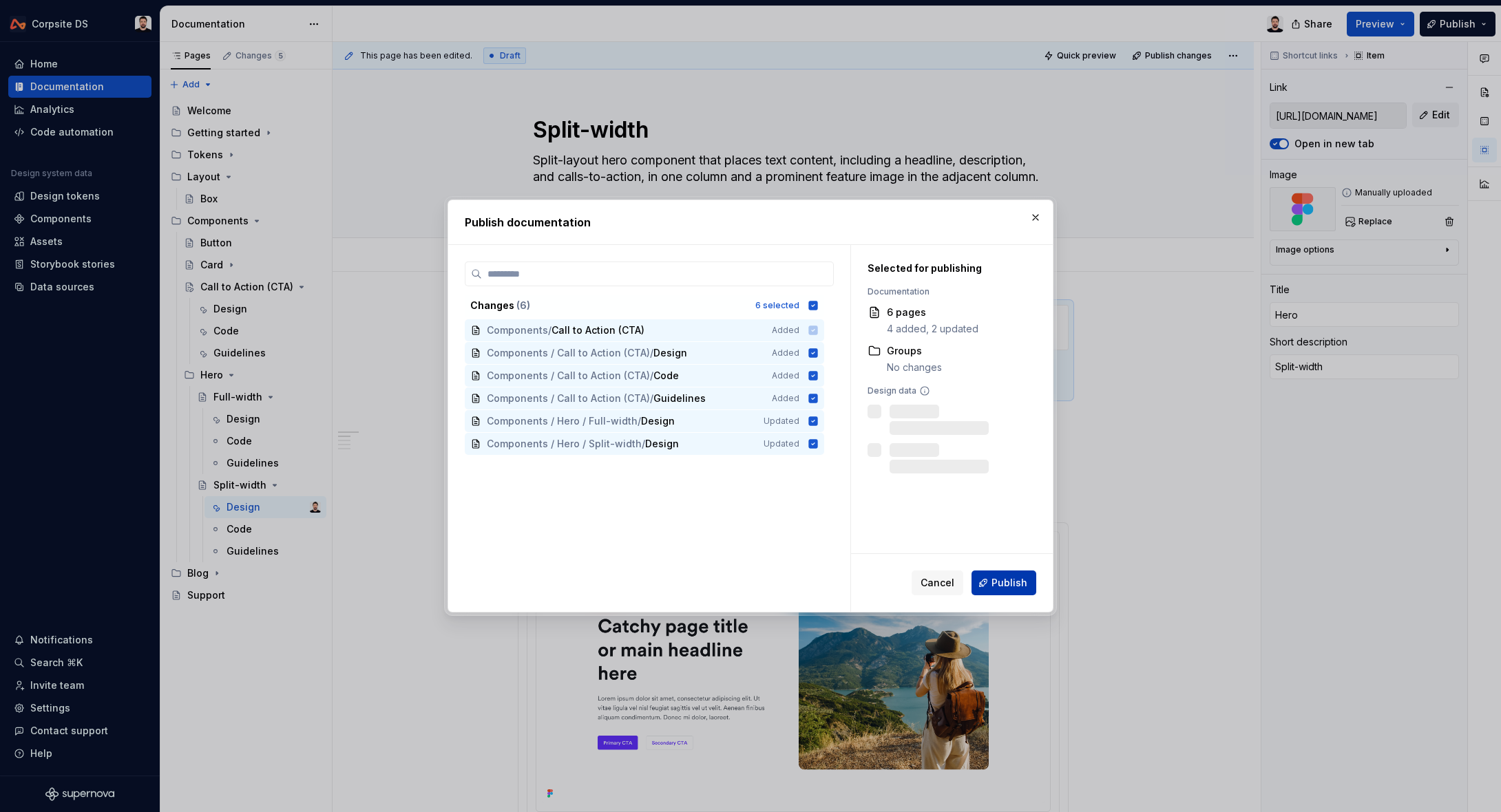
click at [1021, 583] on span "Publish" at bounding box center [1008, 582] width 36 height 14
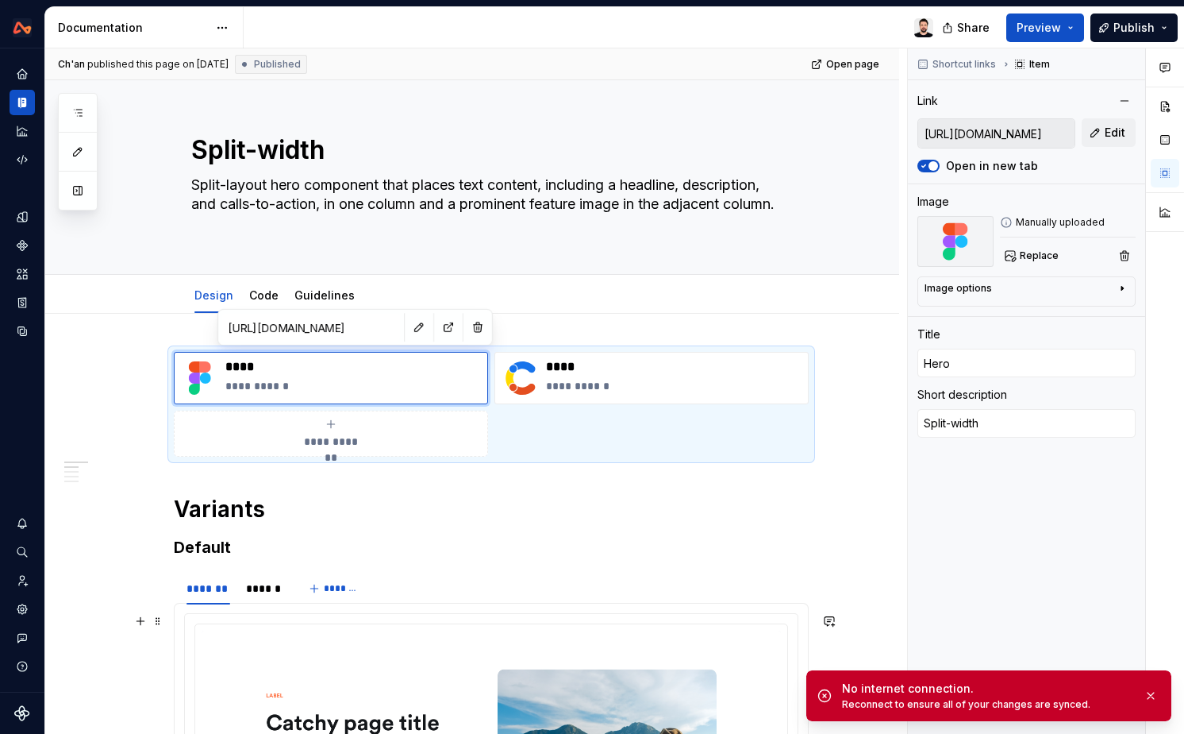
type textarea "*"
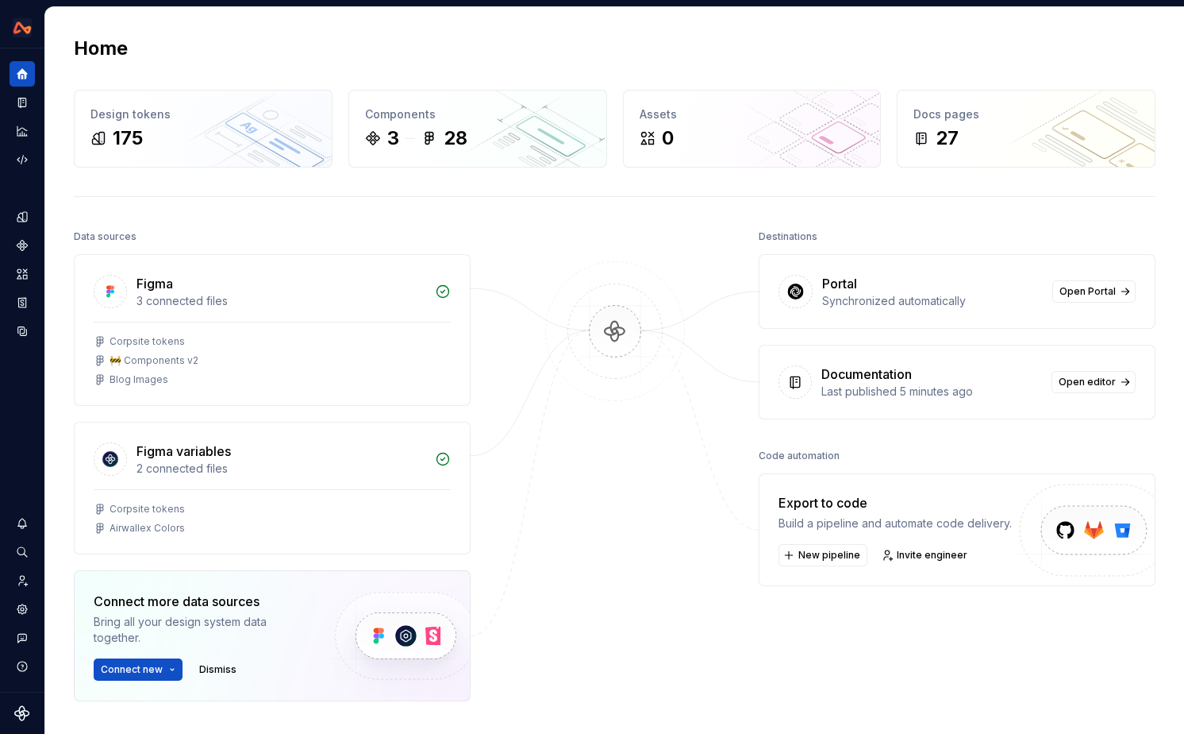
click at [611, 23] on div "Home Design tokens 175 Components 3 28 Assets 0 Docs pages 27 Data sources Figm…" at bounding box center [614, 439] width 1139 height 865
click at [616, 517] on div at bounding box center [615, 502] width 159 height 555
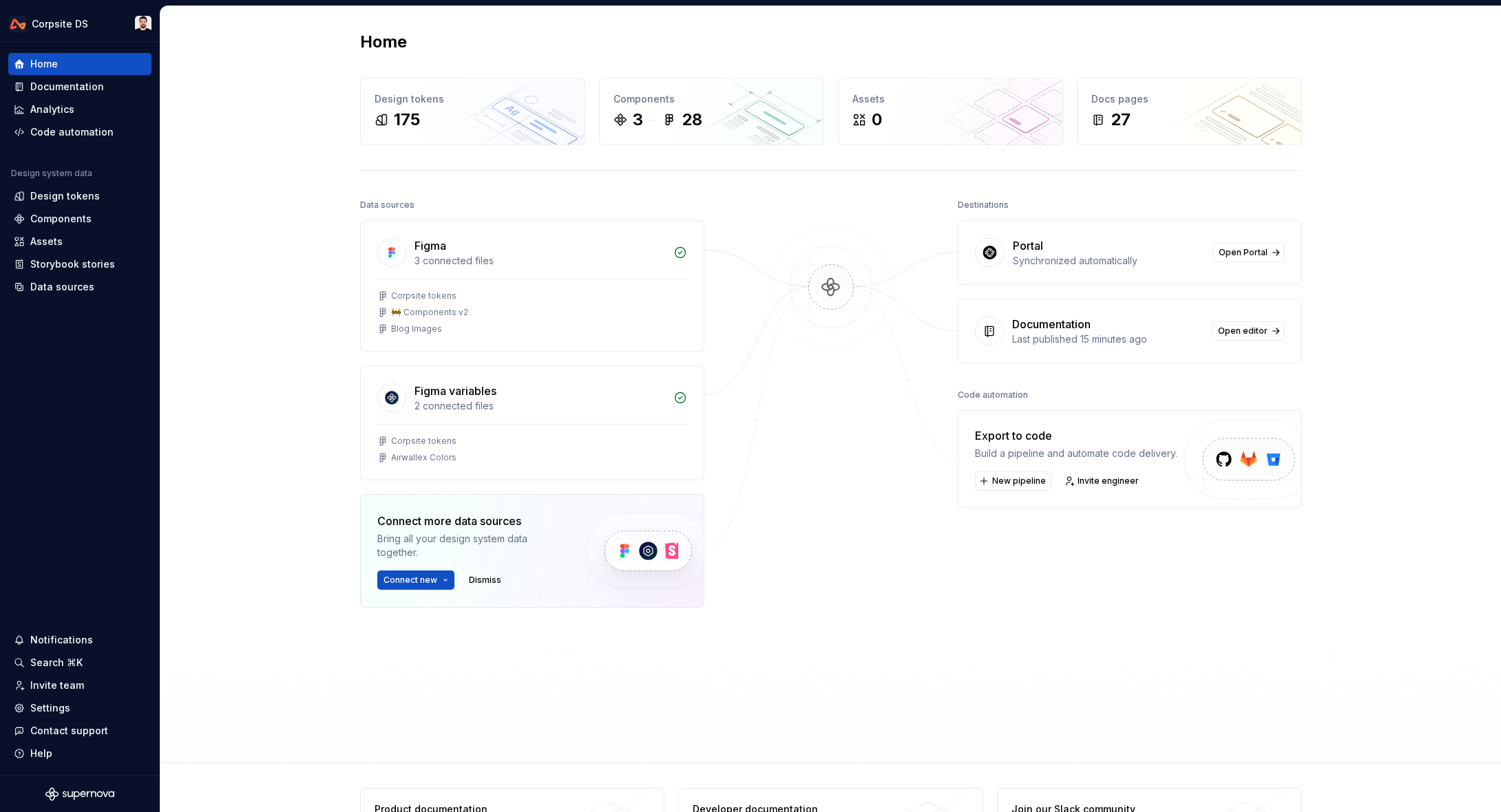
click at [293, 139] on div "Home Design tokens 175 Components 3 28 Assets 0 Docs pages 27 Data sources Figm…" at bounding box center [831, 384] width 1341 height 757
